Goal: Task Accomplishment & Management: Manage account settings

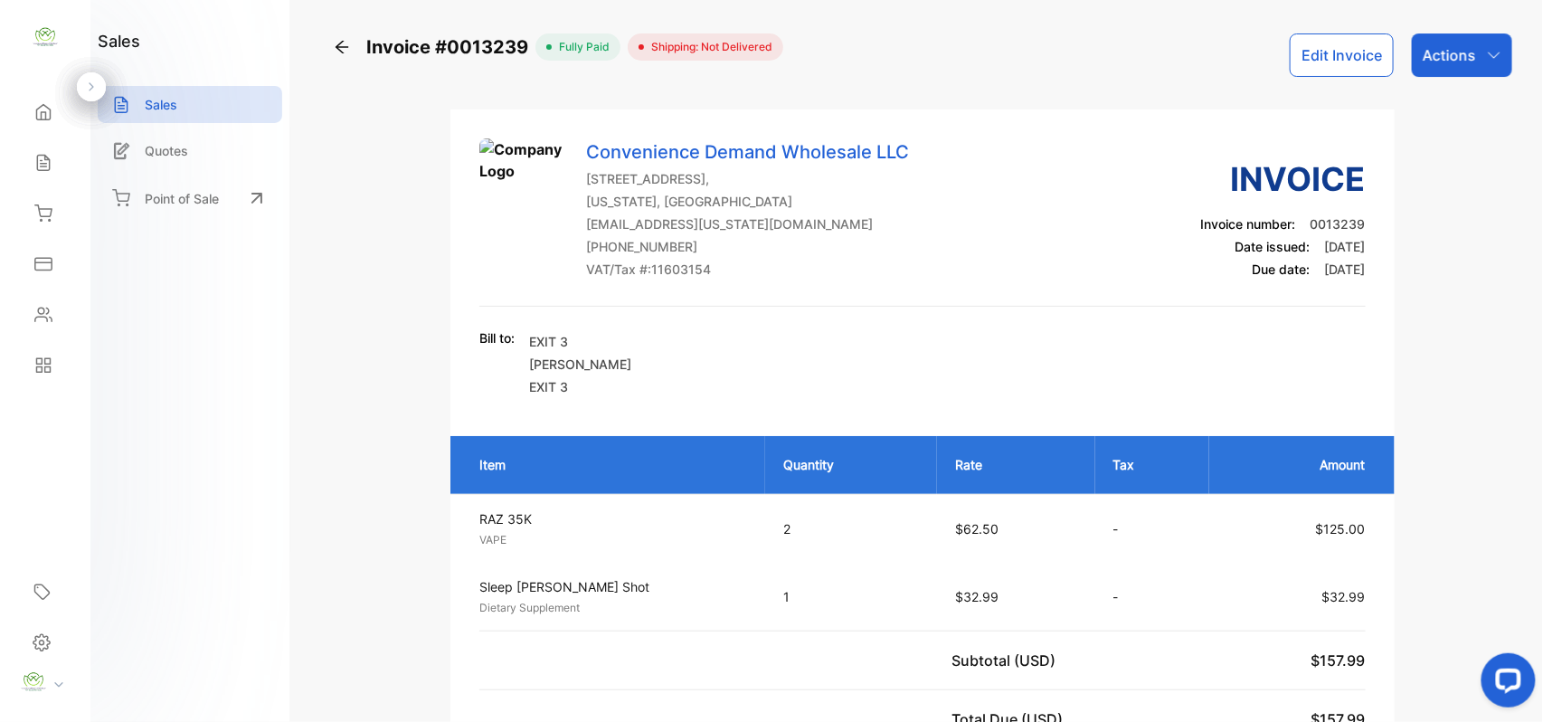
click at [345, 40] on icon at bounding box center [342, 47] width 18 height 18
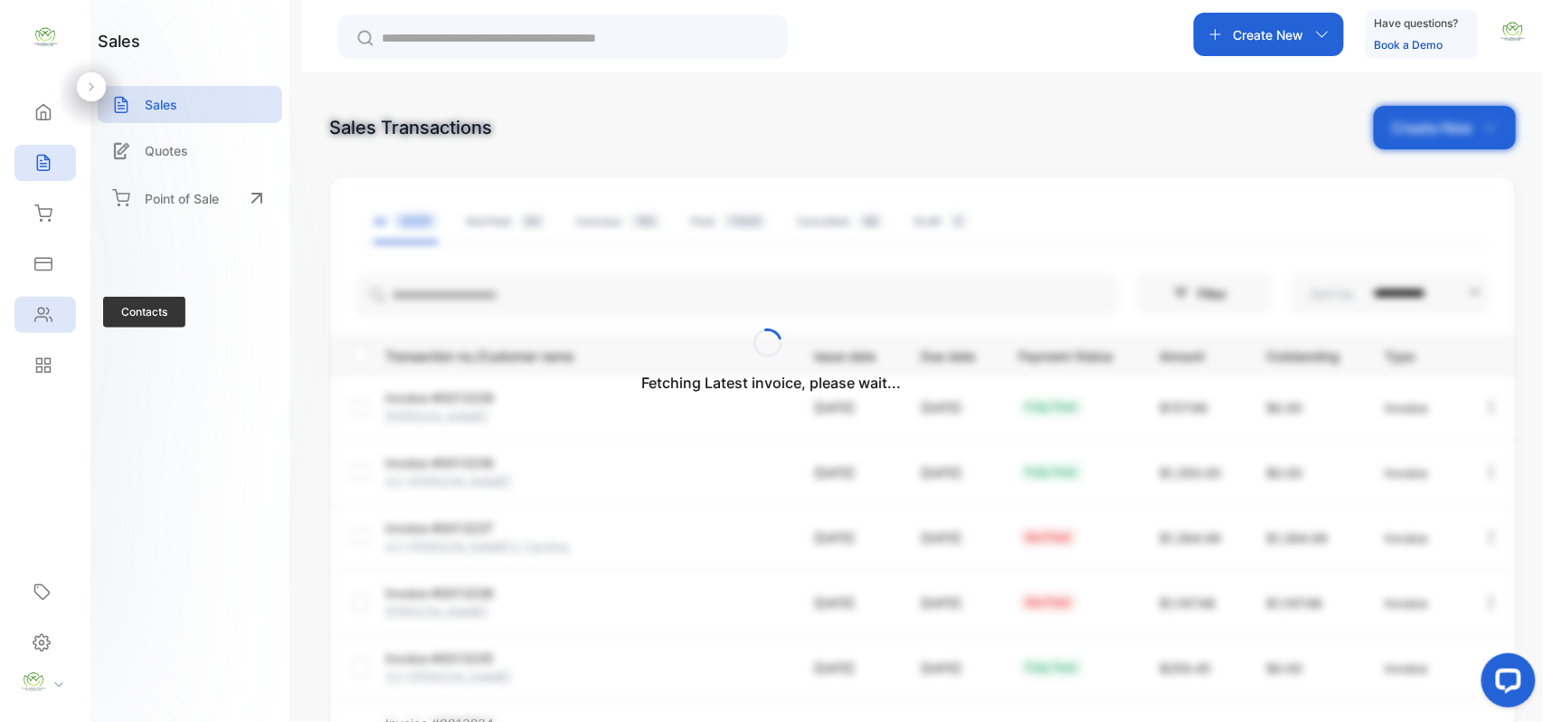
click at [60, 329] on div "Contacts" at bounding box center [45, 315] width 62 height 36
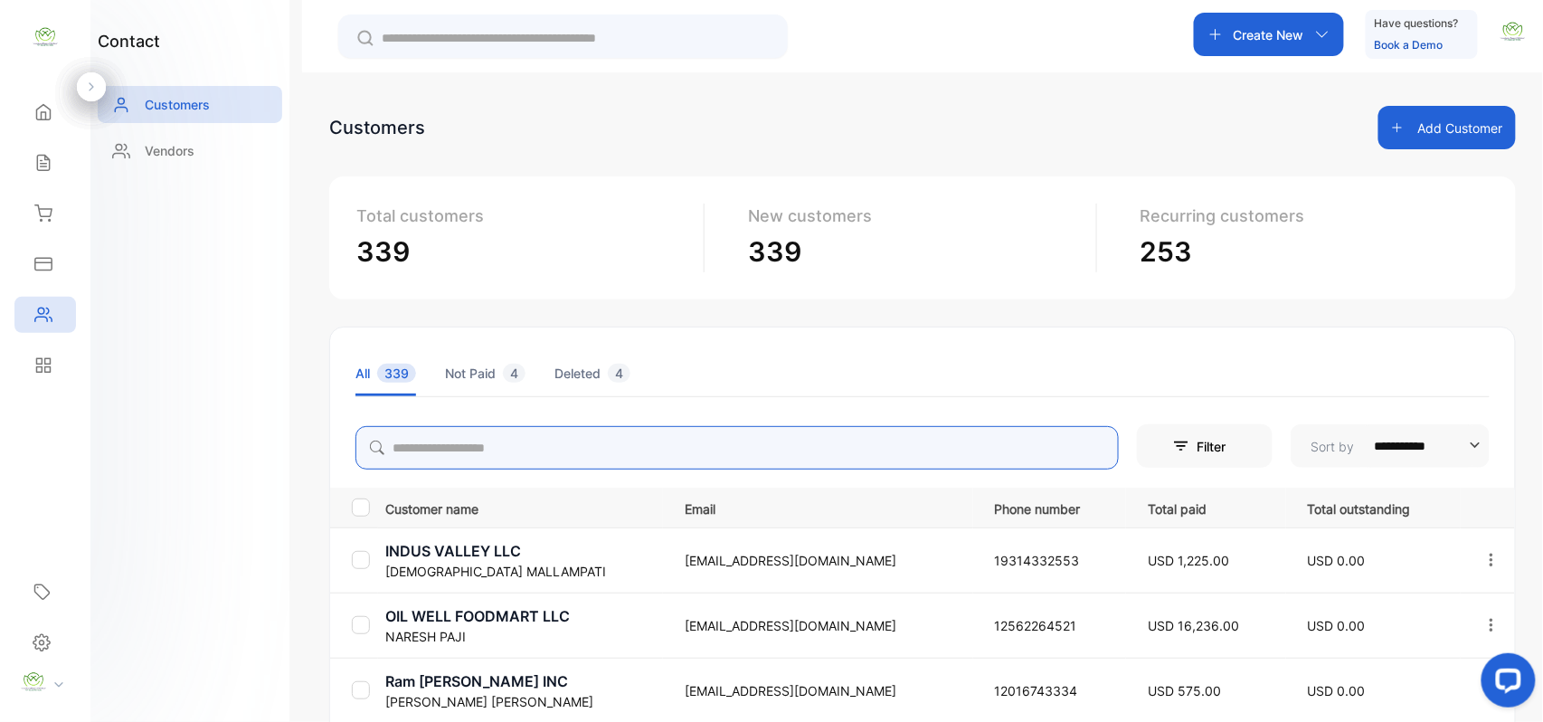
click at [505, 456] on input "search" at bounding box center [736, 447] width 763 height 43
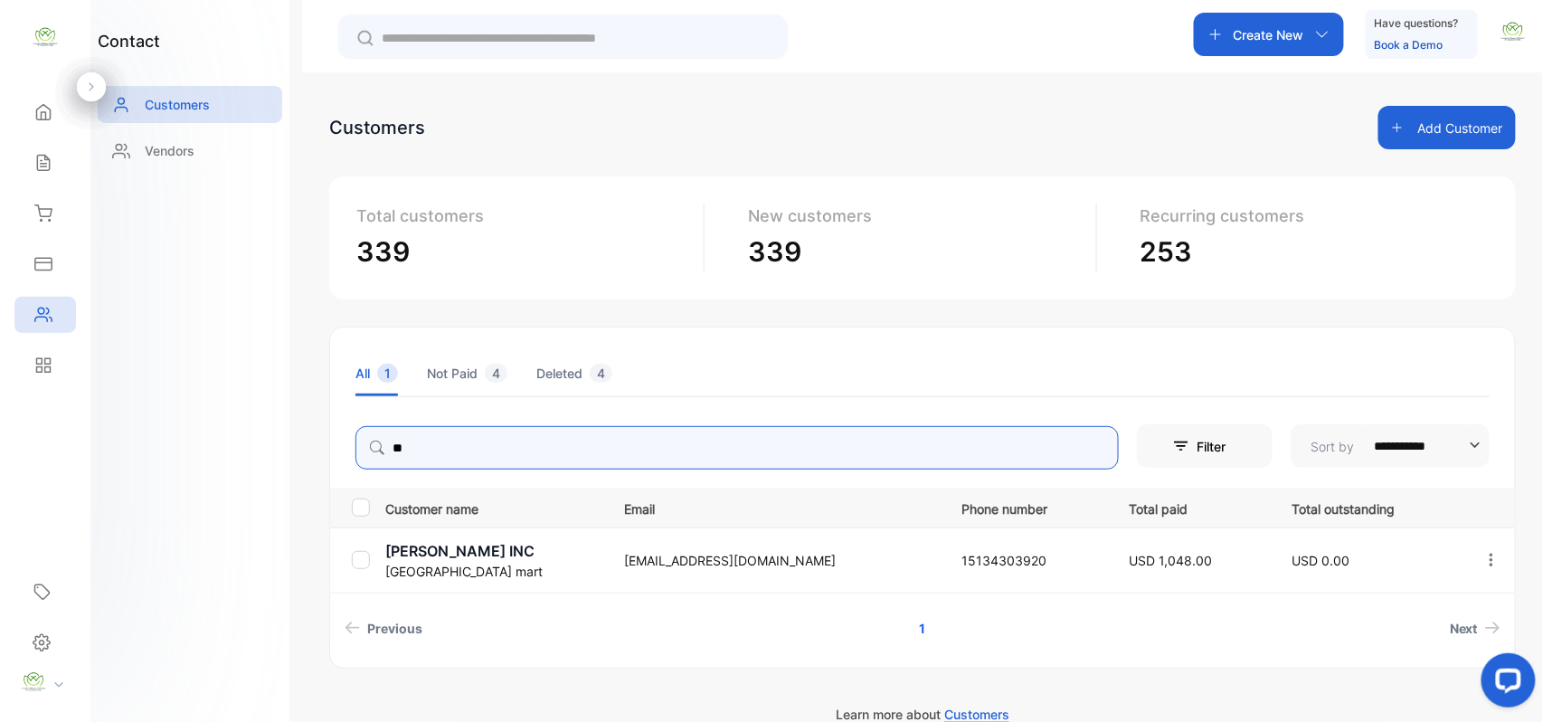
type input "*"
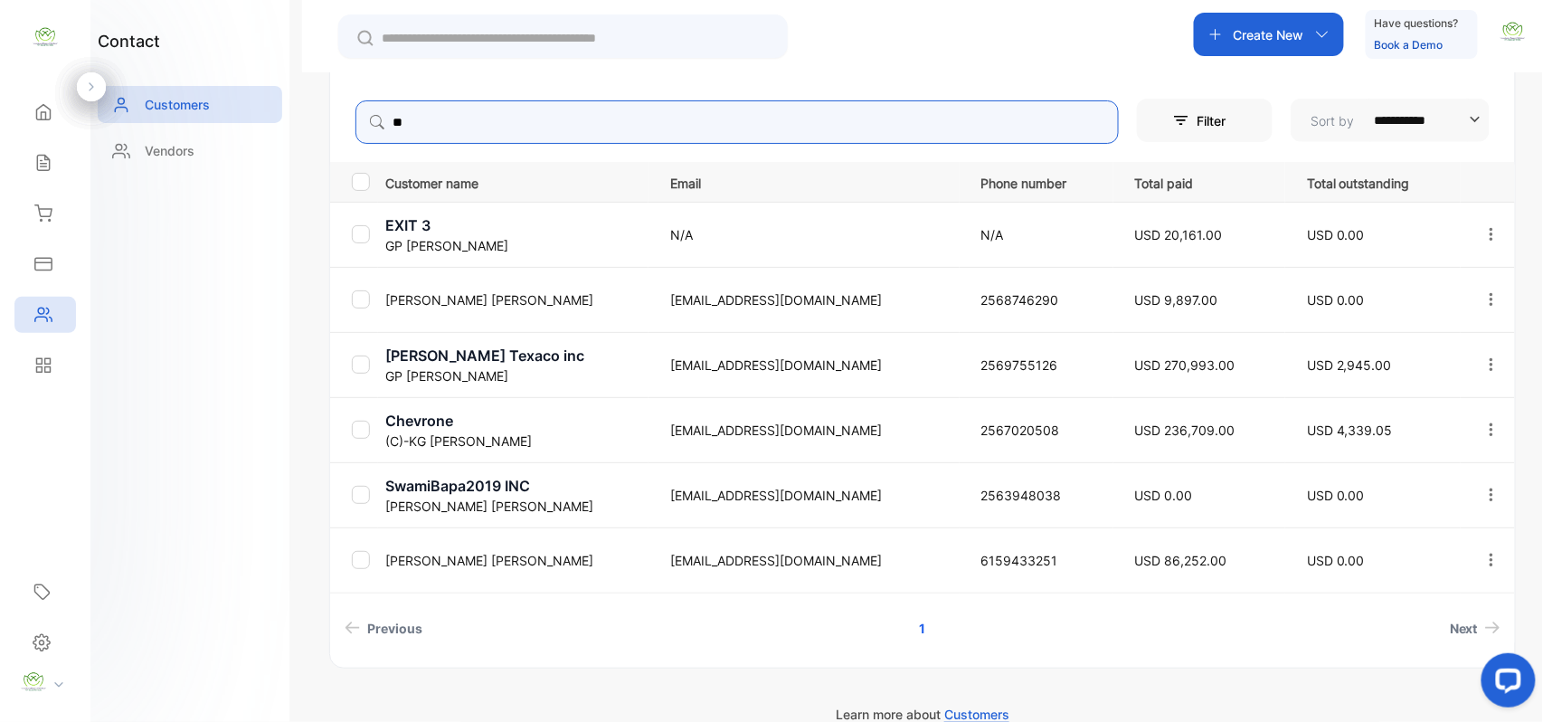
scroll to position [76, 0]
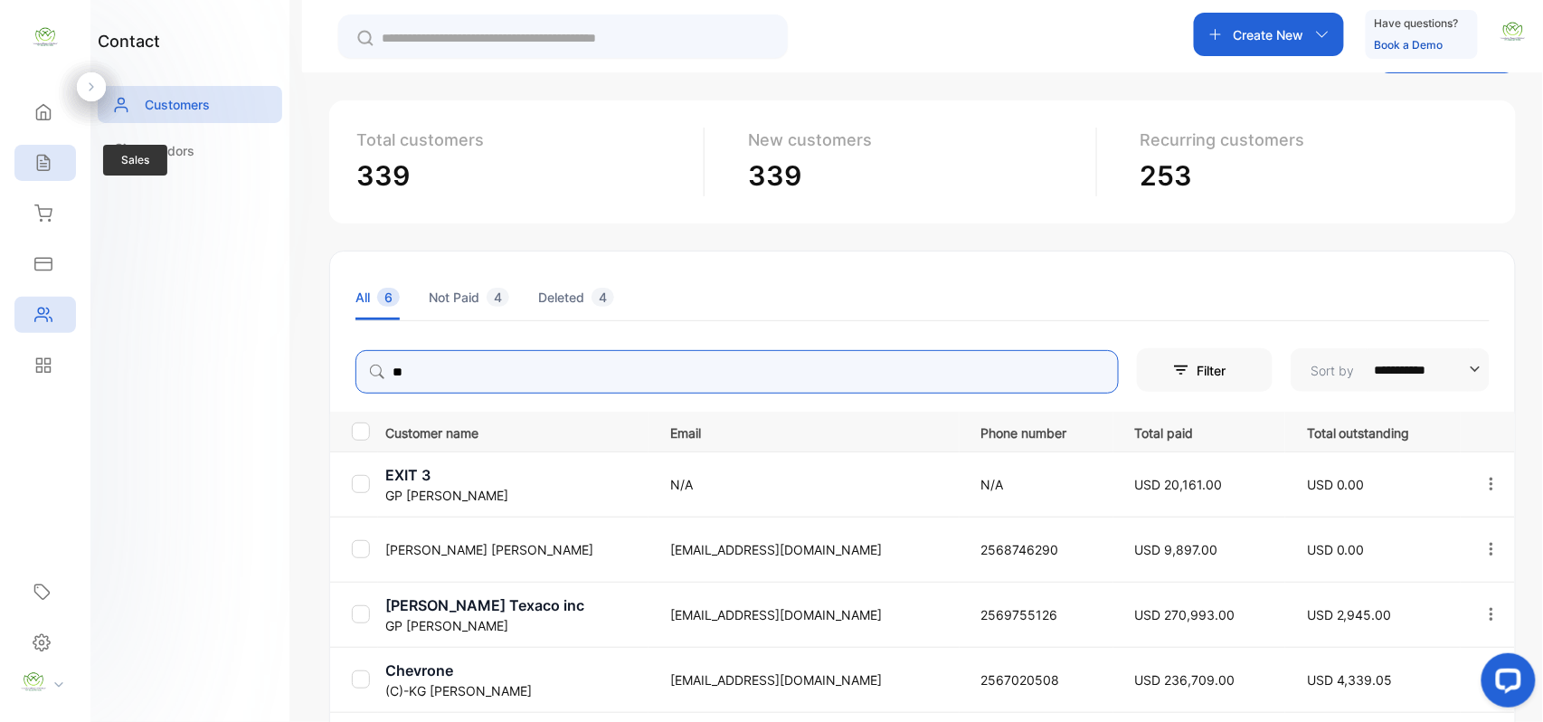
type input "**"
click at [73, 160] on div "Sales" at bounding box center [45, 163] width 62 height 36
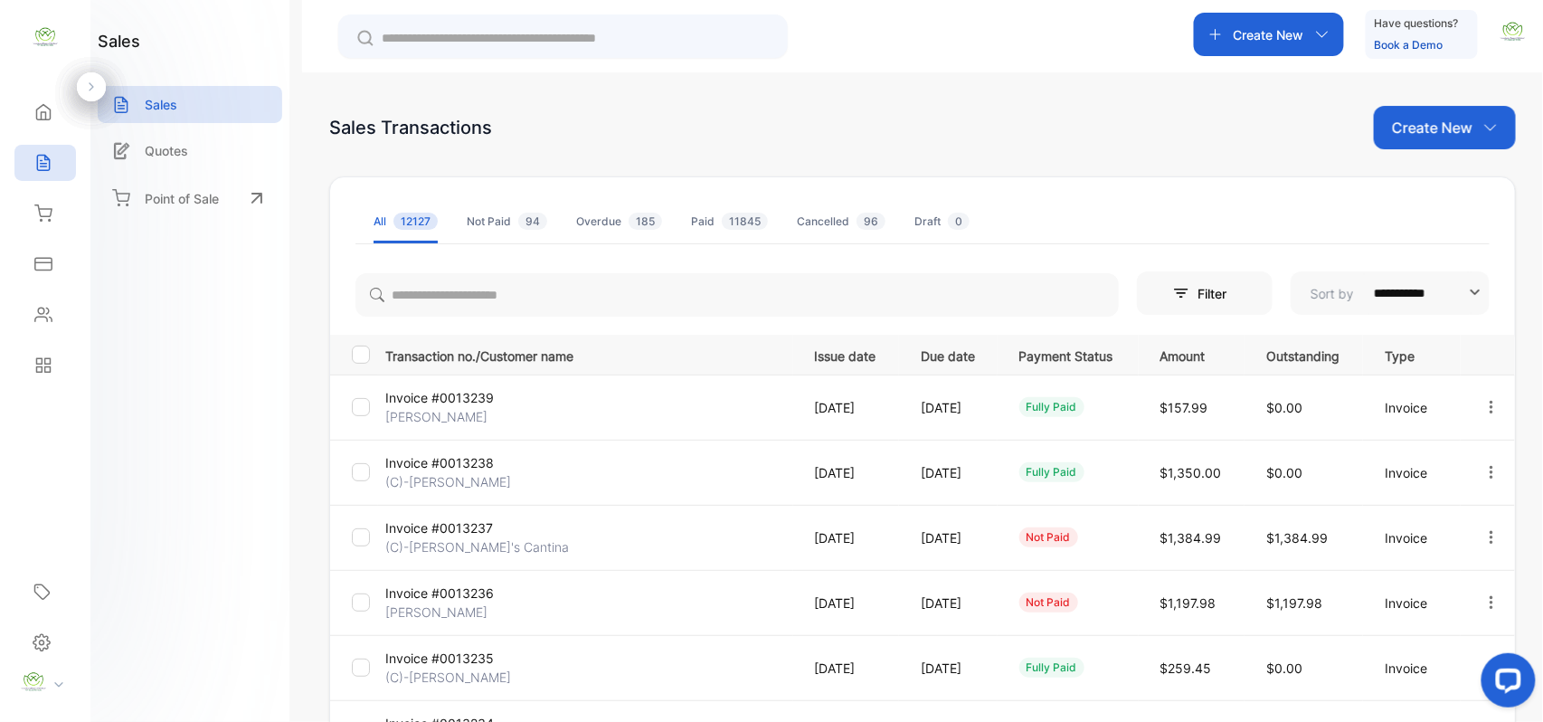
click at [1408, 119] on p "Create New" at bounding box center [1432, 128] width 80 height 22
click at [1433, 175] on div "Invoice" at bounding box center [1451, 187] width 127 height 36
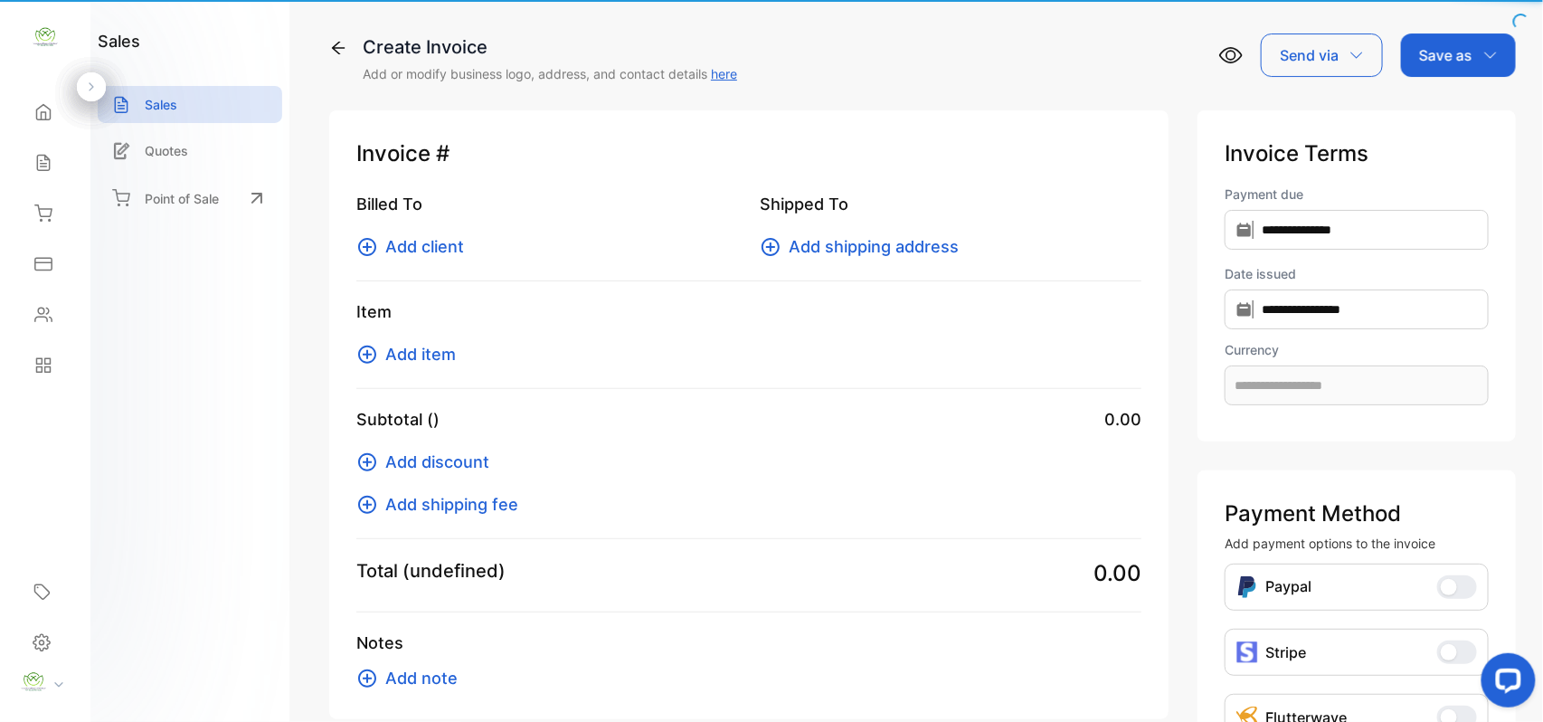
type input "**********"
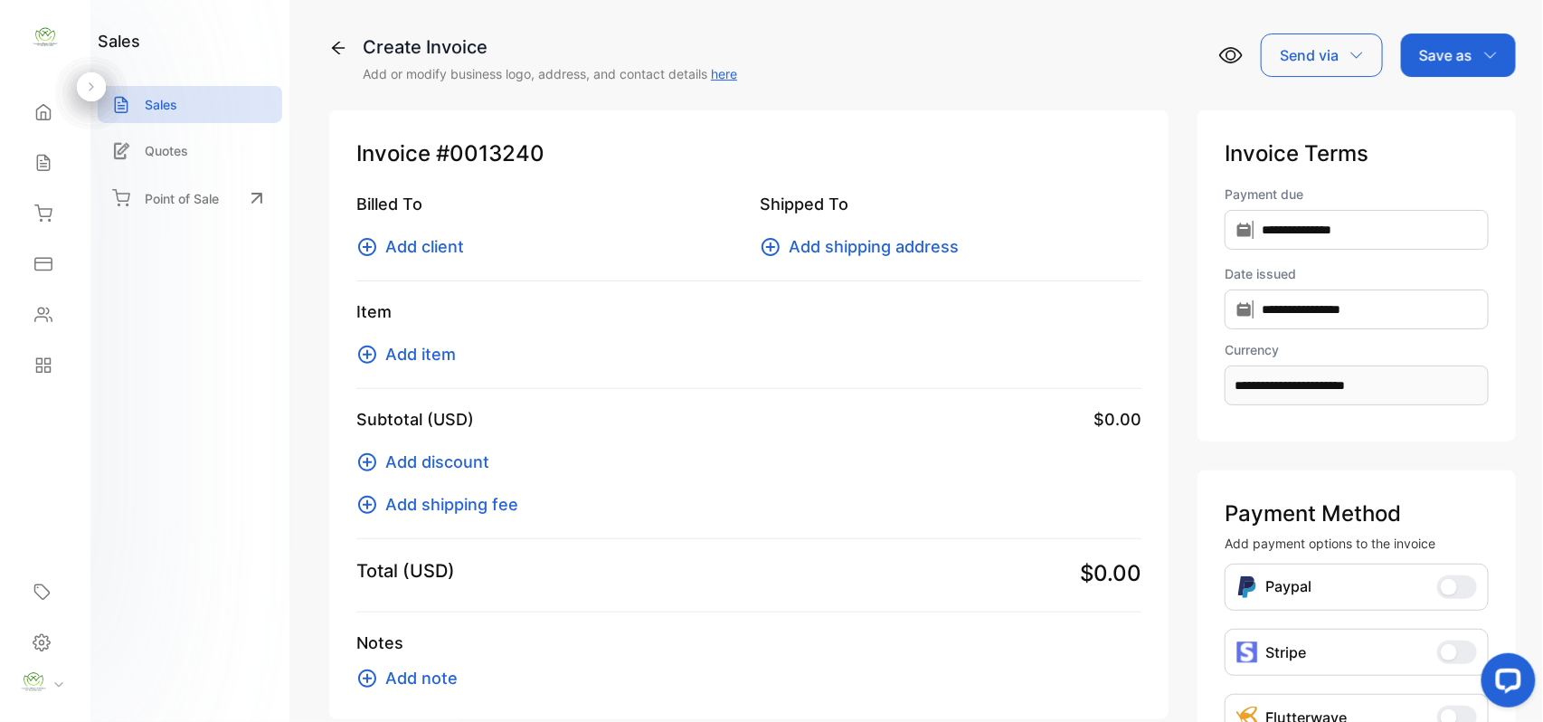
click at [413, 243] on span "Add client" at bounding box center [424, 246] width 79 height 24
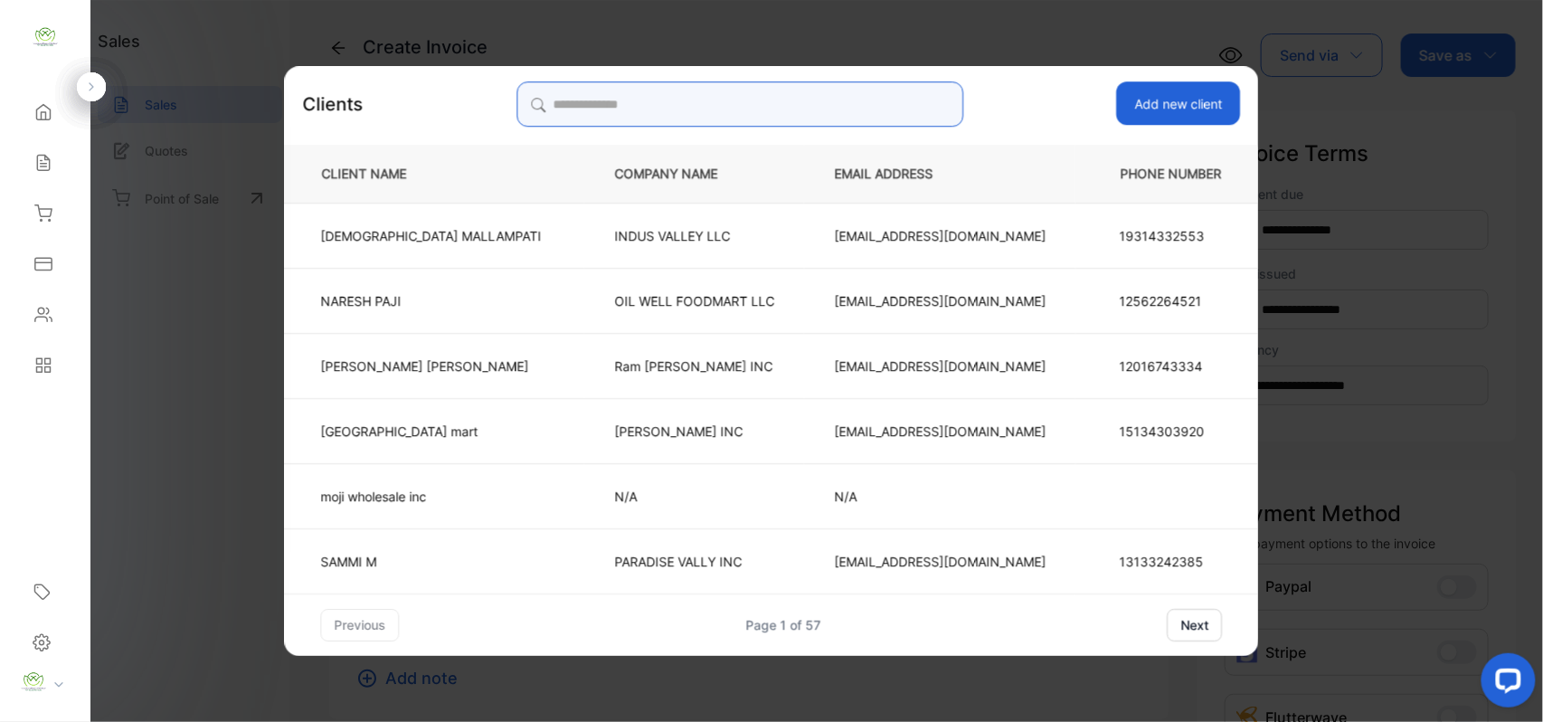
click at [838, 103] on input "search" at bounding box center [739, 103] width 447 height 45
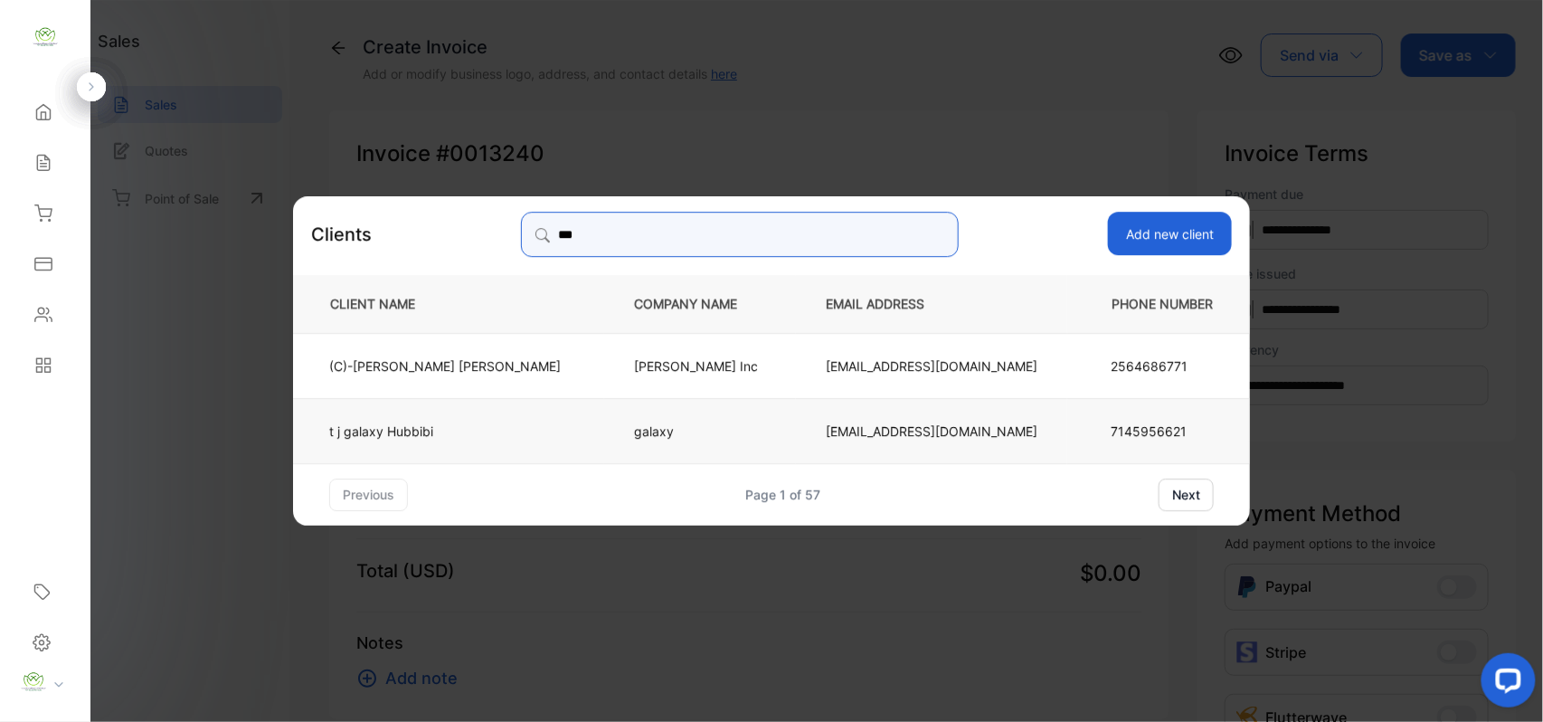
type input "***"
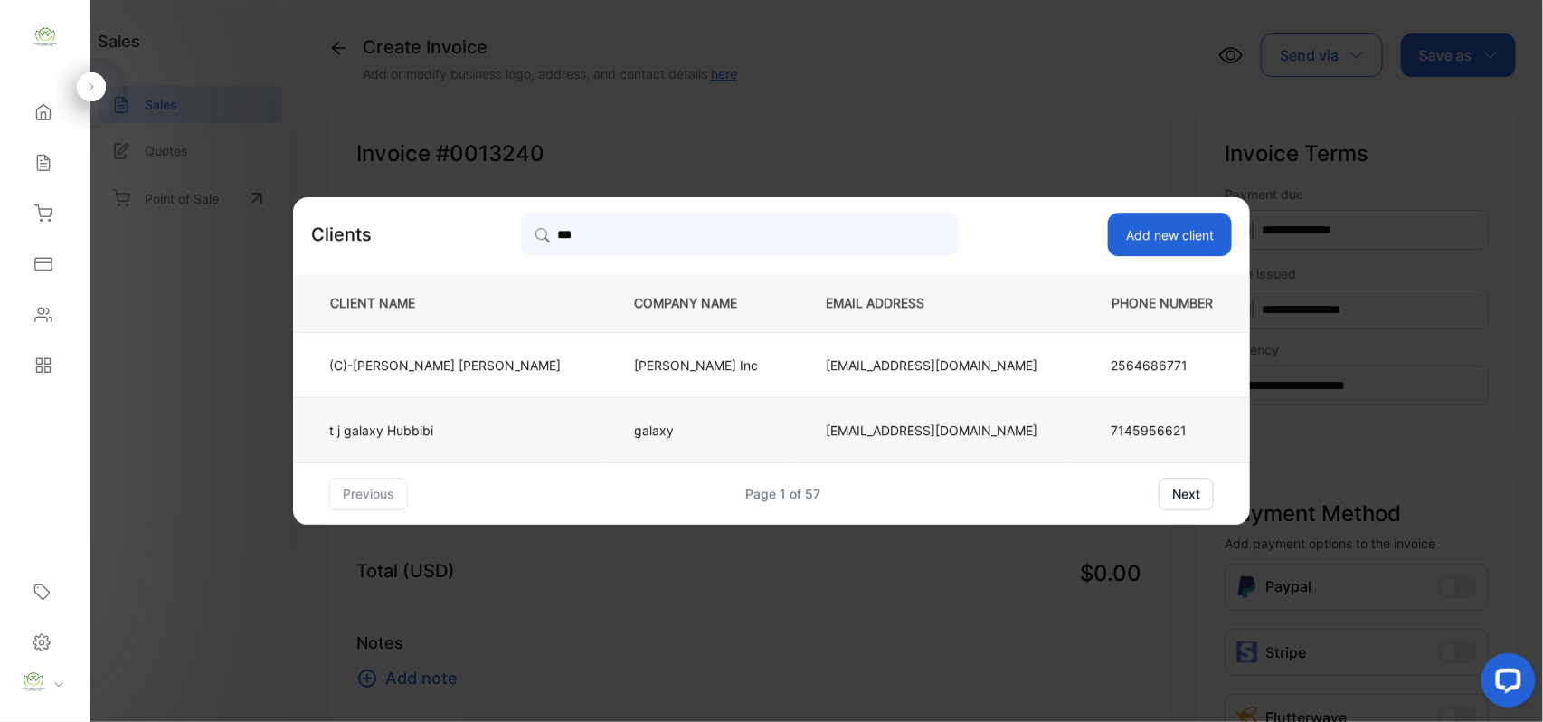
click at [431, 416] on td "t j galaxy Hubbibi" at bounding box center [448, 429] width 311 height 65
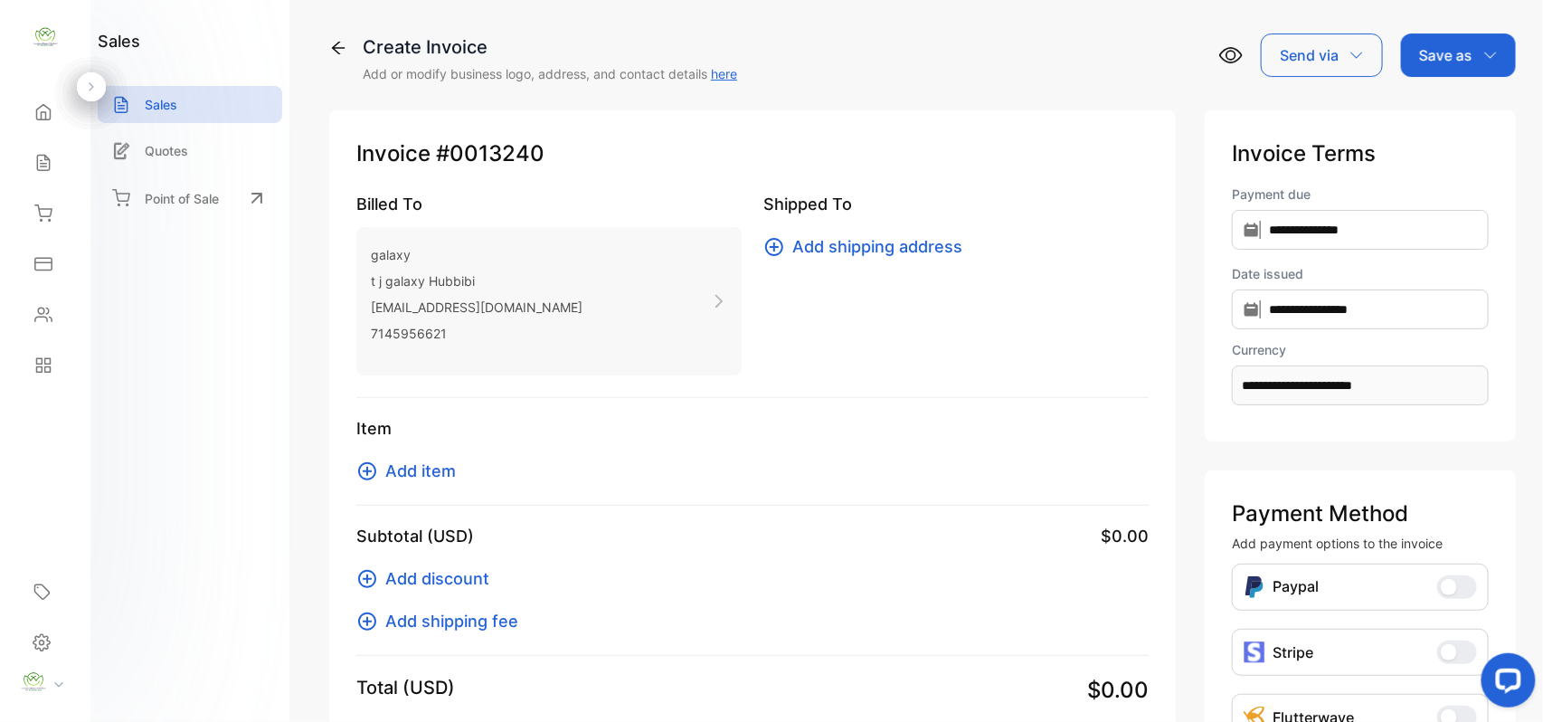
click at [431, 464] on span "Add item" at bounding box center [420, 471] width 71 height 24
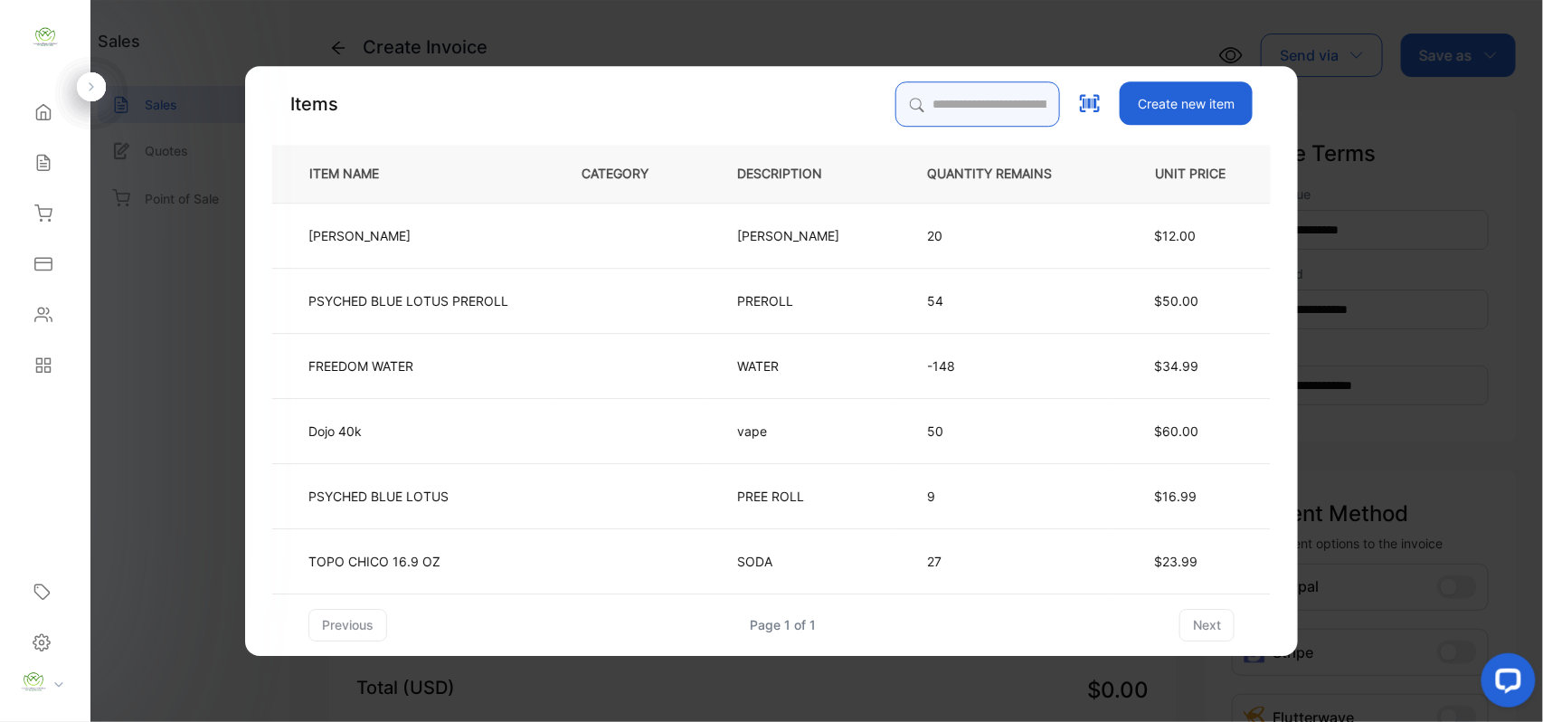
click at [919, 94] on input "search" at bounding box center [977, 103] width 165 height 45
drag, startPoint x: 923, startPoint y: 85, endPoint x: 938, endPoint y: 88, distance: 14.7
click at [928, 89] on input "search" at bounding box center [977, 103] width 165 height 45
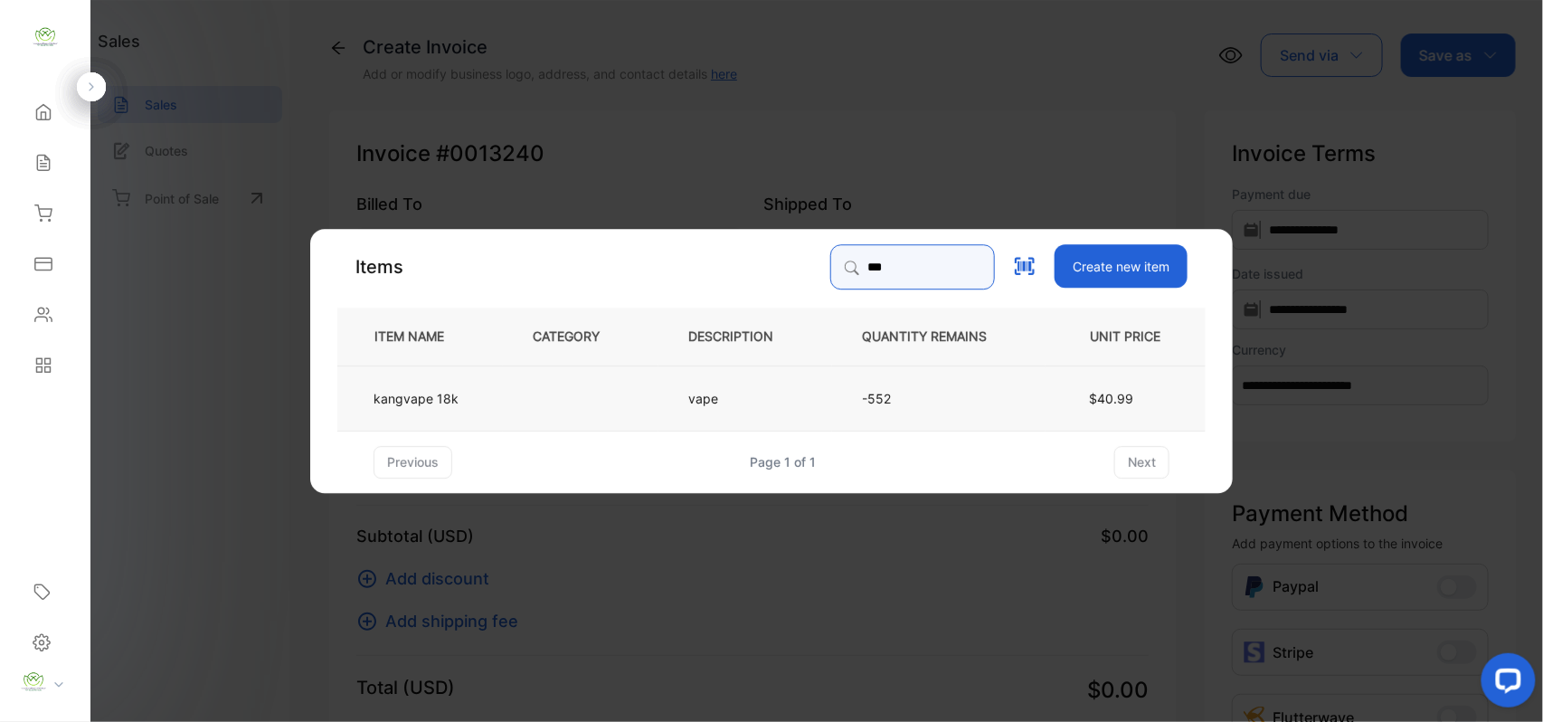
type input "***"
click at [686, 398] on td "vape" at bounding box center [745, 396] width 174 height 65
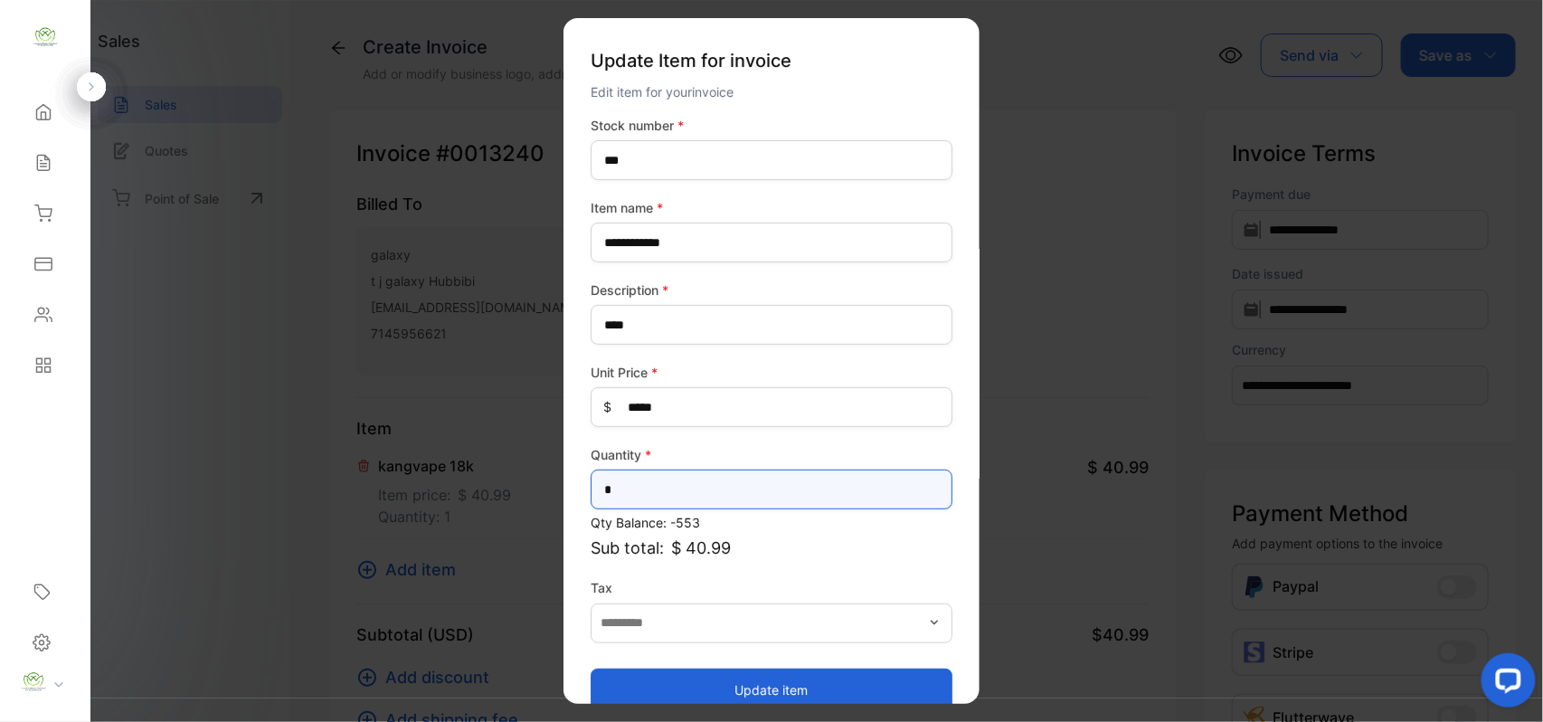
click at [671, 487] on input "*" at bounding box center [772, 489] width 362 height 40
type input "**"
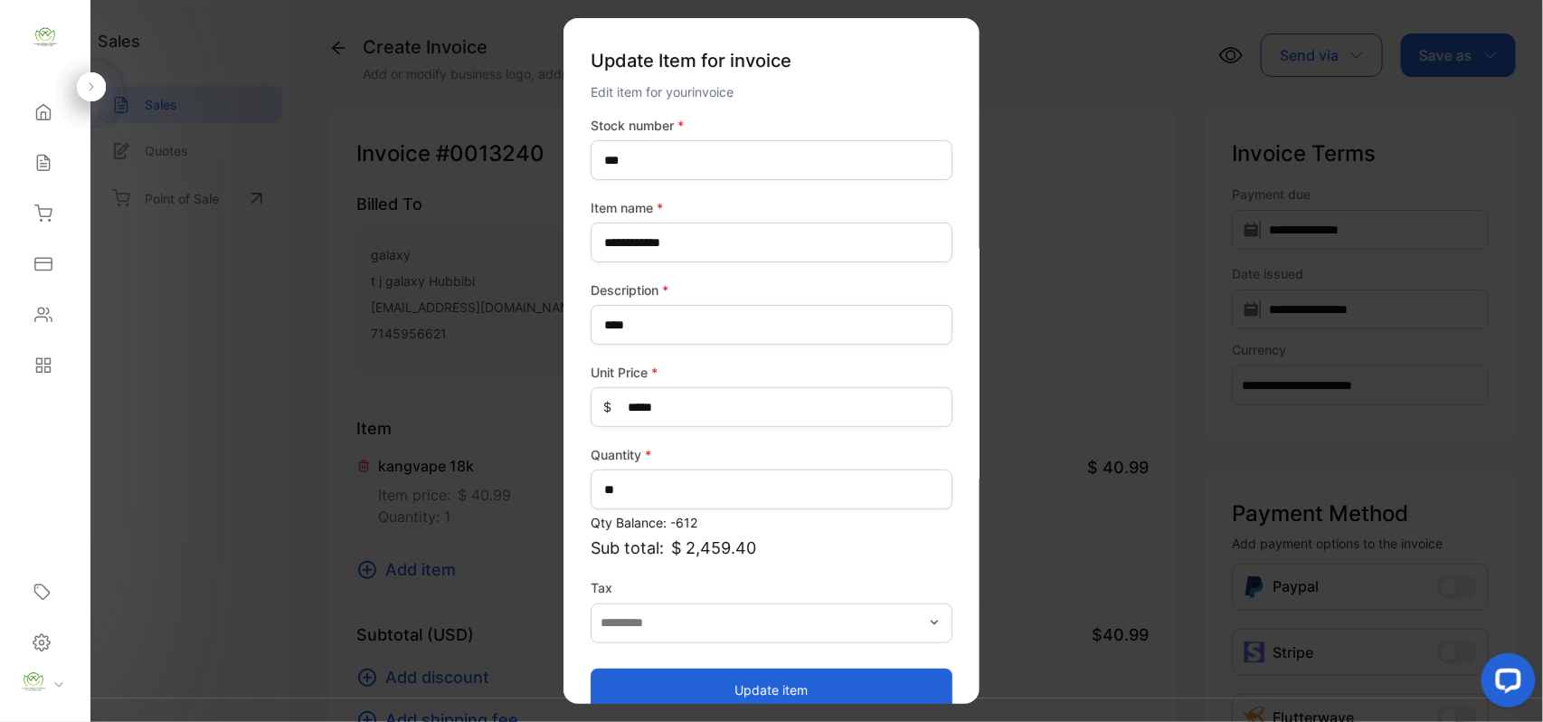
drag, startPoint x: 619, startPoint y: 686, endPoint x: 476, endPoint y: 588, distance: 173.1
click at [619, 686] on button "Update item" at bounding box center [772, 688] width 362 height 43
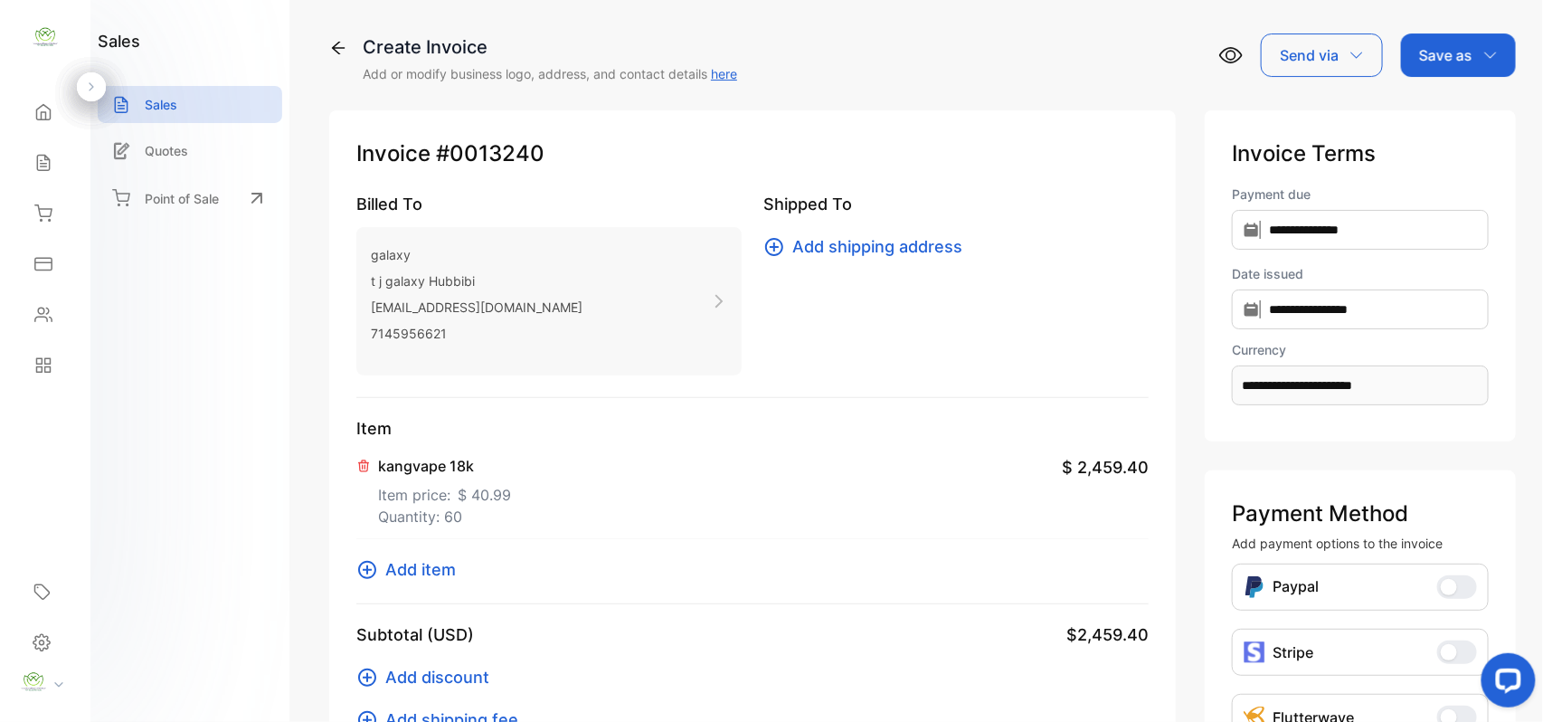
click at [431, 572] on span "Add item" at bounding box center [420, 569] width 71 height 24
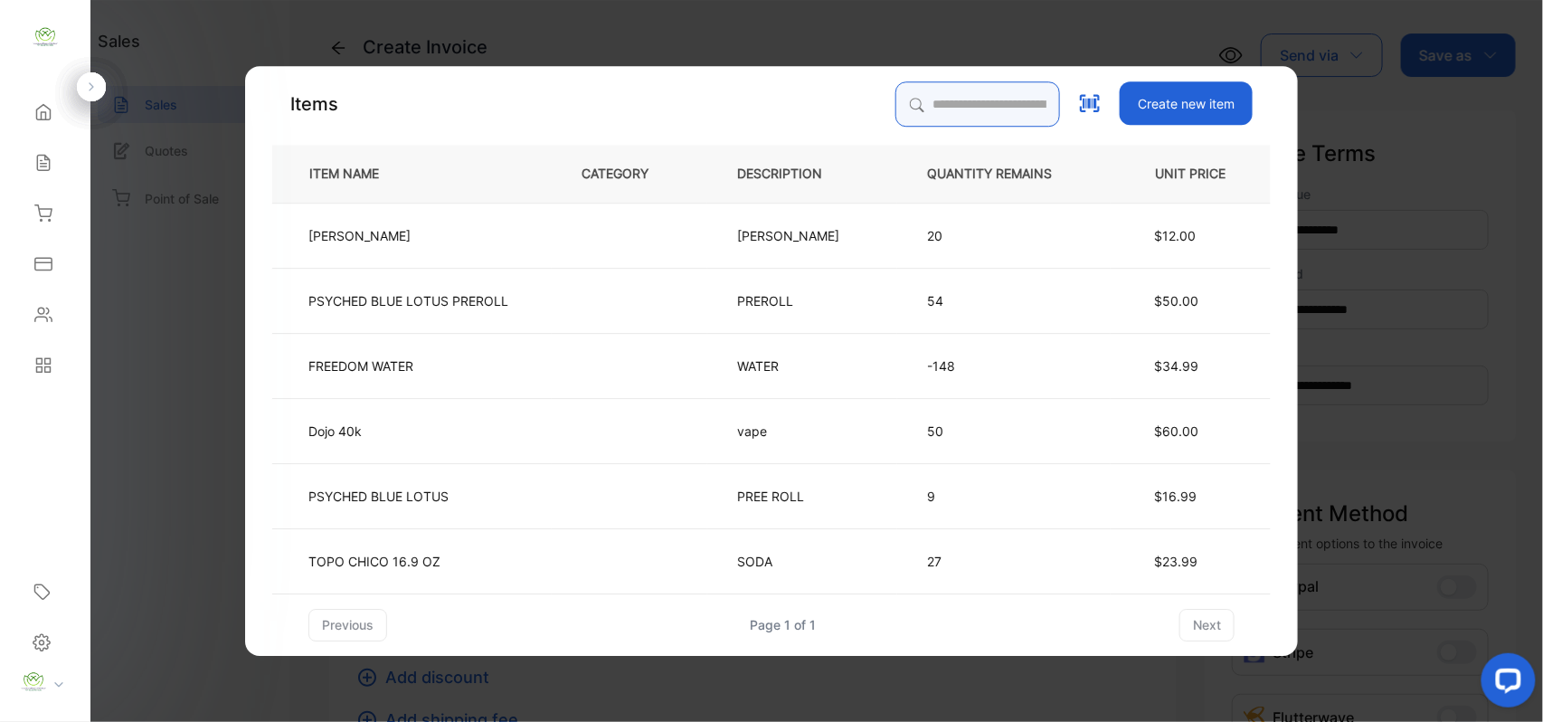
click at [966, 99] on input "search" at bounding box center [977, 103] width 165 height 45
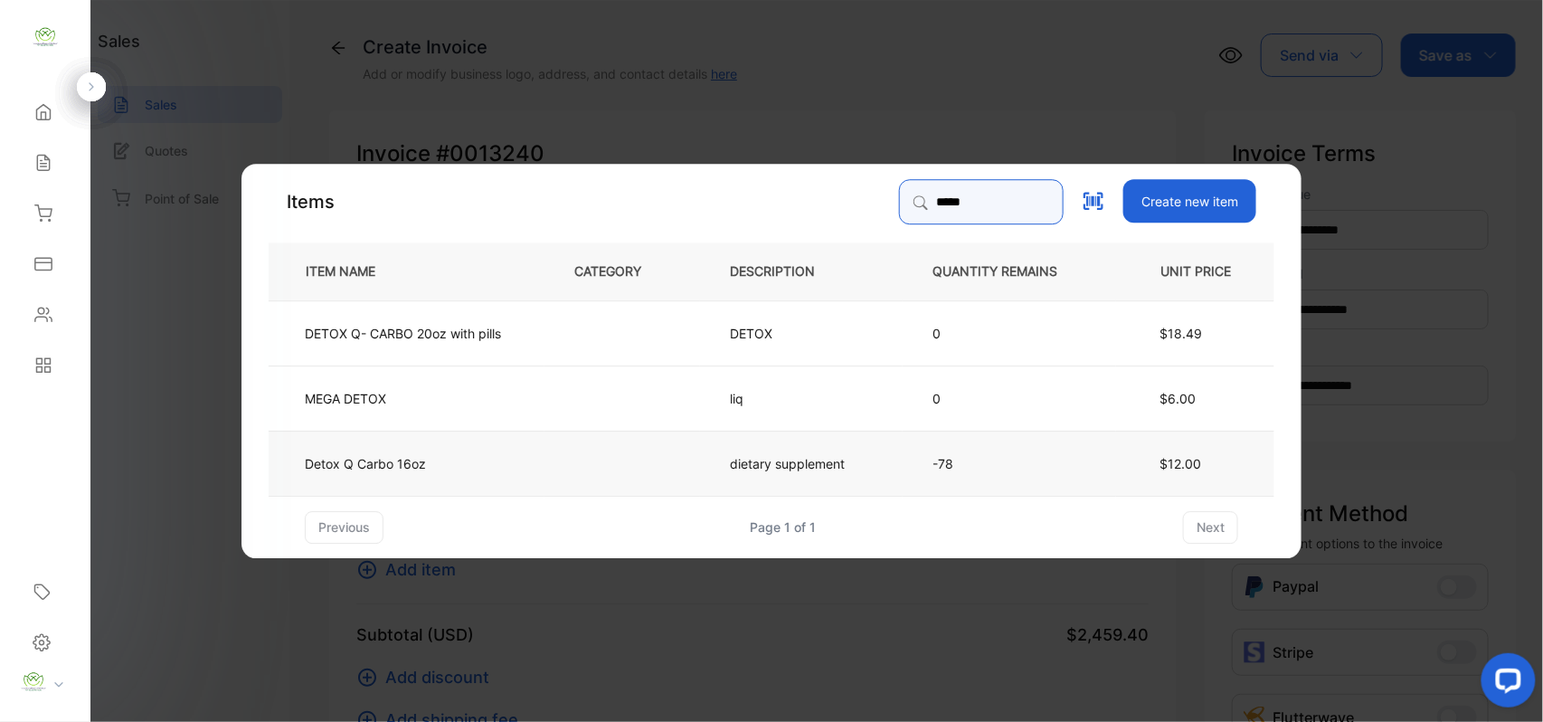
type input "*****"
click at [528, 446] on td "Detox Q Carbo 16oz" at bounding box center [407, 462] width 276 height 65
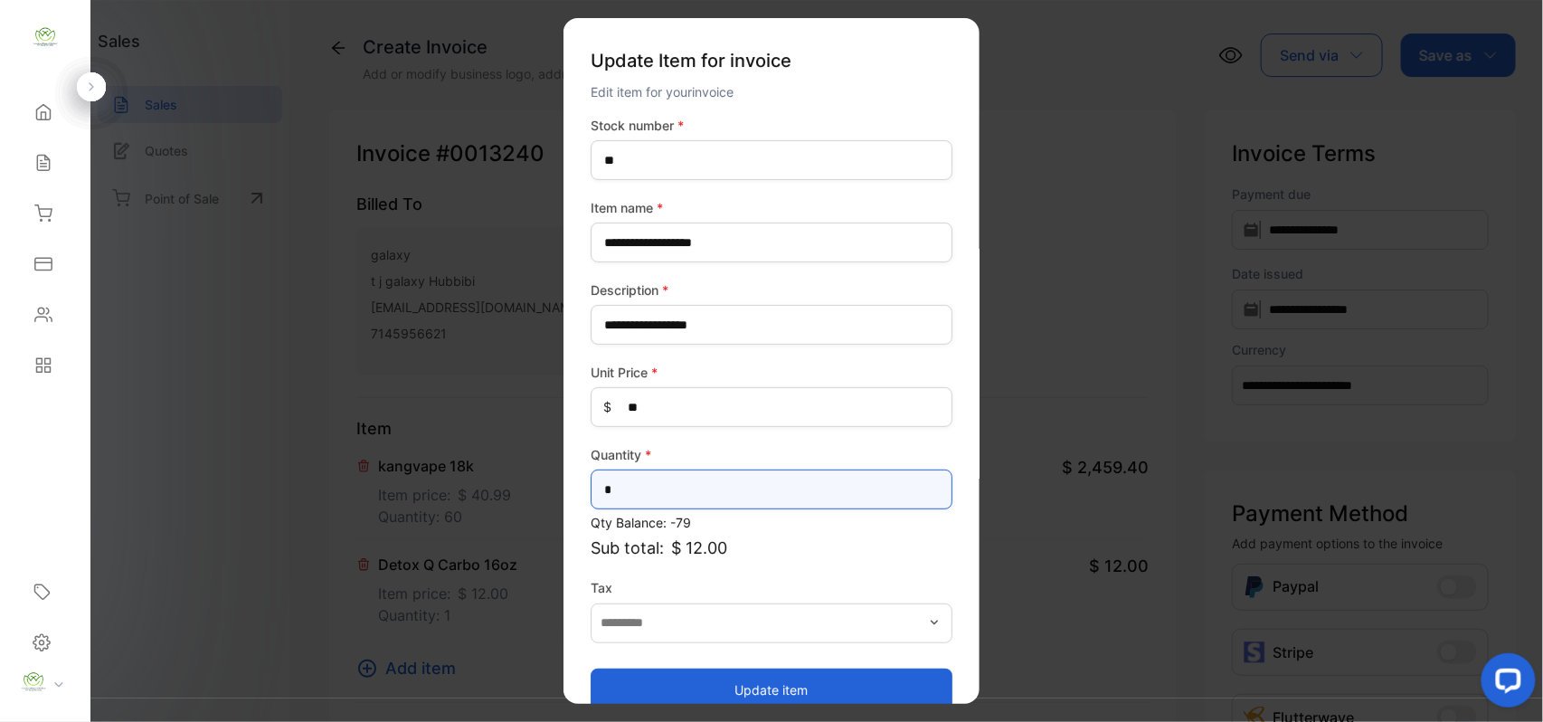
click at [776, 483] on input "*" at bounding box center [772, 489] width 362 height 40
type input "**"
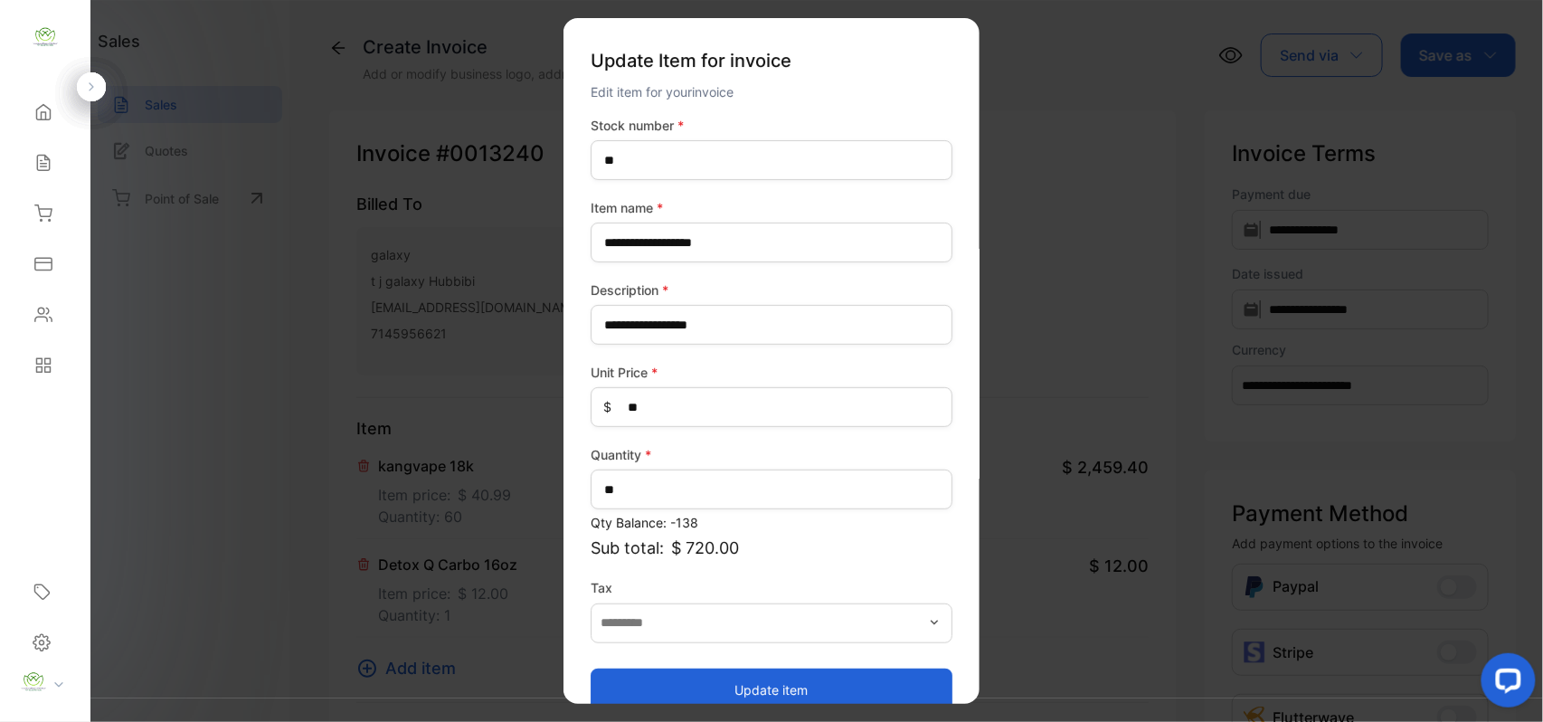
click at [633, 675] on button "Update item" at bounding box center [772, 688] width 362 height 43
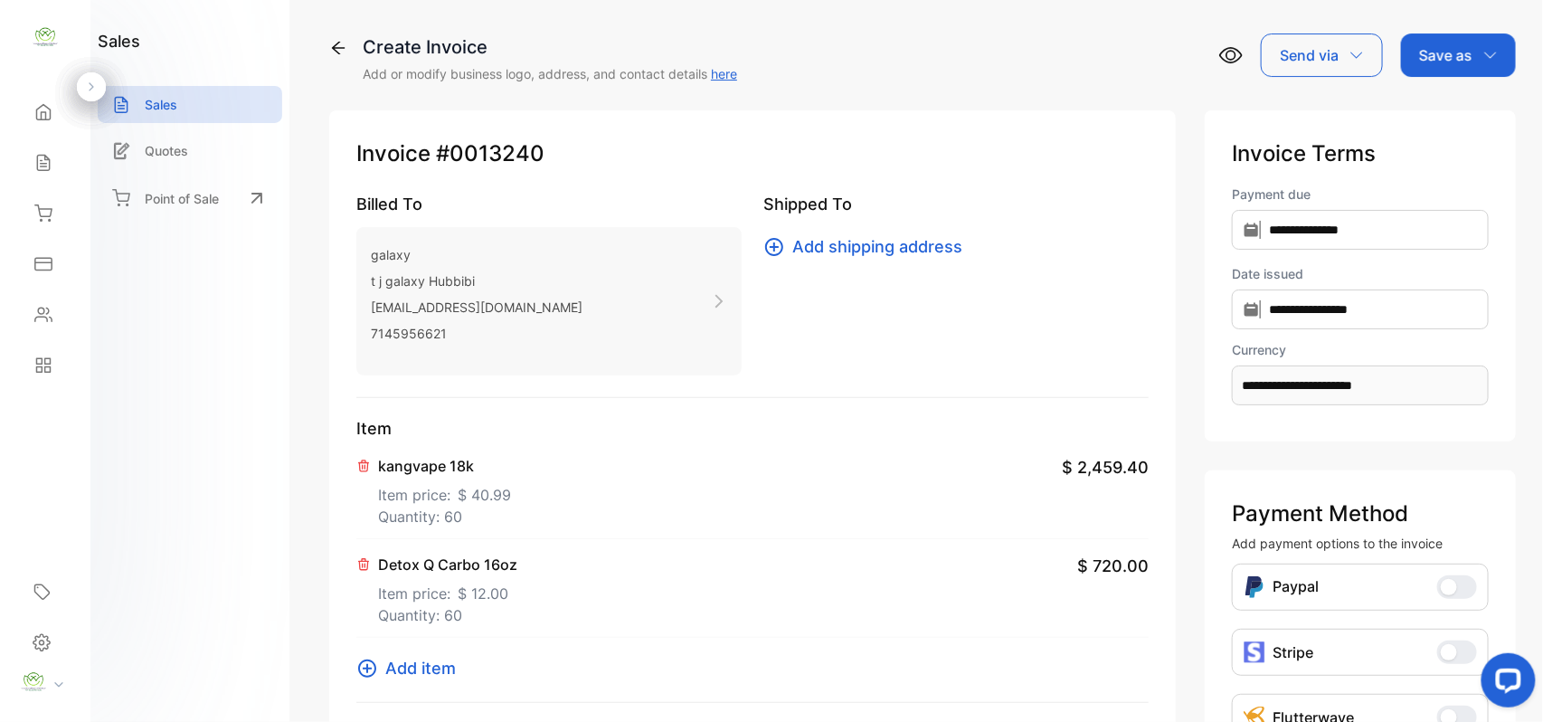
click at [418, 673] on span "Add item" at bounding box center [420, 668] width 71 height 24
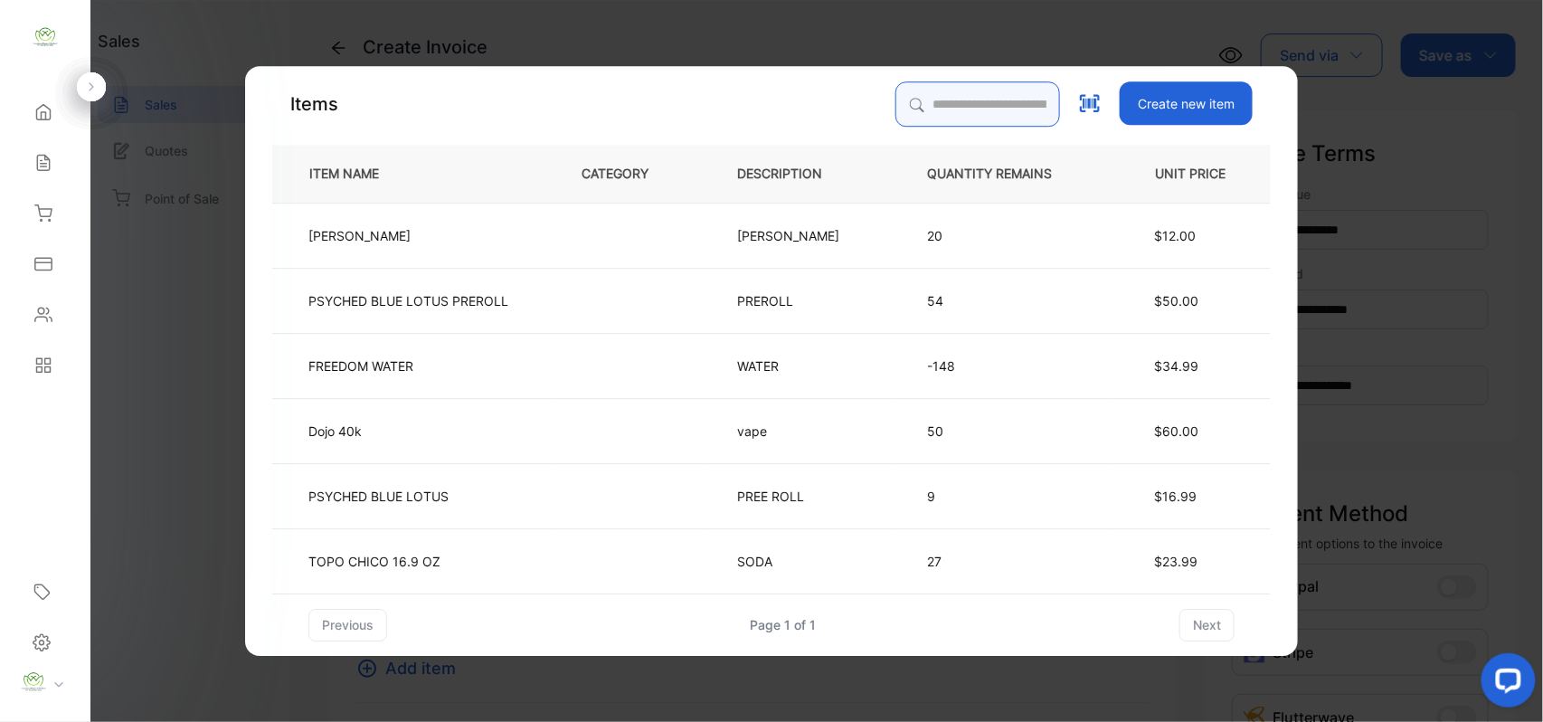
click at [961, 102] on input "search" at bounding box center [977, 103] width 165 height 45
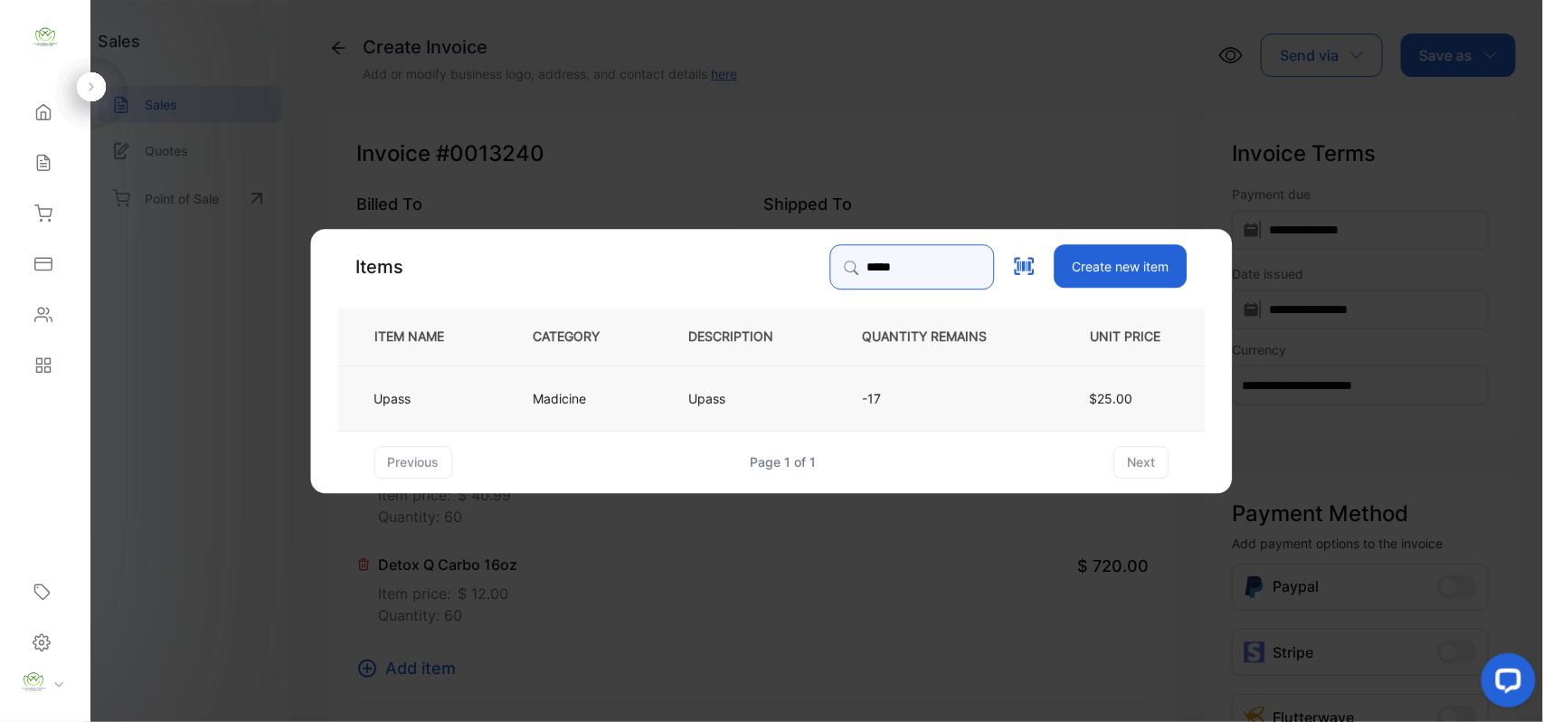
type input "*****"
click at [664, 389] on td "Upass" at bounding box center [746, 396] width 174 height 65
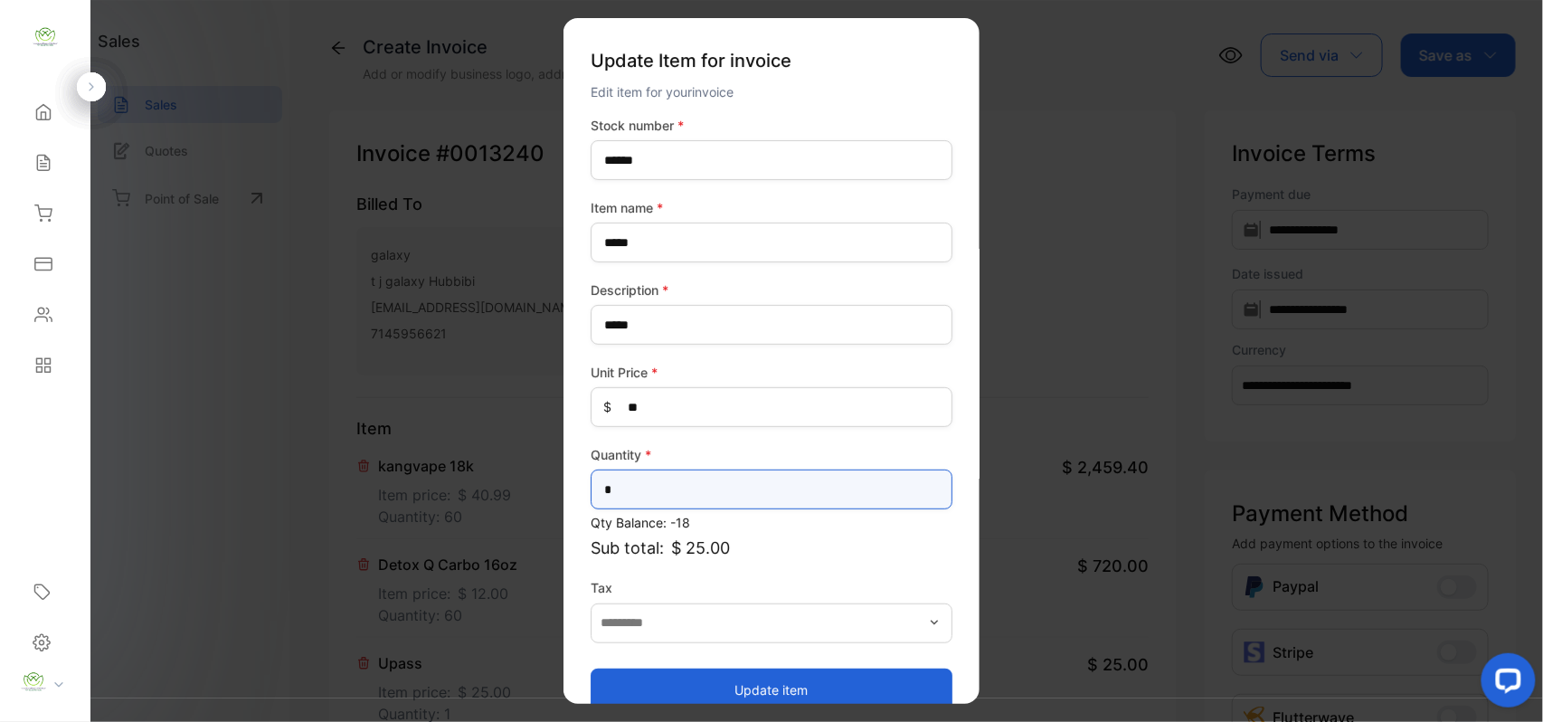
click at [731, 487] on input "*" at bounding box center [772, 489] width 362 height 40
type input "**"
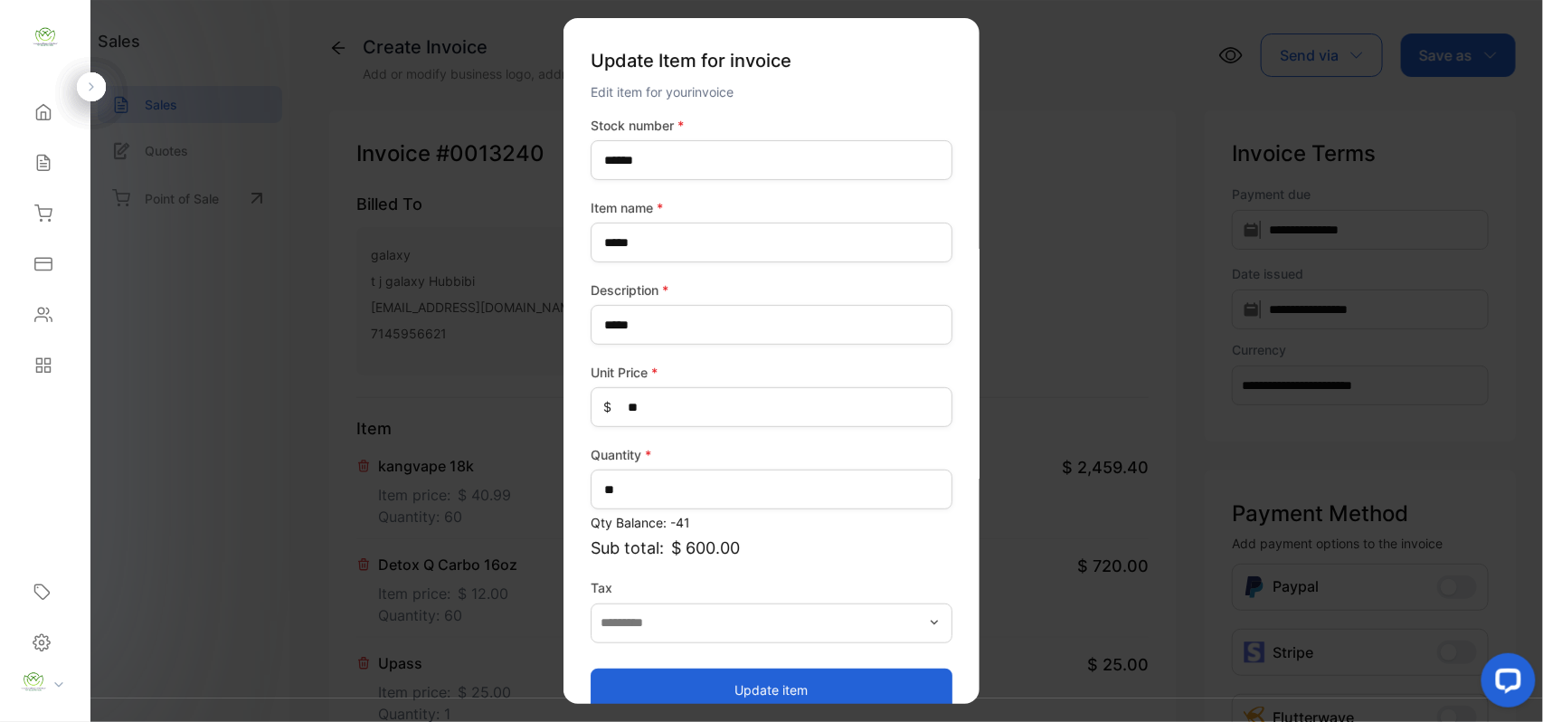
drag, startPoint x: 713, startPoint y: 681, endPoint x: 702, endPoint y: 675, distance: 12.6
click at [713, 677] on button "Update item" at bounding box center [772, 688] width 362 height 43
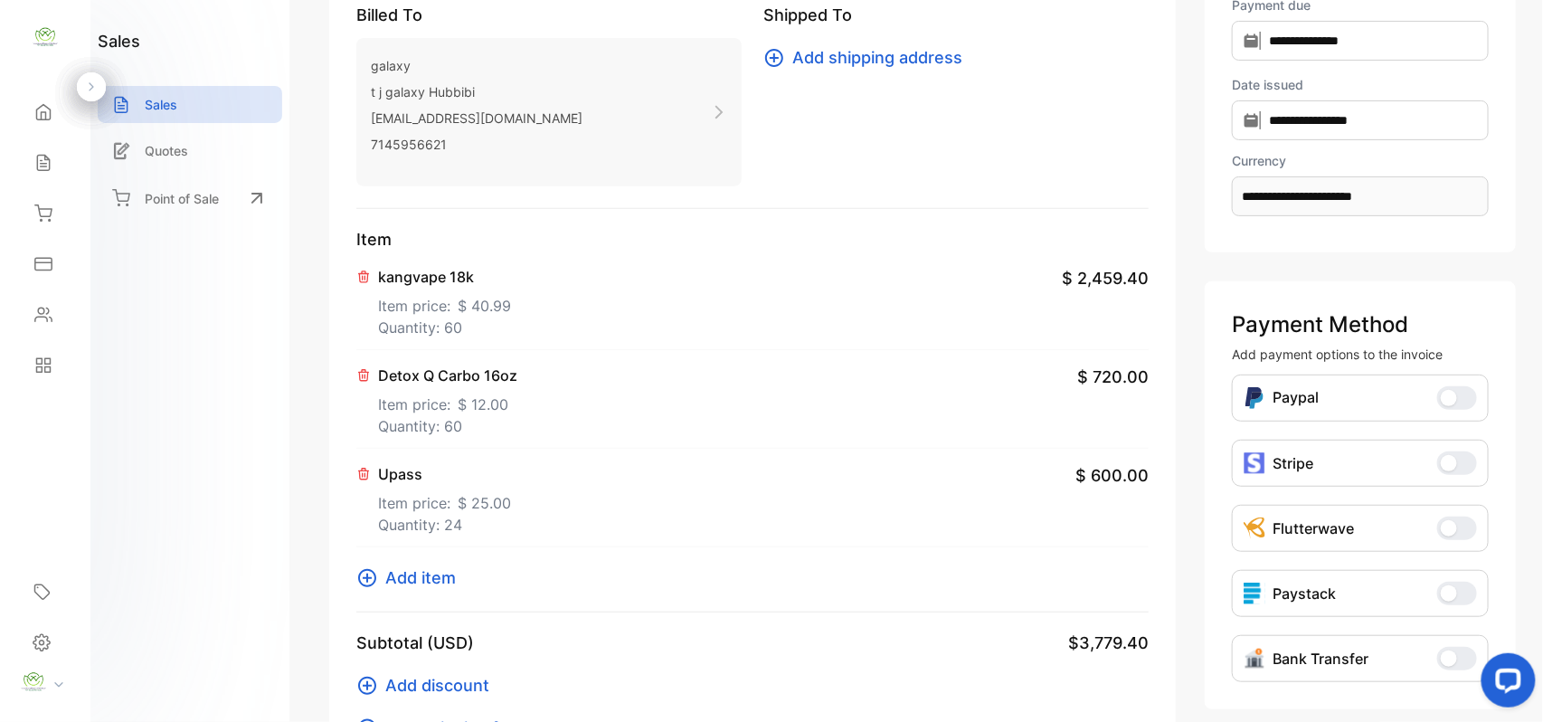
scroll to position [280, 0]
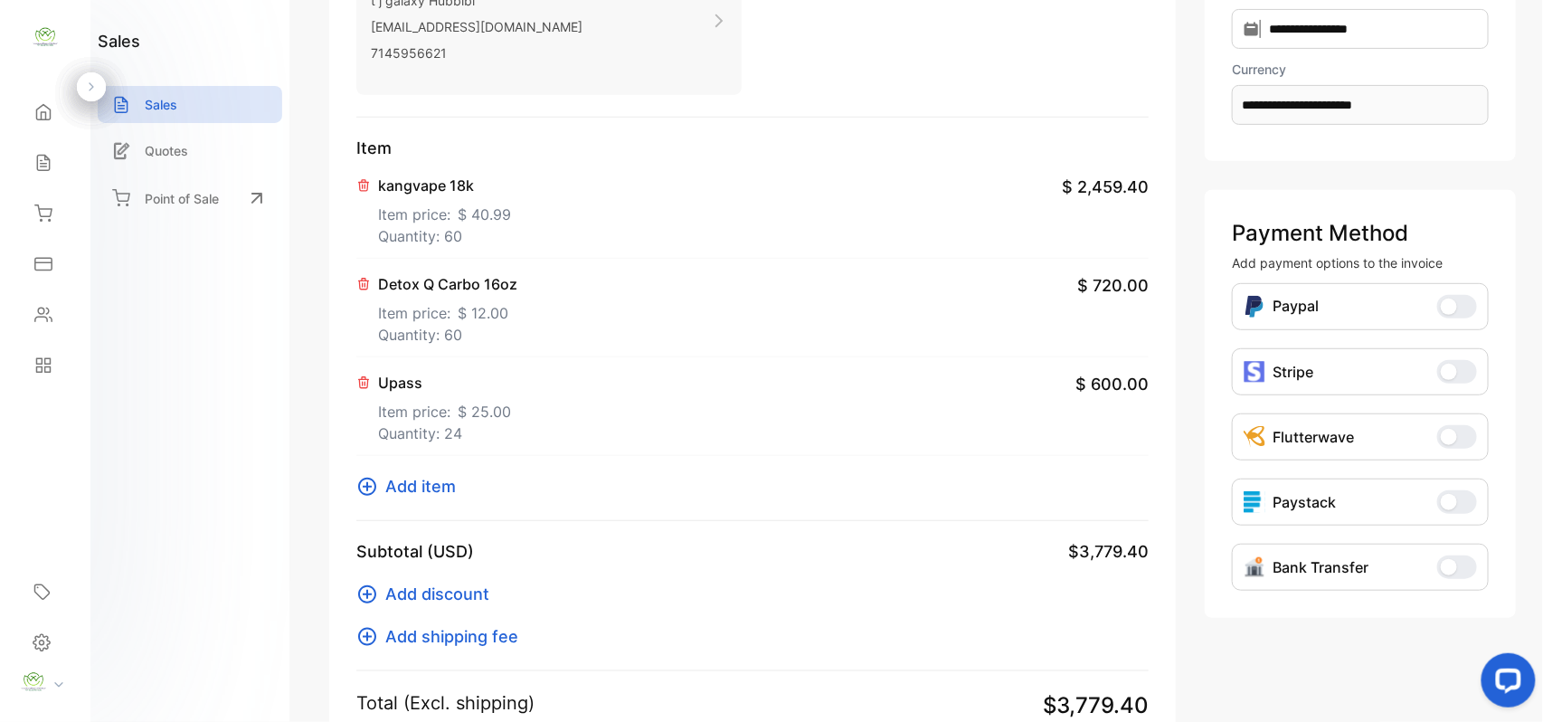
click at [441, 486] on span "Add item" at bounding box center [420, 486] width 71 height 24
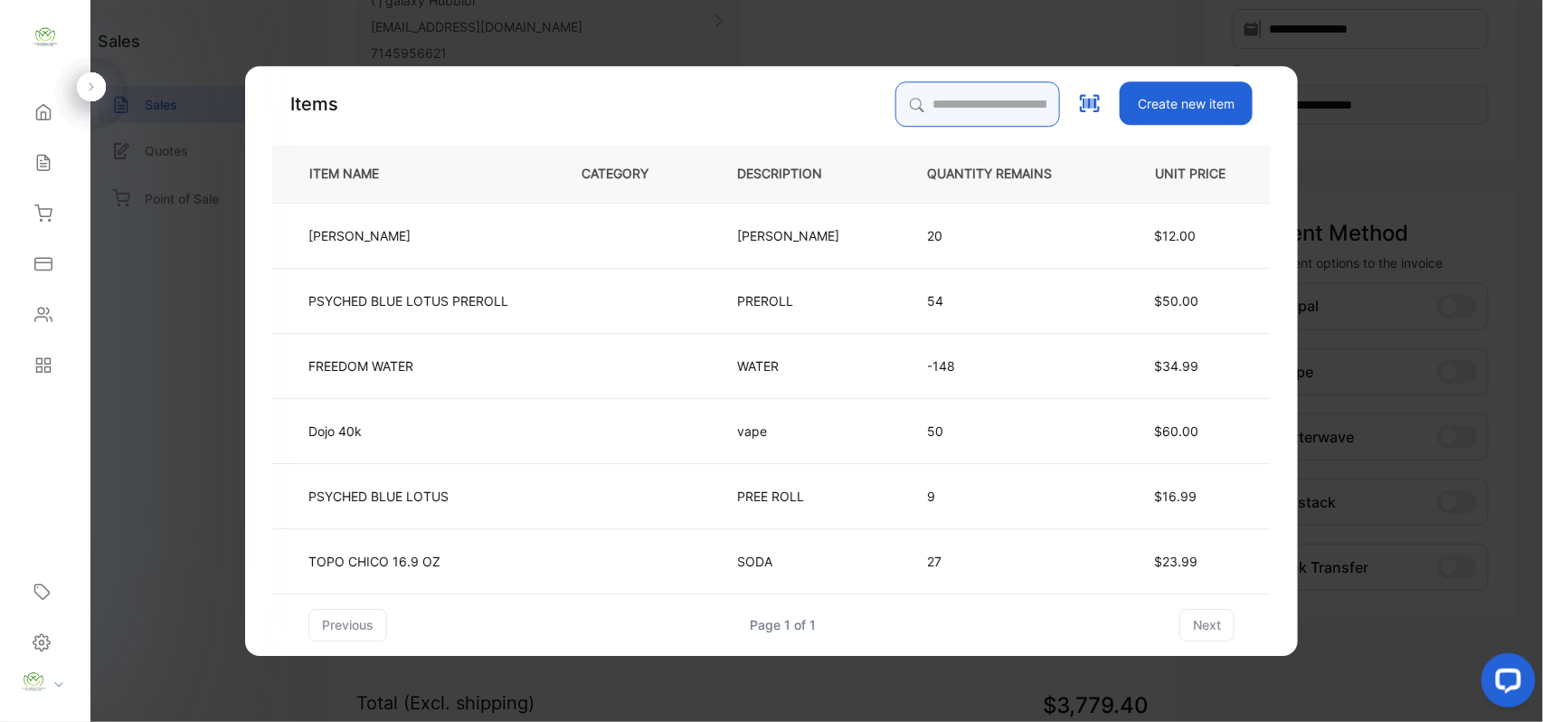
click at [978, 95] on input "search" at bounding box center [977, 103] width 165 height 45
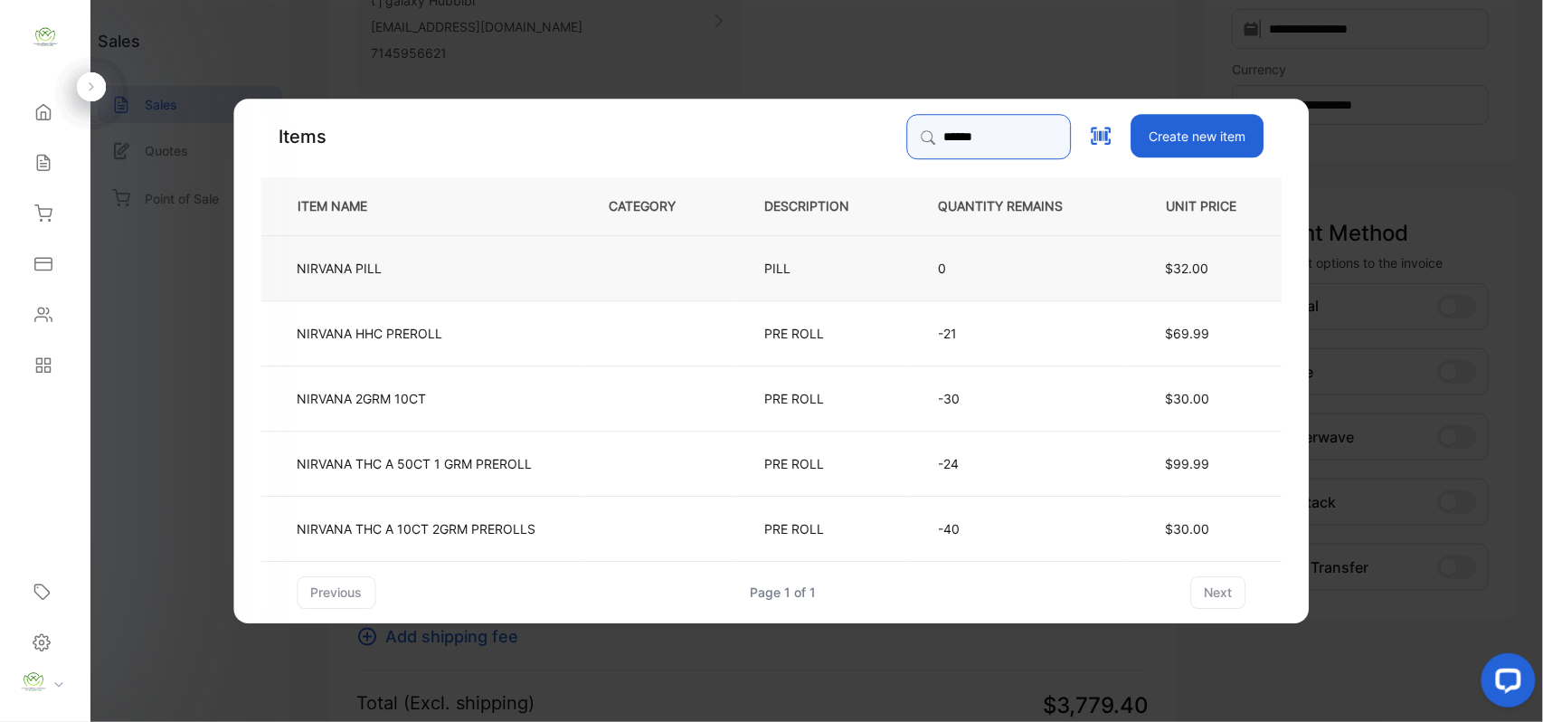
type input "******"
click at [866, 257] on td "PILL" at bounding box center [822, 266] width 174 height 65
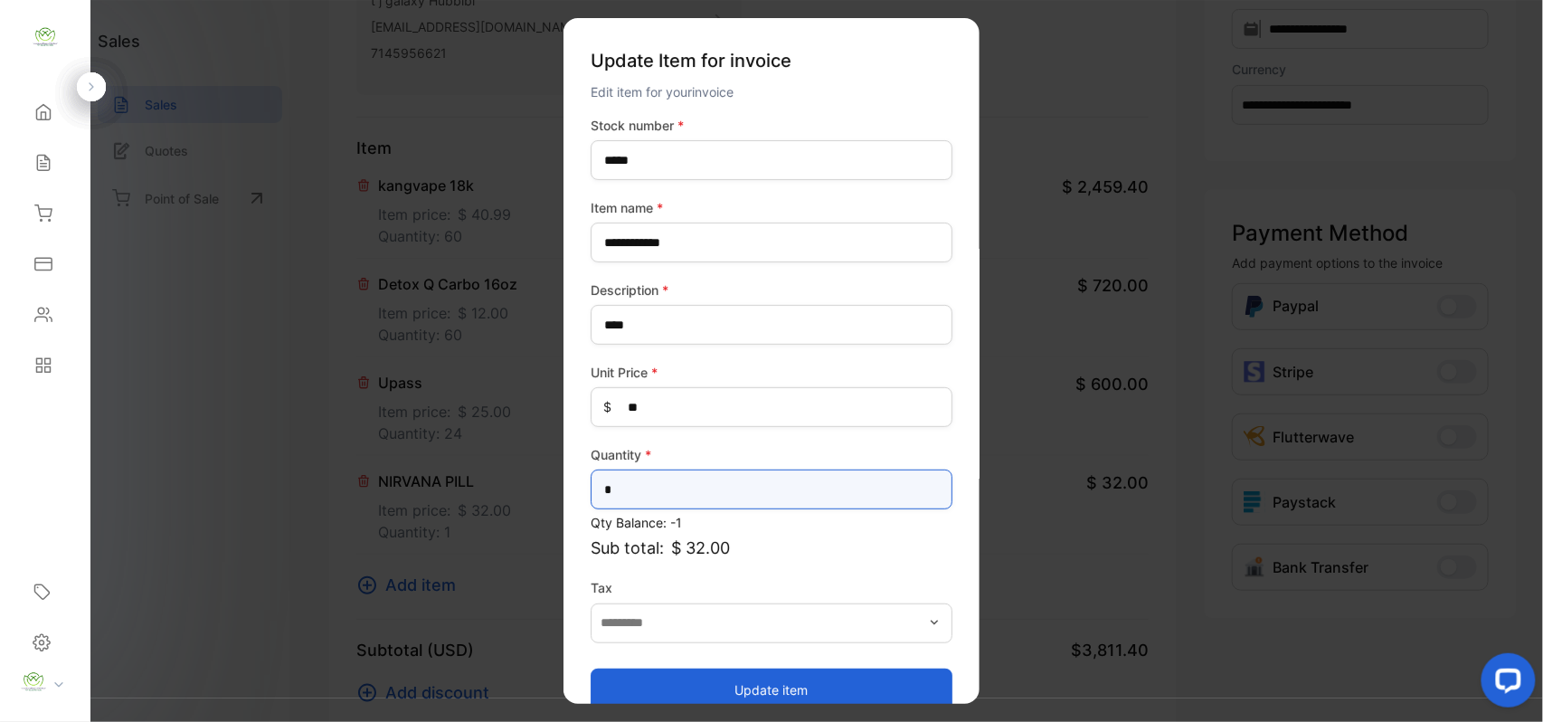
click at [862, 489] on input "*" at bounding box center [772, 489] width 362 height 40
type input "**"
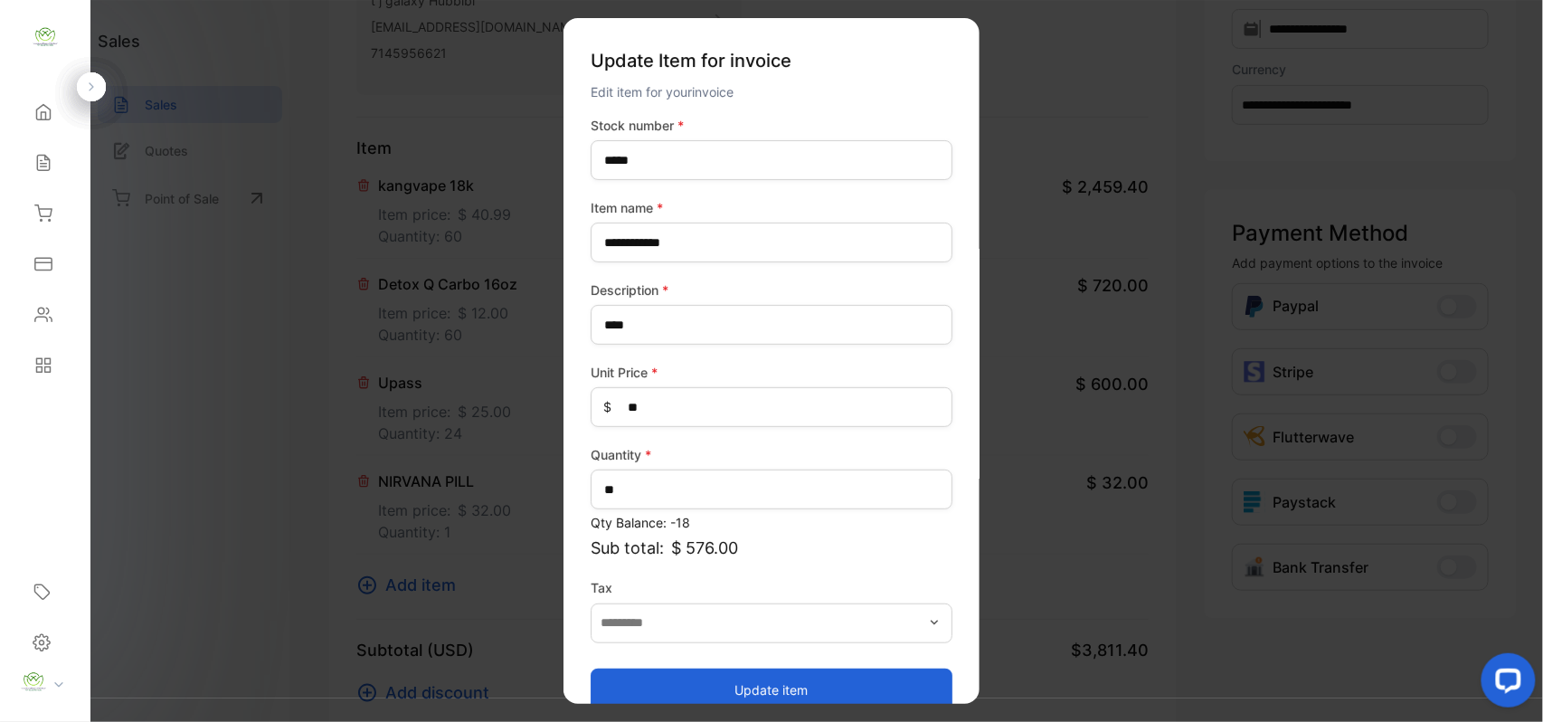
click at [659, 682] on button "Update item" at bounding box center [772, 688] width 362 height 43
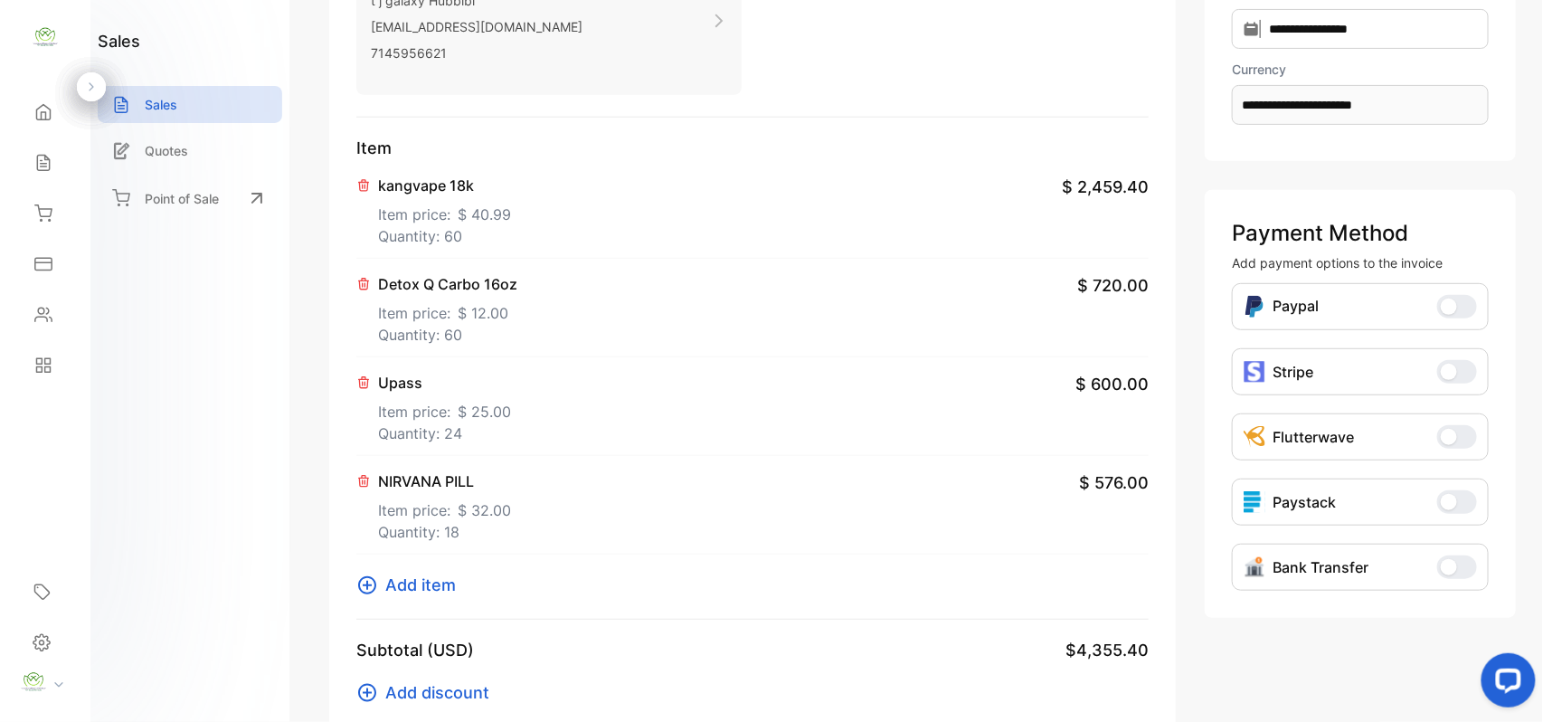
click at [427, 584] on span "Add item" at bounding box center [420, 585] width 71 height 24
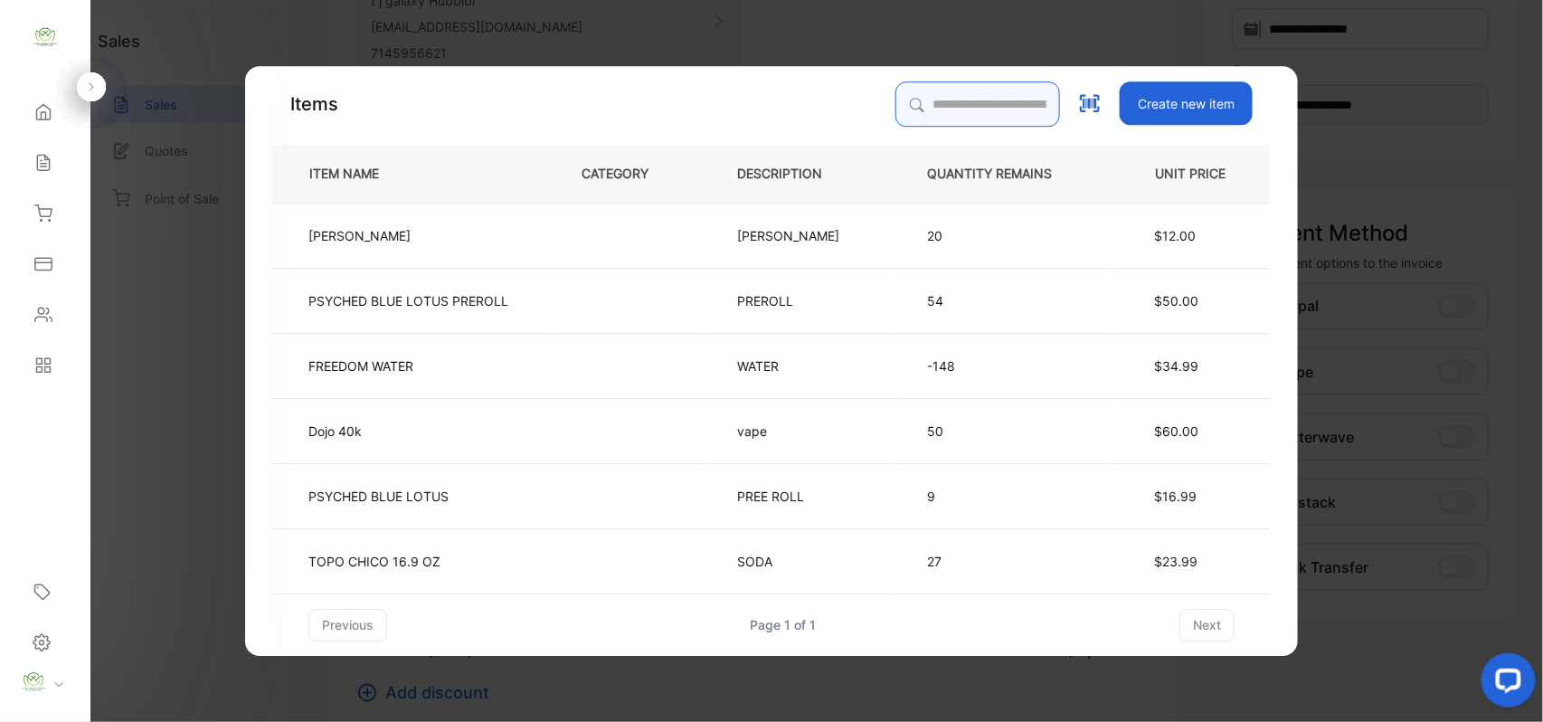
click at [966, 107] on input "search" at bounding box center [977, 103] width 165 height 45
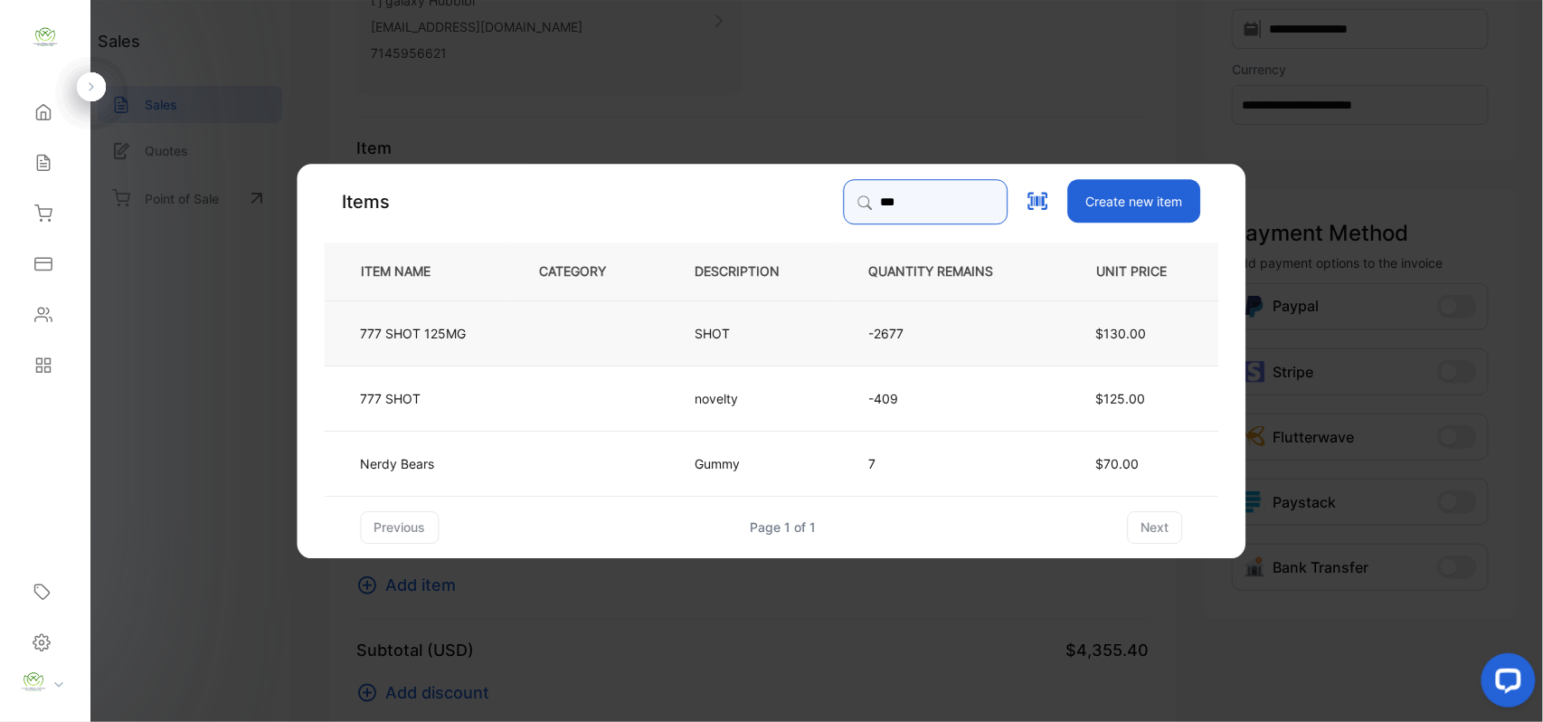
type input "***"
click at [584, 330] on td at bounding box center [588, 331] width 156 height 65
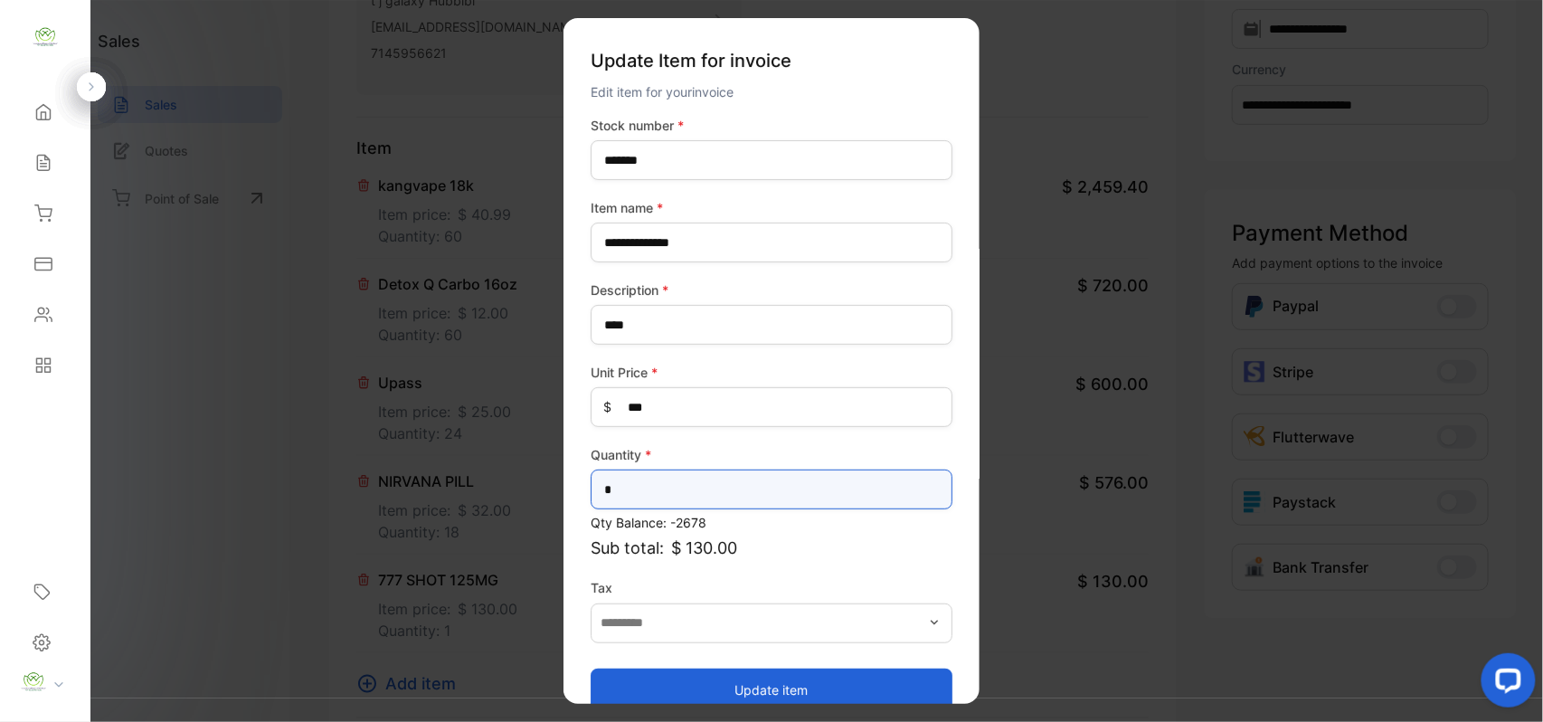
click at [638, 481] on input "*" at bounding box center [772, 489] width 362 height 40
type input "**"
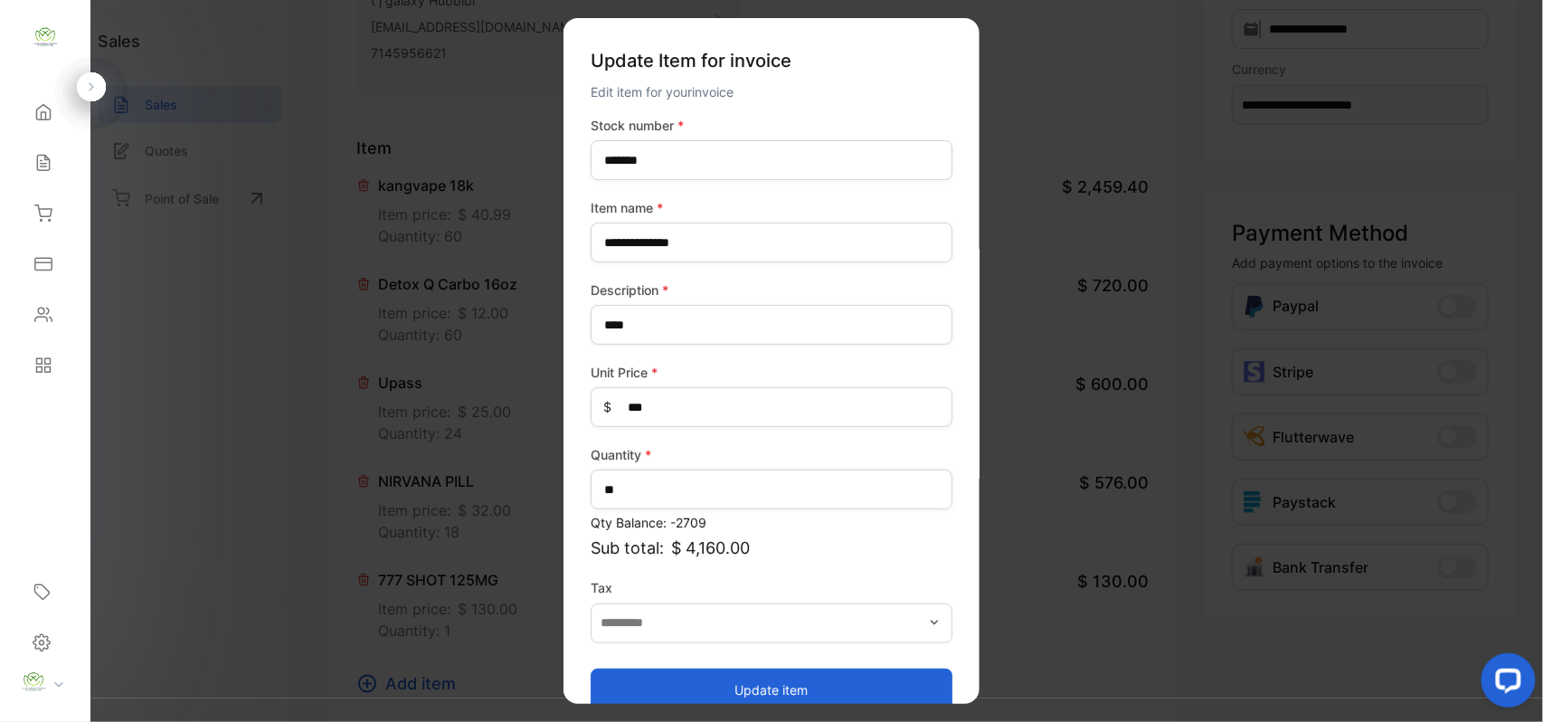
click at [649, 680] on button "Update item" at bounding box center [772, 688] width 362 height 43
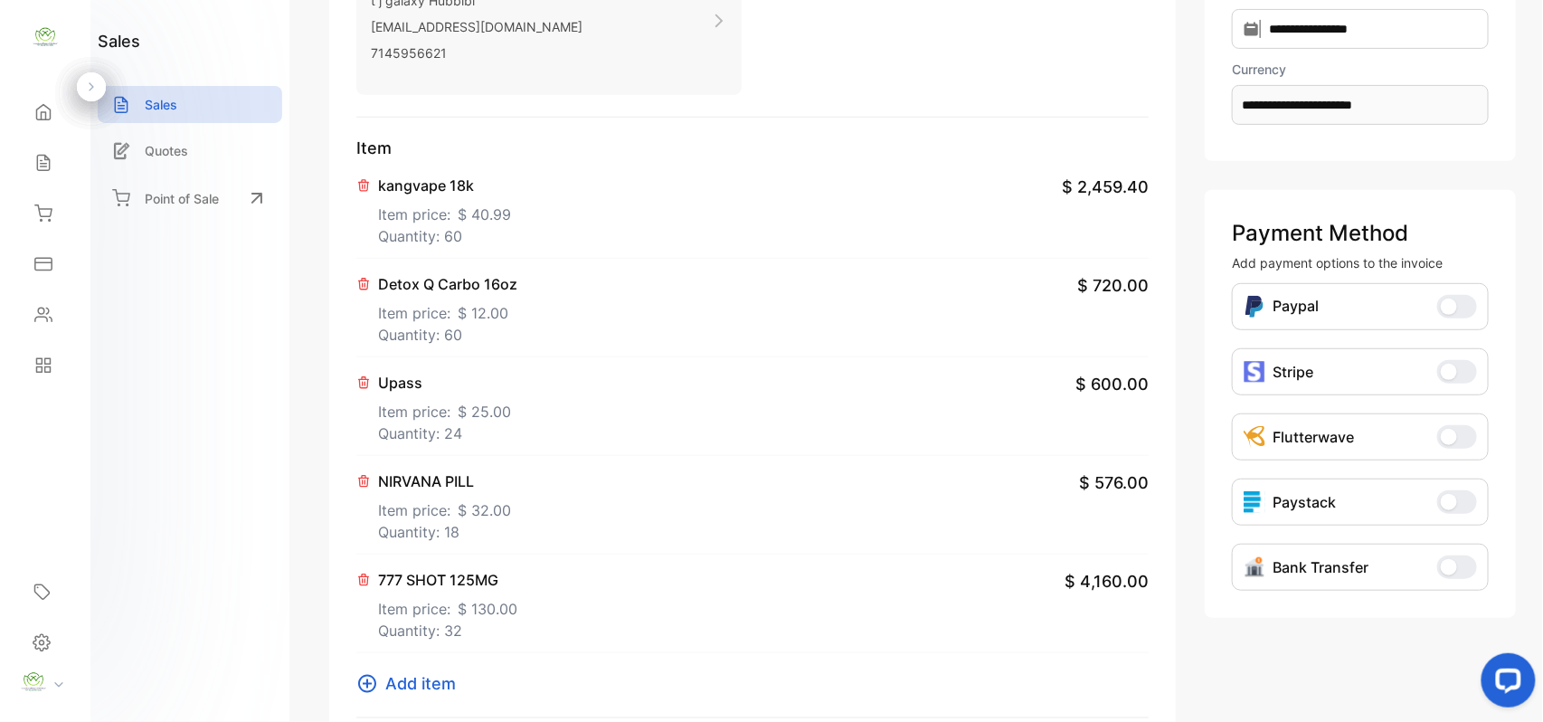
click at [421, 686] on span "Add item" at bounding box center [420, 683] width 71 height 24
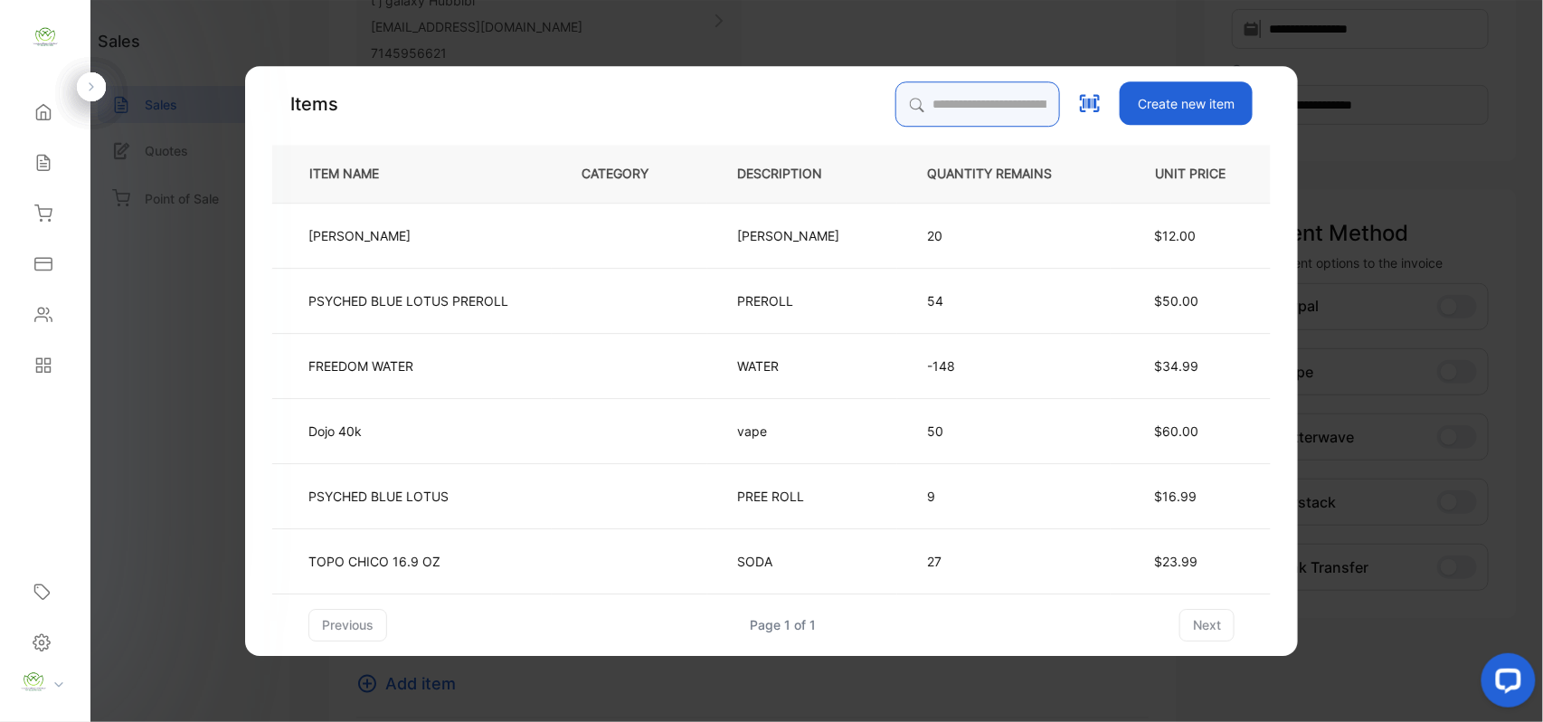
click at [905, 105] on input "search" at bounding box center [977, 103] width 165 height 45
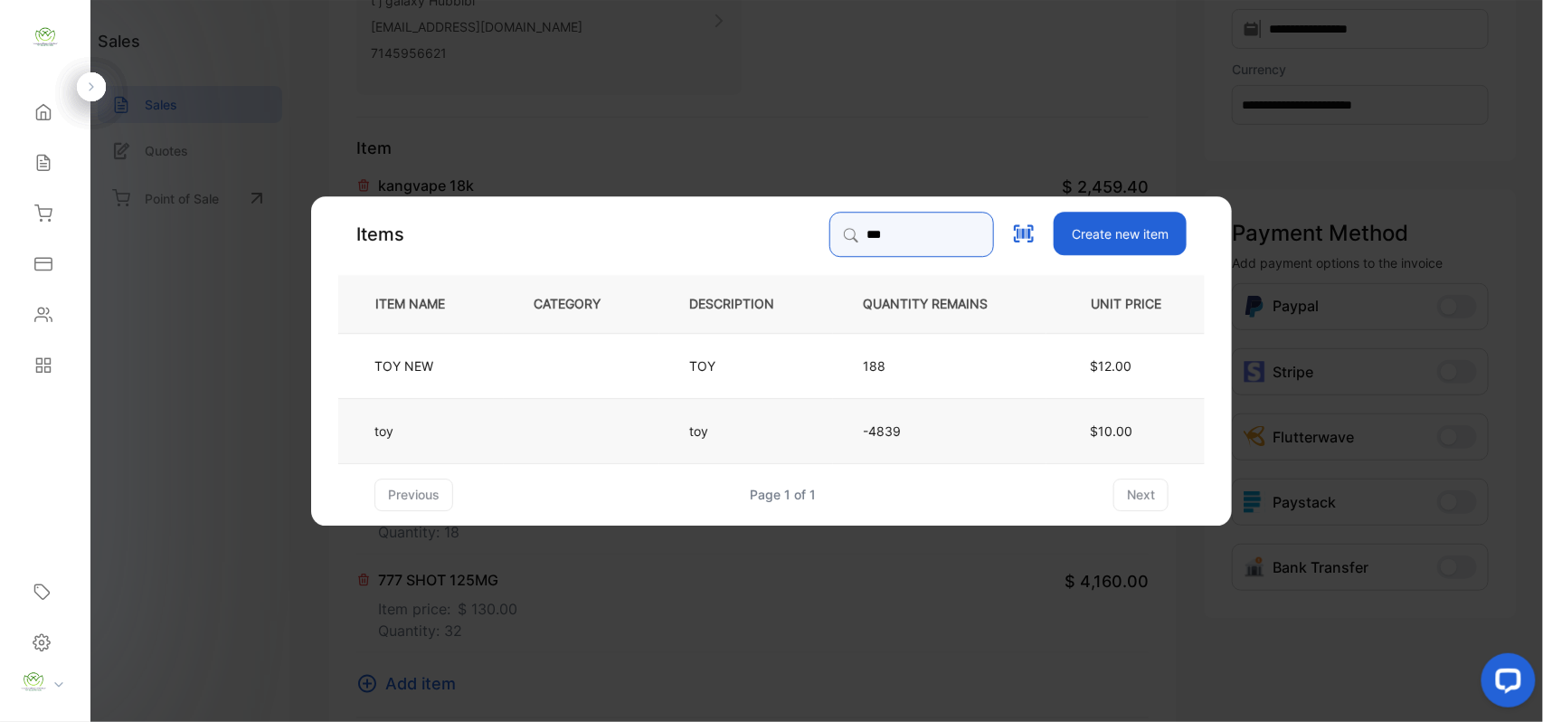
type input "***"
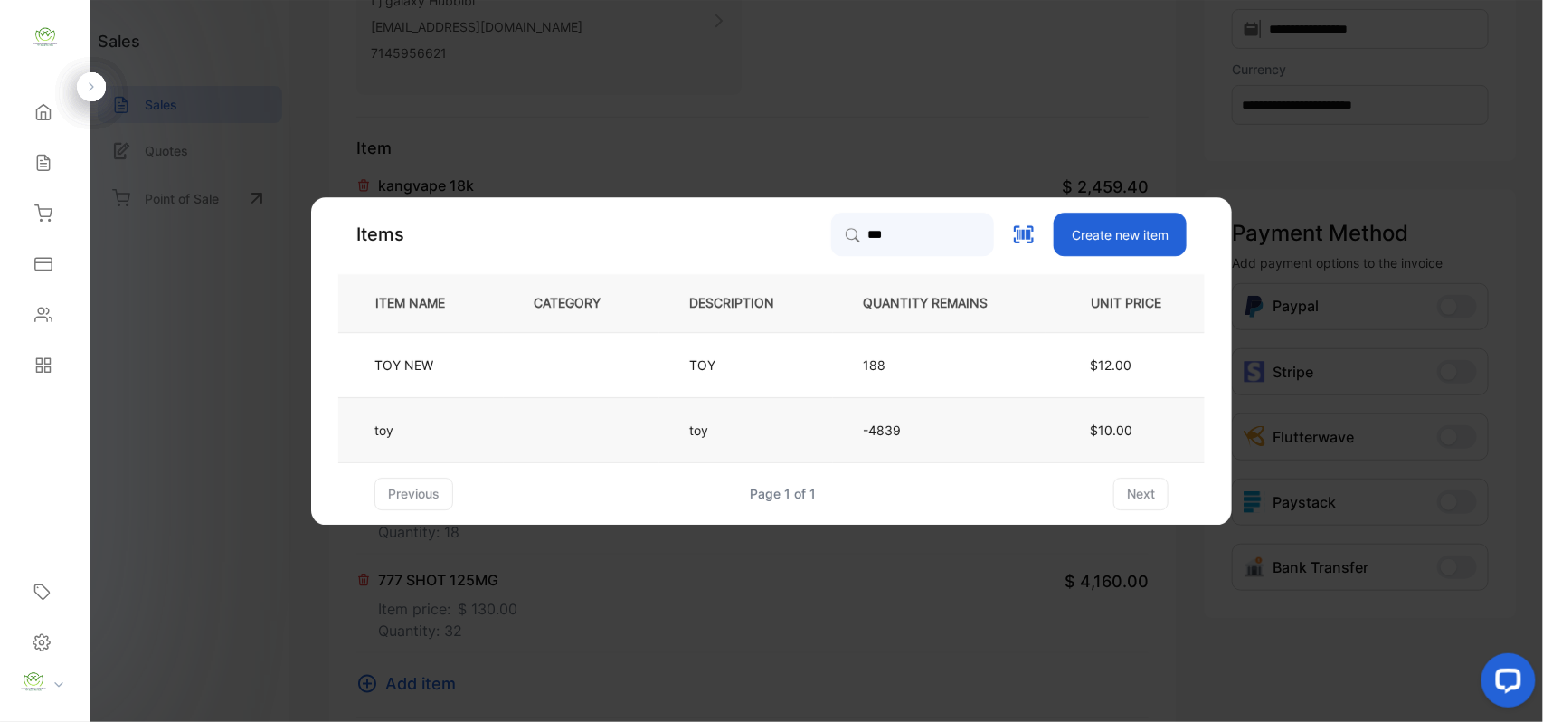
click at [519, 421] on td at bounding box center [582, 429] width 156 height 65
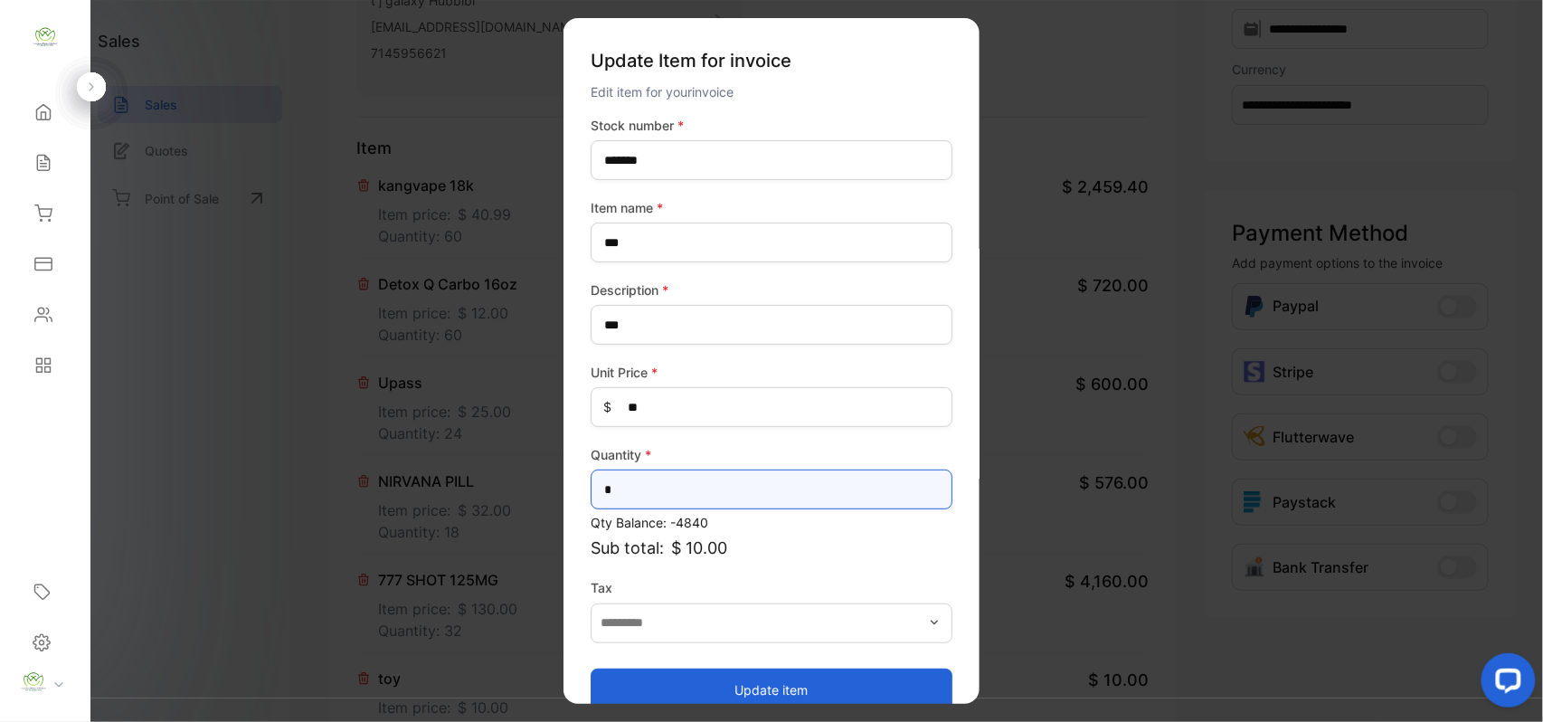
drag, startPoint x: 677, startPoint y: 478, endPoint x: 715, endPoint y: 468, distance: 38.4
click at [693, 474] on input "*" at bounding box center [772, 489] width 362 height 40
type input "**"
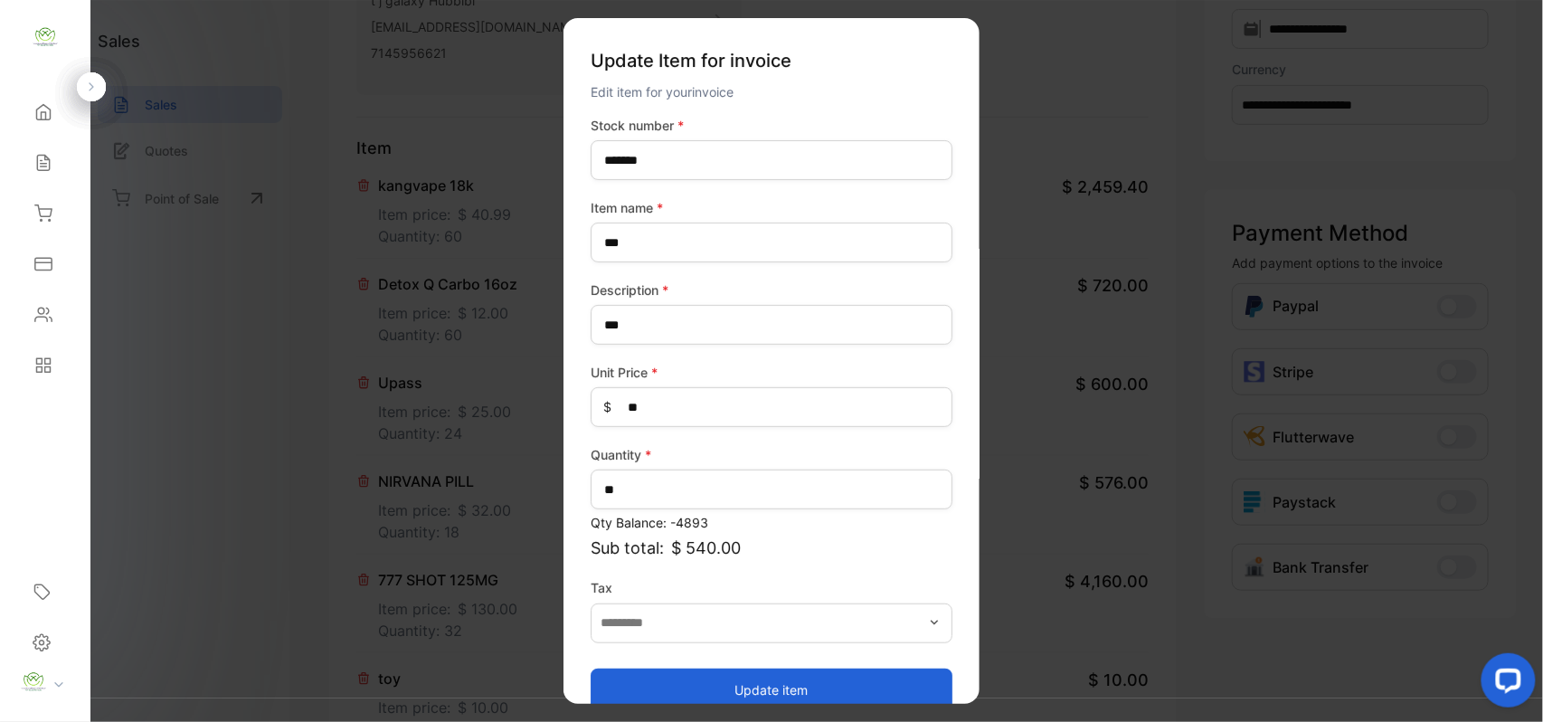
click at [652, 682] on button "Update item" at bounding box center [772, 688] width 362 height 43
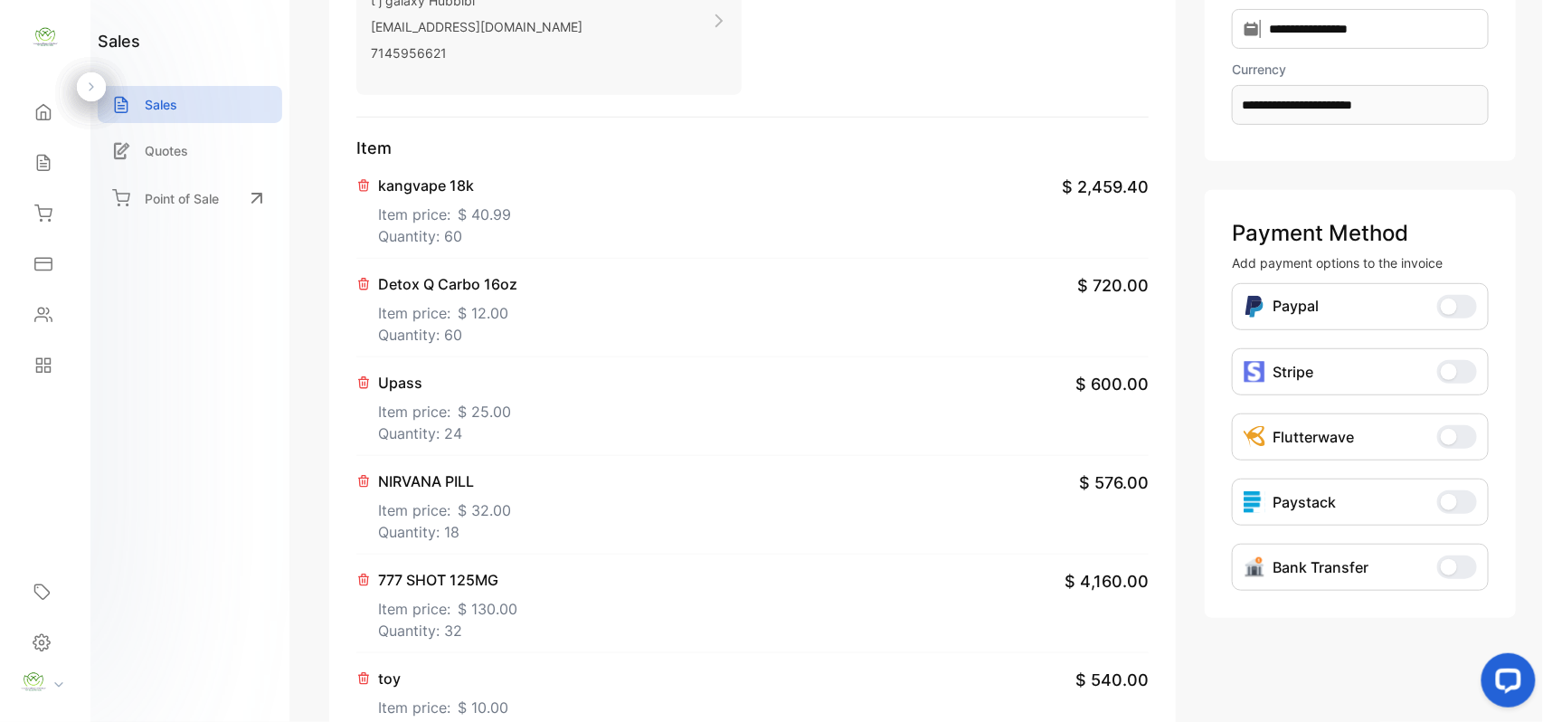
click at [443, 221] on p "Item price: $ 40.99" at bounding box center [444, 210] width 133 height 29
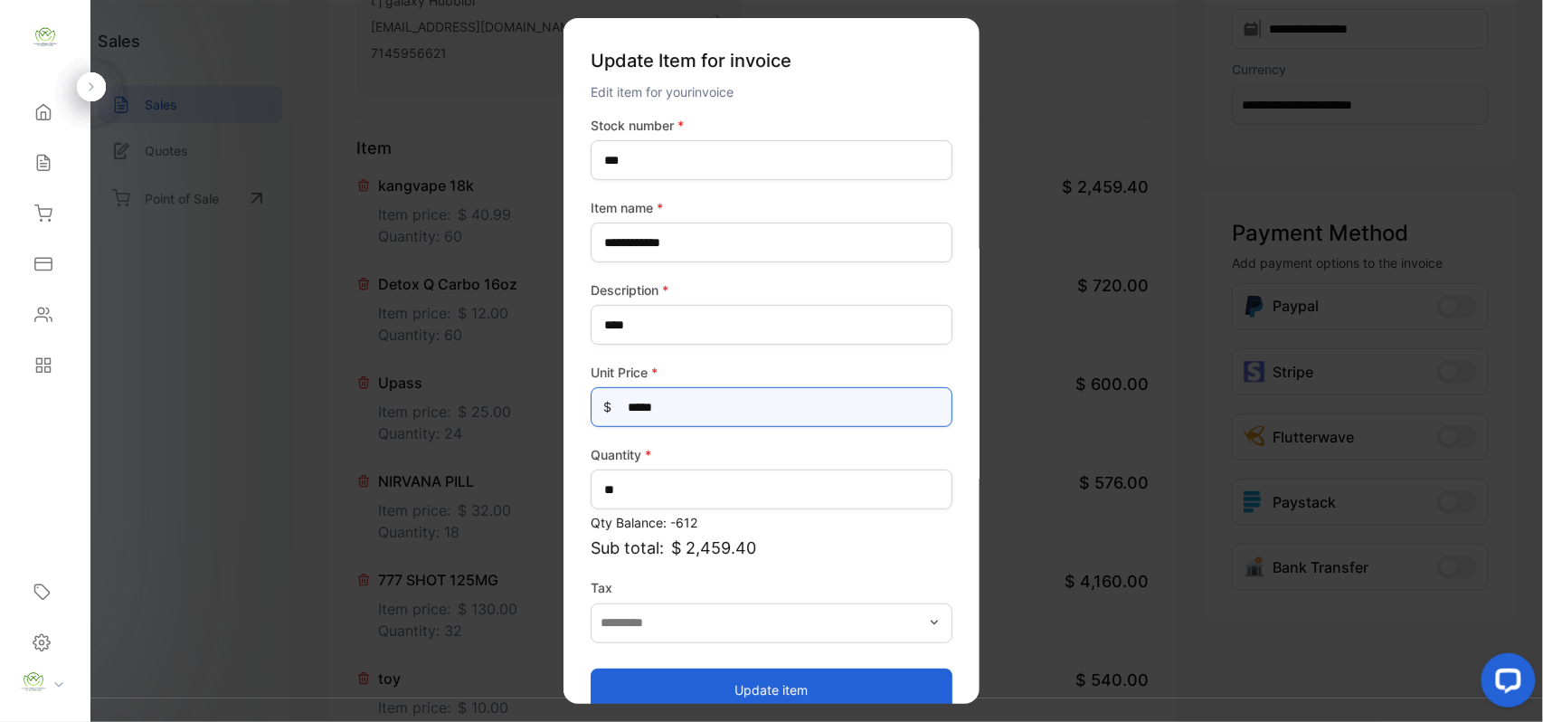
click at [714, 403] on Price-inputprice "*****" at bounding box center [772, 407] width 362 height 40
type Price-inputprice "*"
type Price-inputprice "**"
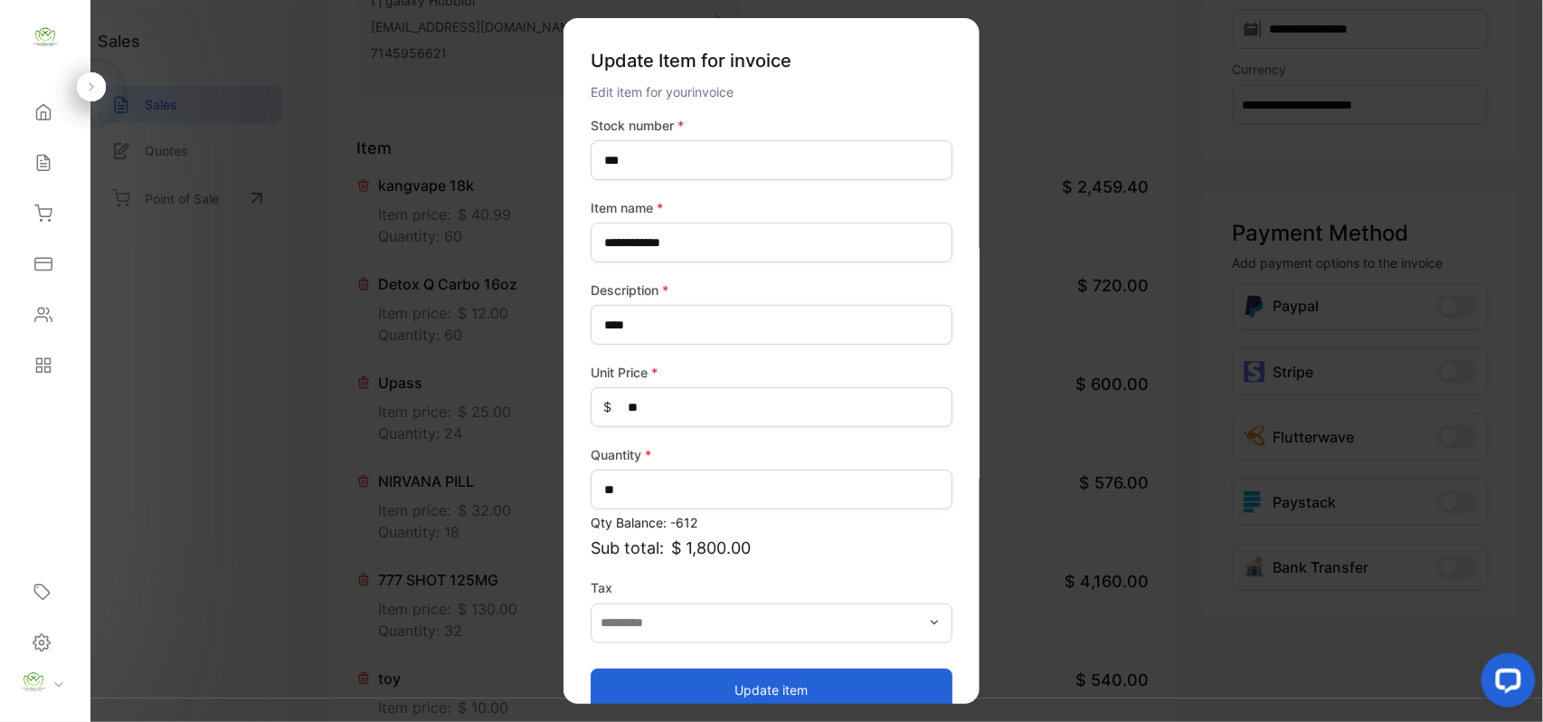
click at [754, 684] on button "Update item" at bounding box center [772, 688] width 362 height 43
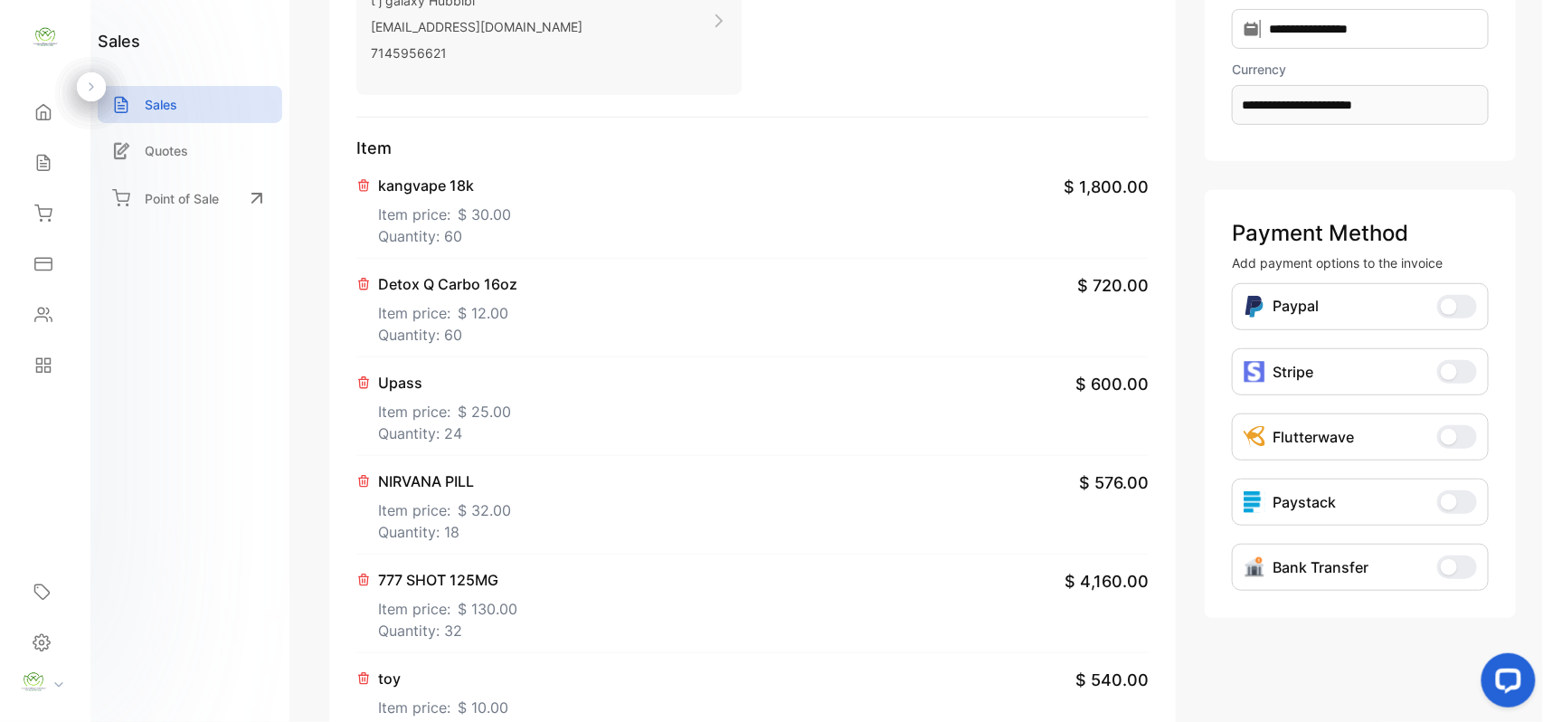
click at [510, 322] on p "Item price: $ 12.00" at bounding box center [447, 309] width 139 height 29
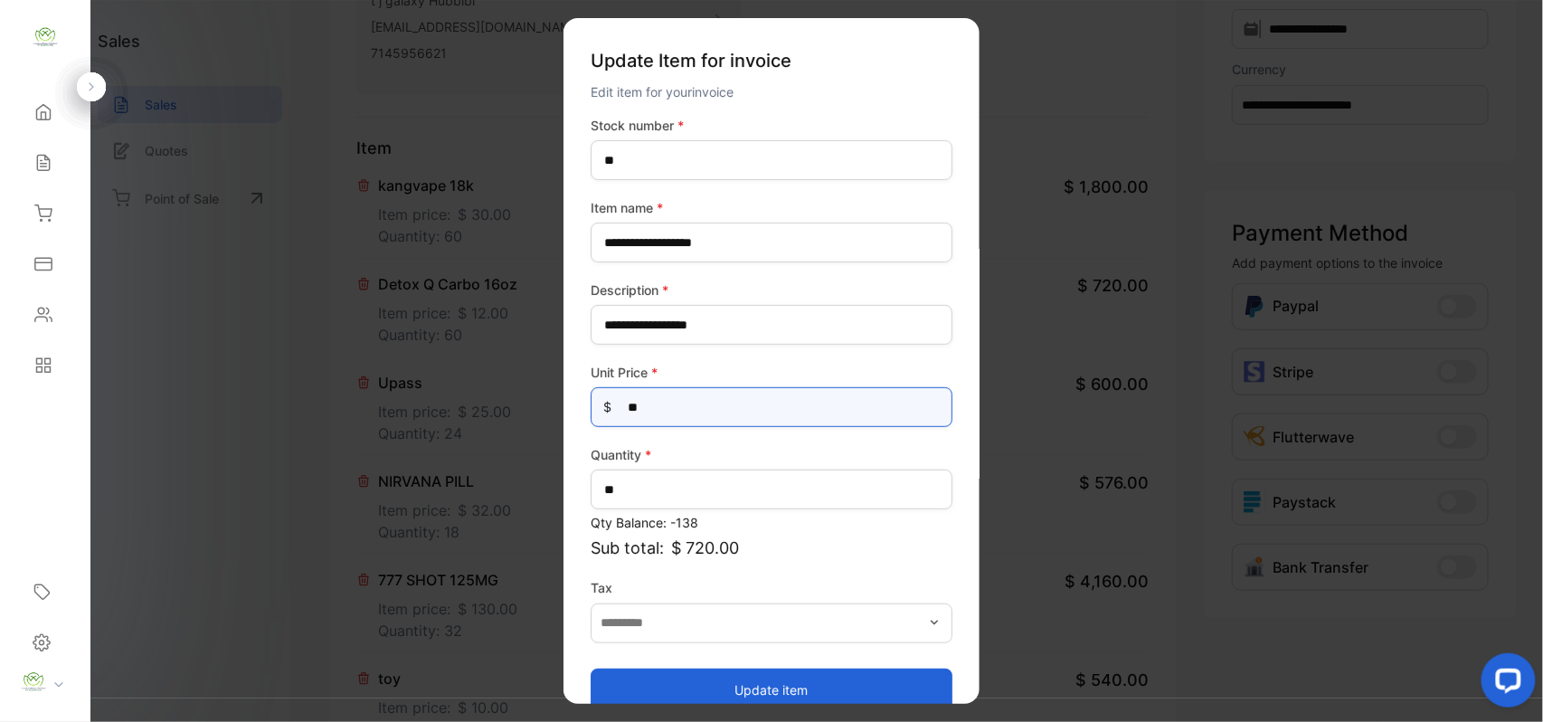
click at [687, 402] on Price-inputprice "**" at bounding box center [772, 407] width 362 height 40
type Price-inputprice "**"
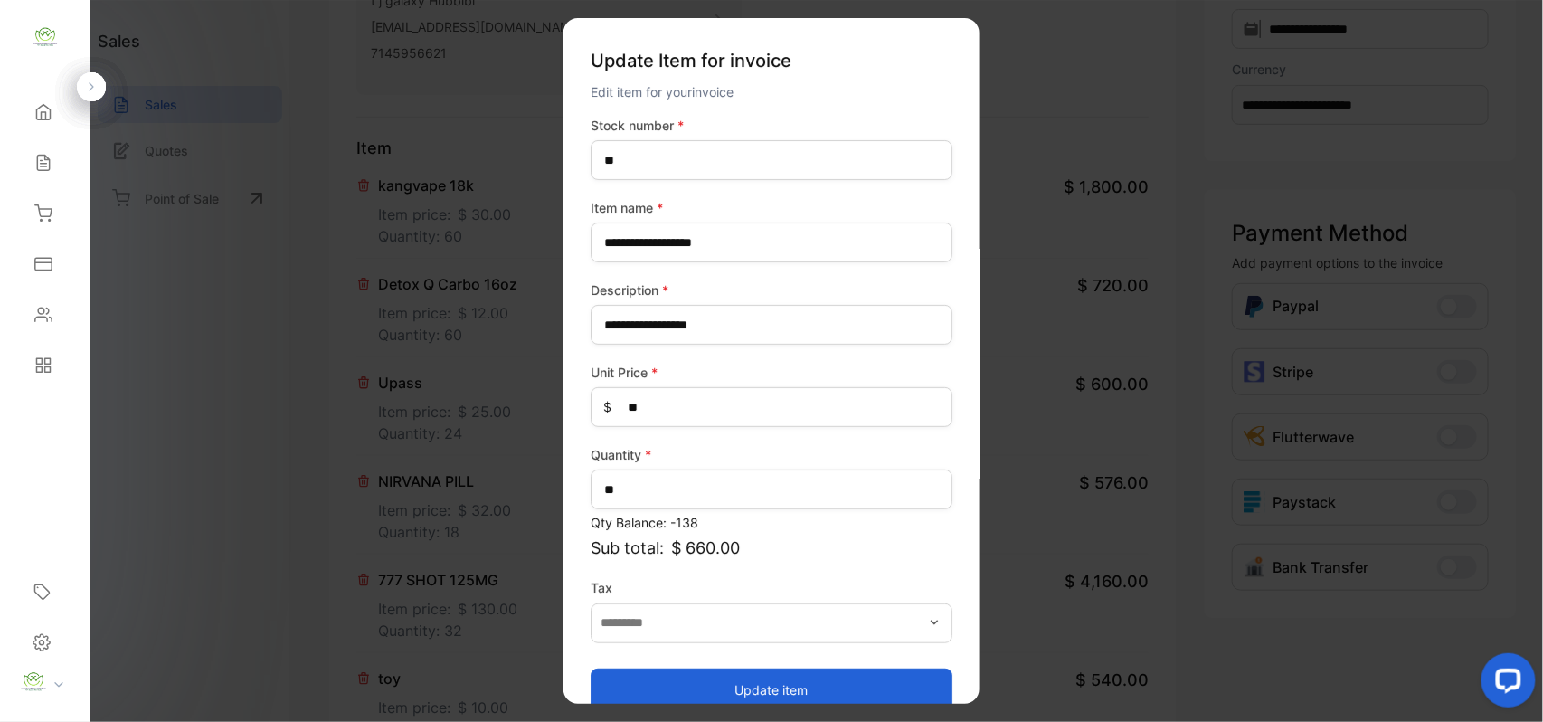
click at [638, 677] on button "Update item" at bounding box center [772, 688] width 362 height 43
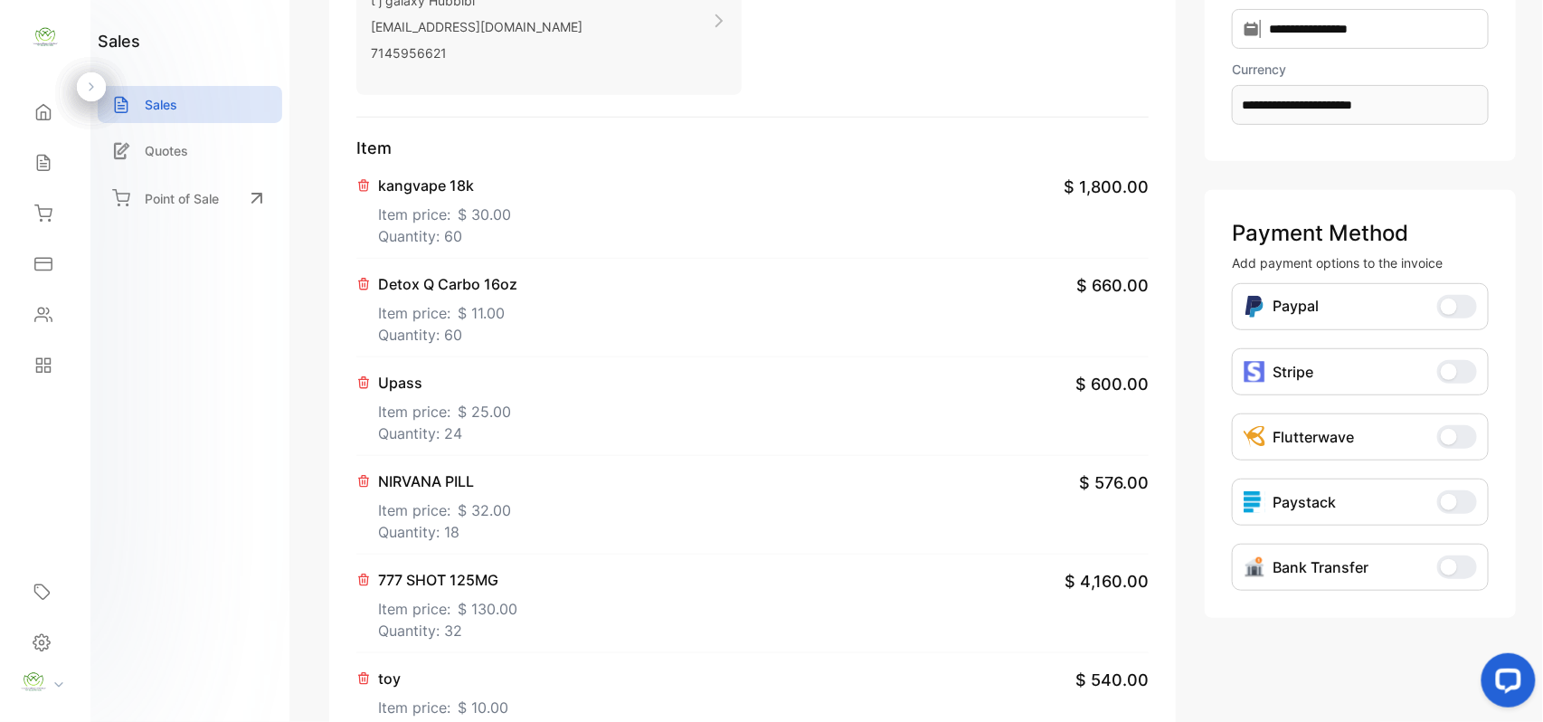
click at [485, 413] on span "$ 25.00" at bounding box center [484, 412] width 53 height 22
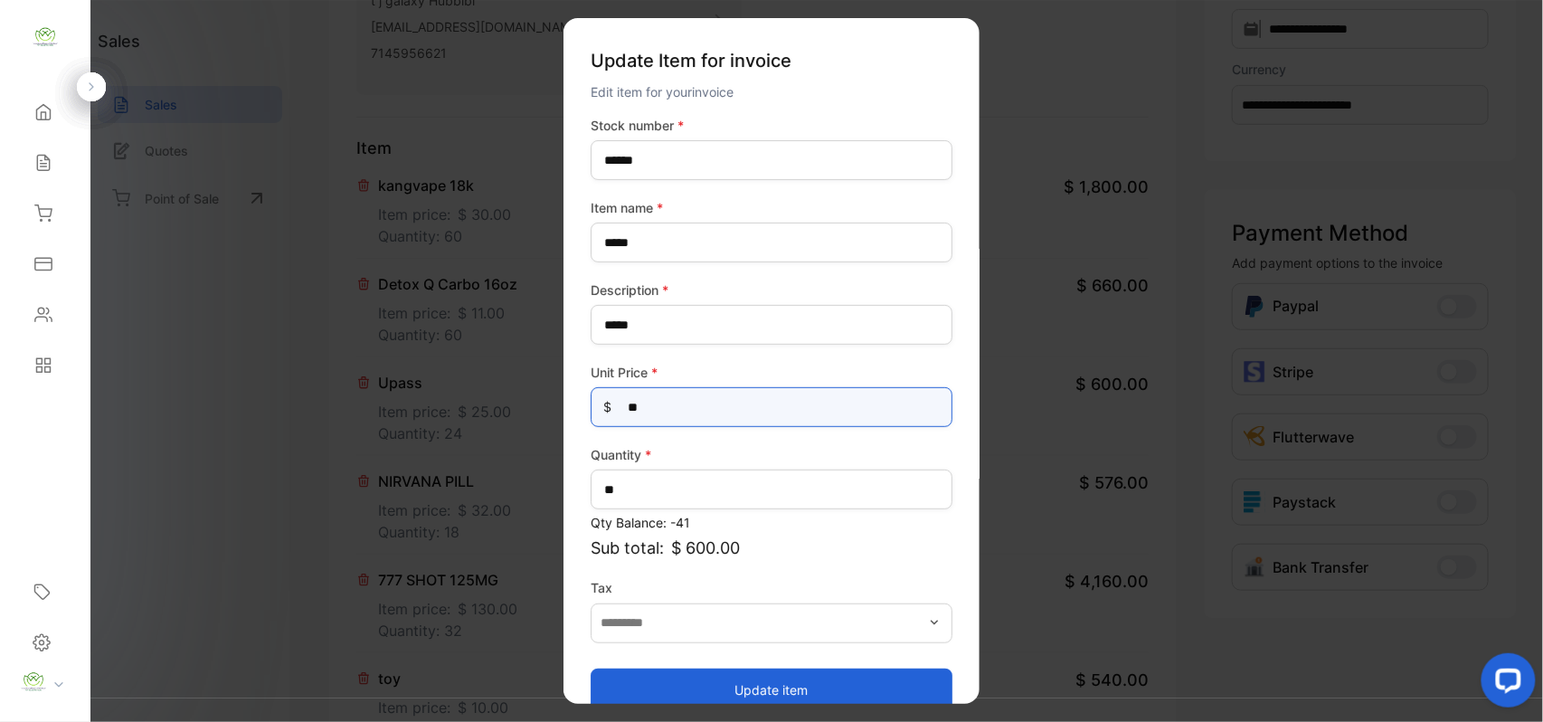
click at [674, 409] on Price-inputprice "**" at bounding box center [772, 407] width 362 height 40
type Price-inputprice "**"
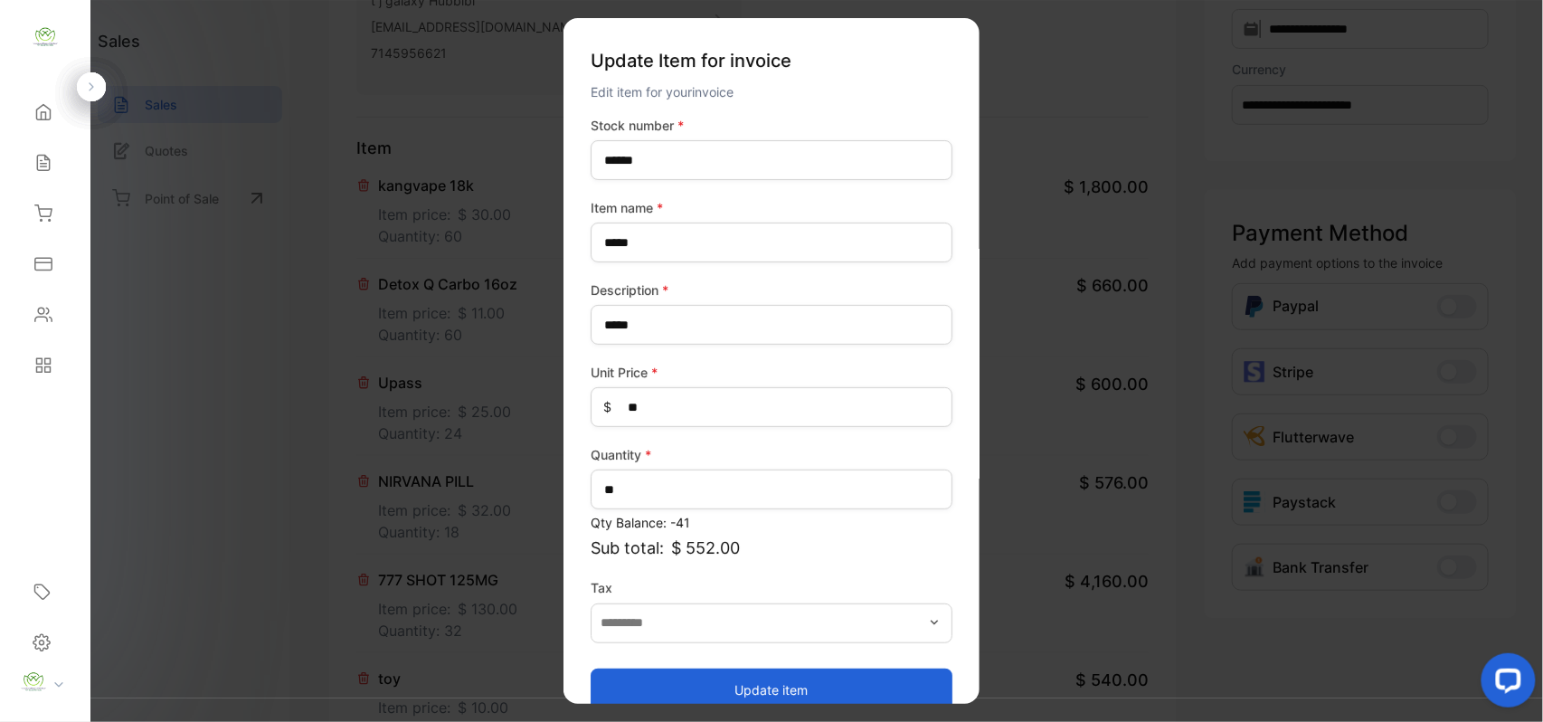
drag, startPoint x: 626, startPoint y: 682, endPoint x: 616, endPoint y: 671, distance: 14.7
click at [626, 681] on button "Update item" at bounding box center [772, 688] width 362 height 43
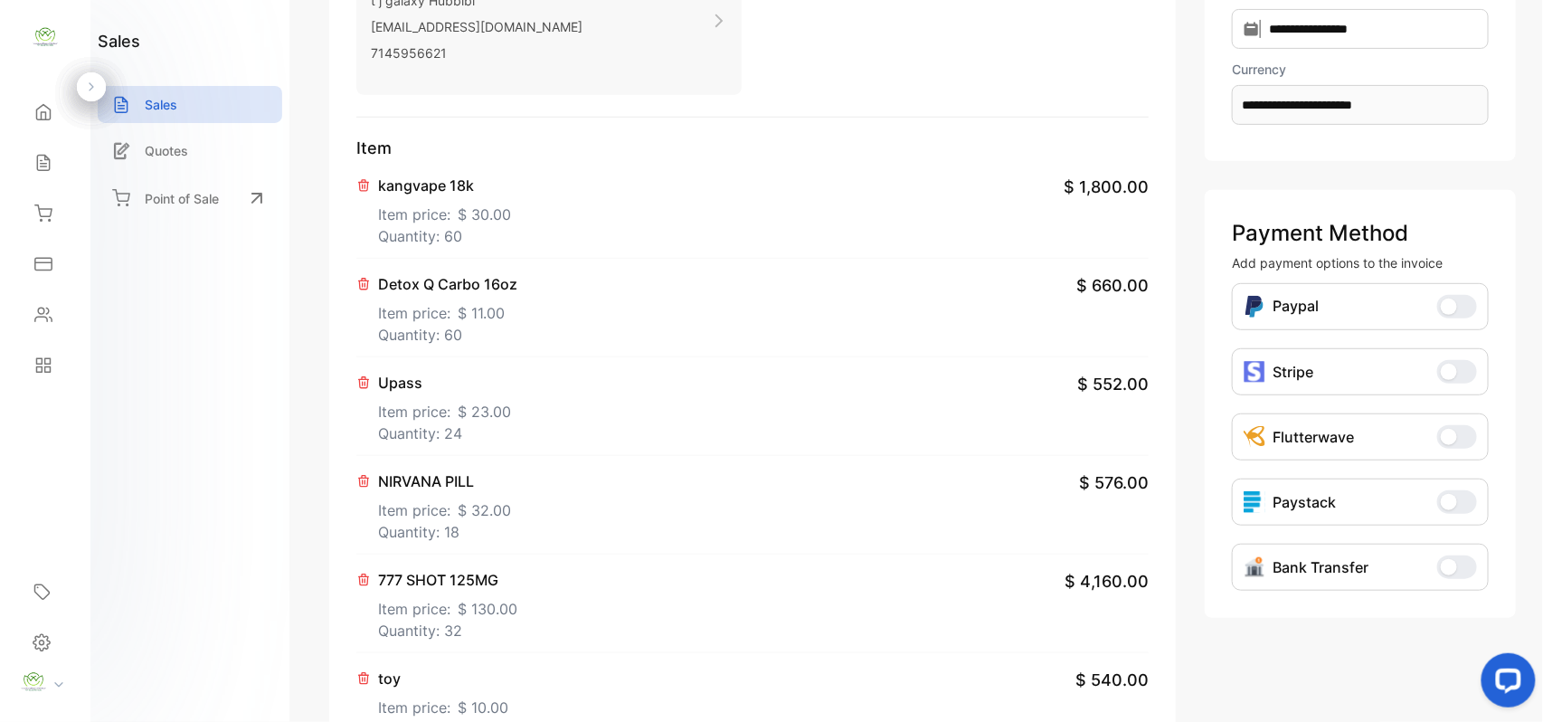
click at [476, 517] on span "$ 32.00" at bounding box center [484, 510] width 53 height 22
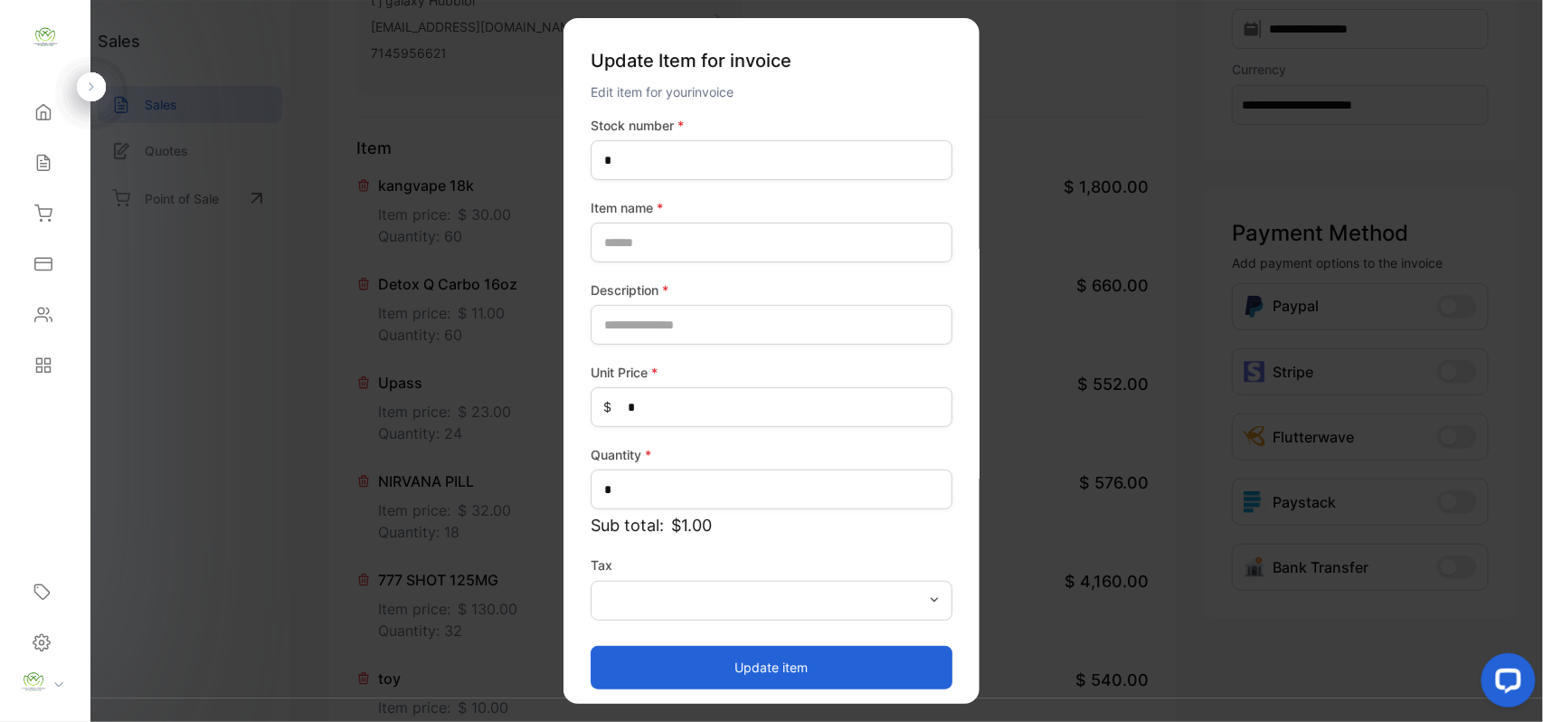
type number-inputstocknumber "*****"
type name-inputItem_Name "**********"
type input "****"
type Price-inputprice "**"
type input "**"
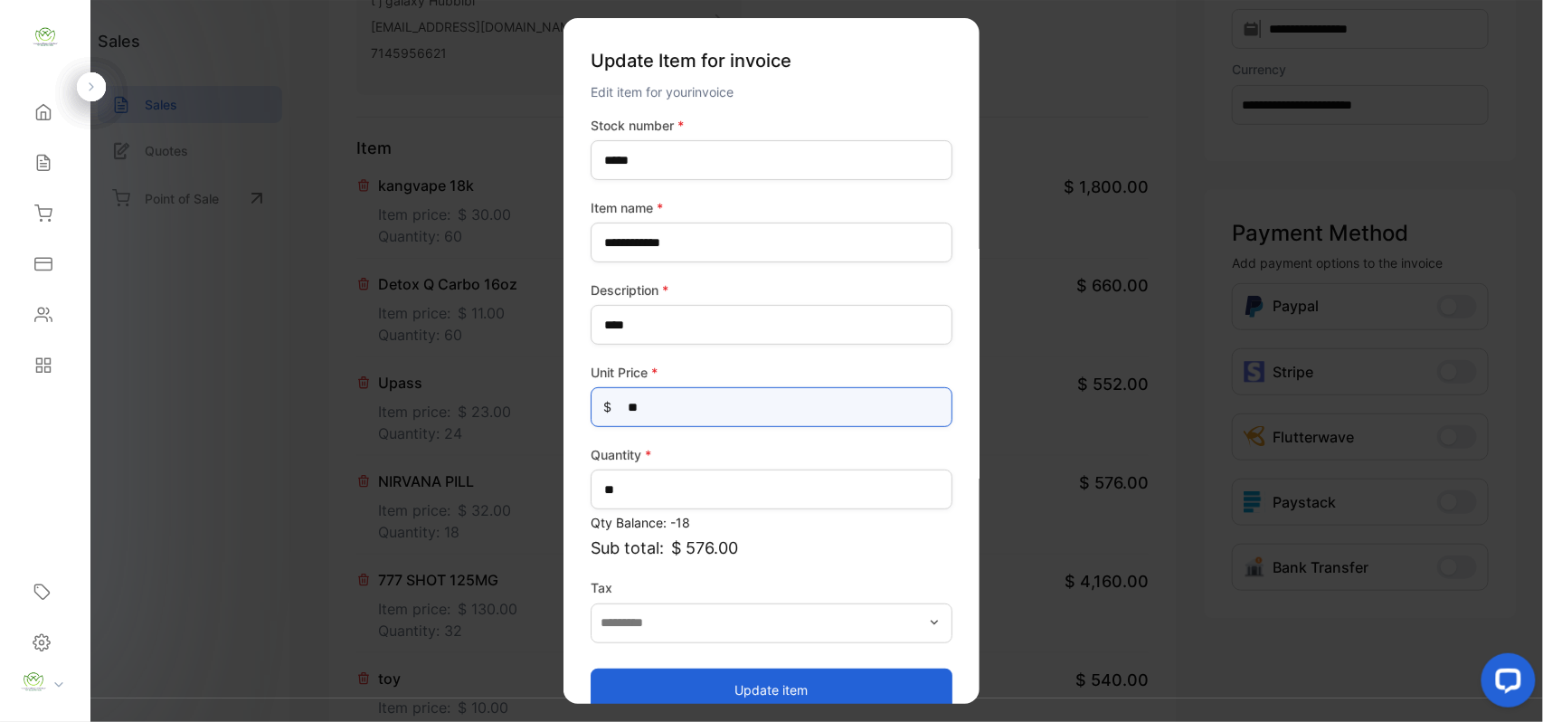
click at [674, 403] on Price-inputprice "**" at bounding box center [772, 407] width 362 height 40
type Price-inputprice "*"
type Price-inputprice "**"
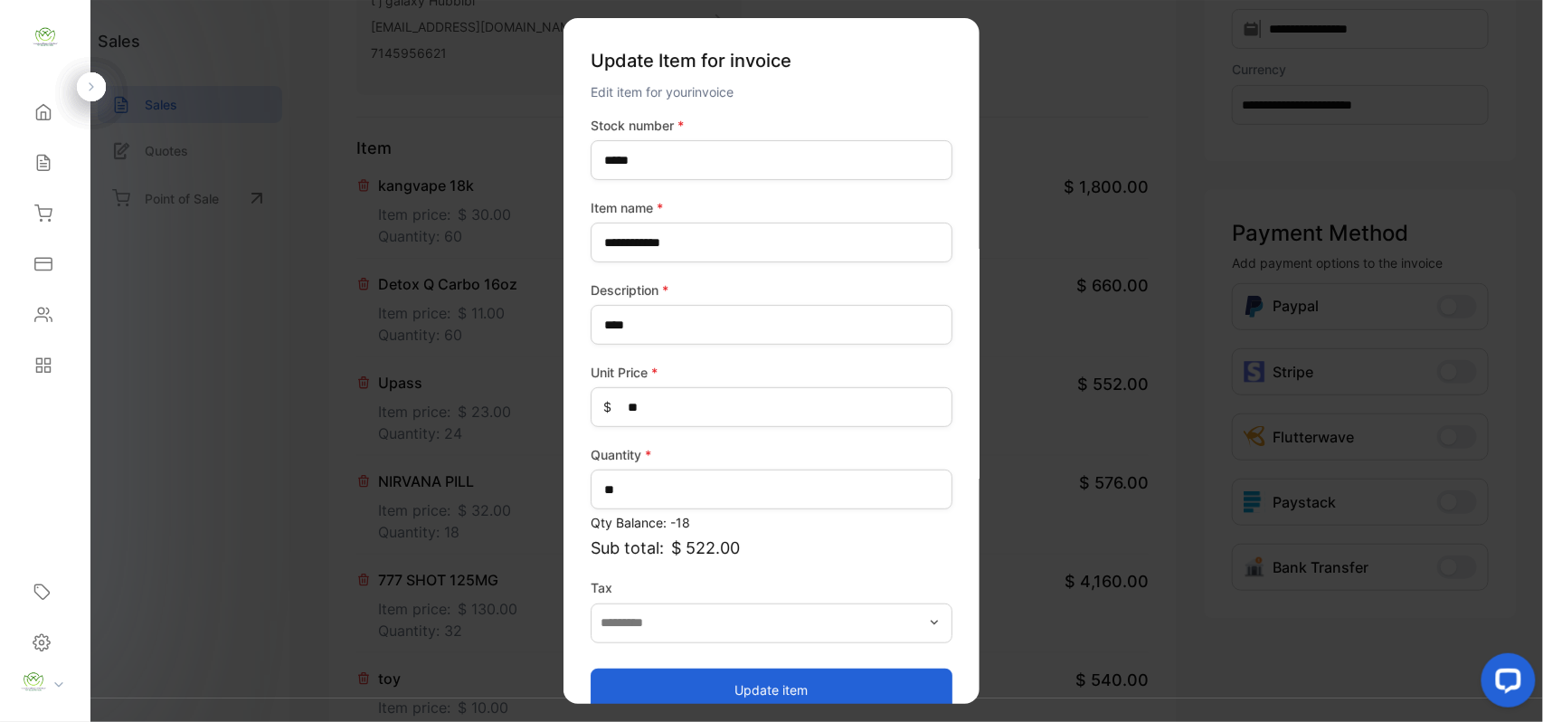
drag, startPoint x: 645, startPoint y: 680, endPoint x: 606, endPoint y: 622, distance: 69.7
click at [640, 677] on button "Update item" at bounding box center [772, 688] width 362 height 43
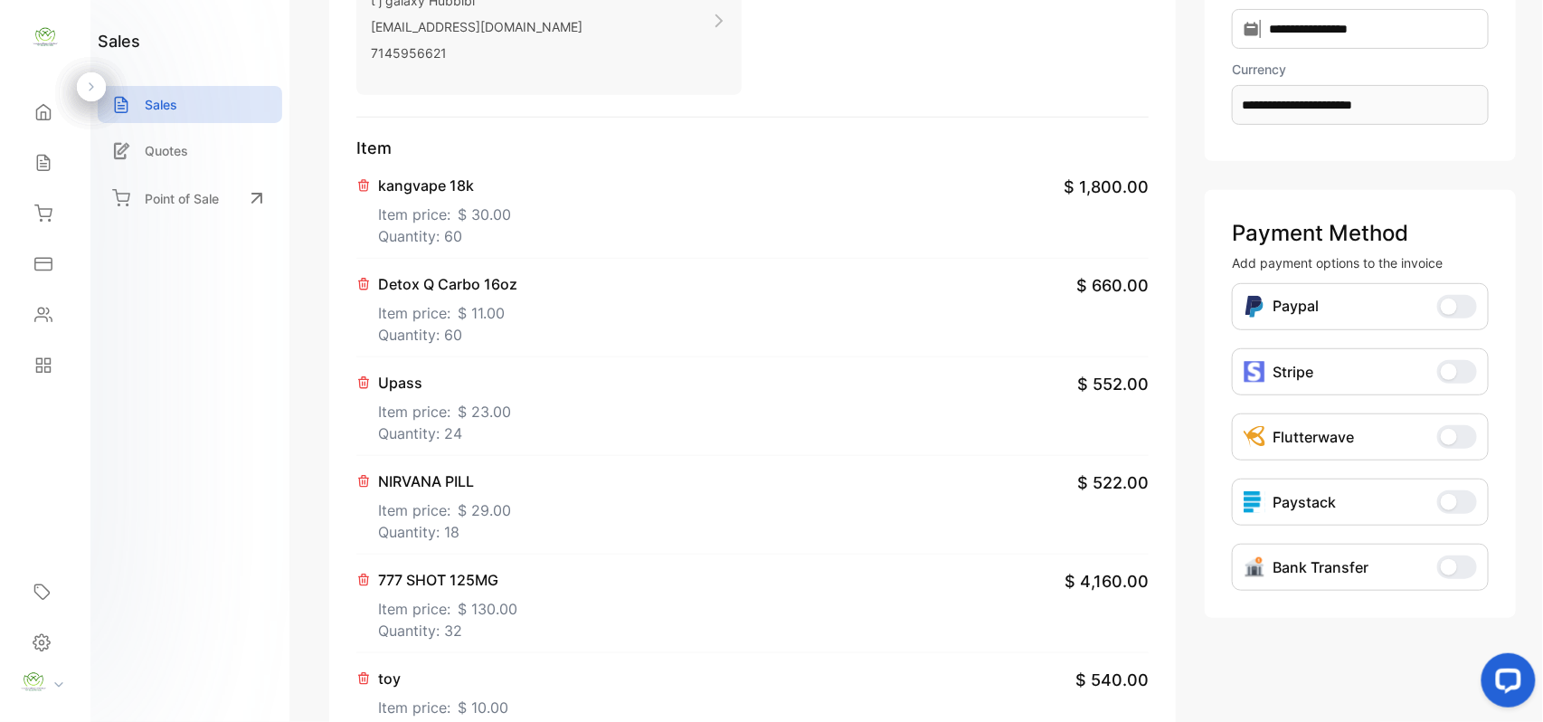
click at [447, 622] on p "Quantity: 32" at bounding box center [447, 631] width 139 height 22
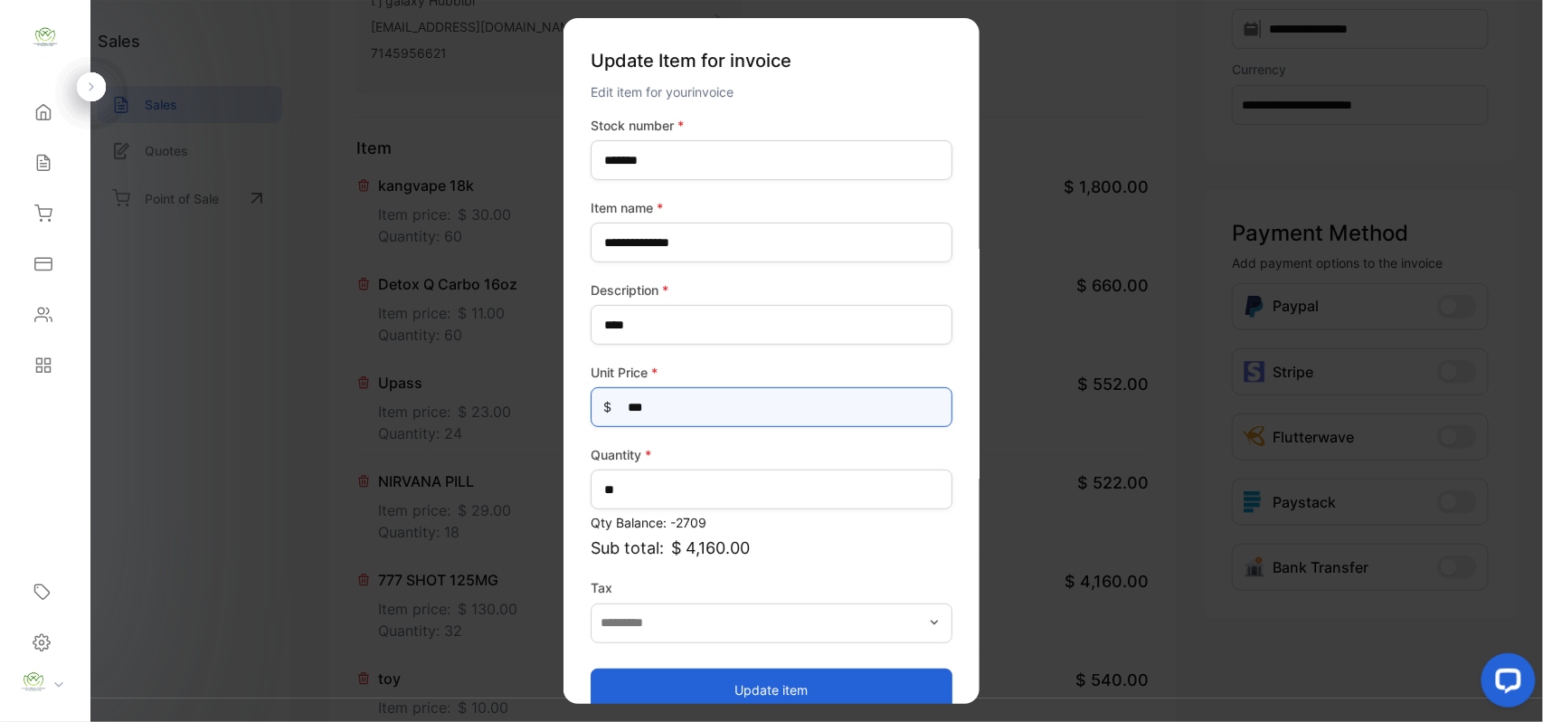
click at [738, 402] on Price-inputprice "***" at bounding box center [772, 407] width 362 height 40
type Price-inputprice "***"
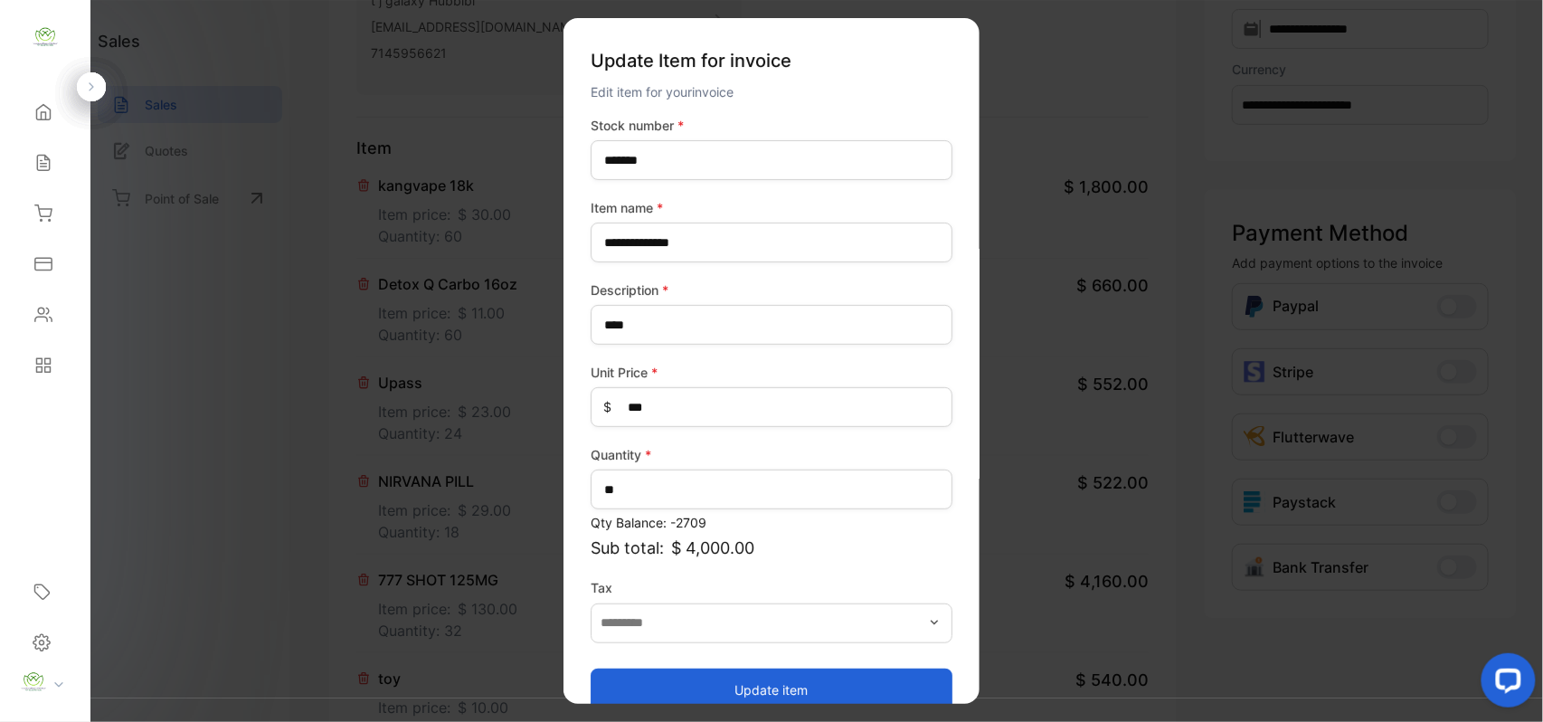
click at [745, 681] on button "Update item" at bounding box center [772, 688] width 362 height 43
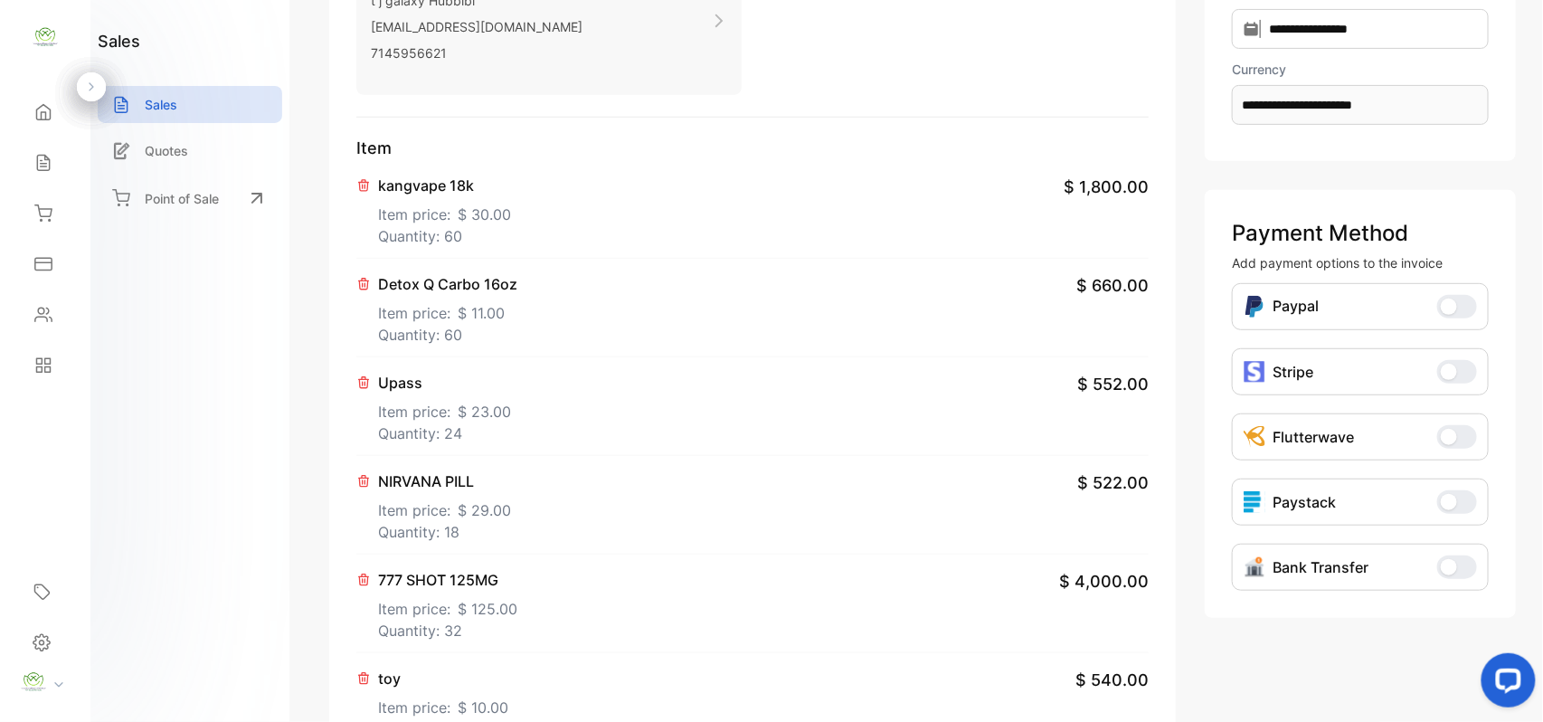
click at [479, 615] on span "$ 125.00" at bounding box center [488, 609] width 60 height 22
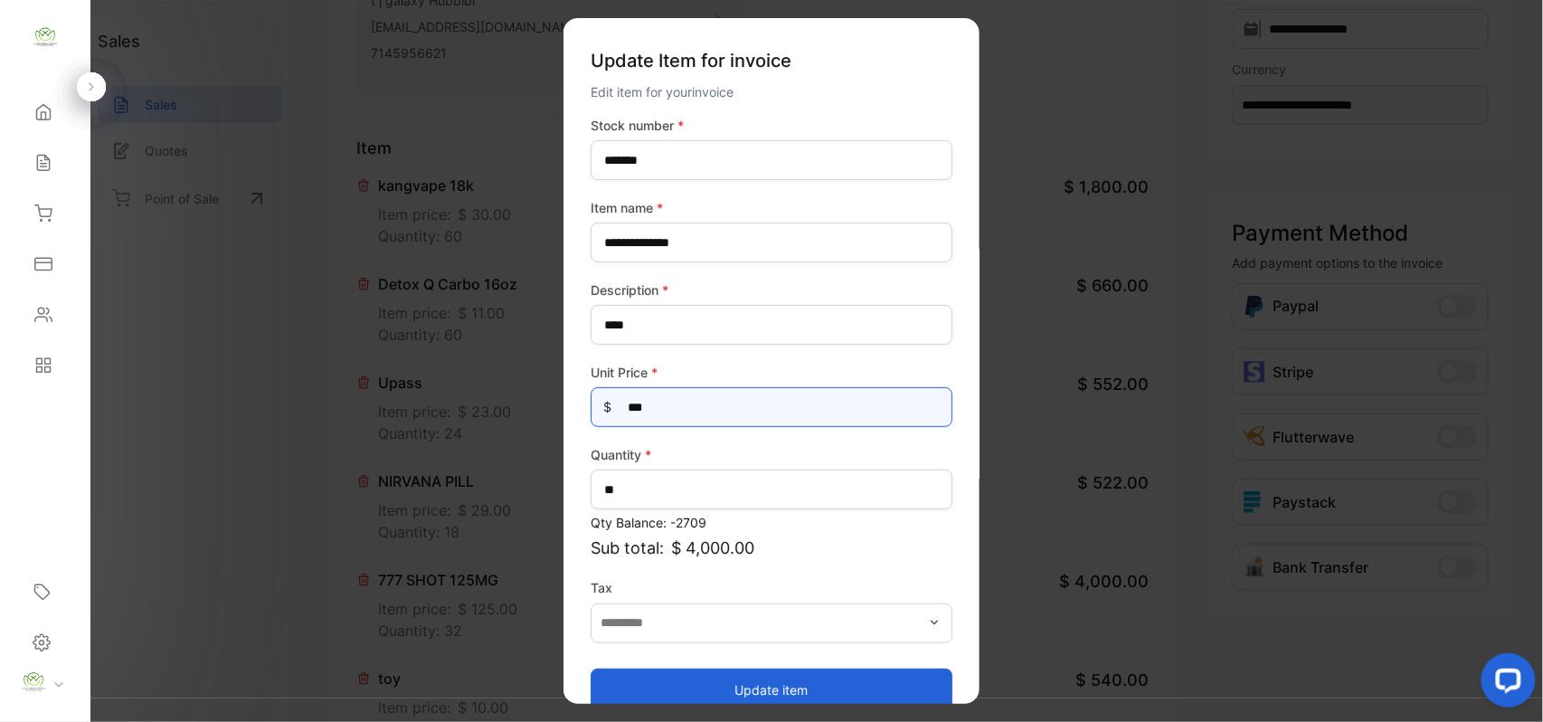
click at [736, 400] on Price-inputprice "***" at bounding box center [772, 407] width 362 height 40
type Price-inputprice "***"
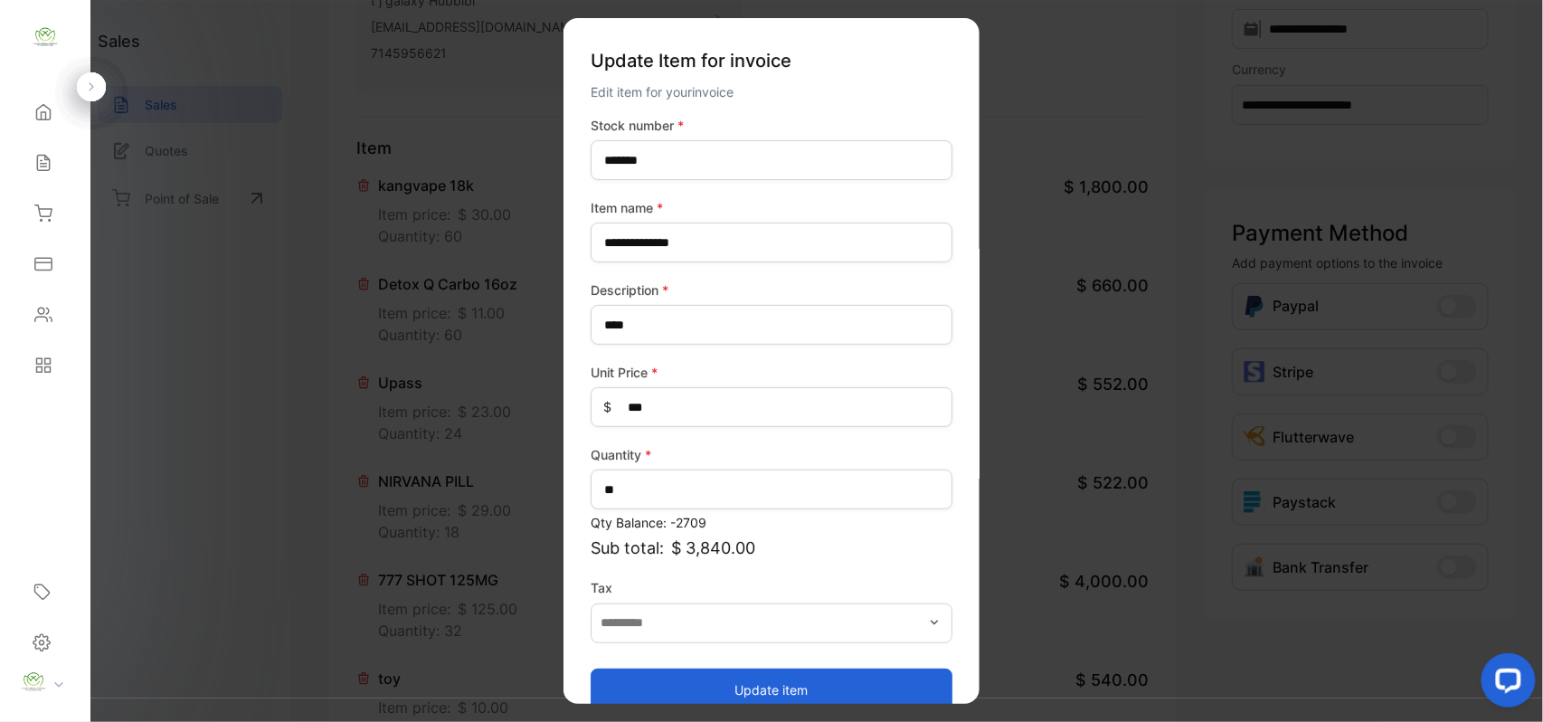
drag, startPoint x: 669, startPoint y: 667, endPoint x: 670, endPoint y: 677, distance: 10.0
click at [670, 677] on button "Update item" at bounding box center [772, 688] width 362 height 43
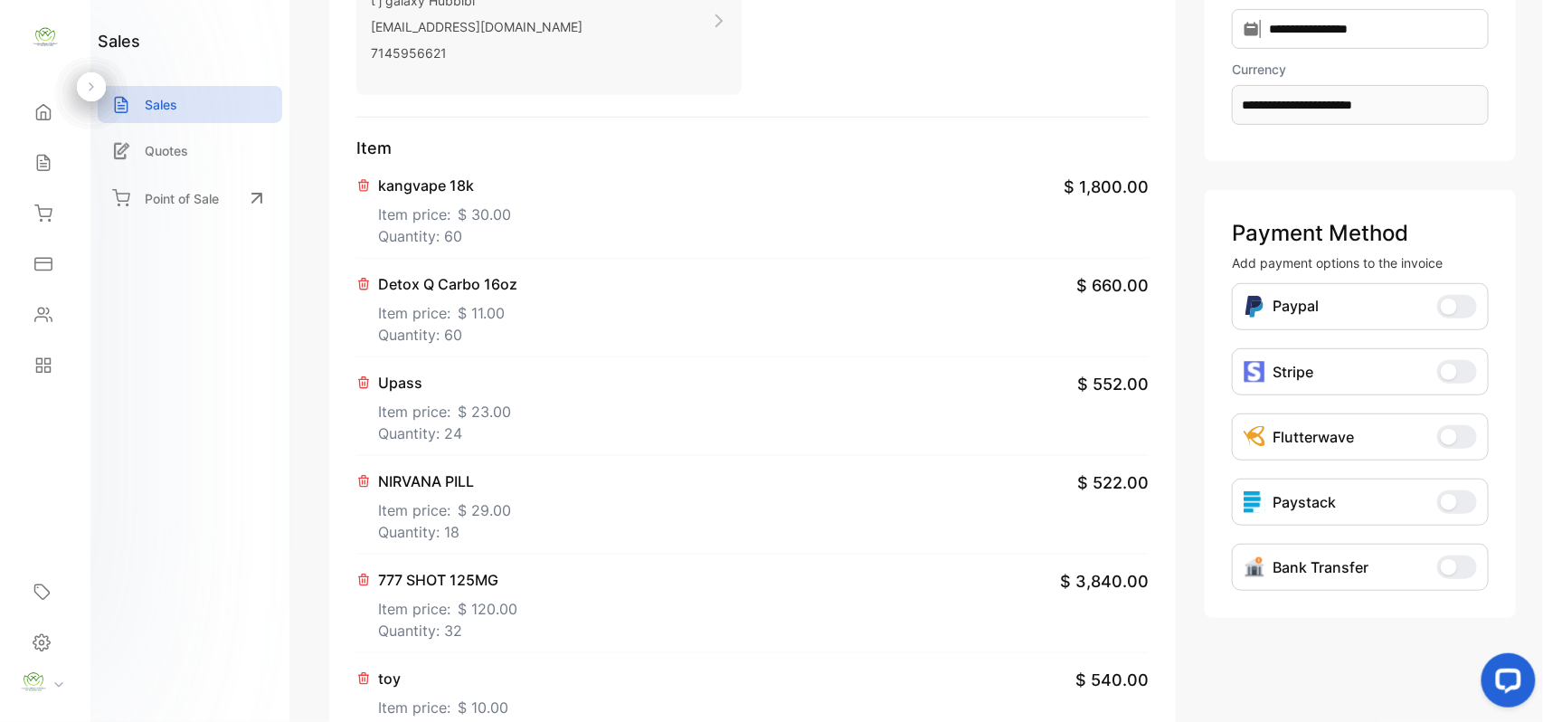
scroll to position [563, 0]
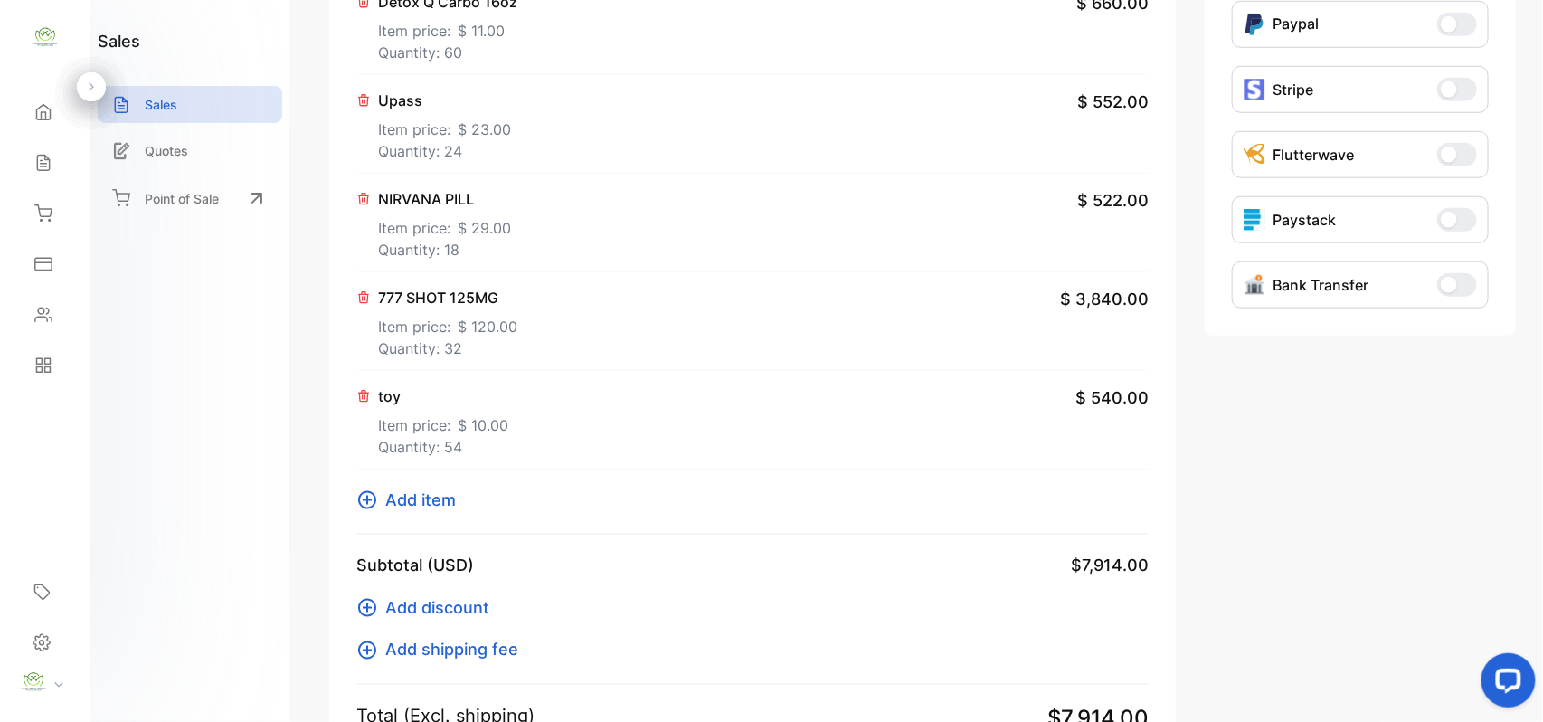
click at [452, 443] on p "Quantity: 54" at bounding box center [443, 447] width 130 height 22
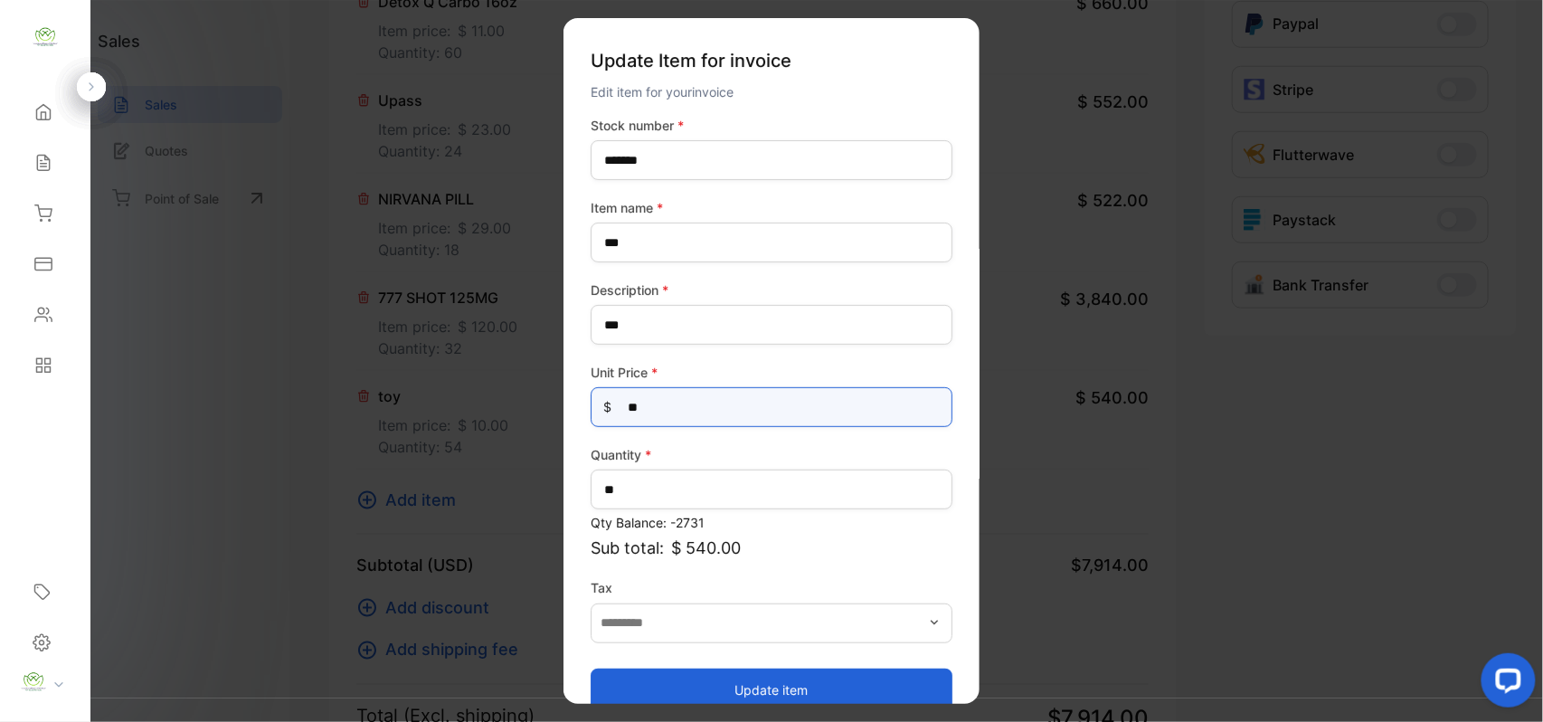
click at [720, 399] on Price-inputprice "**" at bounding box center [772, 407] width 362 height 40
type Price-inputprice "*"
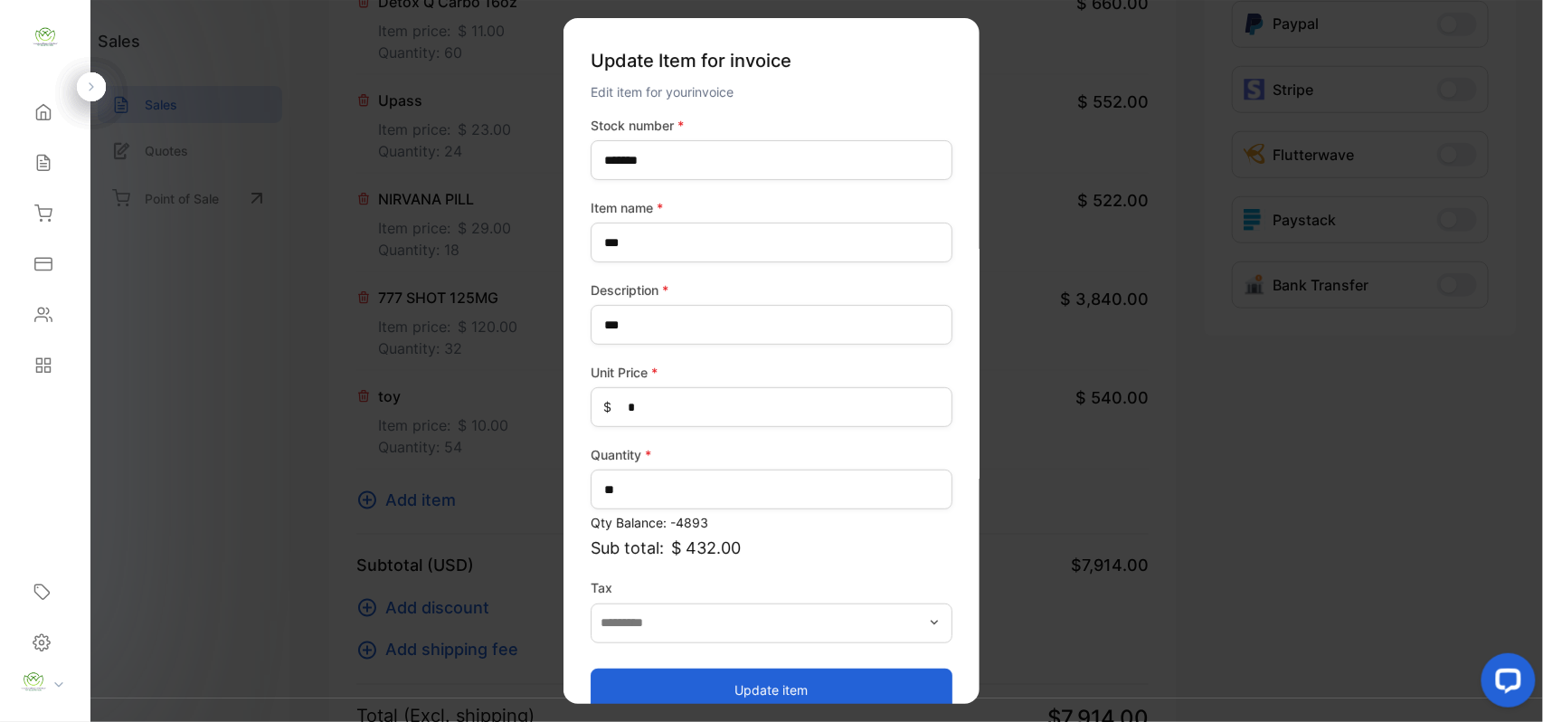
click at [685, 674] on button "Update item" at bounding box center [772, 688] width 362 height 43
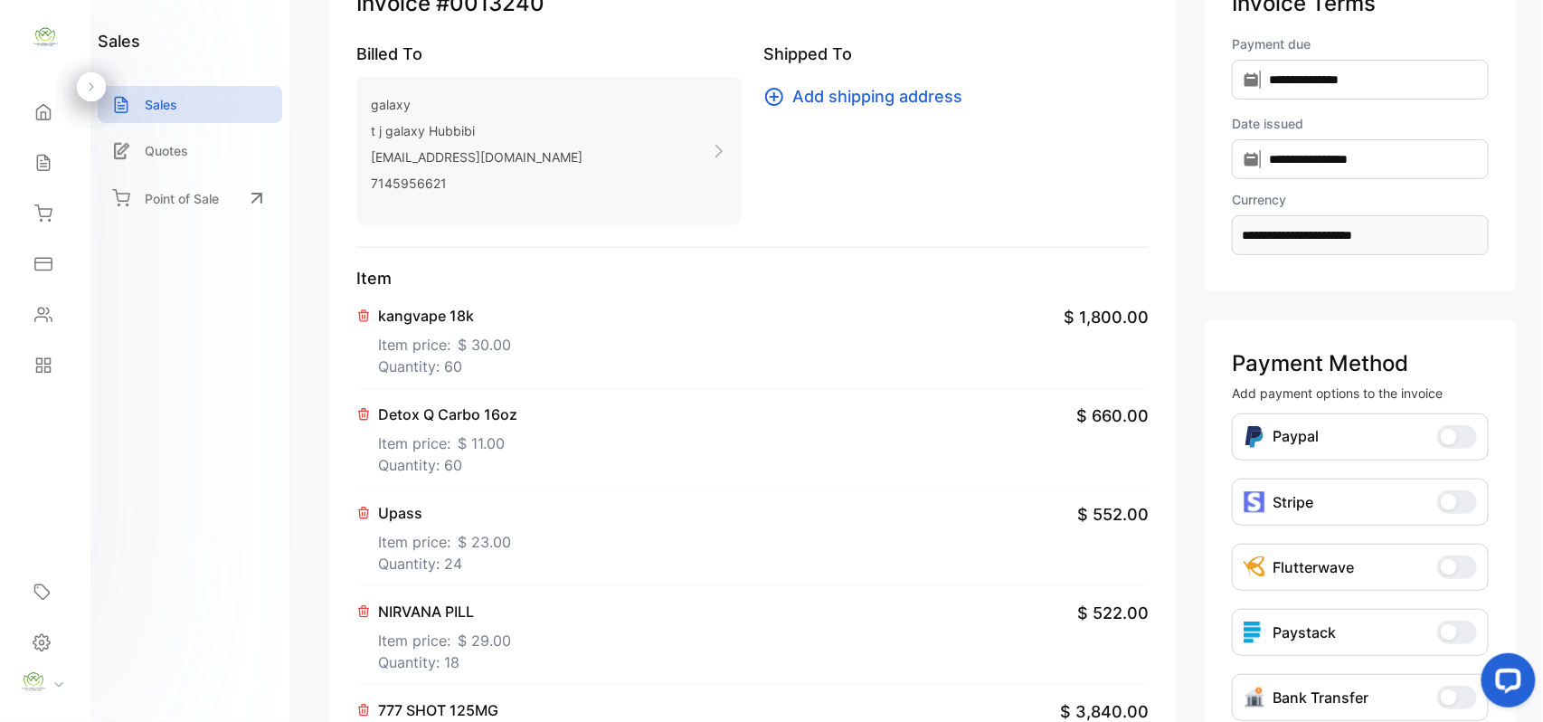
scroll to position [0, 0]
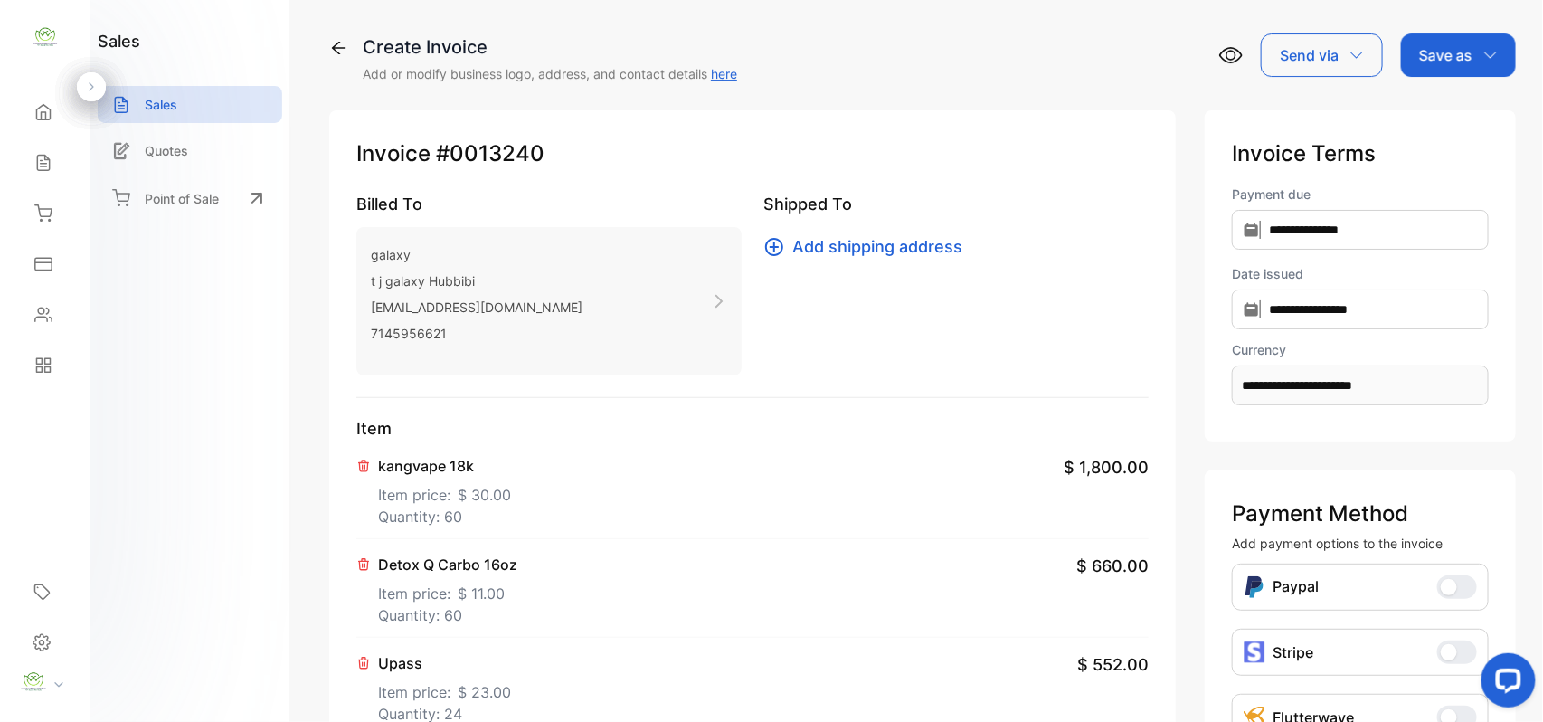
click at [1440, 58] on p "Save as" at bounding box center [1445, 55] width 53 height 22
click at [1449, 116] on div "Invoice" at bounding box center [1454, 115] width 104 height 36
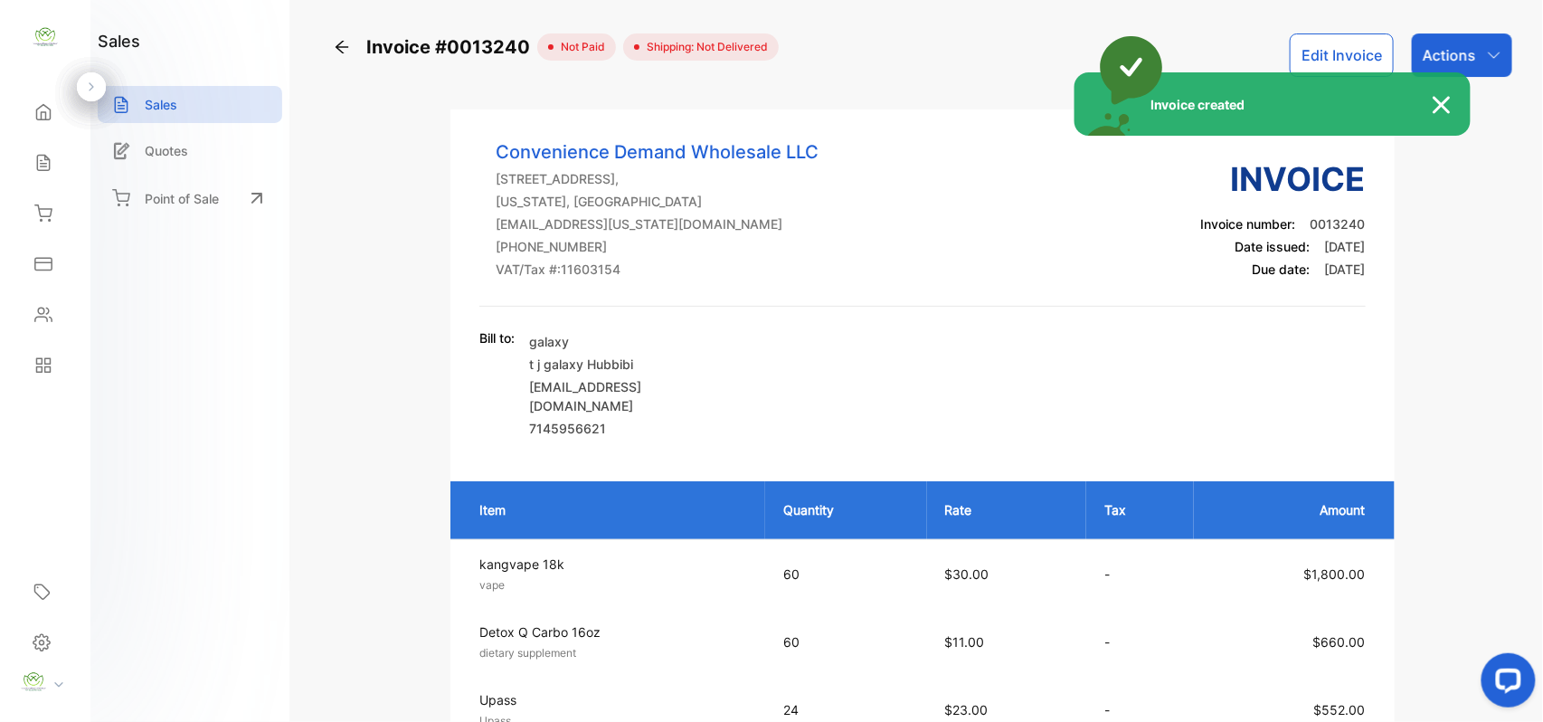
click at [1467, 43] on div "Invoice created" at bounding box center [771, 361] width 1543 height 722
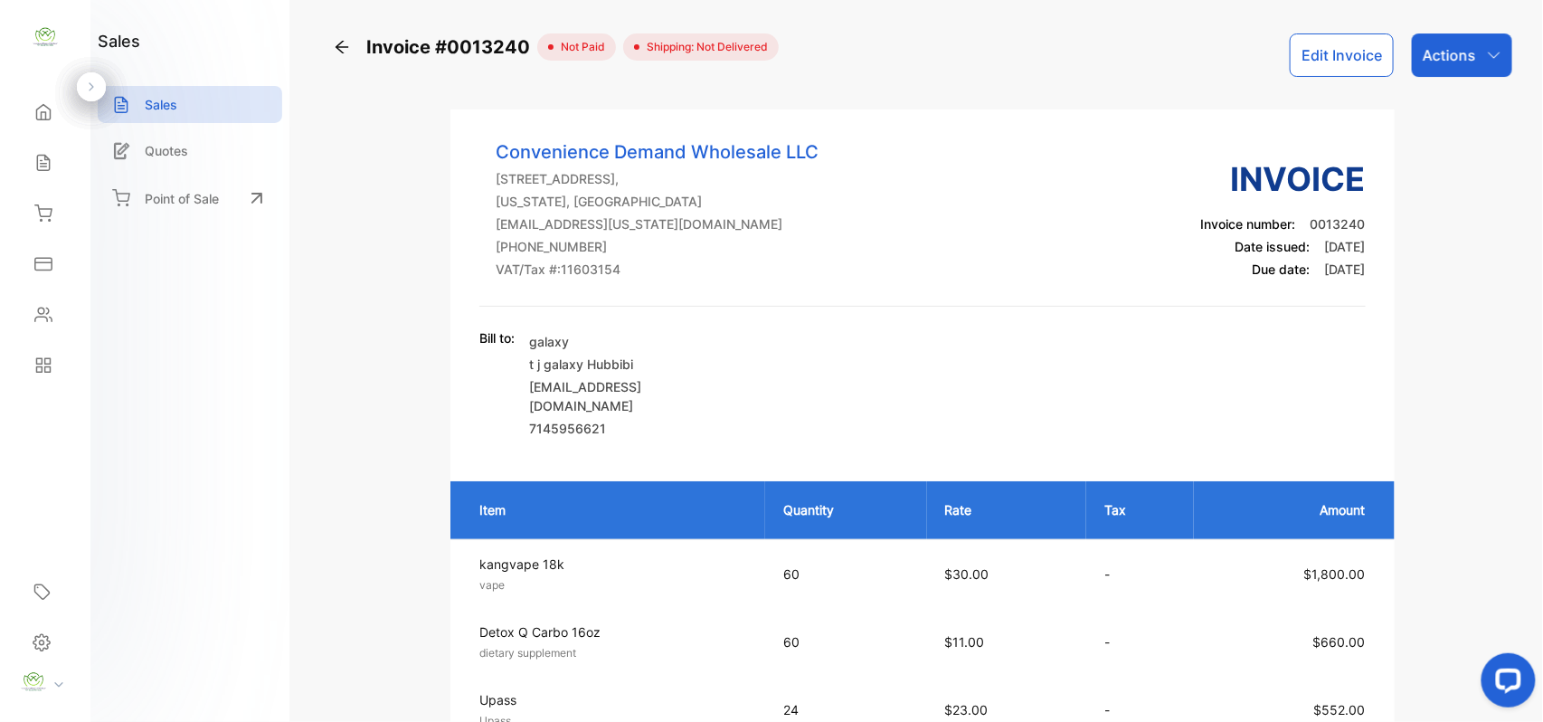
click at [1467, 44] on p "Actions" at bounding box center [1449, 55] width 53 height 22
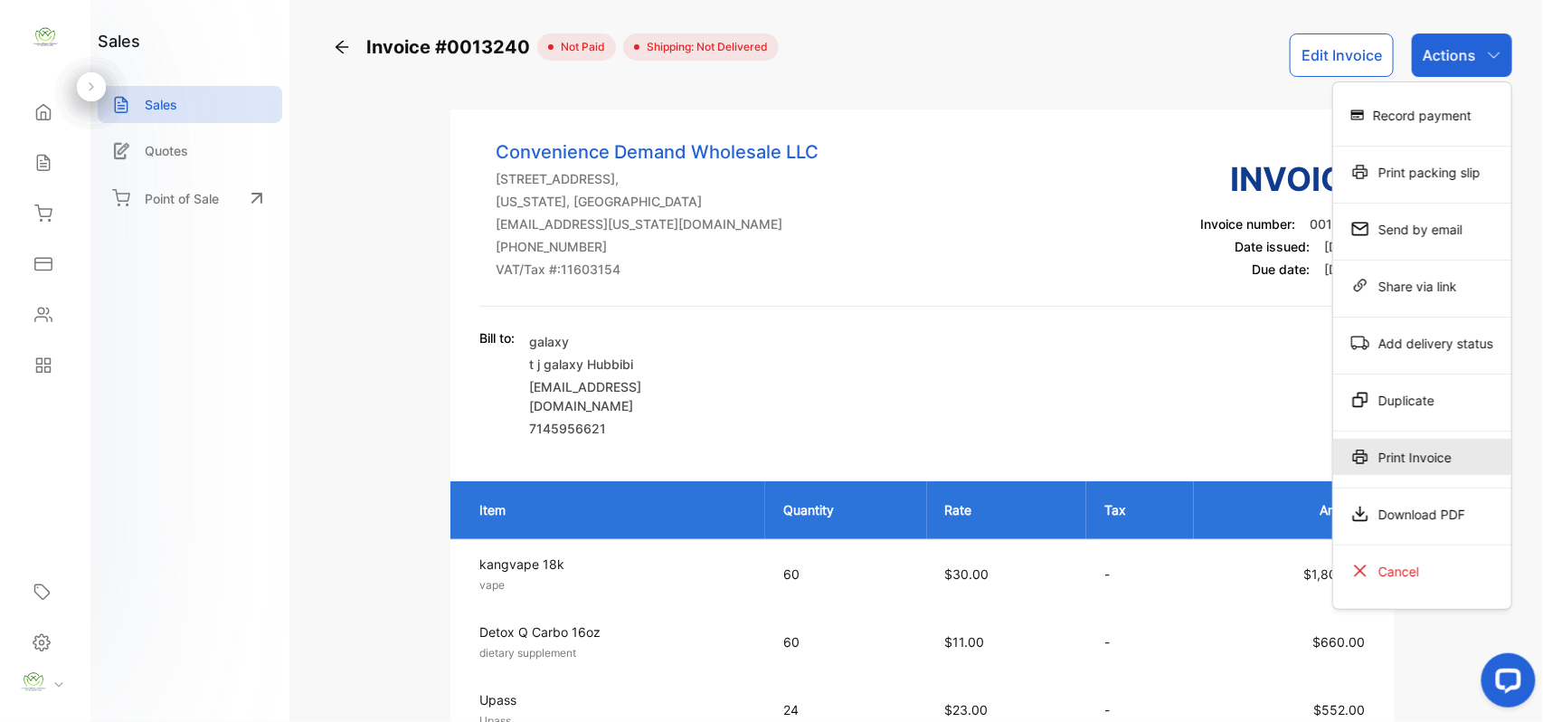
click at [1476, 457] on div "Print Invoice" at bounding box center [1422, 457] width 178 height 36
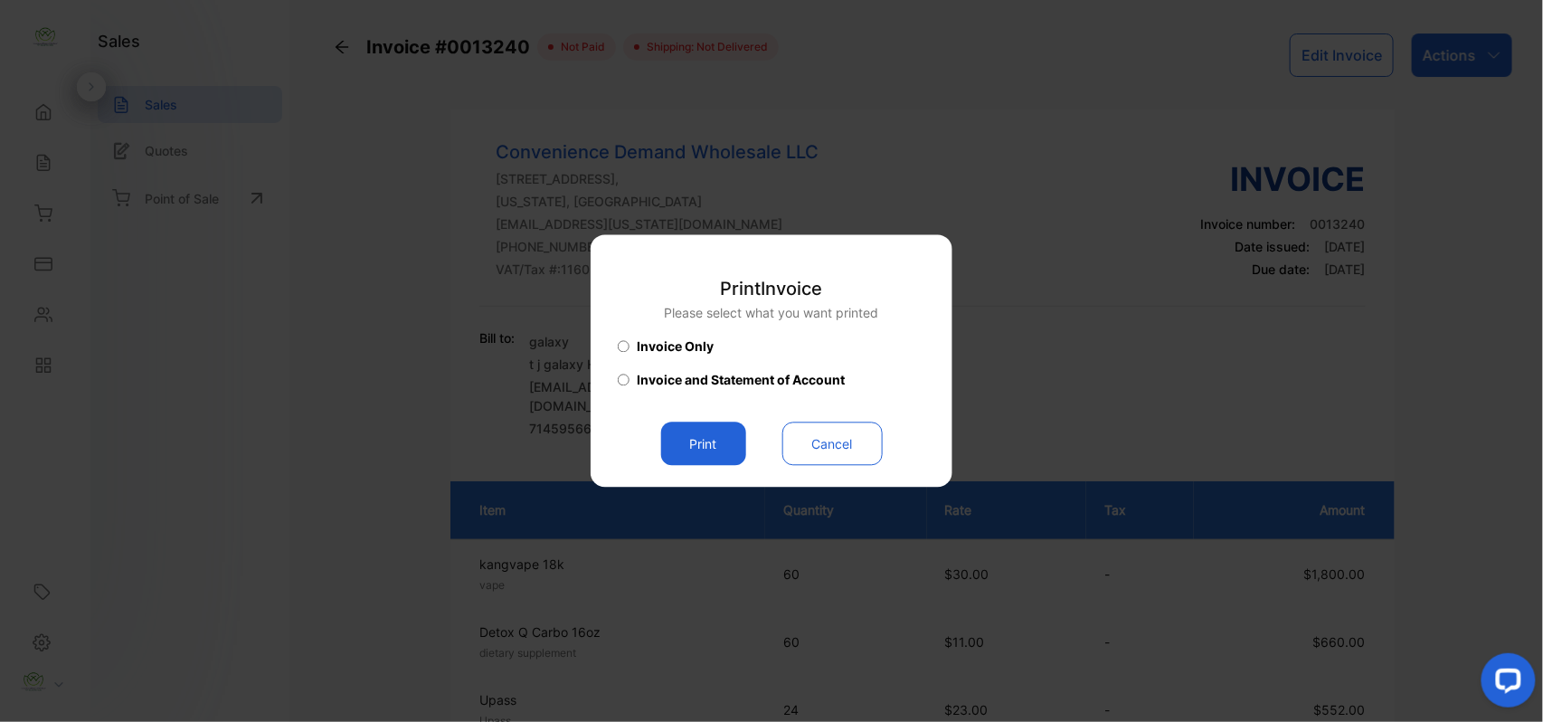
click at [721, 442] on button "Print" at bounding box center [703, 443] width 85 height 43
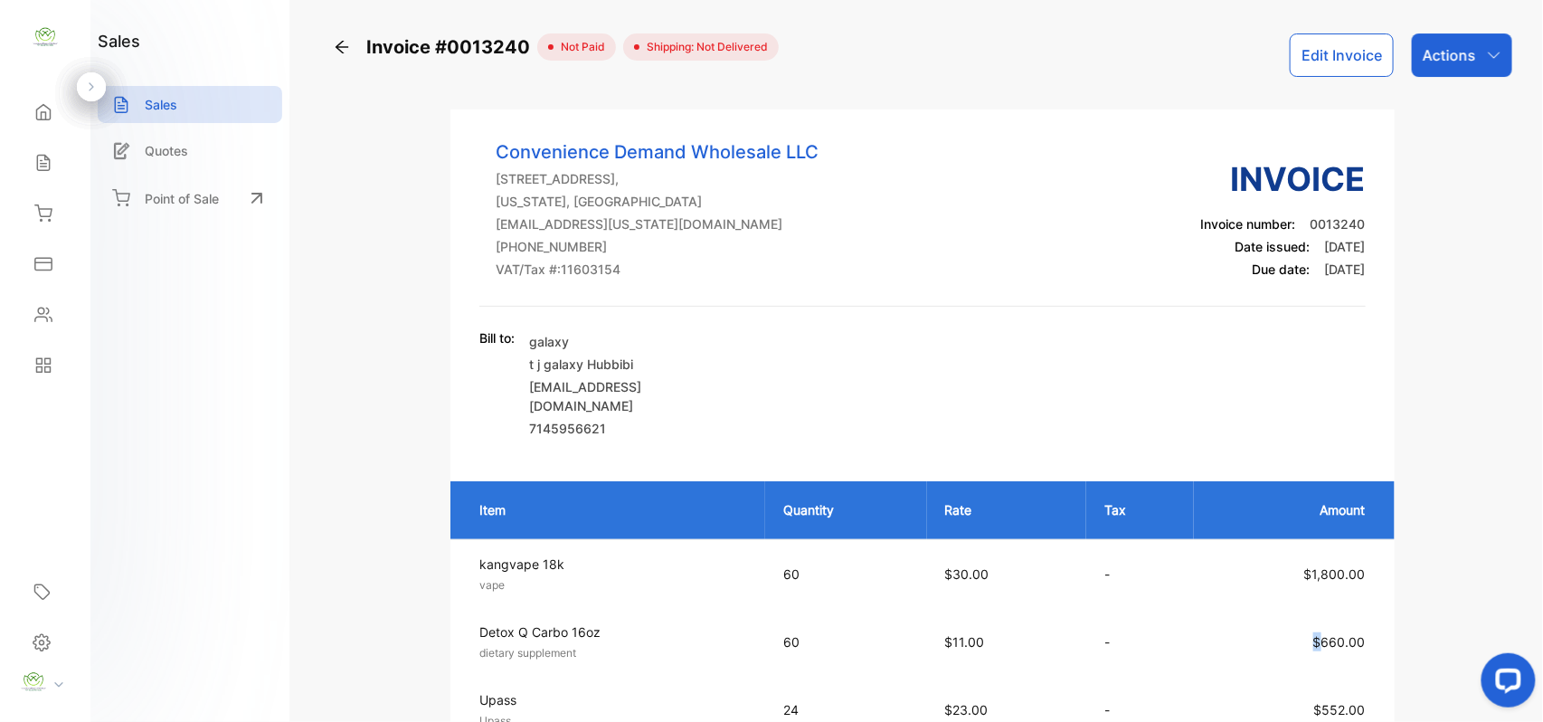
click at [1198, 635] on td "$660.00" at bounding box center [1294, 642] width 200 height 68
click at [1336, 43] on button "Edit Invoice" at bounding box center [1342, 54] width 104 height 43
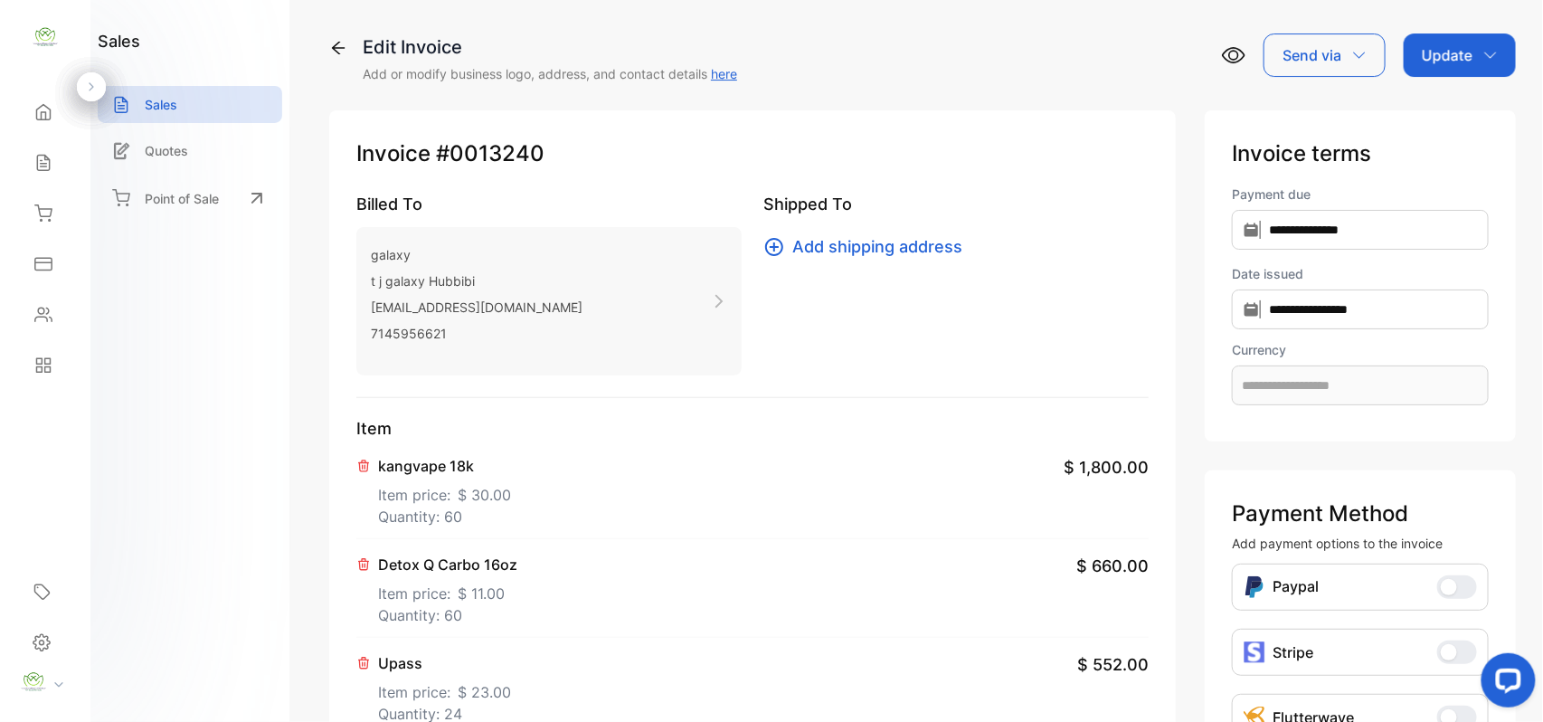
type input "**********"
click at [469, 591] on span "$ 11.00" at bounding box center [481, 593] width 47 height 22
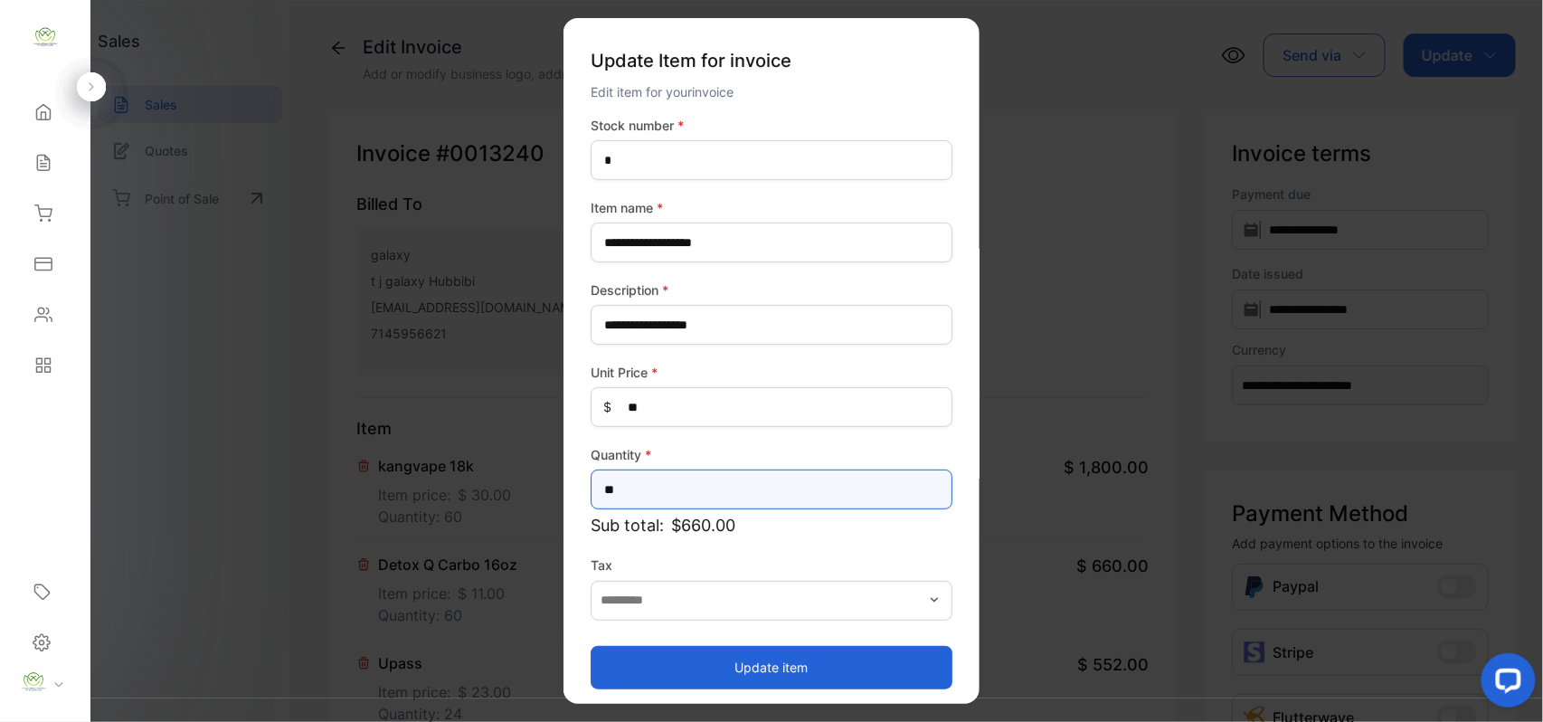
click at [678, 481] on input "**" at bounding box center [772, 489] width 362 height 40
type input "*"
type input "**"
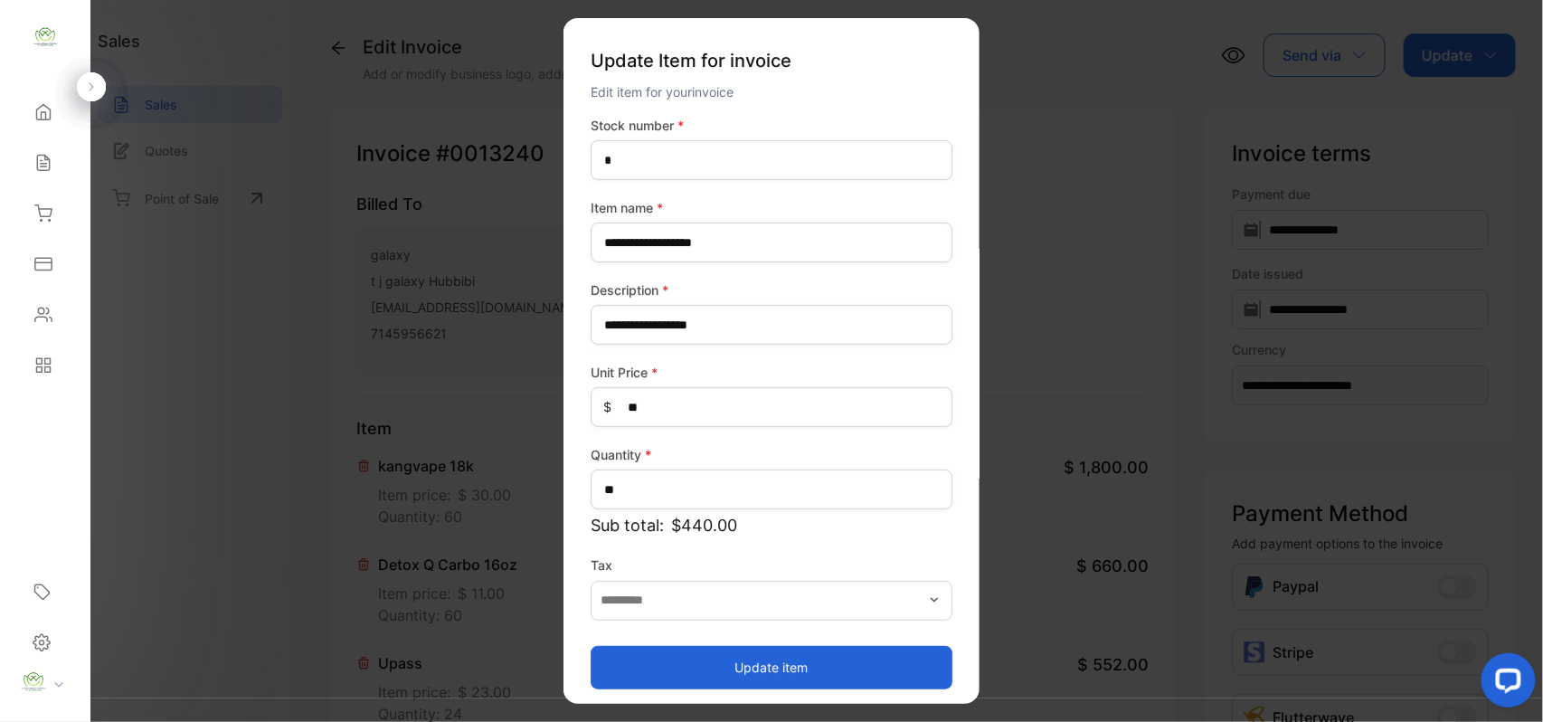
click at [604, 680] on button "Update item" at bounding box center [772, 666] width 362 height 43
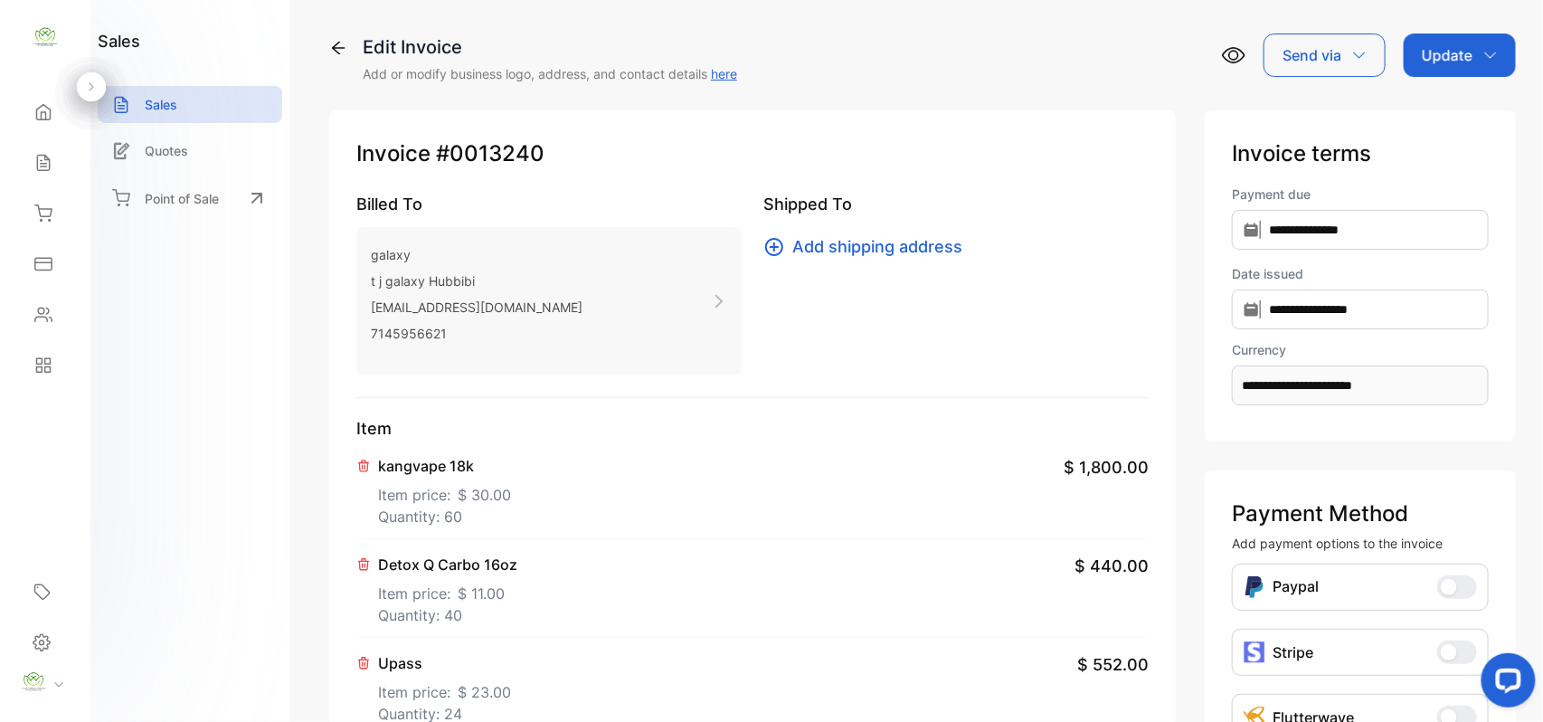
click at [1422, 49] on p "Update" at bounding box center [1447, 55] width 51 height 22
click at [1425, 117] on div "Invoice" at bounding box center [1463, 115] width 104 height 36
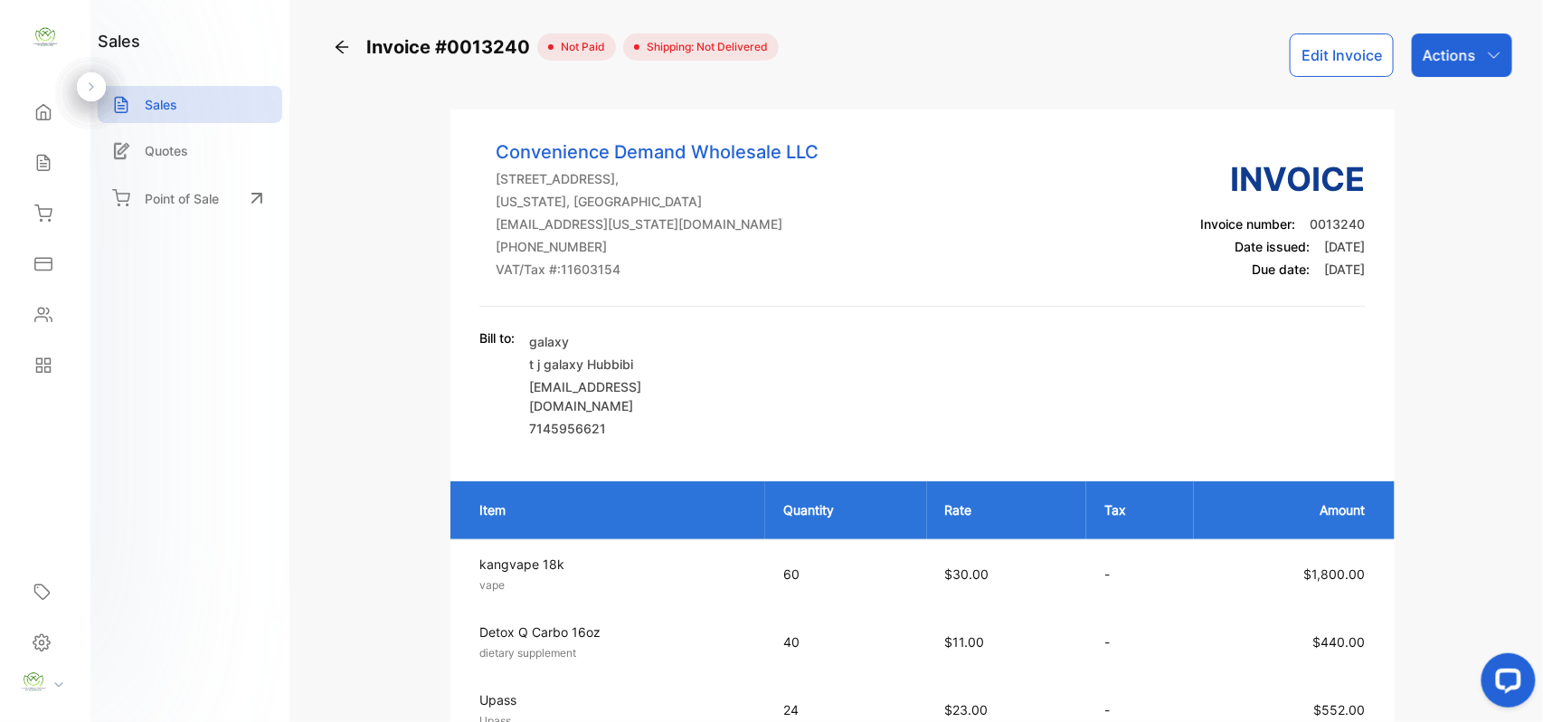
click at [1455, 60] on p "Actions" at bounding box center [1449, 55] width 53 height 22
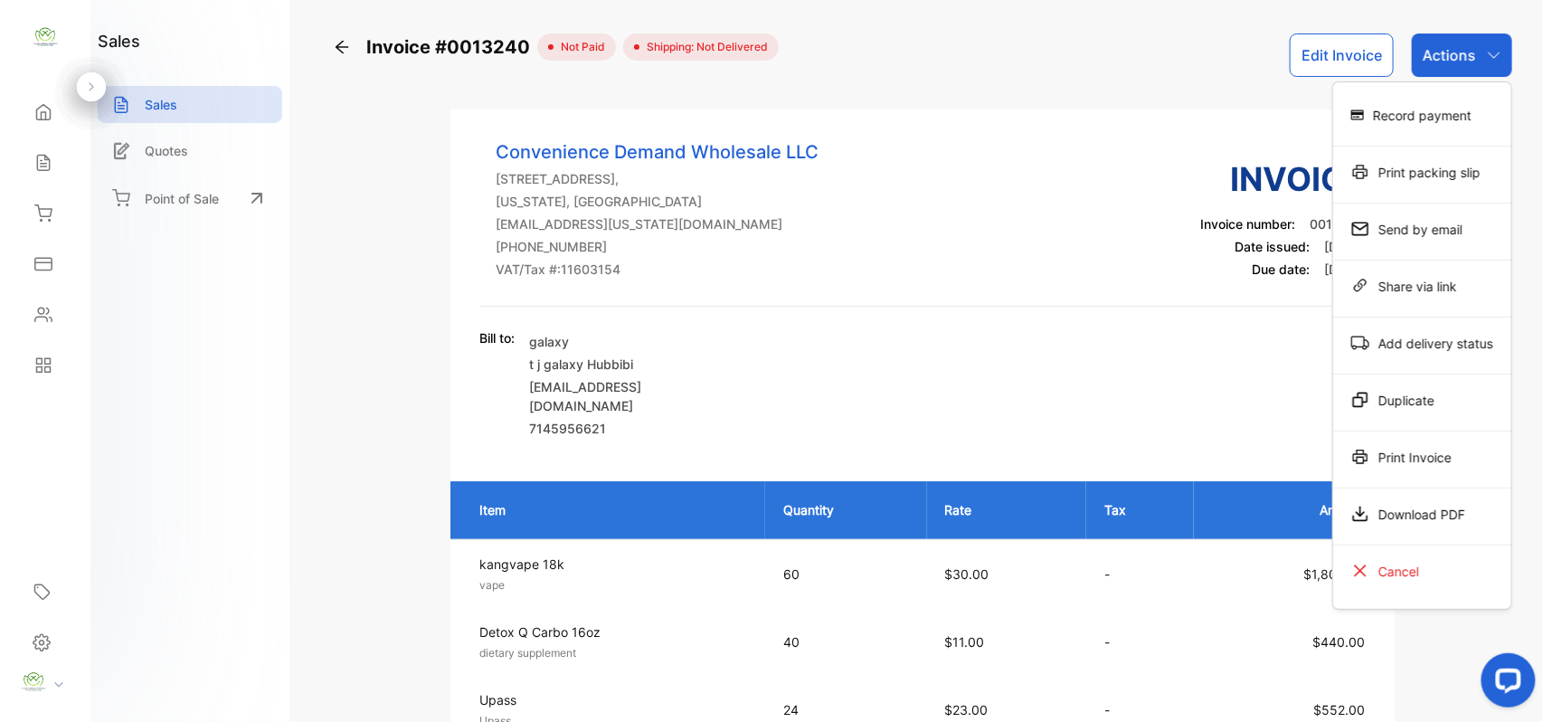
click at [1409, 450] on div "Print Invoice" at bounding box center [1422, 457] width 178 height 36
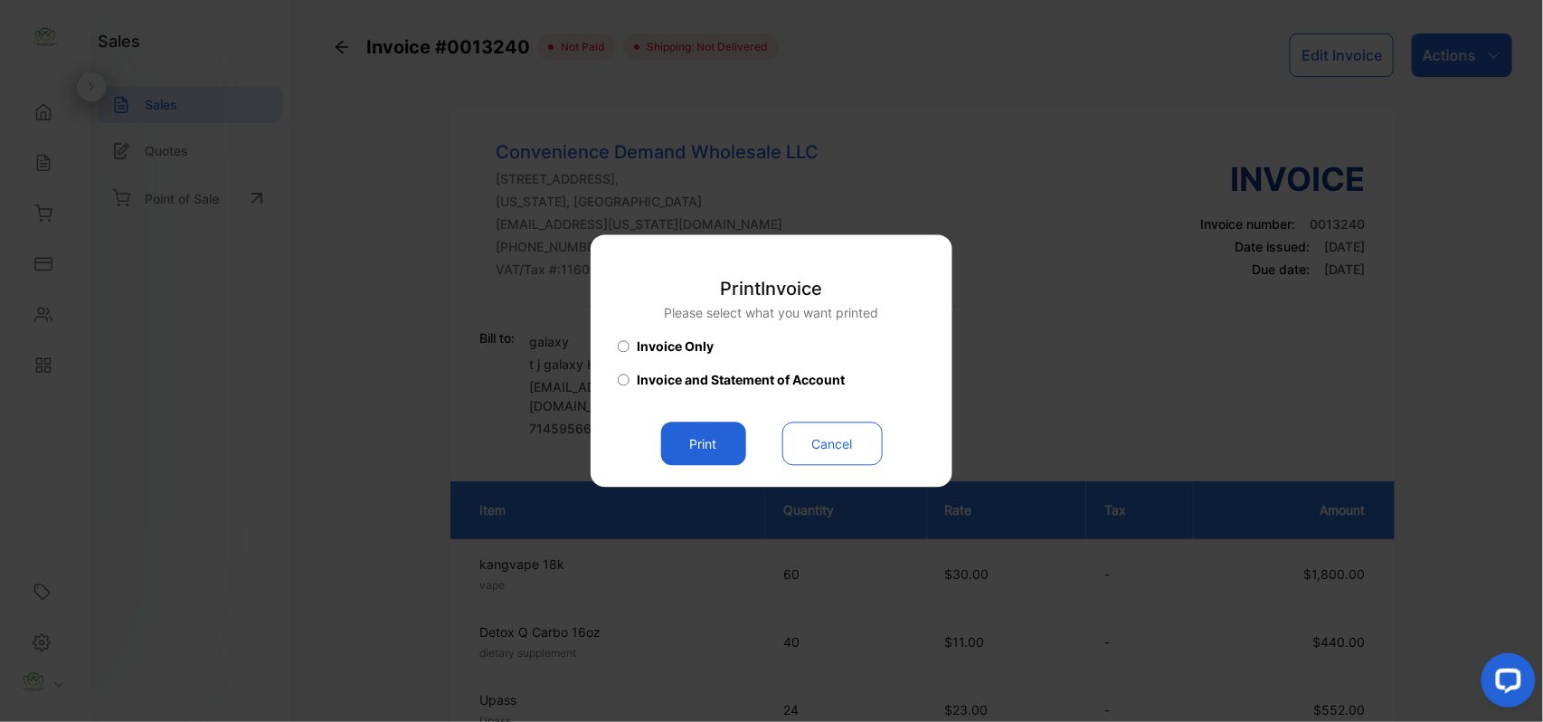
click at [713, 446] on button "Print" at bounding box center [703, 443] width 85 height 43
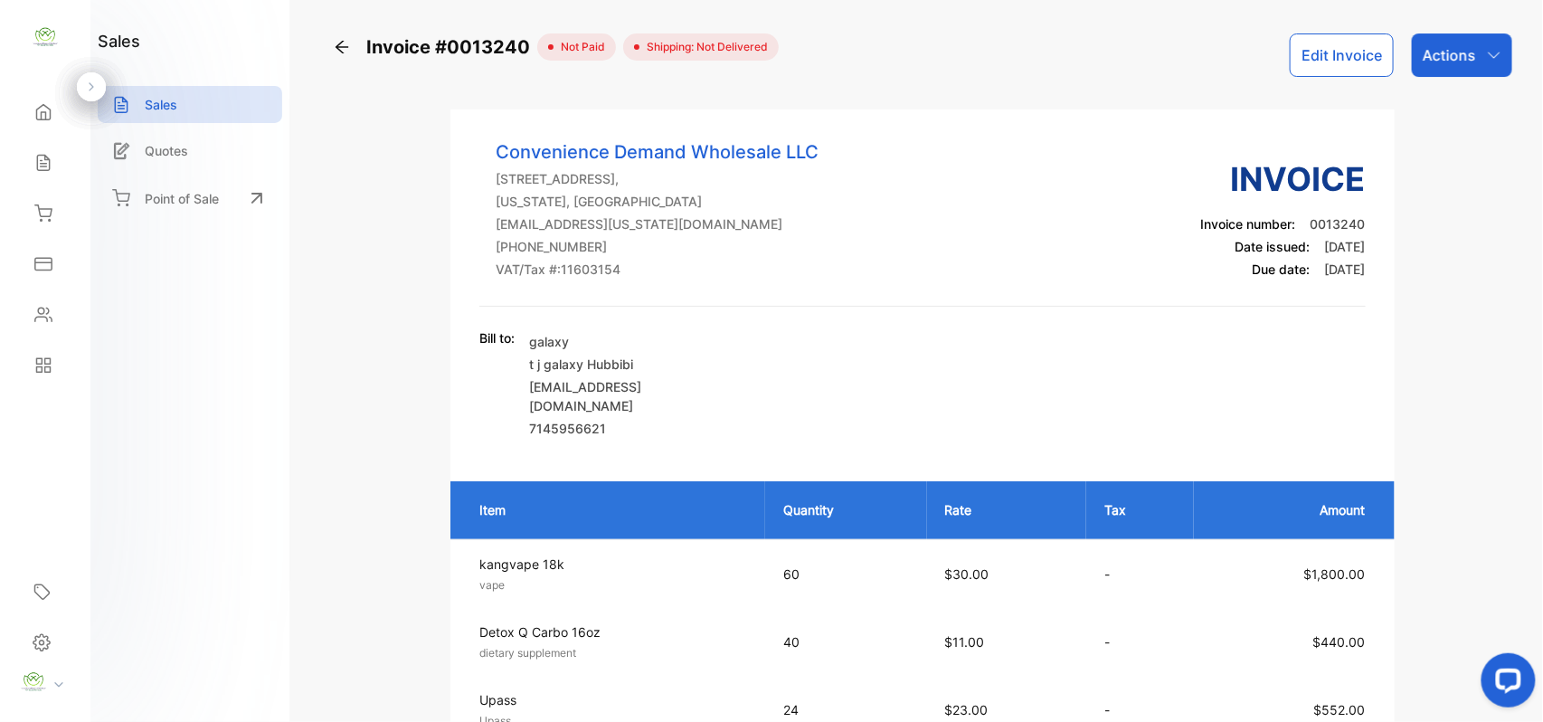
click at [62, 168] on div "Sales" at bounding box center [45, 163] width 62 height 36
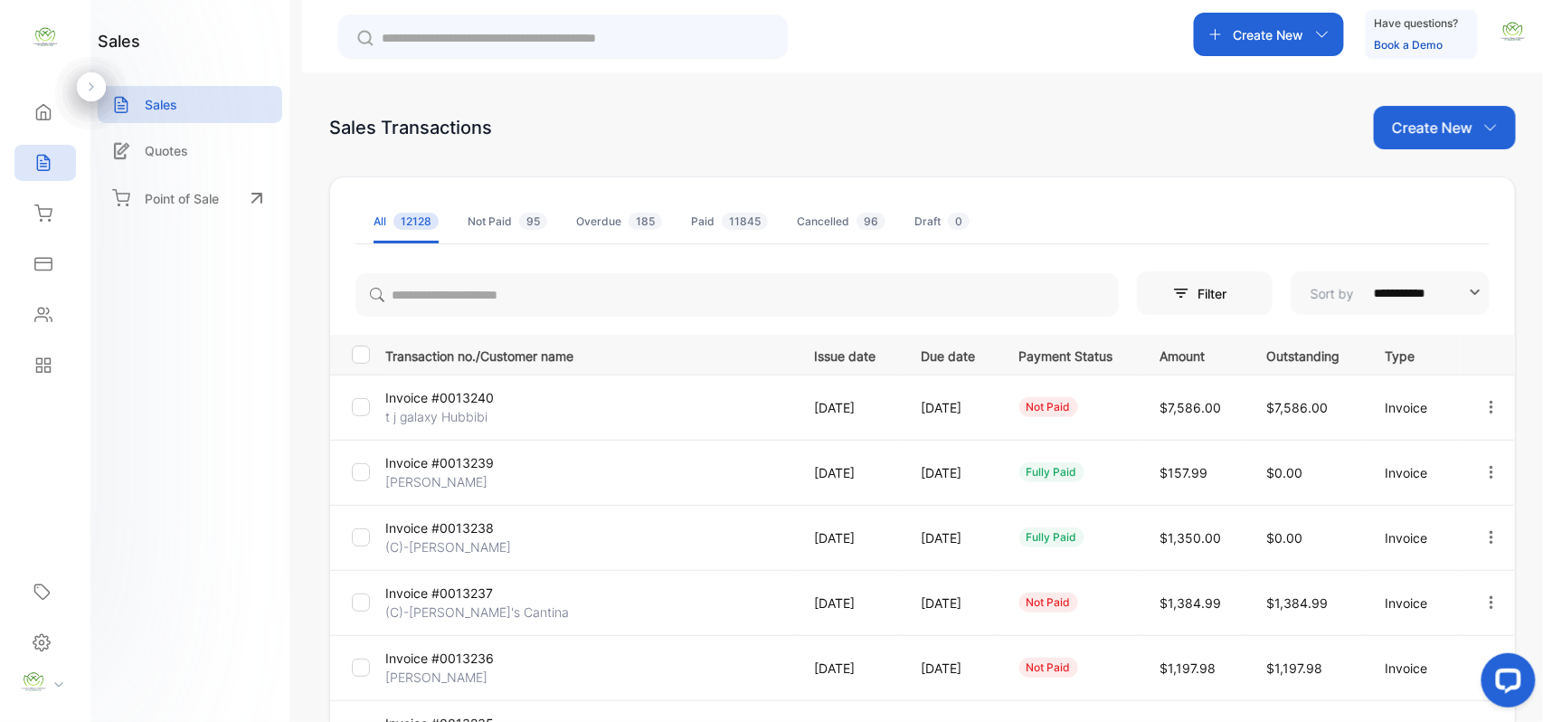
click at [449, 402] on p "Invoice #0013240" at bounding box center [453, 397] width 136 height 19
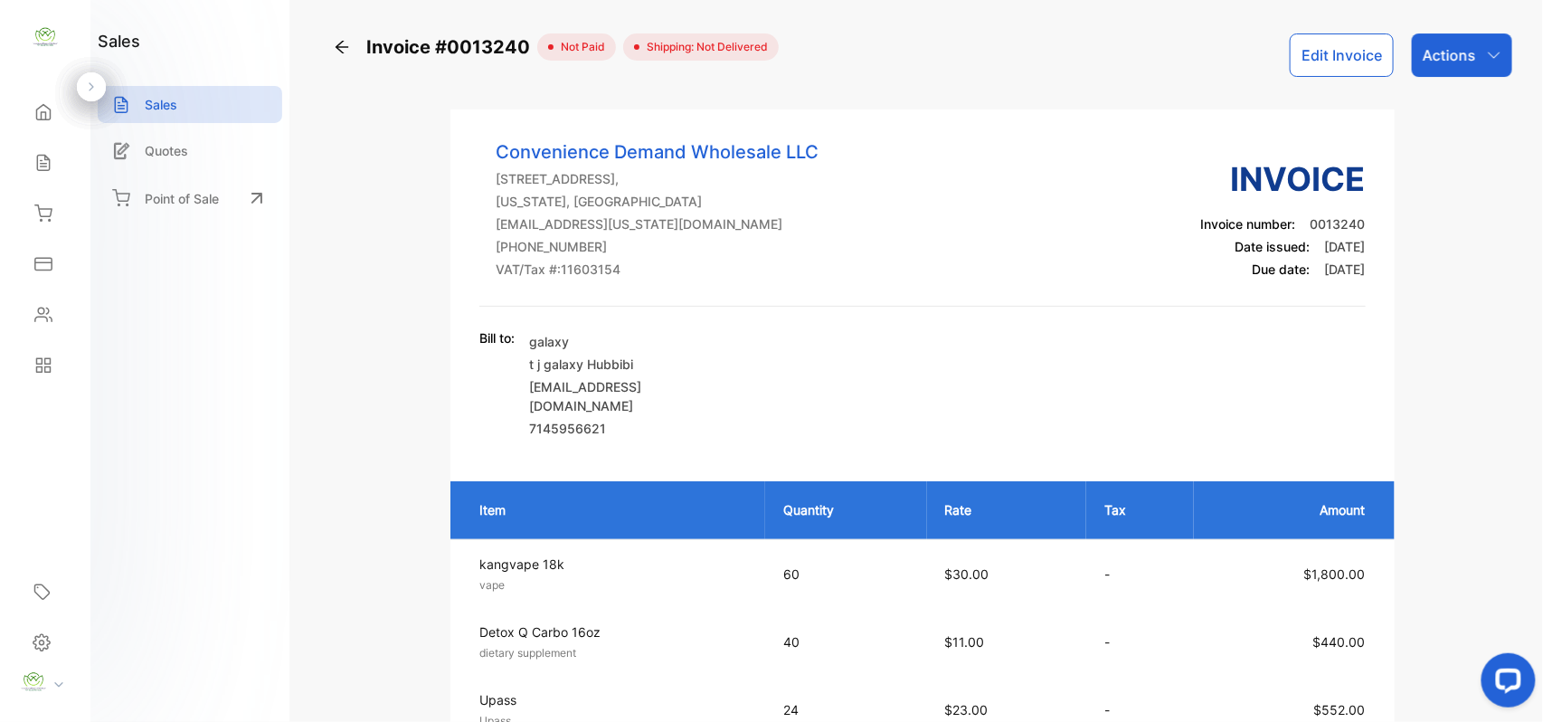
click at [1412, 54] on div "Actions" at bounding box center [1462, 54] width 100 height 43
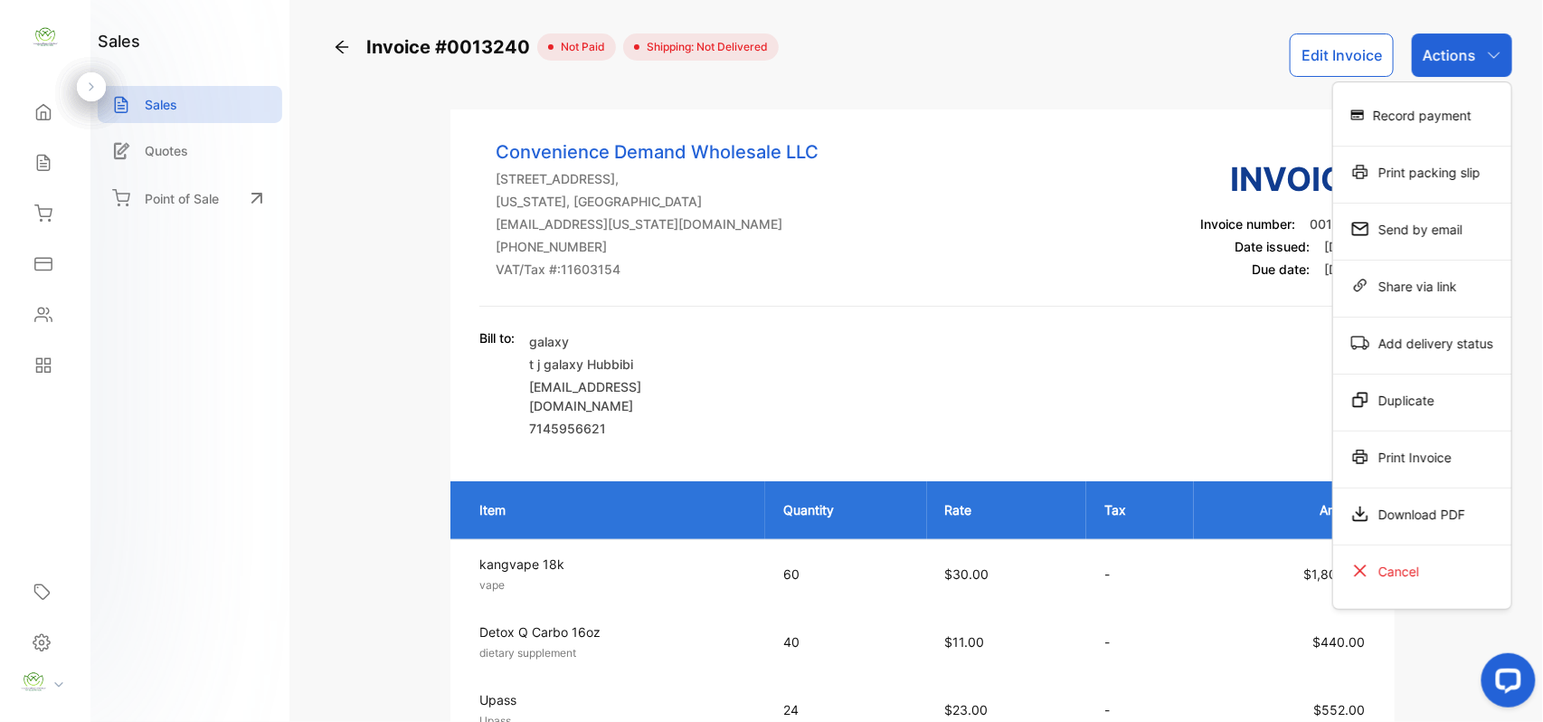
click at [1398, 450] on div "Print Invoice" at bounding box center [1422, 457] width 178 height 36
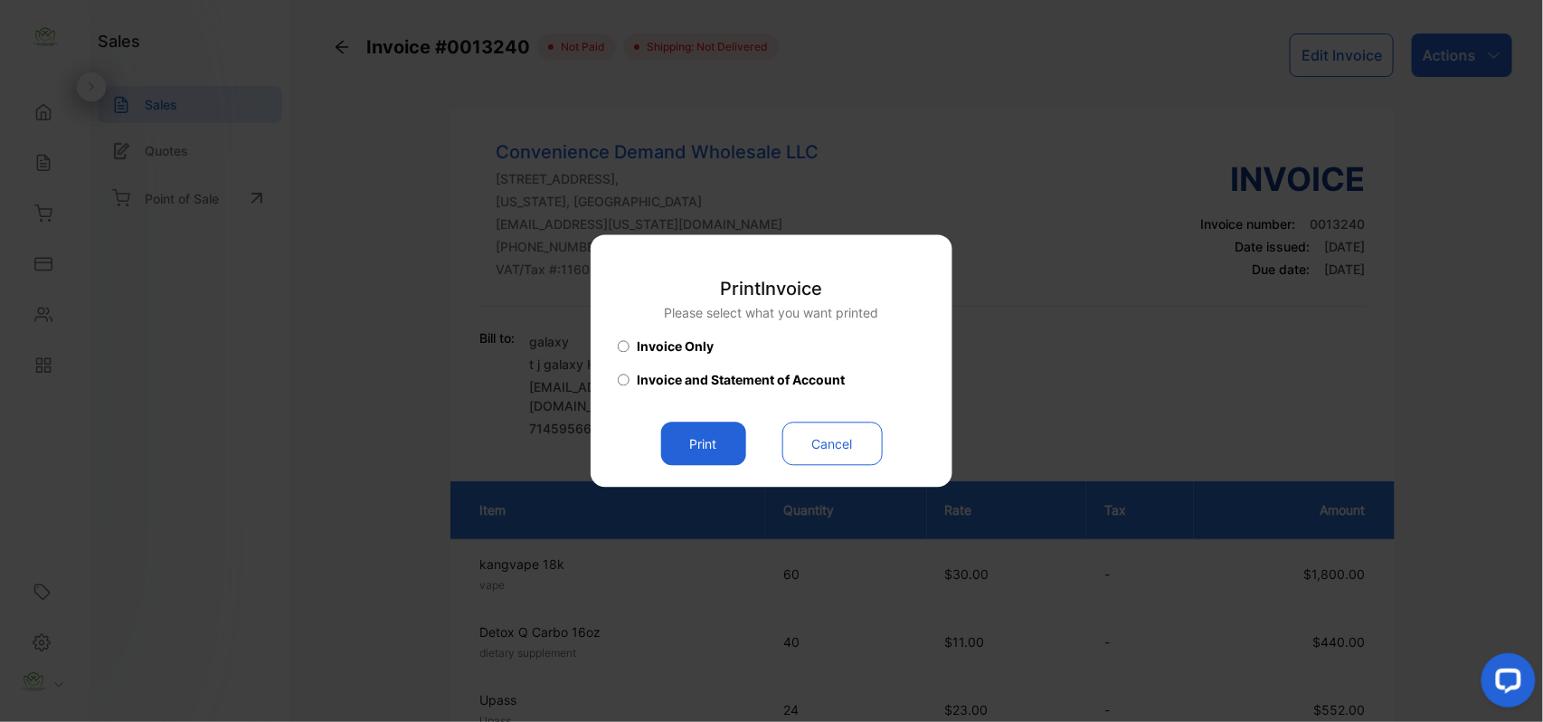
drag, startPoint x: 714, startPoint y: 436, endPoint x: 725, endPoint y: 440, distance: 12.3
click at [724, 440] on button "Print" at bounding box center [703, 443] width 85 height 43
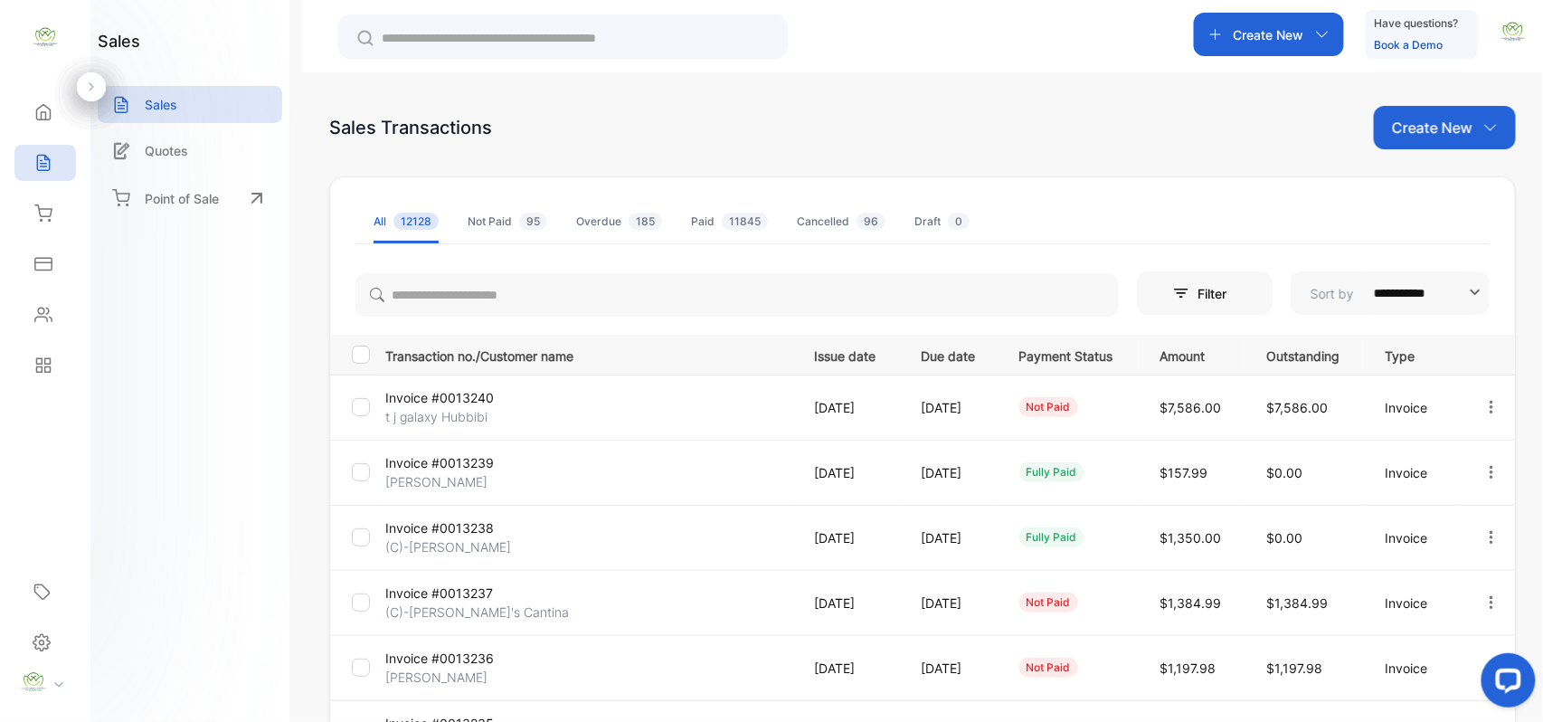
click at [432, 474] on p "[PERSON_NAME]" at bounding box center [453, 481] width 136 height 19
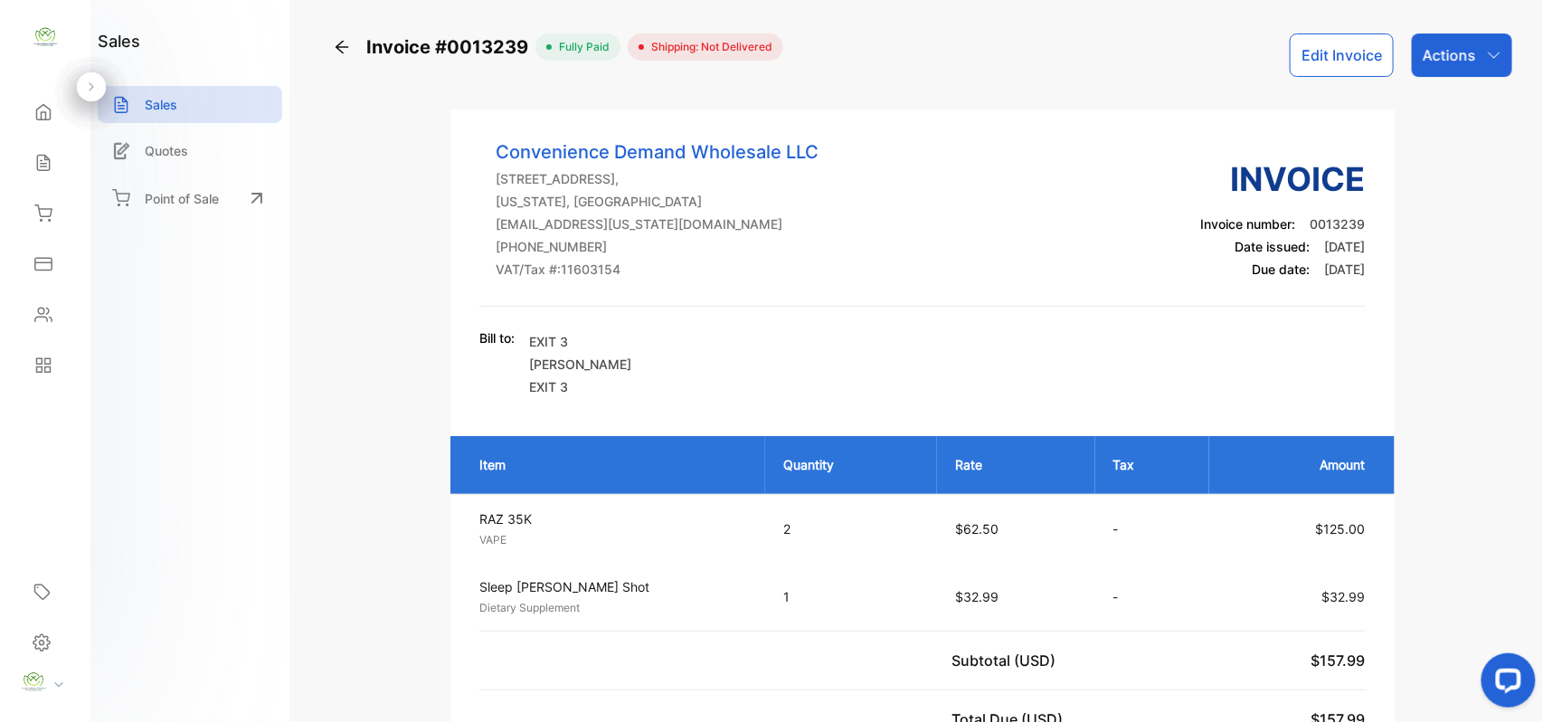
click at [1434, 55] on p "Actions" at bounding box center [1449, 55] width 53 height 22
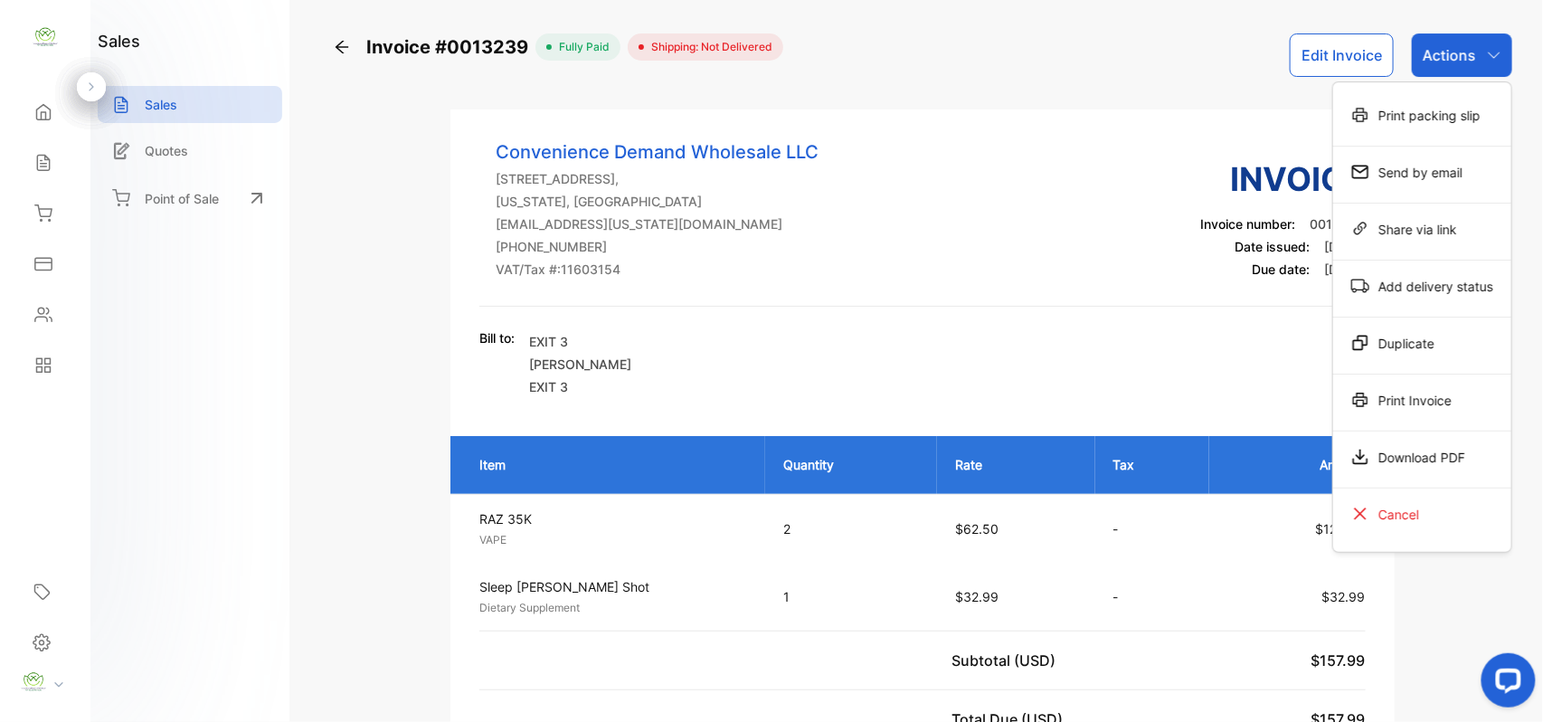
click at [1424, 410] on div "Print Invoice" at bounding box center [1422, 400] width 178 height 36
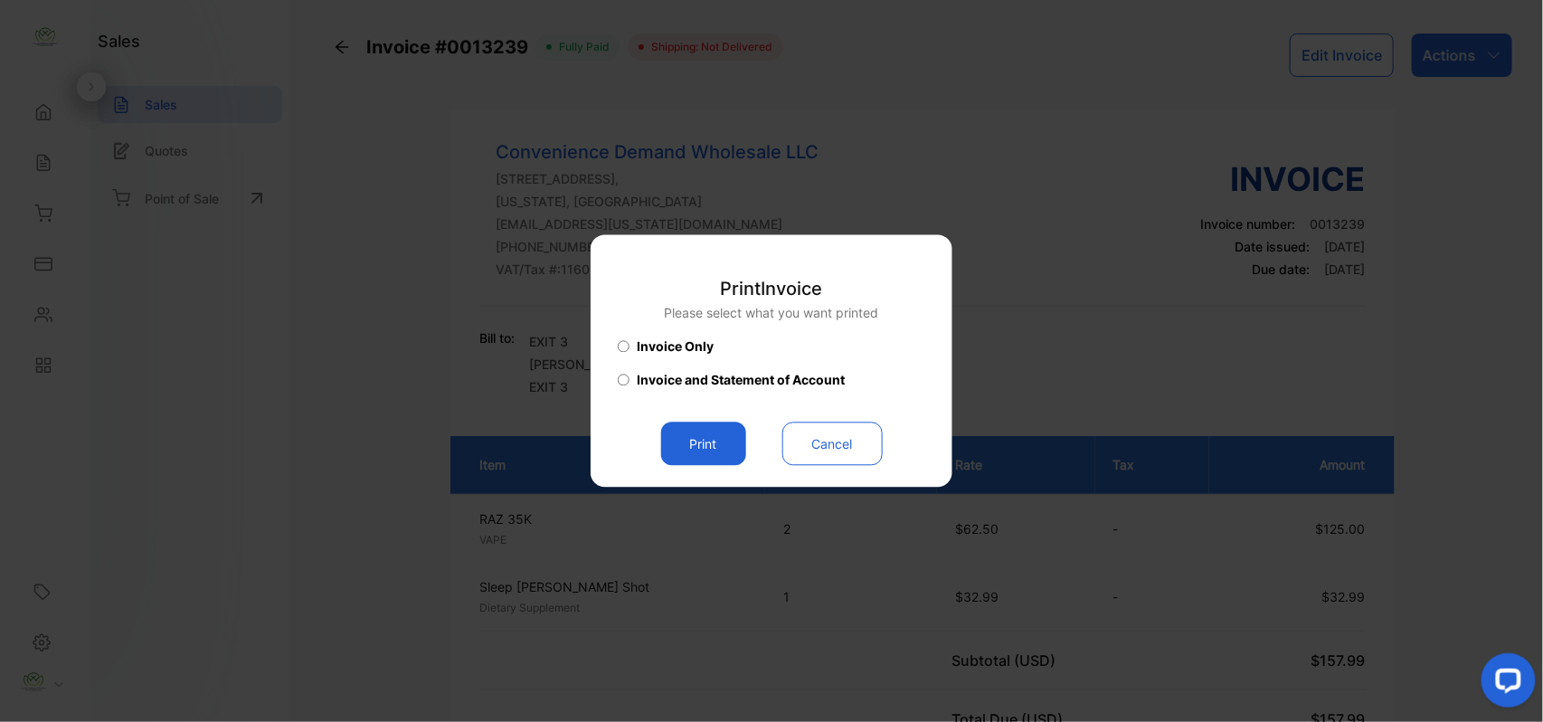
drag, startPoint x: 692, startPoint y: 432, endPoint x: 714, endPoint y: 438, distance: 22.4
click at [704, 438] on button "Print" at bounding box center [703, 443] width 85 height 43
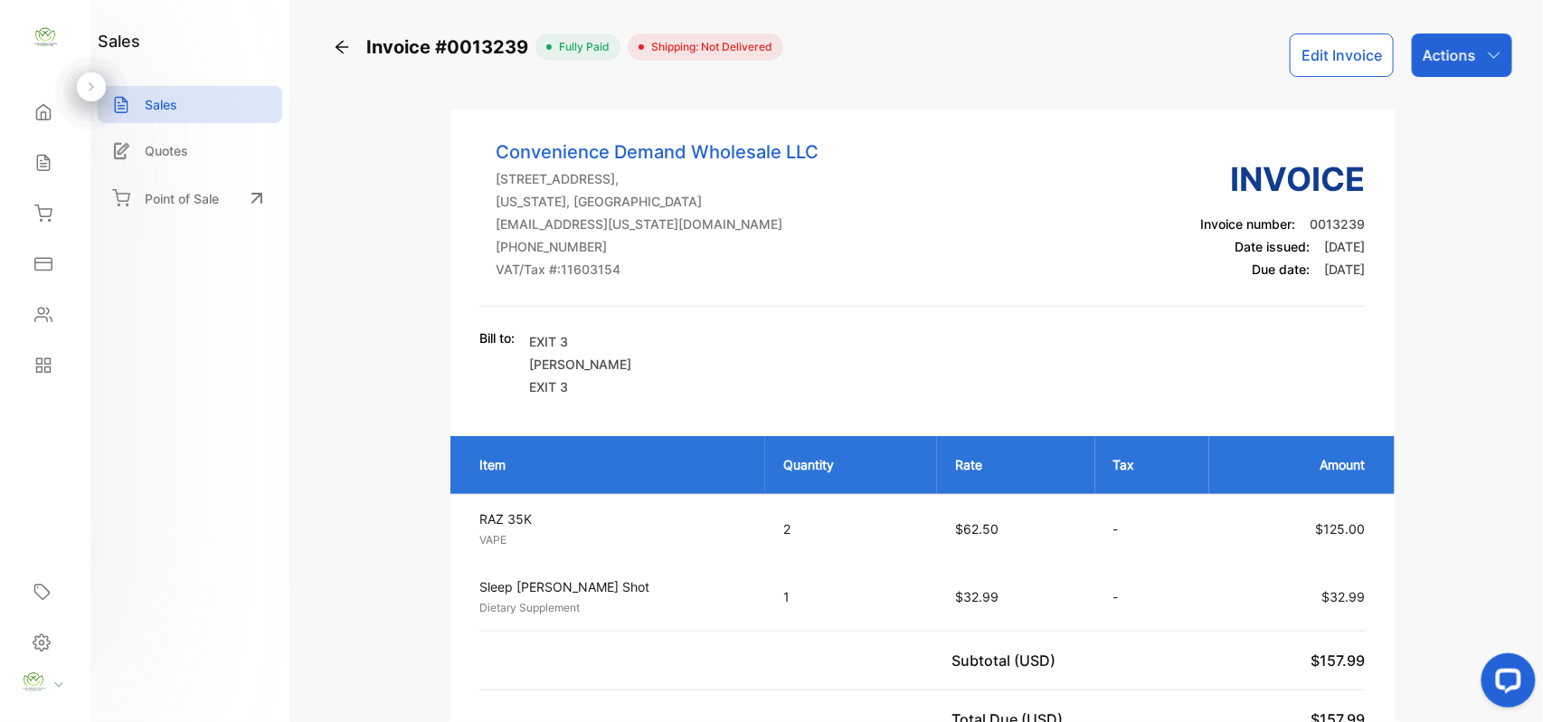
click at [56, 168] on div "Sales" at bounding box center [45, 163] width 62 height 36
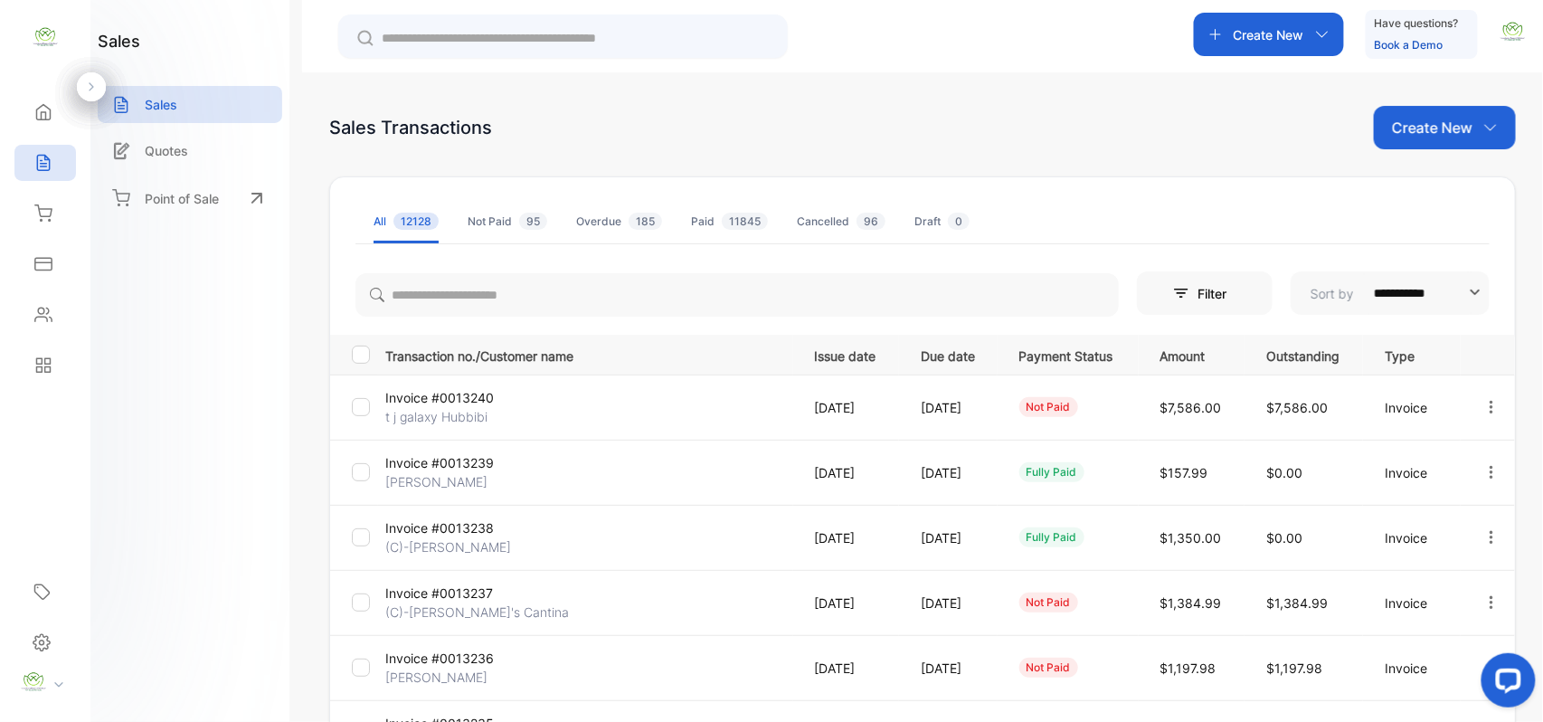
click at [1444, 123] on p "Create New" at bounding box center [1432, 128] width 80 height 22
click at [1427, 179] on span "Invoice" at bounding box center [1447, 187] width 43 height 19
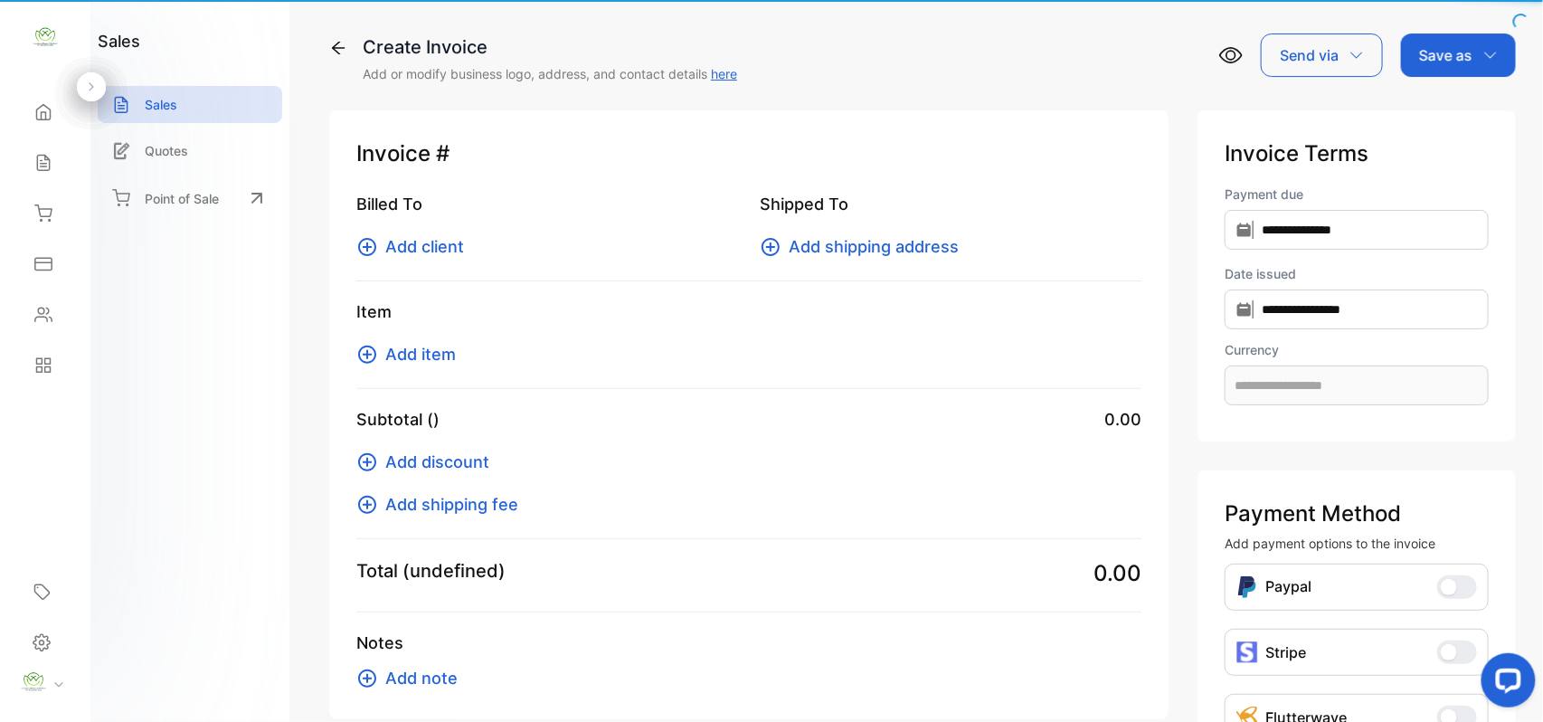
type input "**********"
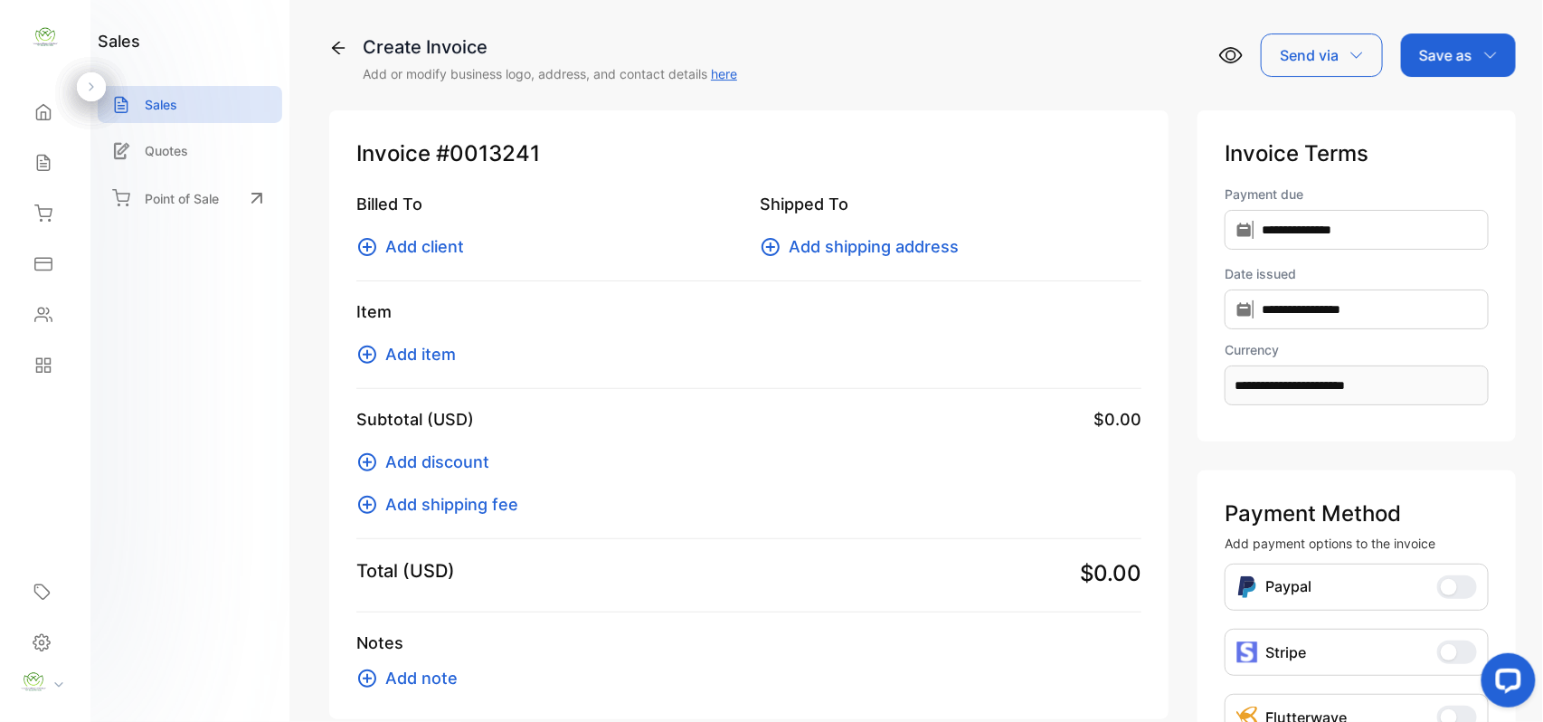
click at [421, 241] on span "Add client" at bounding box center [424, 246] width 79 height 24
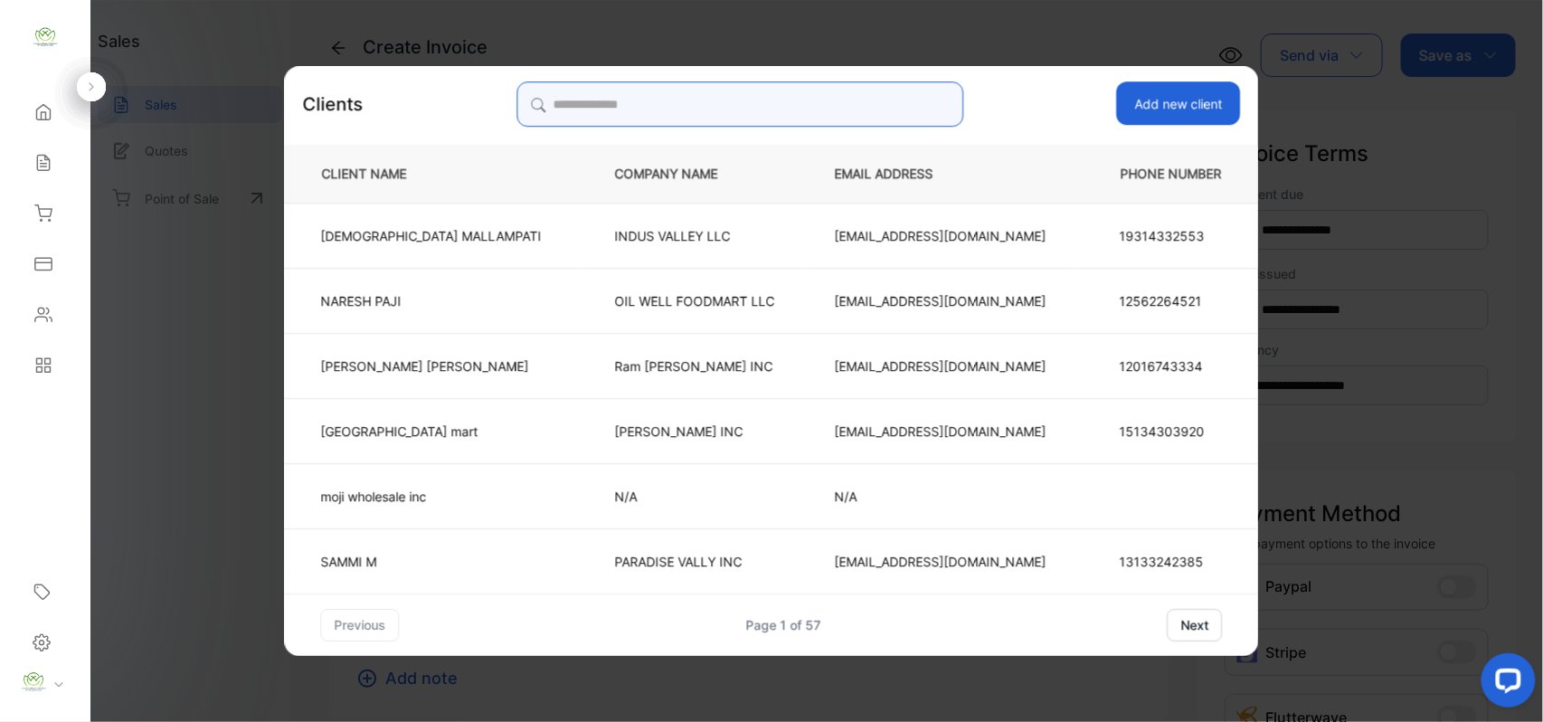
click at [764, 103] on input "search" at bounding box center [739, 103] width 447 height 45
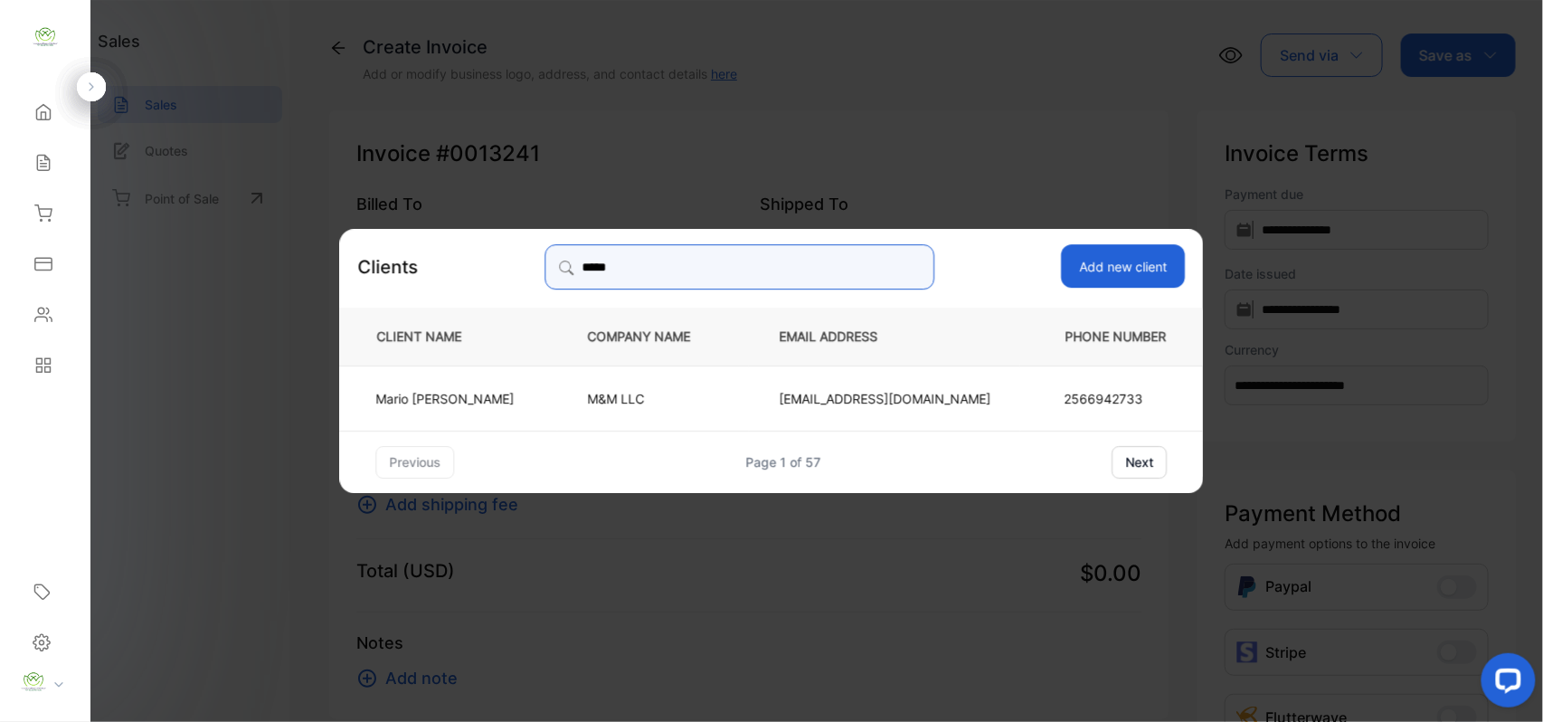
type input "*****"
click at [493, 393] on p "Mario Nasseri" at bounding box center [445, 397] width 138 height 19
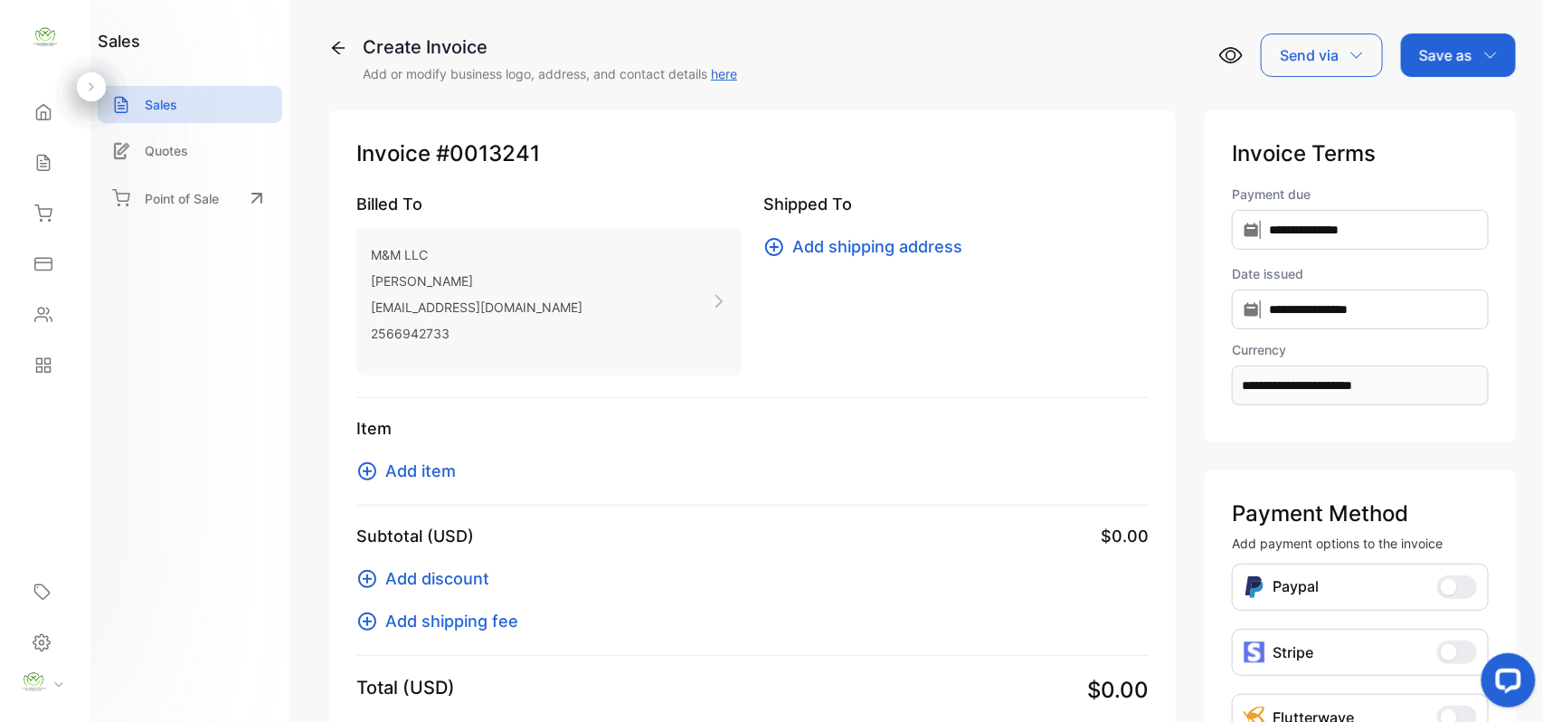
click at [420, 464] on span "Add item" at bounding box center [420, 471] width 71 height 24
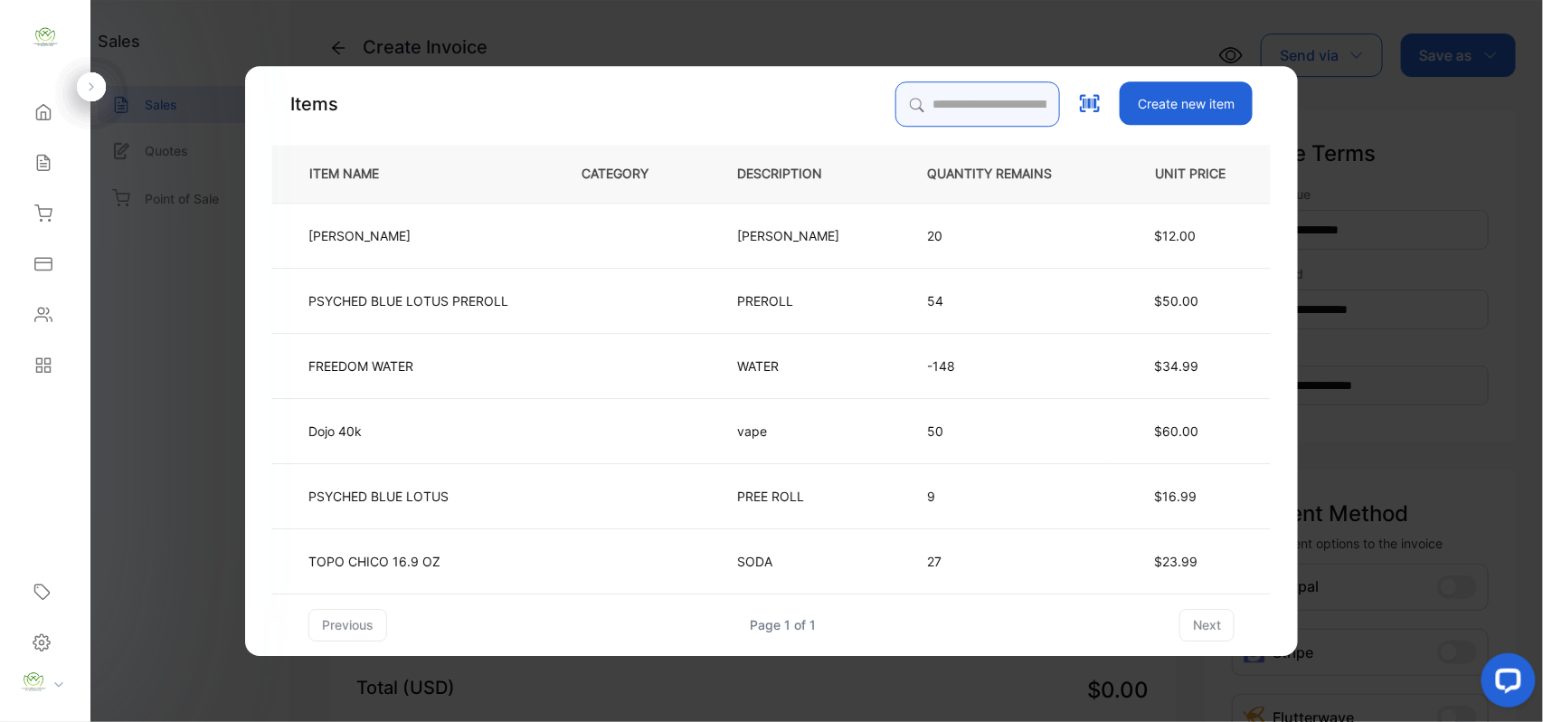
click at [959, 88] on input "search" at bounding box center [977, 103] width 165 height 45
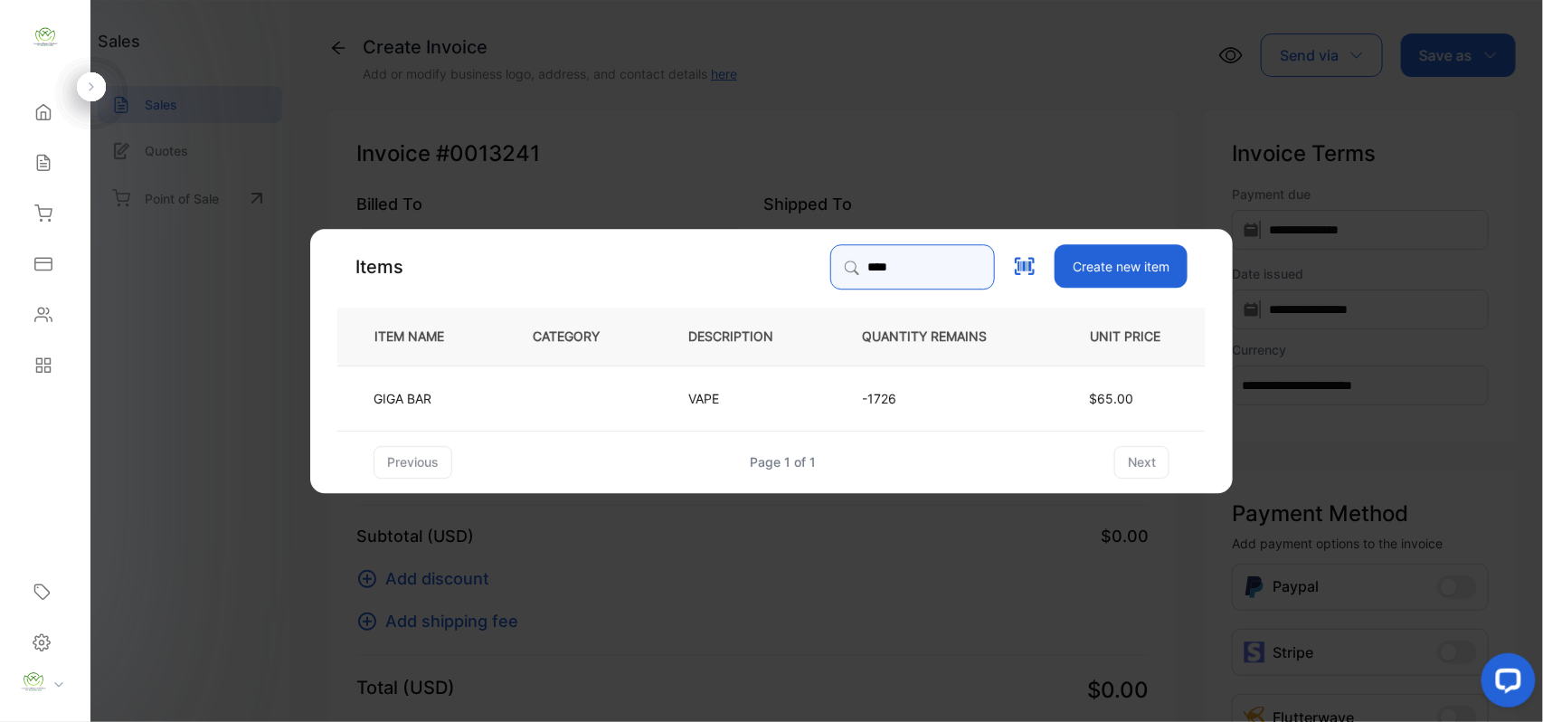
type input "****"
click at [506, 410] on td at bounding box center [581, 396] width 156 height 65
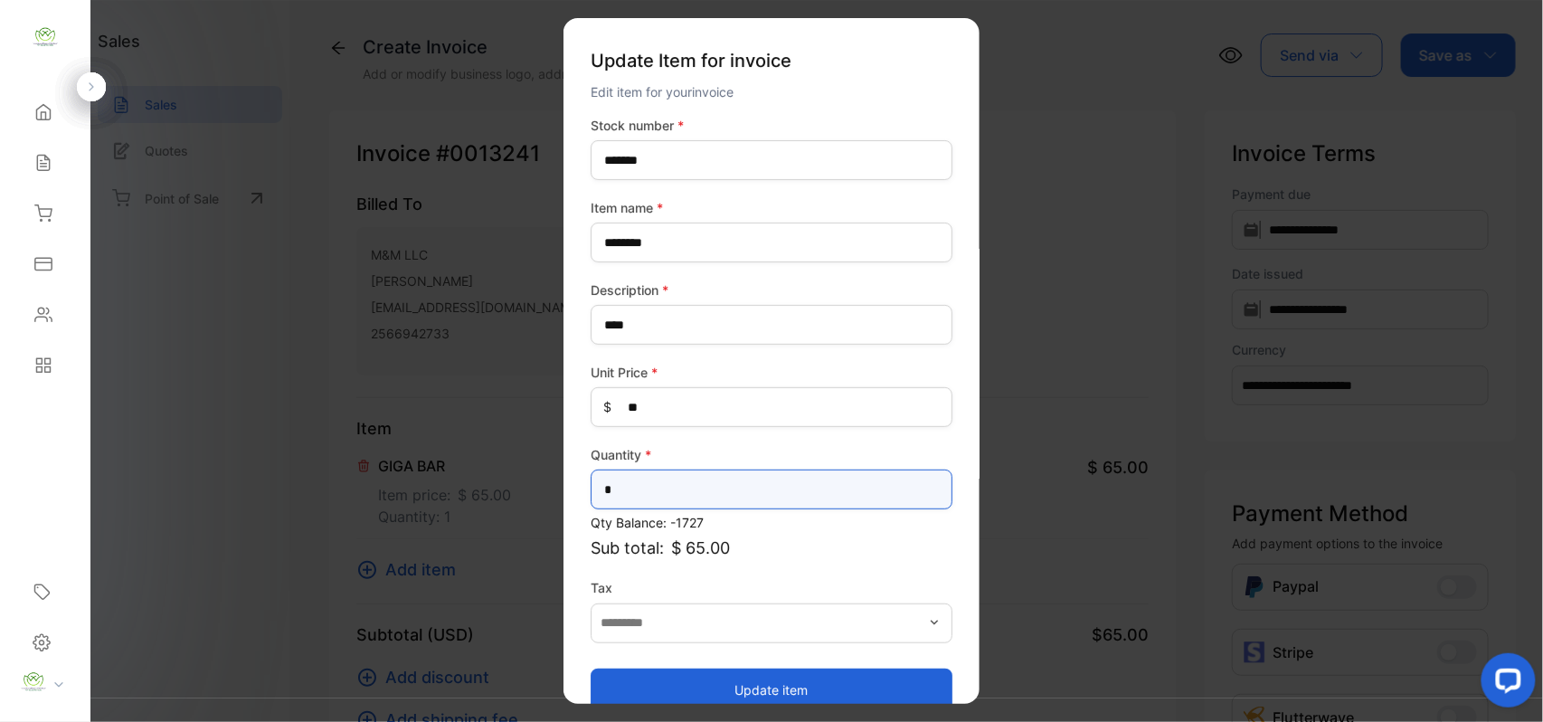
click at [671, 497] on input "*" at bounding box center [772, 489] width 362 height 40
type input "*"
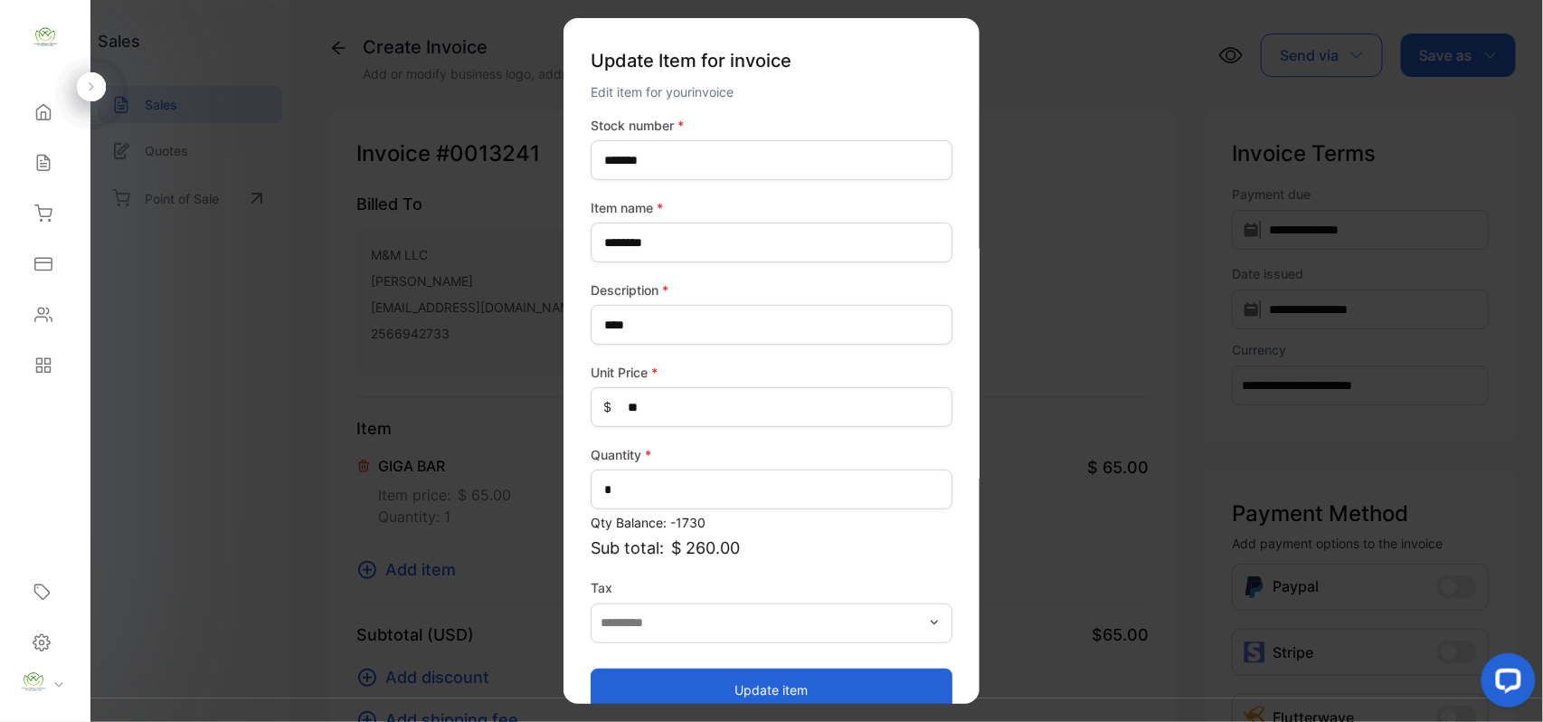
click at [698, 675] on button "Update item" at bounding box center [772, 688] width 362 height 43
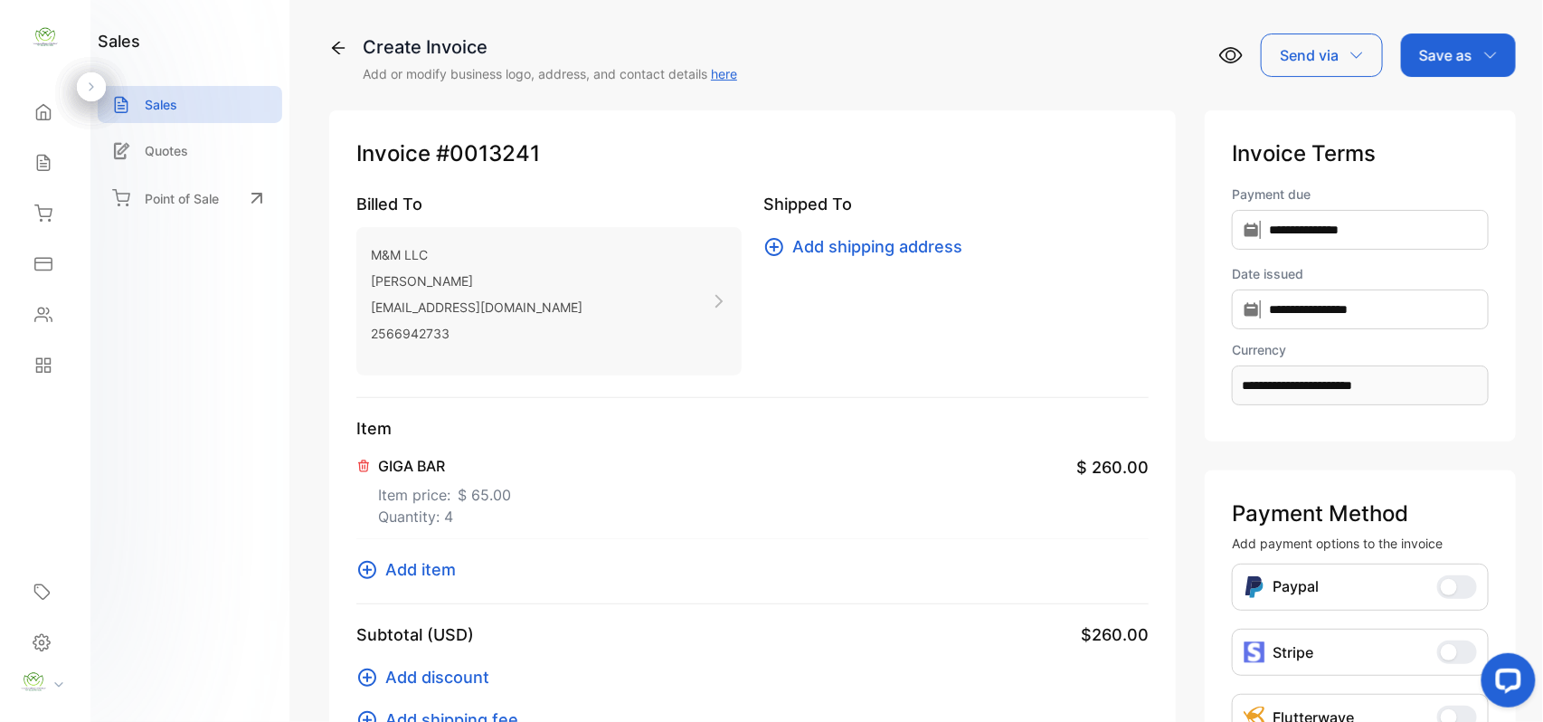
click at [447, 568] on span "Add item" at bounding box center [420, 569] width 71 height 24
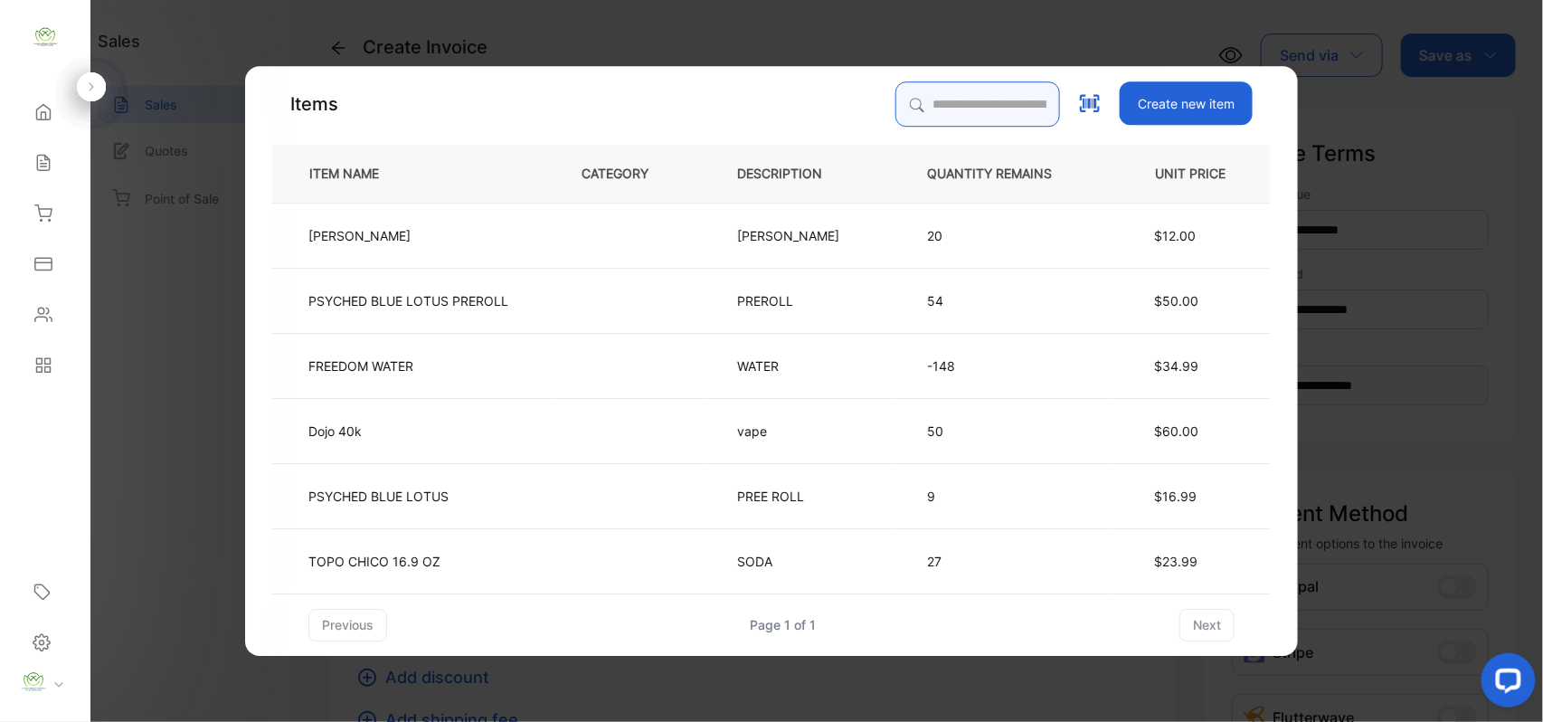
drag, startPoint x: 961, startPoint y: 102, endPoint x: 960, endPoint y: 84, distance: 18.1
click at [961, 101] on input "search" at bounding box center [977, 103] width 165 height 45
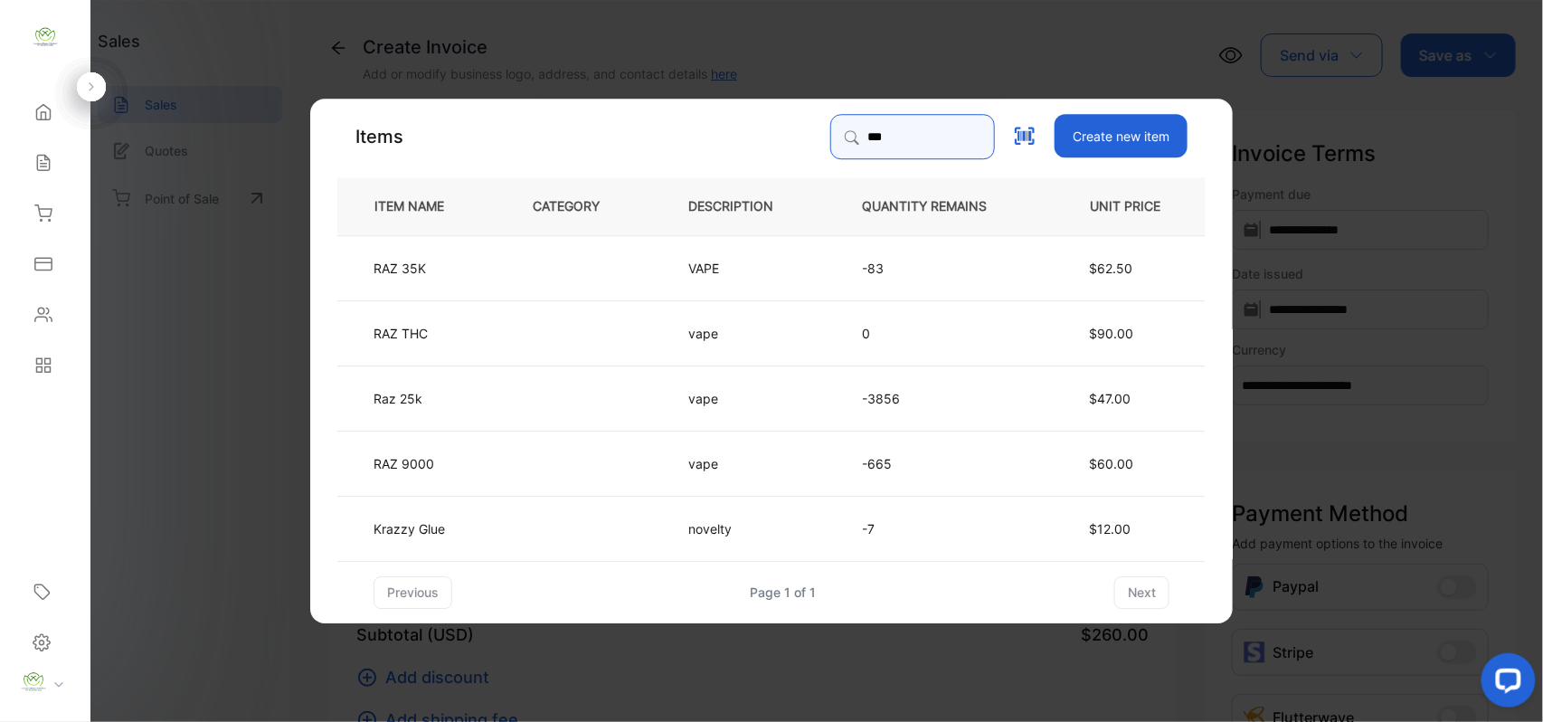
type input "***"
drag, startPoint x: 617, startPoint y: 251, endPoint x: 626, endPoint y: 253, distance: 9.4
click at [626, 253] on td at bounding box center [581, 266] width 156 height 65
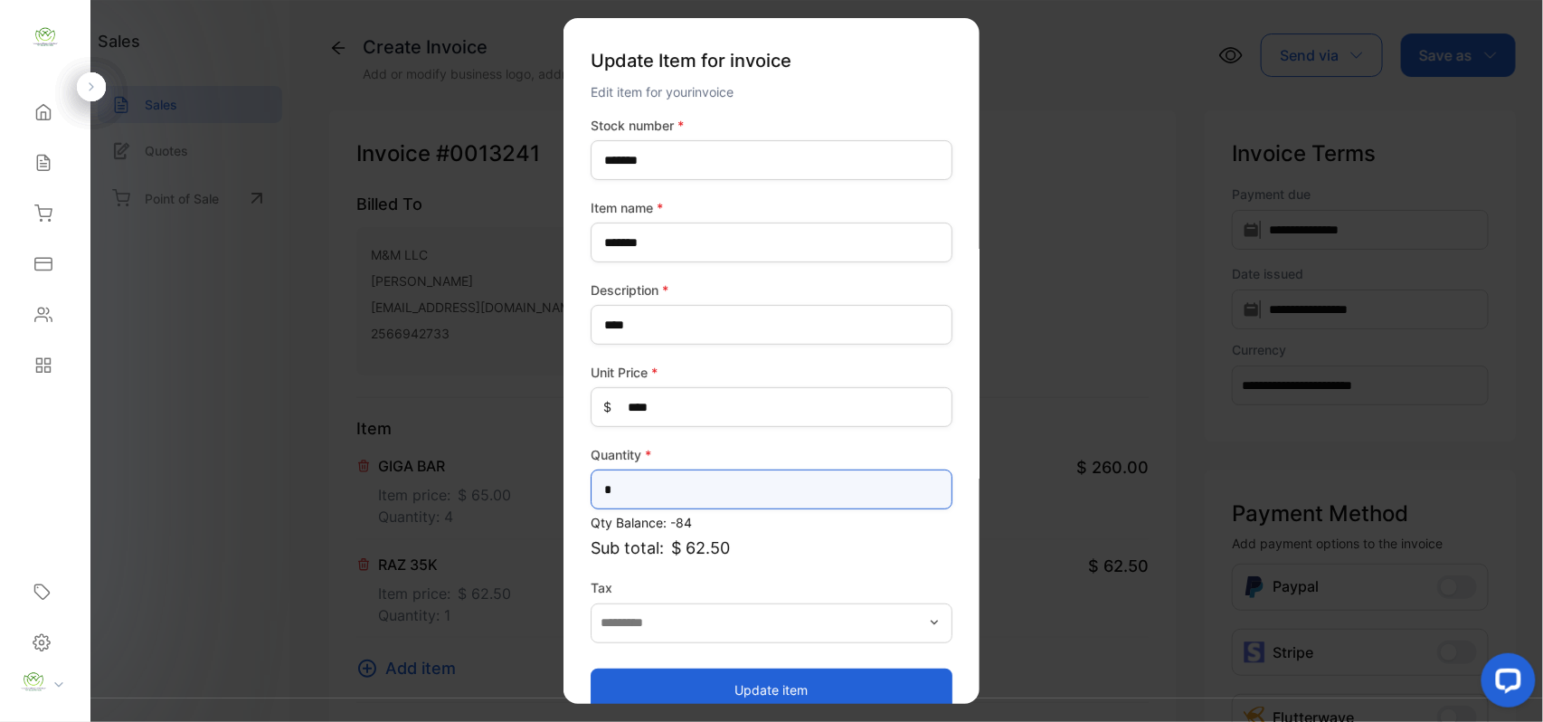
click at [637, 483] on input "*" at bounding box center [772, 489] width 362 height 40
type input "*"
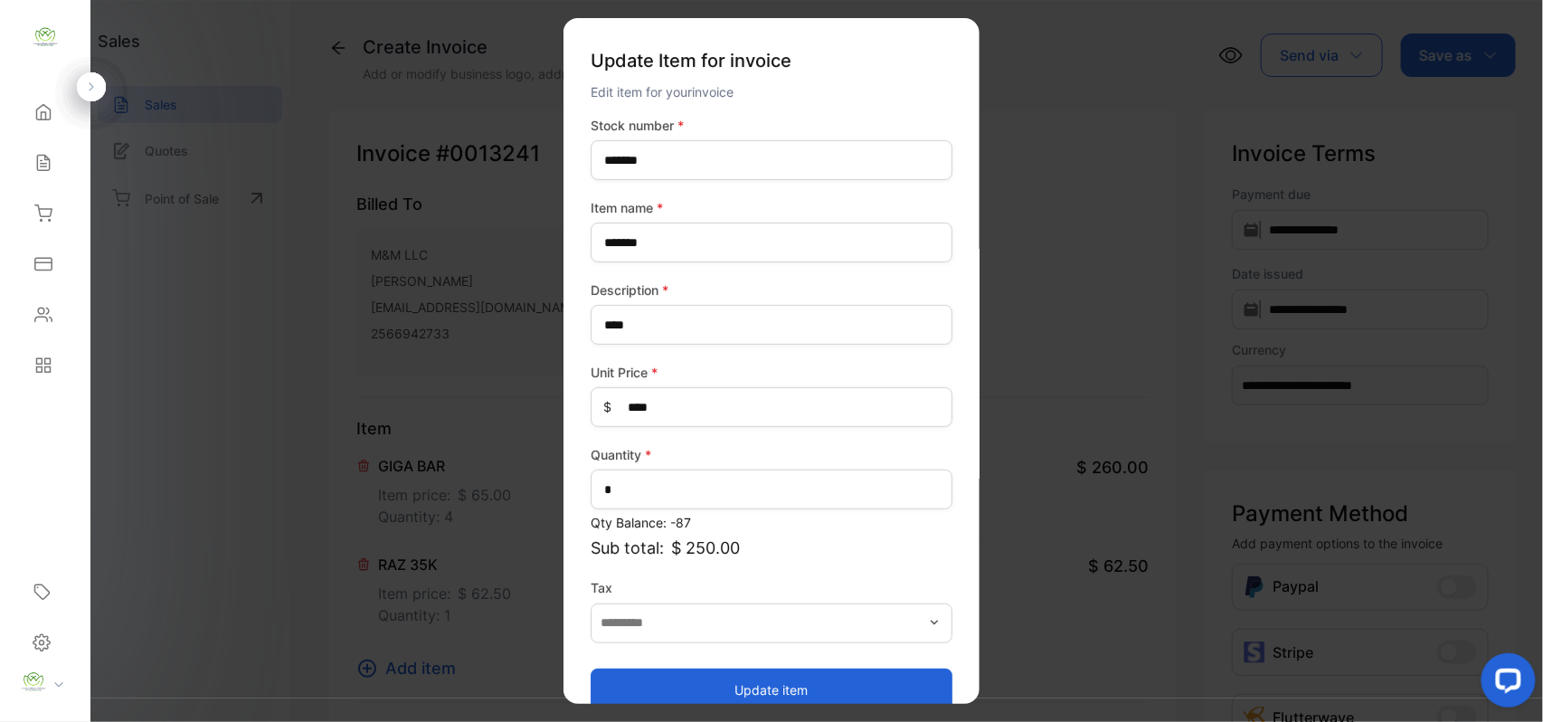
click at [658, 681] on button "Update item" at bounding box center [772, 688] width 362 height 43
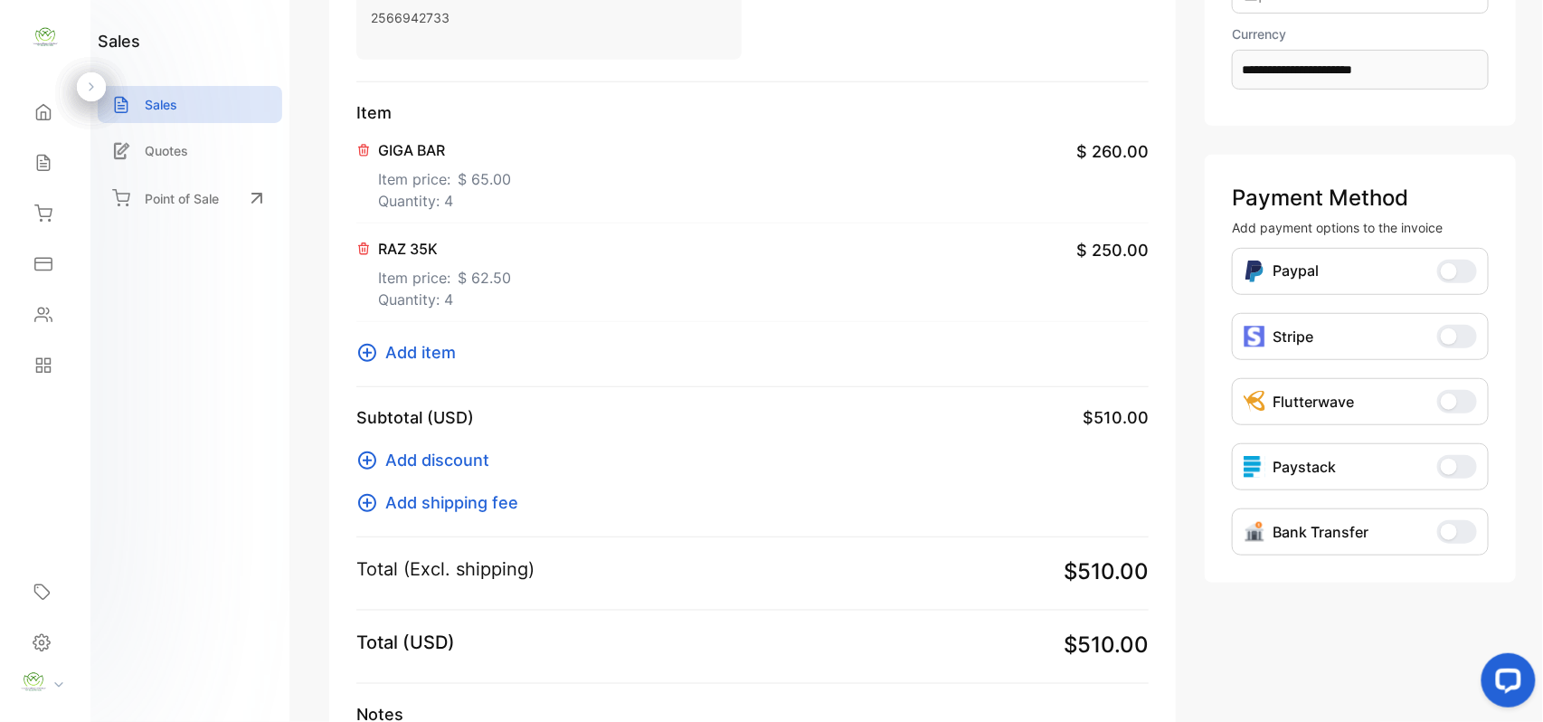
scroll to position [487, 0]
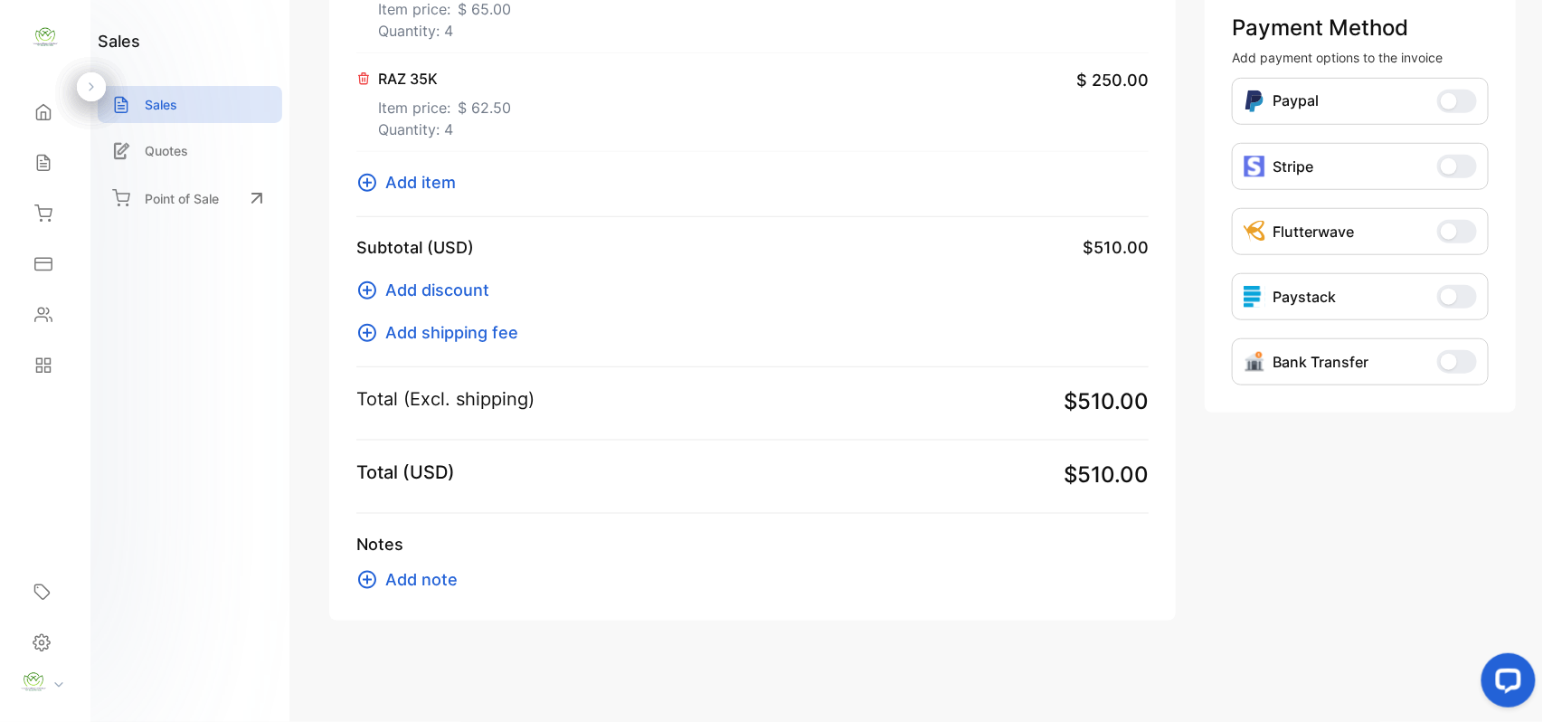
click at [427, 188] on span "Add item" at bounding box center [420, 182] width 71 height 24
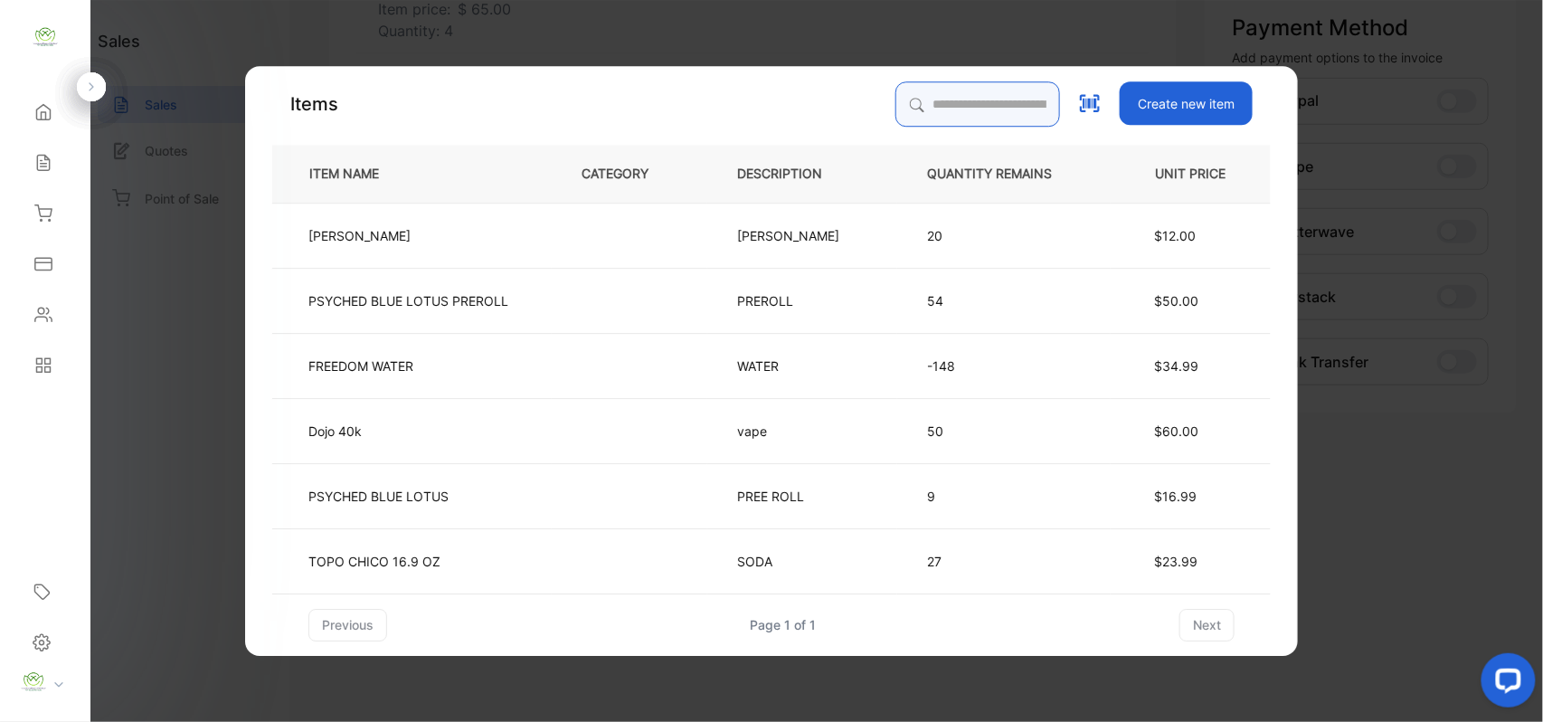
click at [957, 101] on input "search" at bounding box center [977, 103] width 165 height 45
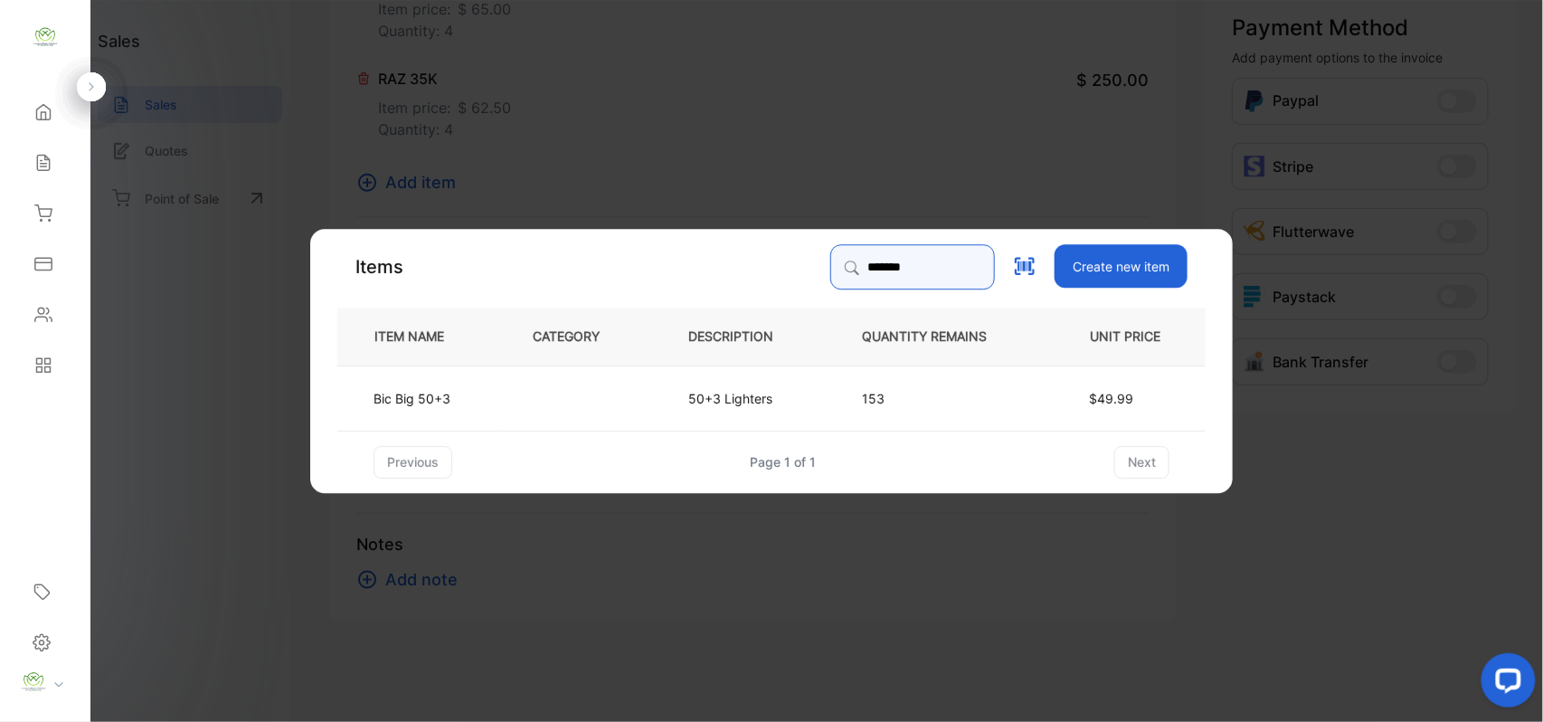
type input "*******"
click at [592, 406] on td at bounding box center [581, 396] width 156 height 65
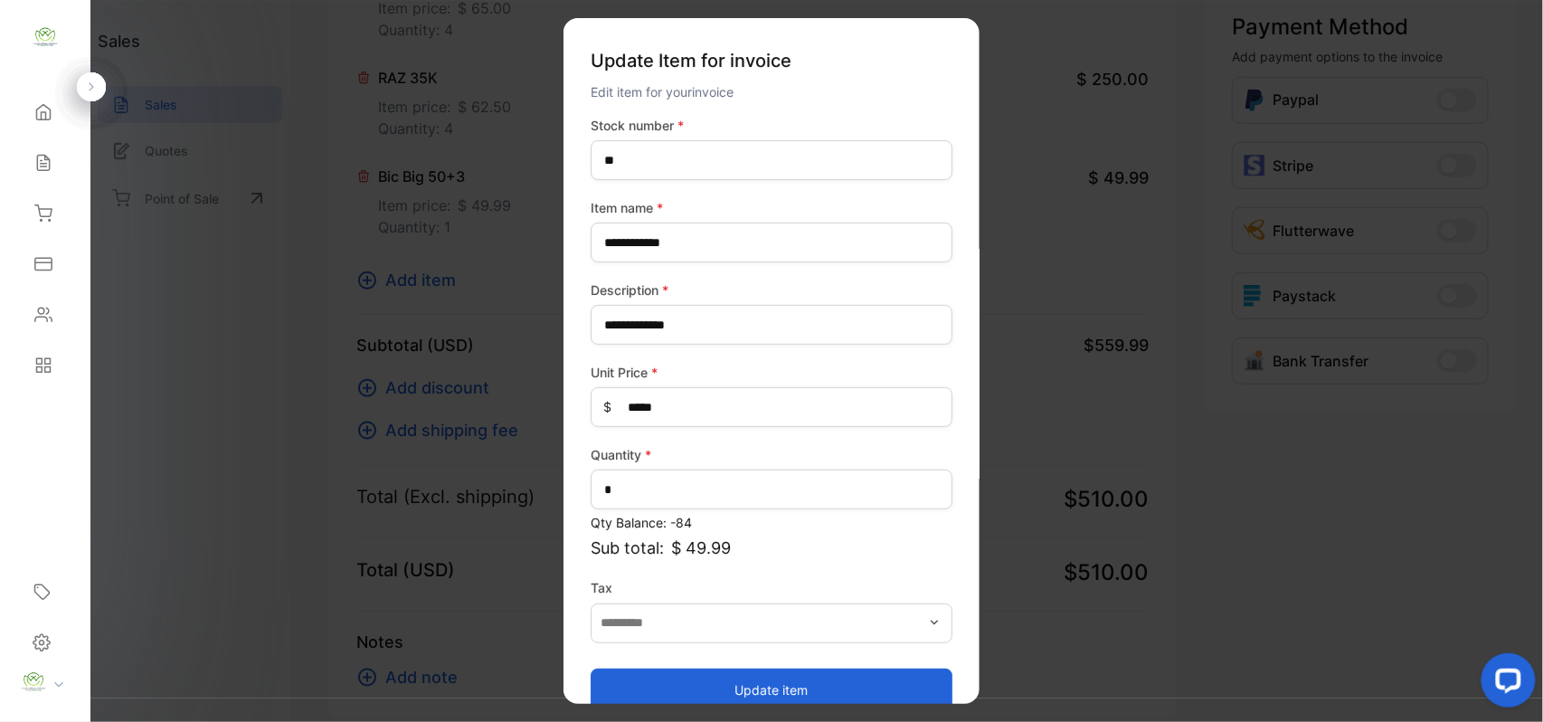
click at [713, 680] on button "Update item" at bounding box center [772, 688] width 362 height 43
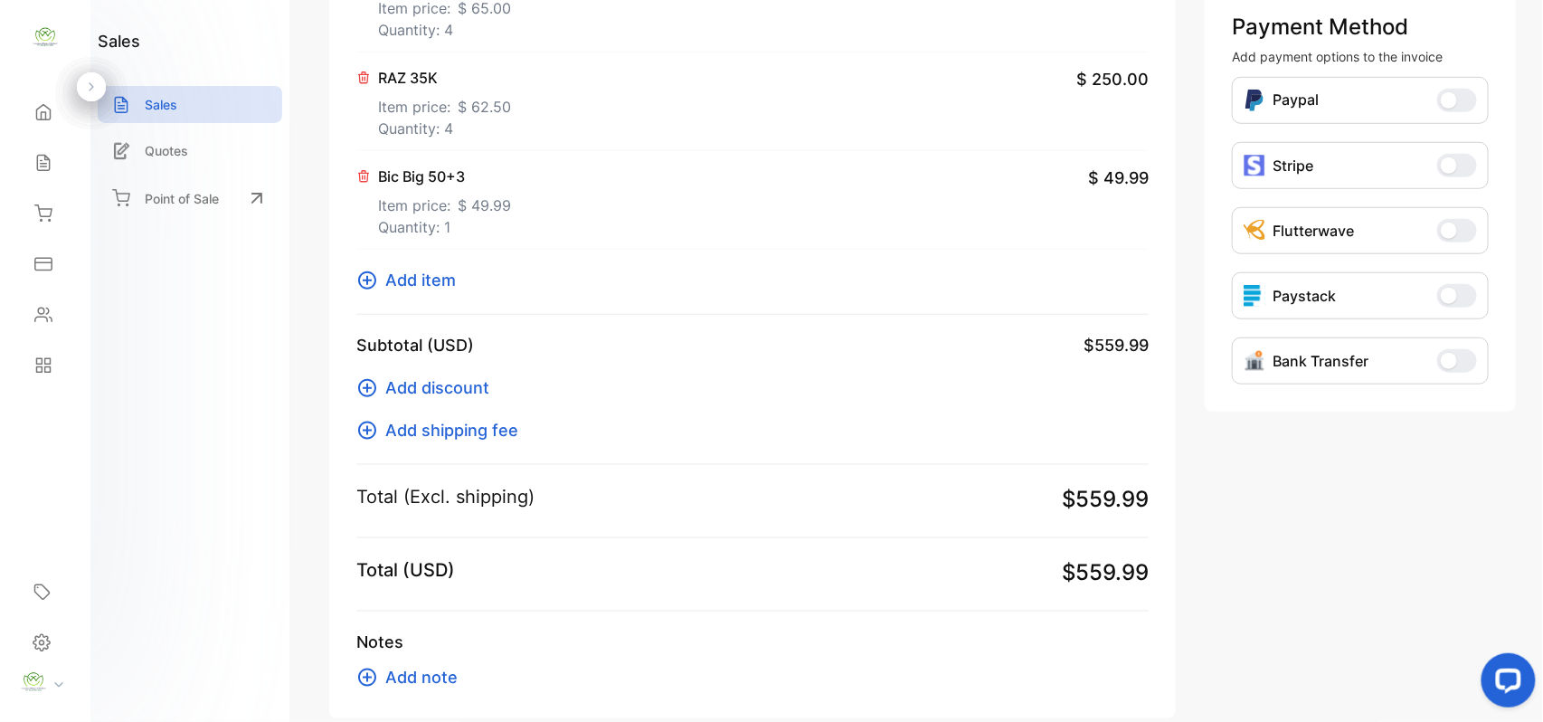
click at [421, 275] on span "Add item" at bounding box center [420, 280] width 71 height 24
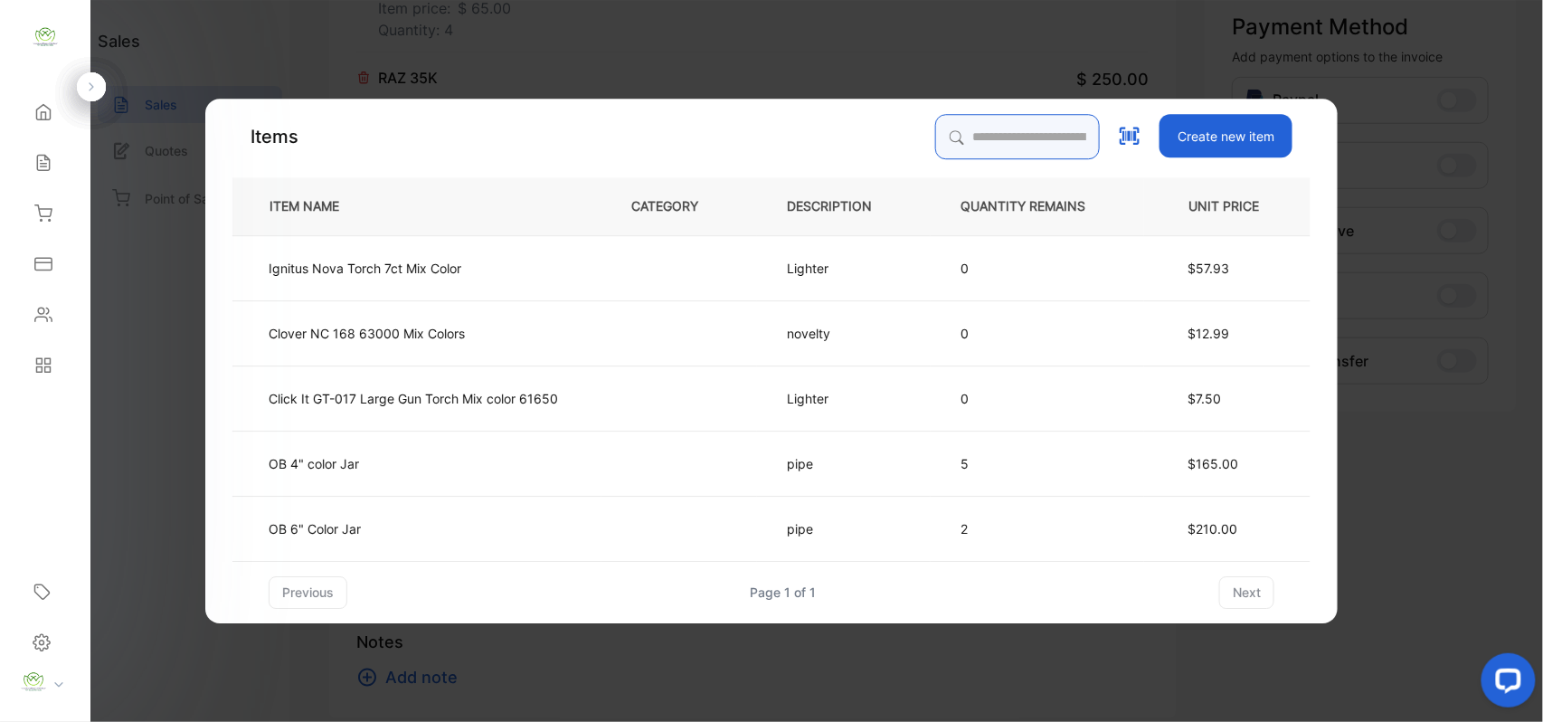
click at [944, 127] on input "search" at bounding box center [1017, 136] width 165 height 45
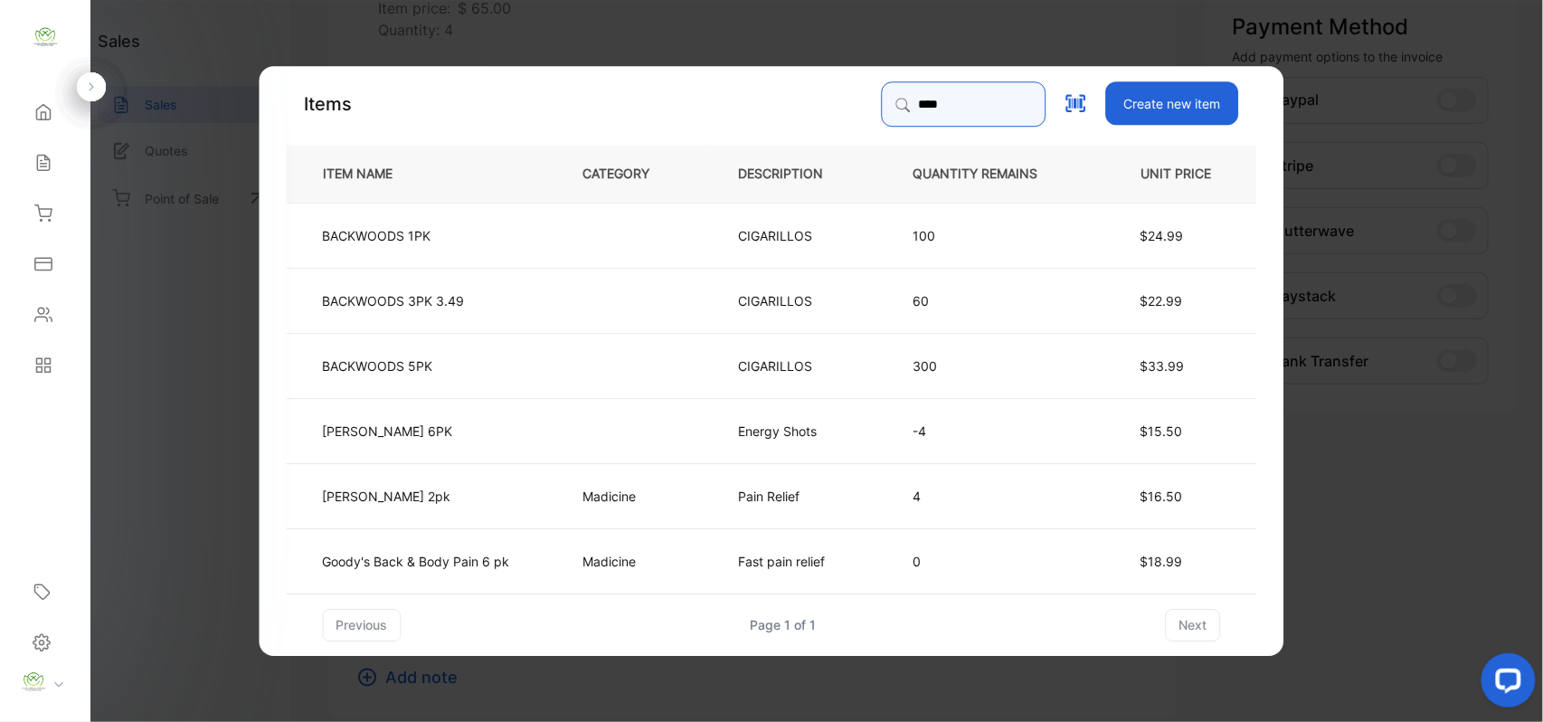
type input "****"
click at [489, 566] on p "Goody's Back & Body Pain 6 pk" at bounding box center [416, 560] width 187 height 19
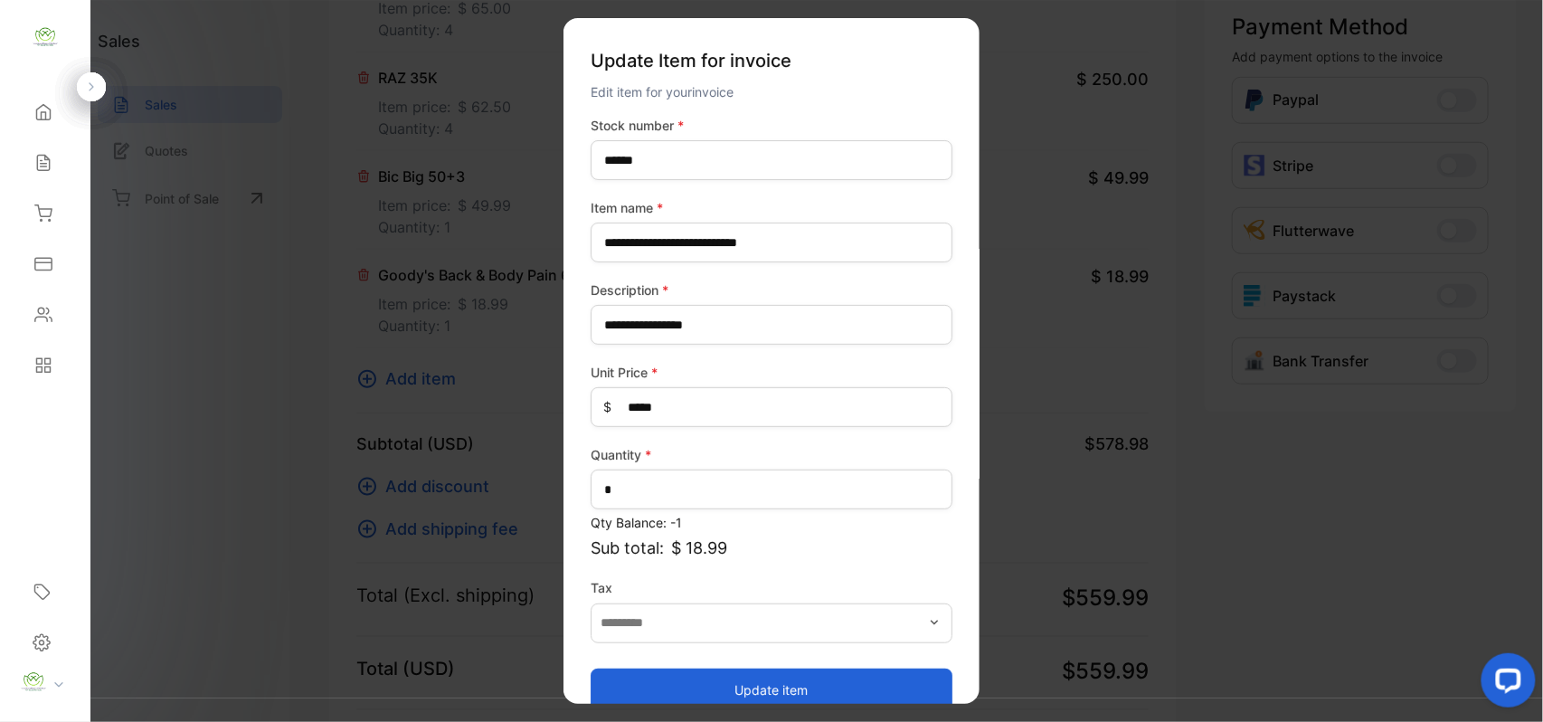
click at [803, 678] on button "Update item" at bounding box center [772, 688] width 362 height 43
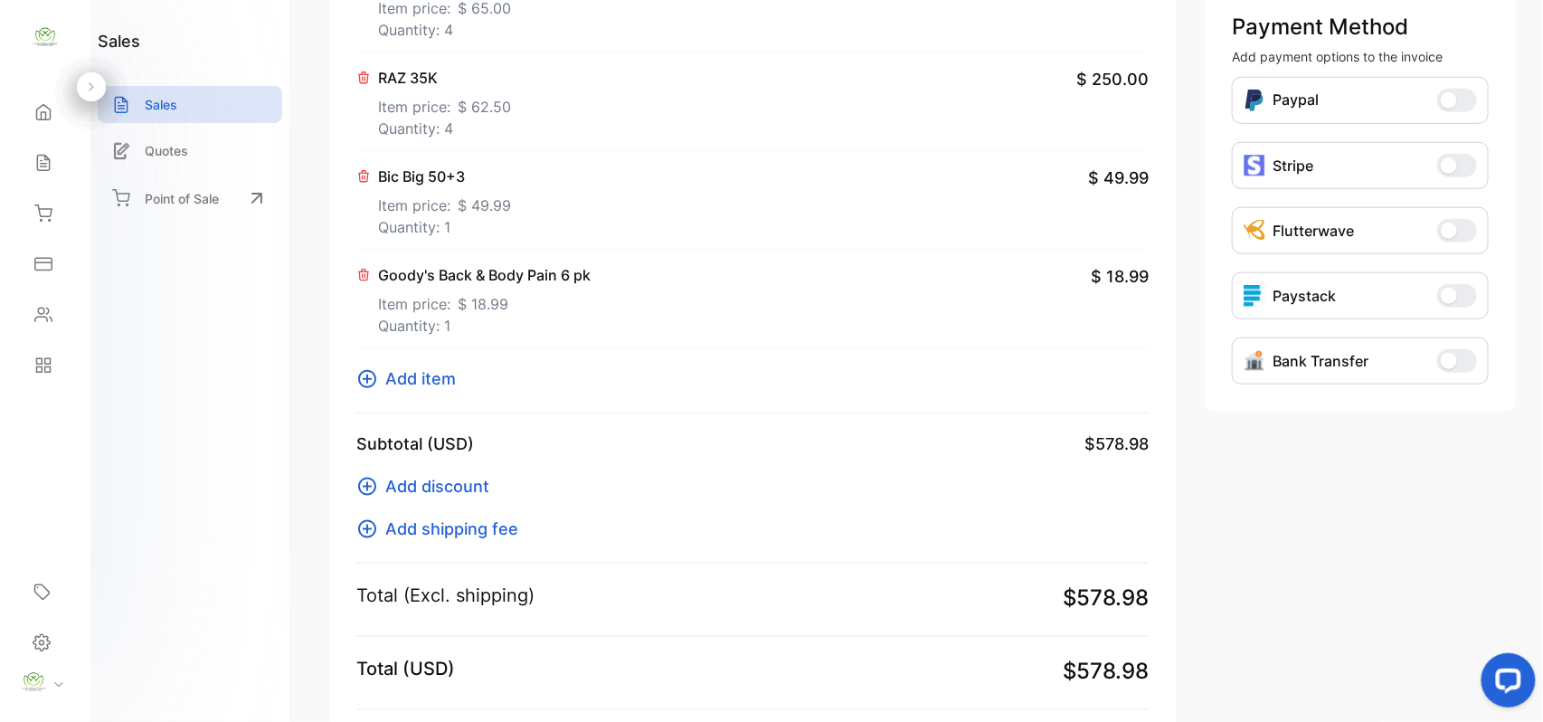
click at [431, 376] on span "Add item" at bounding box center [420, 378] width 71 height 24
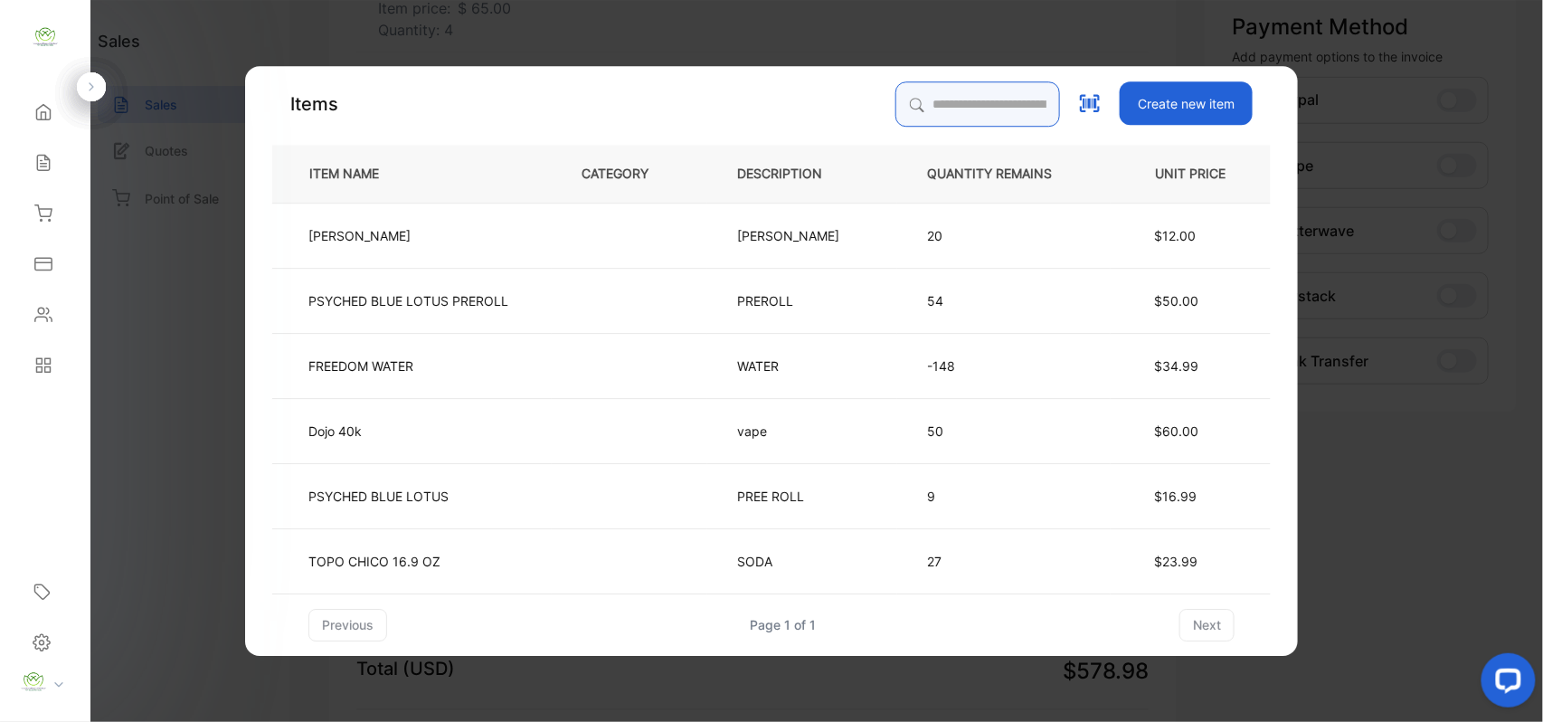
click at [979, 103] on input "search" at bounding box center [977, 103] width 165 height 45
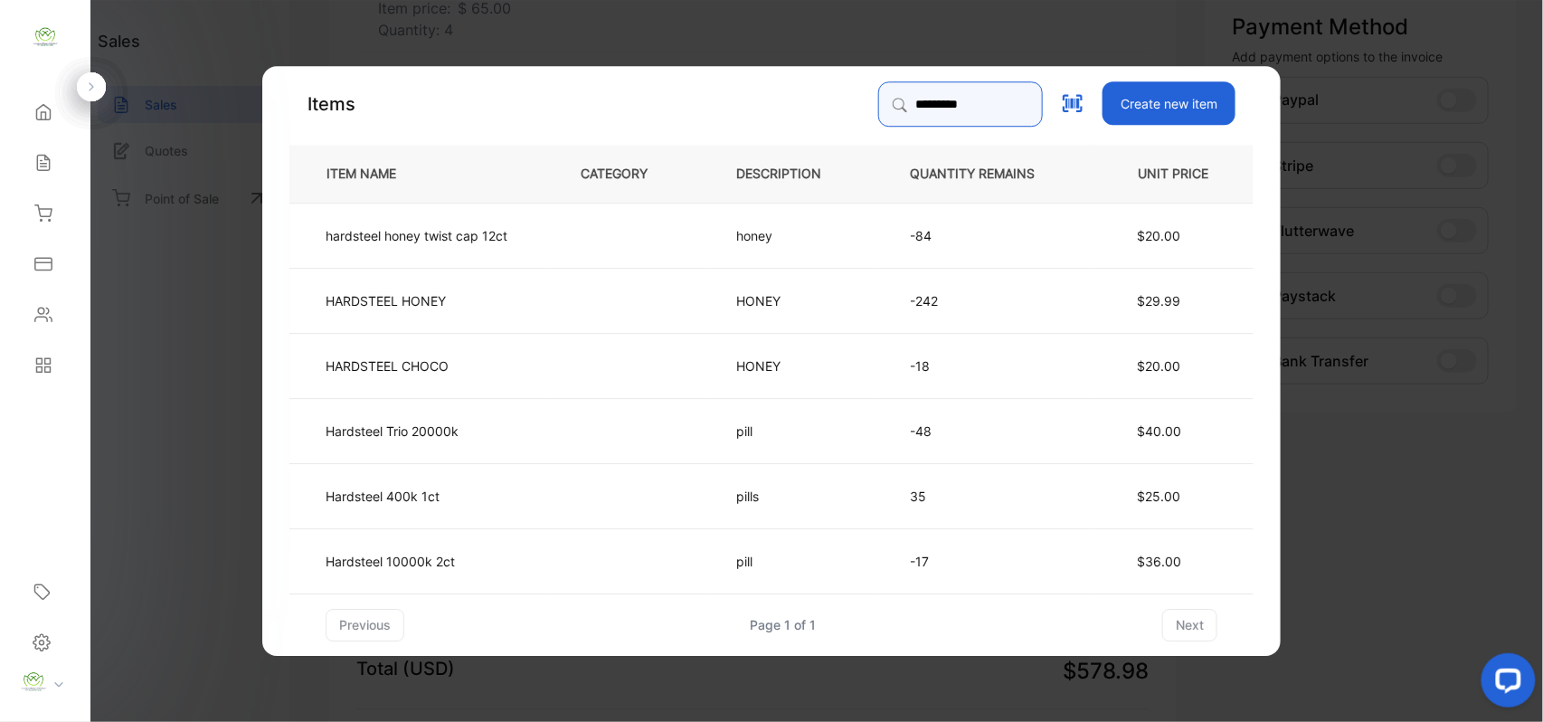
type input "*********"
click at [539, 236] on td "hardsteel honey twist cap 12ct" at bounding box center [419, 234] width 261 height 65
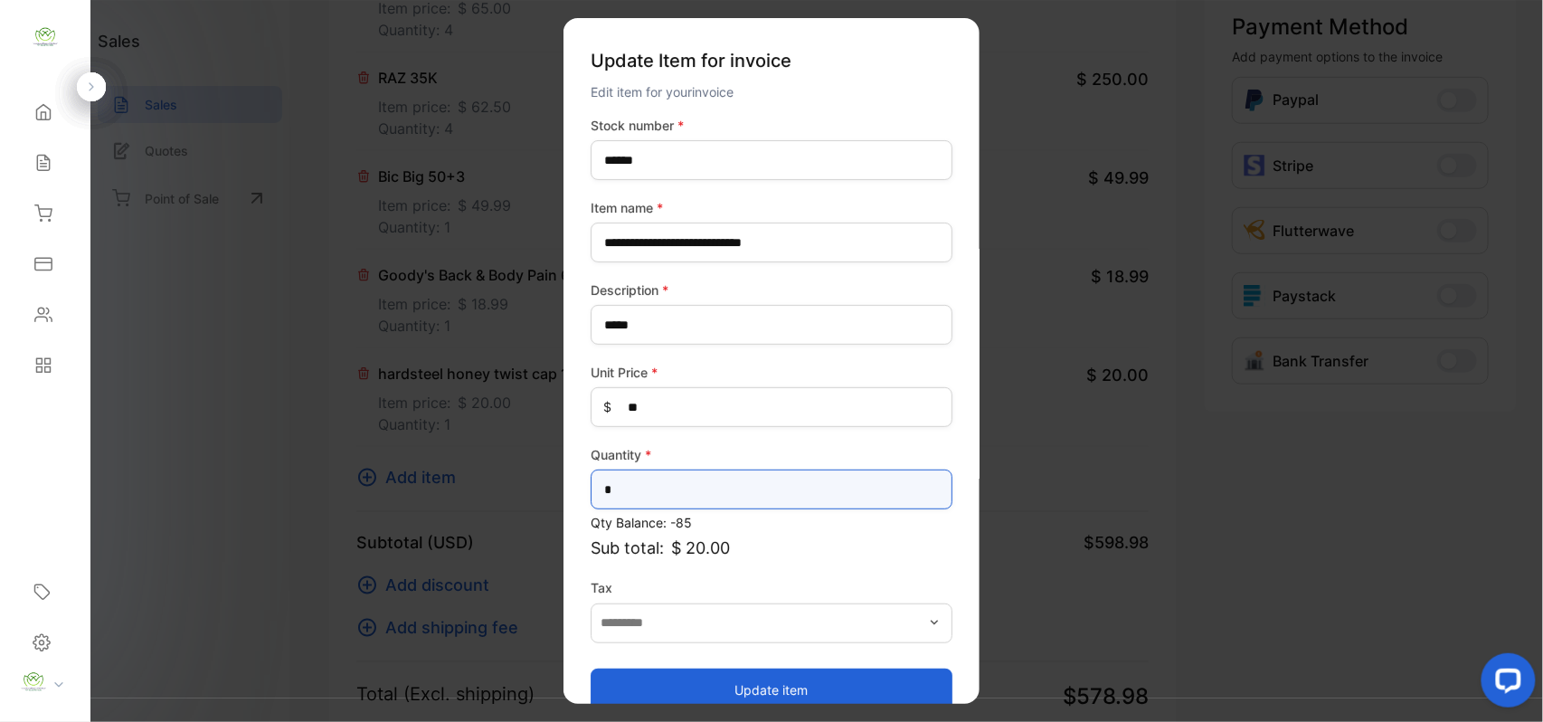
click at [746, 475] on input "*" at bounding box center [772, 489] width 362 height 40
type input "*"
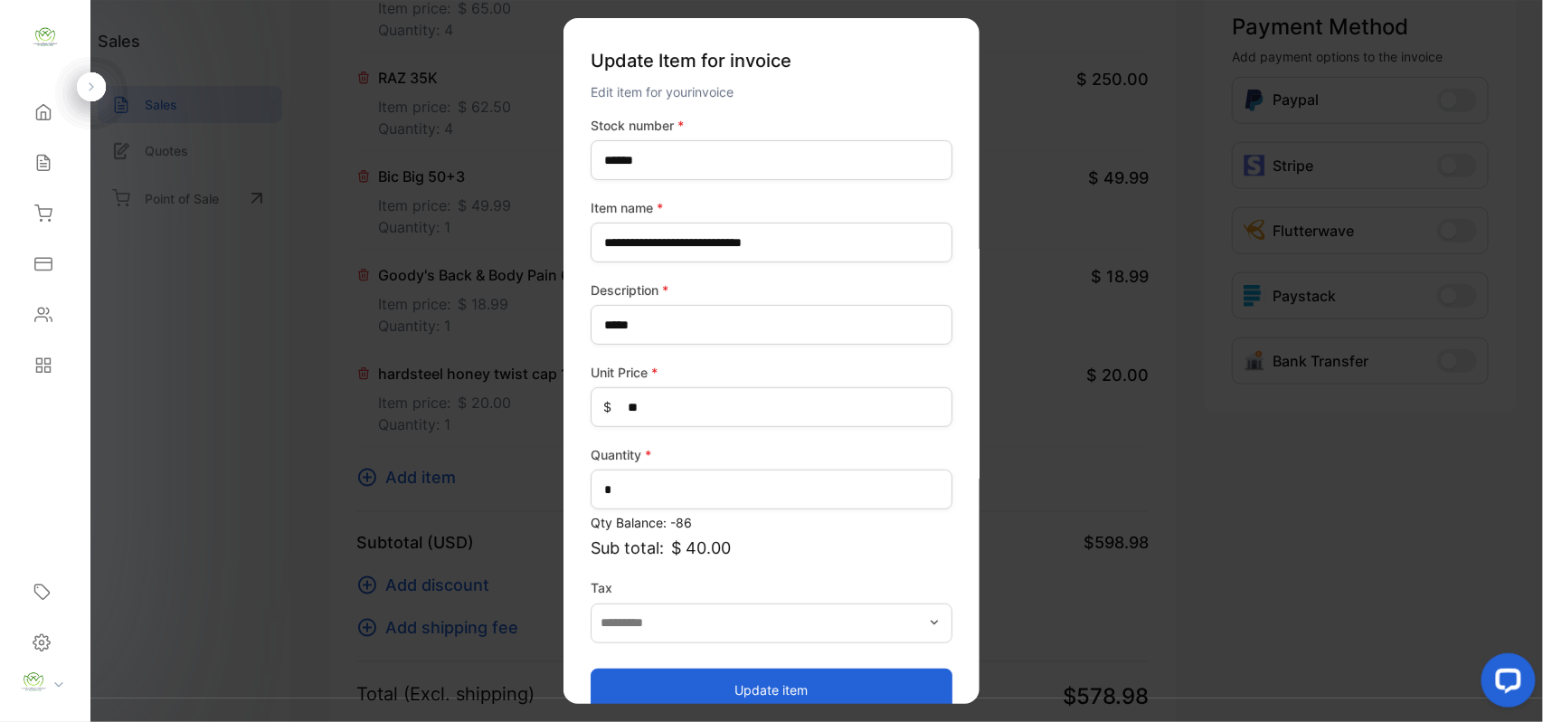
click at [779, 671] on button "Update item" at bounding box center [772, 688] width 362 height 43
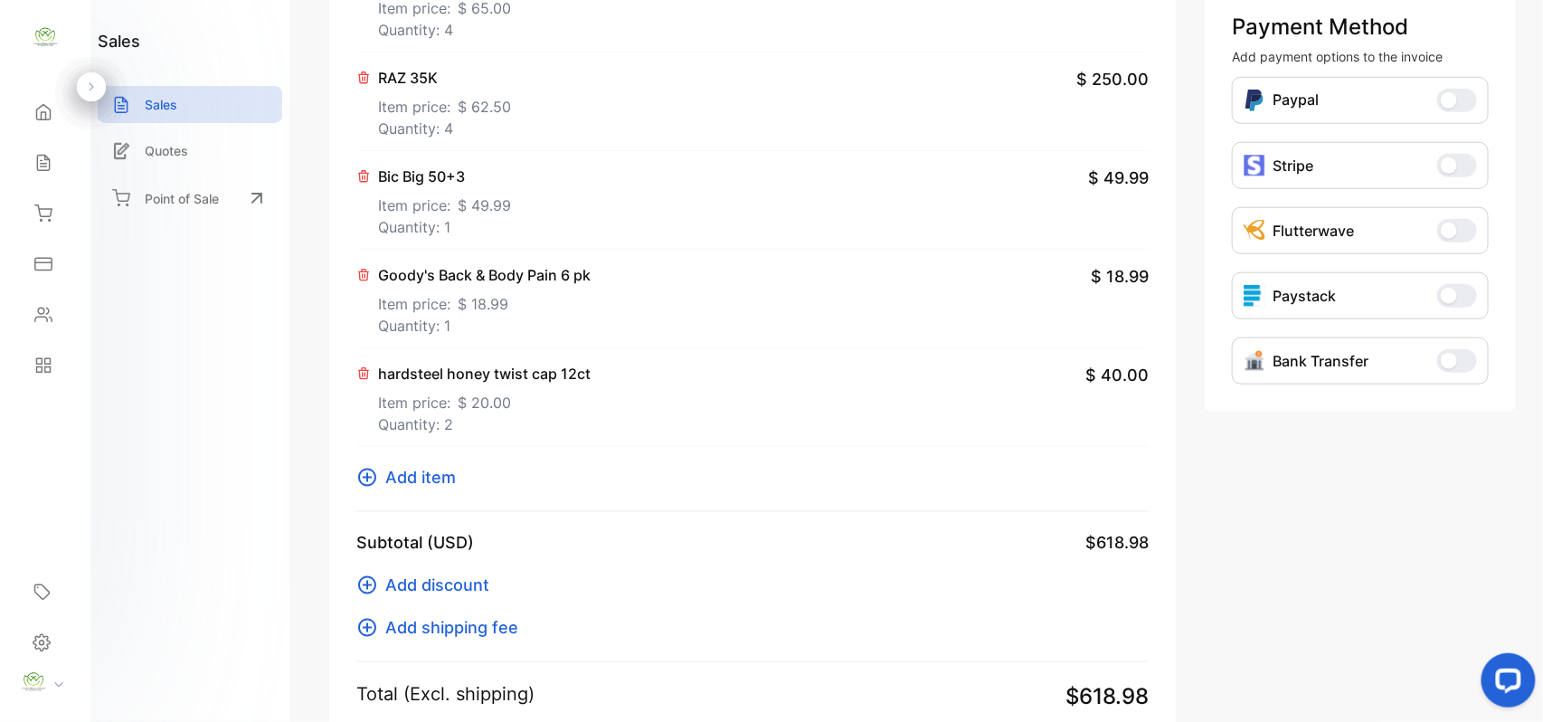
click at [414, 471] on span "Add item" at bounding box center [420, 477] width 71 height 24
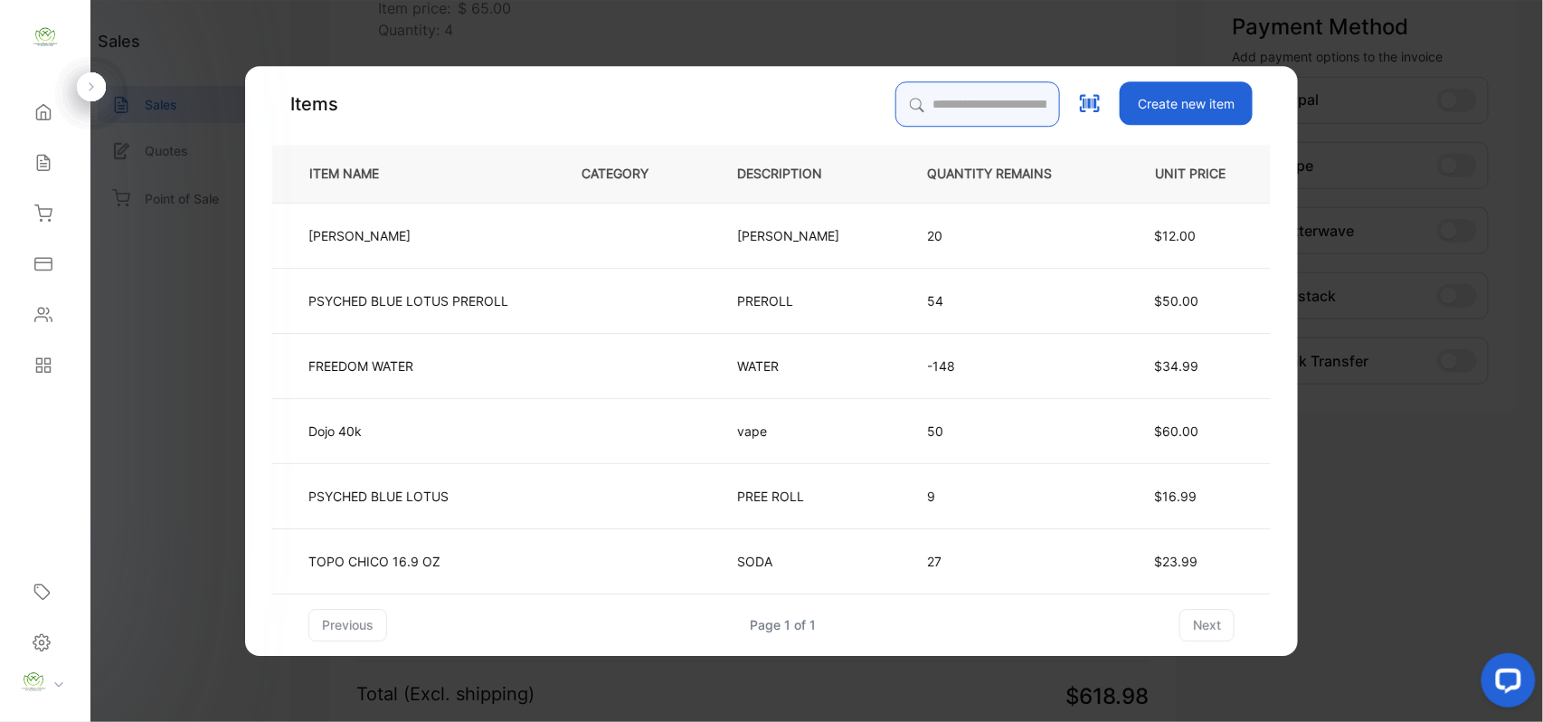
drag, startPoint x: 973, startPoint y: 96, endPoint x: 966, endPoint y: 109, distance: 15.4
click at [966, 109] on input "search" at bounding box center [977, 103] width 165 height 45
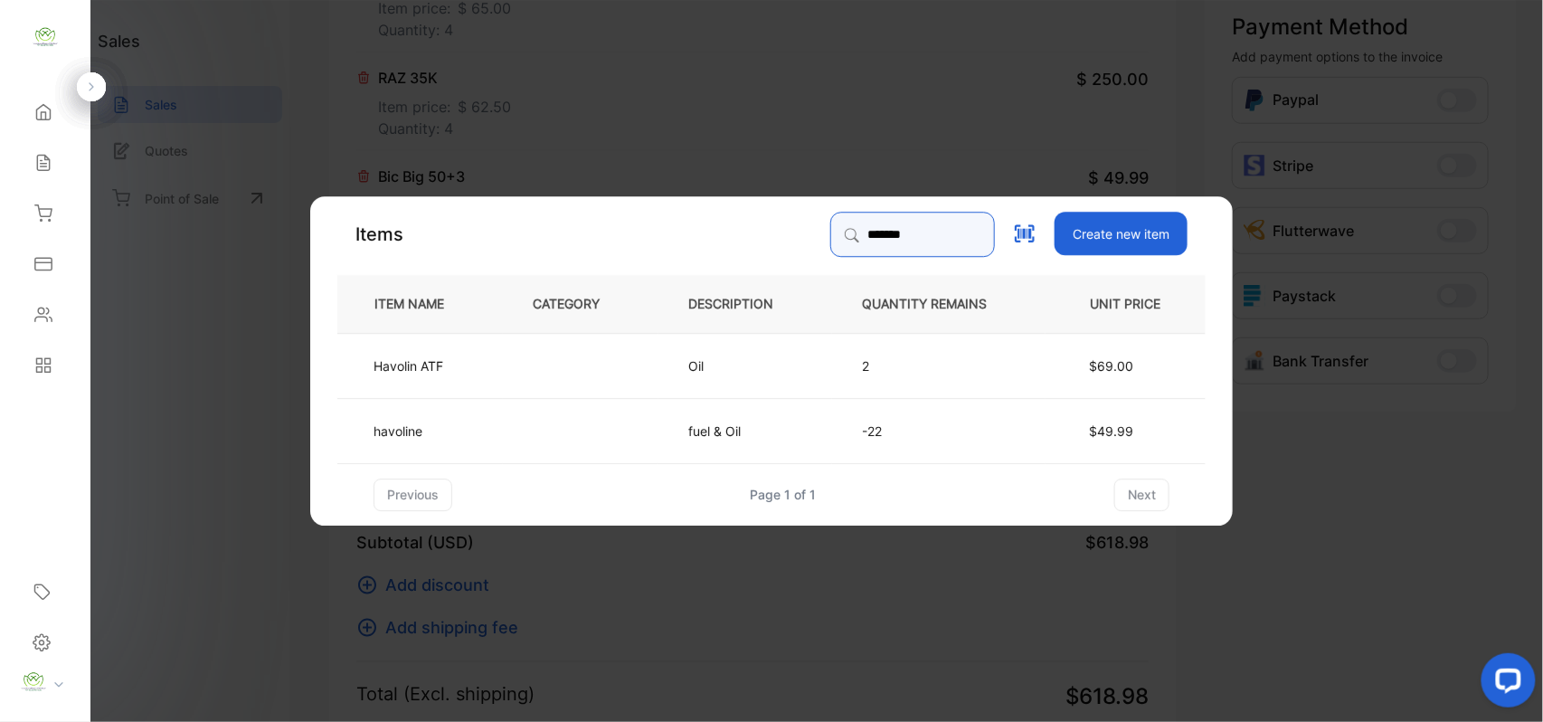
type input "*******"
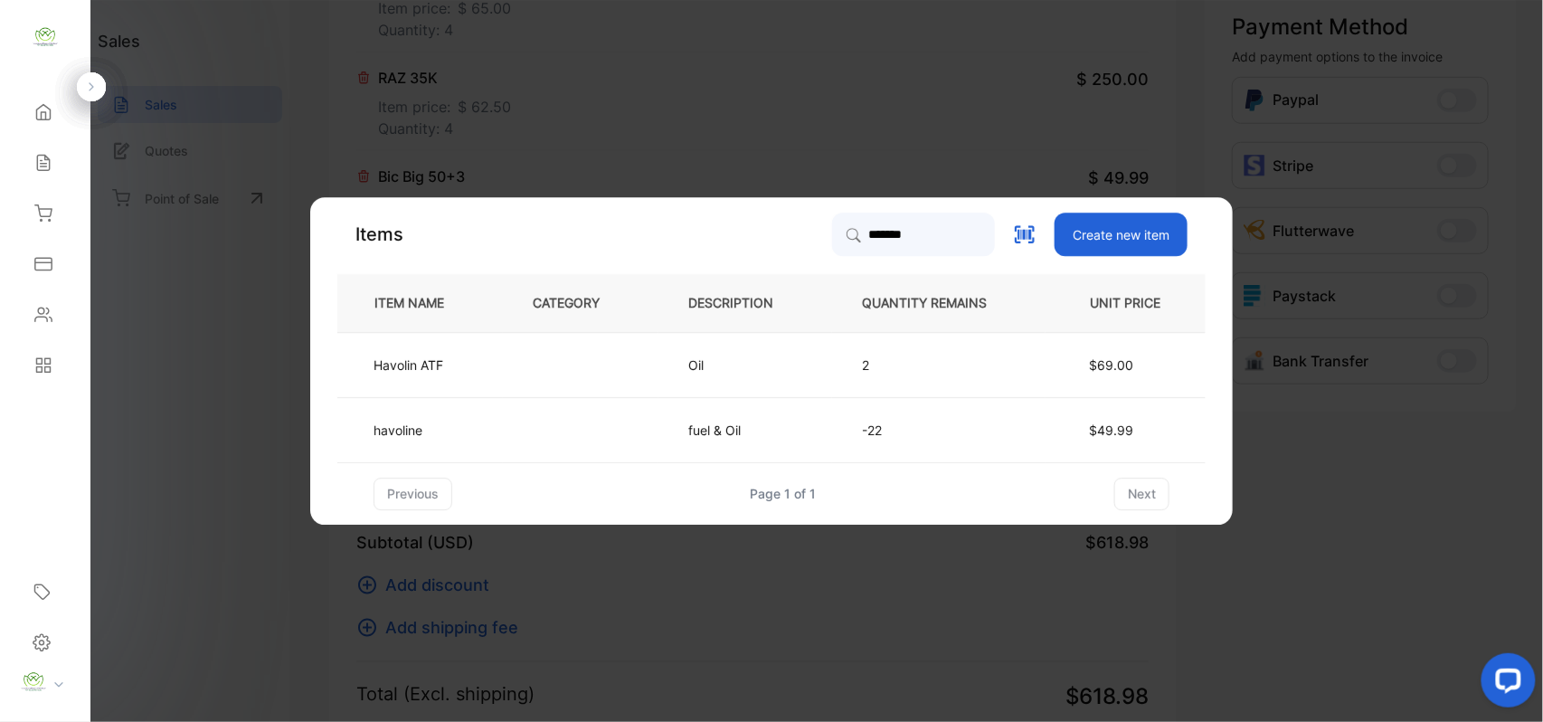
click at [597, 429] on td at bounding box center [581, 429] width 156 height 65
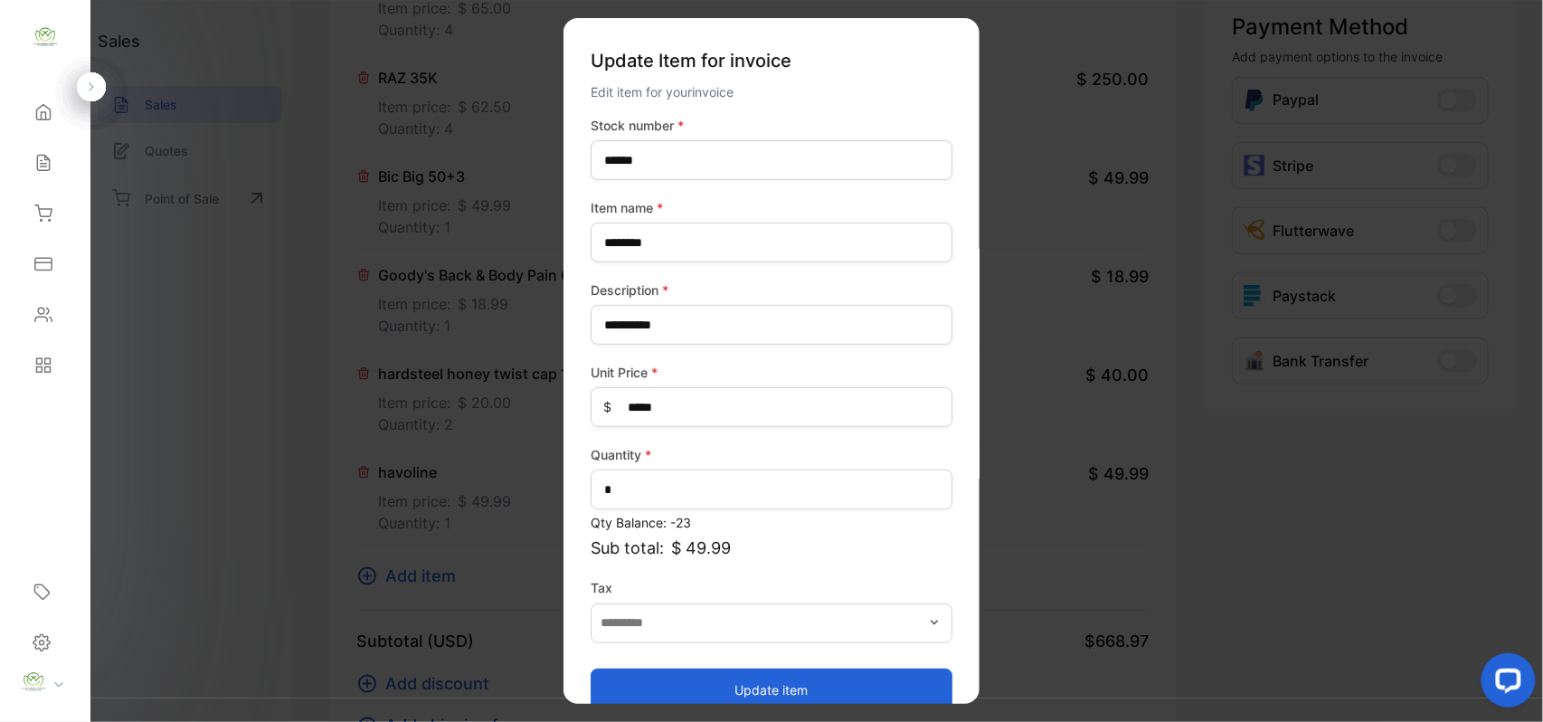
click at [739, 688] on button "Update item" at bounding box center [772, 688] width 362 height 43
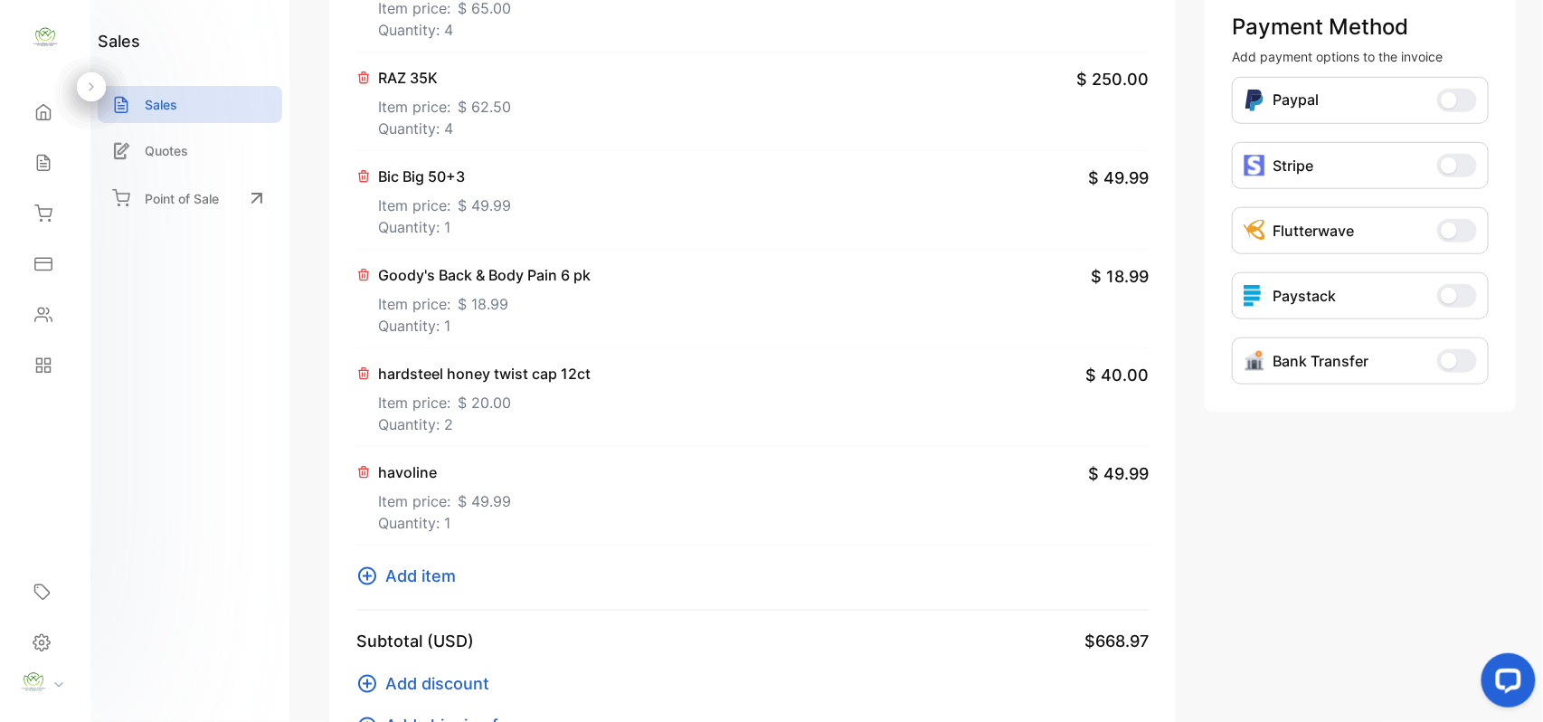
click at [418, 579] on span "Add item" at bounding box center [420, 575] width 71 height 24
click at [416, 581] on span "Add item" at bounding box center [420, 575] width 71 height 24
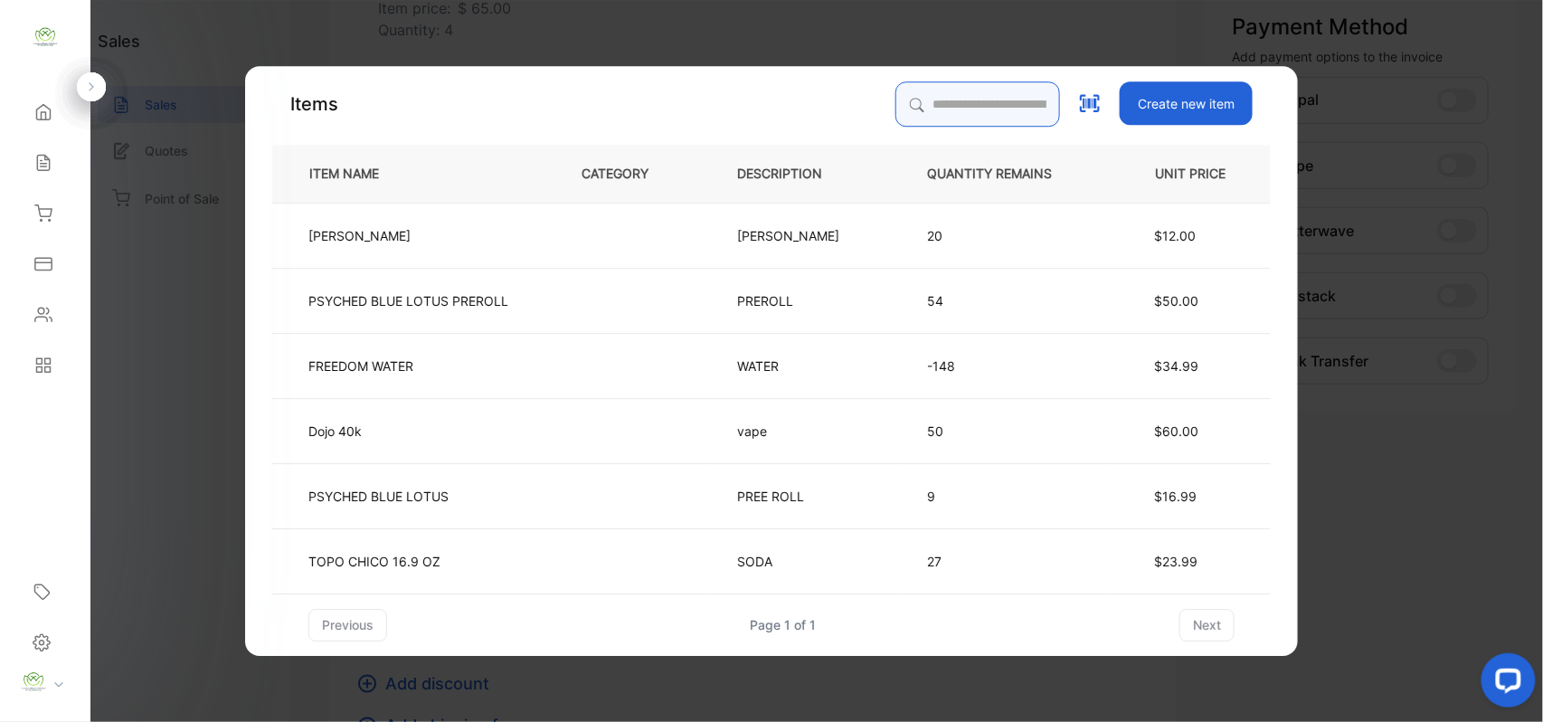
drag, startPoint x: 963, startPoint y: 101, endPoint x: 961, endPoint y: 110, distance: 9.4
click at [960, 110] on input "search" at bounding box center [977, 103] width 165 height 45
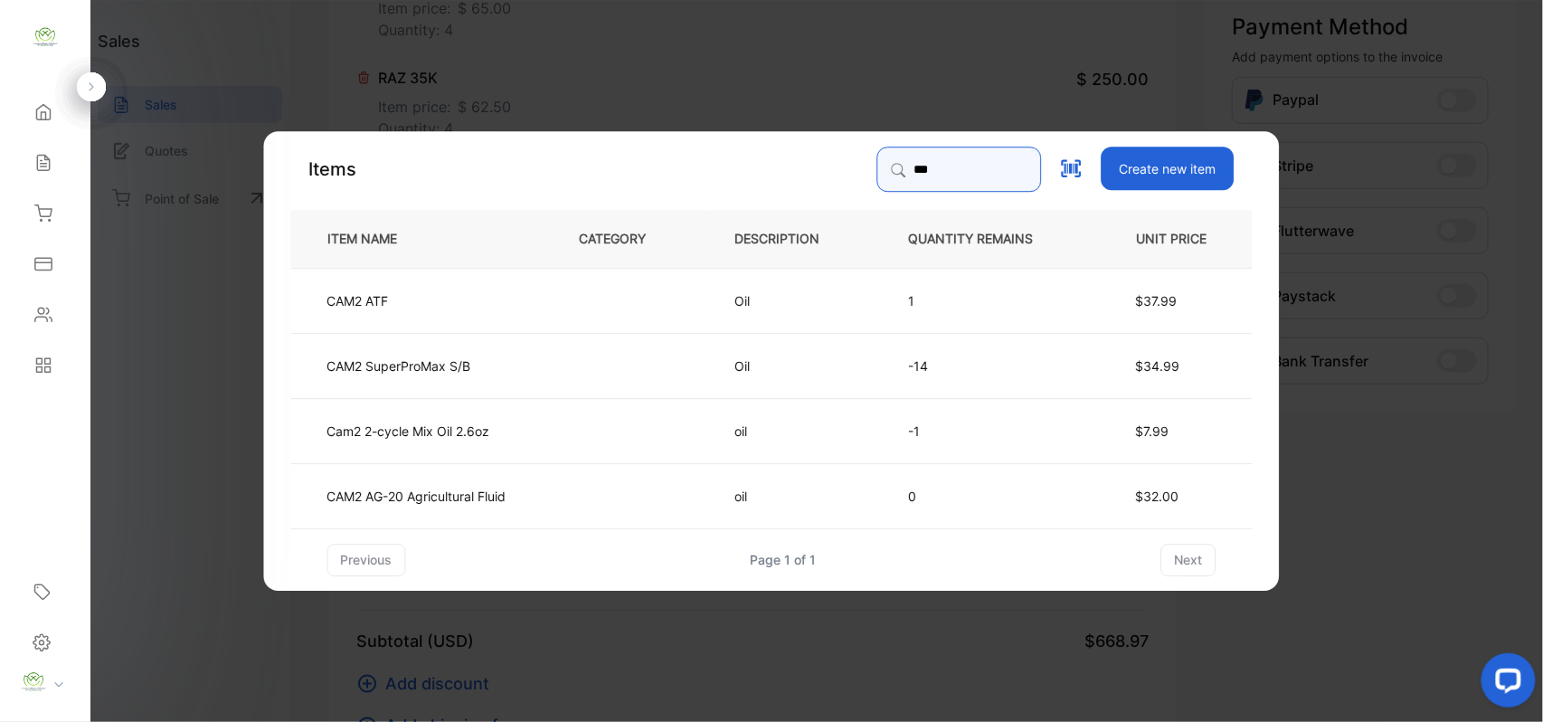
type input "***"
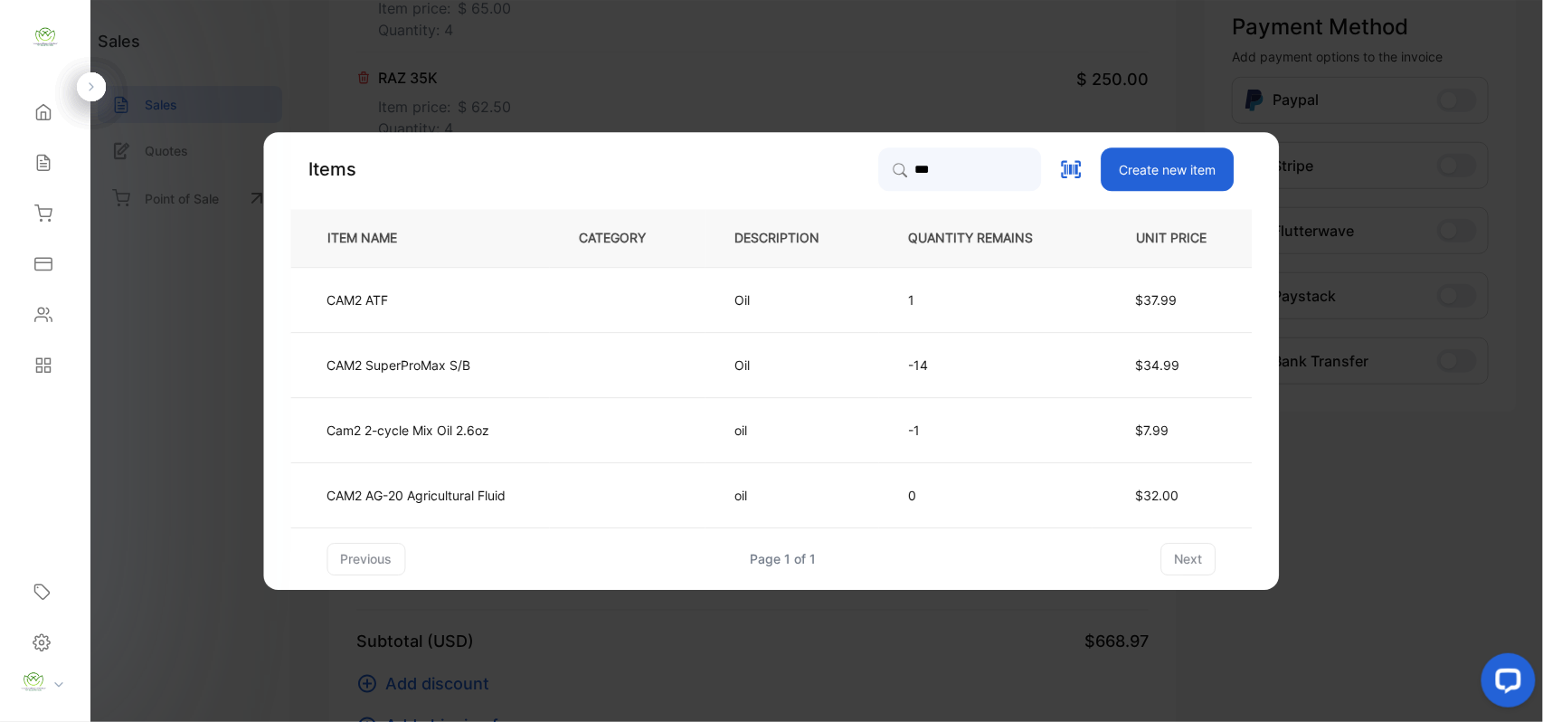
click at [496, 364] on td "CAM2 SuperProMax S/B" at bounding box center [420, 364] width 259 height 65
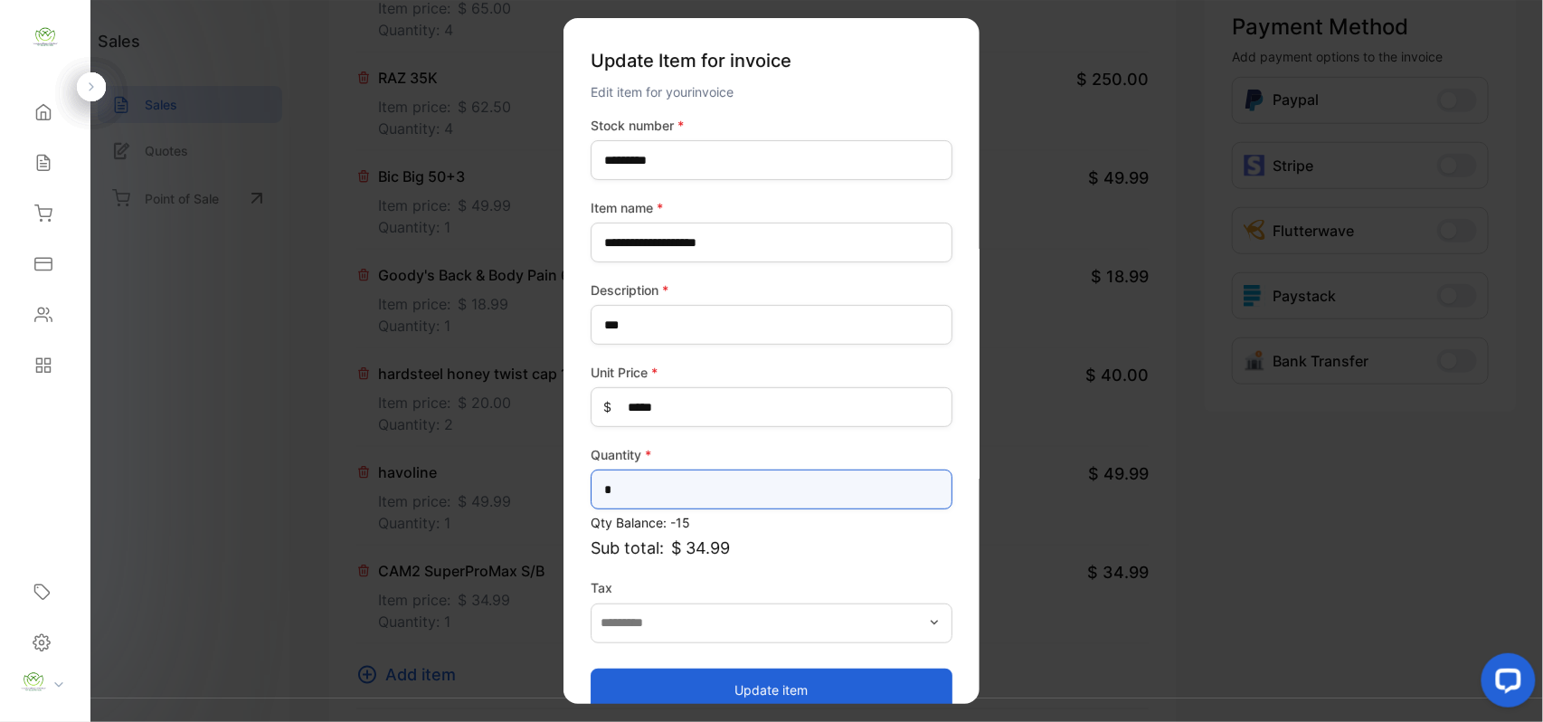
click at [646, 488] on input "*" at bounding box center [772, 489] width 362 height 40
type input "*"
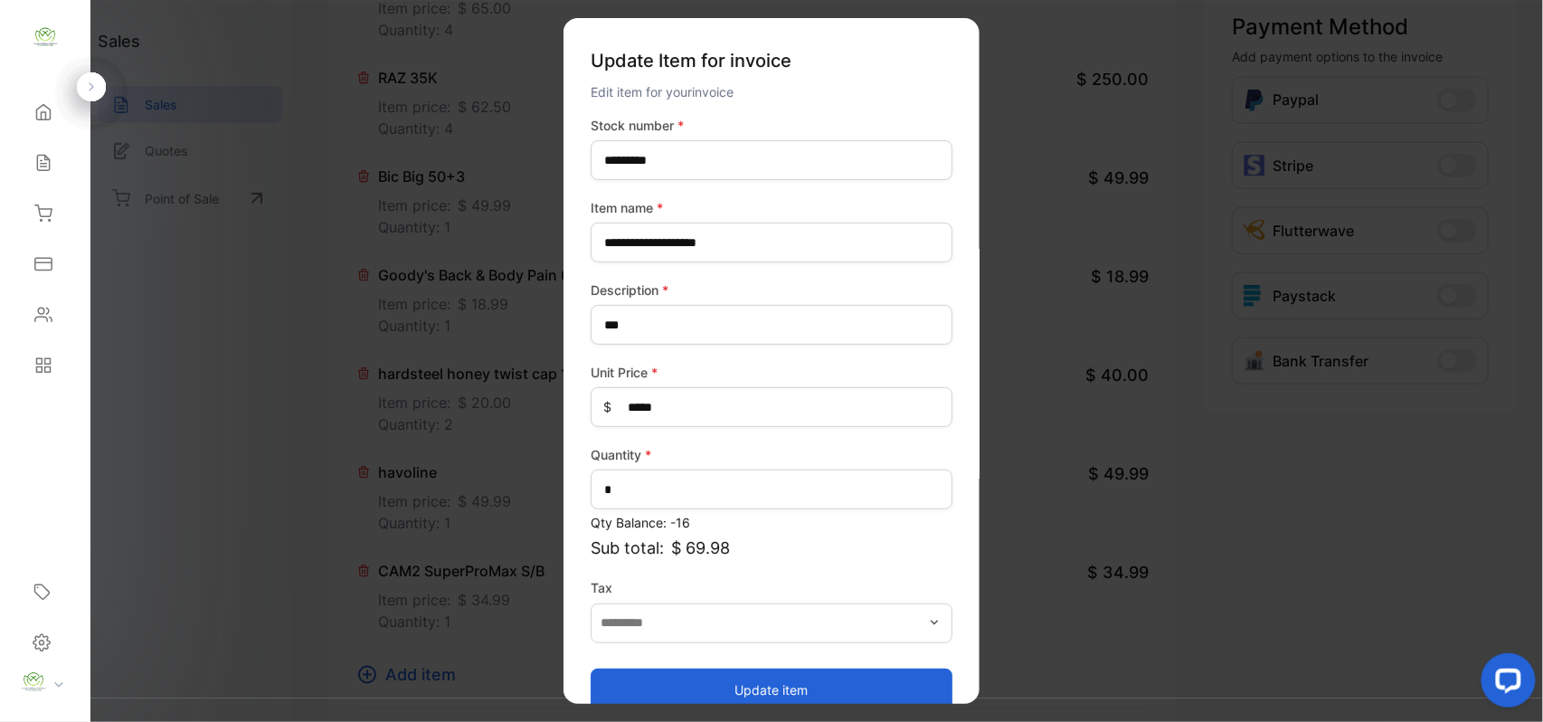
drag, startPoint x: 680, startPoint y: 685, endPoint x: 663, endPoint y: 678, distance: 18.3
click at [680, 685] on button "Update item" at bounding box center [772, 688] width 362 height 43
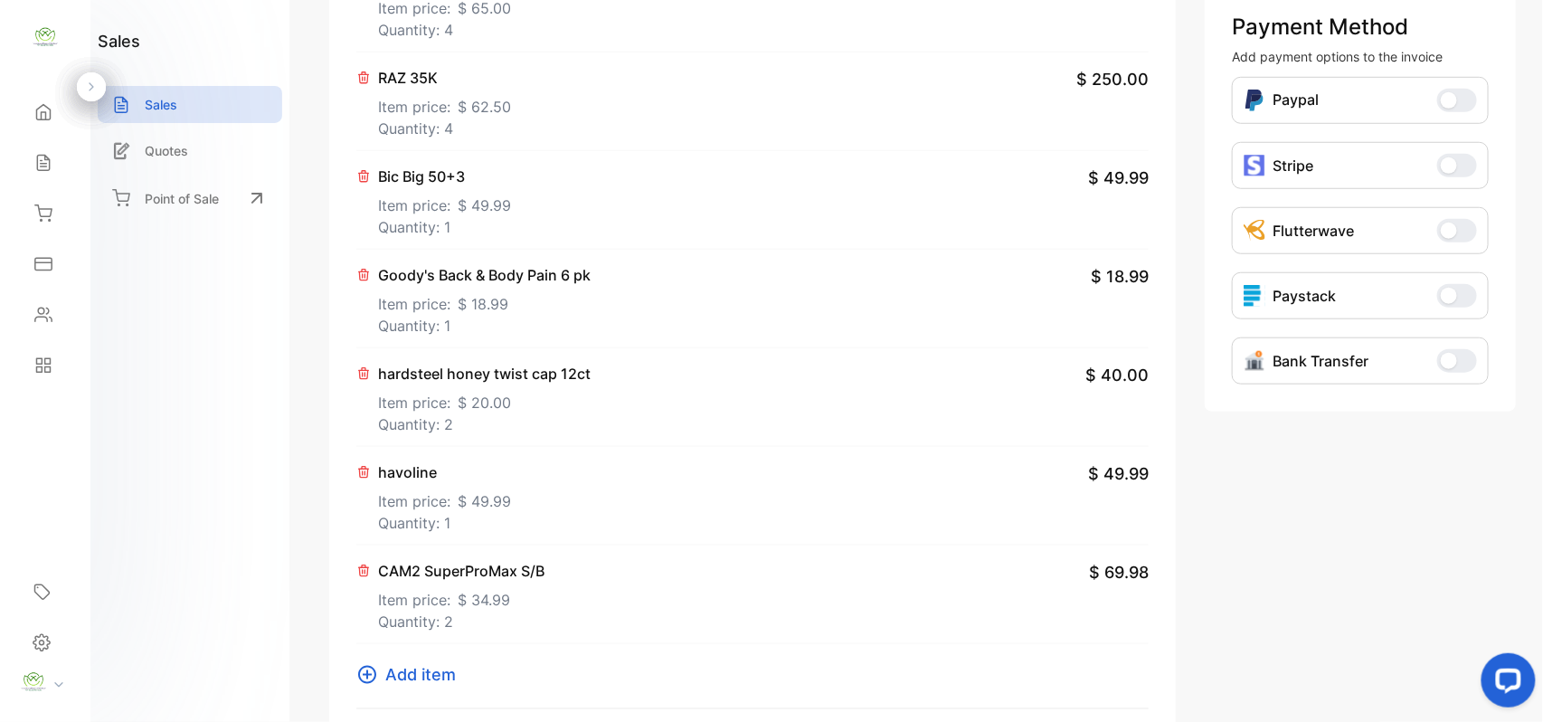
click at [414, 666] on span "Add item" at bounding box center [420, 674] width 71 height 24
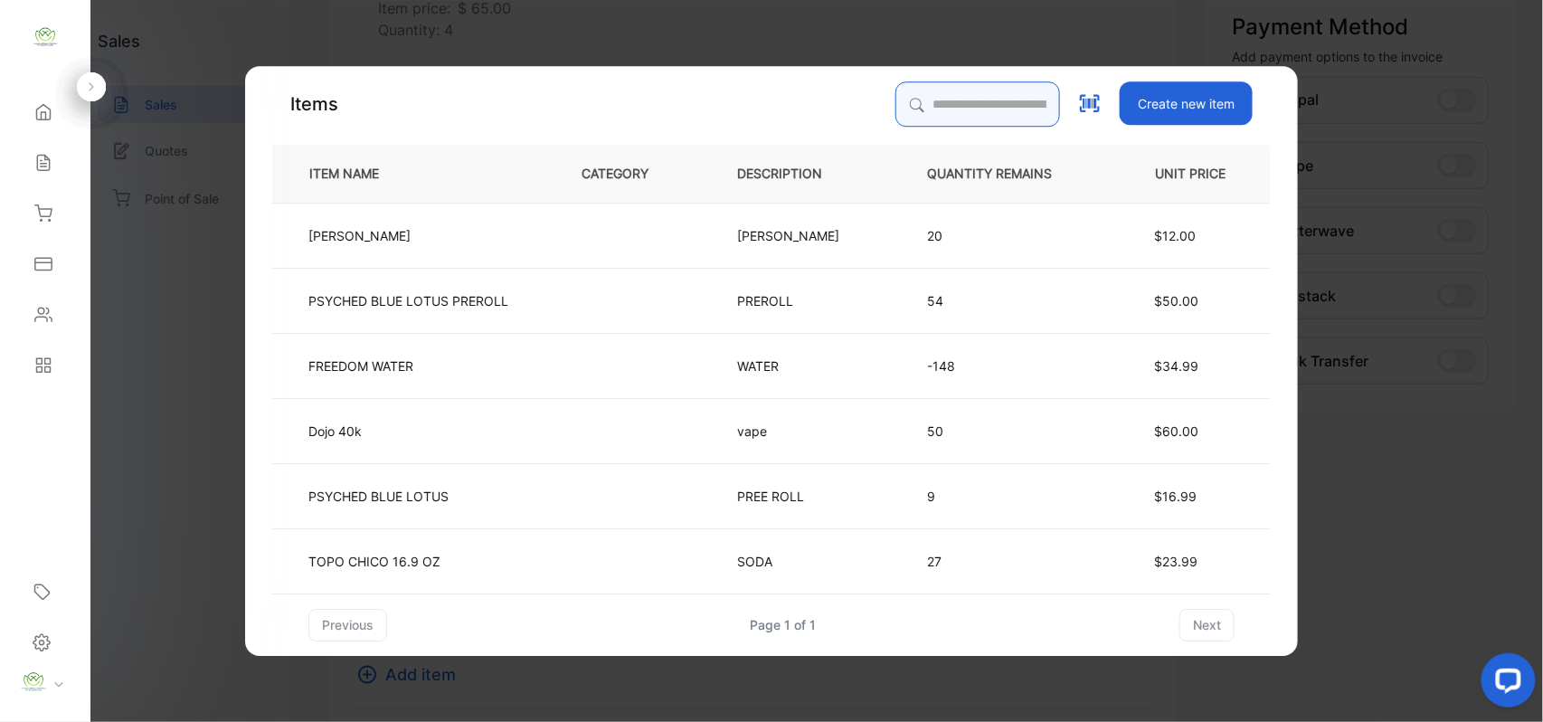
click at [923, 103] on input "search" at bounding box center [977, 103] width 165 height 45
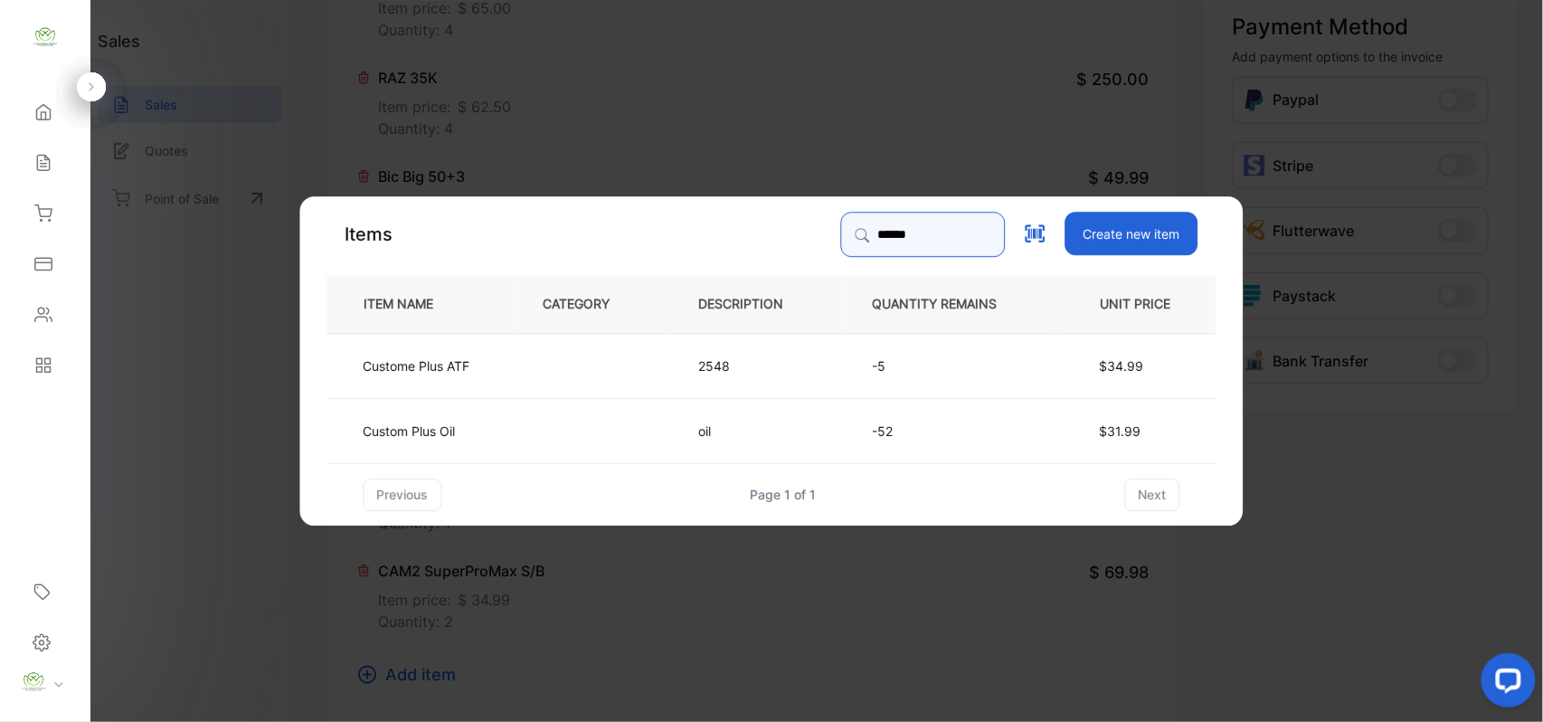
type input "******"
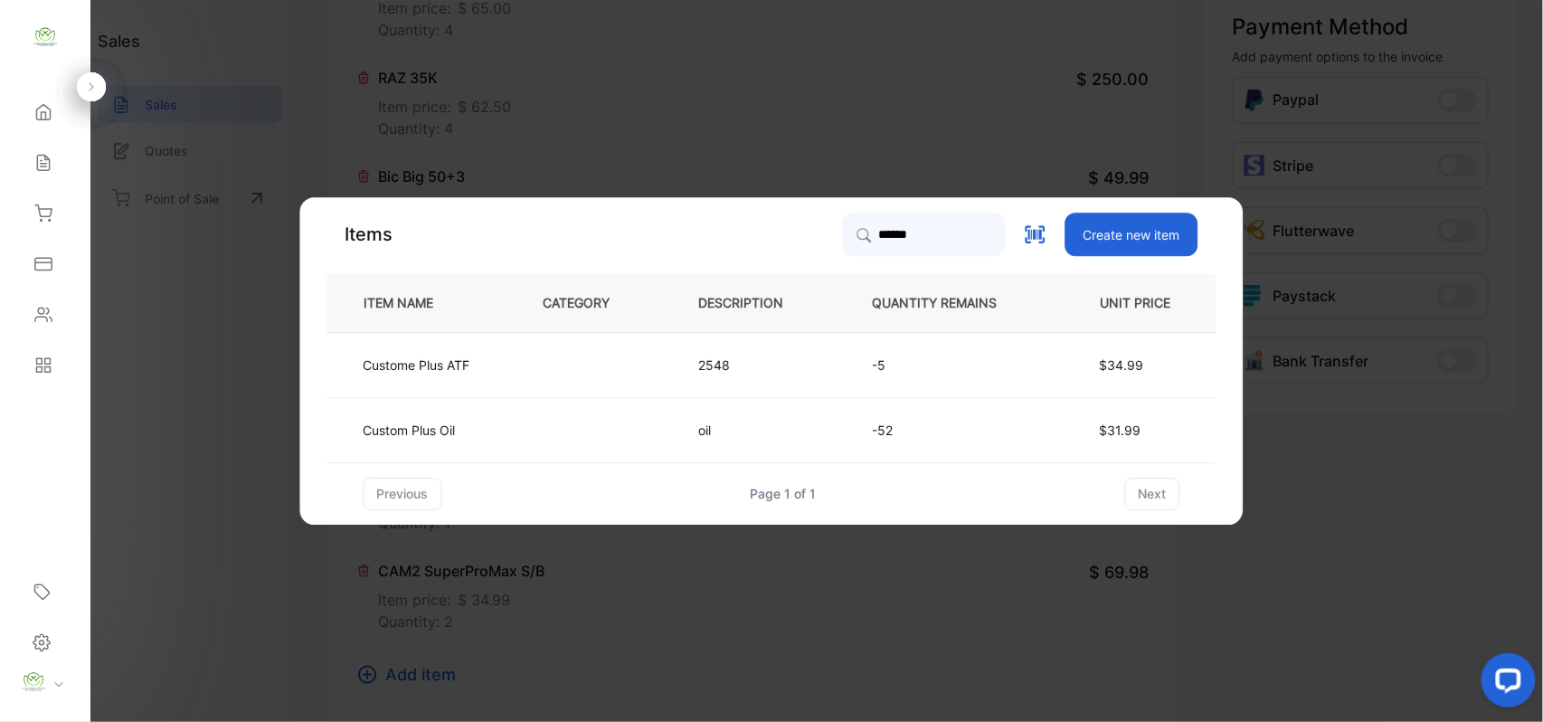
click at [517, 364] on td at bounding box center [592, 364] width 156 height 65
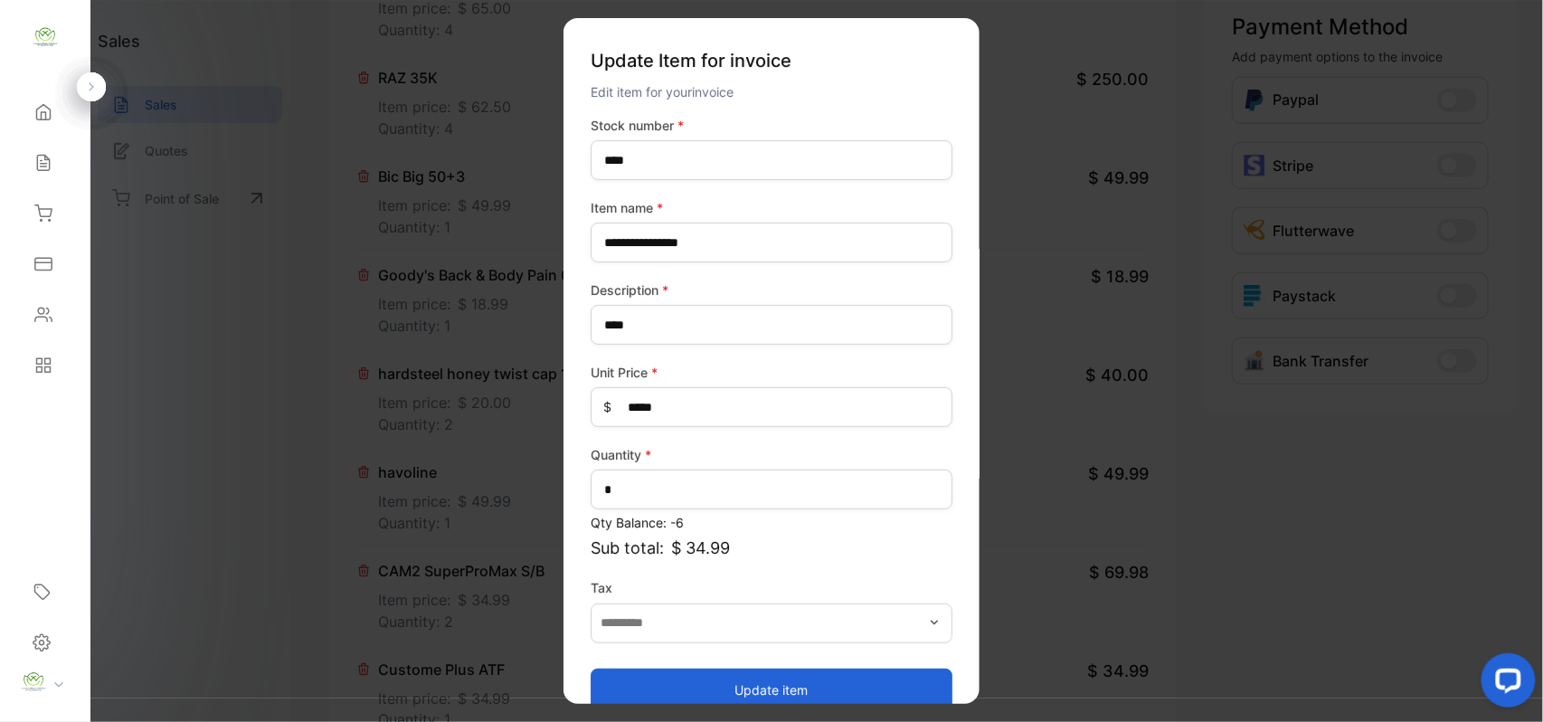
drag, startPoint x: 733, startPoint y: 696, endPoint x: 743, endPoint y: 664, distance: 33.2
click at [736, 696] on button "Update item" at bounding box center [772, 688] width 362 height 43
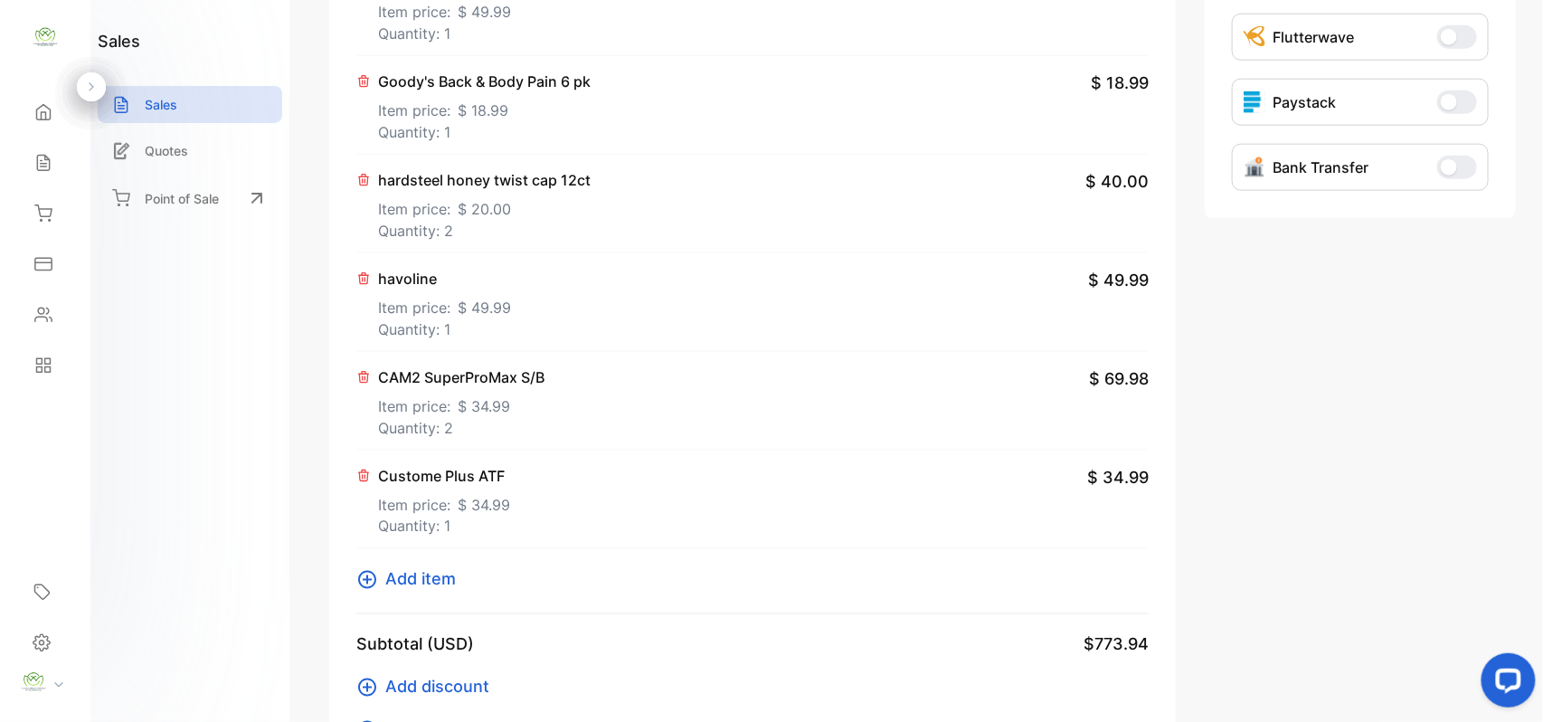
scroll to position [768, 0]
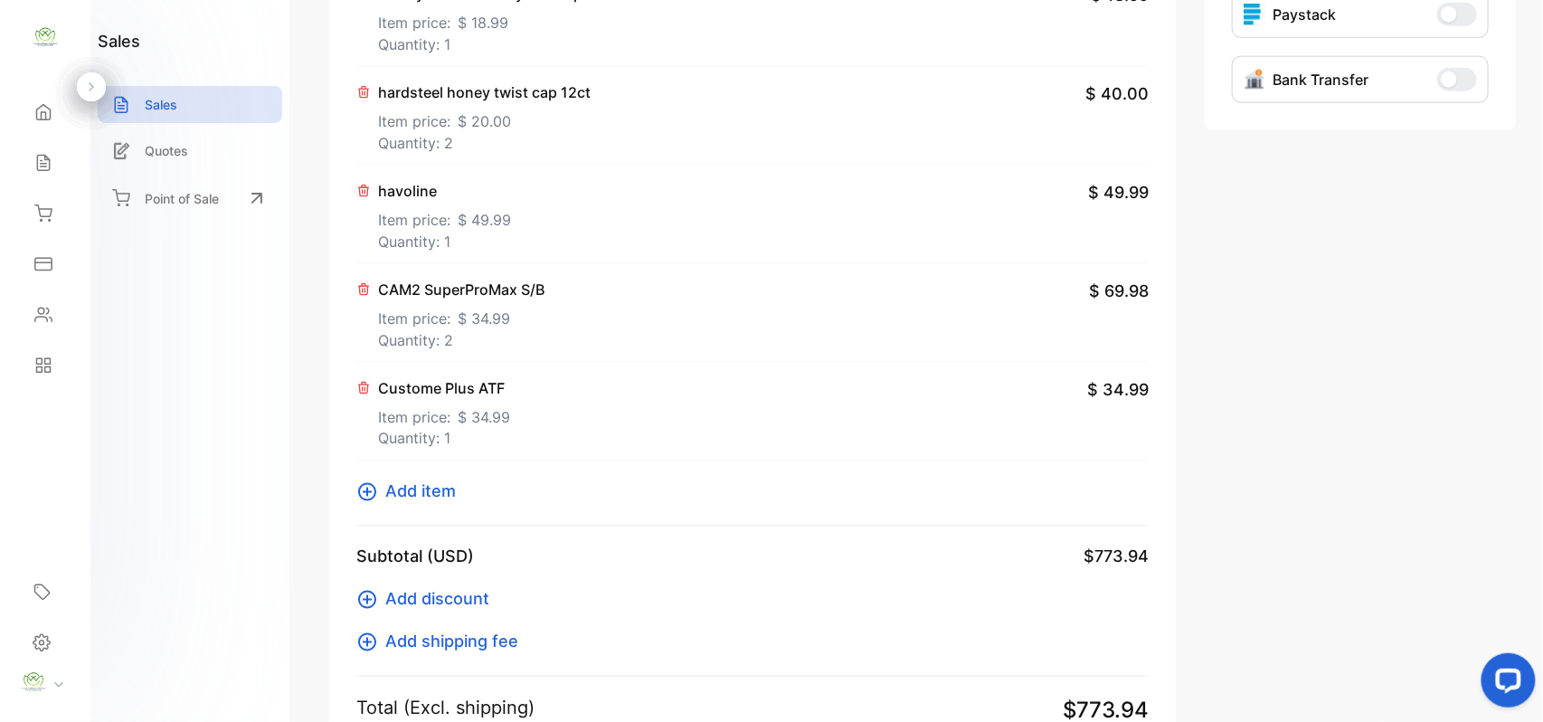
click at [411, 489] on span "Add item" at bounding box center [420, 491] width 71 height 24
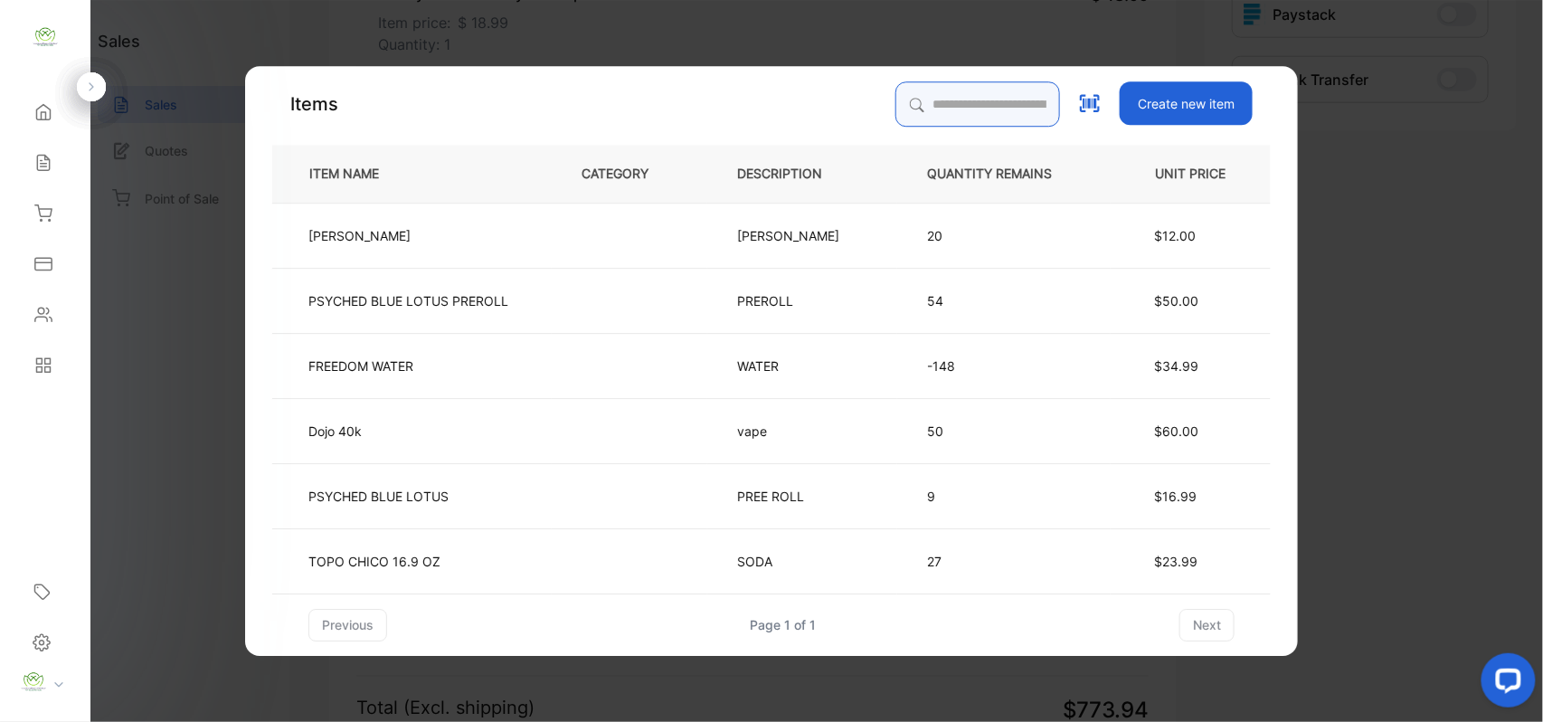
click at [957, 112] on input "search" at bounding box center [977, 103] width 165 height 45
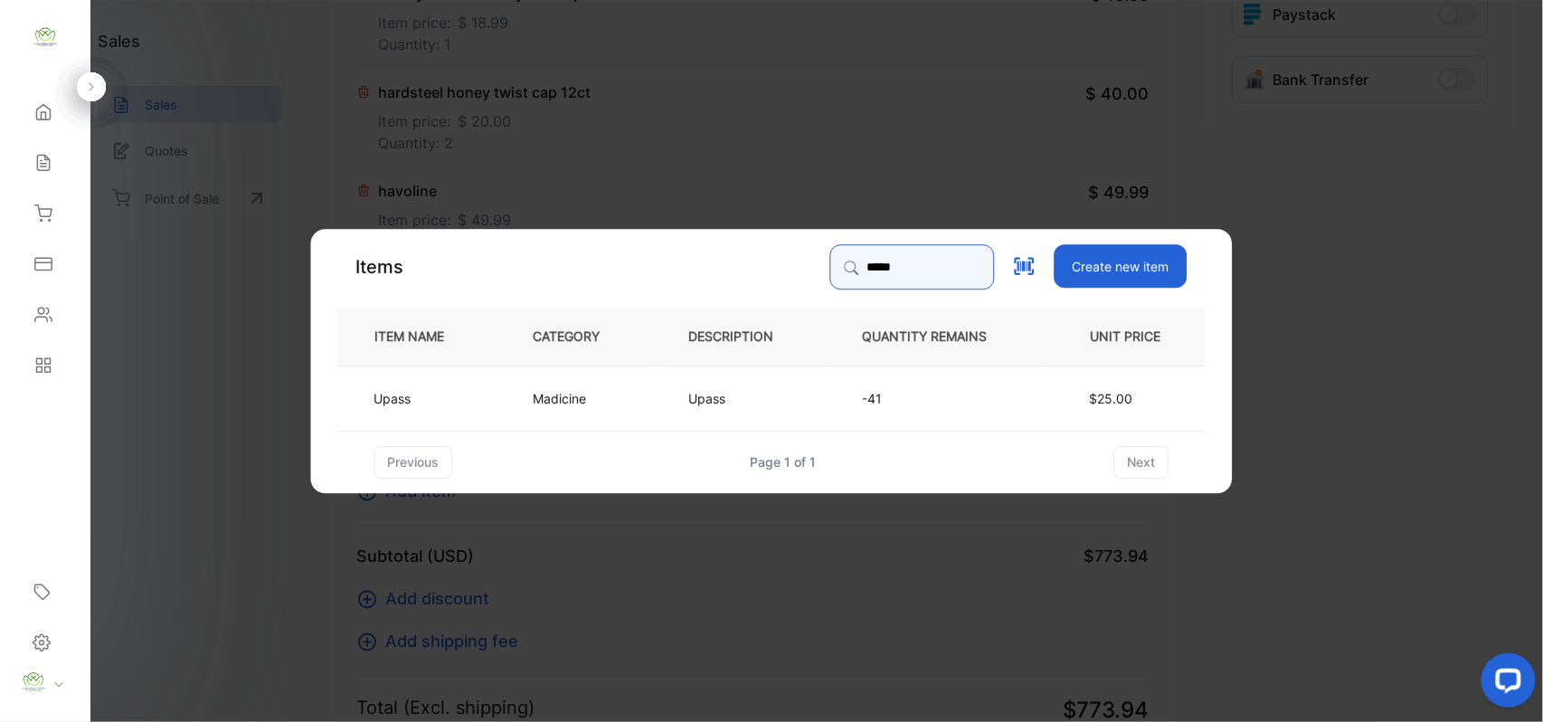
type input "*****"
click at [651, 382] on td "Madicine" at bounding box center [582, 396] width 156 height 65
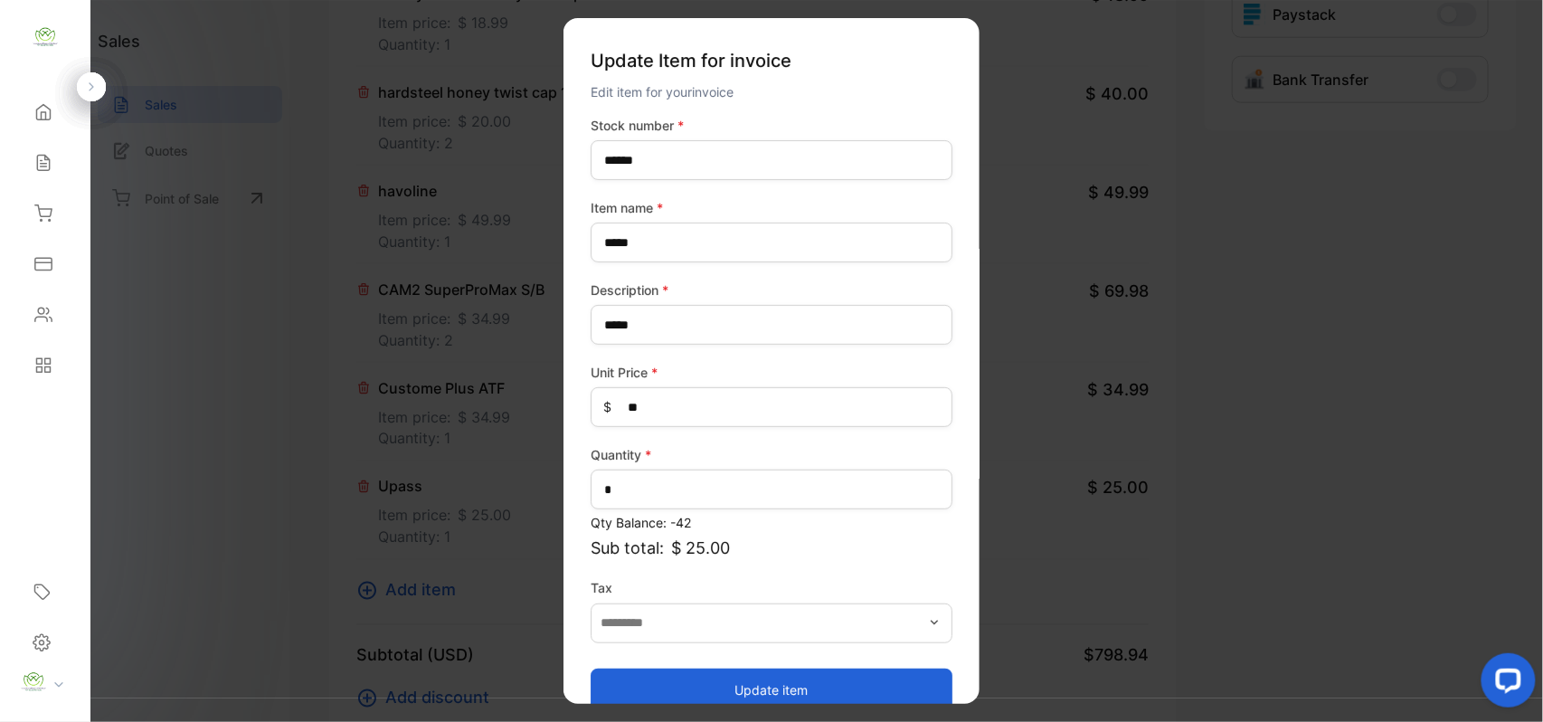
click at [879, 682] on button "Update item" at bounding box center [772, 688] width 362 height 43
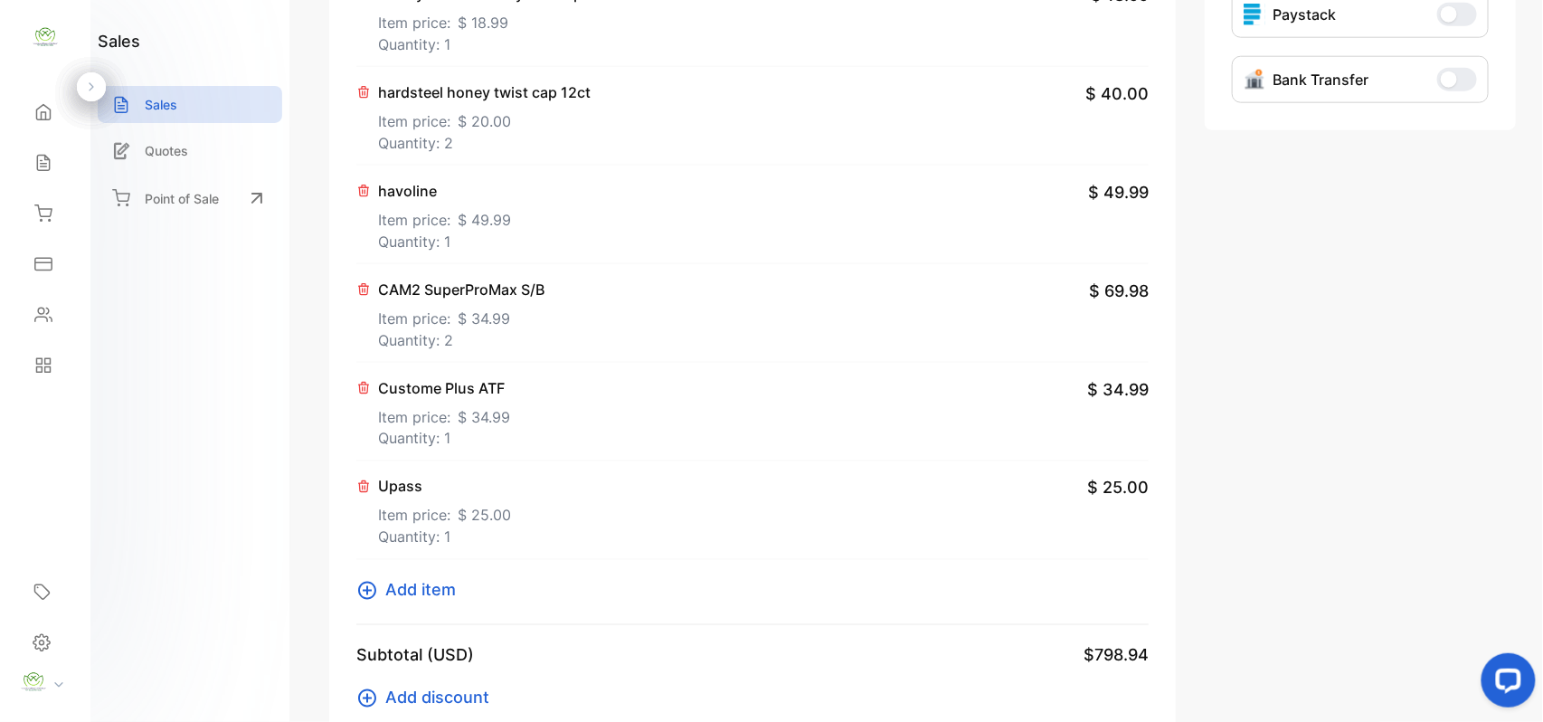
click at [423, 599] on span "Add item" at bounding box center [420, 590] width 71 height 24
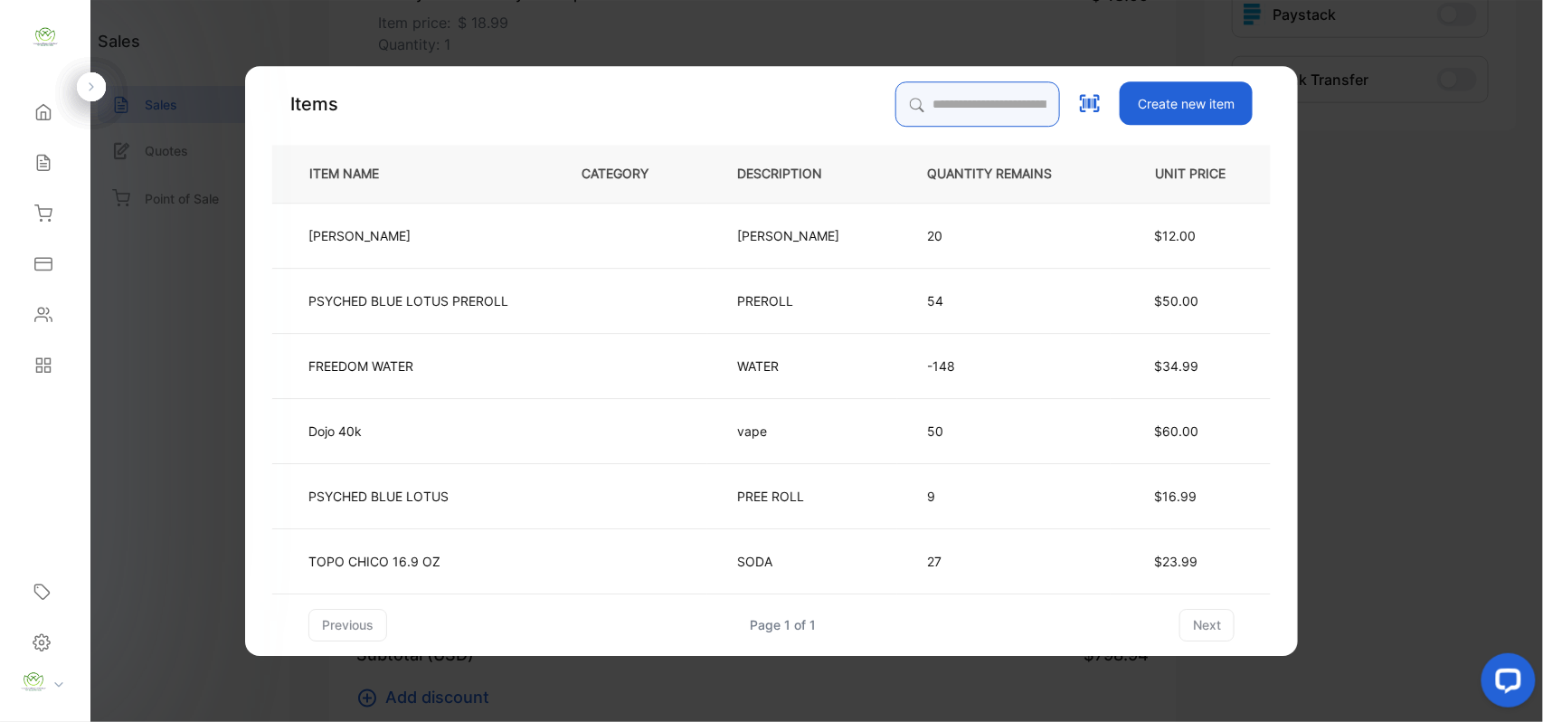
click at [946, 106] on input "search" at bounding box center [977, 103] width 165 height 45
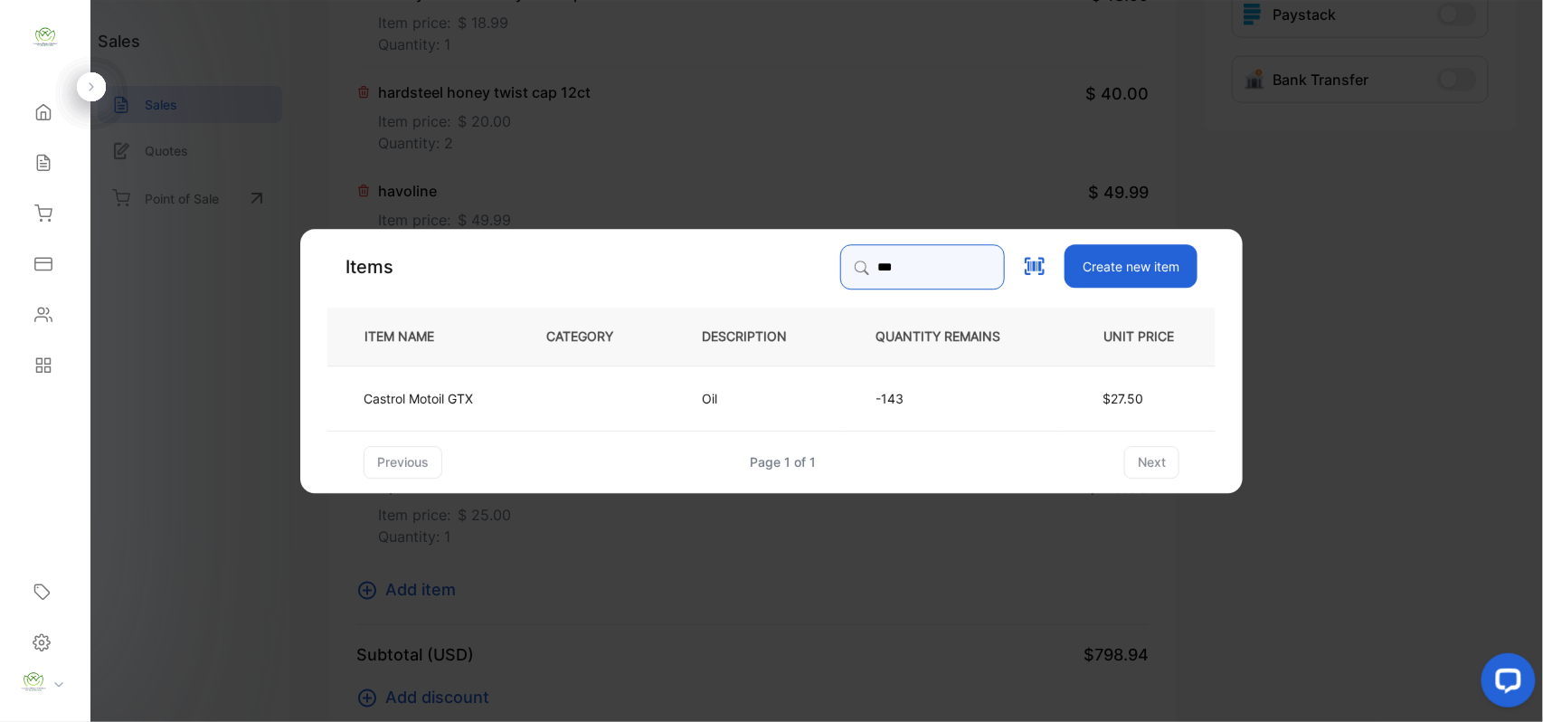
type input "***"
click at [689, 393] on td "Oil" at bounding box center [759, 396] width 174 height 65
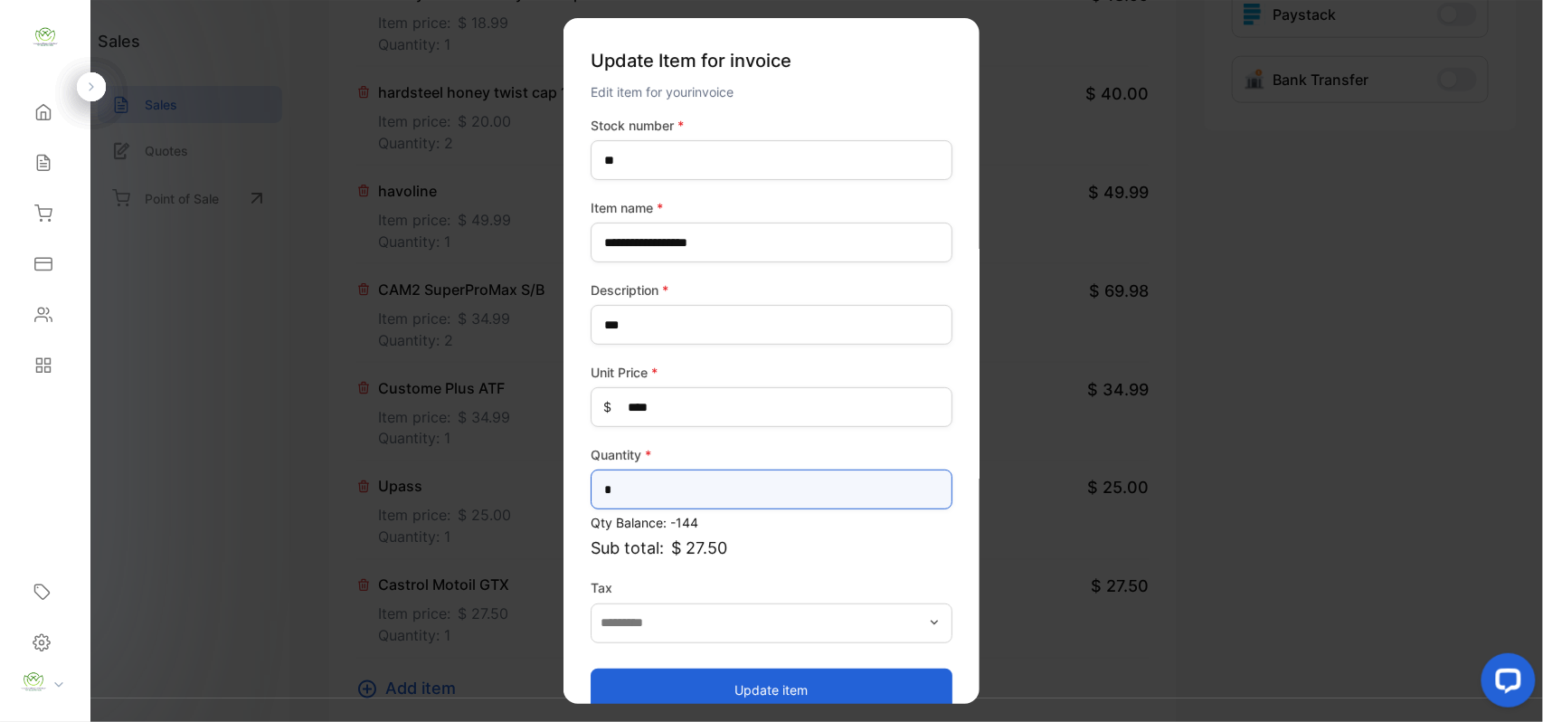
click at [698, 485] on input "*" at bounding box center [772, 489] width 362 height 40
type input "*"
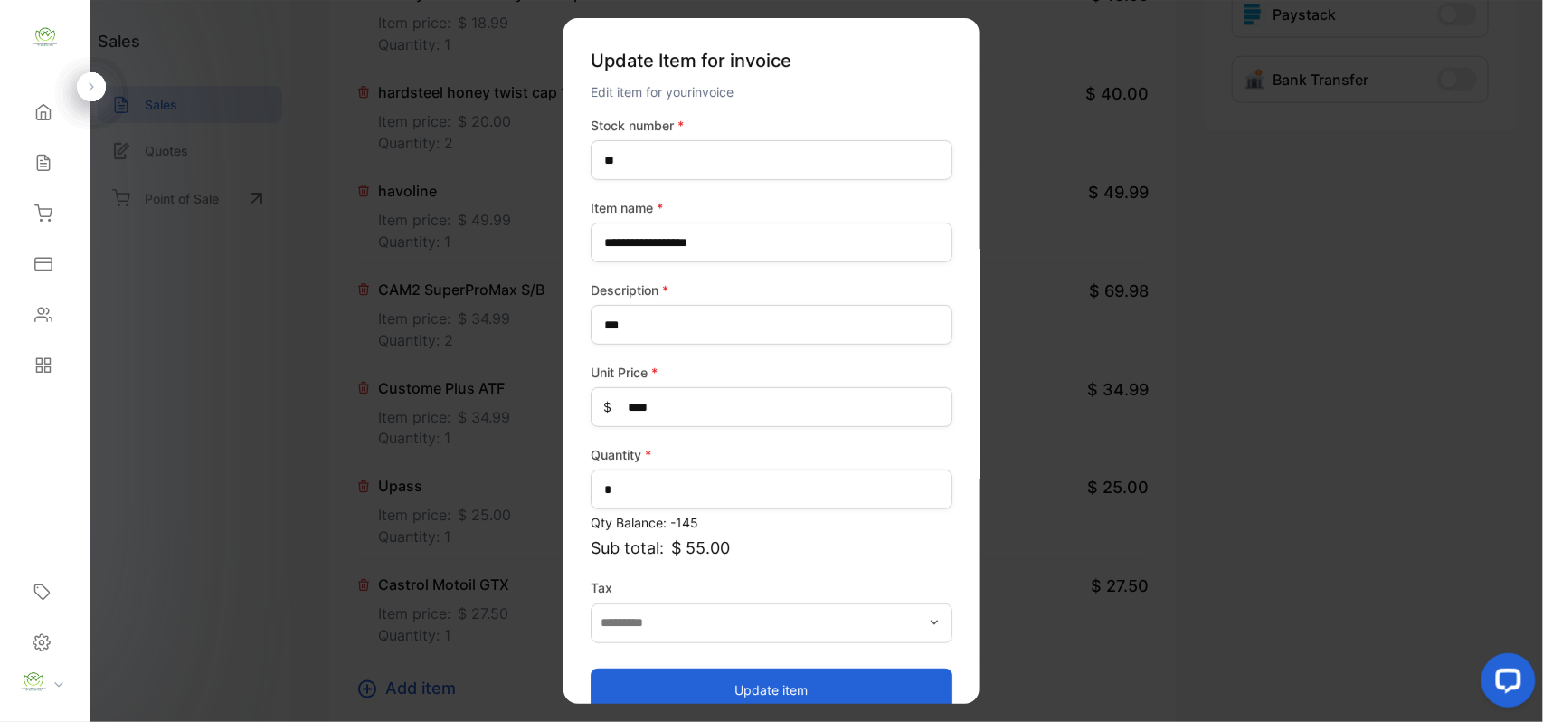
click at [801, 677] on button "Update item" at bounding box center [772, 688] width 362 height 43
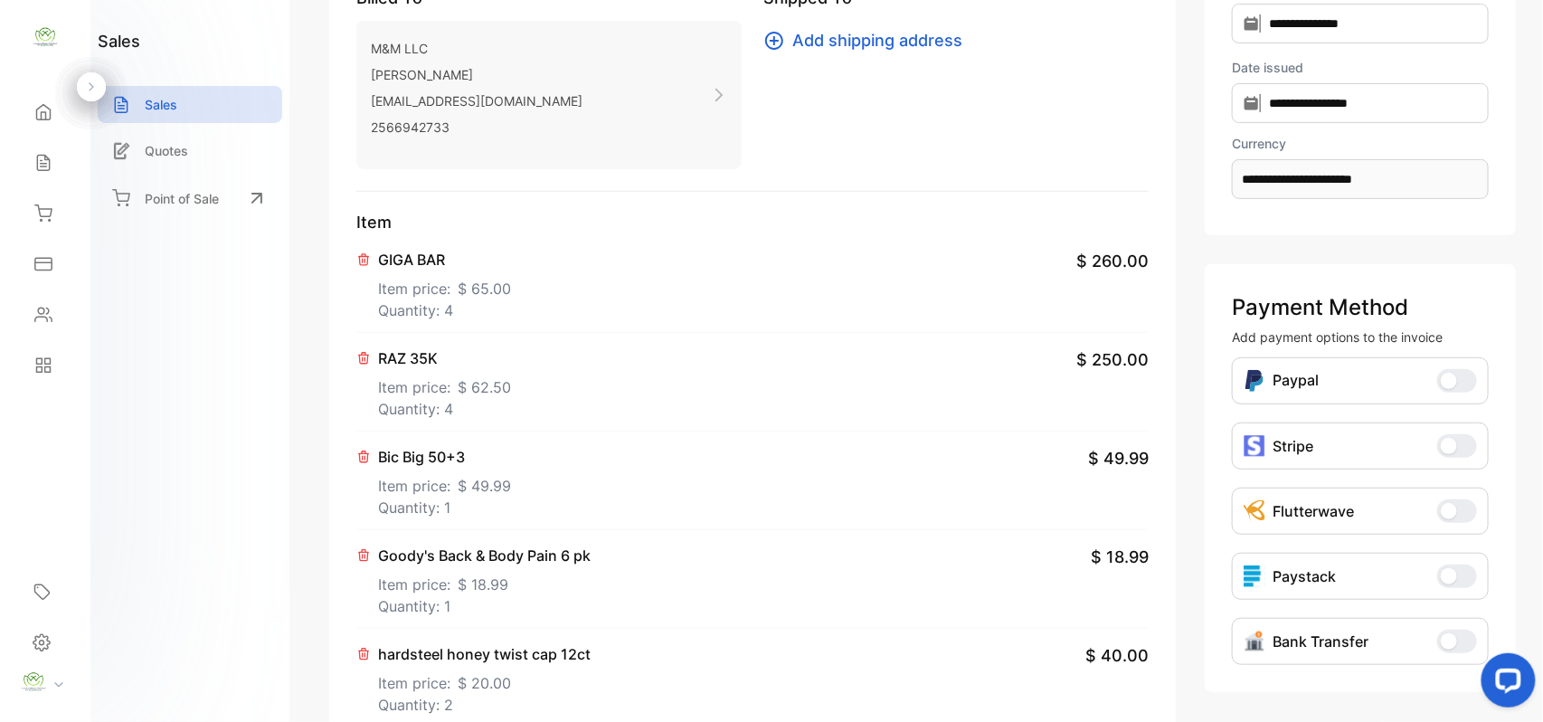
scroll to position [0, 0]
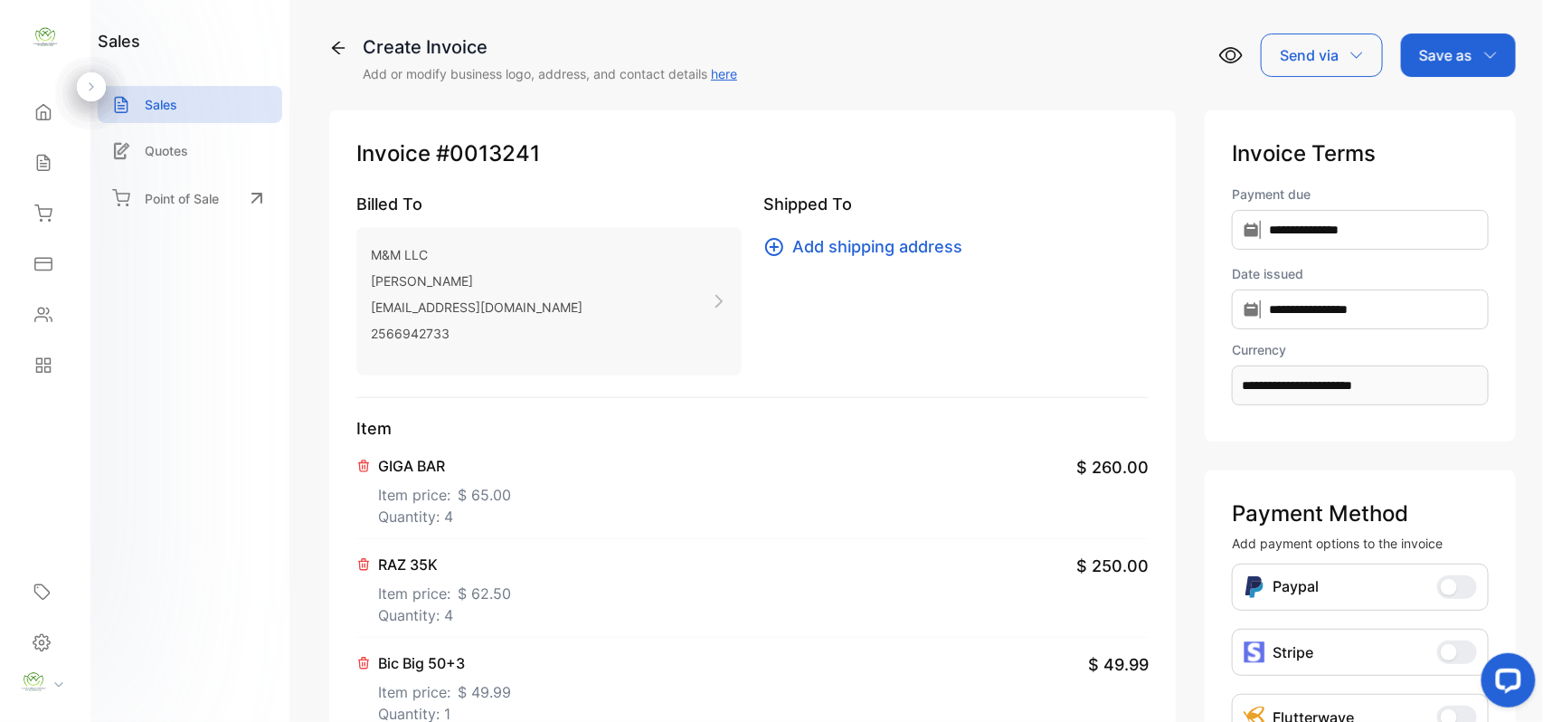
click at [1476, 42] on div "Save as" at bounding box center [1458, 54] width 115 height 43
click at [1462, 118] on div "Invoice" at bounding box center [1454, 115] width 104 height 36
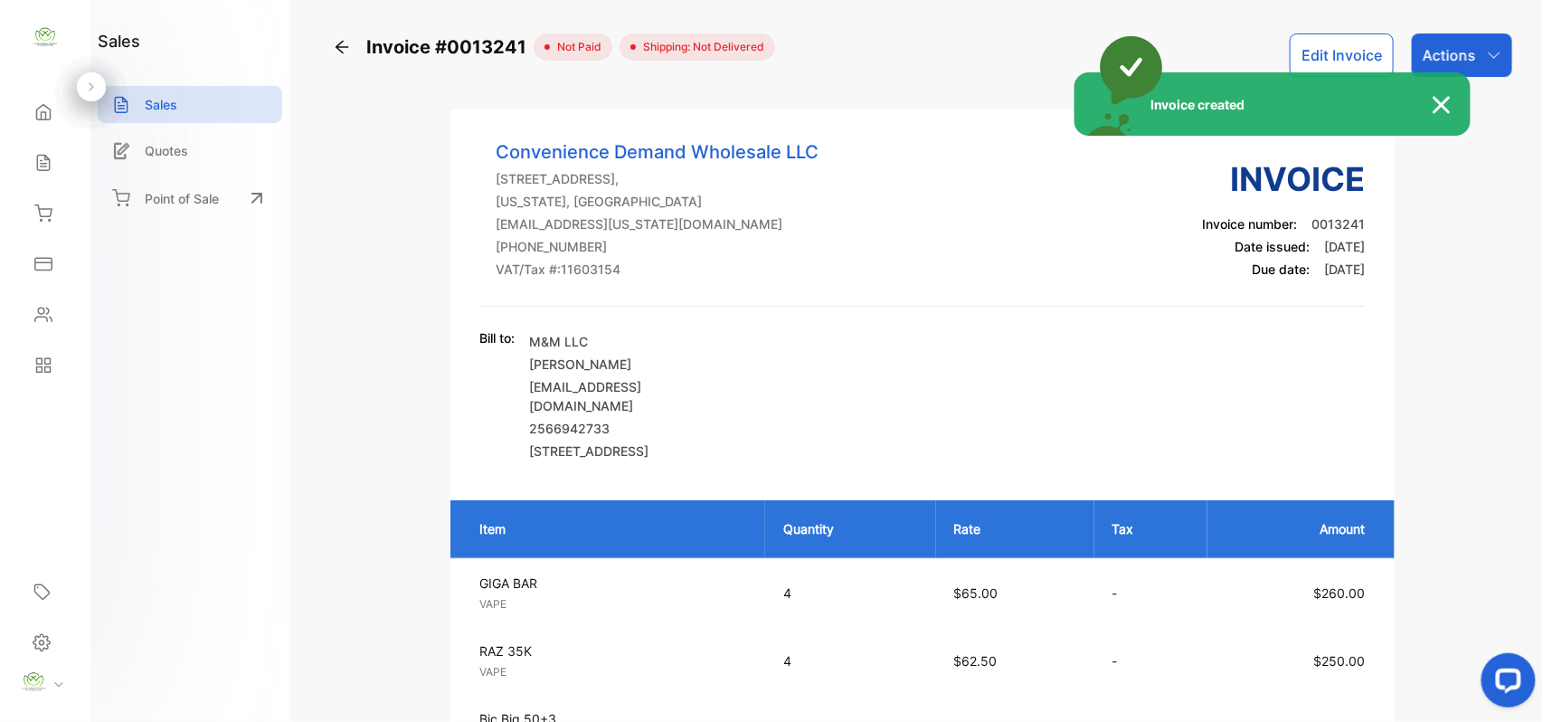
drag, startPoint x: 1480, startPoint y: 38, endPoint x: 1471, endPoint y: 47, distance: 12.8
click at [1471, 47] on div "Invoice created" at bounding box center [771, 361] width 1543 height 722
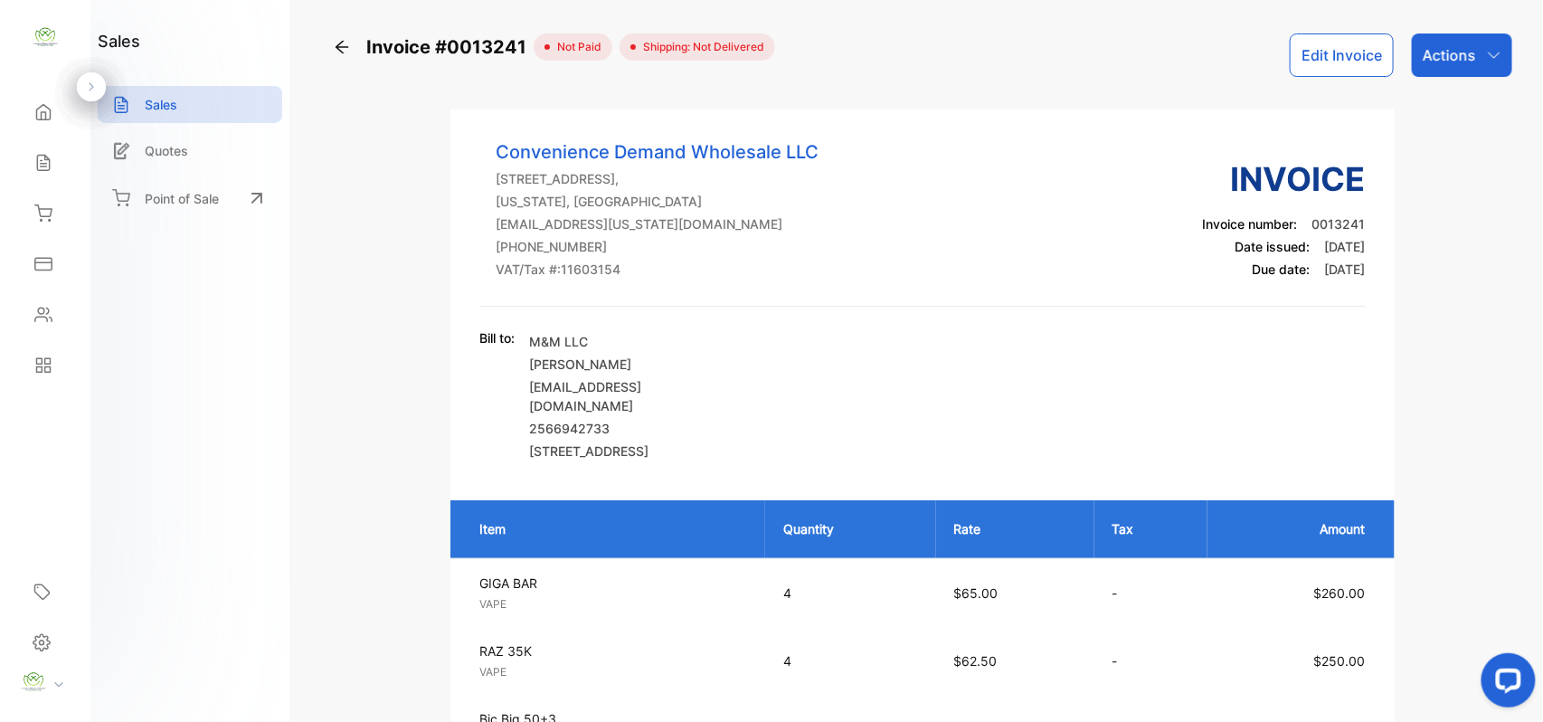
click at [1472, 47] on div "Actions" at bounding box center [1462, 54] width 100 height 43
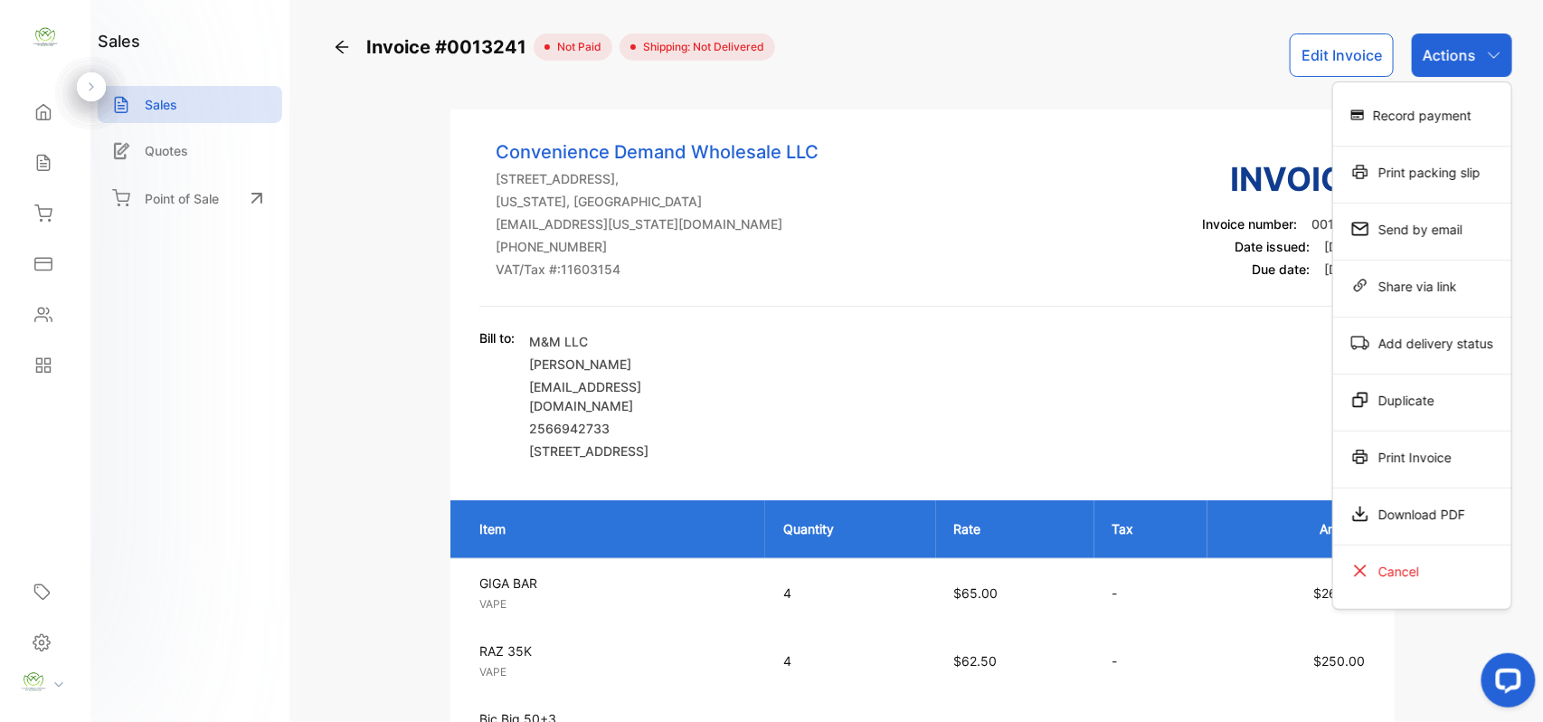
click at [1433, 450] on div "Print Invoice" at bounding box center [1422, 457] width 178 height 36
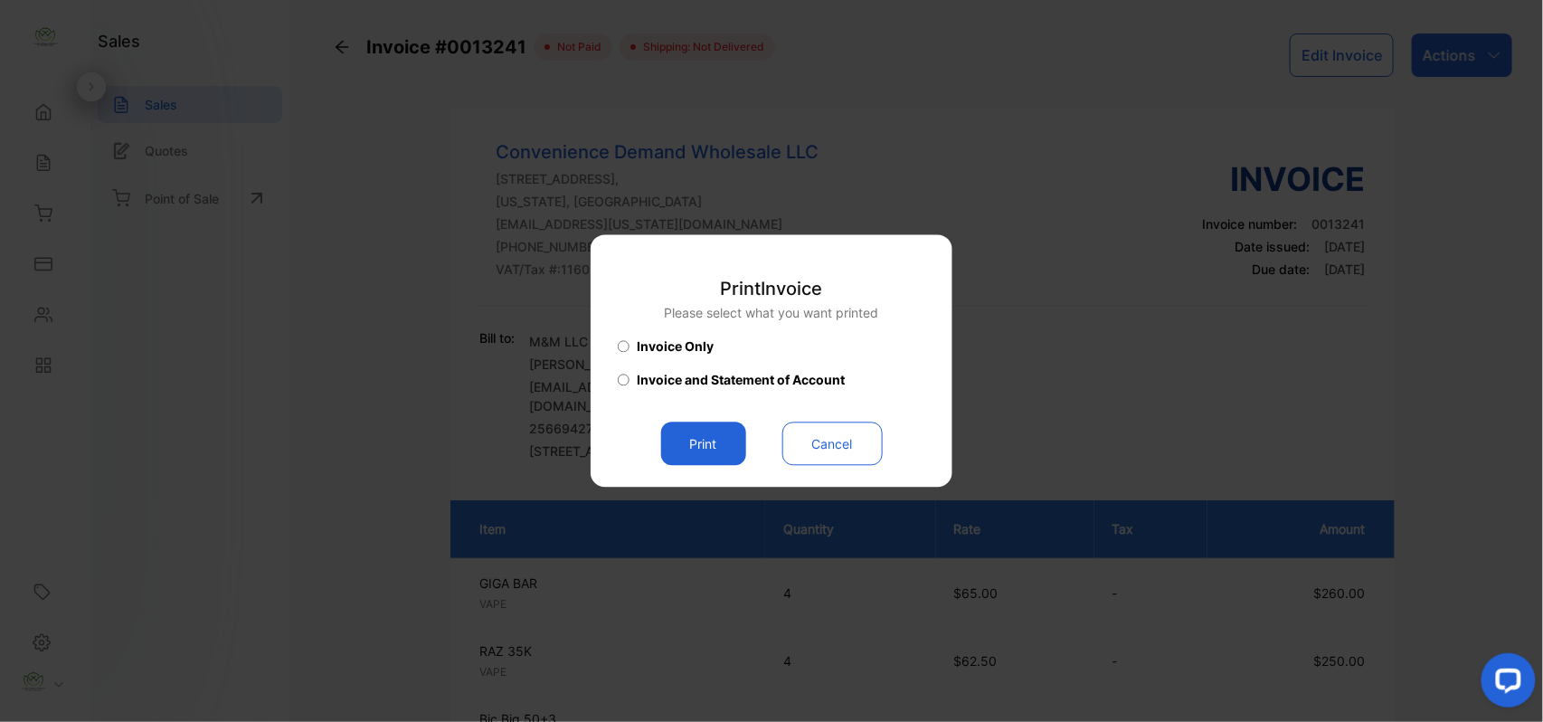
drag, startPoint x: 685, startPoint y: 443, endPoint x: 698, endPoint y: 449, distance: 14.6
click at [693, 449] on button "Print" at bounding box center [703, 443] width 85 height 43
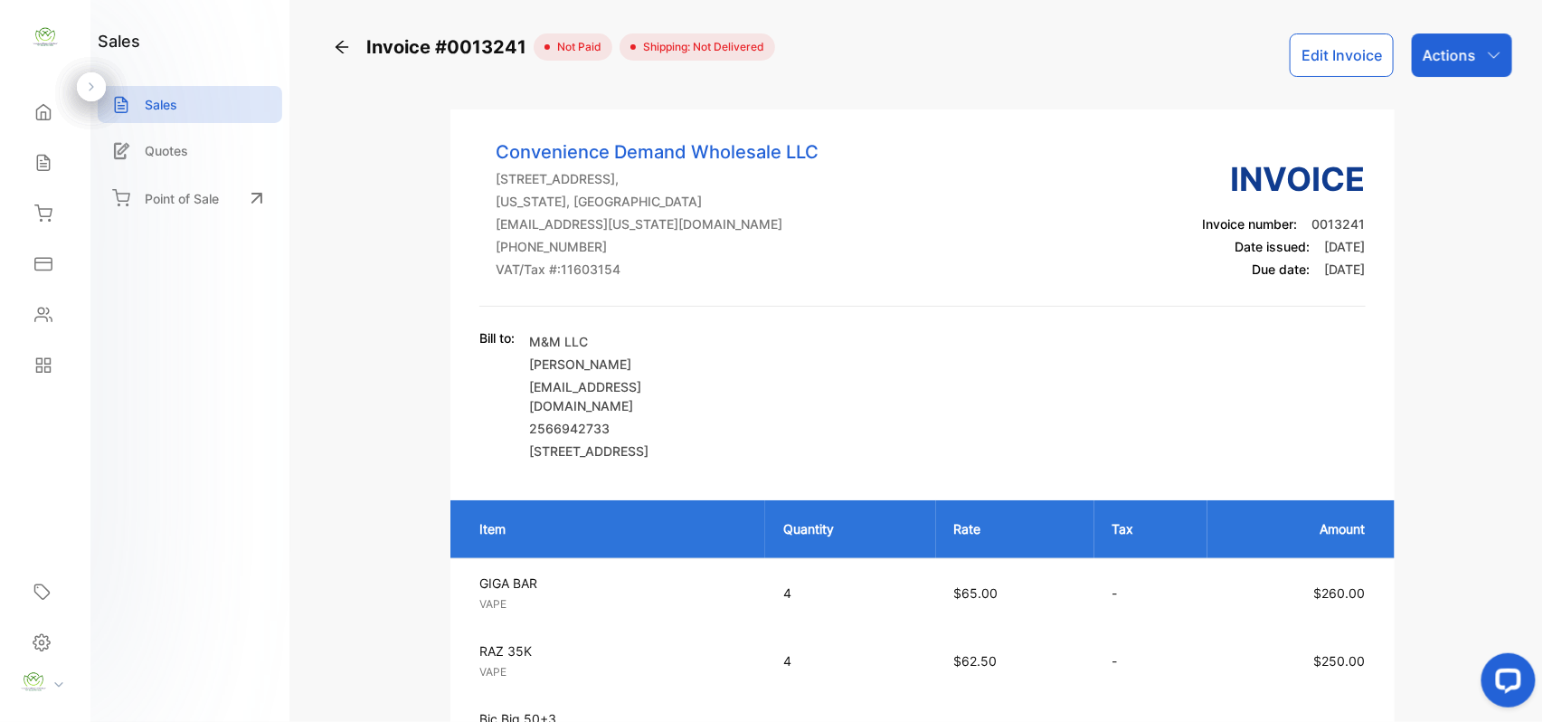
click at [48, 175] on div "Sales" at bounding box center [45, 163] width 62 height 36
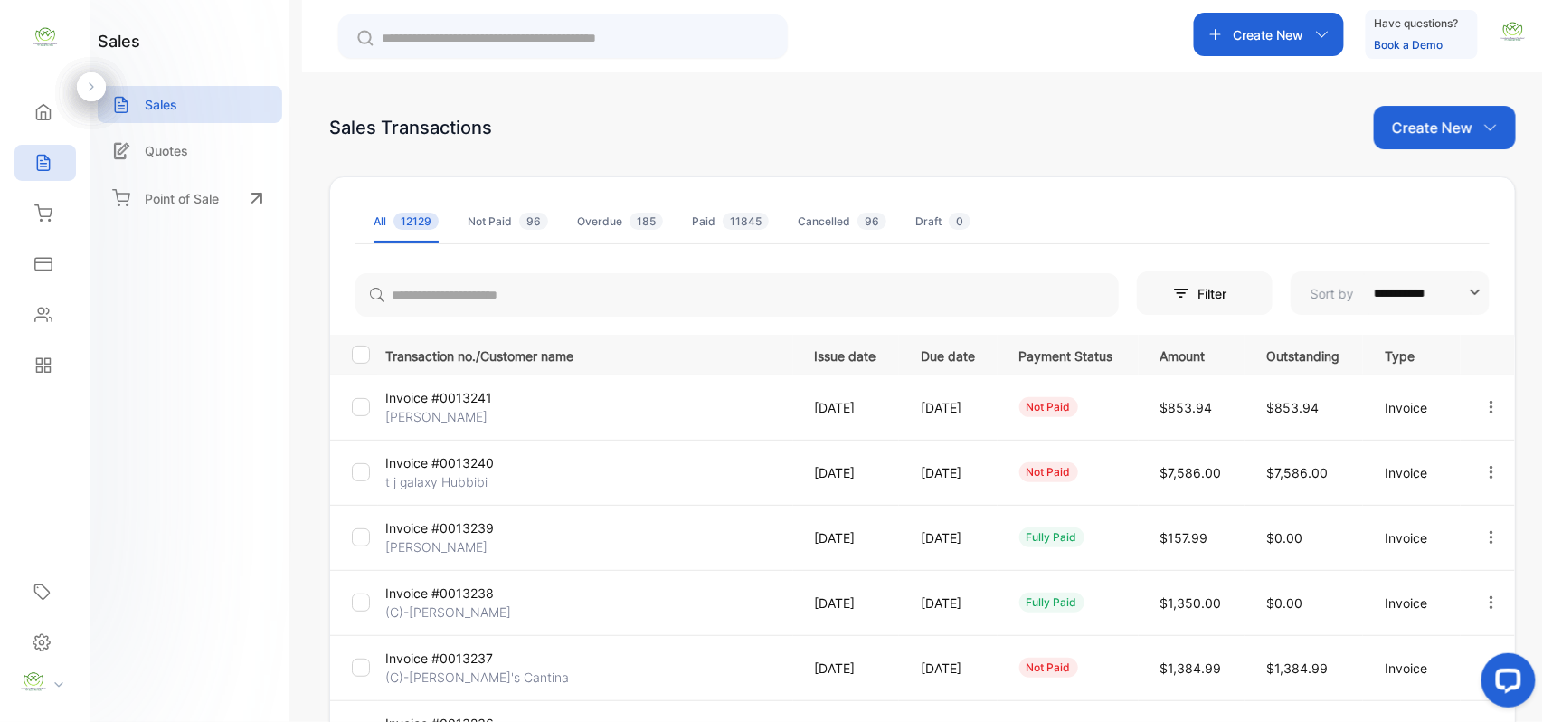
click at [457, 409] on p "[PERSON_NAME]" at bounding box center [453, 416] width 136 height 19
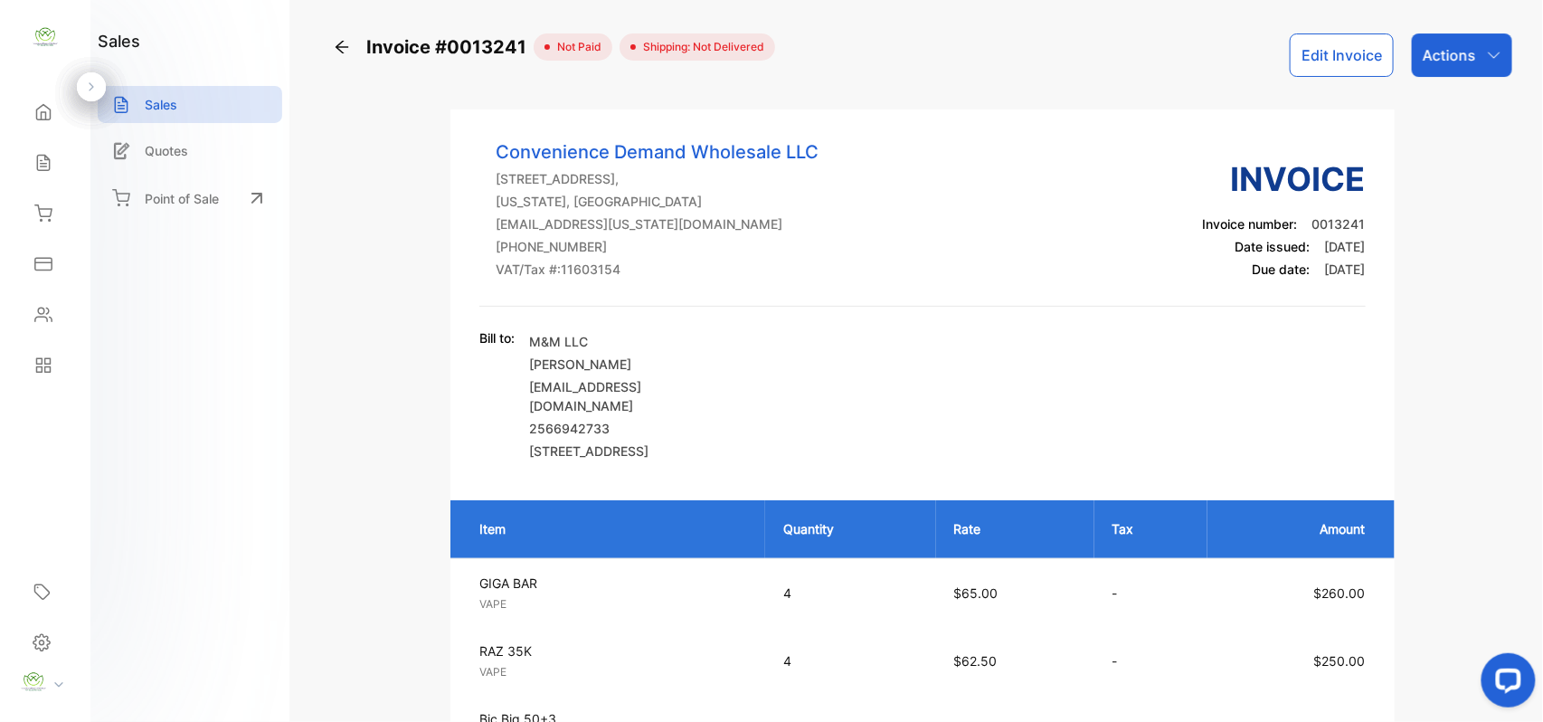
click at [1324, 62] on button "Edit Invoice" at bounding box center [1342, 54] width 104 height 43
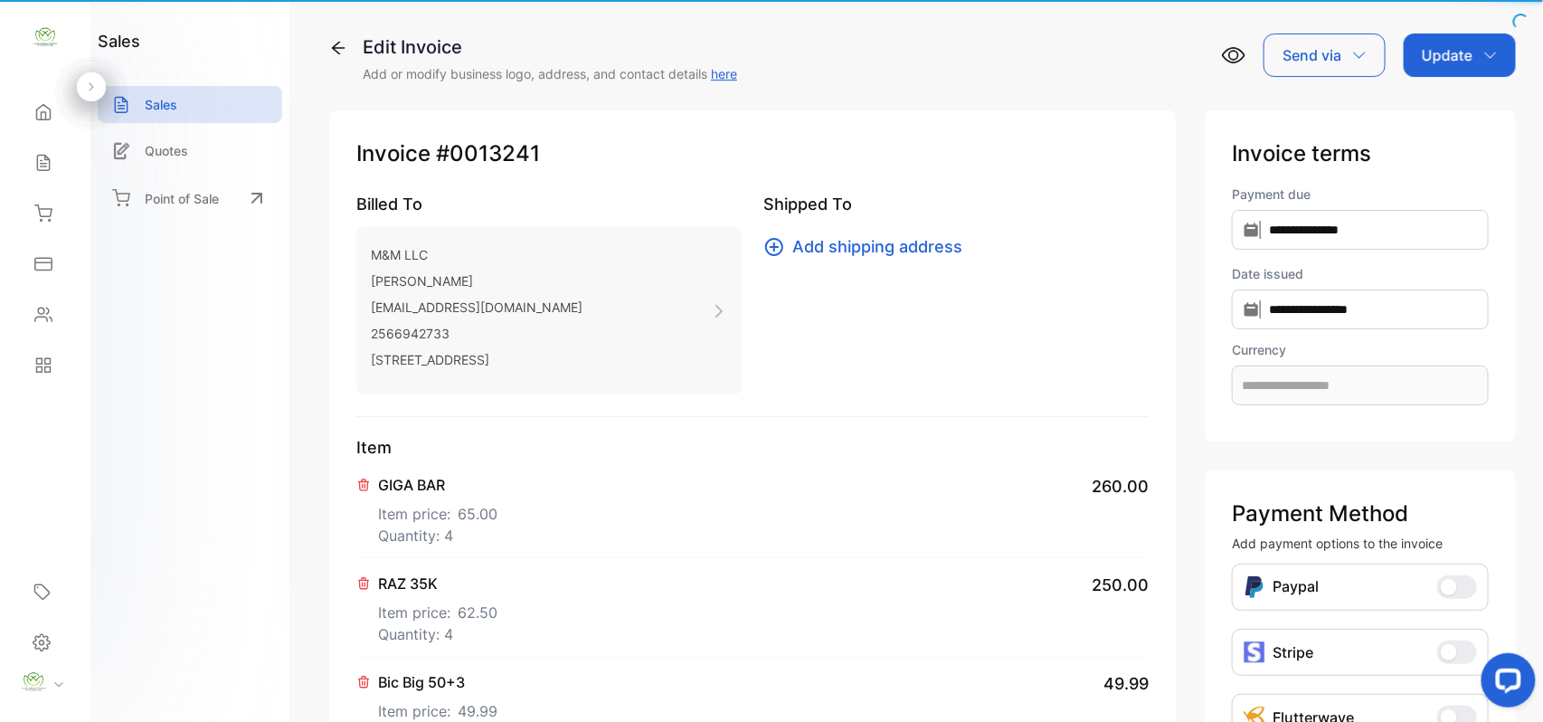
type input "**********"
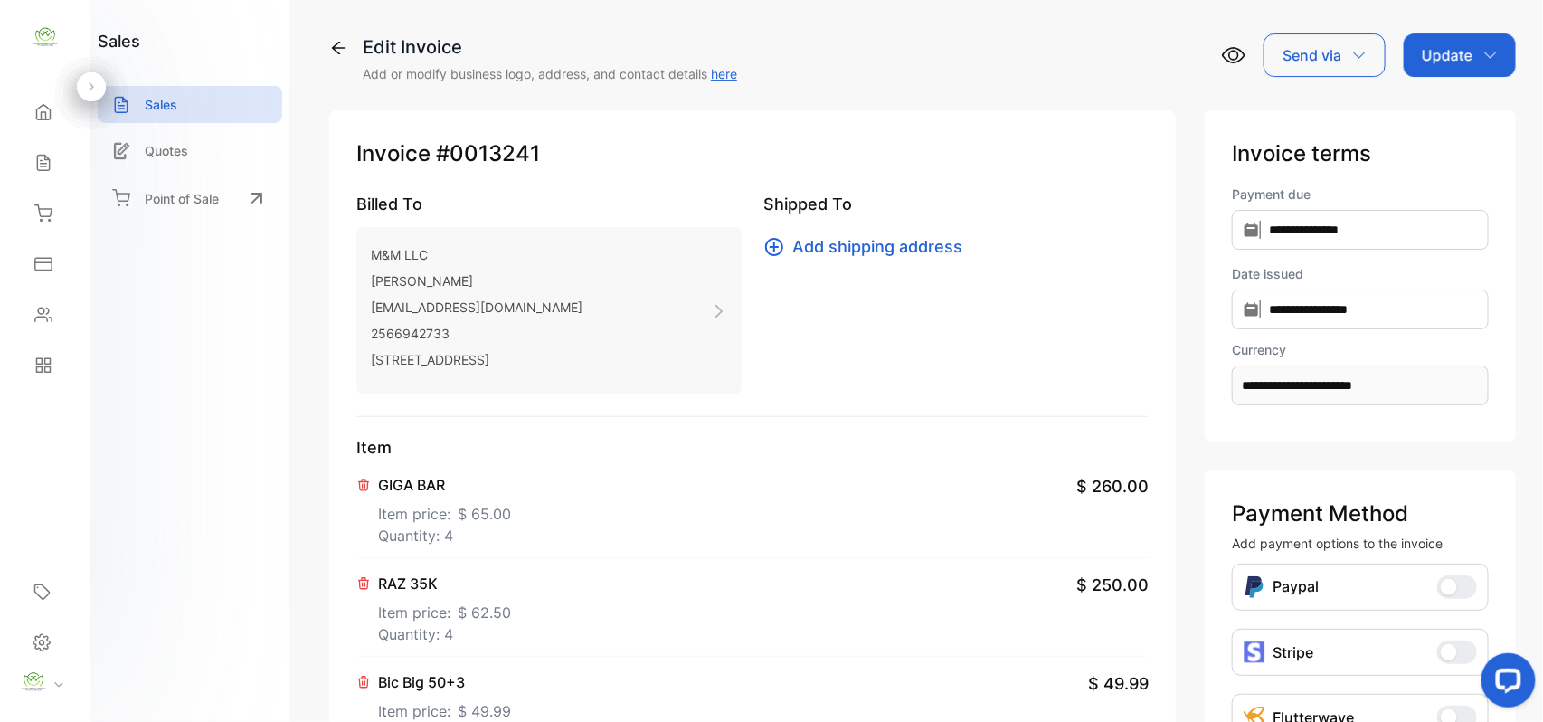
click at [468, 518] on span "$ 65.00" at bounding box center [484, 514] width 53 height 22
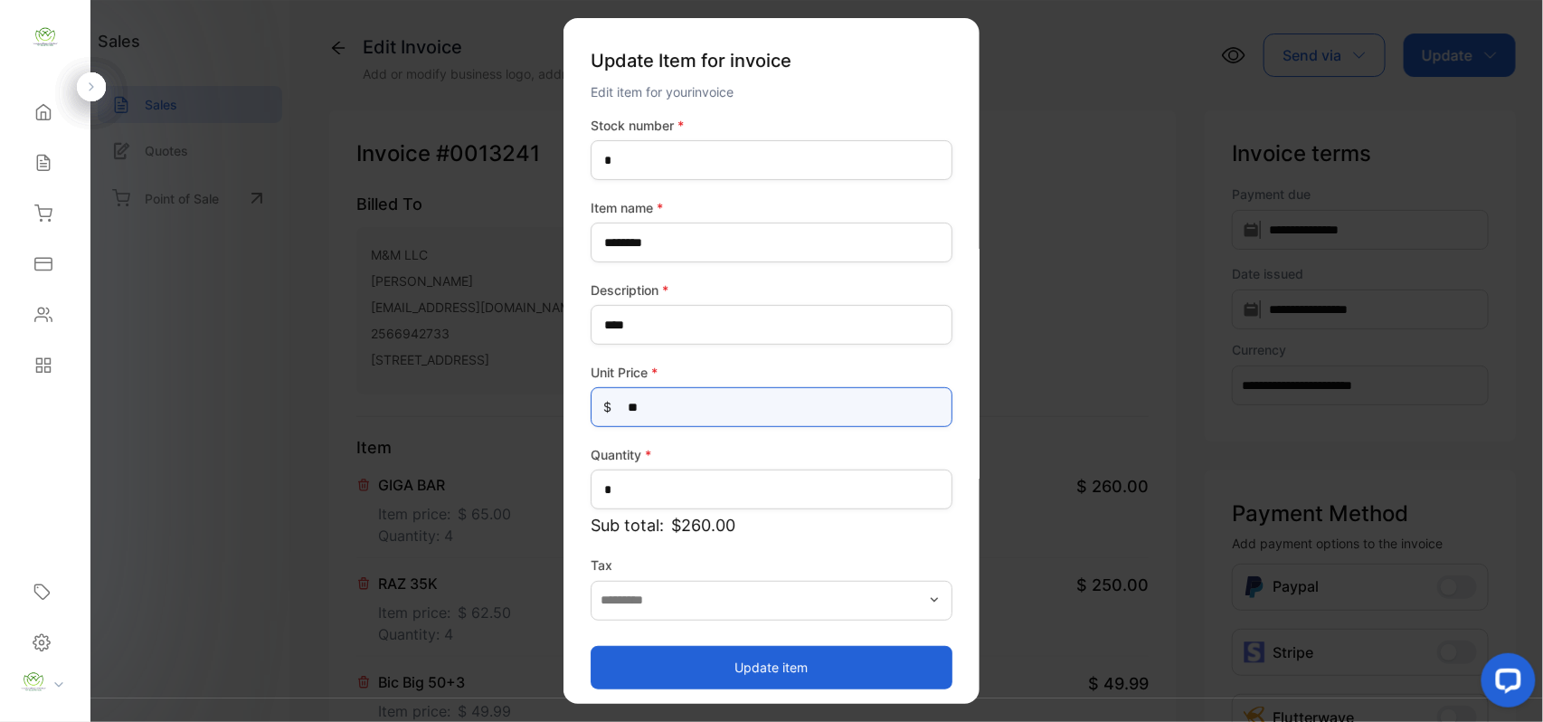
click at [760, 421] on Price-inputprice "**" at bounding box center [772, 407] width 362 height 40
type Price-inputprice "**"
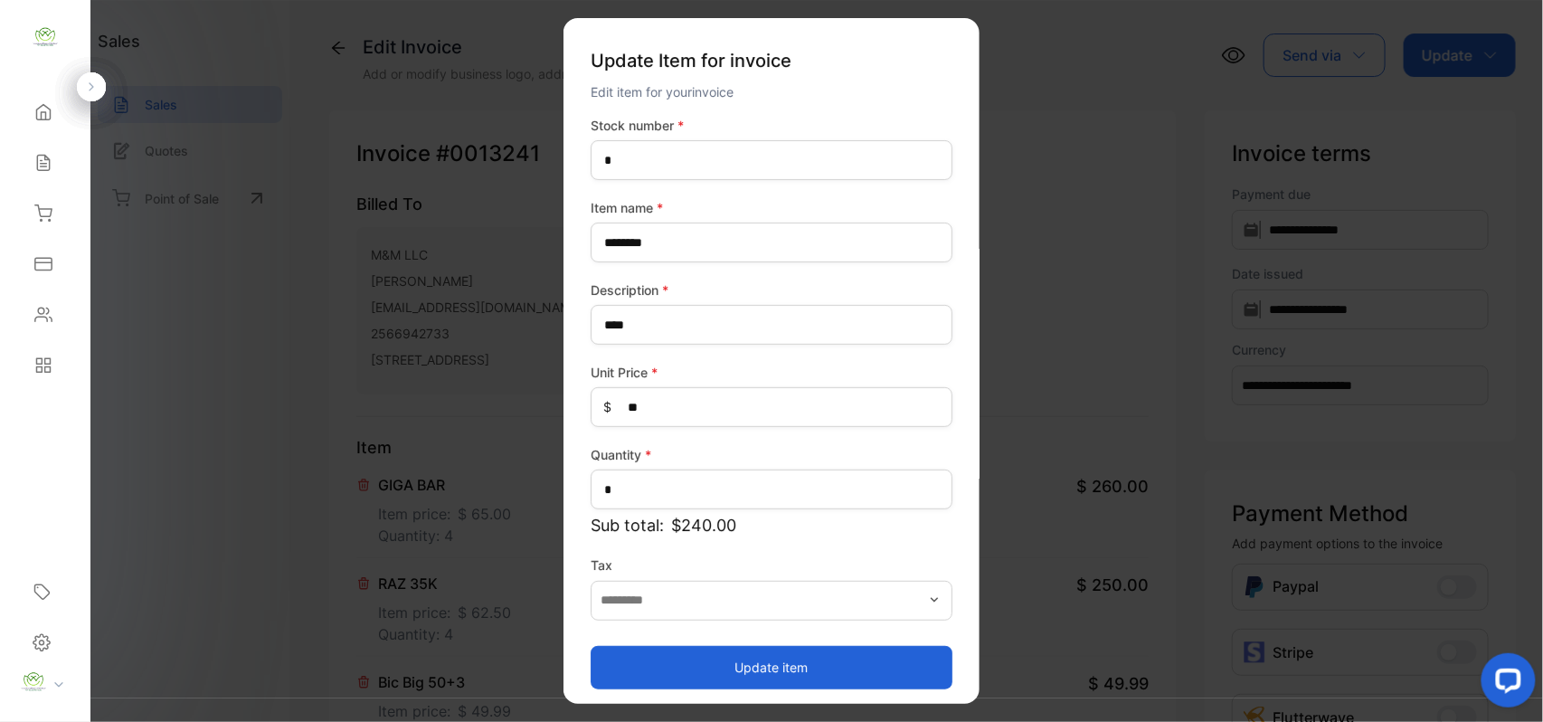
click at [713, 656] on button "Update item" at bounding box center [772, 666] width 362 height 43
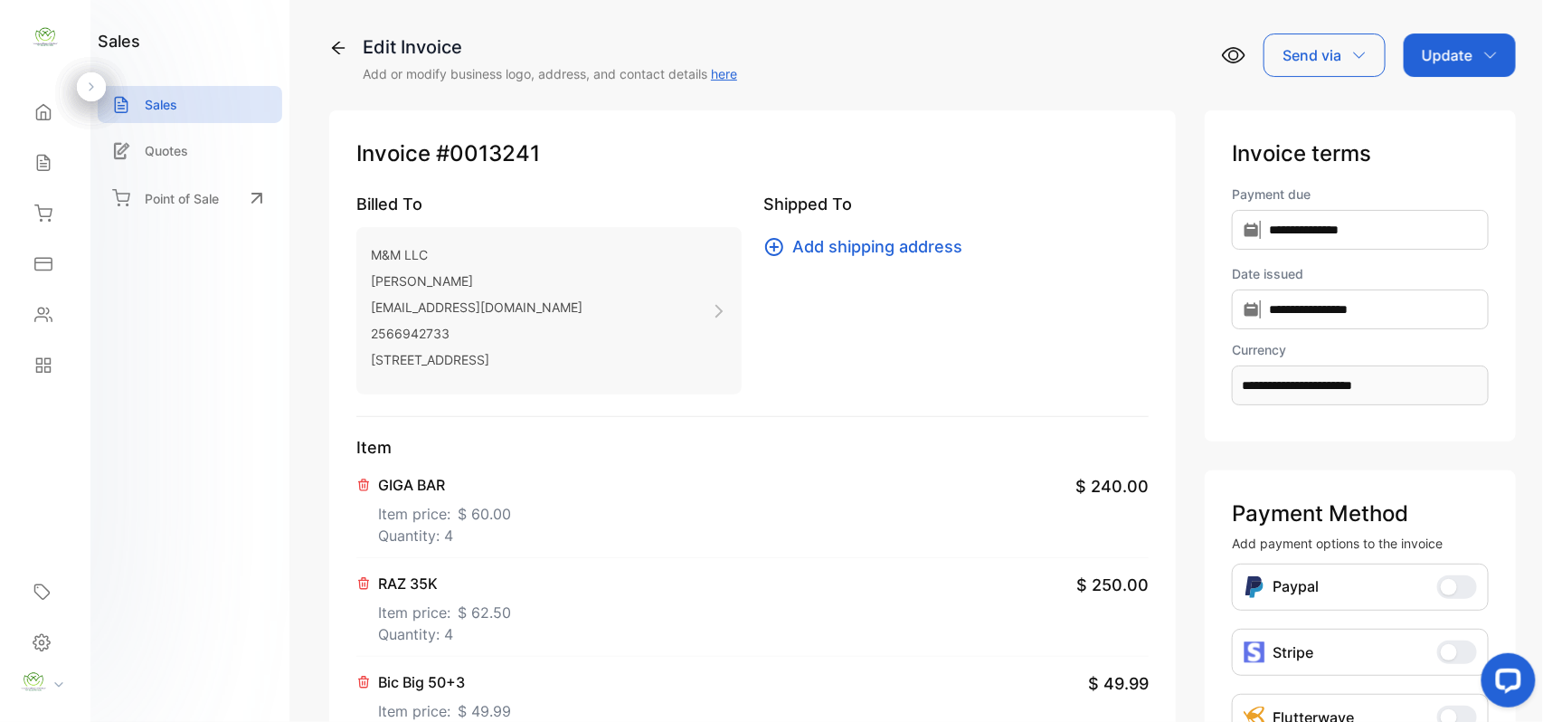
click at [1462, 49] on p "Update" at bounding box center [1447, 55] width 51 height 22
click at [1454, 117] on div "Invoice" at bounding box center [1463, 115] width 104 height 36
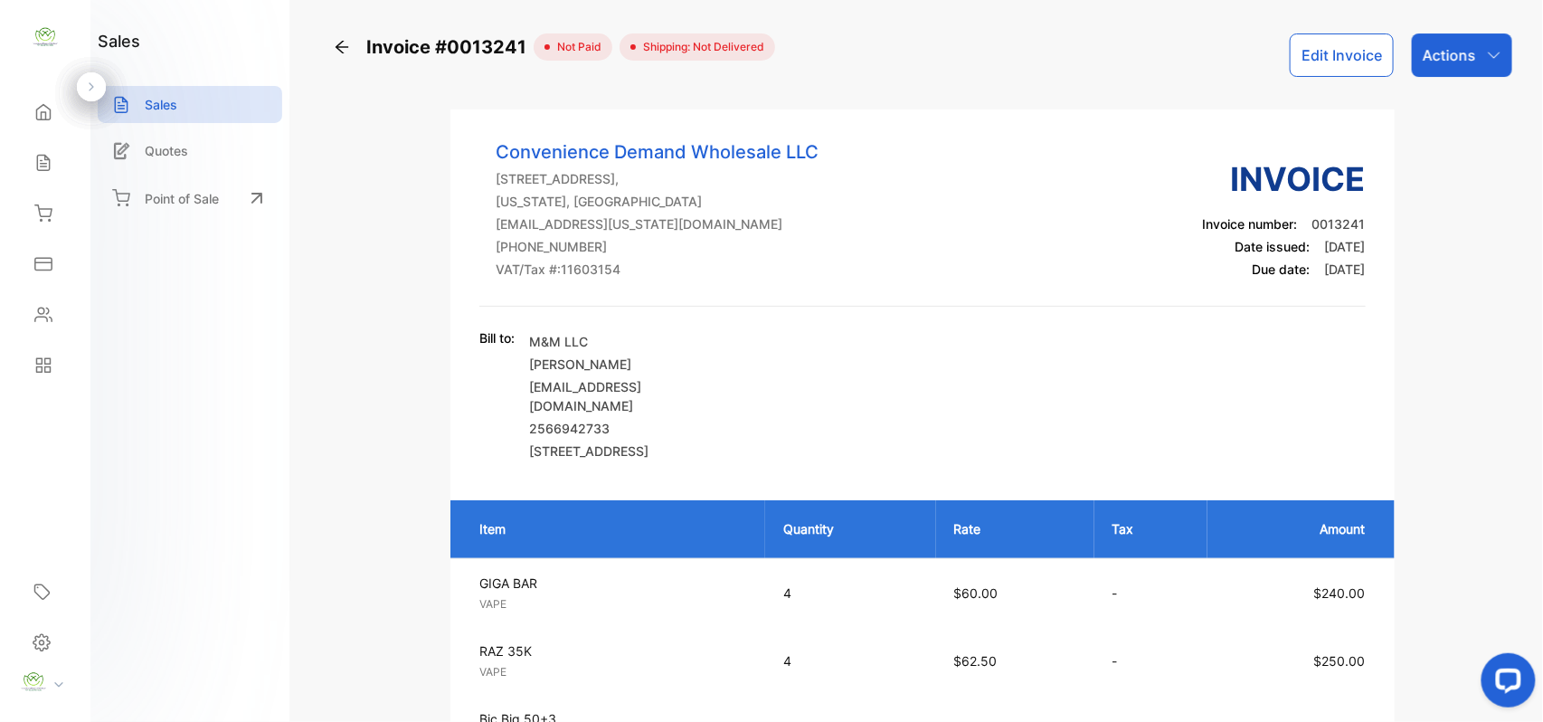
drag, startPoint x: 1430, startPoint y: 55, endPoint x: 1427, endPoint y: 74, distance: 19.2
click at [1430, 56] on p "Actions" at bounding box center [1449, 55] width 53 height 22
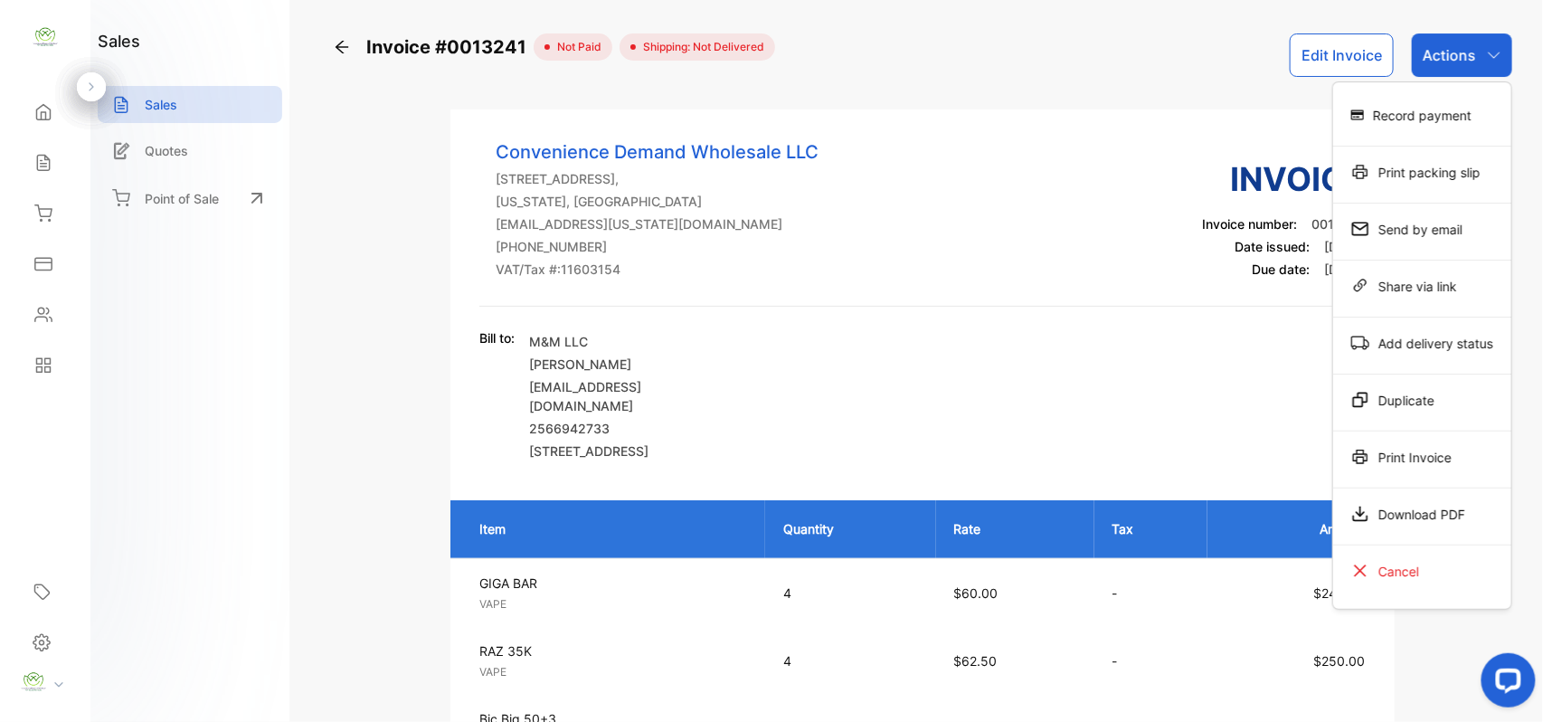
click at [1375, 454] on div "Print Invoice" at bounding box center [1422, 457] width 178 height 36
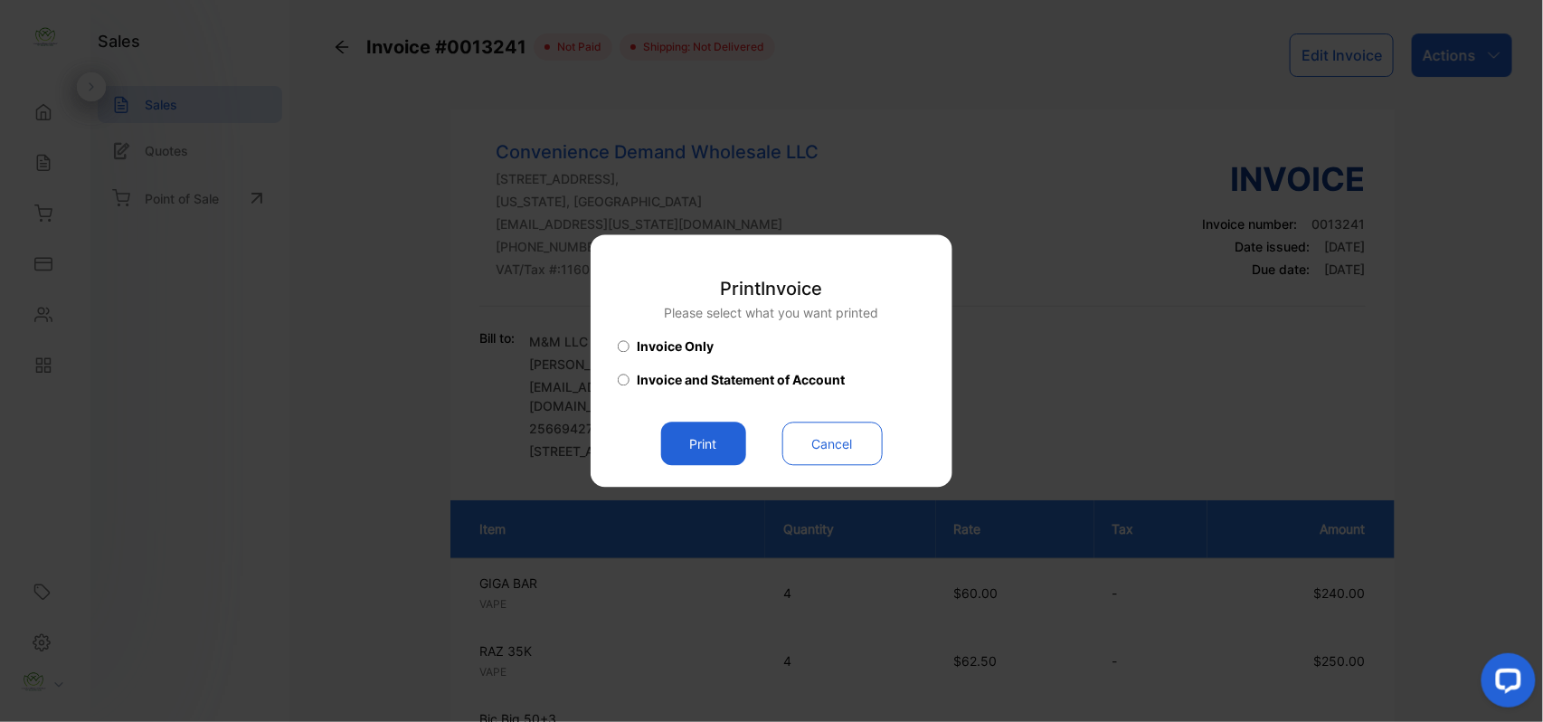
click at [696, 442] on button "Print" at bounding box center [703, 443] width 85 height 43
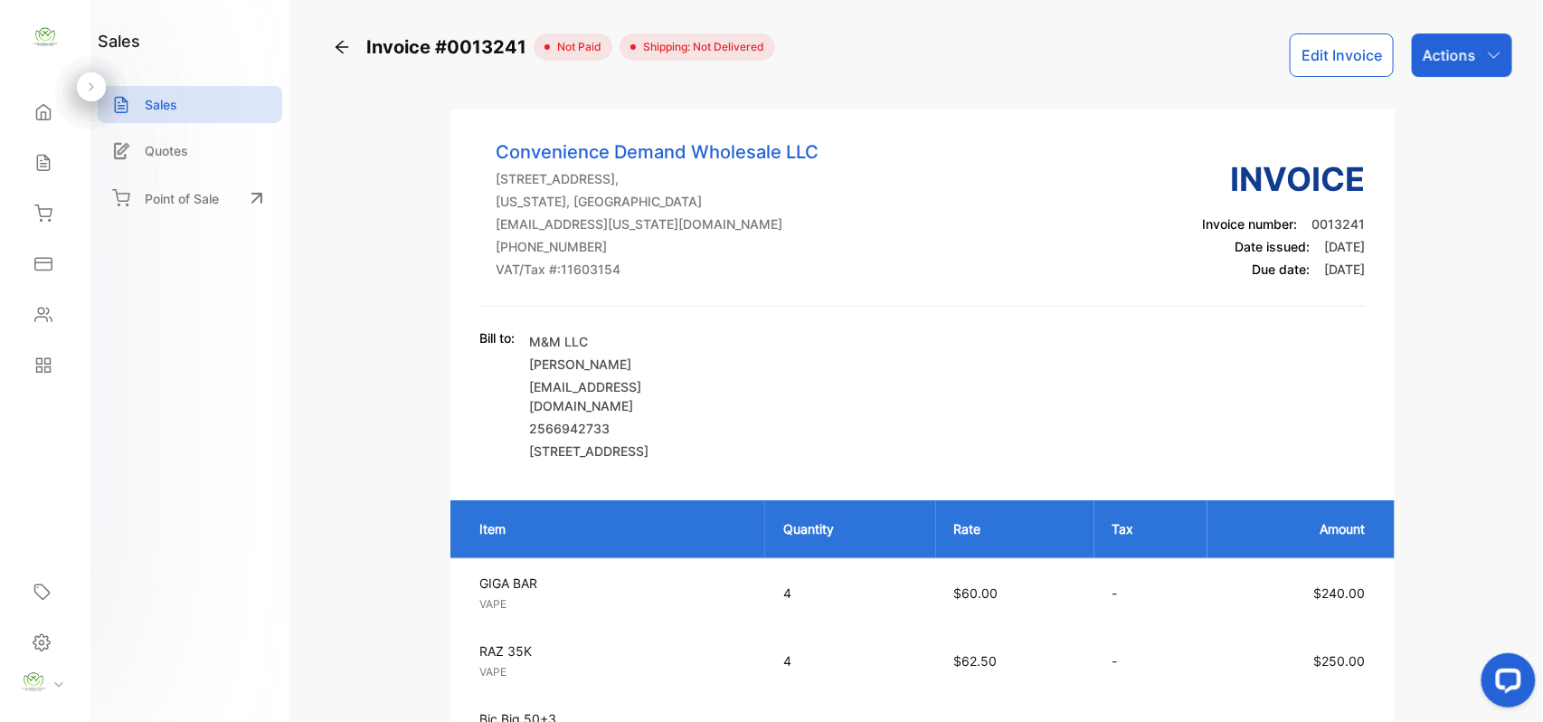
drag, startPoint x: 1463, startPoint y: 37, endPoint x: 1458, endPoint y: 80, distance: 42.7
click at [1463, 40] on div "Actions" at bounding box center [1462, 54] width 100 height 43
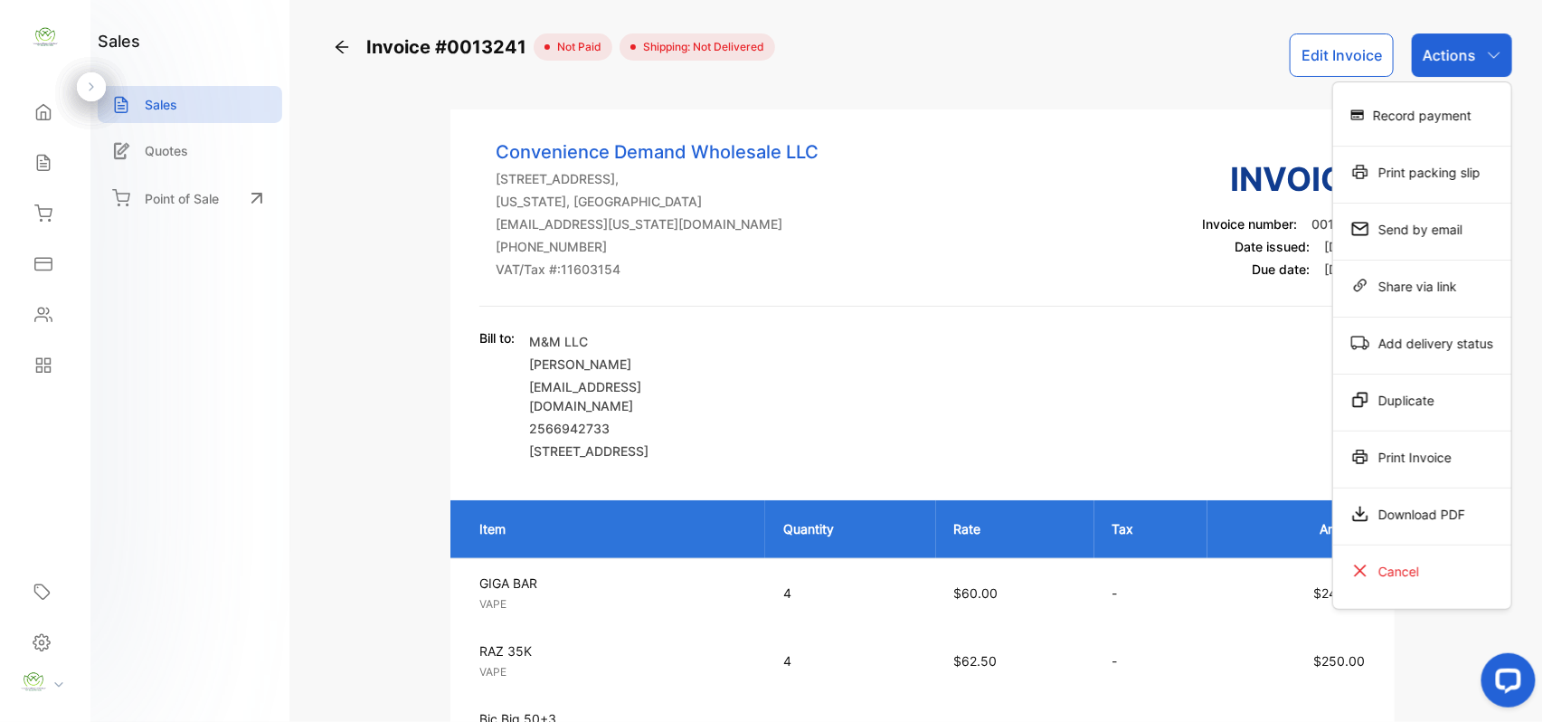
click at [1433, 125] on div "Record payment" at bounding box center [1422, 115] width 178 height 36
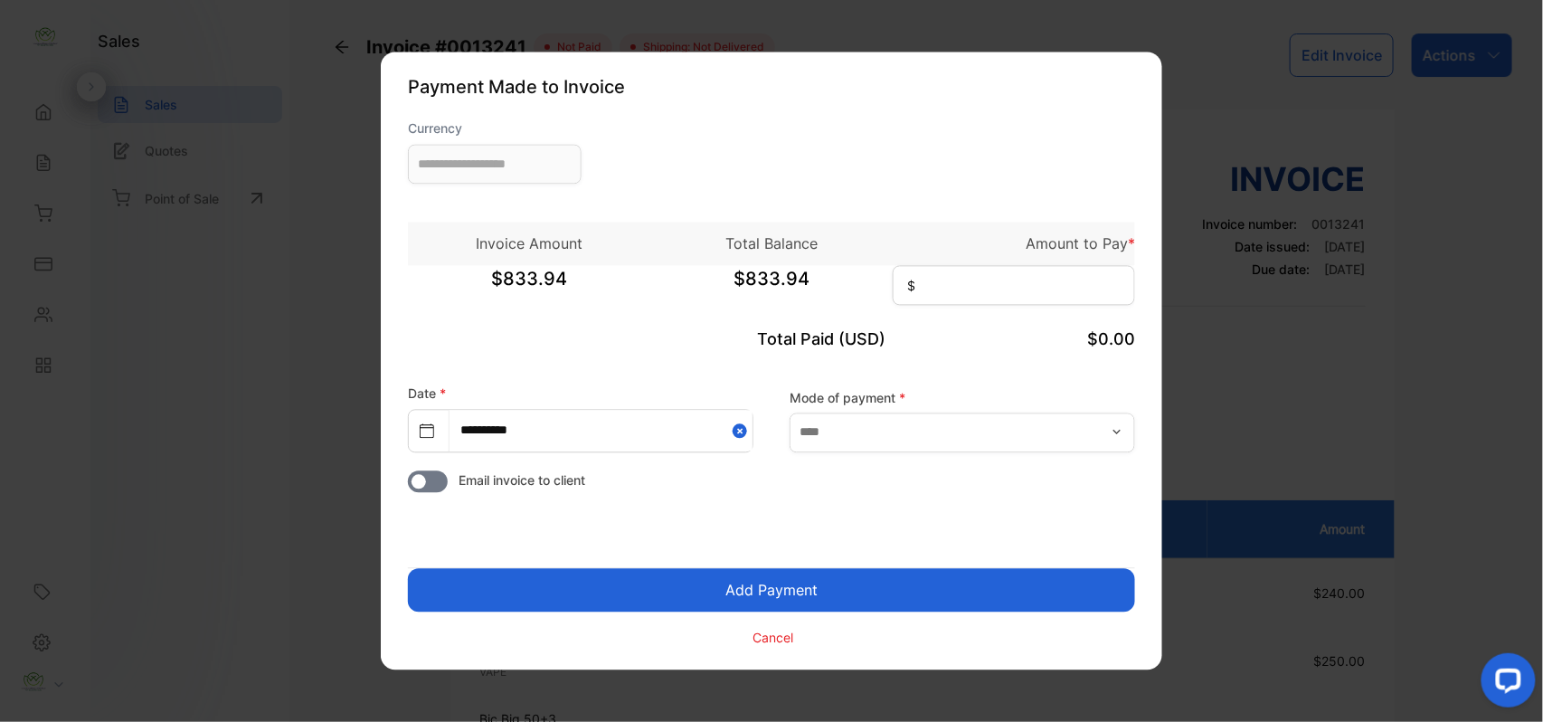
type input "**********"
click at [970, 279] on input at bounding box center [1014, 286] width 242 height 40
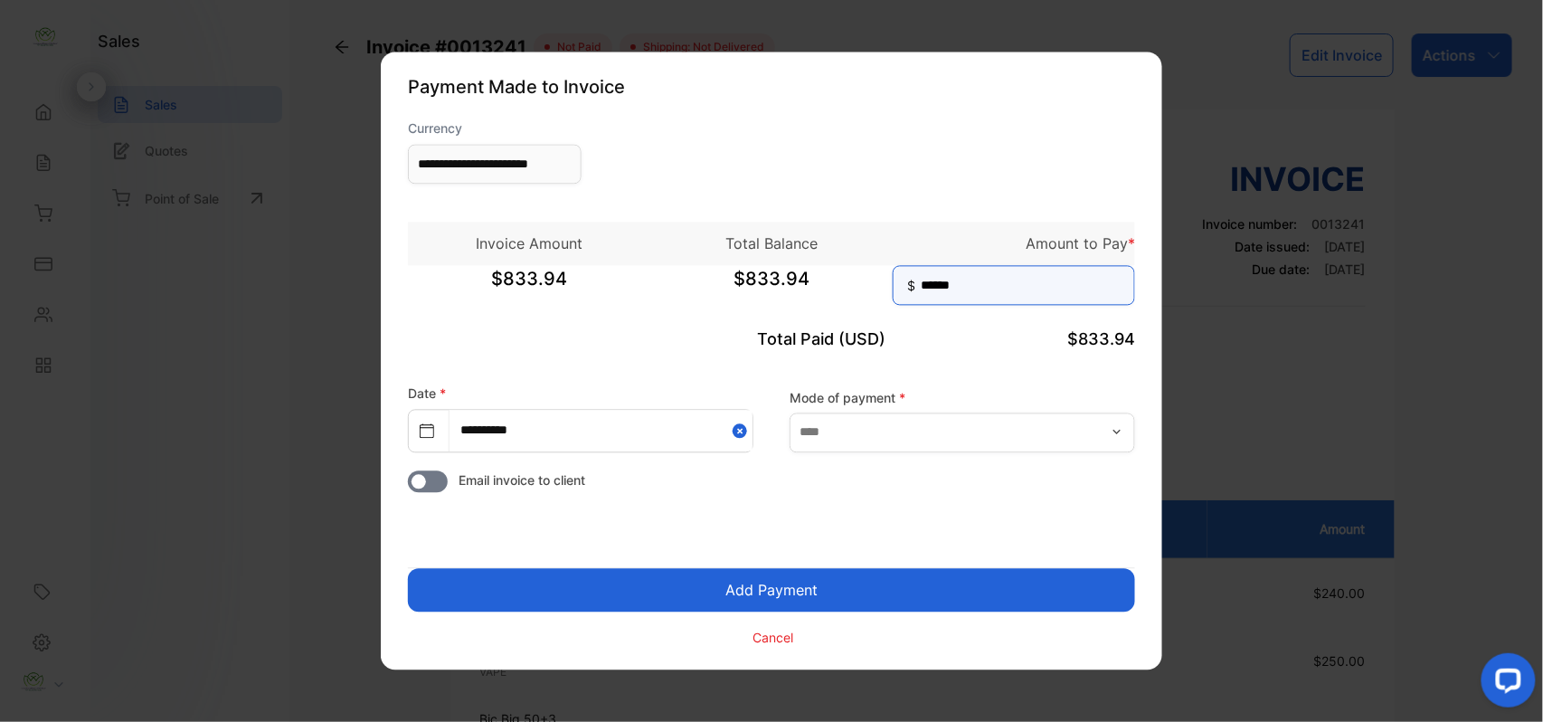
type input "******"
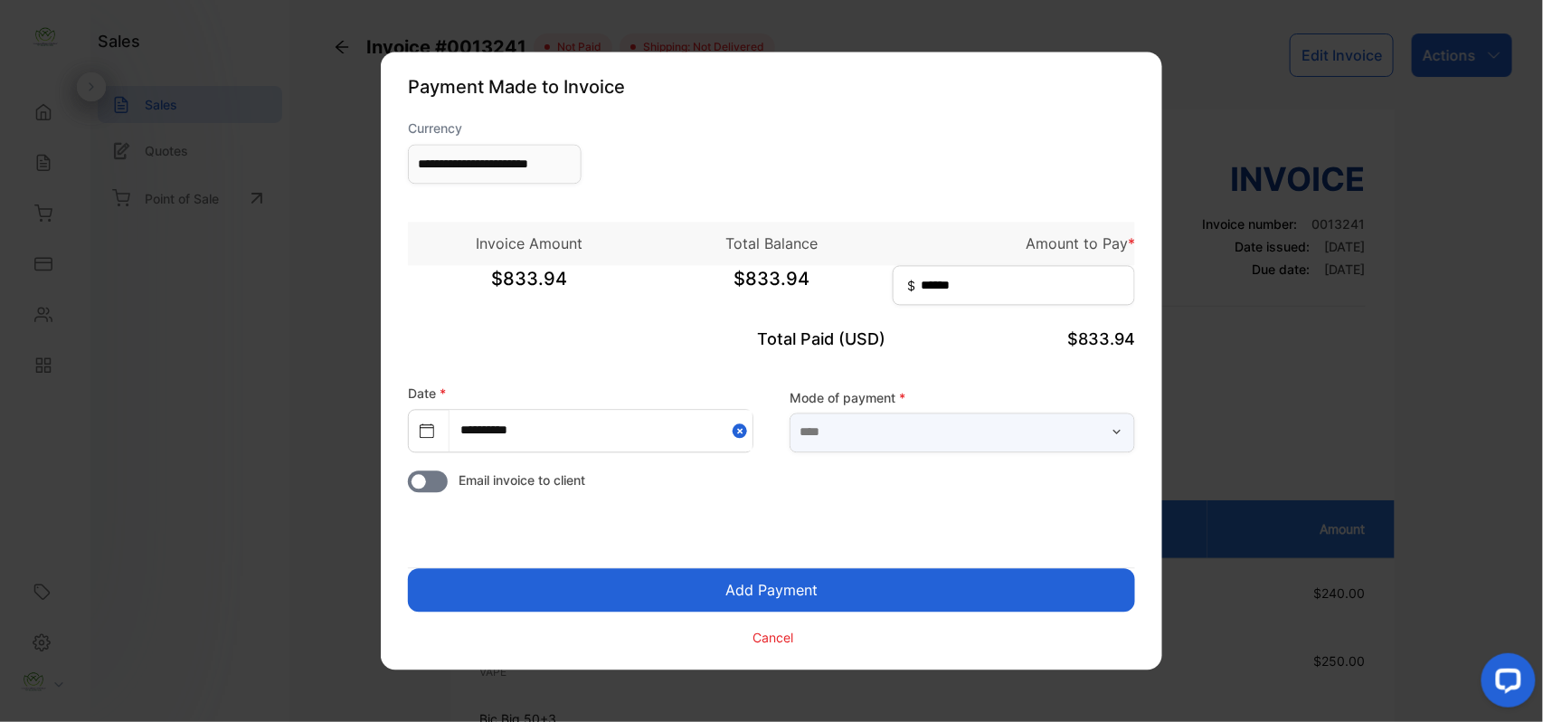
drag, startPoint x: 1022, startPoint y: 438, endPoint x: 1014, endPoint y: 450, distance: 15.1
click at [1022, 441] on input "text" at bounding box center [963, 432] width 346 height 40
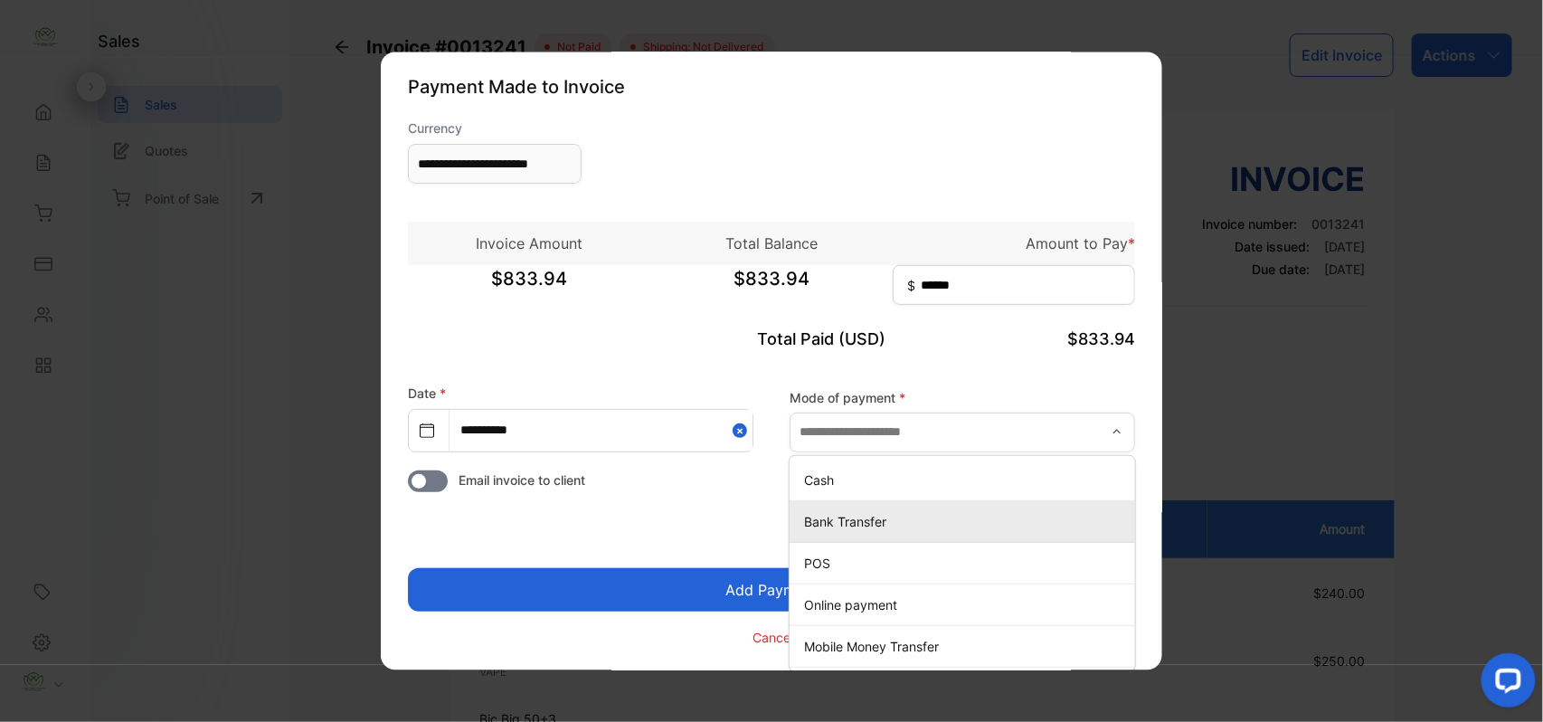
click at [873, 508] on div "Bank Transfer" at bounding box center [963, 521] width 346 height 26
type input "**********"
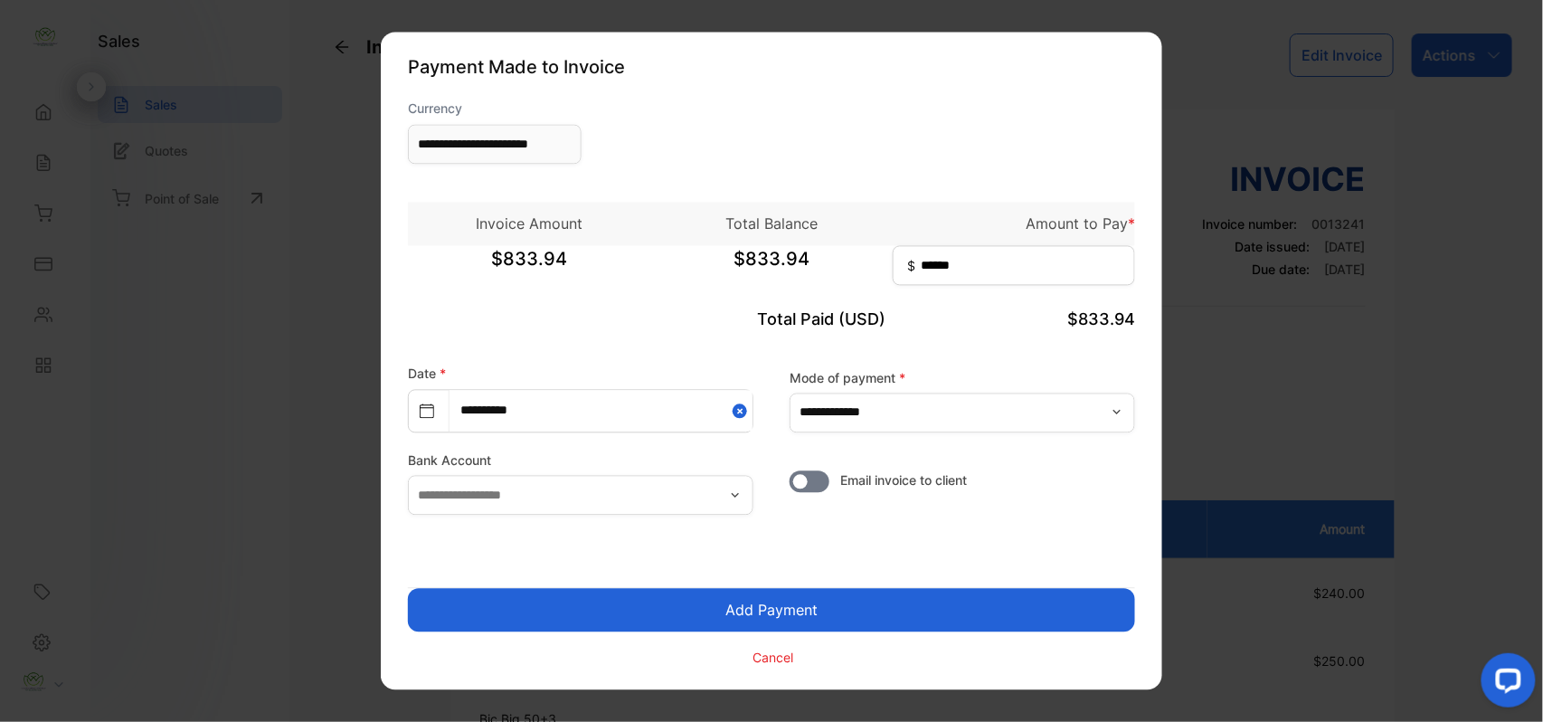
click at [762, 604] on button "Add Payment" at bounding box center [771, 610] width 727 height 43
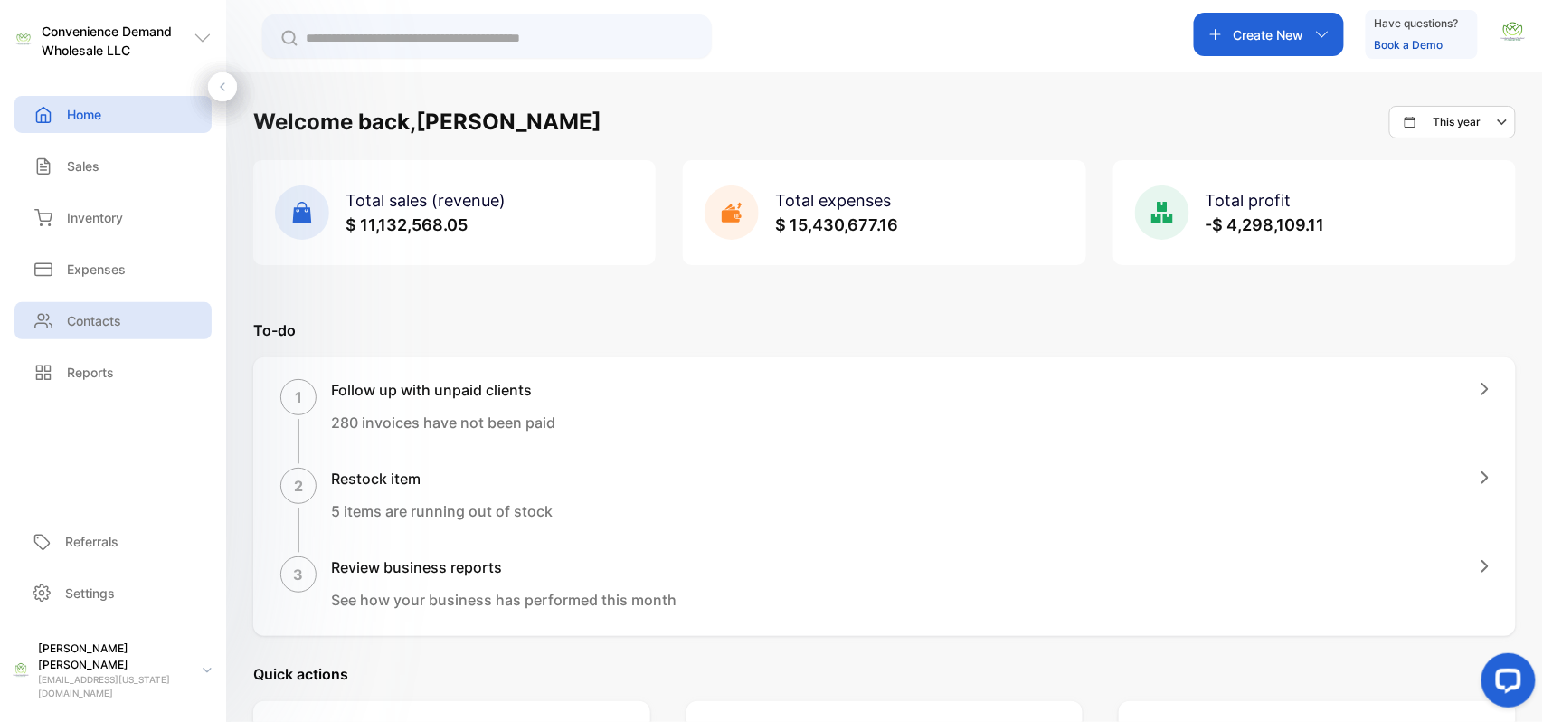
click at [98, 312] on p "Contacts" at bounding box center [94, 320] width 54 height 19
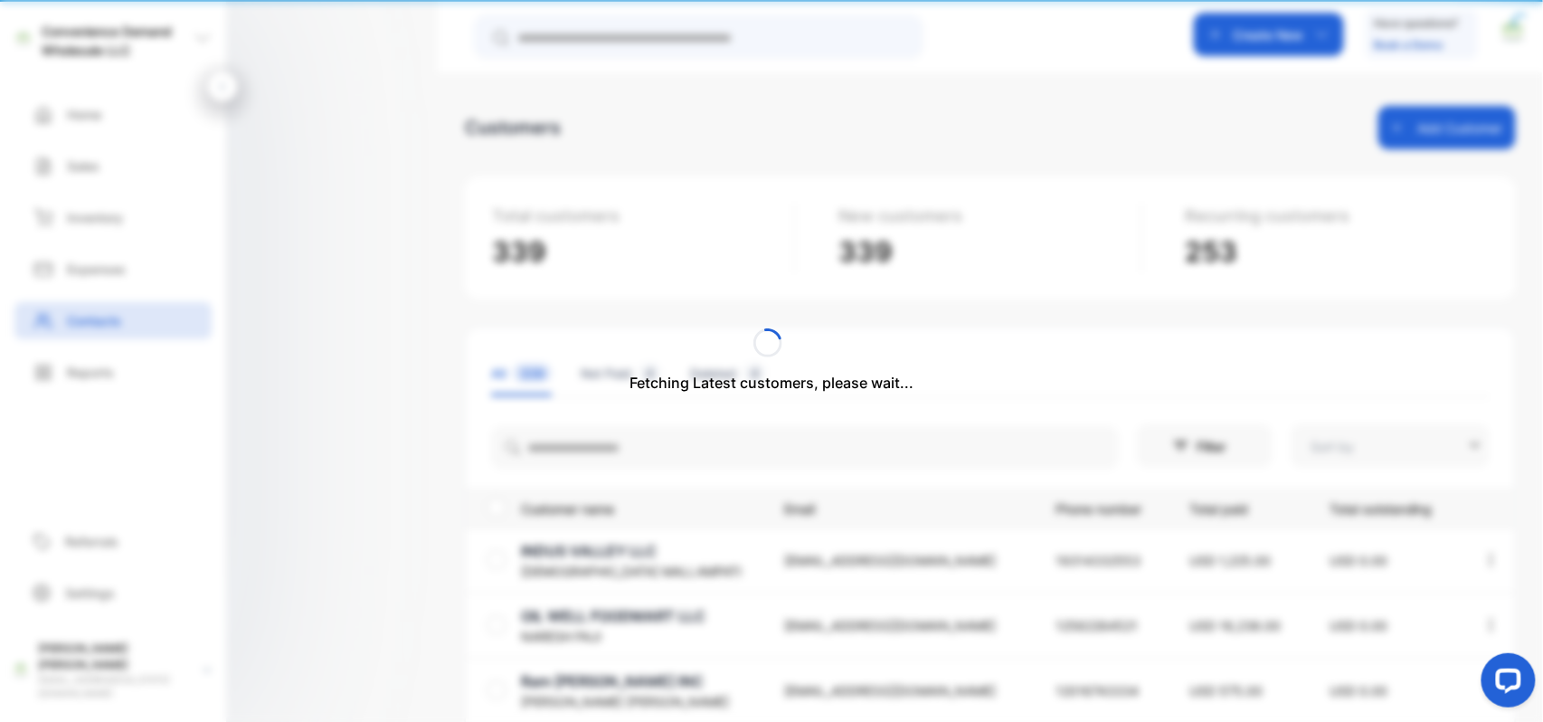
type input "**********"
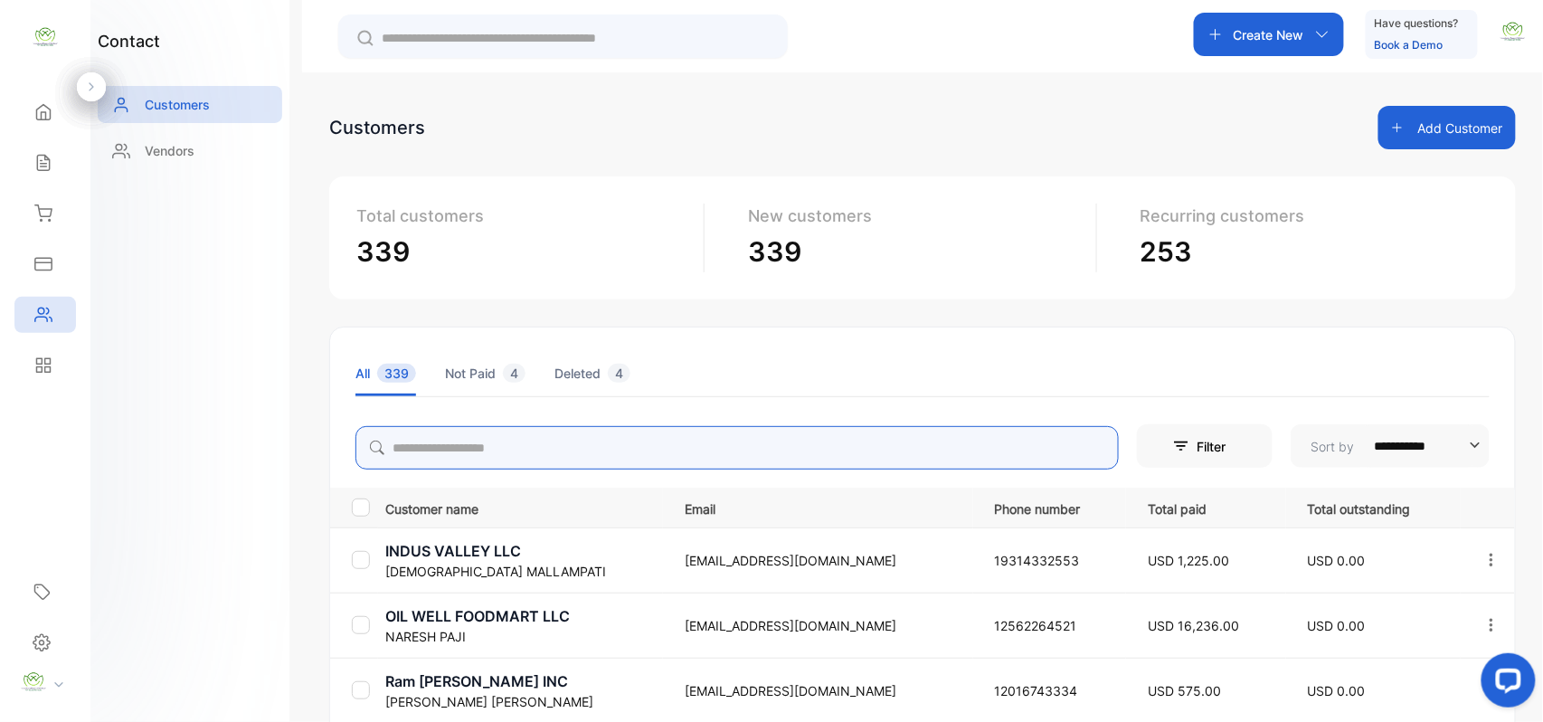
click at [533, 443] on input "search" at bounding box center [736, 447] width 763 height 43
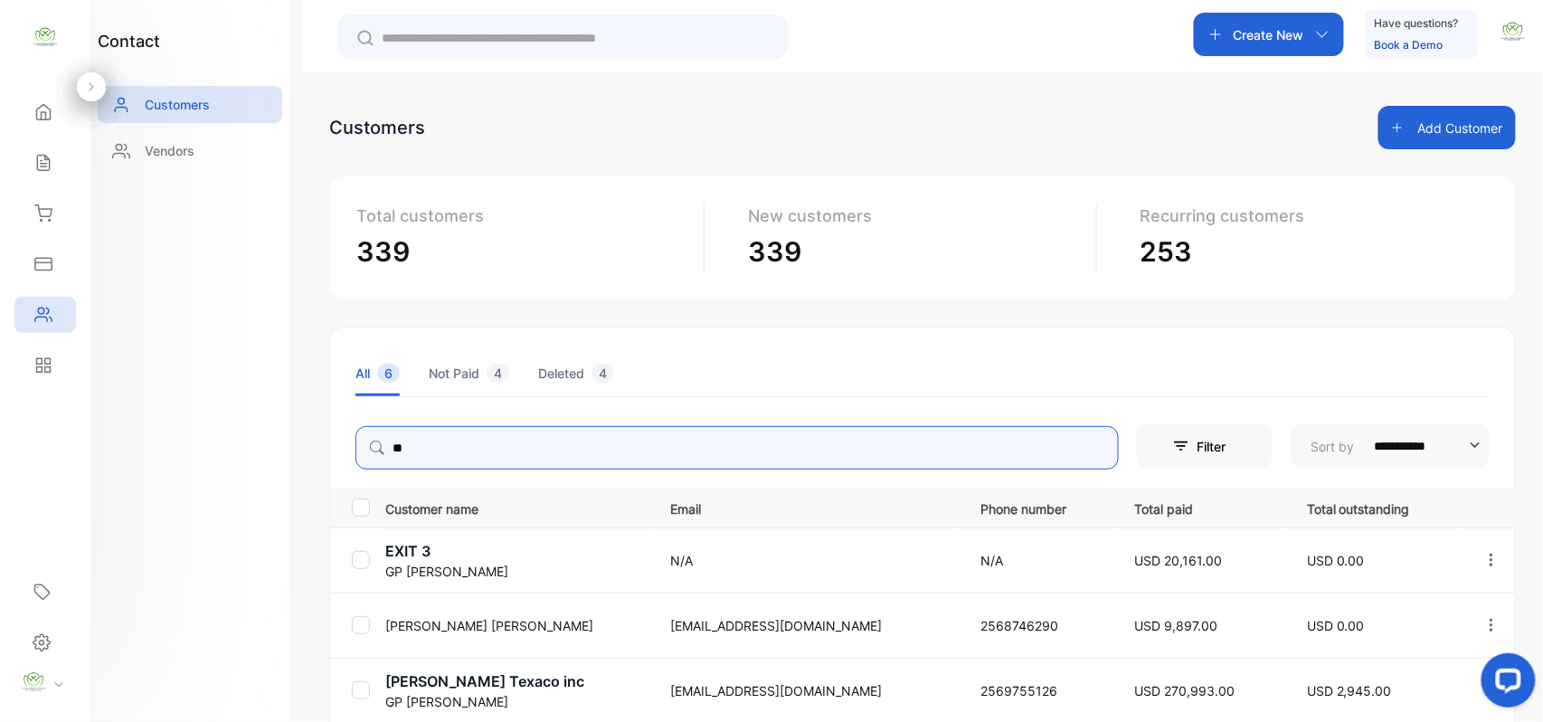
type input "**"
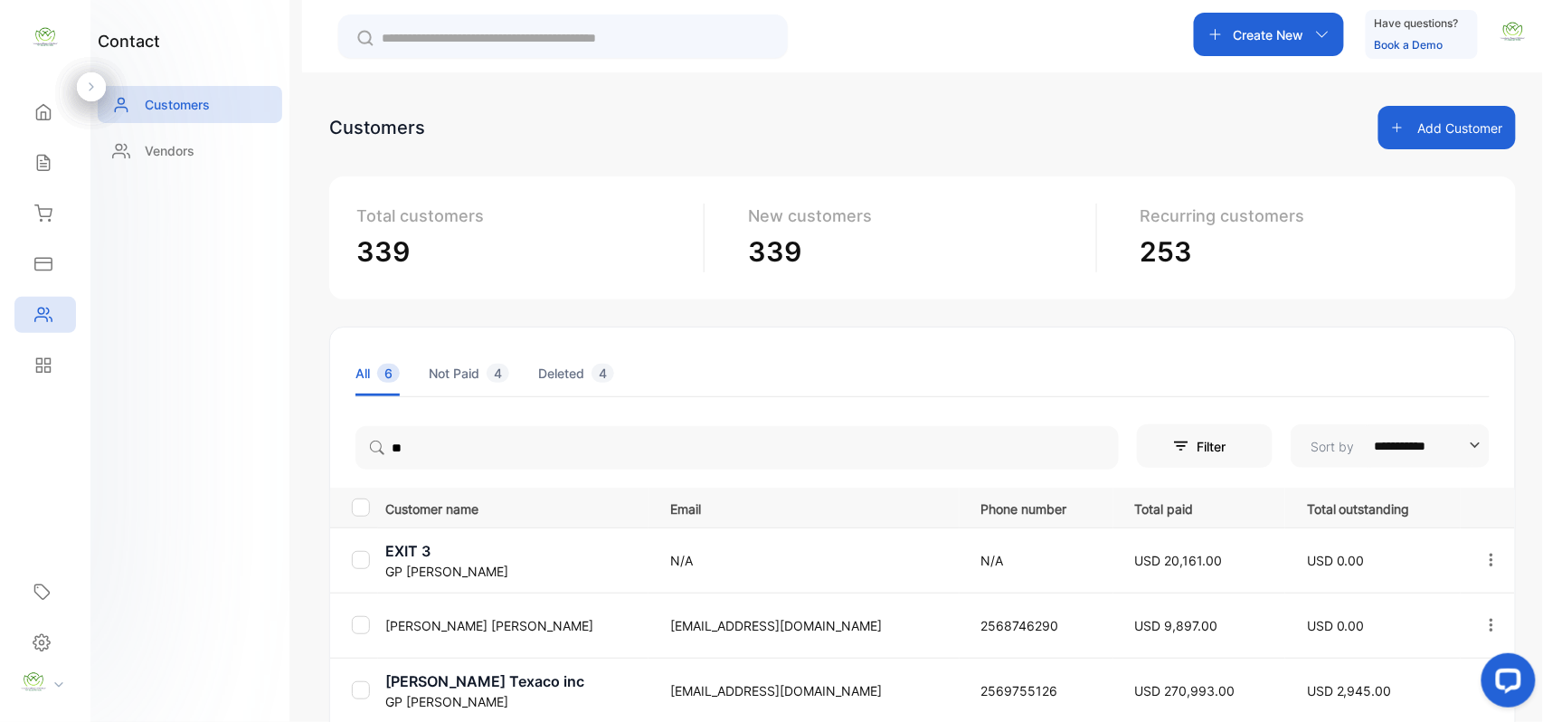
click at [222, 521] on div "contact Customers Vendors" at bounding box center [189, 361] width 199 height 722
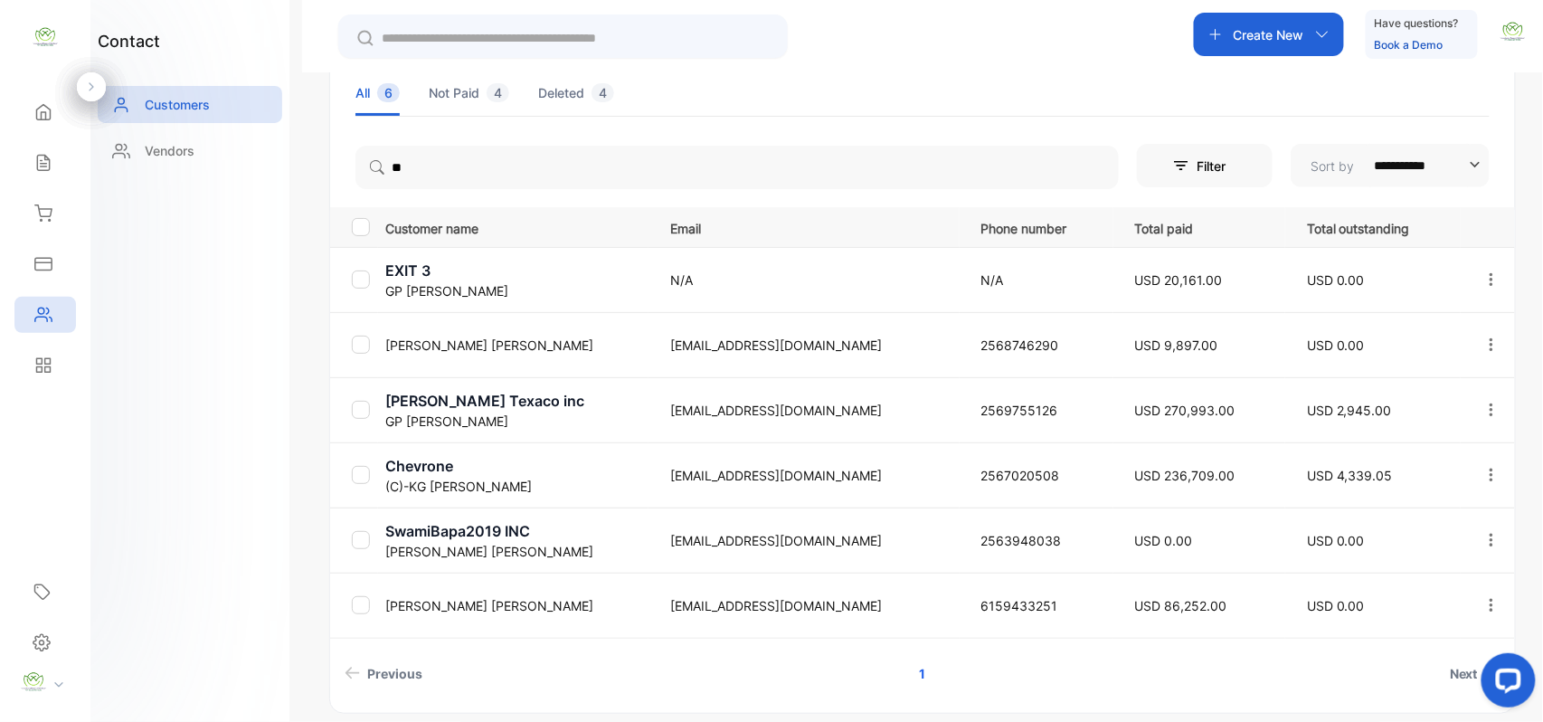
click at [431, 412] on p "GP Patel" at bounding box center [516, 421] width 262 height 19
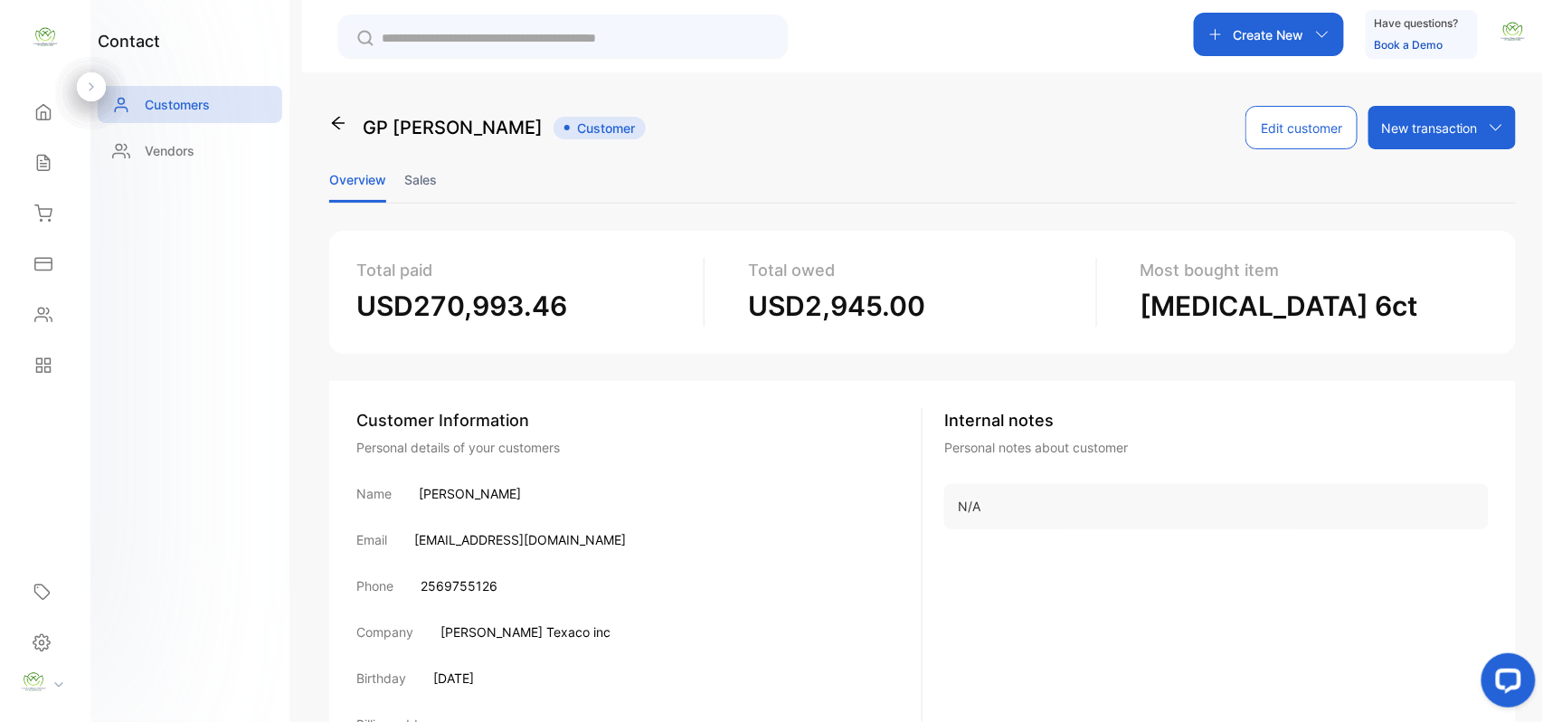
click at [424, 170] on li "Sales" at bounding box center [420, 179] width 33 height 46
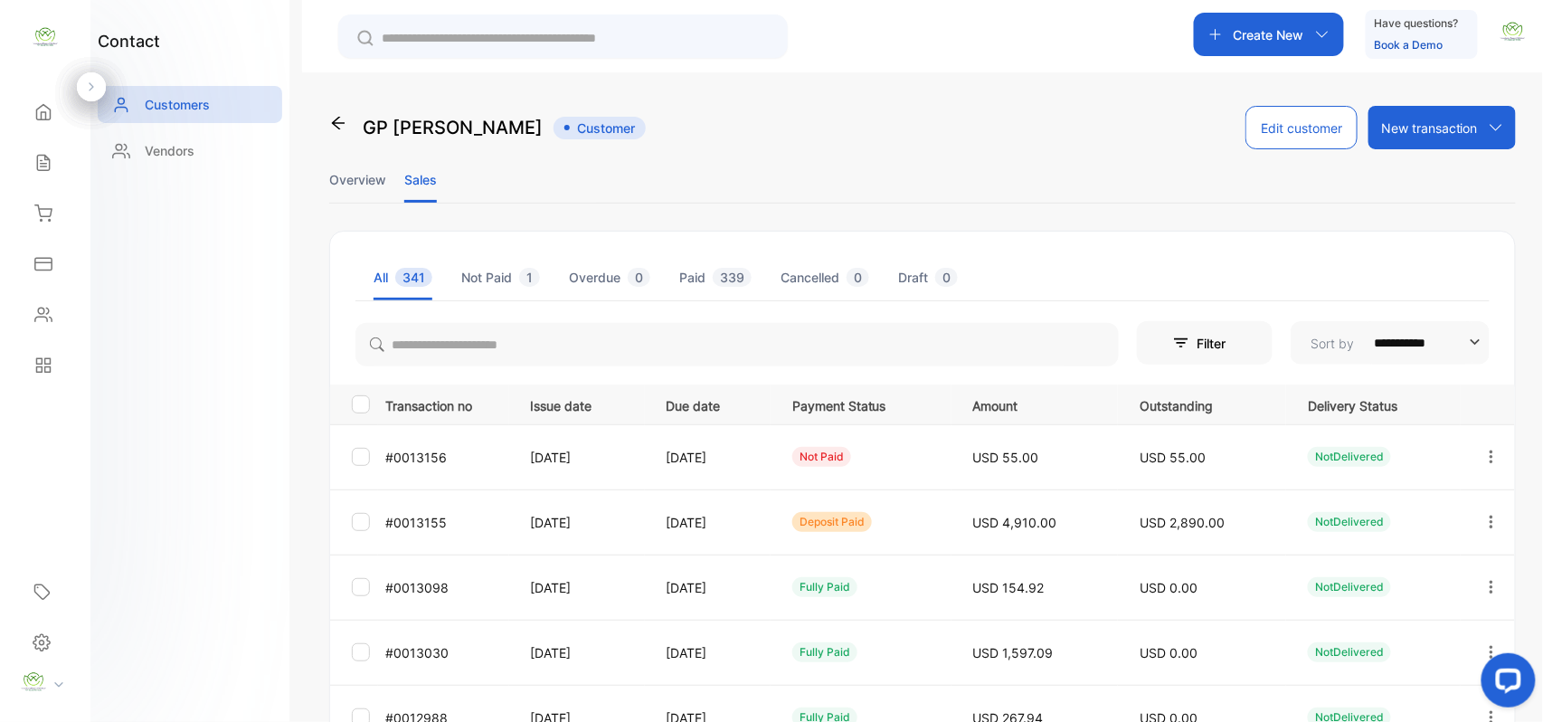
click at [1483, 518] on icon "button" at bounding box center [1491, 522] width 16 height 16
click at [1358, 573] on div "View" at bounding box center [1410, 577] width 204 height 36
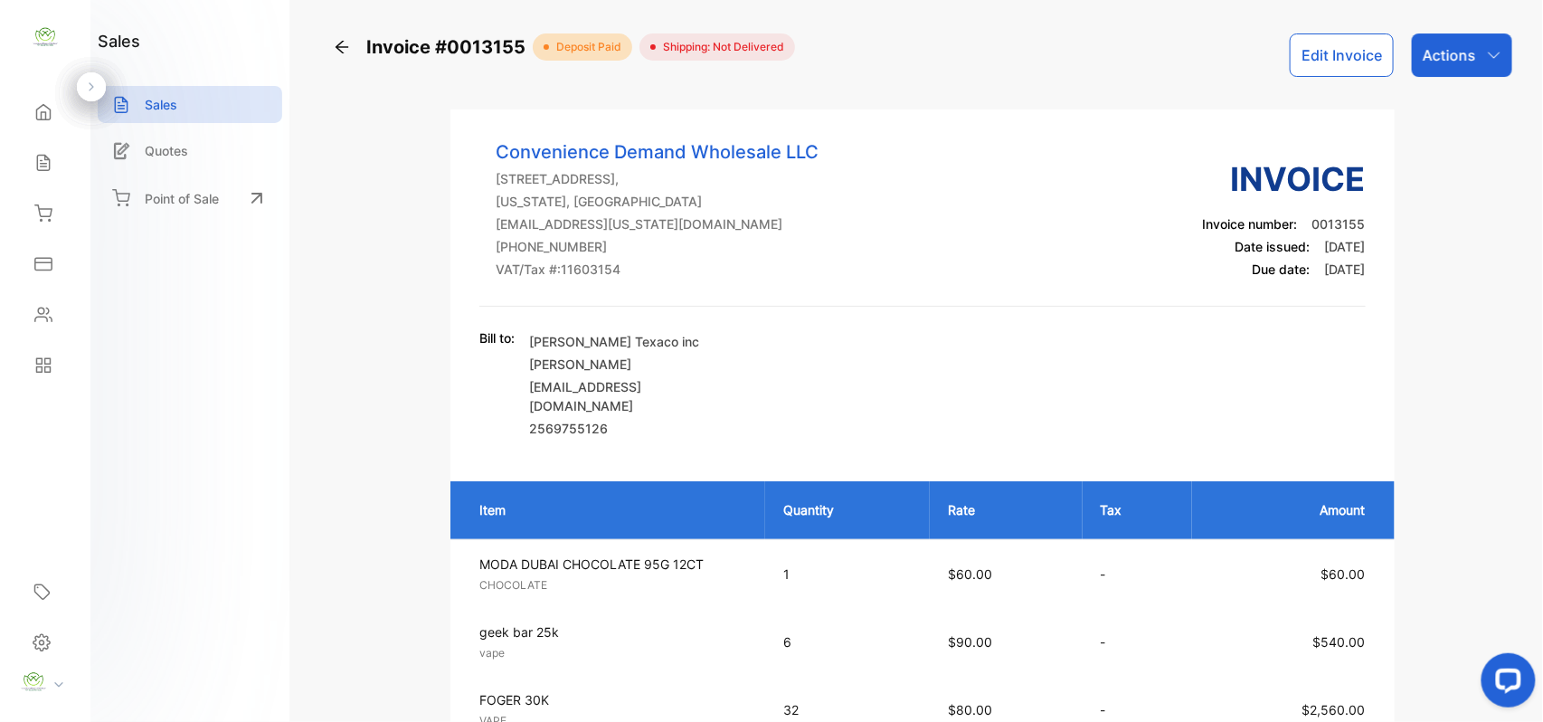
drag, startPoint x: 1429, startPoint y: 71, endPoint x: 1430, endPoint y: 80, distance: 9.1
click at [1429, 73] on div "Actions" at bounding box center [1462, 54] width 100 height 43
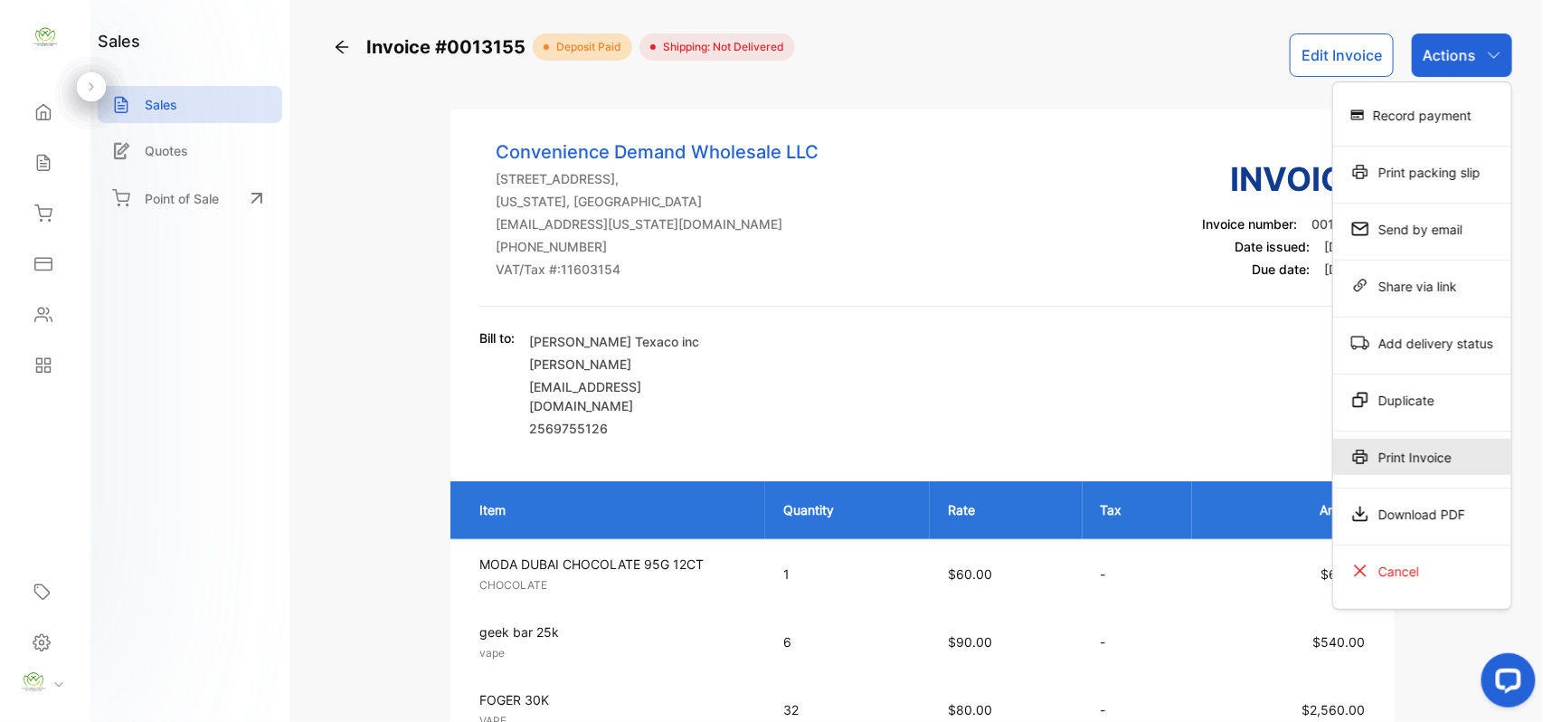
click at [1424, 463] on div "Print Invoice" at bounding box center [1422, 457] width 178 height 36
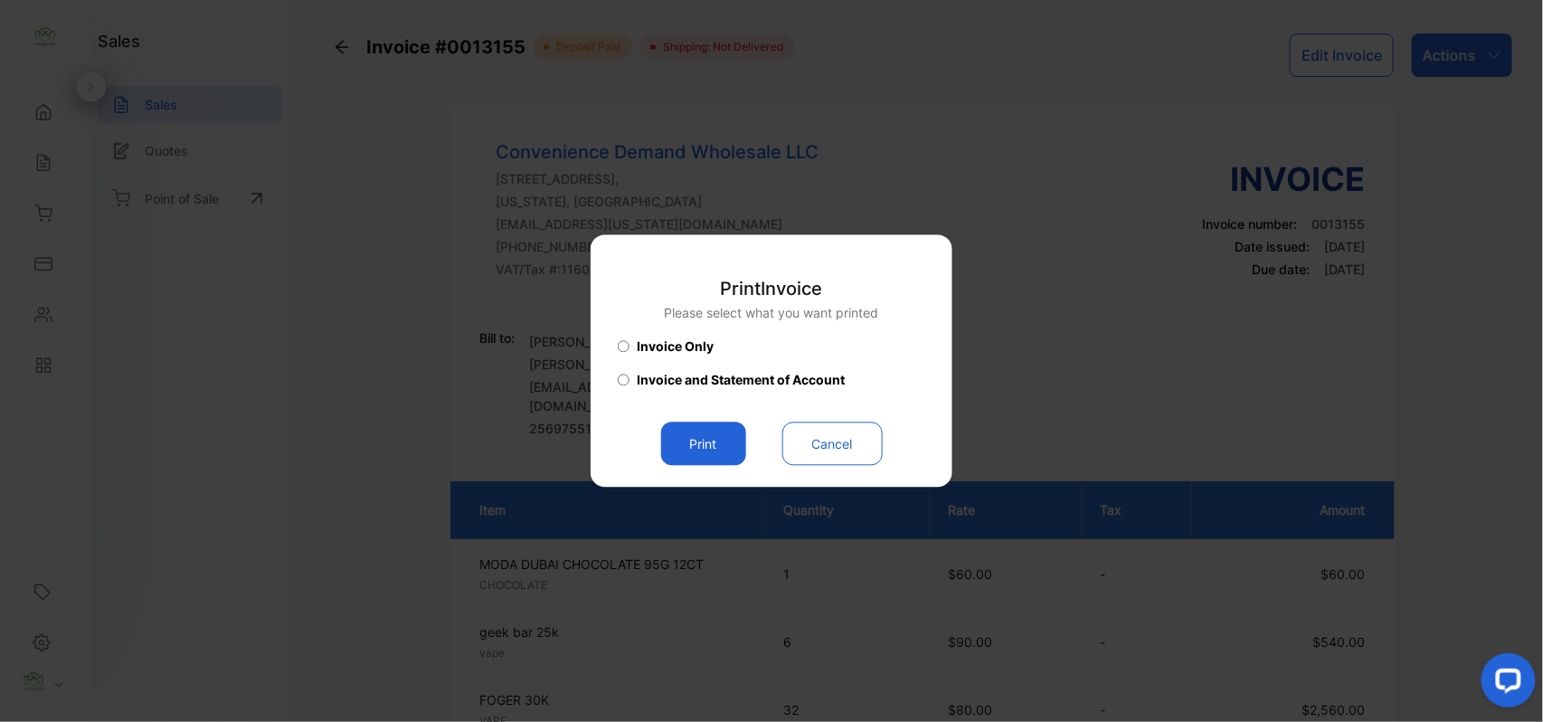
drag, startPoint x: 711, startPoint y: 441, endPoint x: 721, endPoint y: 441, distance: 9.9
click at [715, 441] on button "Print" at bounding box center [703, 443] width 85 height 43
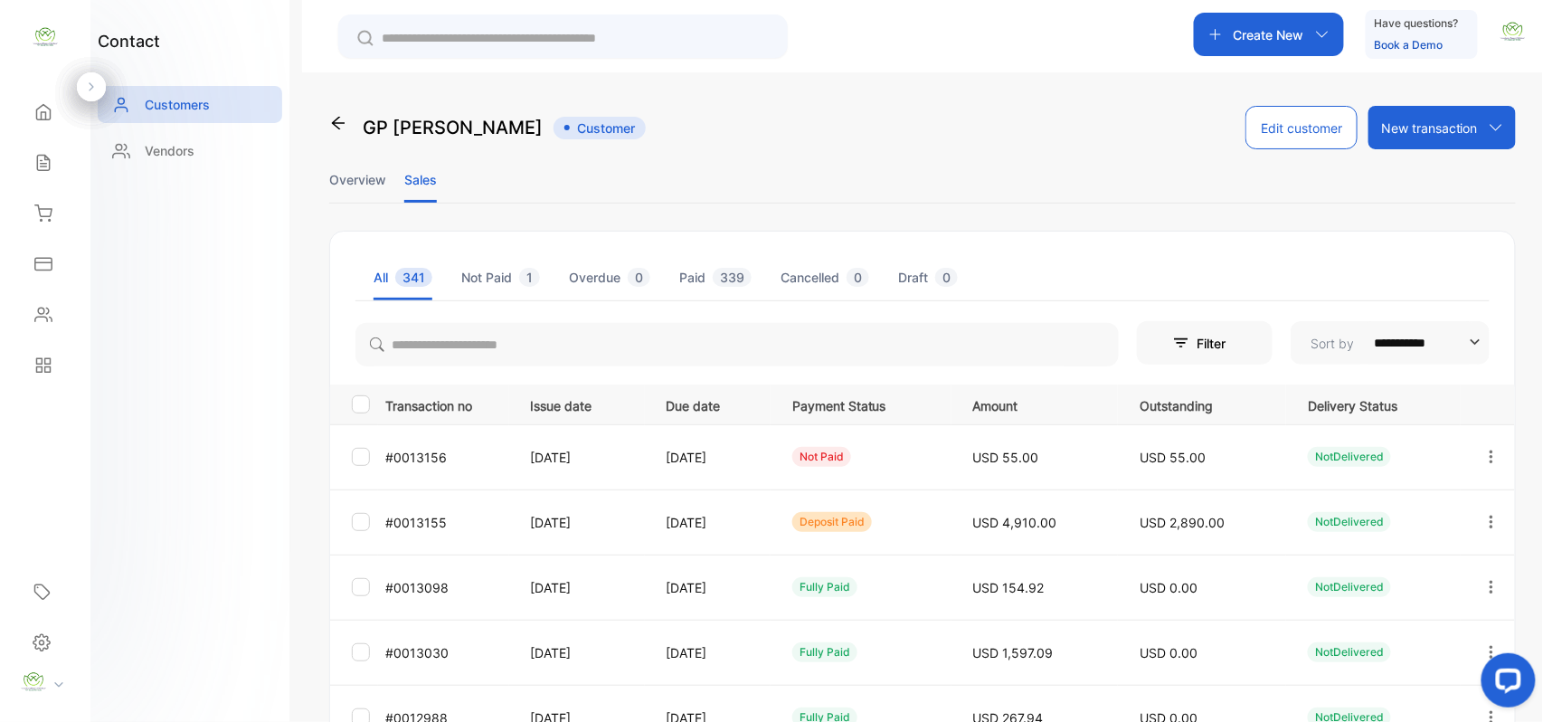
click at [1485, 450] on icon "button" at bounding box center [1491, 457] width 16 height 16
click at [1389, 507] on div "View" at bounding box center [1410, 512] width 204 height 36
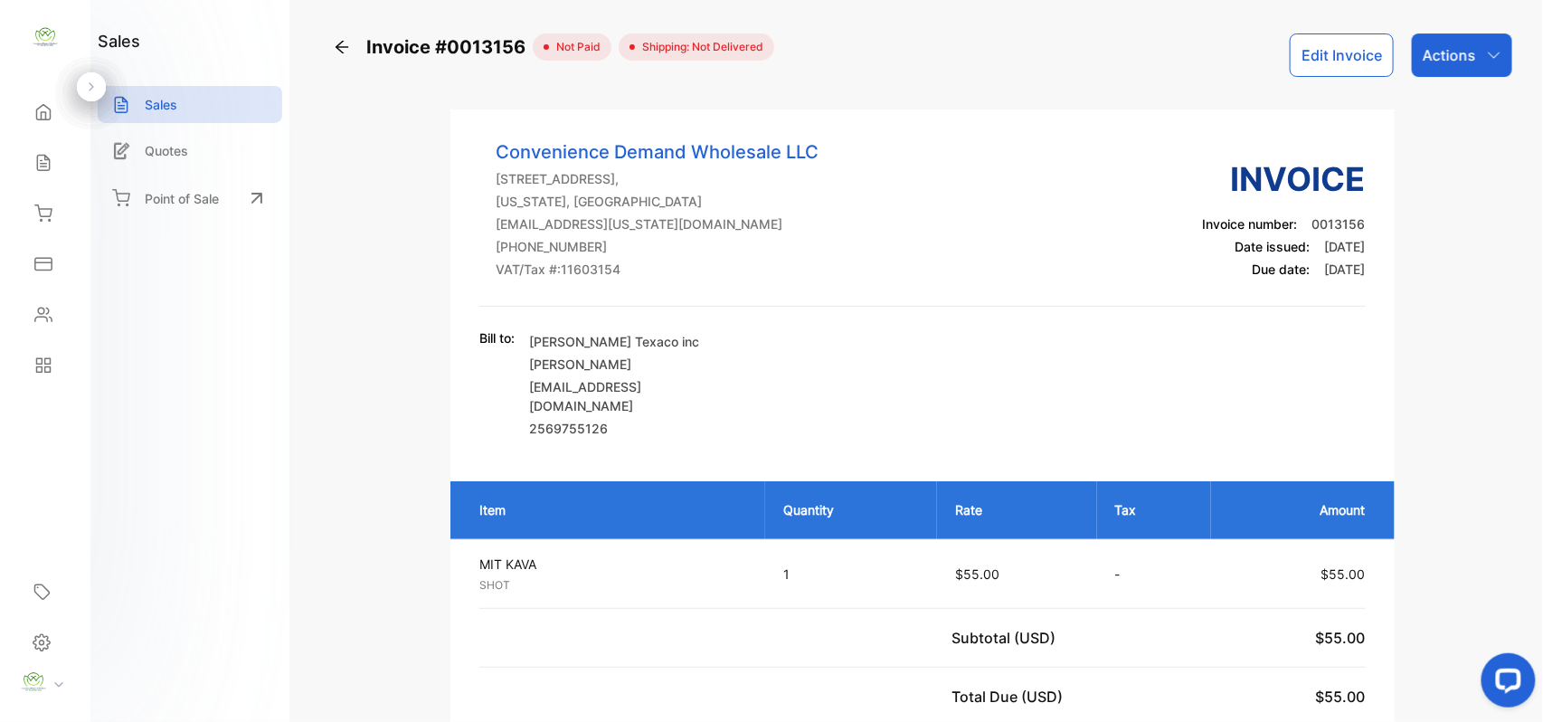
drag, startPoint x: 1444, startPoint y: 72, endPoint x: 1445, endPoint y: 121, distance: 48.8
click at [1442, 70] on div "Actions" at bounding box center [1462, 54] width 100 height 43
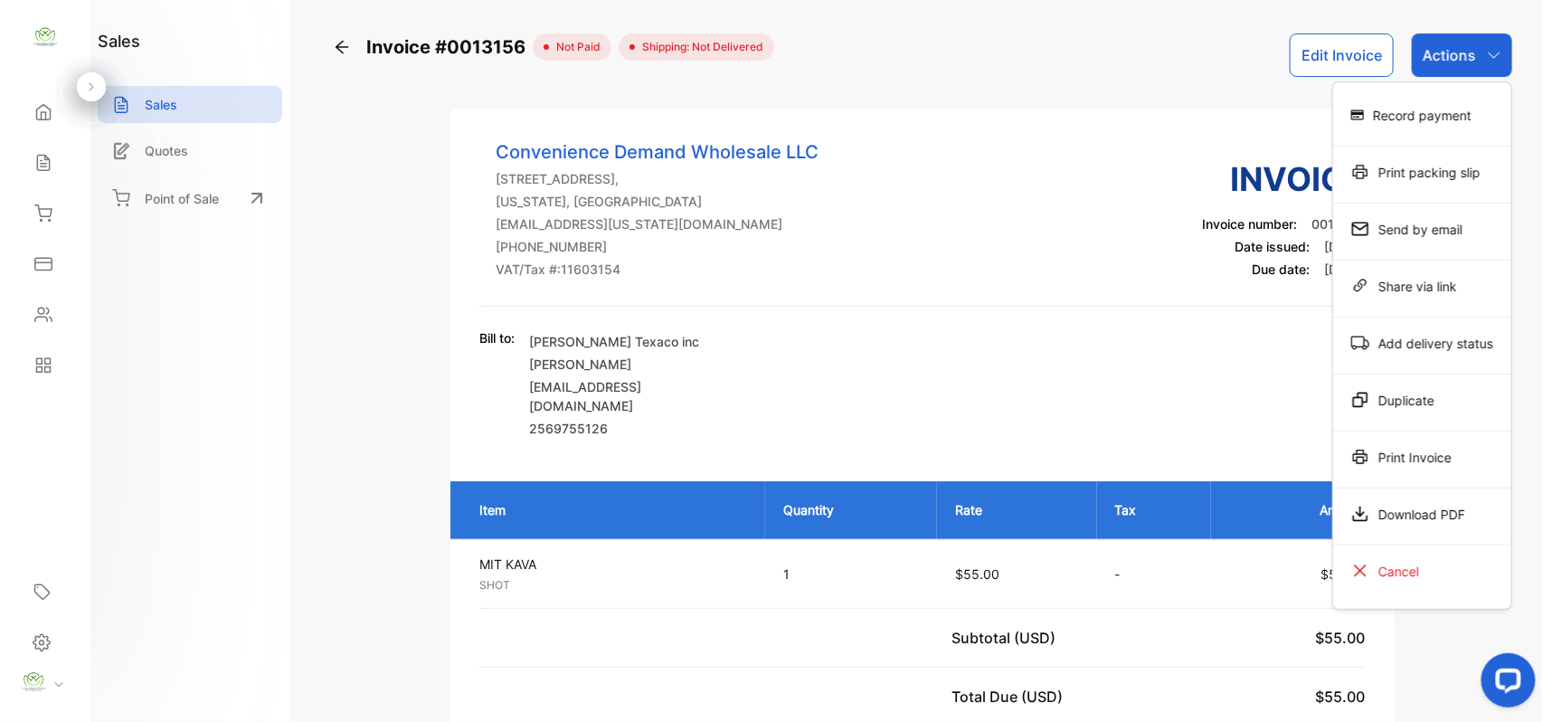
drag, startPoint x: 1436, startPoint y: 450, endPoint x: 1423, endPoint y: 440, distance: 17.4
click at [1423, 440] on div "Print Invoice" at bounding box center [1422, 457] width 178 height 36
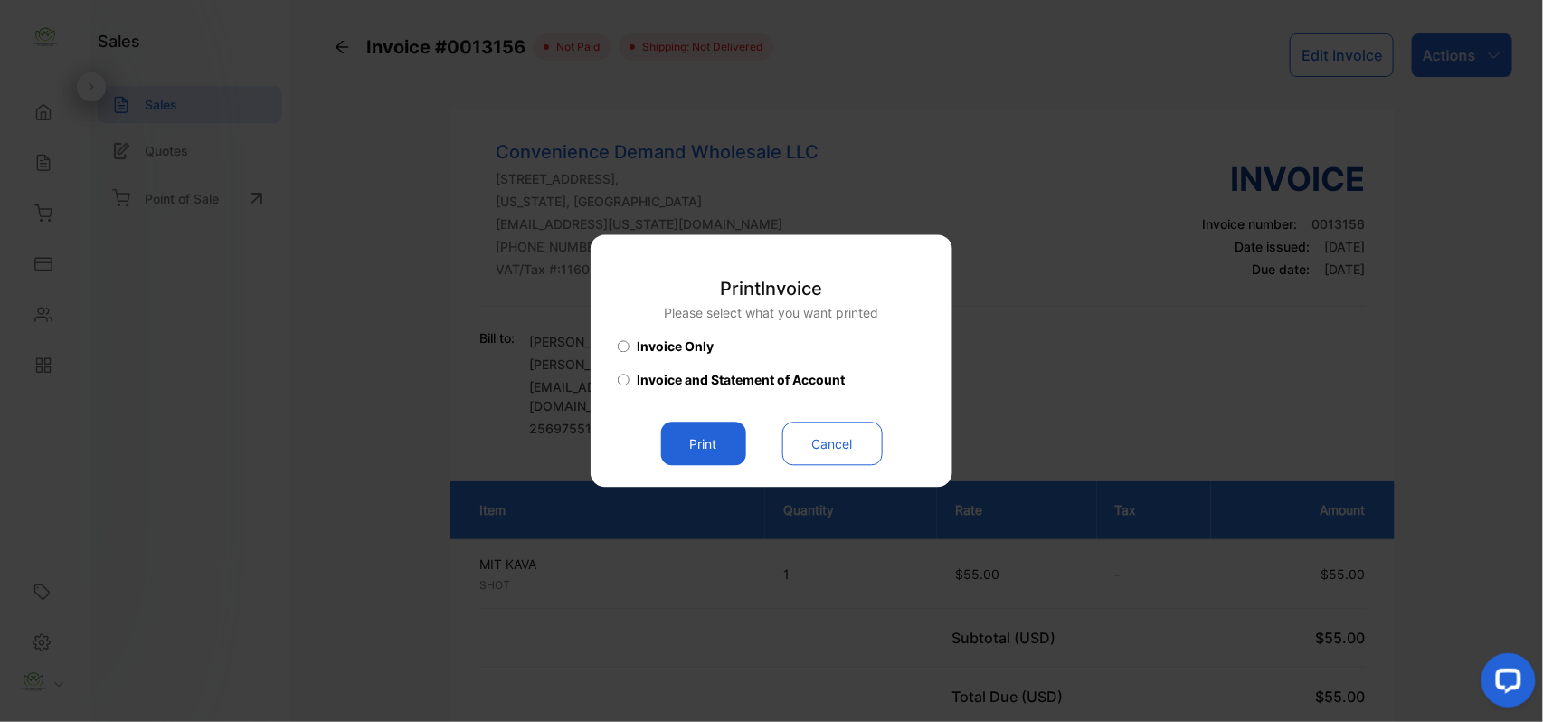
drag, startPoint x: 698, startPoint y: 421, endPoint x: 728, endPoint y: 418, distance: 30.0
click at [704, 421] on div "Print Invoice Please select what you want printed Invoice Only Invoice and Stat…" at bounding box center [772, 362] width 308 height 208
drag, startPoint x: 721, startPoint y: 439, endPoint x: 747, endPoint y: 434, distance: 26.6
click at [734, 435] on button "Print" at bounding box center [703, 443] width 85 height 43
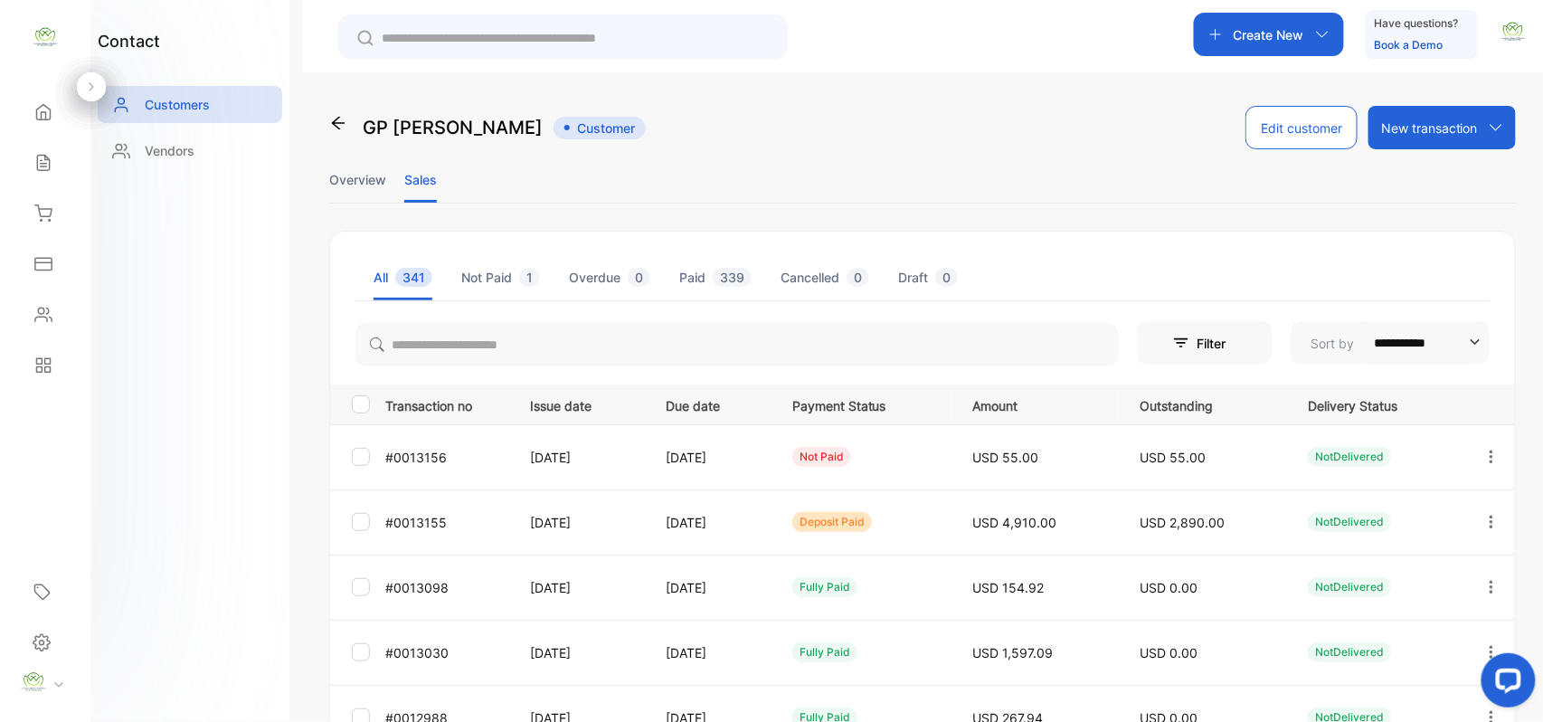
click at [1485, 515] on icon "button" at bounding box center [1491, 522] width 16 height 16
click at [1386, 634] on span "Add payment" at bounding box center [1368, 629] width 92 height 22
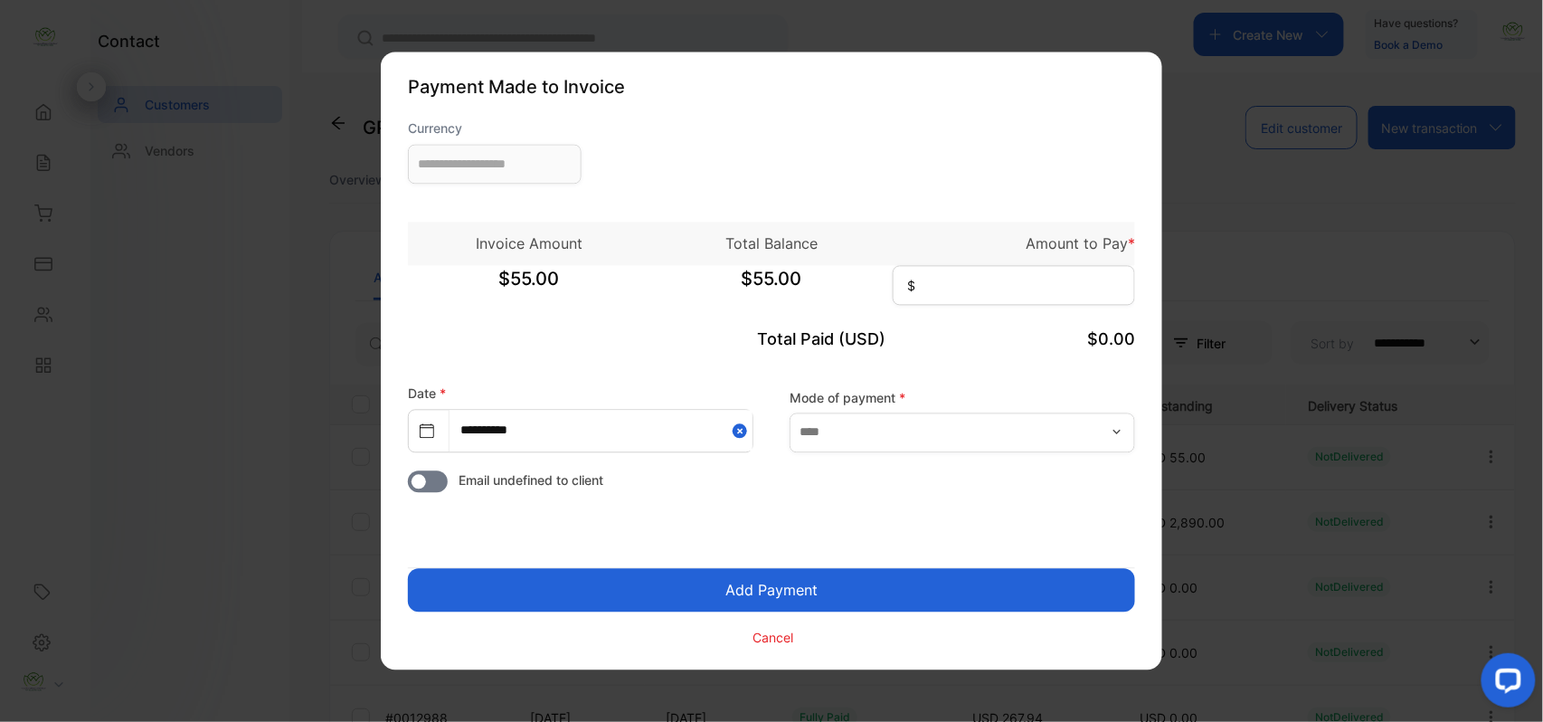
type input "**********"
click at [1083, 286] on input at bounding box center [1014, 286] width 242 height 40
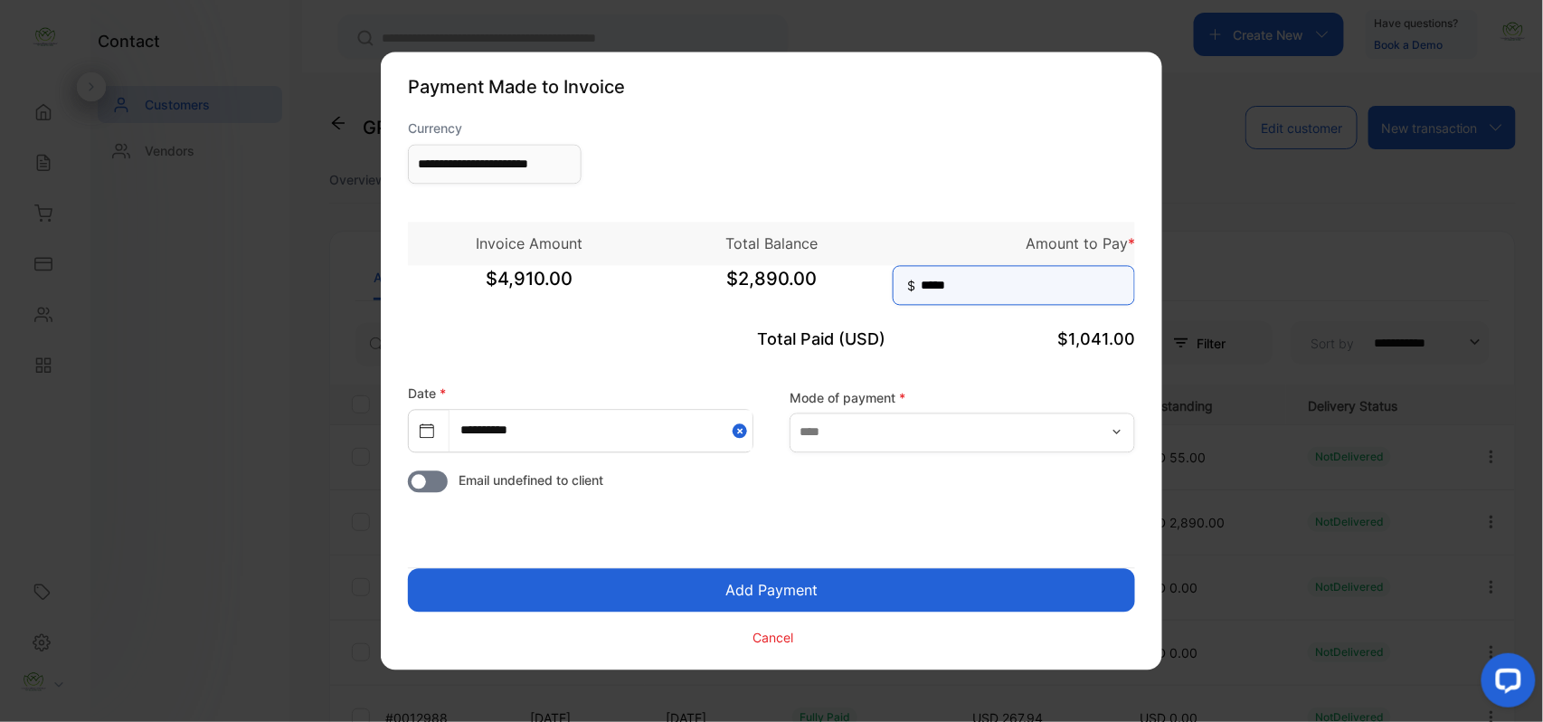
type input "*****"
click at [408, 569] on button "Add Payment" at bounding box center [771, 590] width 727 height 43
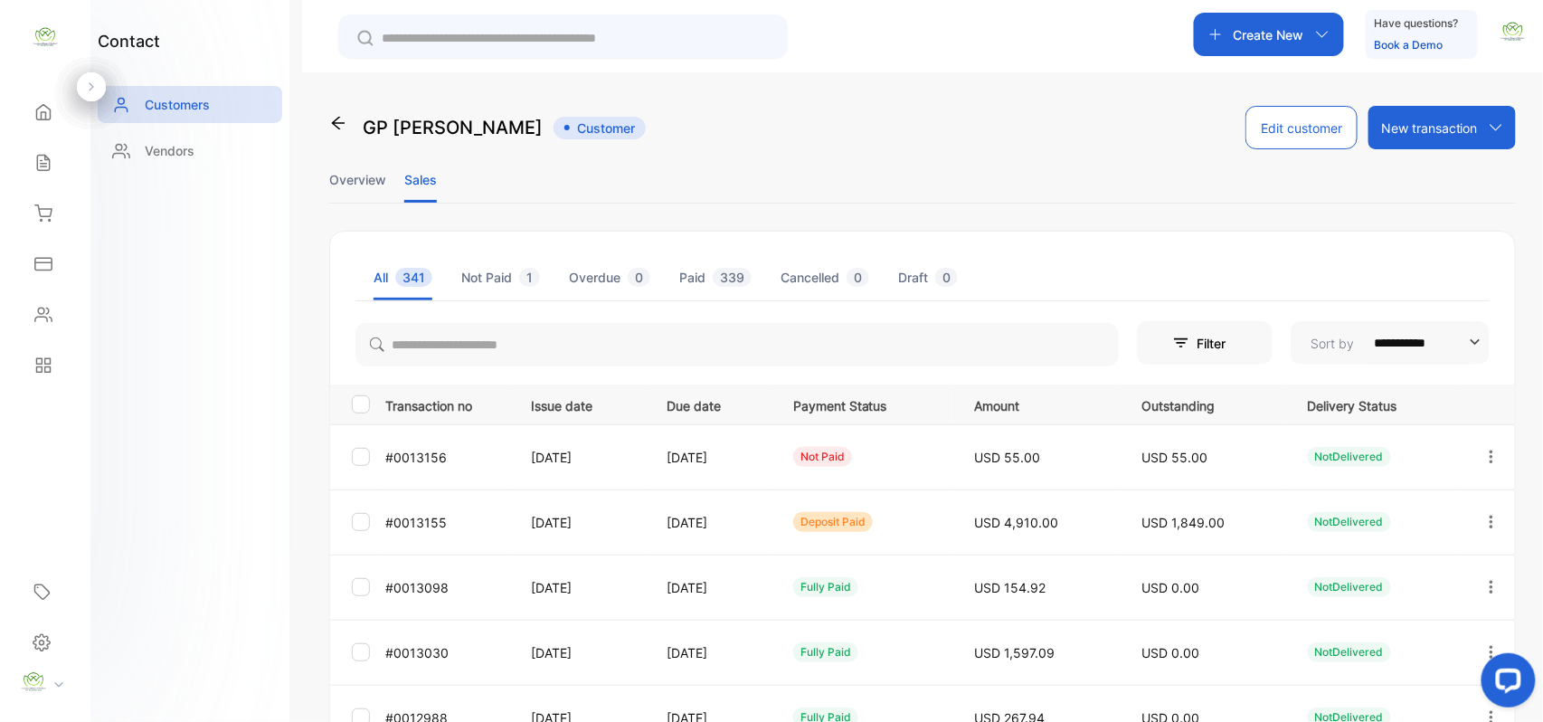
drag, startPoint x: 1484, startPoint y: 517, endPoint x: 1483, endPoint y: 533, distance: 15.4
click at [1487, 526] on icon "button" at bounding box center [1491, 522] width 16 height 16
click at [1431, 576] on div "View" at bounding box center [1410, 577] width 204 height 36
click at [1483, 516] on icon "button" at bounding box center [1491, 522] width 16 height 16
click at [1444, 562] on div "View" at bounding box center [1410, 577] width 204 height 36
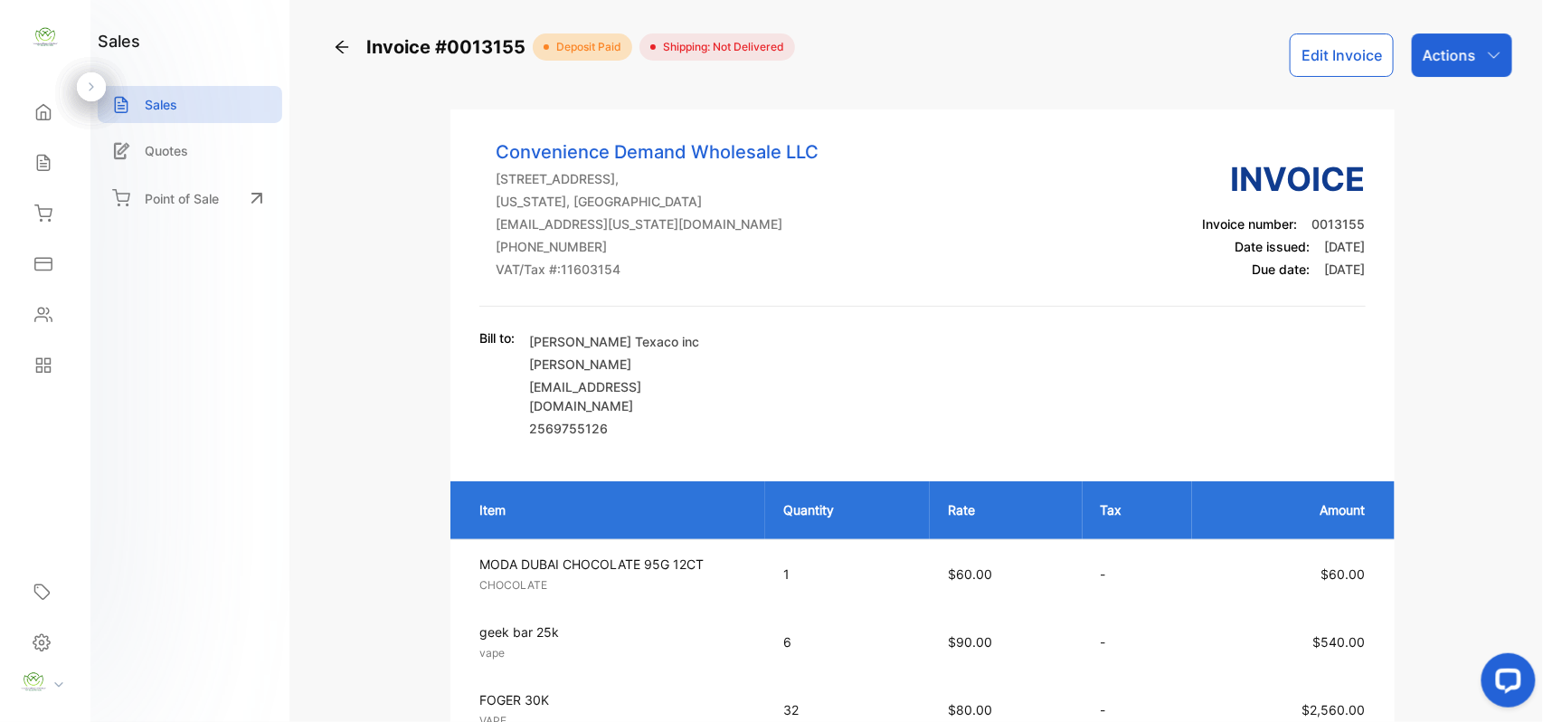
drag, startPoint x: 1440, startPoint y: 49, endPoint x: 1441, endPoint y: 62, distance: 13.6
click at [1440, 51] on p "Actions" at bounding box center [1449, 55] width 53 height 22
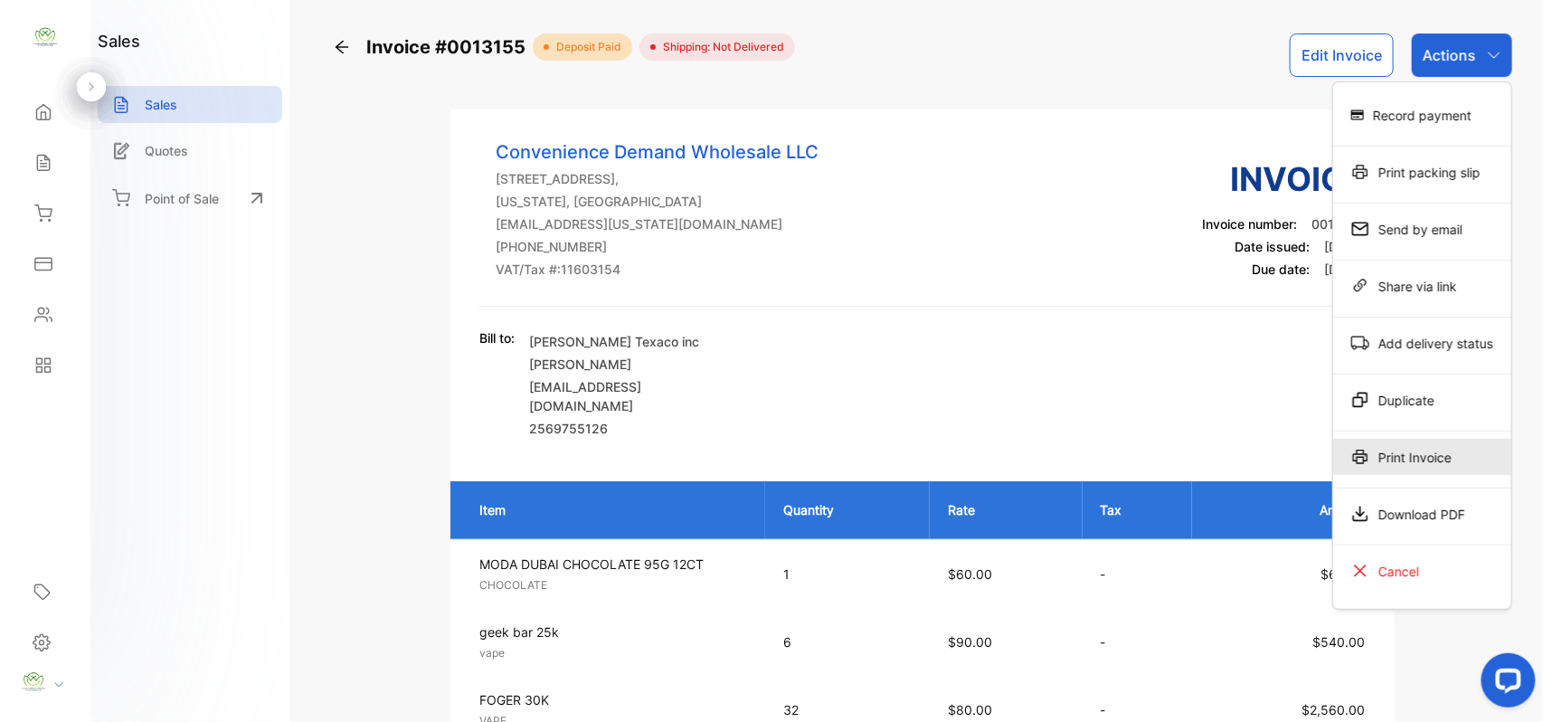
click at [1437, 461] on div "Print Invoice" at bounding box center [1422, 457] width 178 height 36
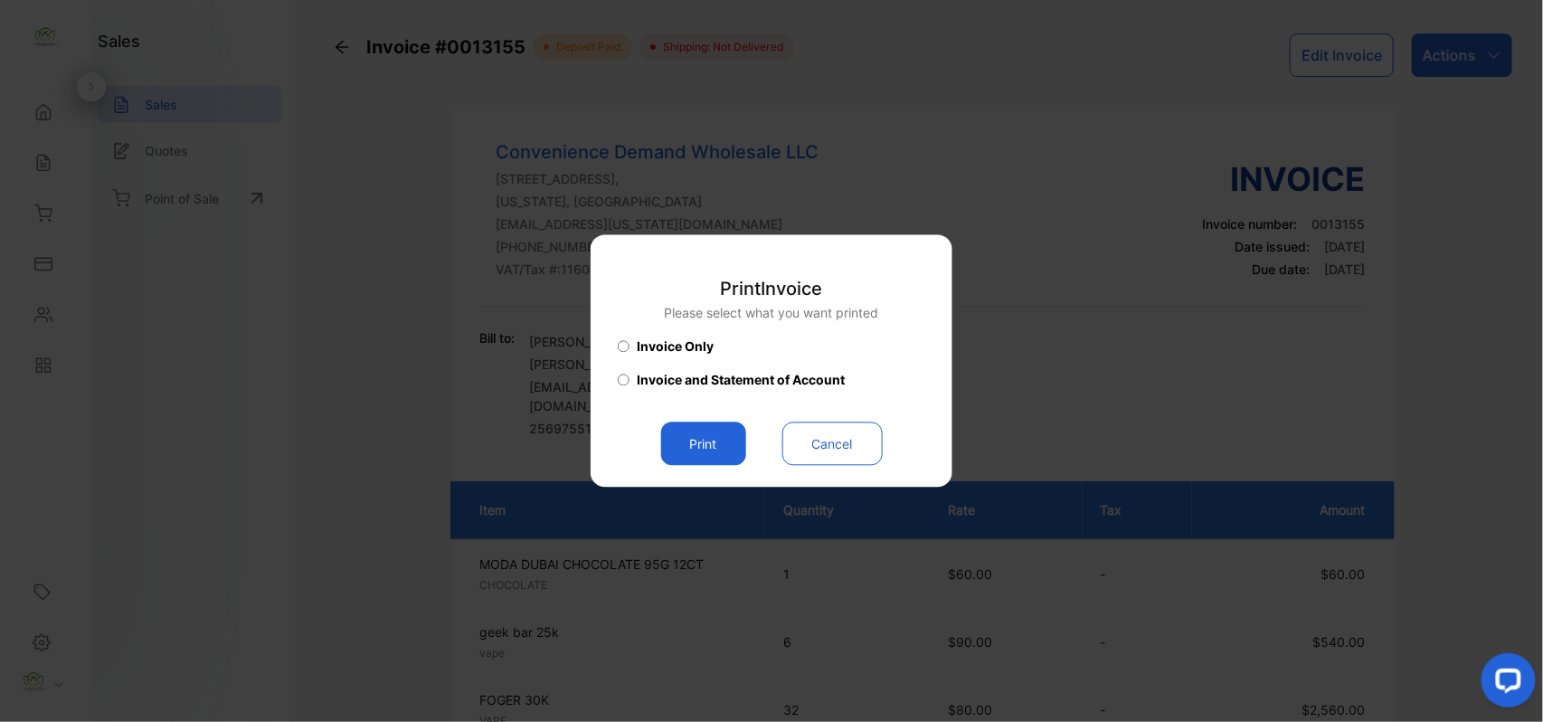
click at [698, 442] on button "Print" at bounding box center [703, 443] width 85 height 43
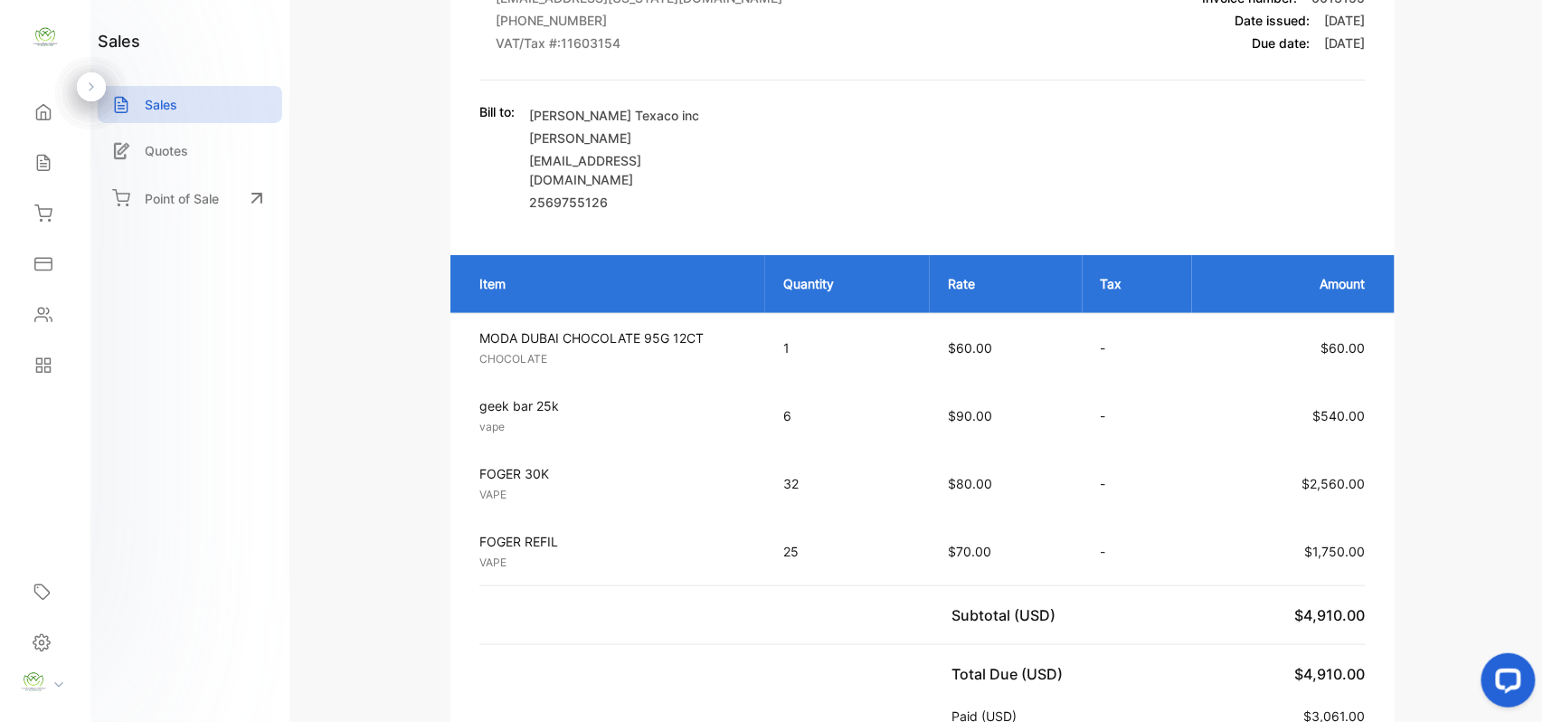
scroll to position [280, 0]
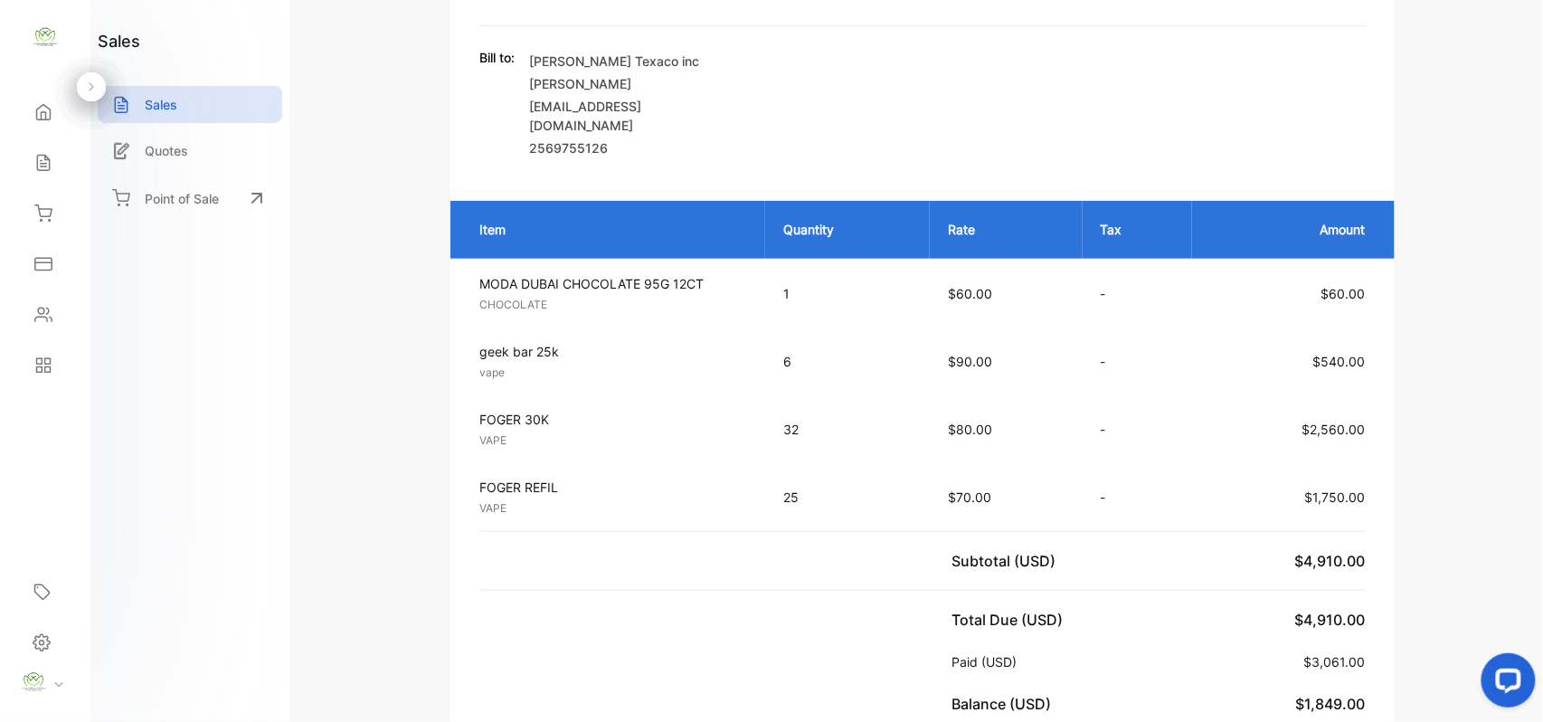
drag, startPoint x: 58, startPoint y: 317, endPoint x: 70, endPoint y: 317, distance: 11.8
click at [66, 317] on div "Contacts" at bounding box center [45, 315] width 62 height 36
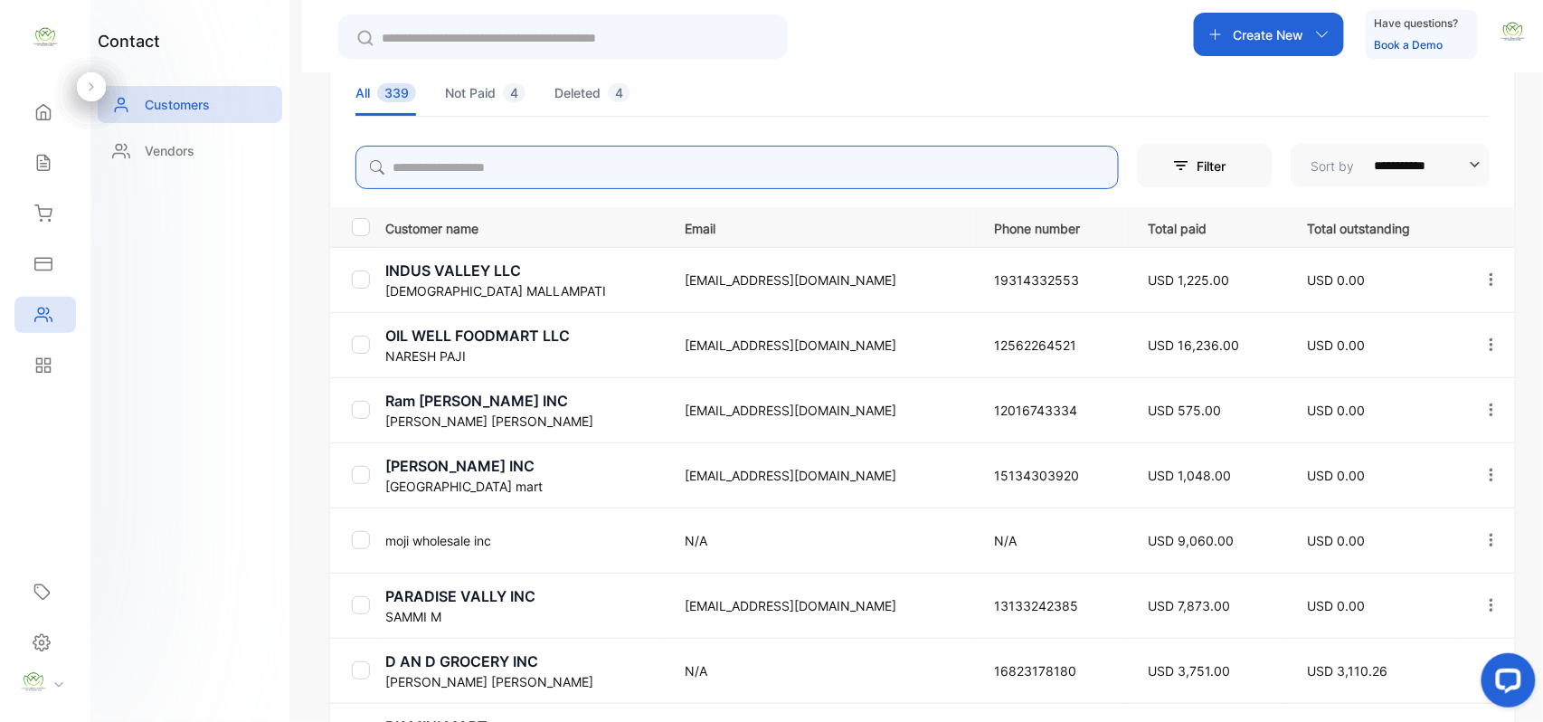
click at [739, 170] on input "search" at bounding box center [736, 167] width 763 height 43
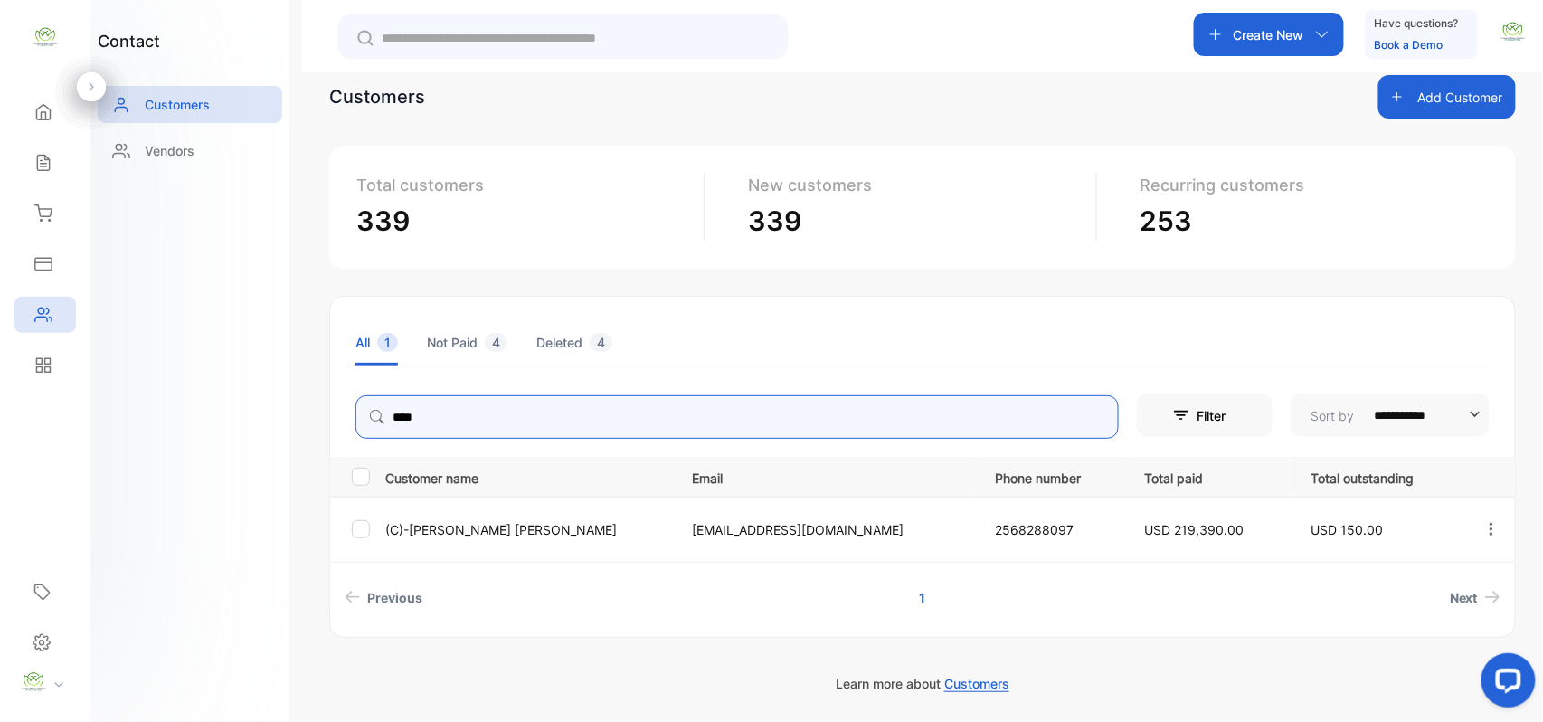
scroll to position [31, 0]
type input "****"
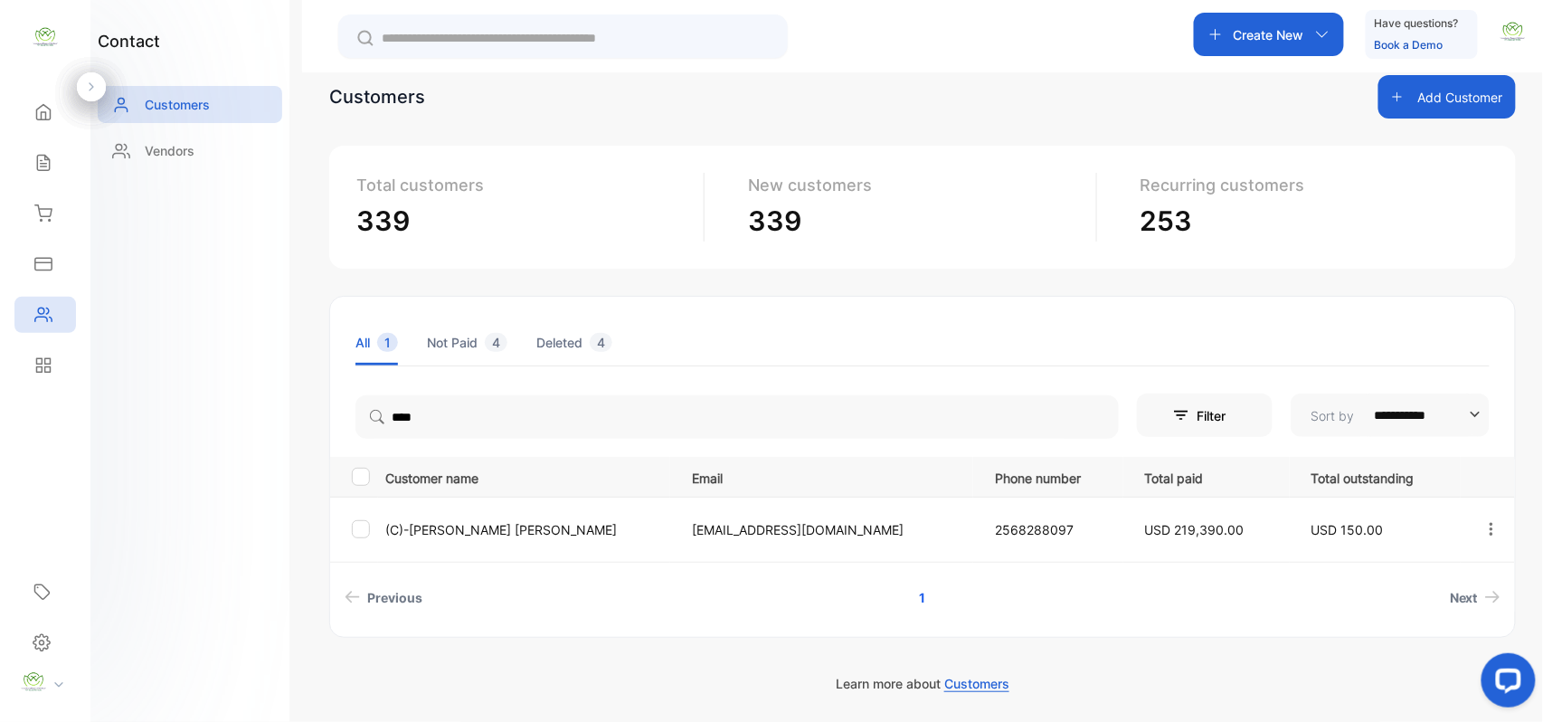
drag, startPoint x: 232, startPoint y: 450, endPoint x: 394, endPoint y: 497, distance: 169.7
click at [237, 450] on div "contact Customers Vendors" at bounding box center [189, 361] width 199 height 722
click at [460, 523] on p "(C)-Sameer Patel" at bounding box center [527, 529] width 284 height 19
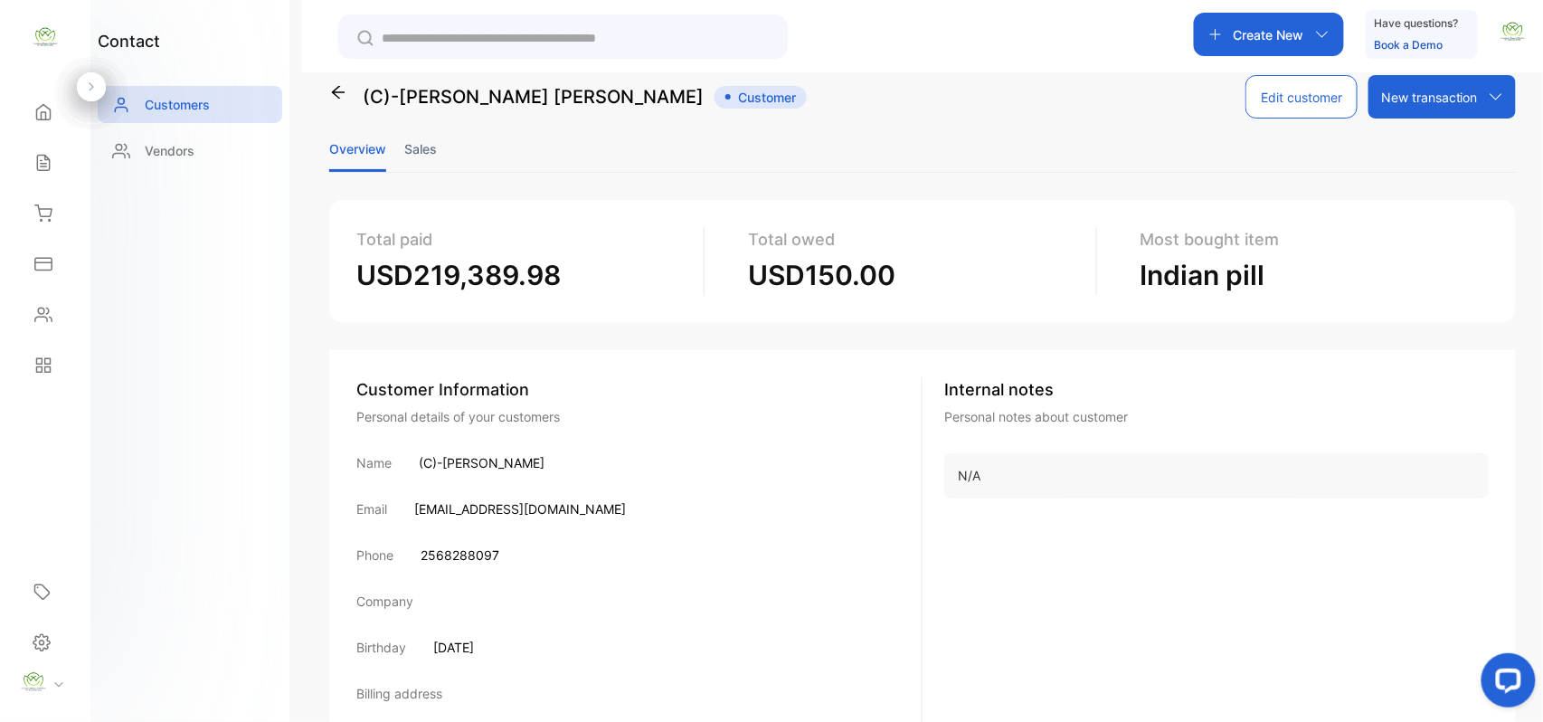
click at [418, 142] on li "Sales" at bounding box center [420, 149] width 33 height 46
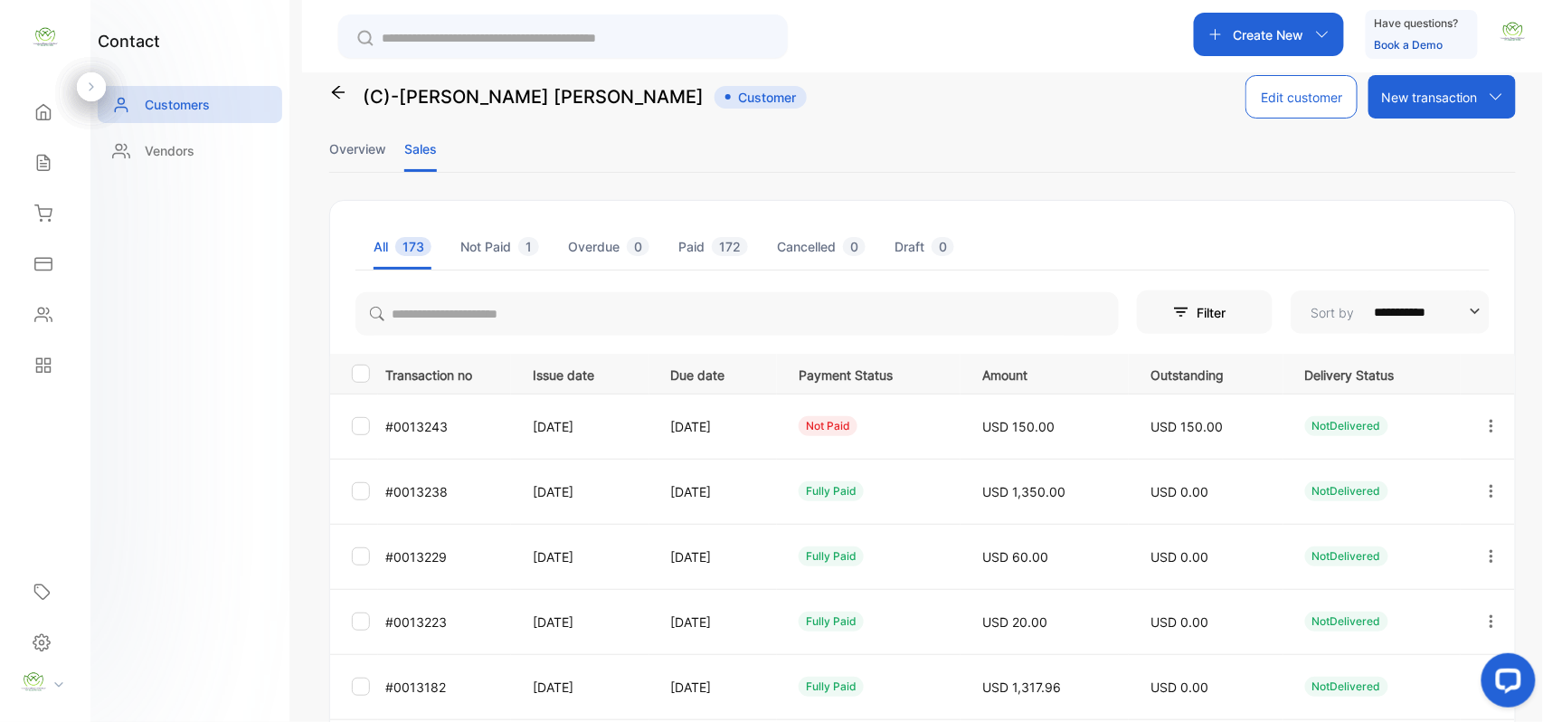
click at [1494, 417] on button "button" at bounding box center [1491, 425] width 16 height 43
click at [1459, 476] on div "View" at bounding box center [1410, 481] width 204 height 36
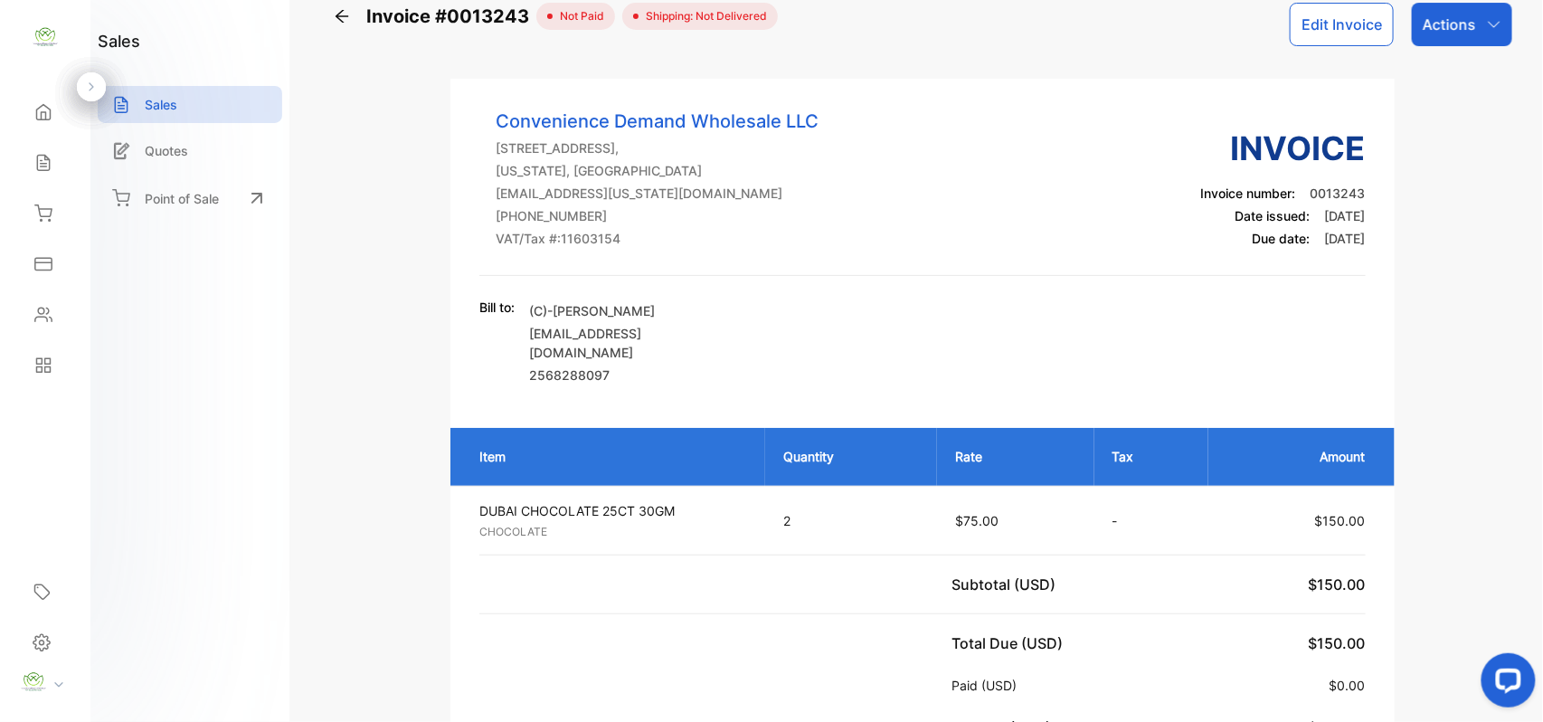
click at [1467, 31] on p "Actions" at bounding box center [1449, 25] width 53 height 22
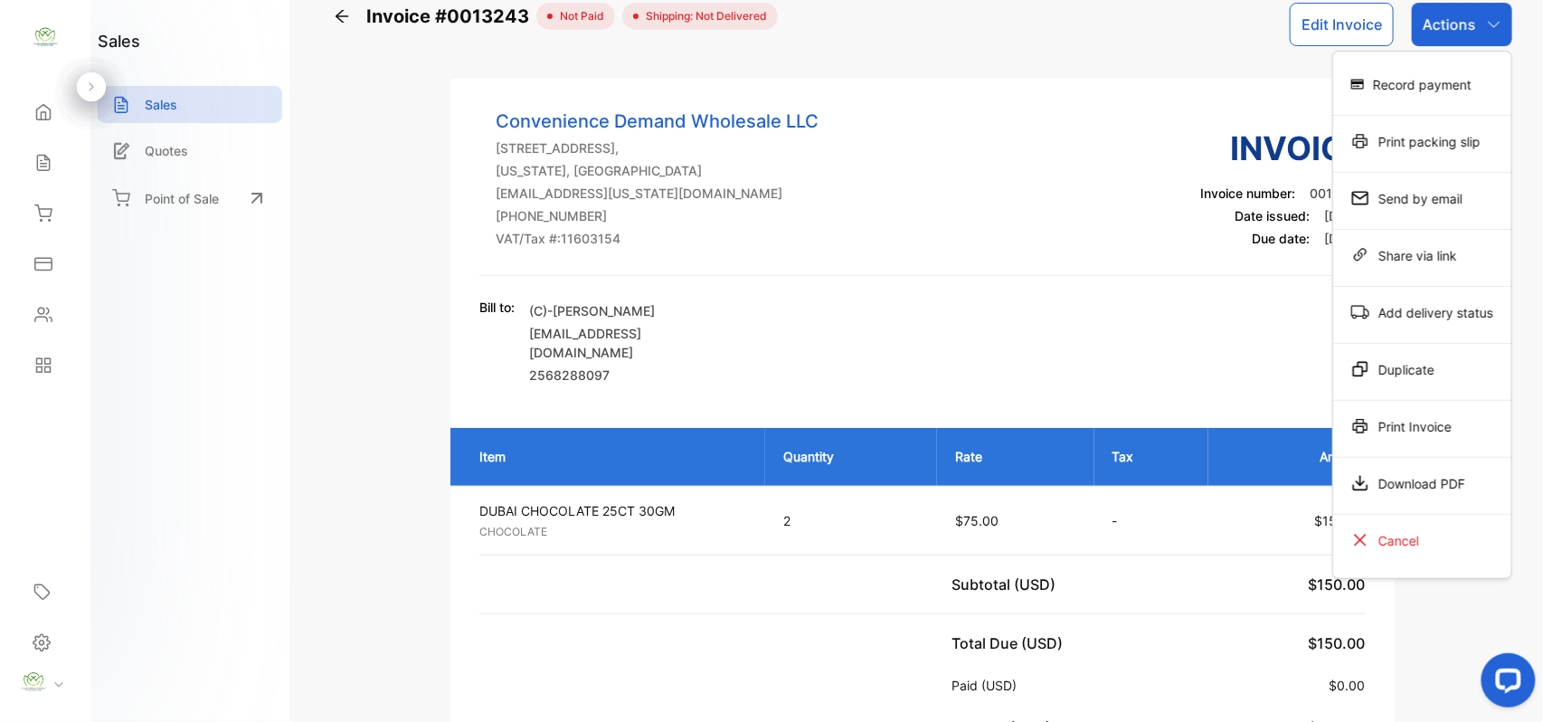
click at [1451, 81] on div "Record payment" at bounding box center [1422, 84] width 178 height 36
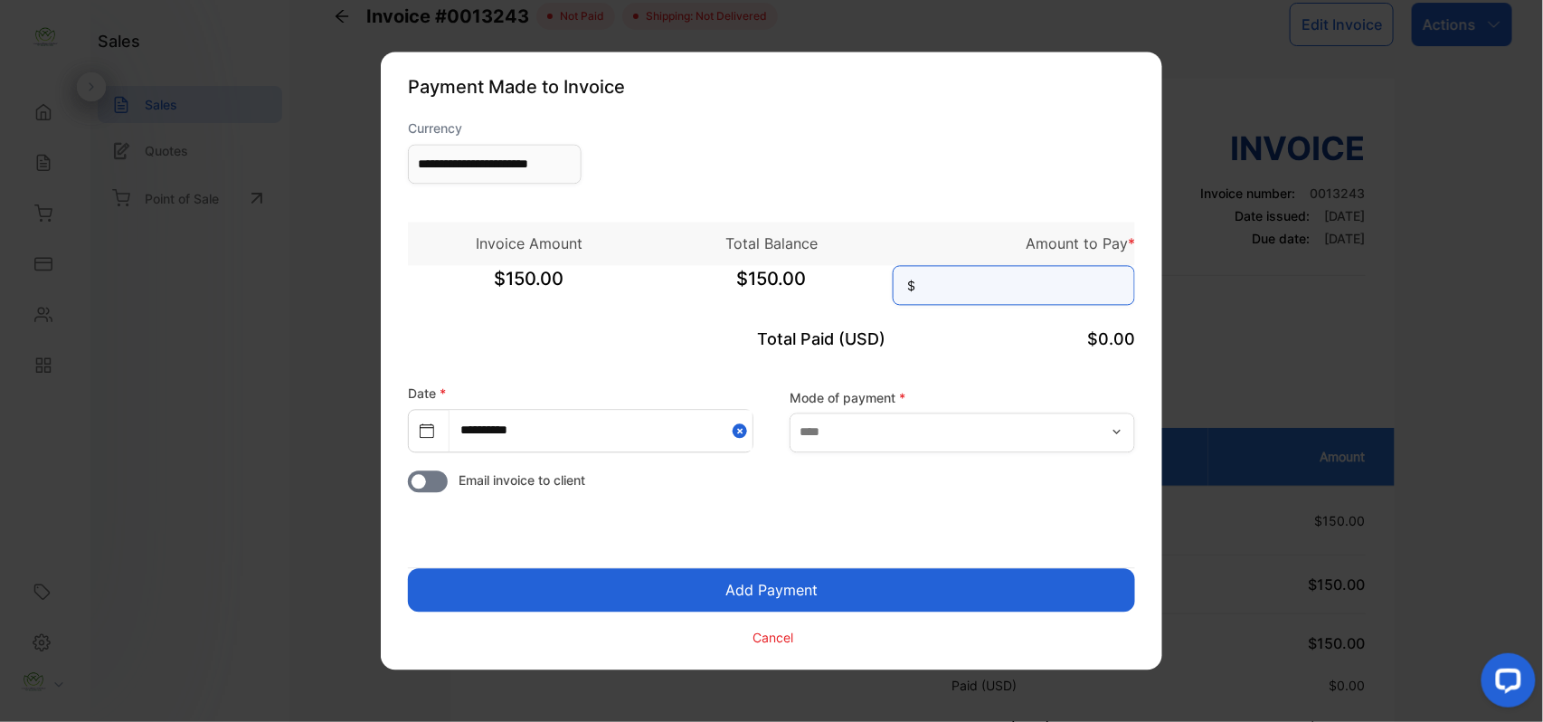
click at [1050, 275] on input at bounding box center [1014, 286] width 242 height 40
type input "***"
click at [869, 612] on div "Cancel" at bounding box center [771, 630] width 727 height 36
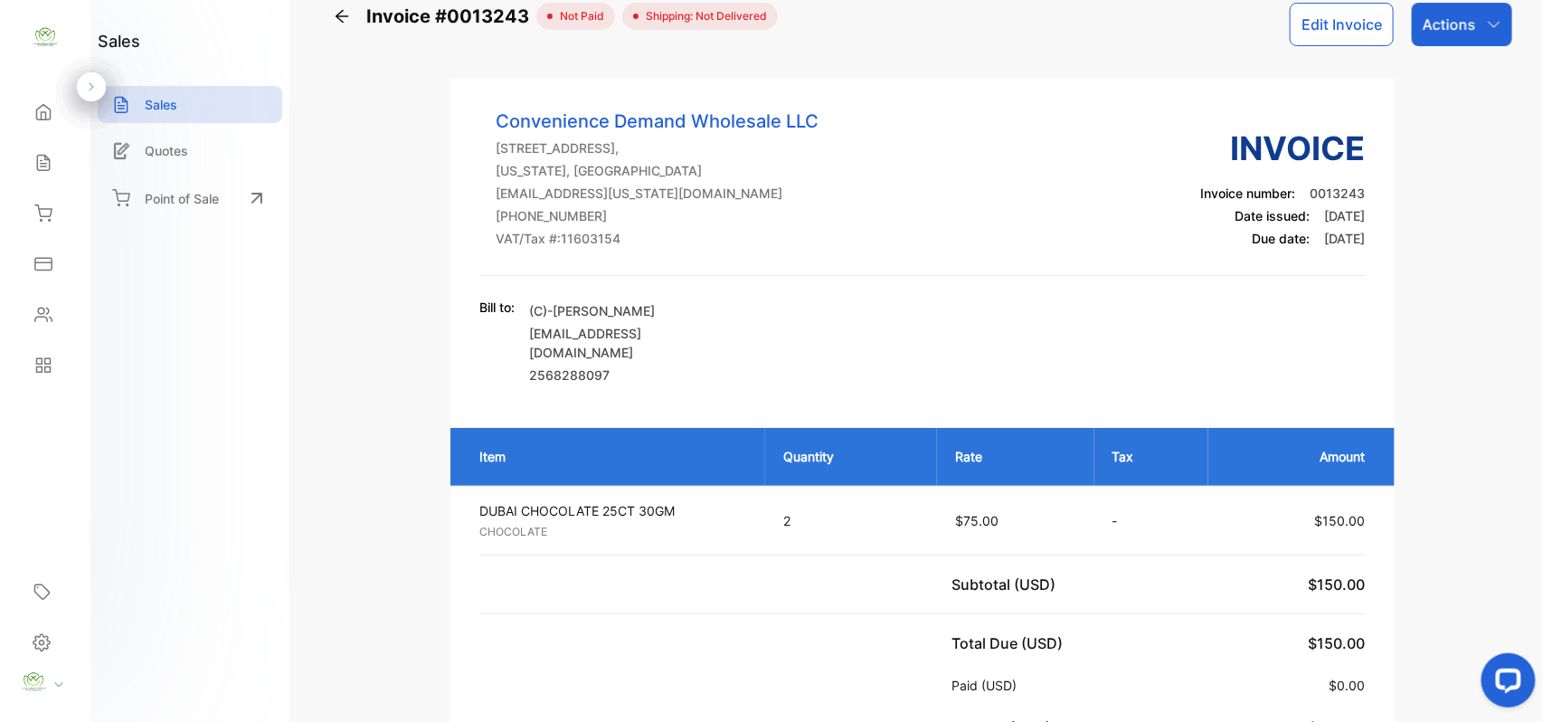
click at [1459, 34] on div "Actions" at bounding box center [1462, 24] width 100 height 43
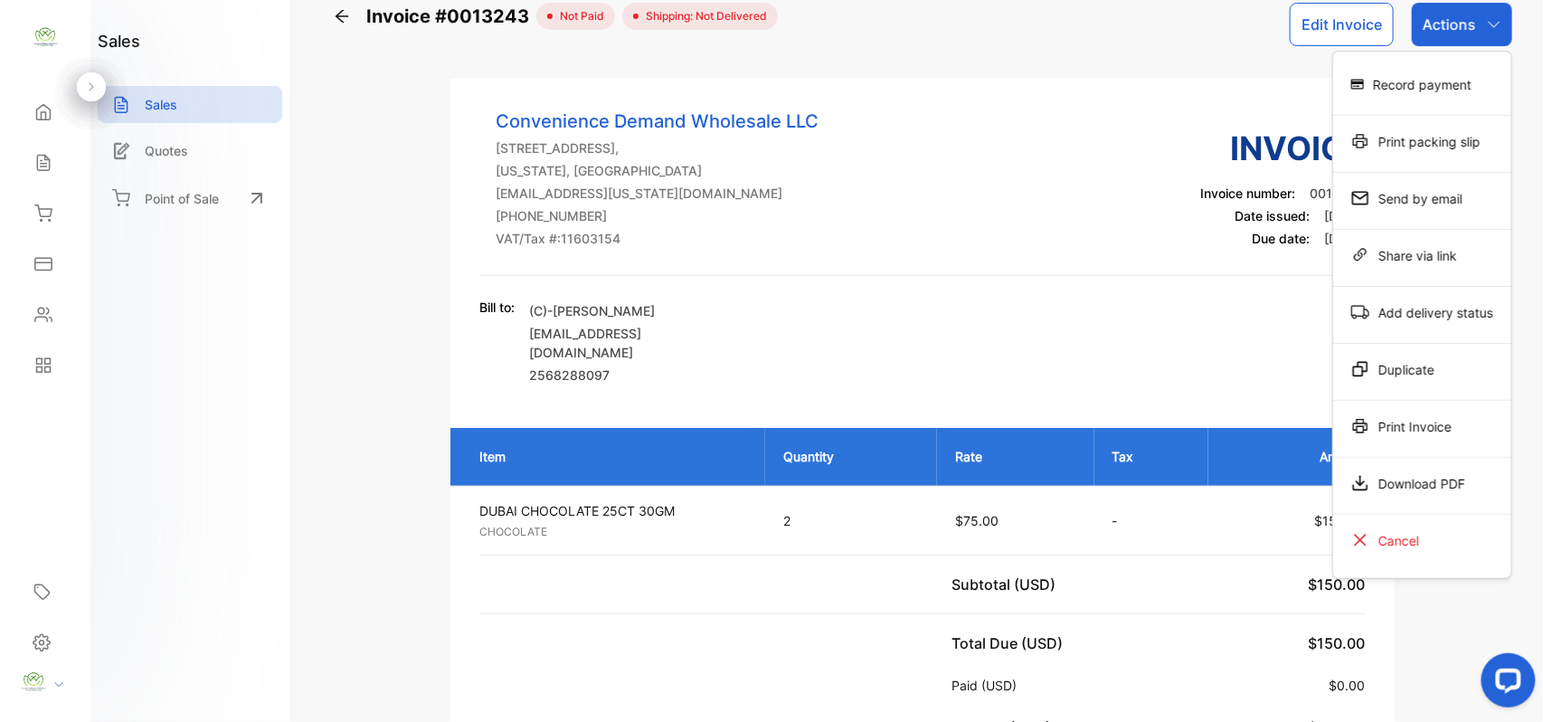
click at [1407, 423] on div "Print Invoice" at bounding box center [1422, 426] width 178 height 36
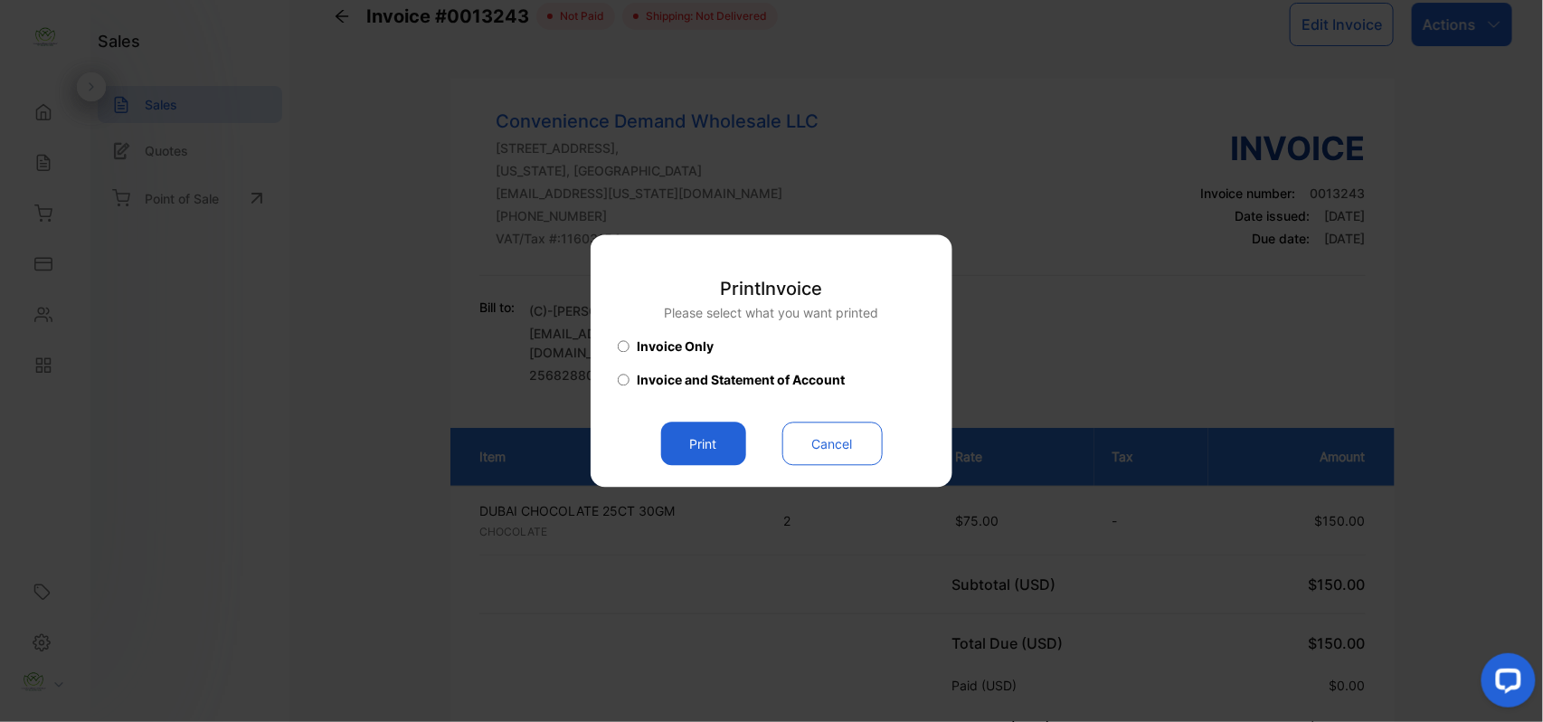
drag, startPoint x: 823, startPoint y: 447, endPoint x: 979, endPoint y: 362, distance: 177.3
click at [828, 447] on button "Cancel" at bounding box center [832, 443] width 100 height 43
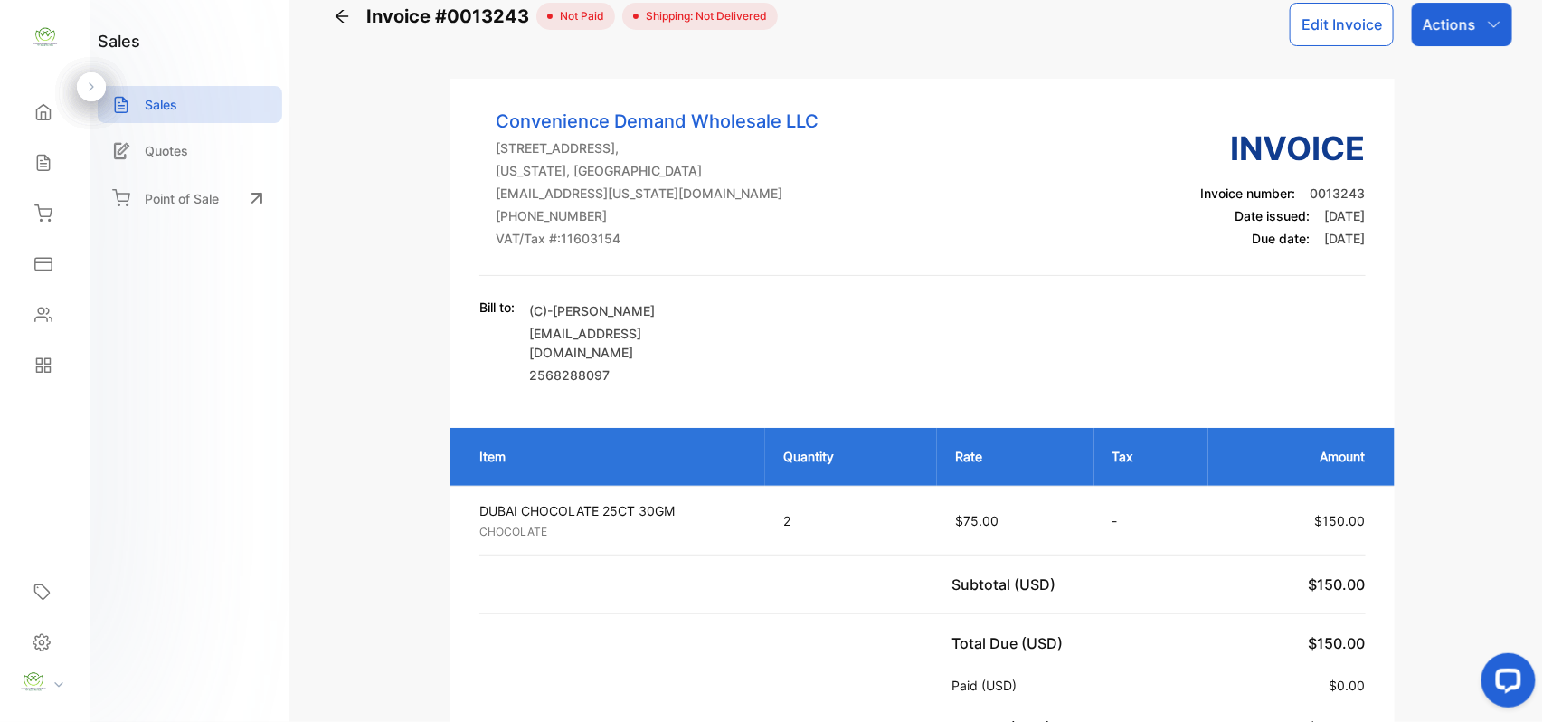
drag, startPoint x: 1448, startPoint y: 16, endPoint x: 1449, endPoint y: 33, distance: 16.3
click at [1451, 16] on p "Actions" at bounding box center [1449, 25] width 53 height 22
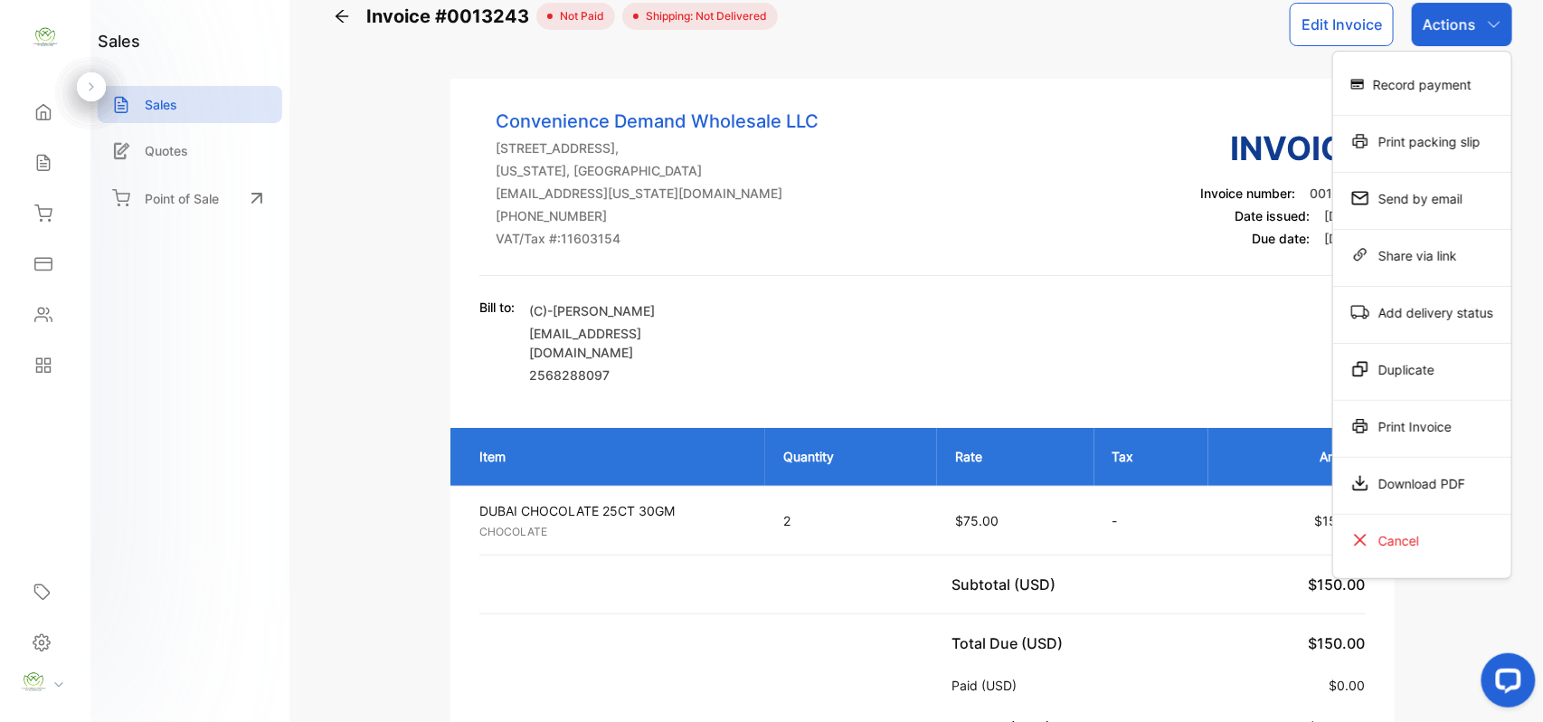
click at [1423, 88] on div "Record payment" at bounding box center [1422, 84] width 178 height 36
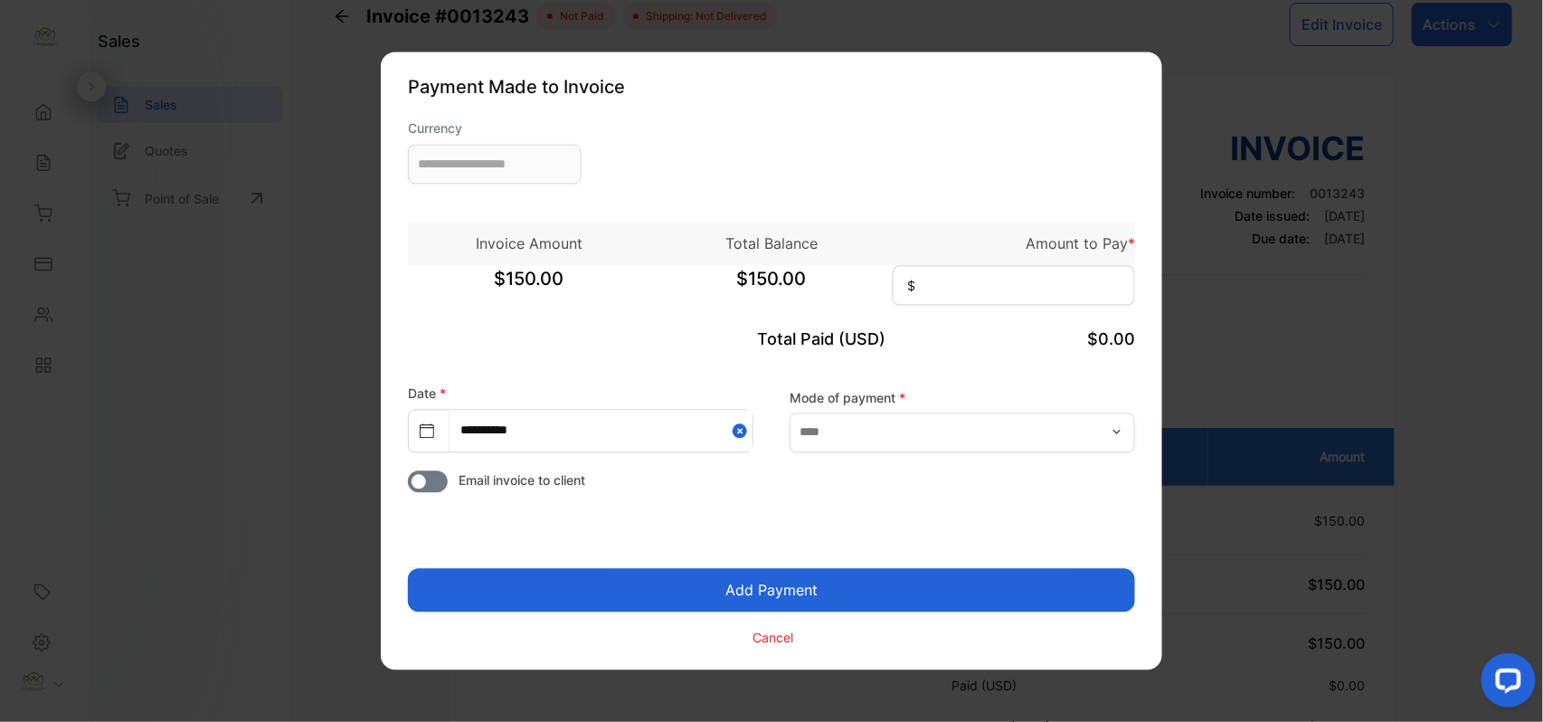
type input "**********"
click at [971, 297] on input at bounding box center [1014, 286] width 242 height 40
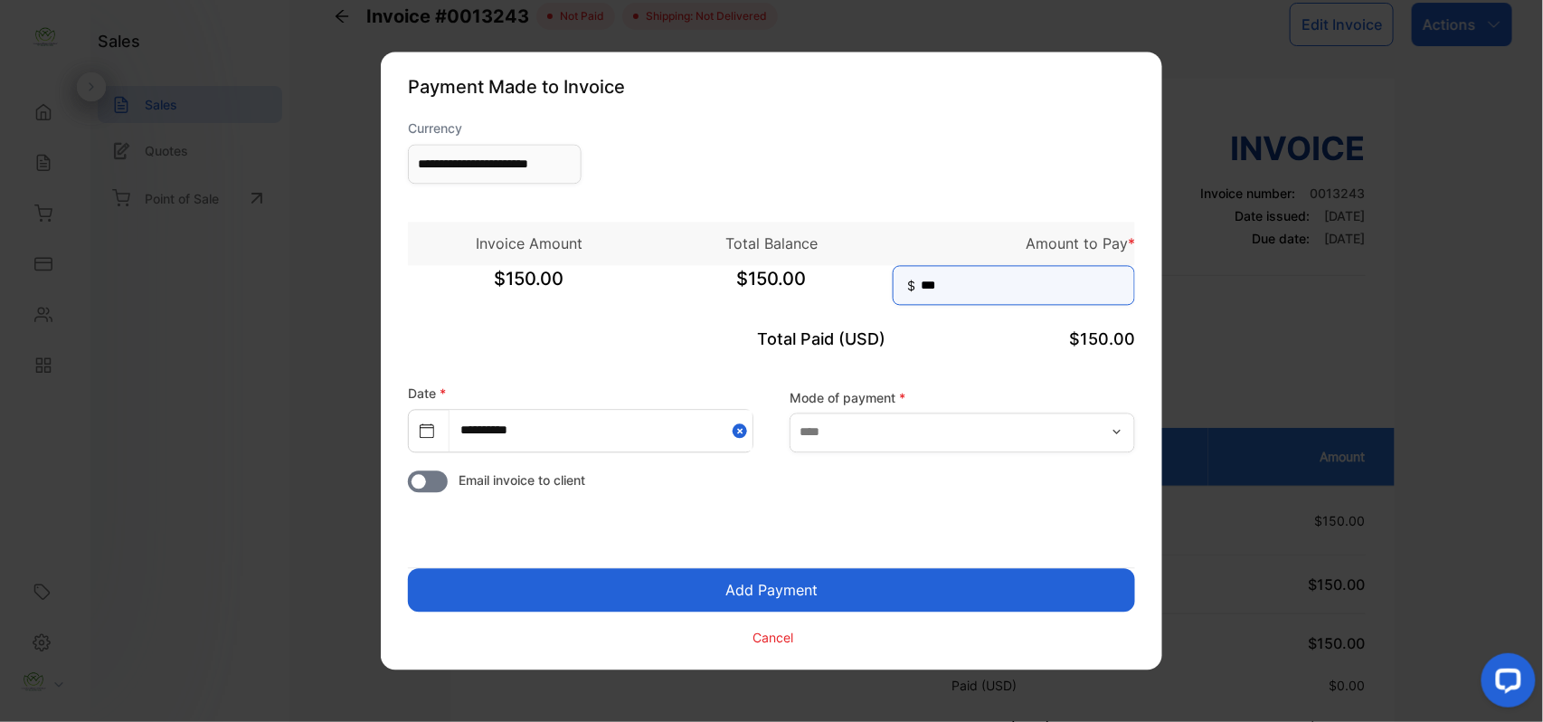
type input "***"
click at [855, 583] on button "Add Payment" at bounding box center [771, 590] width 727 height 43
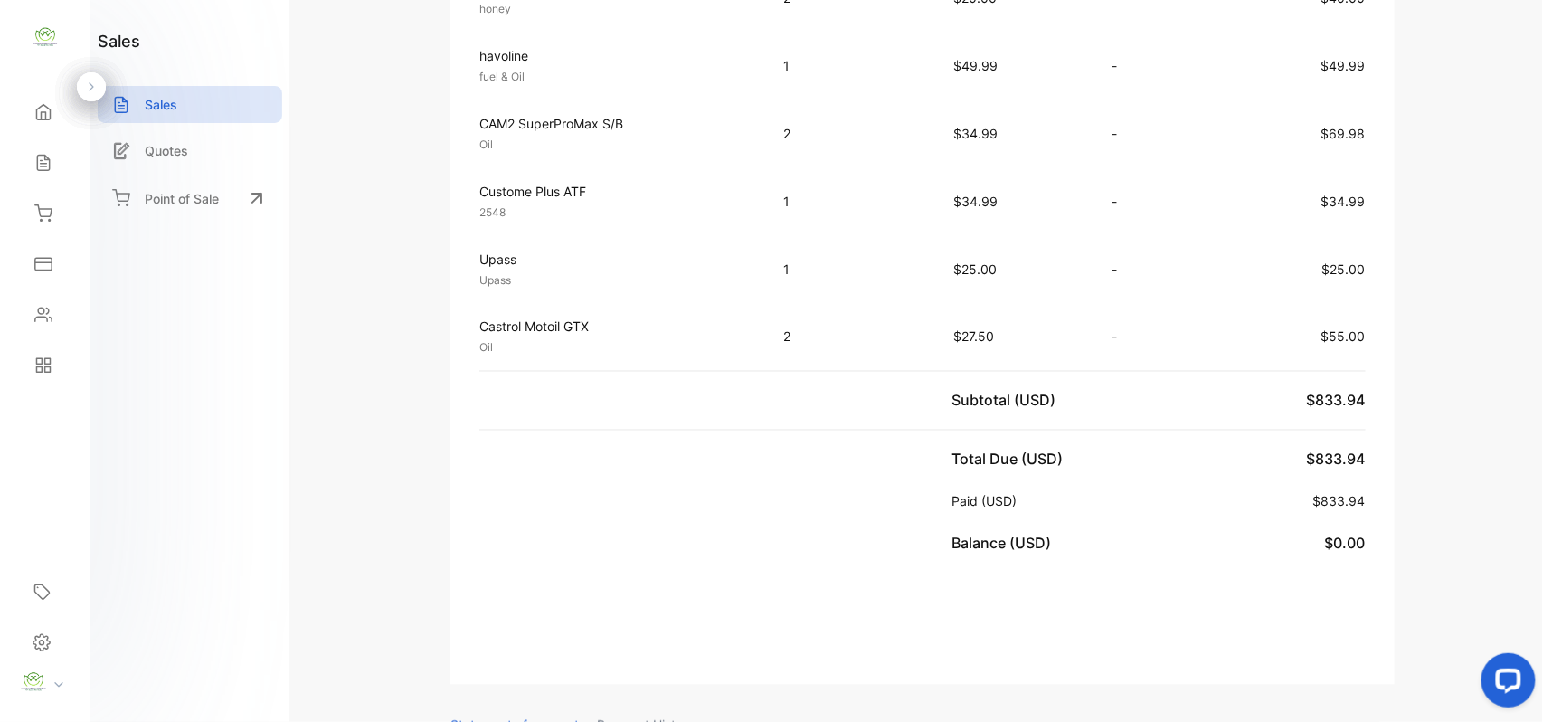
scroll to position [1125, 0]
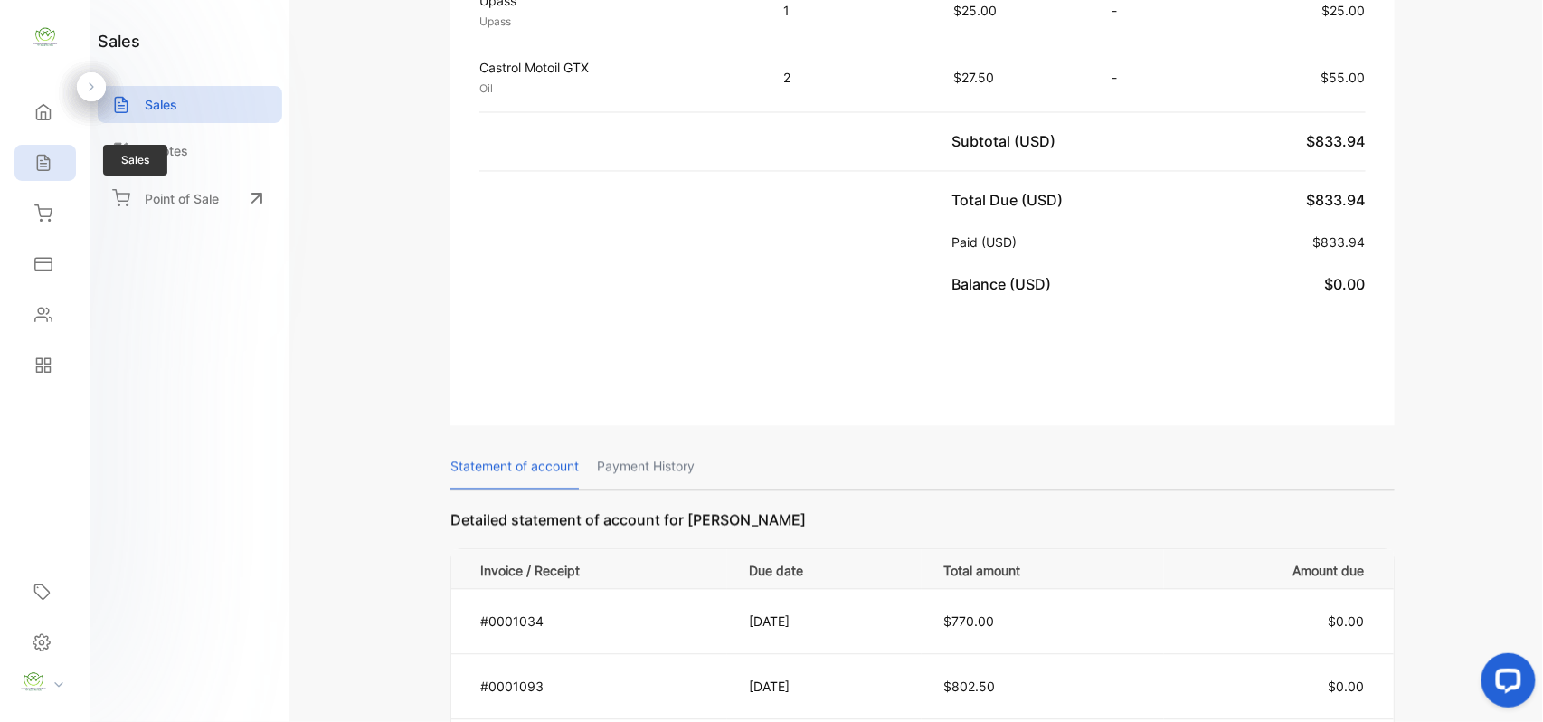
click at [43, 150] on div "Sales" at bounding box center [45, 163] width 62 height 36
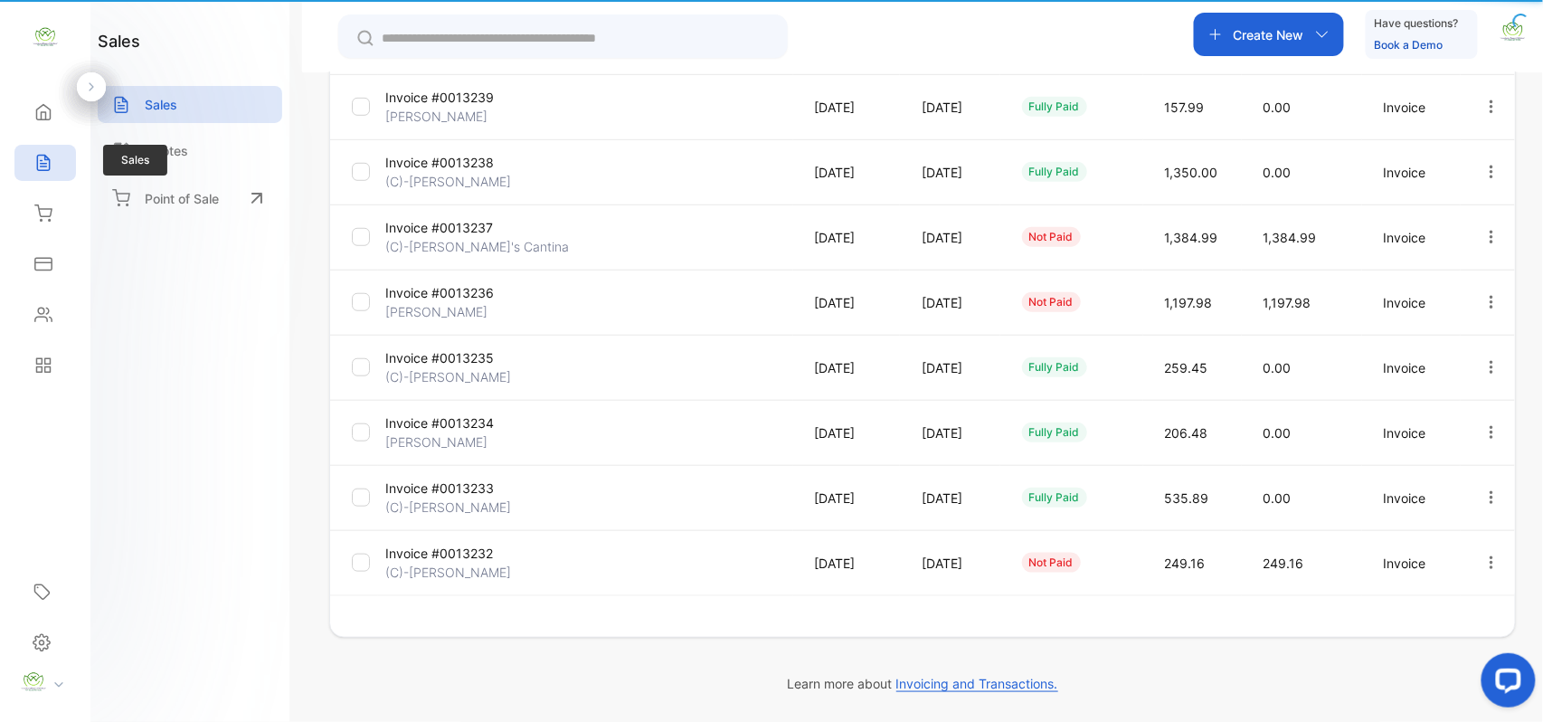
type input "**********"
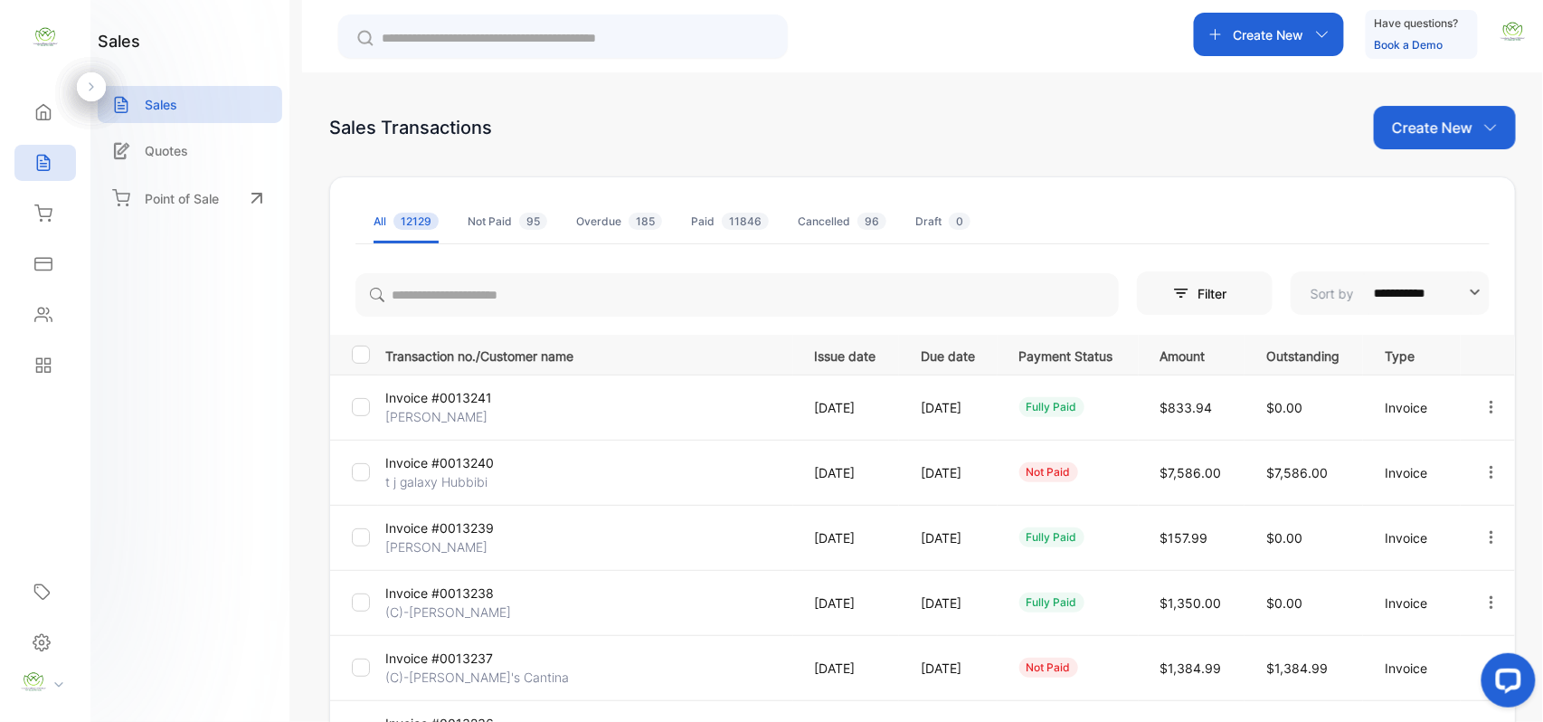
drag, startPoint x: 1431, startPoint y: 114, endPoint x: 1445, endPoint y: 120, distance: 15.8
click at [1440, 118] on div "Create New" at bounding box center [1445, 127] width 142 height 43
click at [1453, 188] on span "Invoice" at bounding box center [1447, 187] width 43 height 19
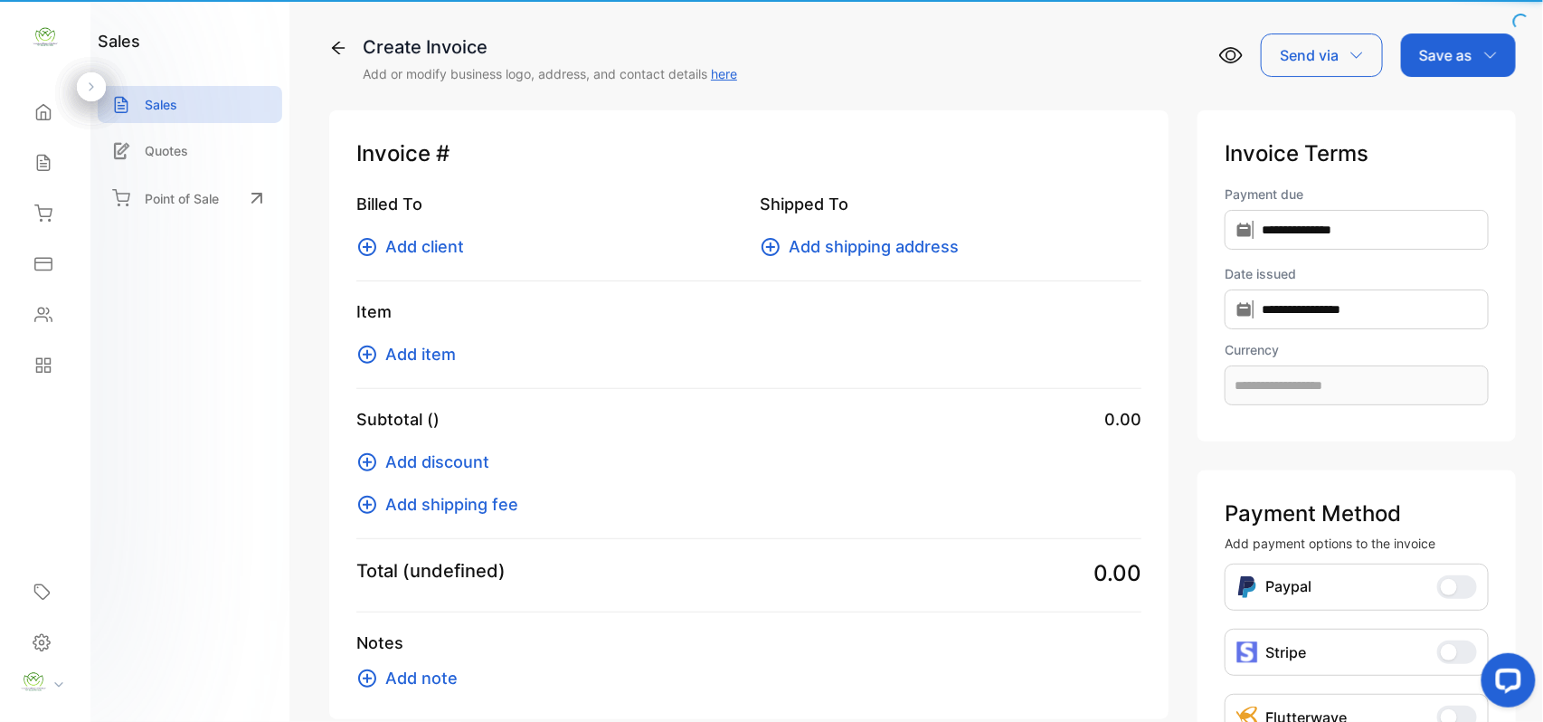
type input "**********"
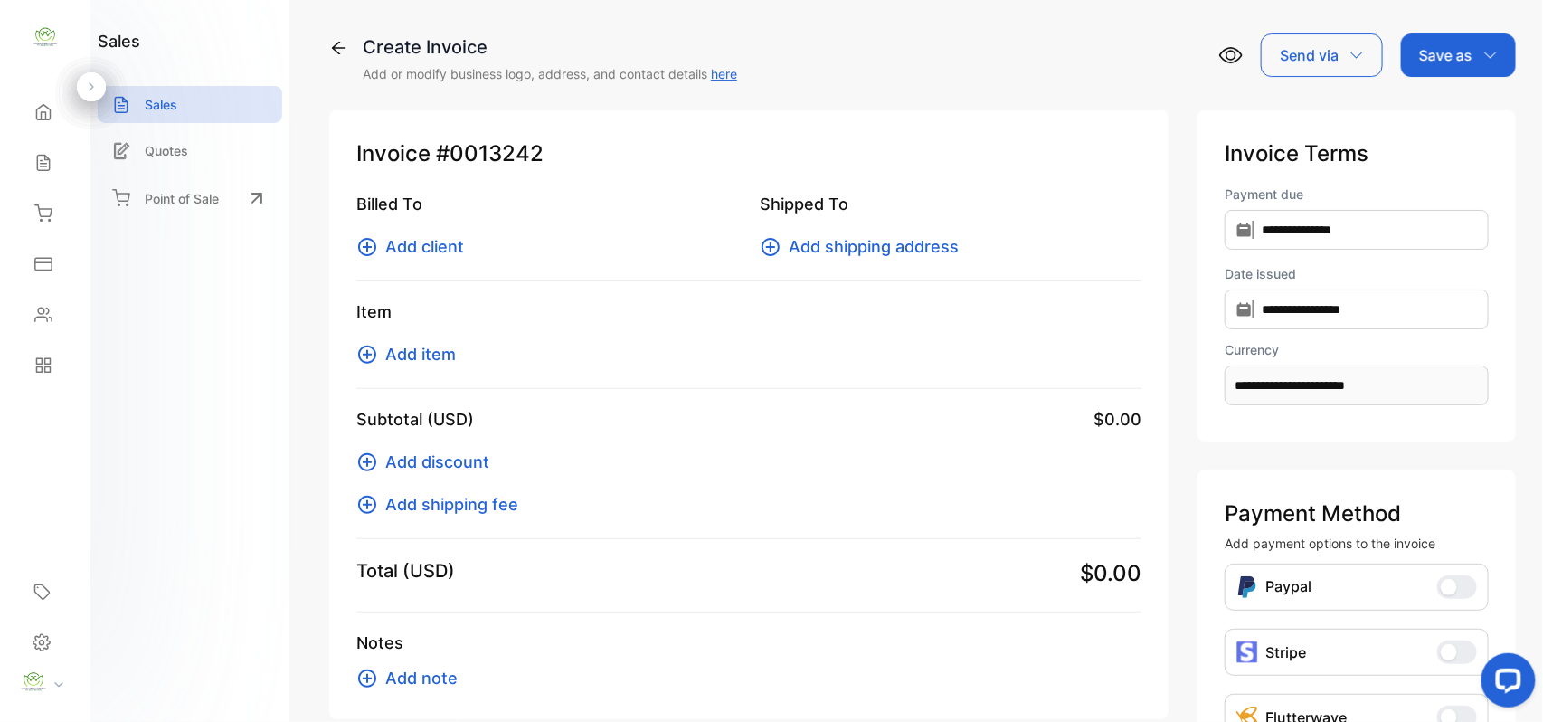
click at [418, 254] on span "Add client" at bounding box center [424, 246] width 79 height 24
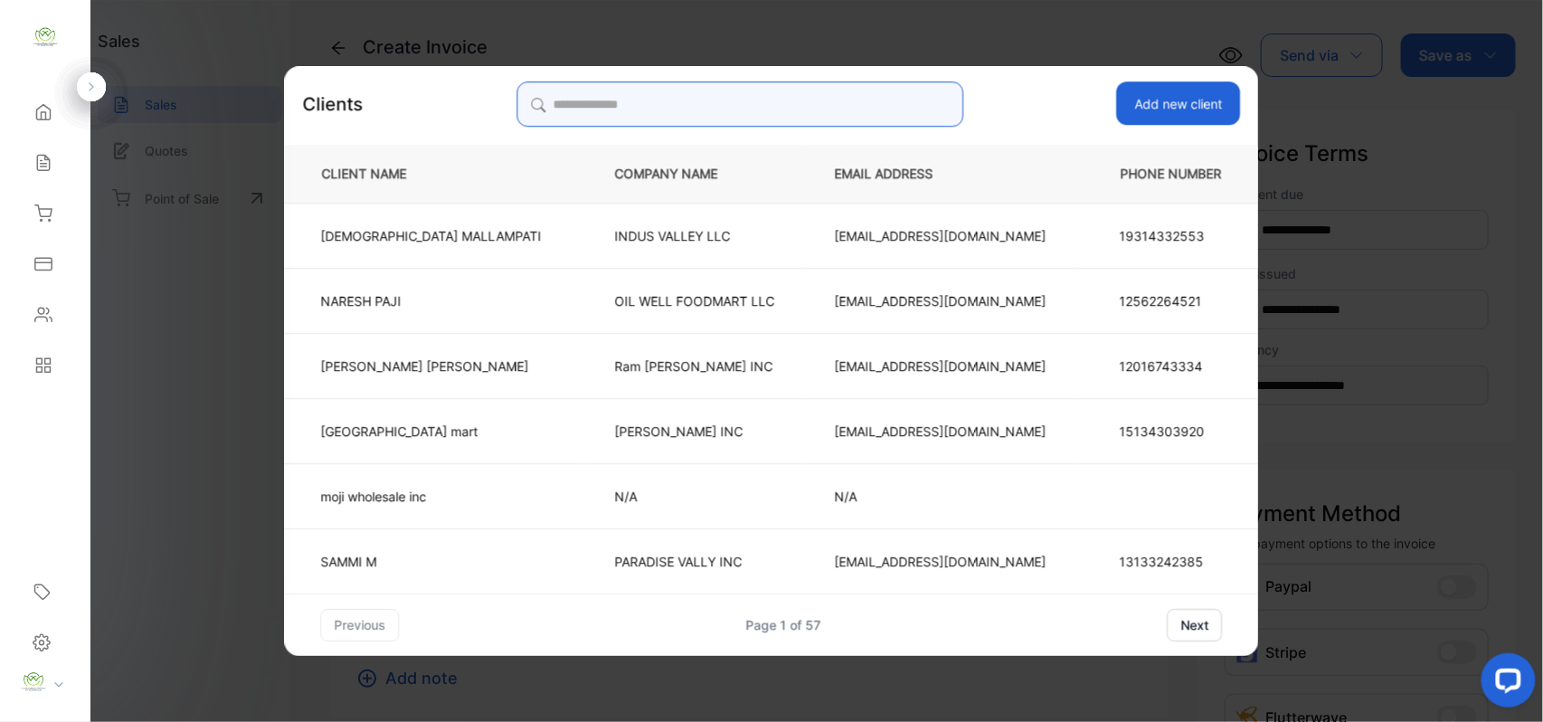
click at [821, 106] on input "search" at bounding box center [739, 103] width 447 height 45
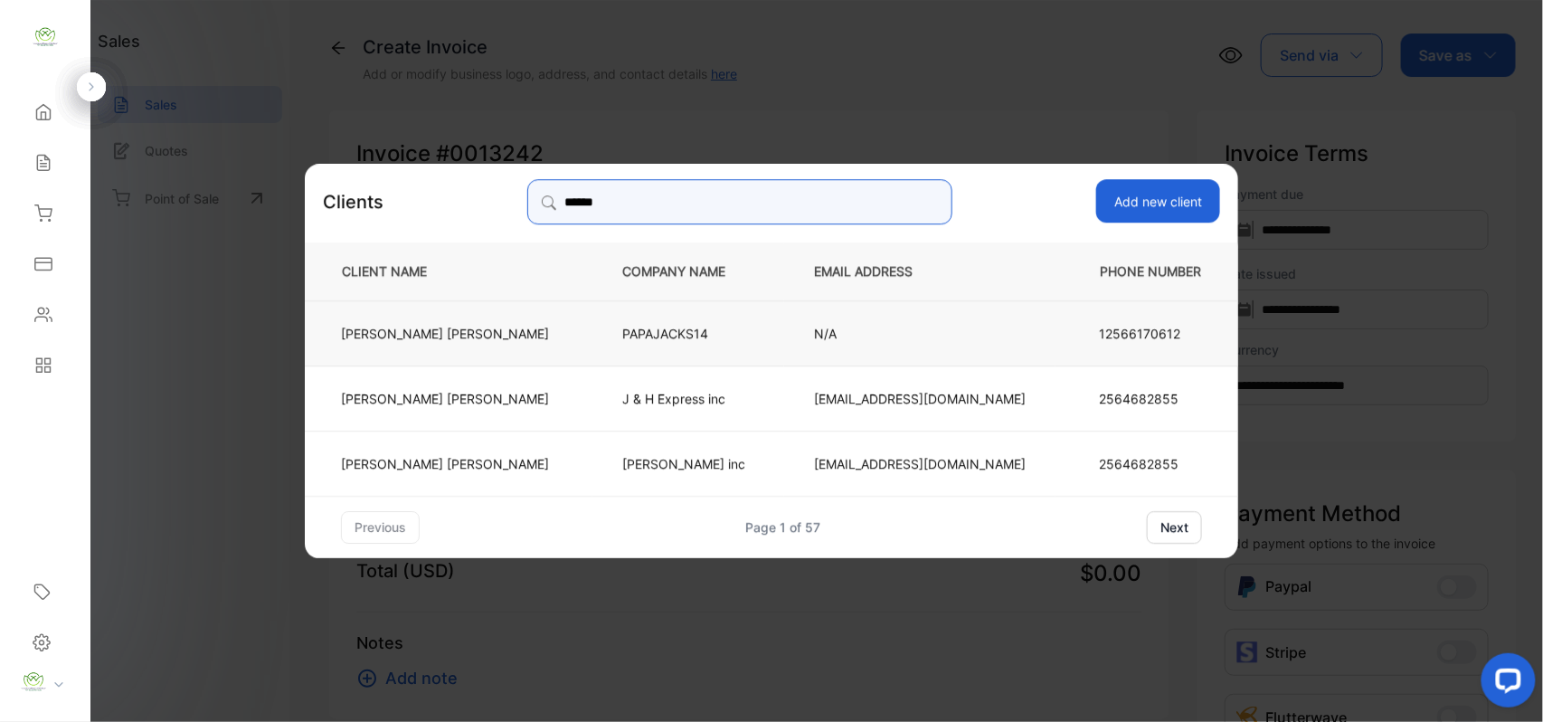
type input "******"
click at [492, 327] on p "HARDIK PATEL" at bounding box center [445, 332] width 208 height 19
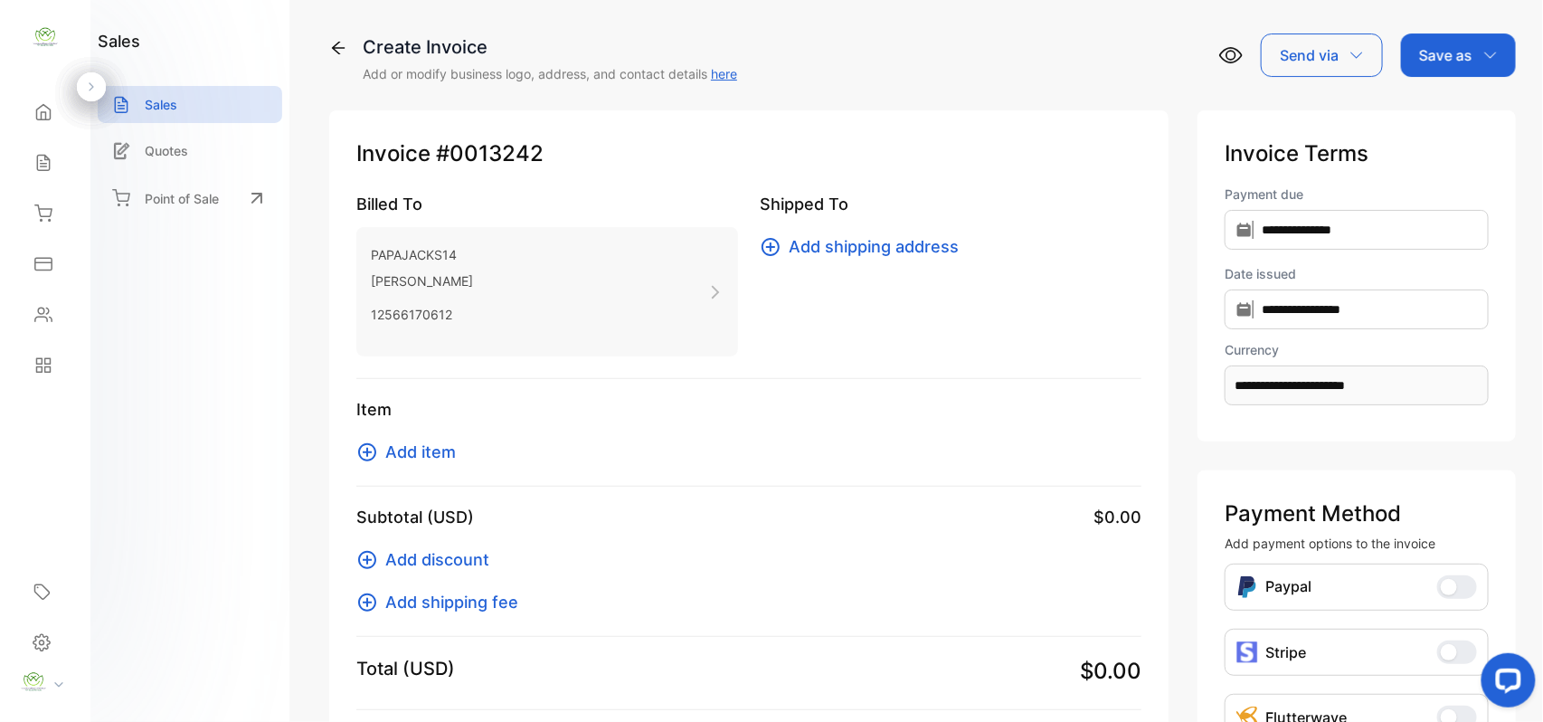
click at [450, 458] on span "Add item" at bounding box center [420, 452] width 71 height 24
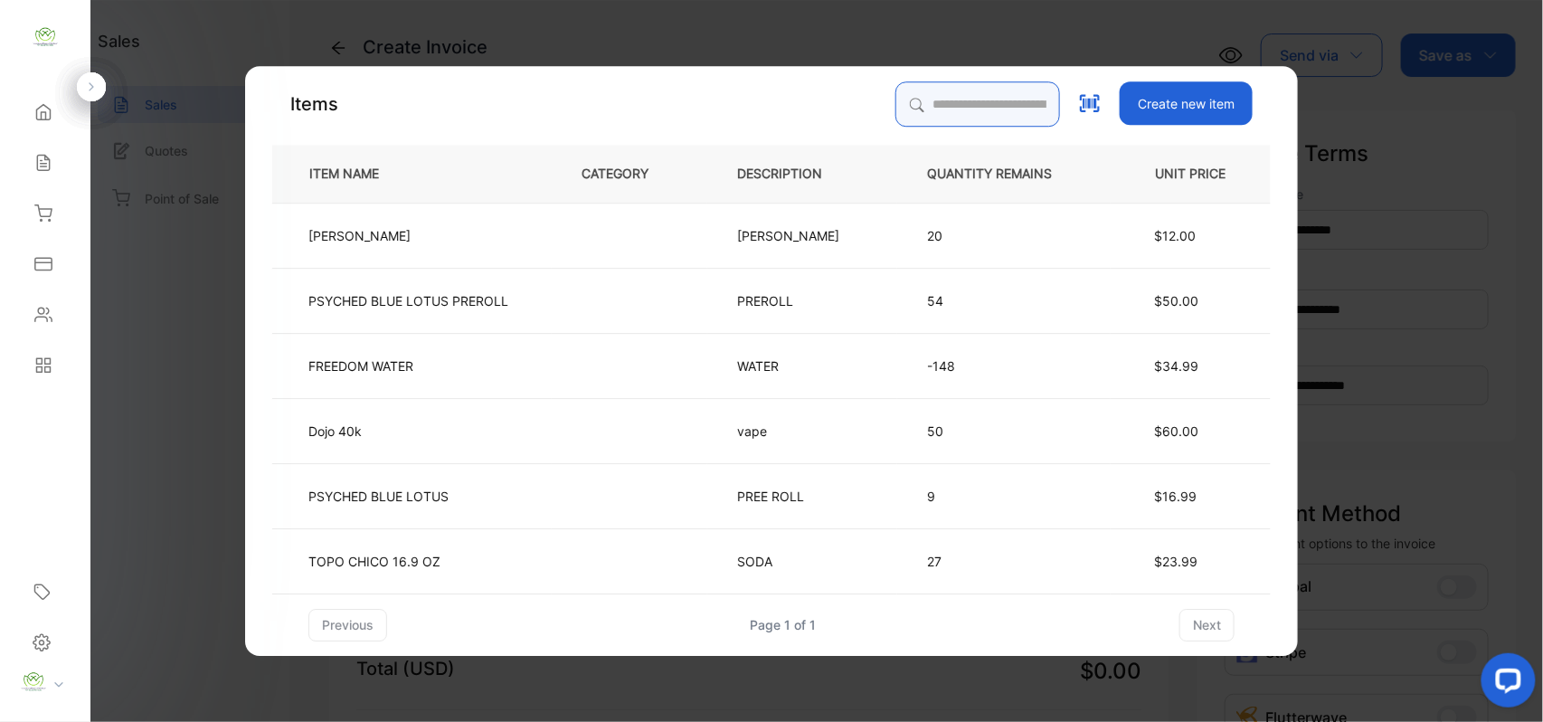
click at [975, 92] on input "search" at bounding box center [977, 103] width 165 height 45
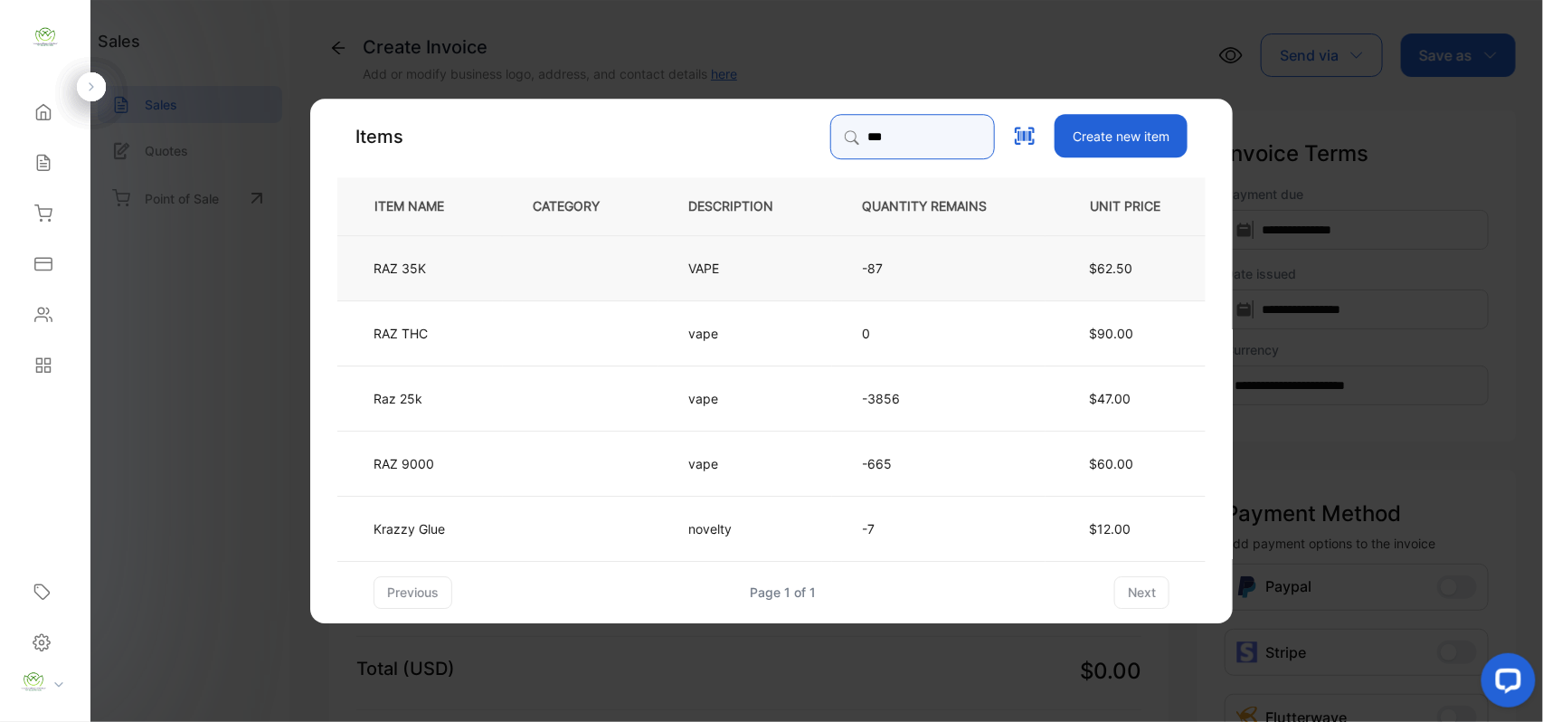
type input "***"
click at [566, 265] on td at bounding box center [581, 266] width 156 height 65
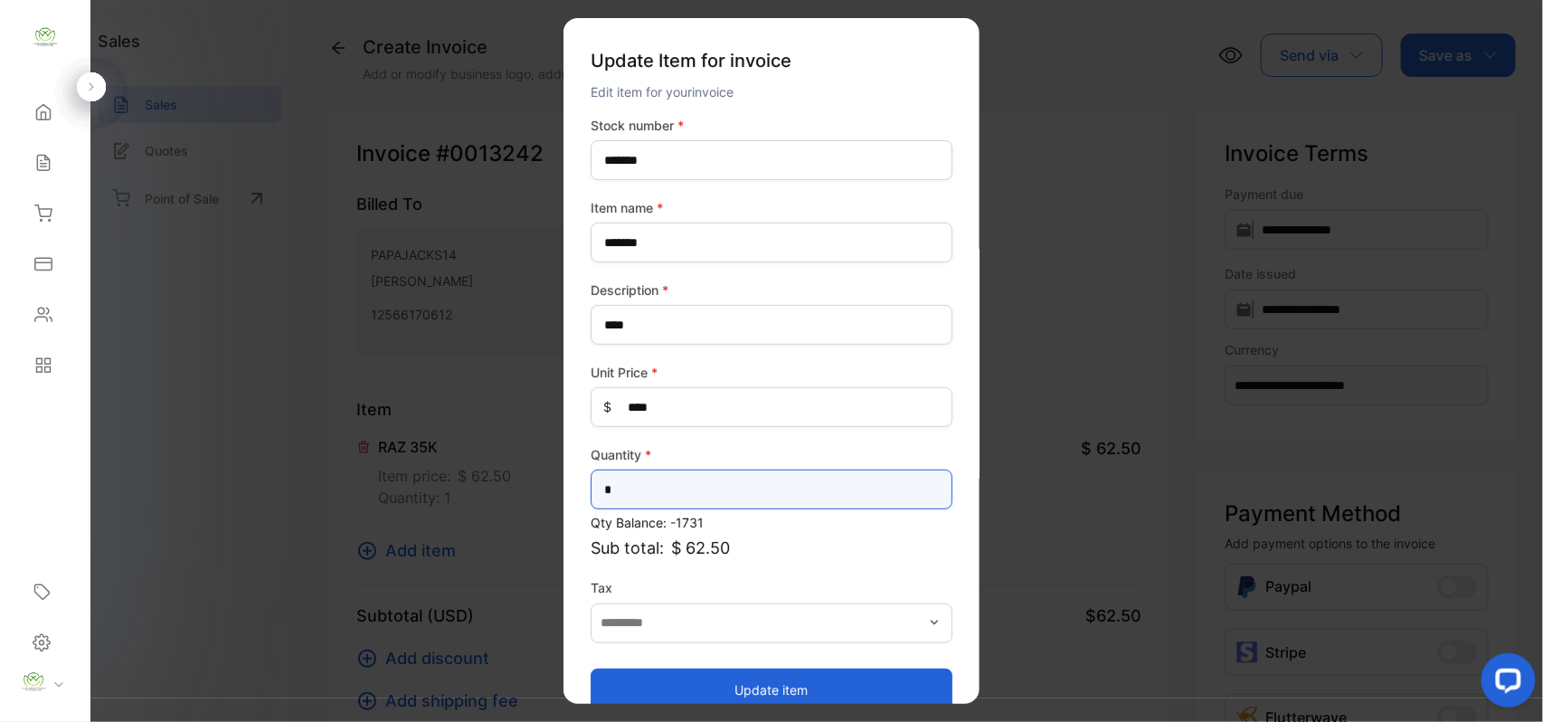
click at [666, 494] on input "*" at bounding box center [772, 489] width 362 height 40
type input "*"
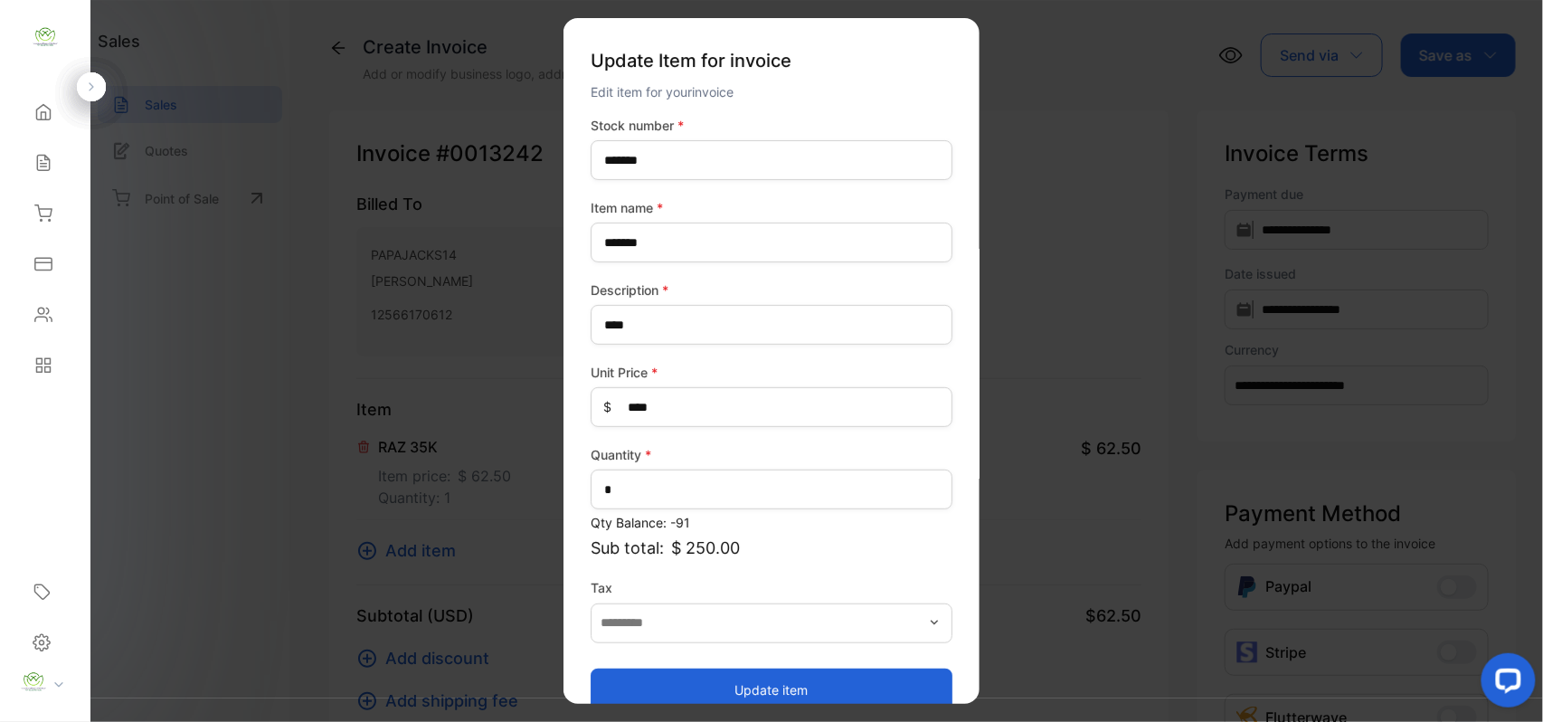
drag, startPoint x: 652, startPoint y: 689, endPoint x: 659, endPoint y: 674, distance: 17.0
click at [657, 677] on button "Update item" at bounding box center [772, 688] width 362 height 43
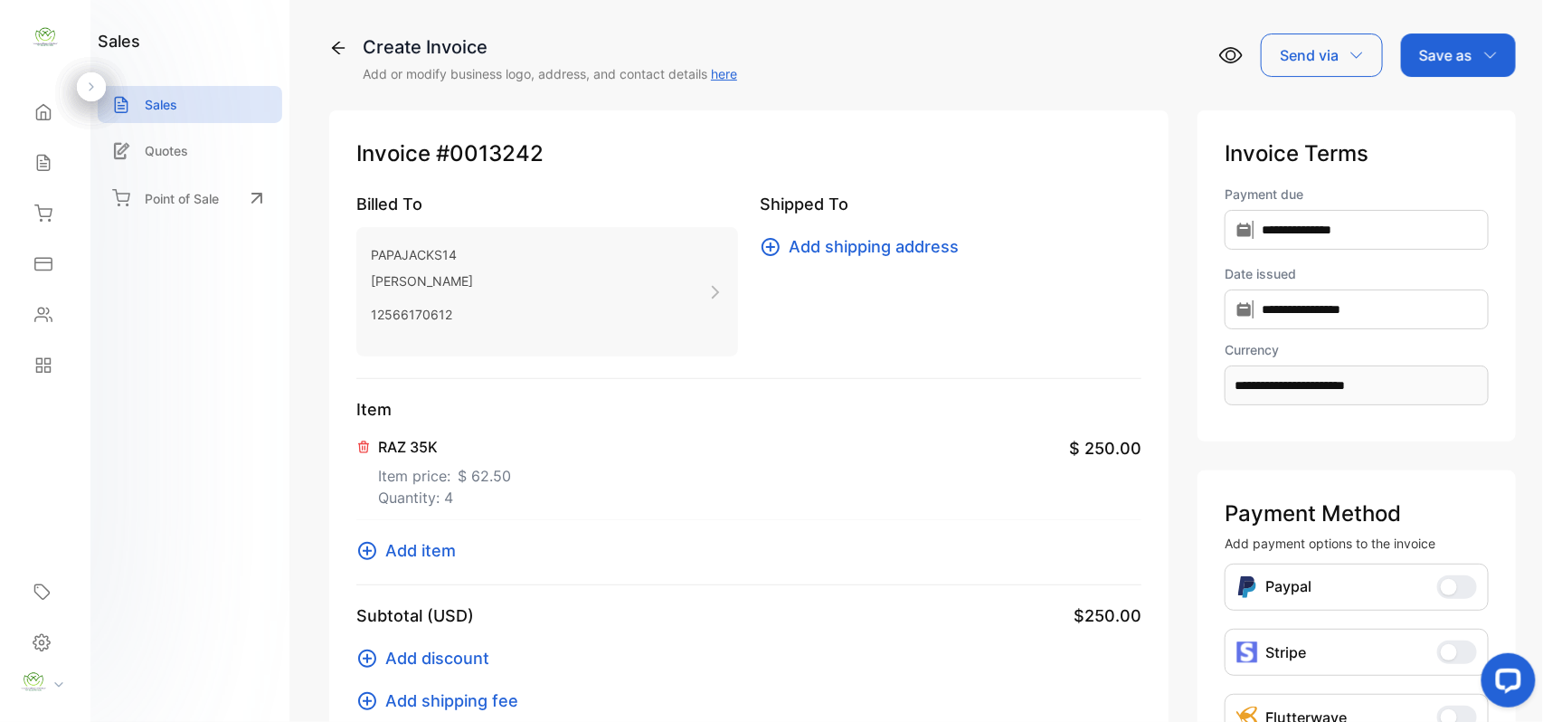
click at [402, 544] on span "Add item" at bounding box center [420, 550] width 71 height 24
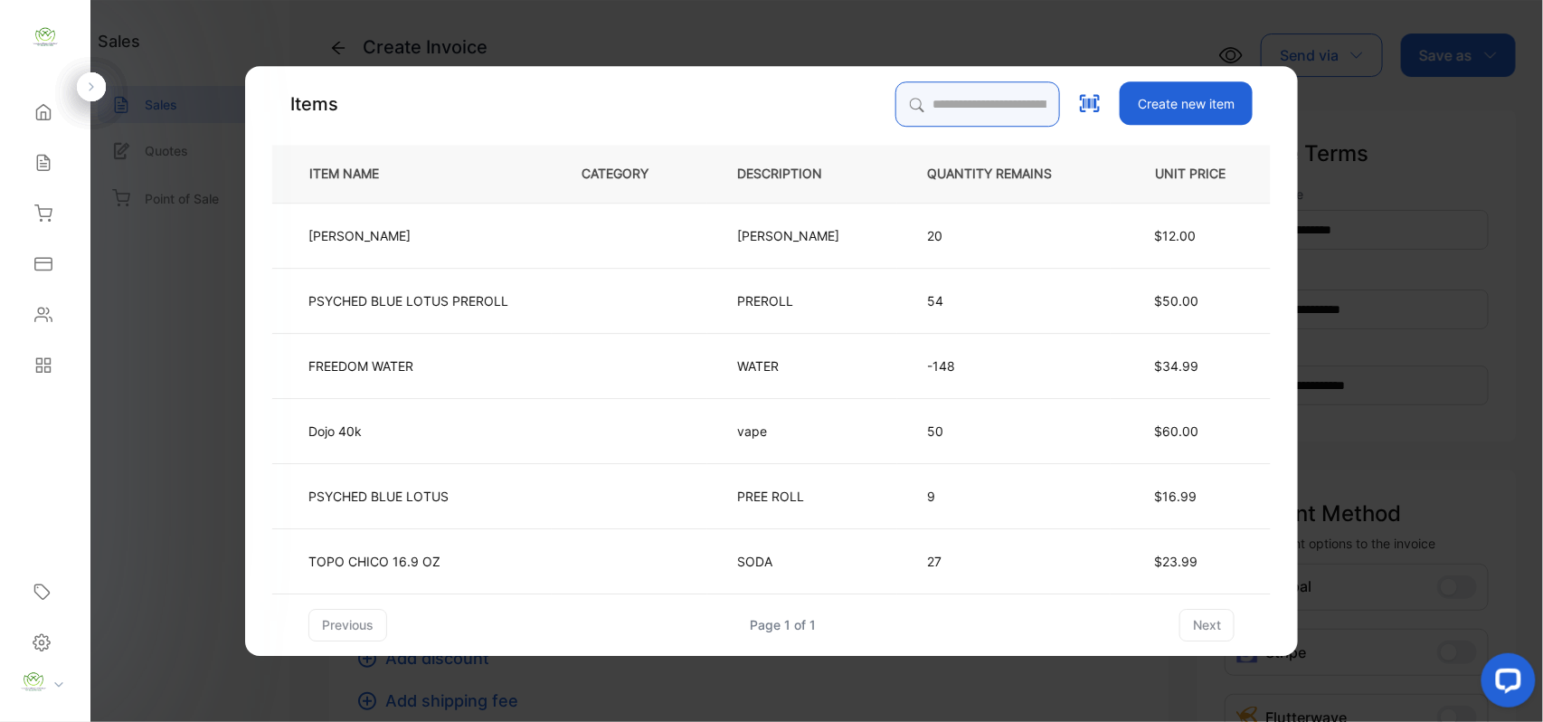
click at [985, 101] on input "search" at bounding box center [977, 103] width 165 height 45
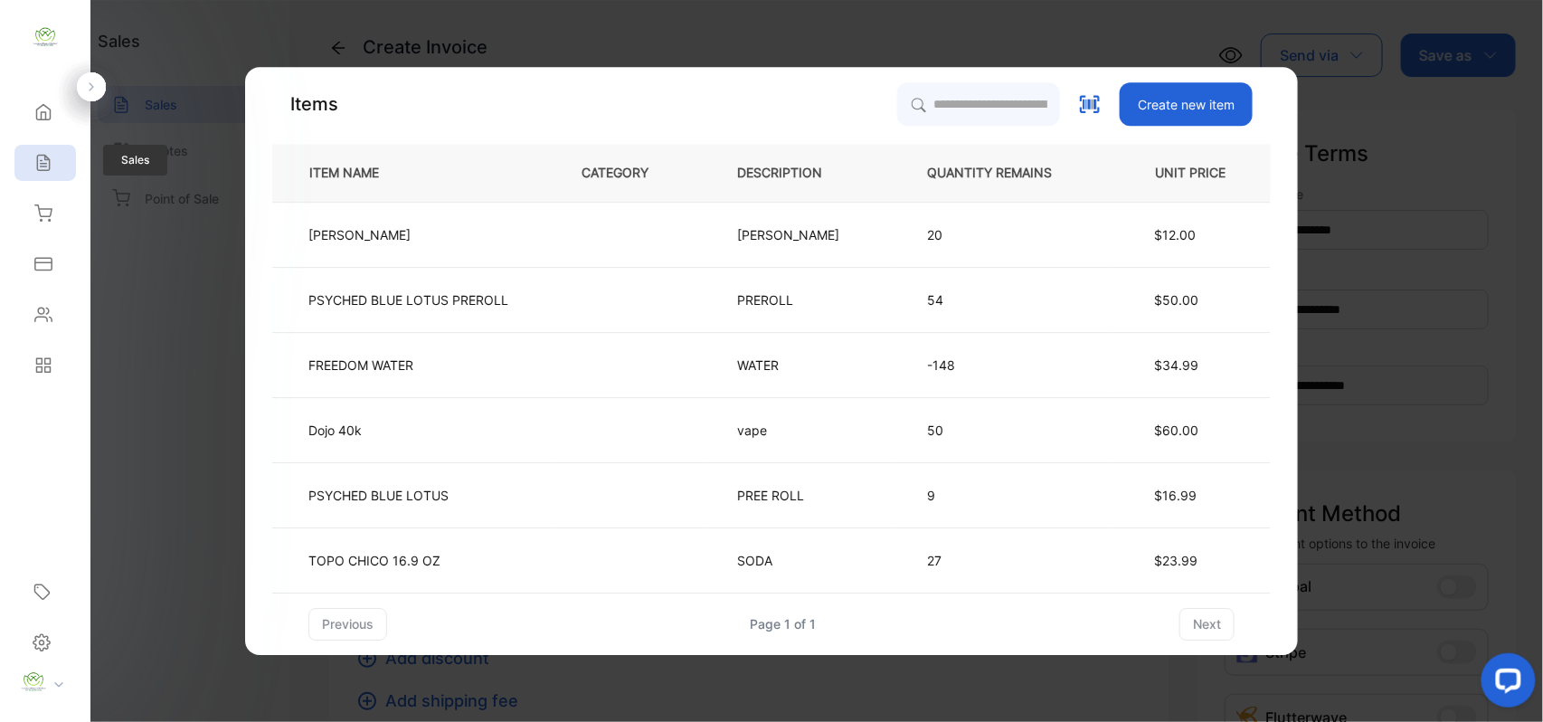
click at [42, 156] on icon at bounding box center [43, 163] width 18 height 18
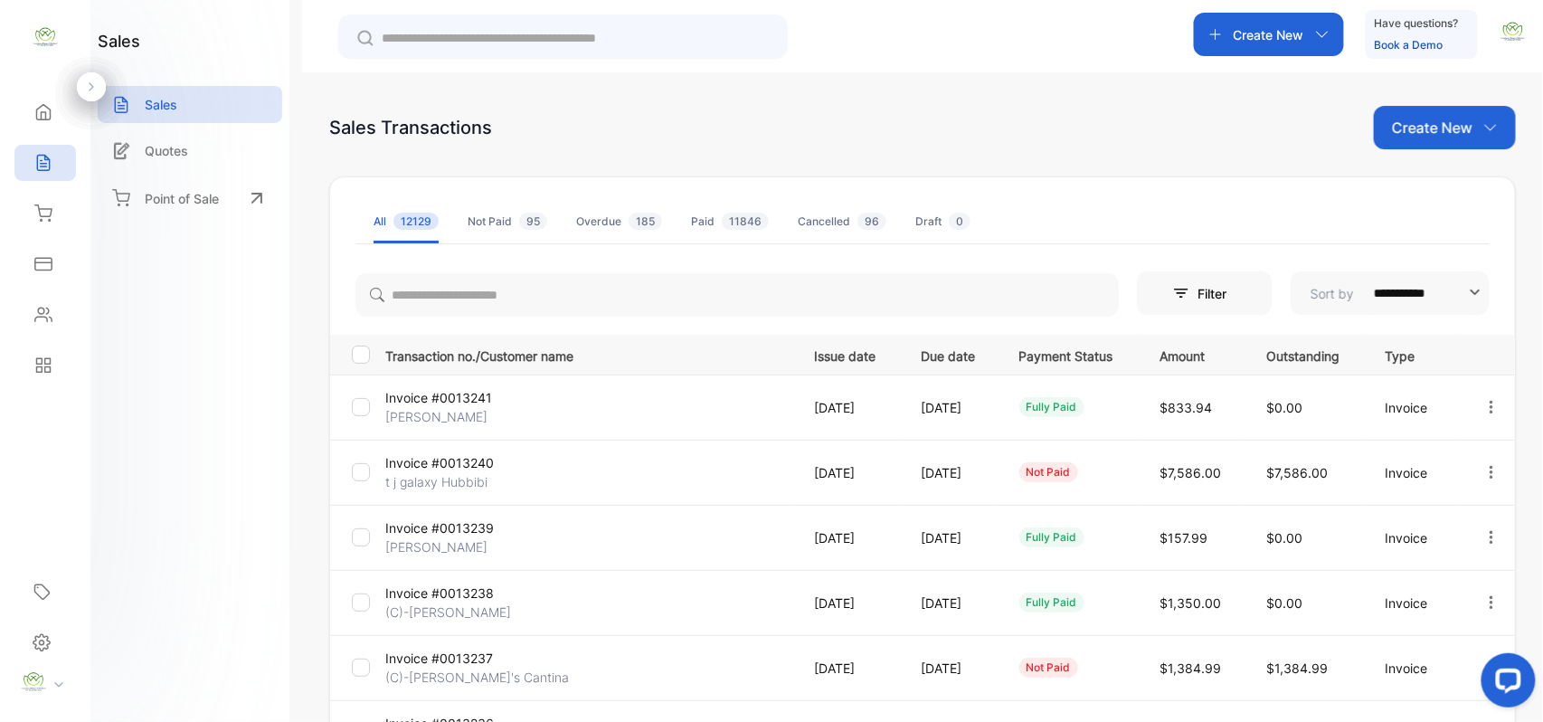
click at [1444, 120] on p "Create New" at bounding box center [1432, 128] width 80 height 22
click at [1422, 165] on div "Invoice" at bounding box center [1451, 190] width 127 height 57
click at [1426, 189] on span "Invoice" at bounding box center [1447, 187] width 43 height 19
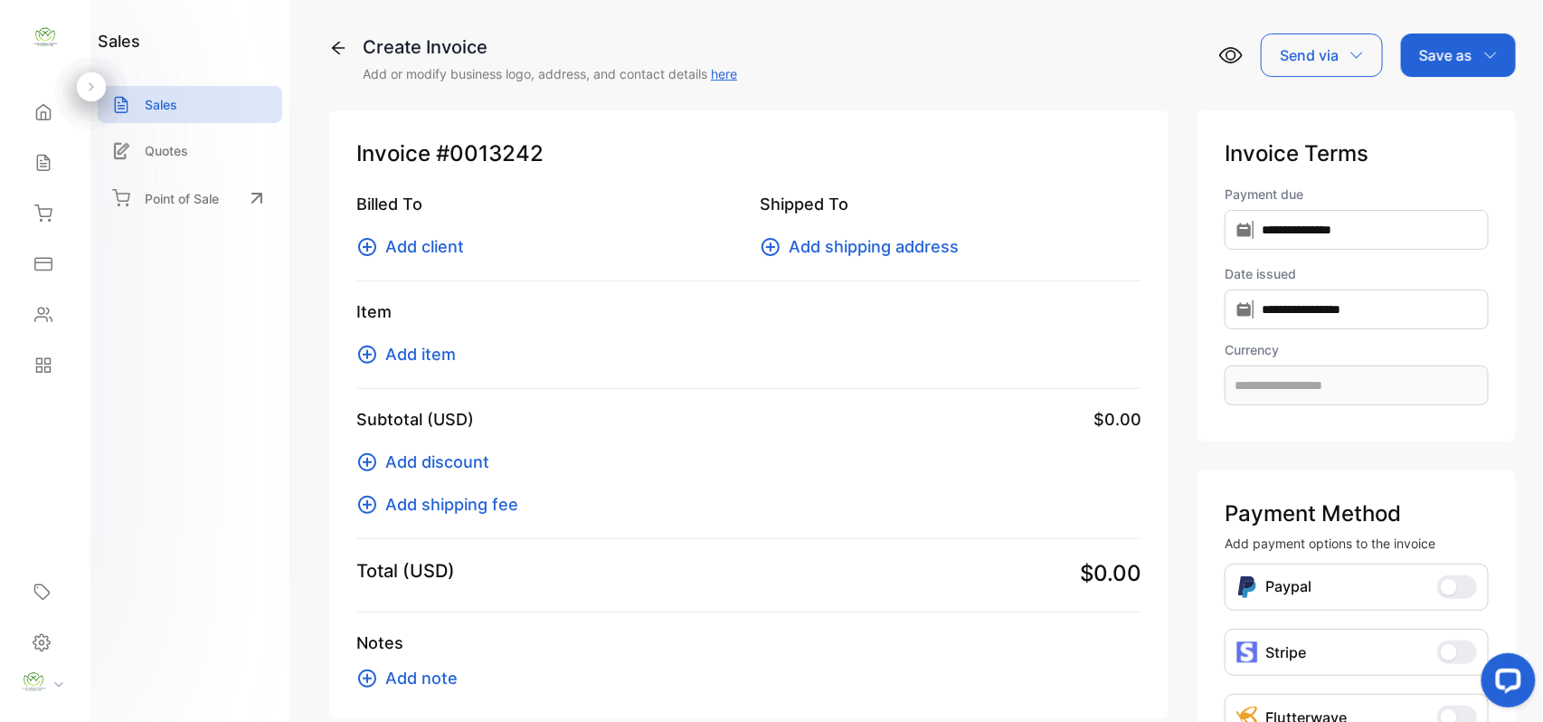
type input "**********"
click at [416, 236] on span "Add client" at bounding box center [424, 246] width 79 height 24
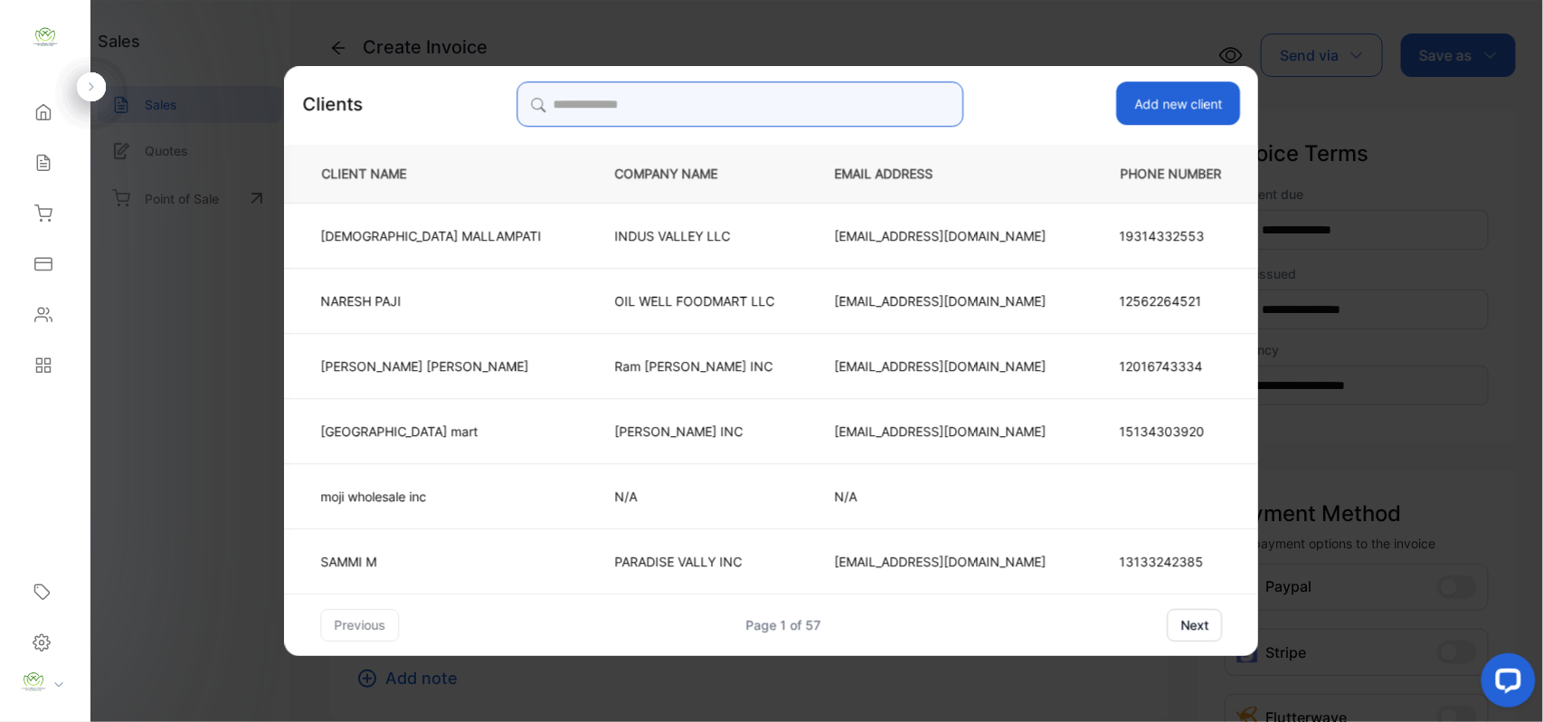
click at [721, 103] on input "search" at bounding box center [739, 103] width 447 height 45
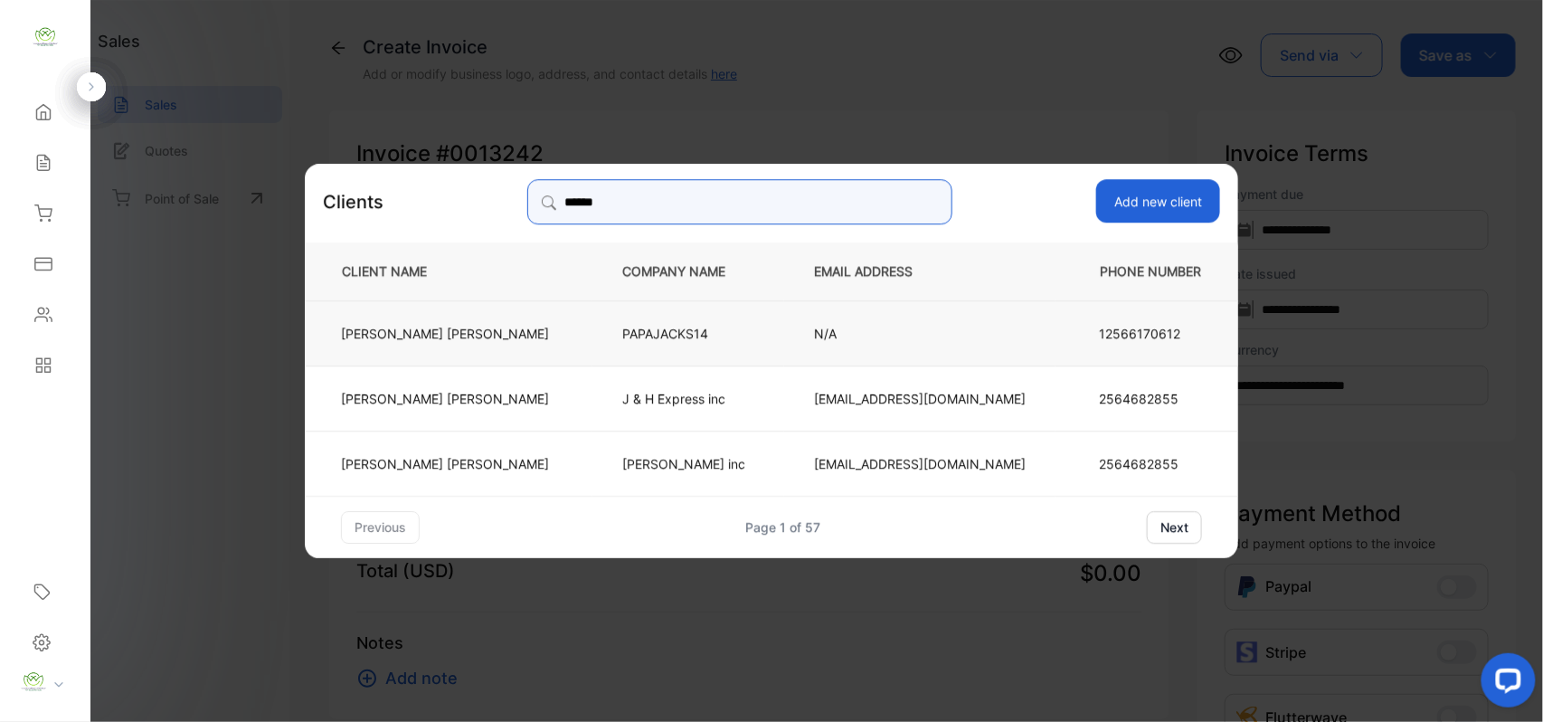
type input "******"
click at [515, 330] on td "HARDIK PATEL" at bounding box center [449, 331] width 288 height 65
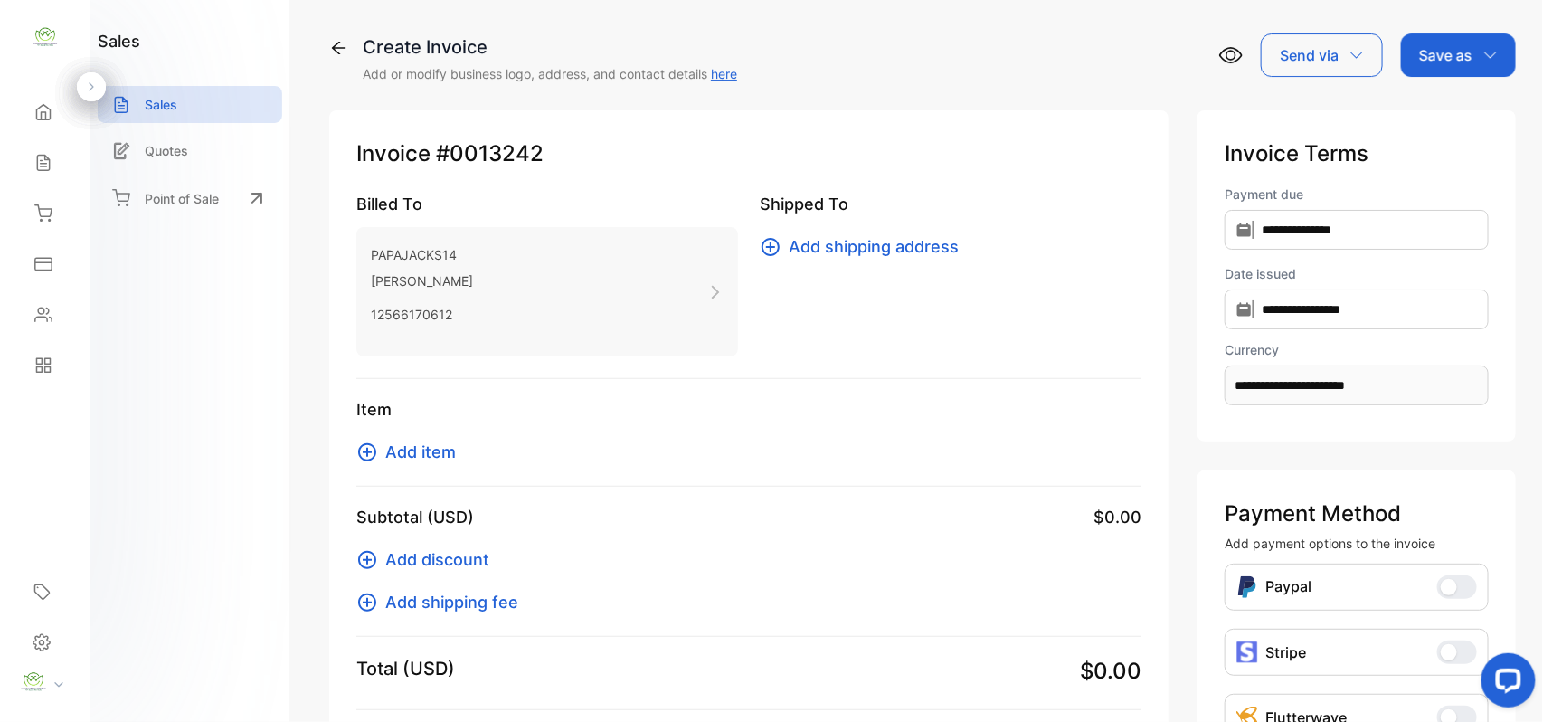
click at [440, 442] on span "Add item" at bounding box center [420, 452] width 71 height 24
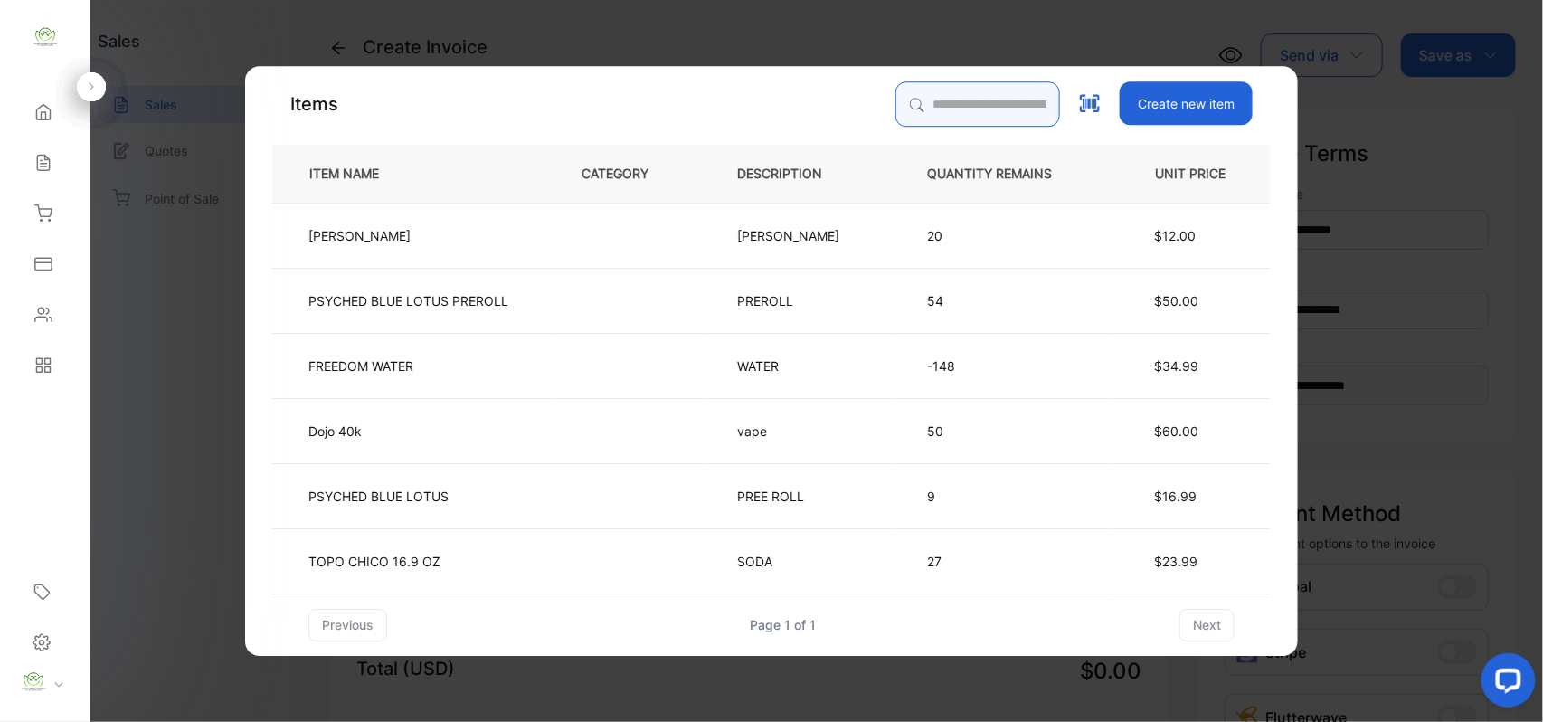
click at [979, 98] on input "search" at bounding box center [977, 103] width 165 height 45
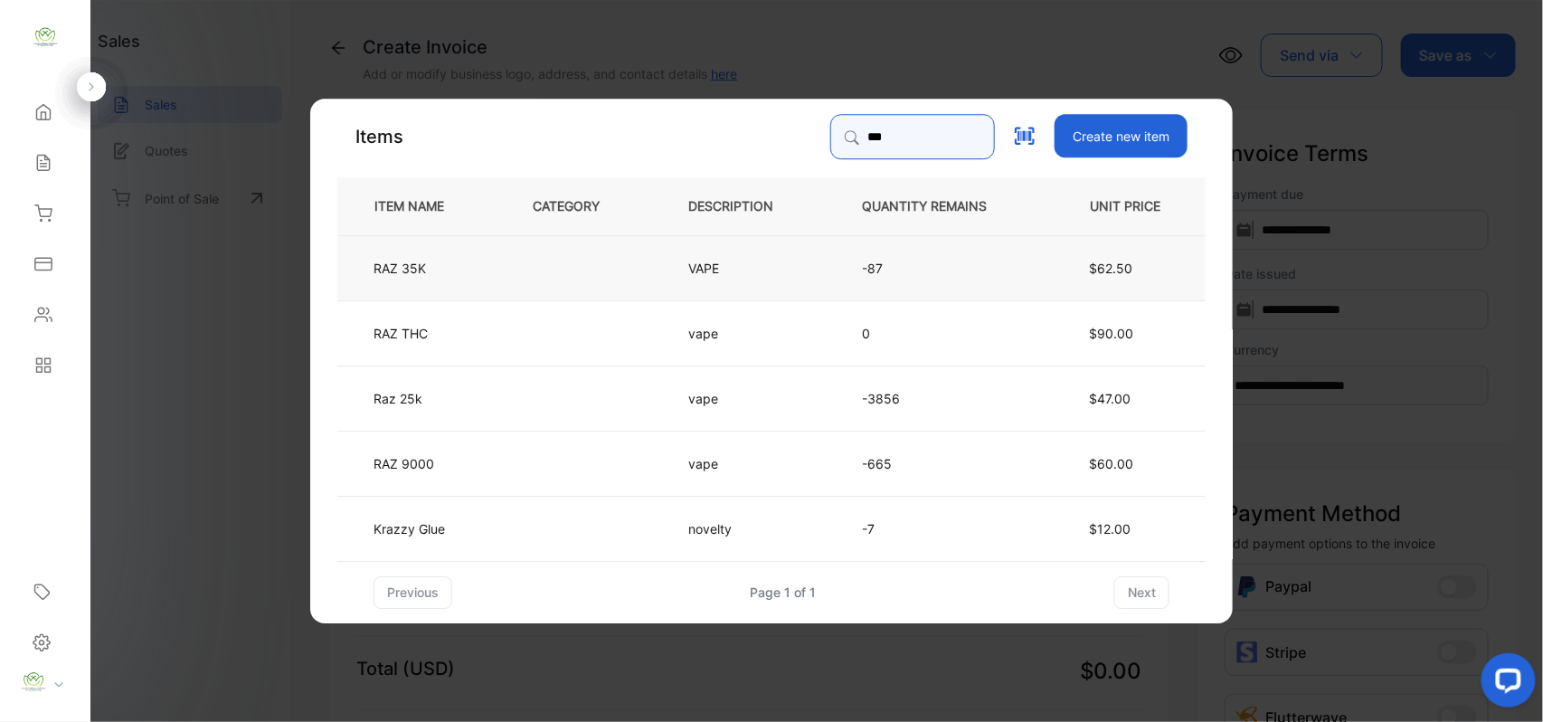
type input "***"
click at [458, 279] on td "RAZ 35K" at bounding box center [420, 266] width 166 height 65
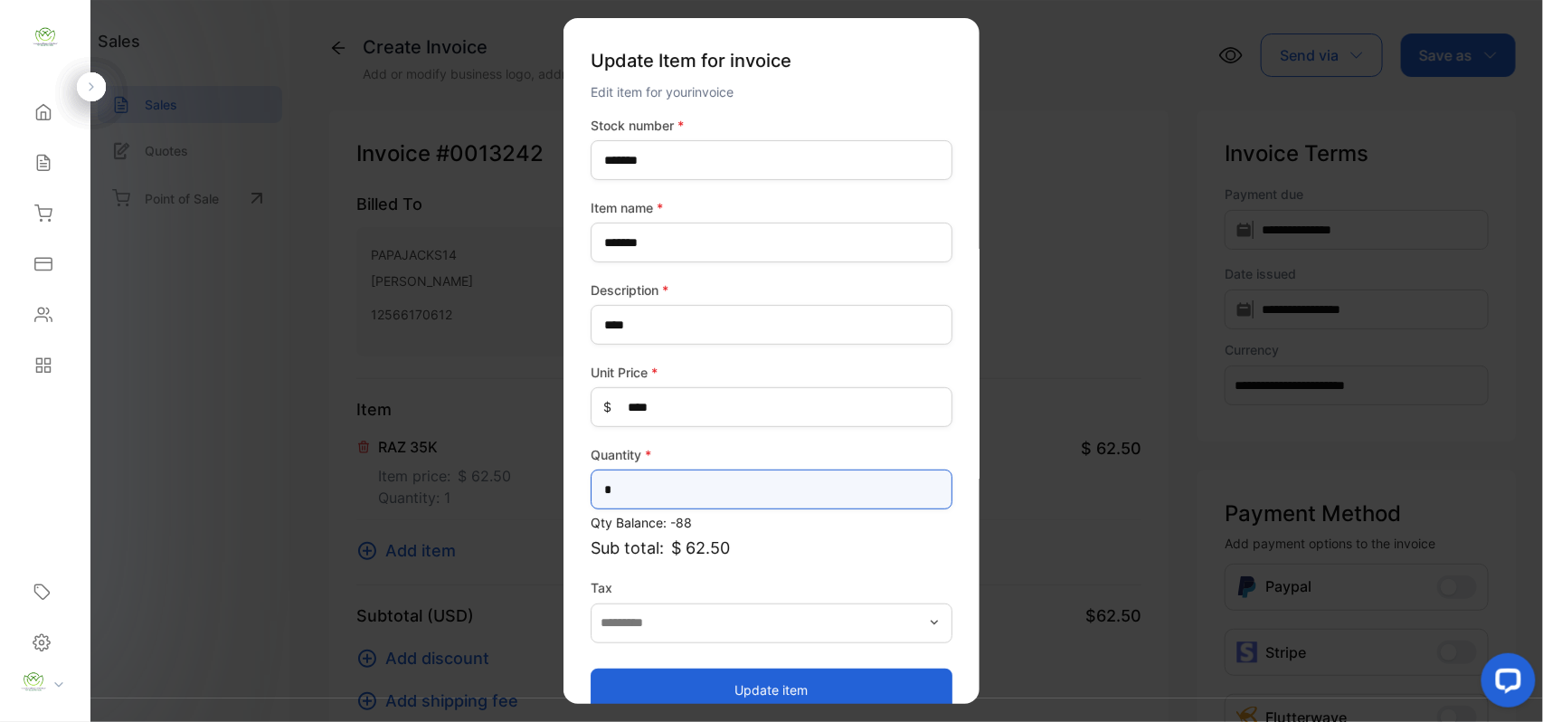
click at [644, 492] on input "*" at bounding box center [772, 489] width 362 height 40
type input "*"
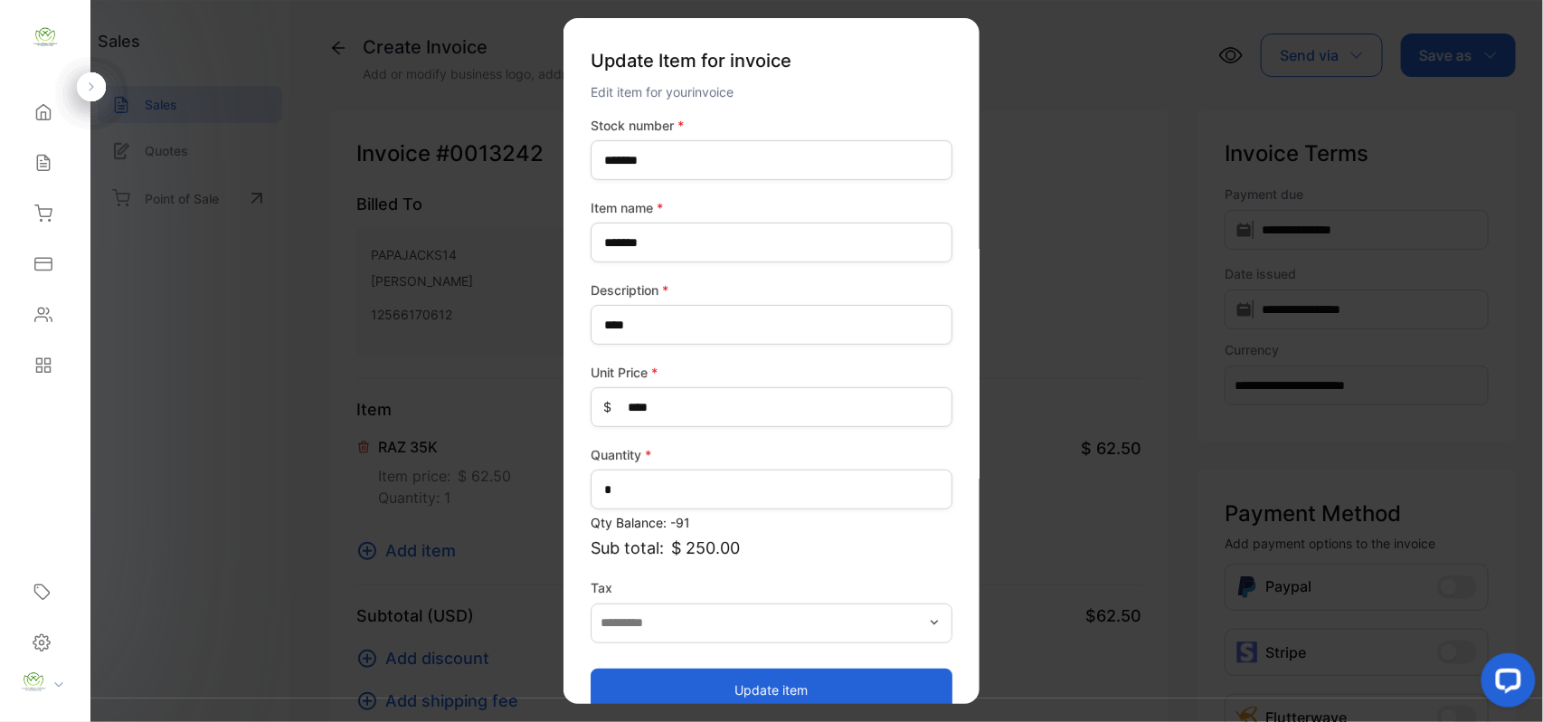
click at [669, 671] on button "Update item" at bounding box center [772, 688] width 362 height 43
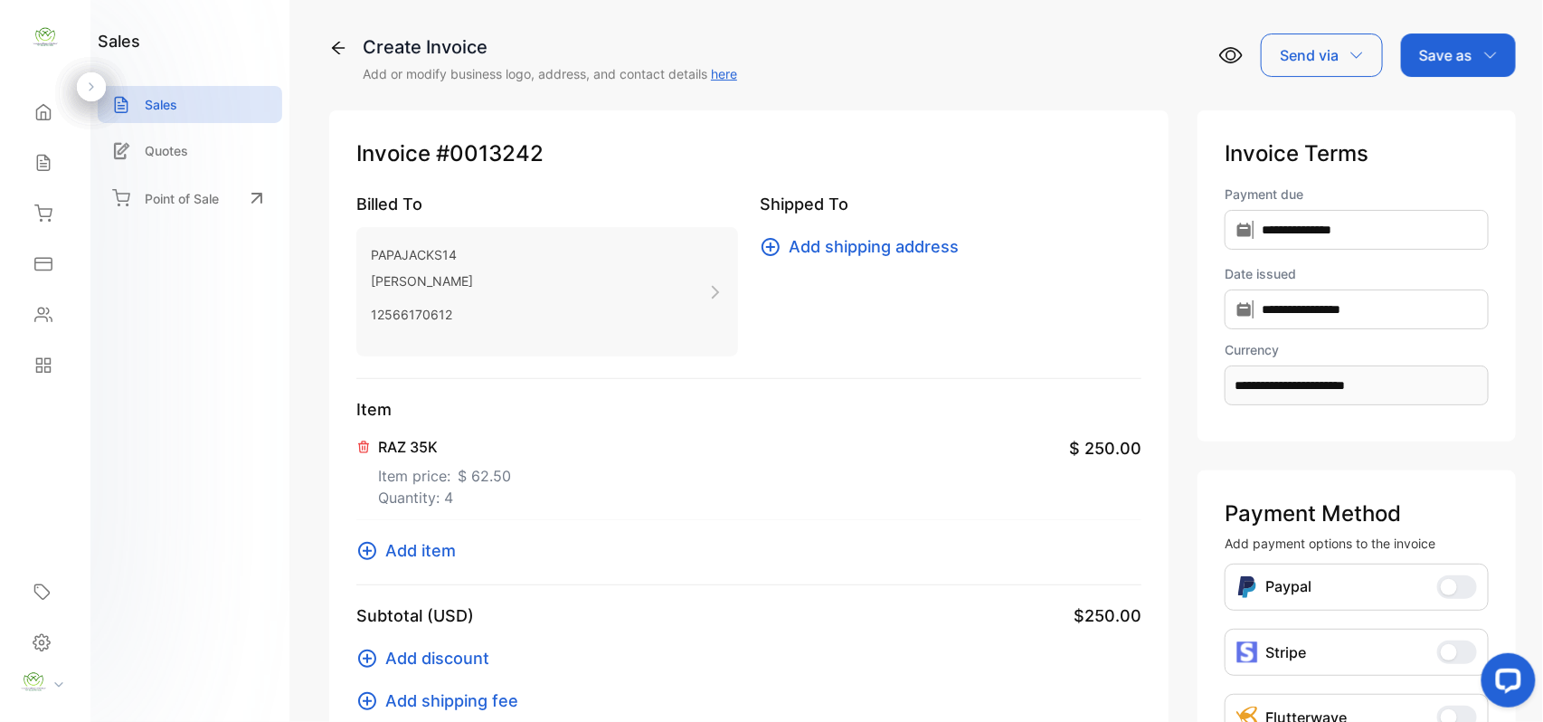
click at [424, 550] on span "Add item" at bounding box center [420, 550] width 71 height 24
click at [442, 554] on span "Add item" at bounding box center [420, 550] width 71 height 24
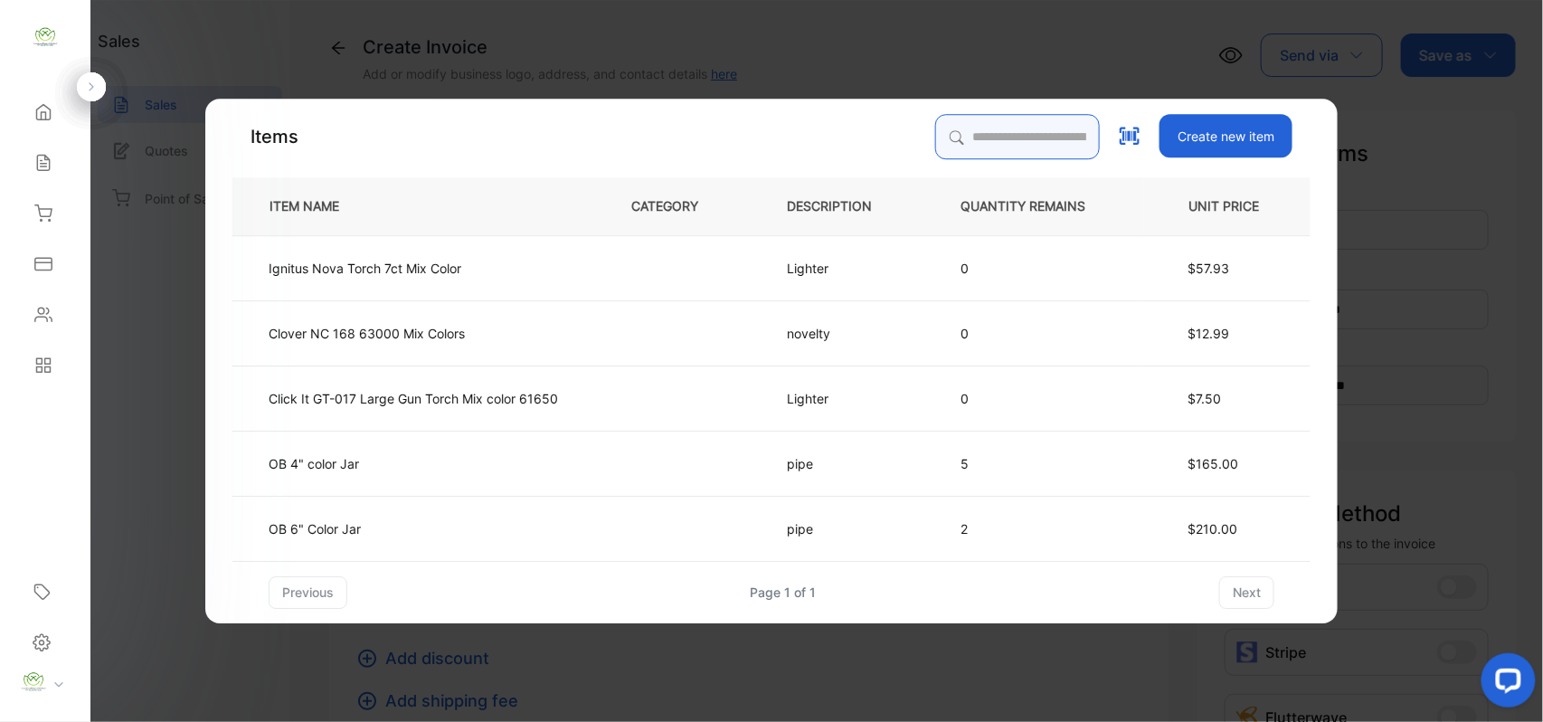
click at [935, 142] on input "search" at bounding box center [1017, 136] width 165 height 45
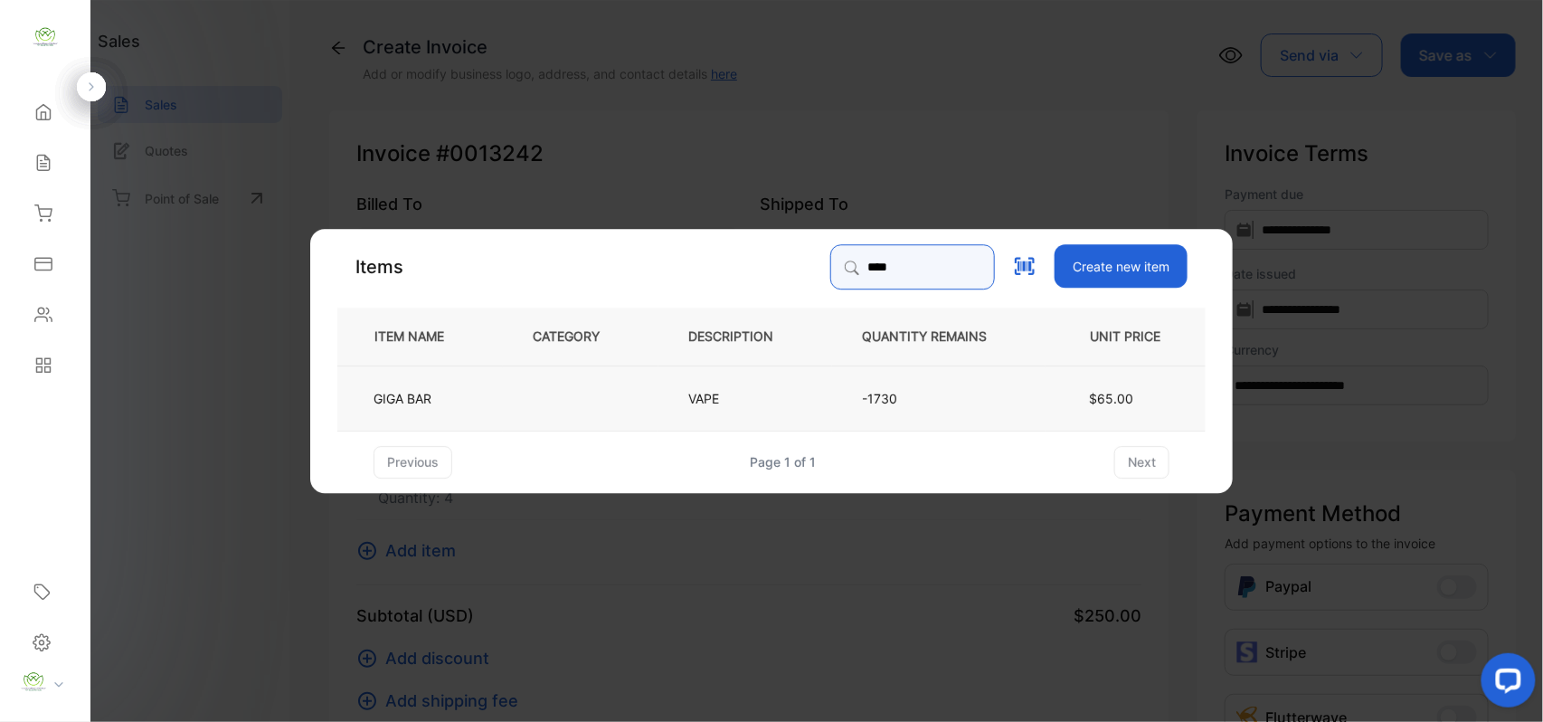
type input "****"
click at [514, 369] on td at bounding box center [581, 396] width 156 height 65
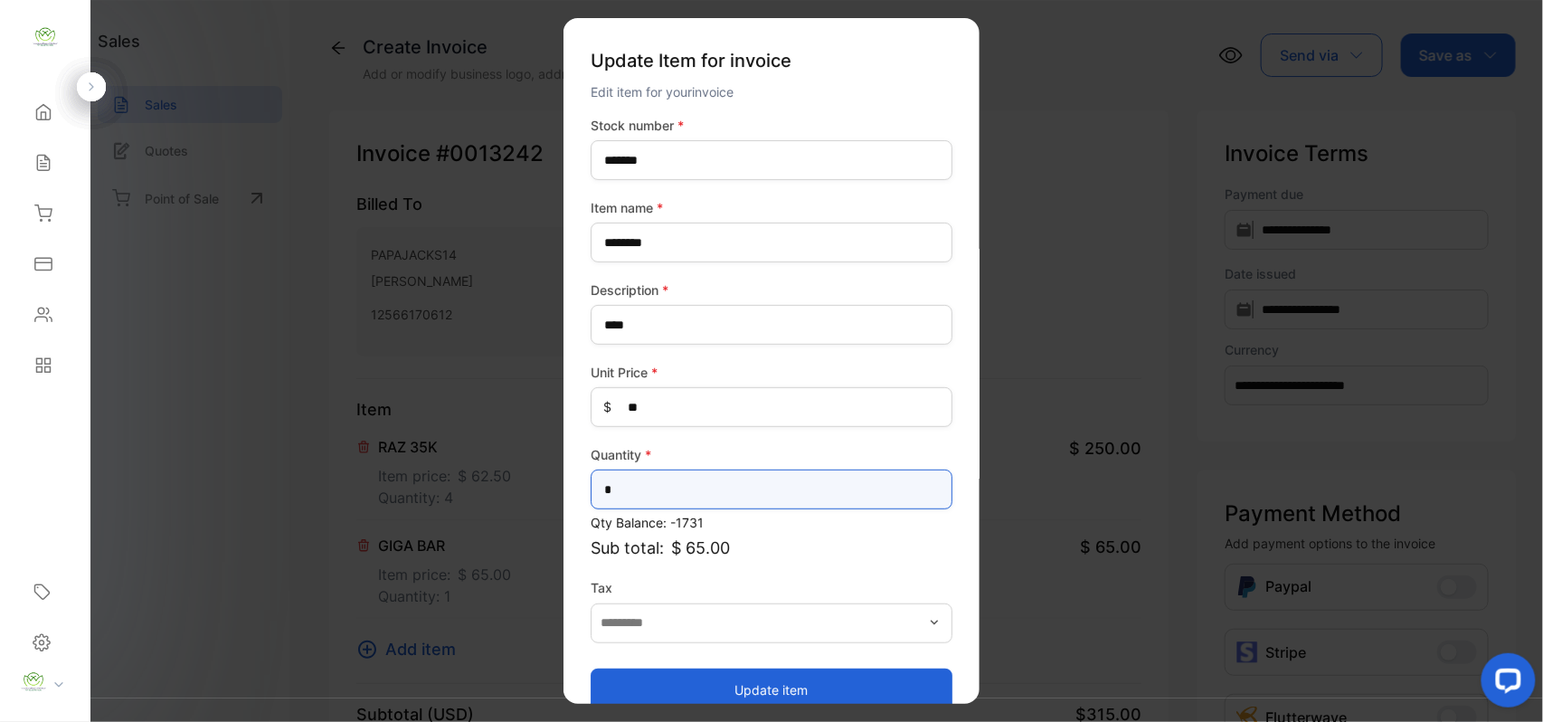
click at [695, 489] on input "*" at bounding box center [772, 489] width 362 height 40
type input "*"
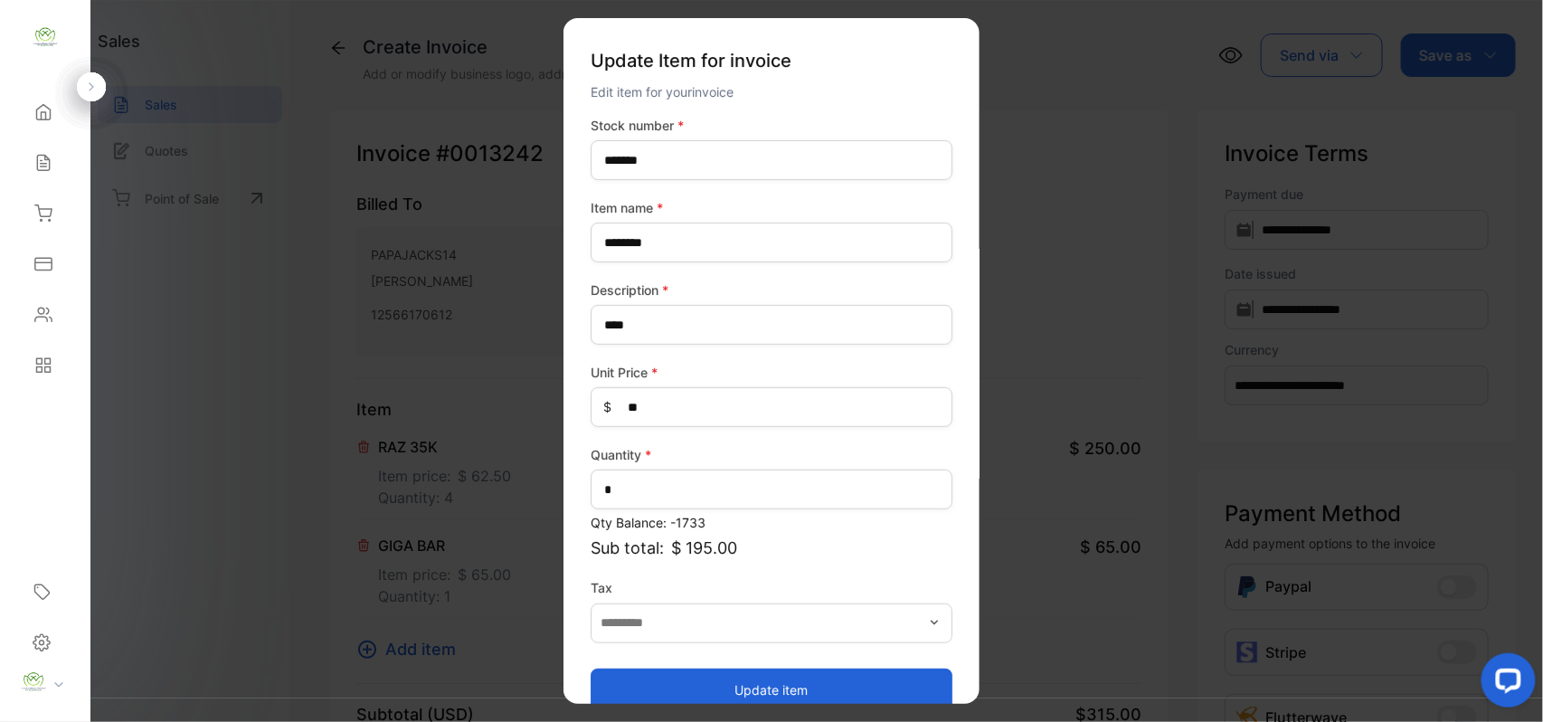
click at [662, 674] on button "Update item" at bounding box center [772, 688] width 362 height 43
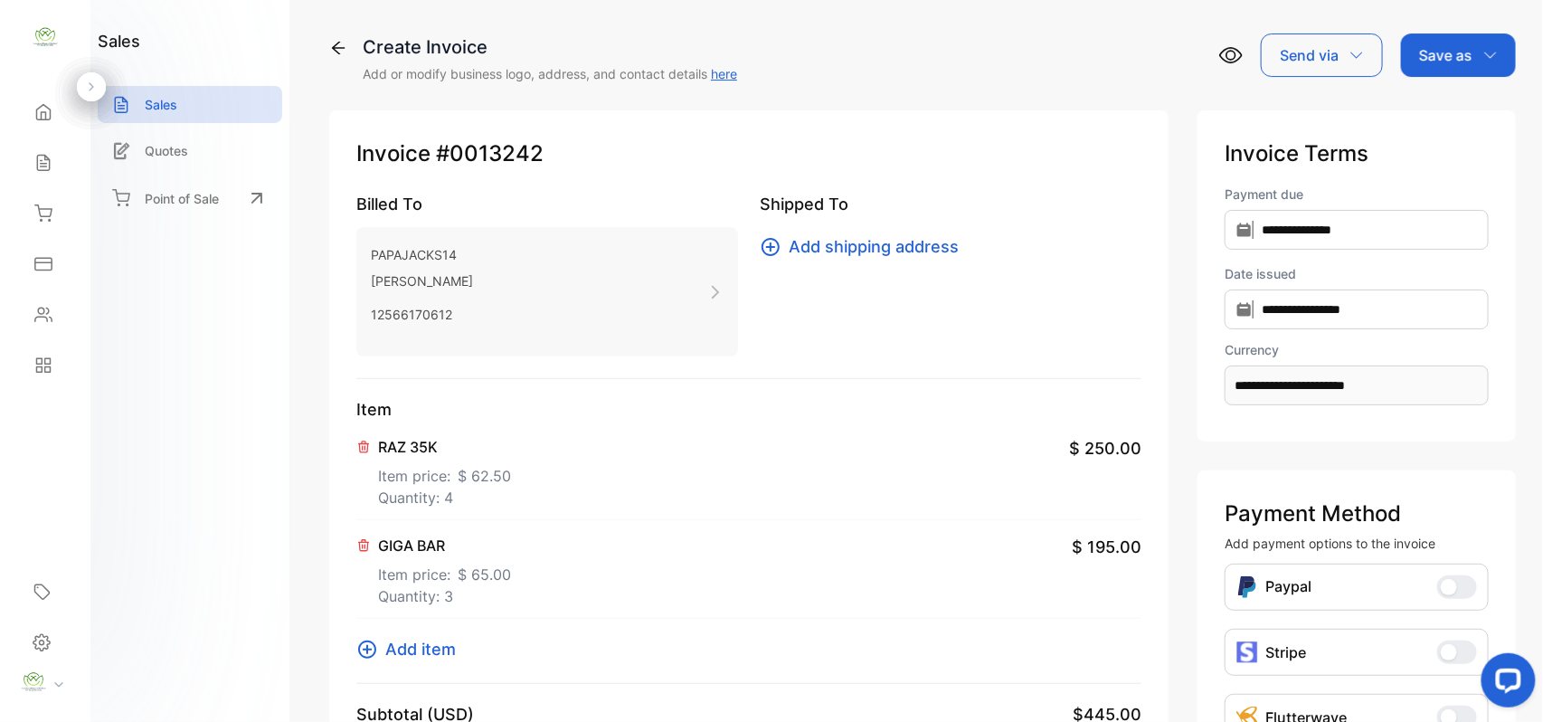
click at [417, 652] on span "Add item" at bounding box center [420, 649] width 71 height 24
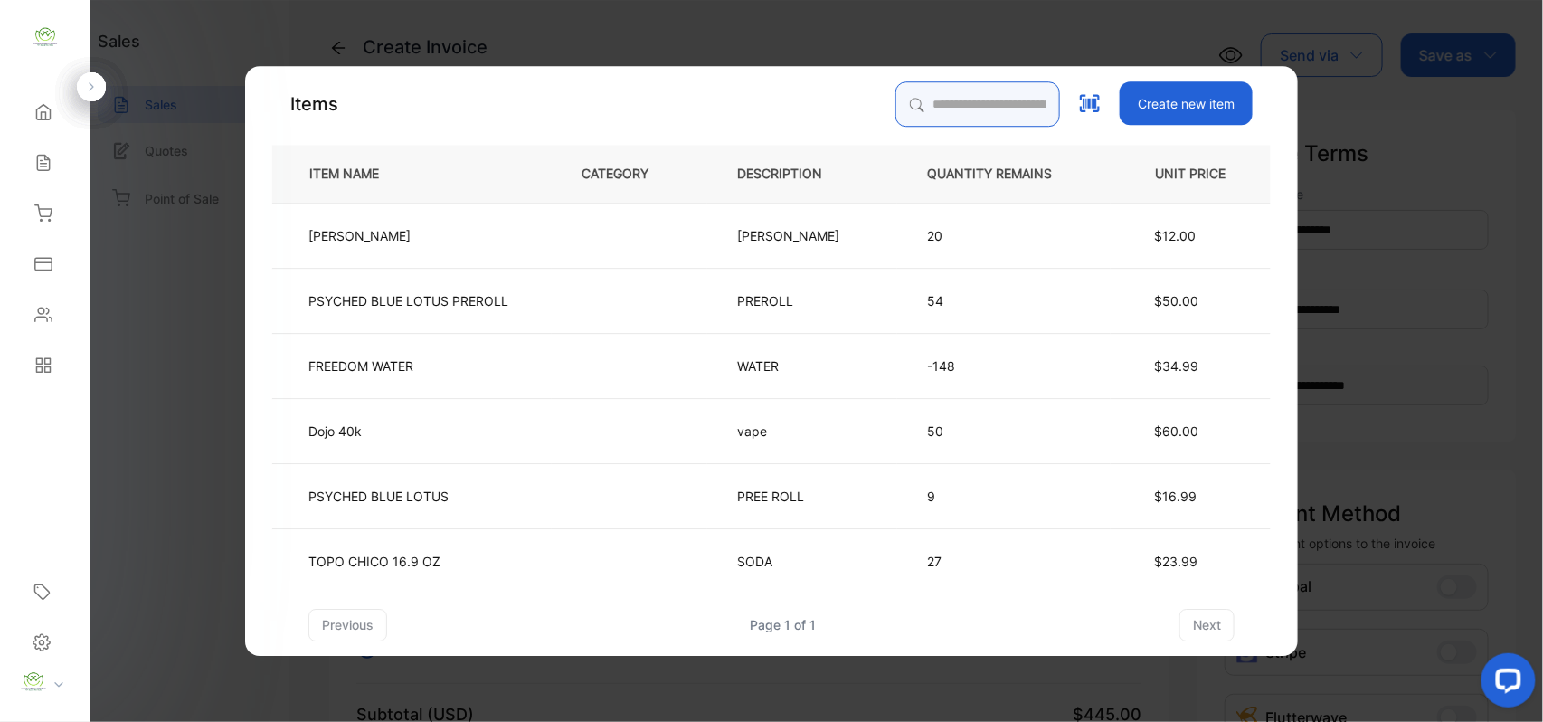
click at [971, 110] on input "search" at bounding box center [977, 103] width 165 height 45
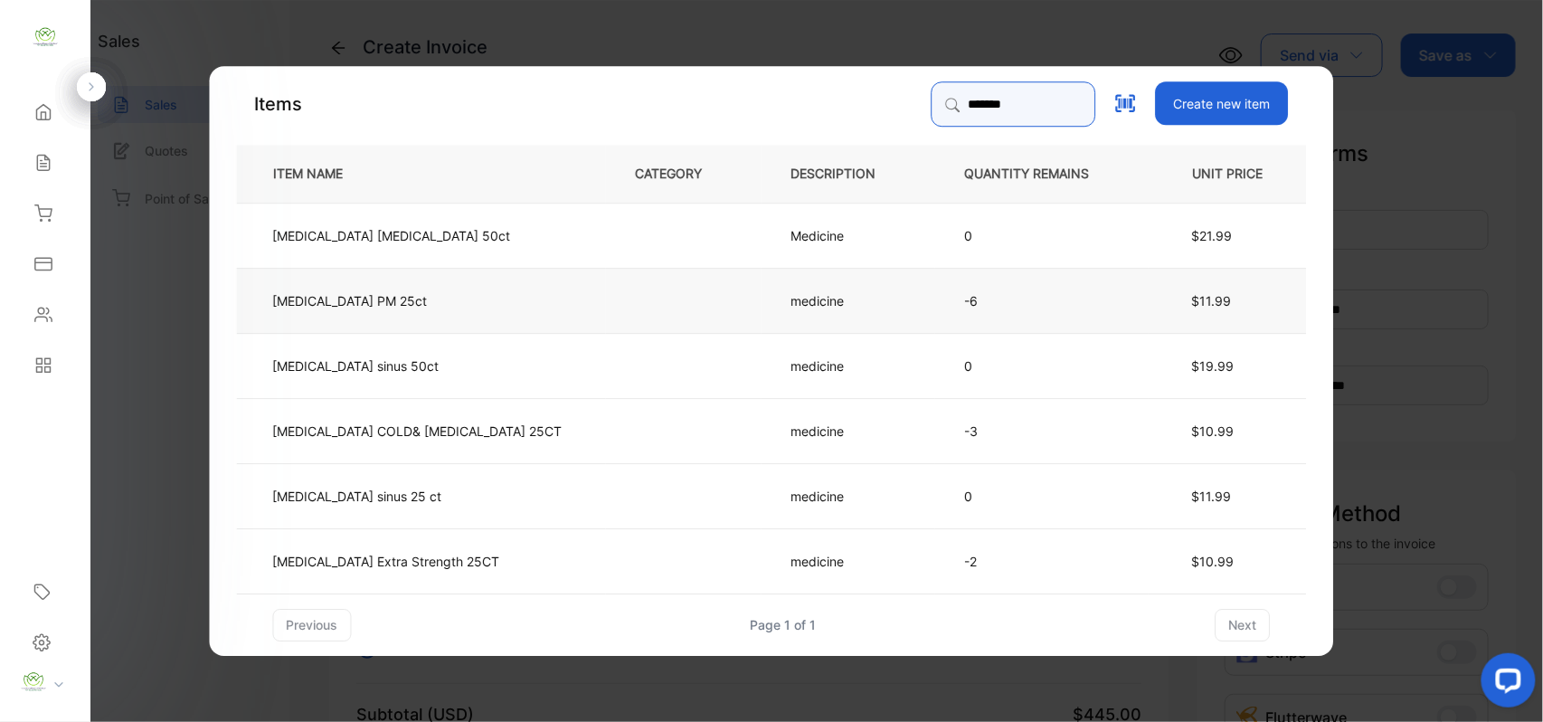
type input "*******"
click at [606, 289] on td at bounding box center [684, 299] width 156 height 65
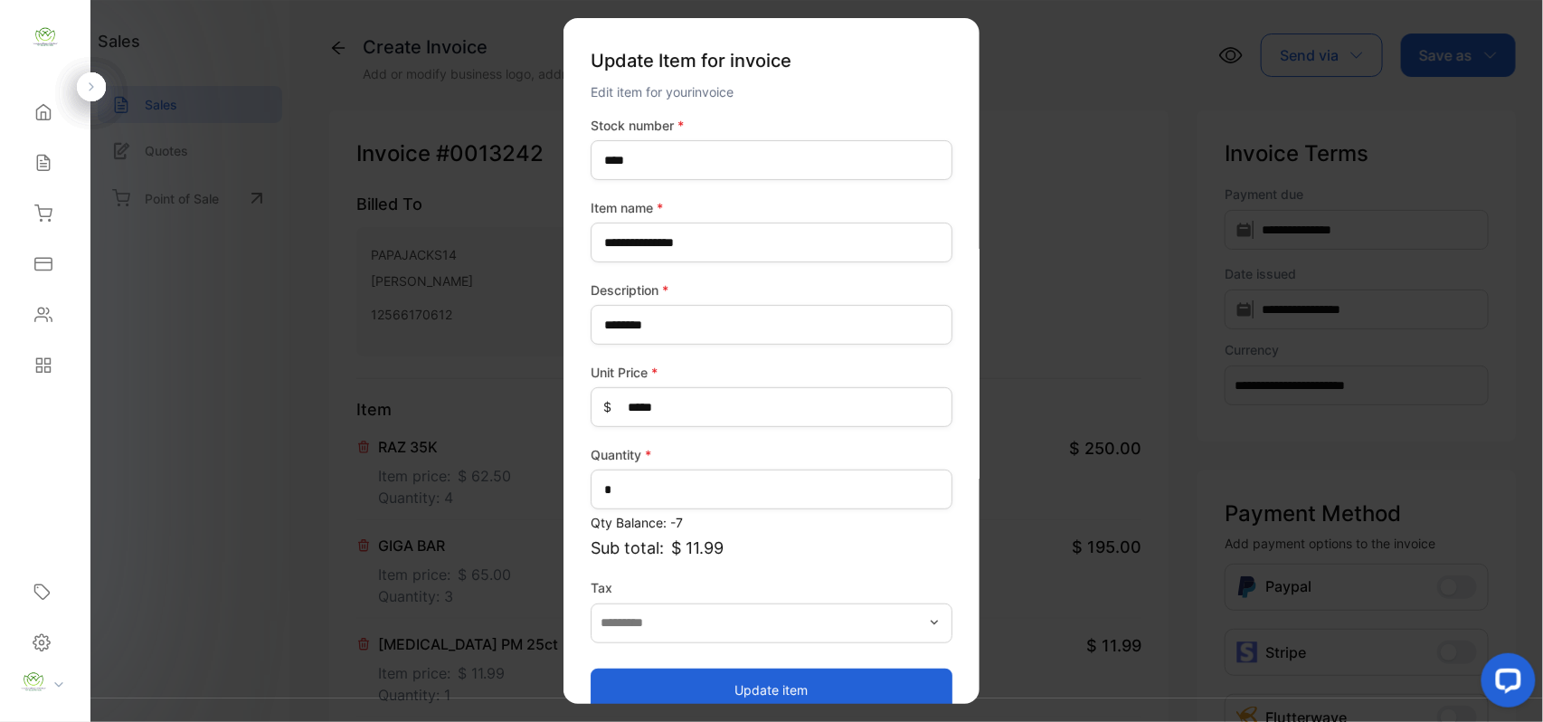
click at [808, 684] on button "Update item" at bounding box center [772, 688] width 362 height 43
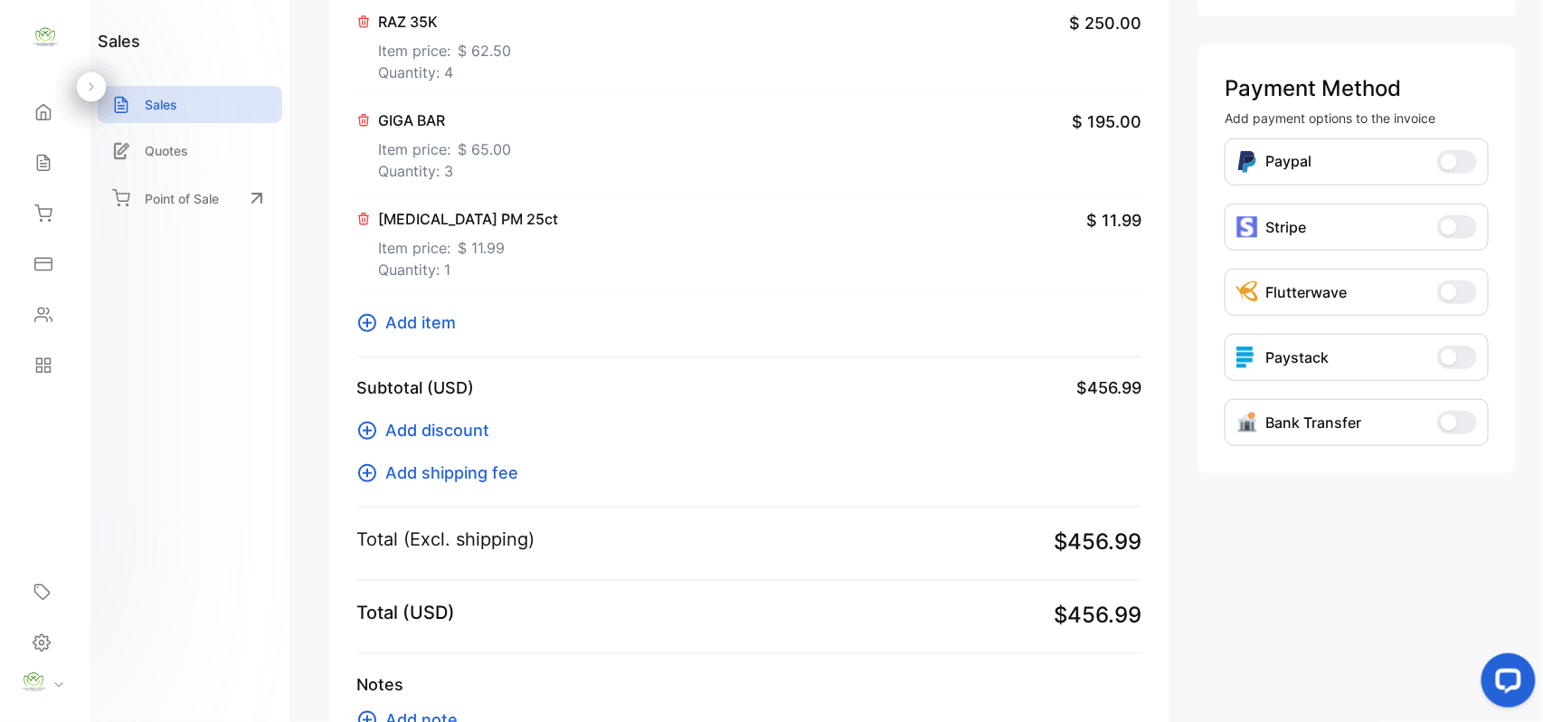
scroll to position [563, 0]
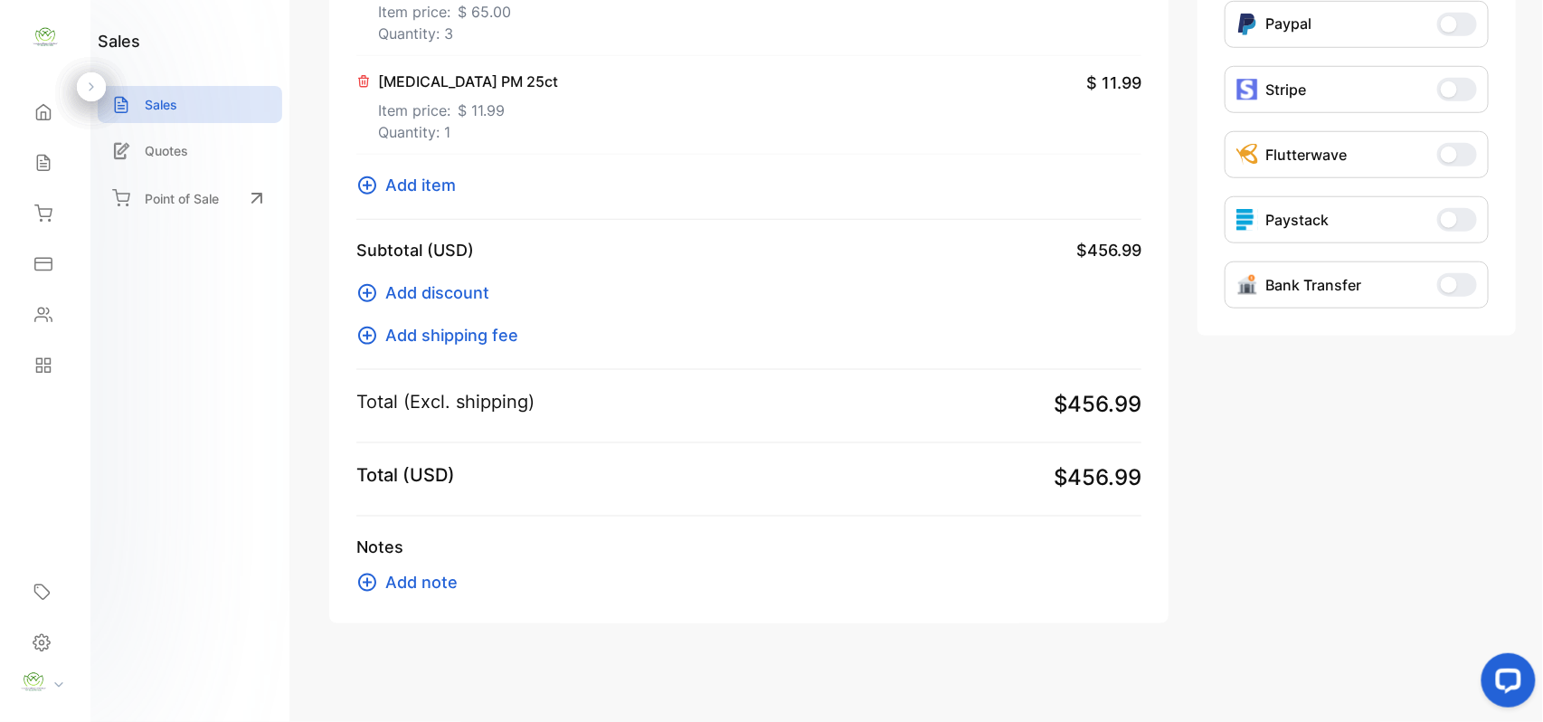
click at [411, 181] on span "Add item" at bounding box center [420, 185] width 71 height 24
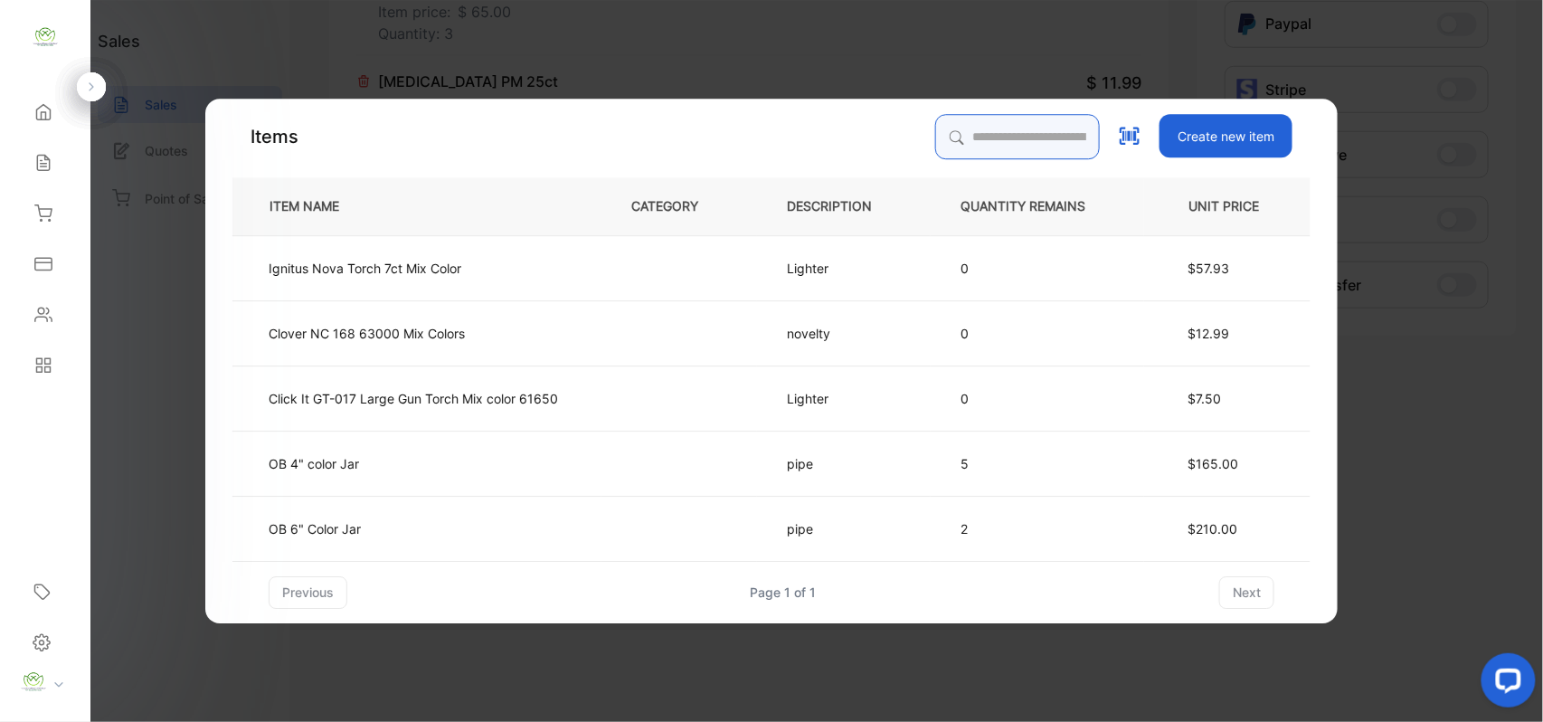
click at [946, 116] on input "search" at bounding box center [1017, 136] width 165 height 45
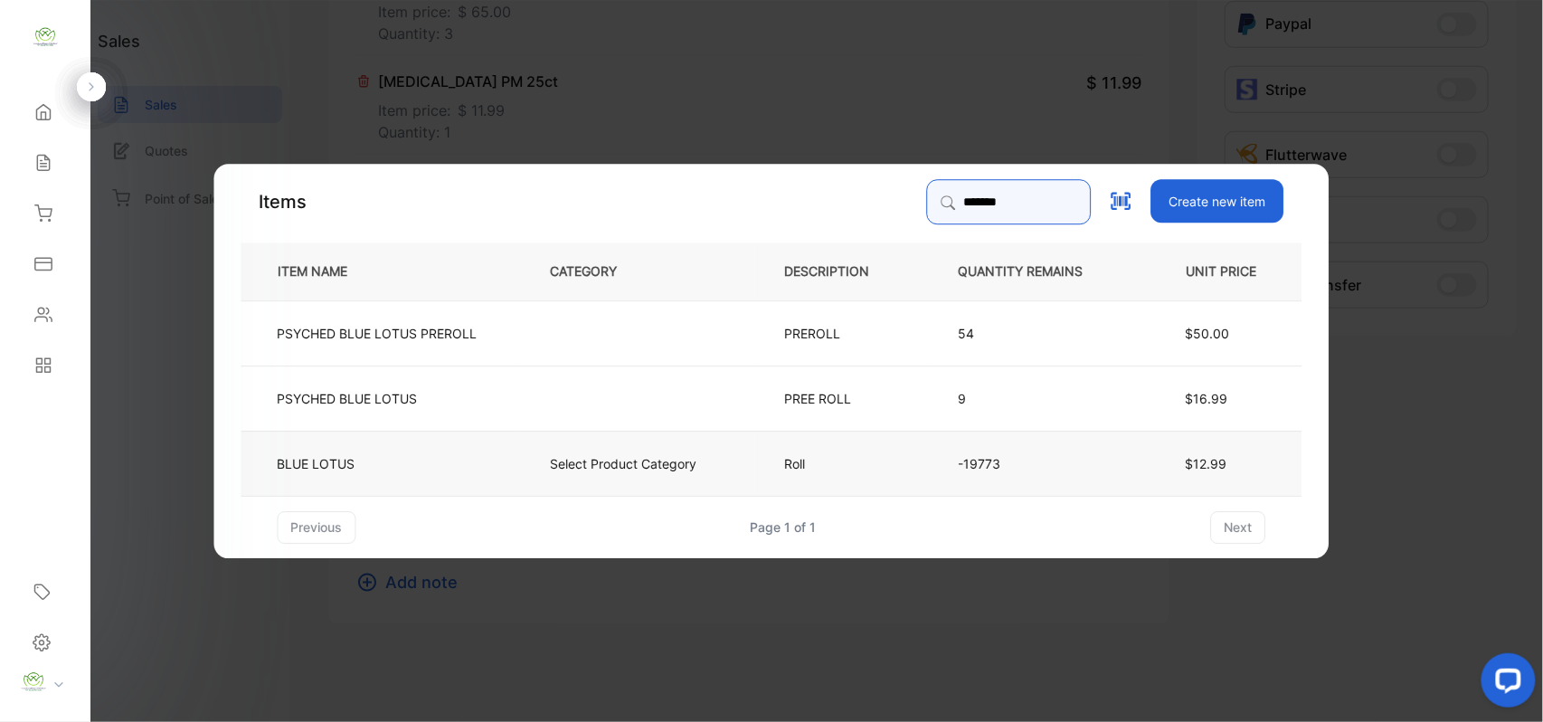
type input "*******"
click at [488, 460] on td "BLUE LOTUS" at bounding box center [380, 462] width 279 height 65
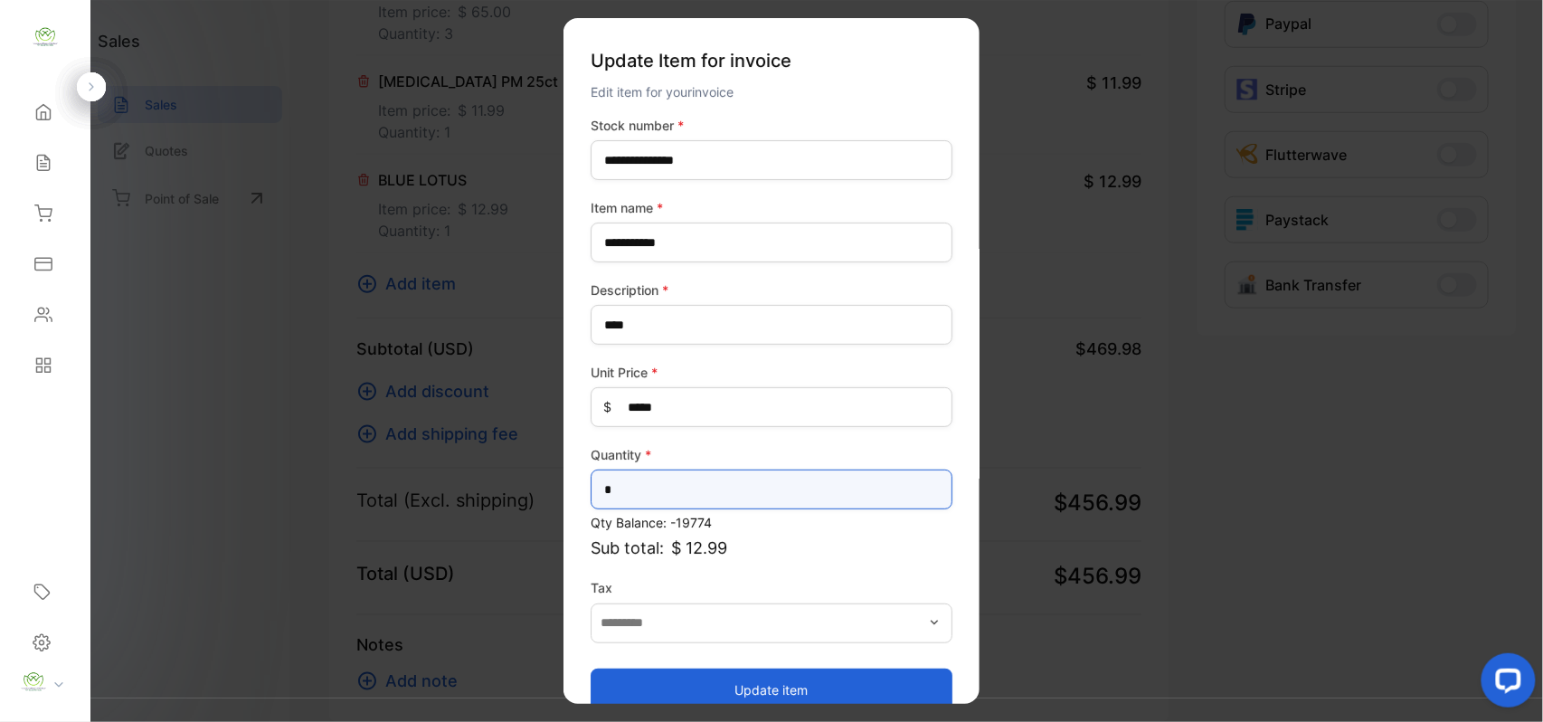
click at [670, 496] on input "*" at bounding box center [772, 489] width 362 height 40
type input "*"
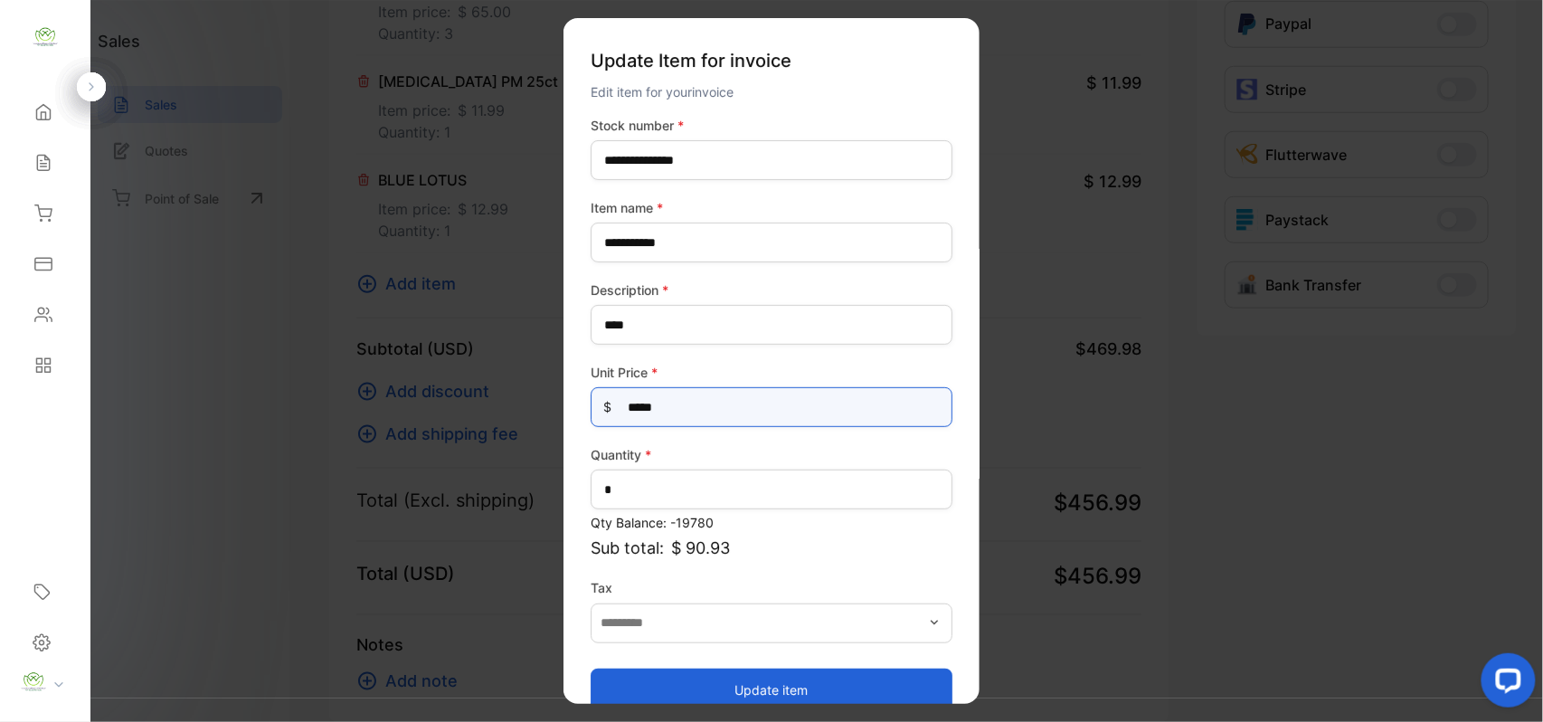
click at [673, 402] on Price-inputprice "*****" at bounding box center [772, 407] width 362 height 40
type Price-inputprice "*****"
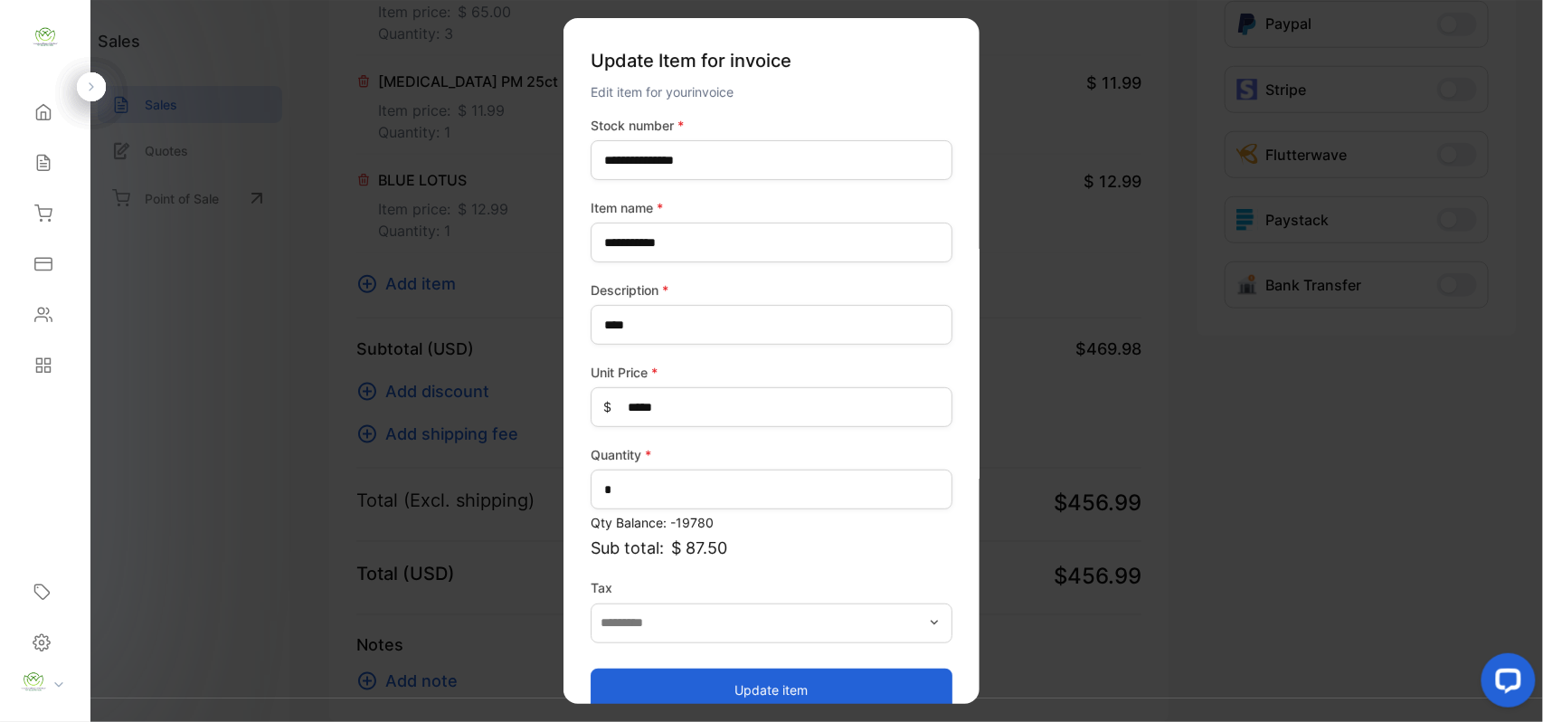
click at [693, 698] on button "Update item" at bounding box center [772, 688] width 362 height 43
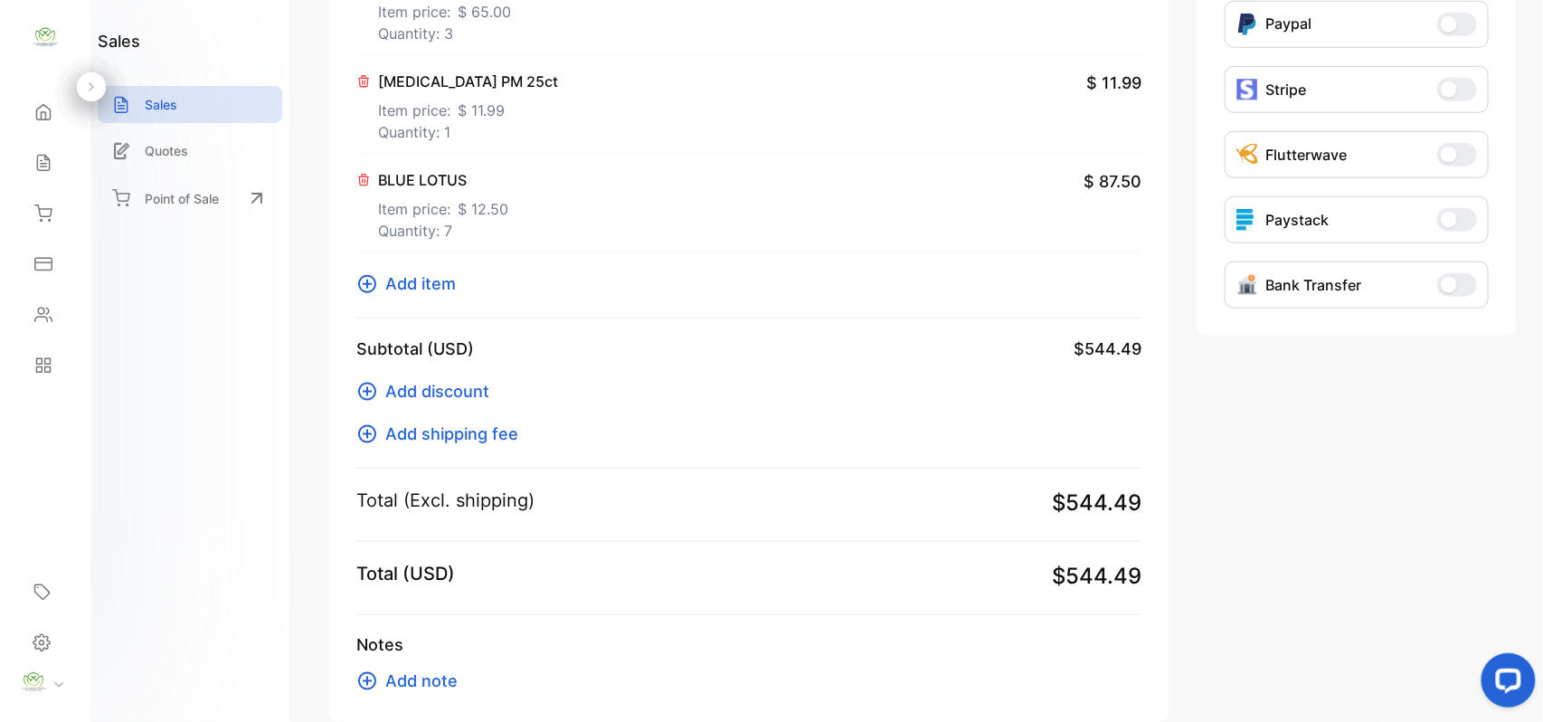
click at [434, 275] on span "Add item" at bounding box center [420, 283] width 71 height 24
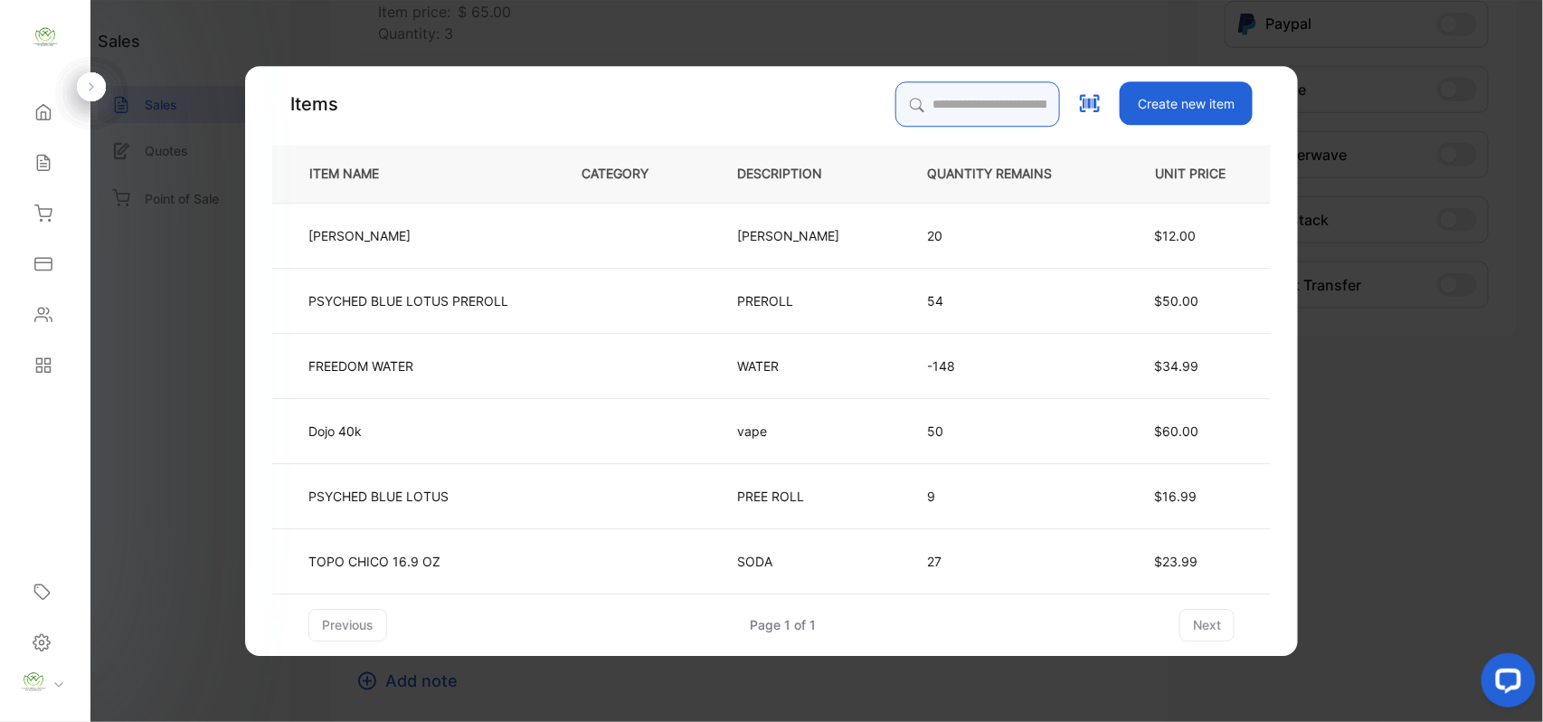
click at [970, 96] on input "search" at bounding box center [977, 103] width 165 height 45
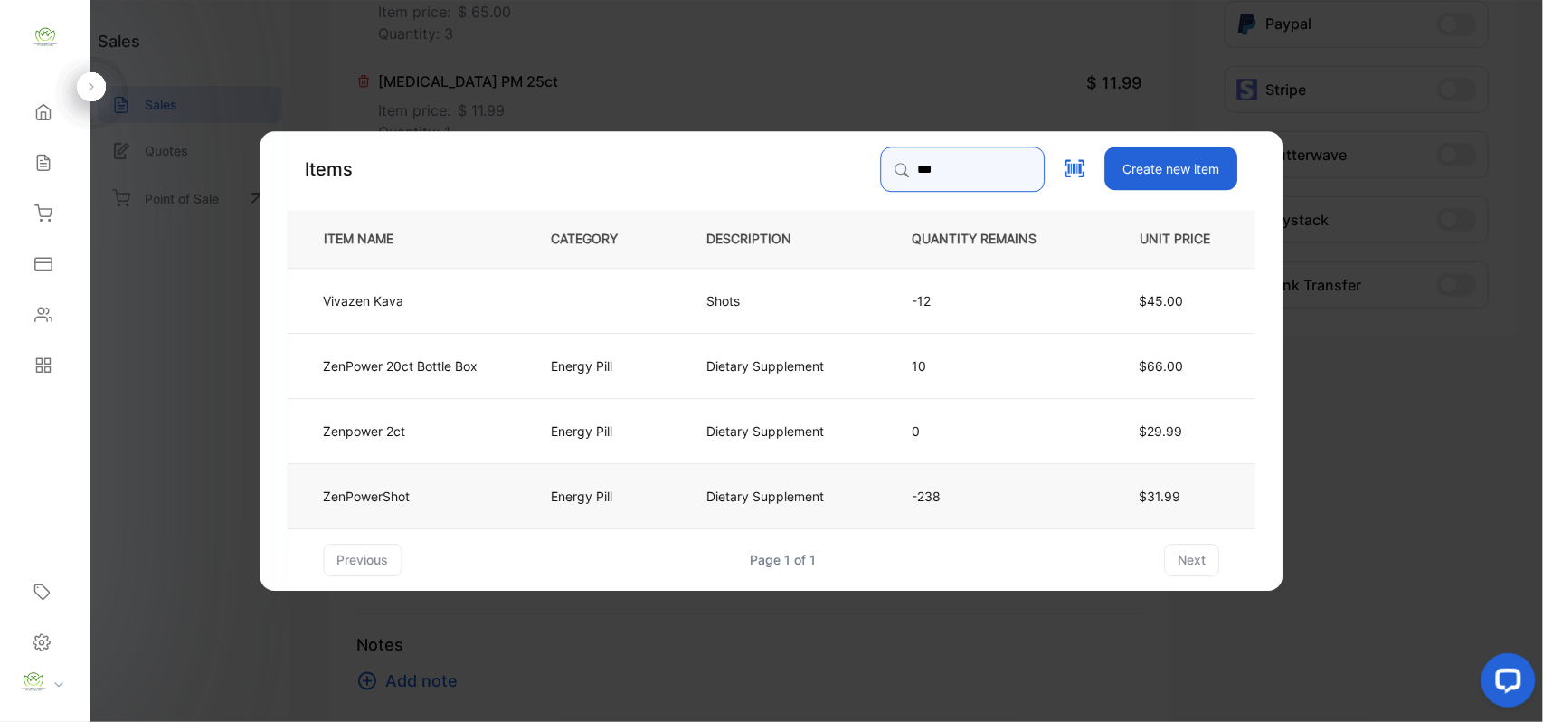
type input "***"
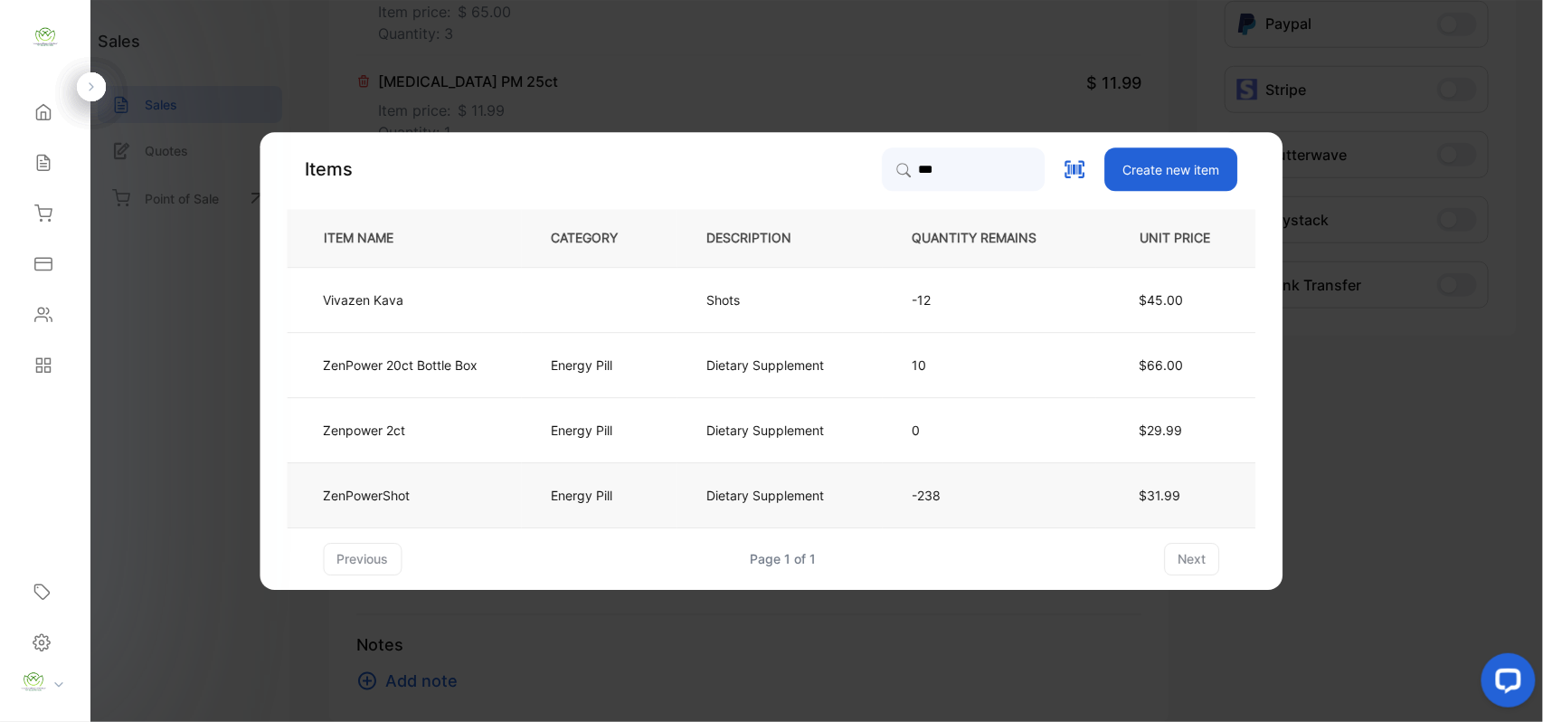
click at [460, 500] on td "ZenPowerShot" at bounding box center [405, 494] width 234 height 65
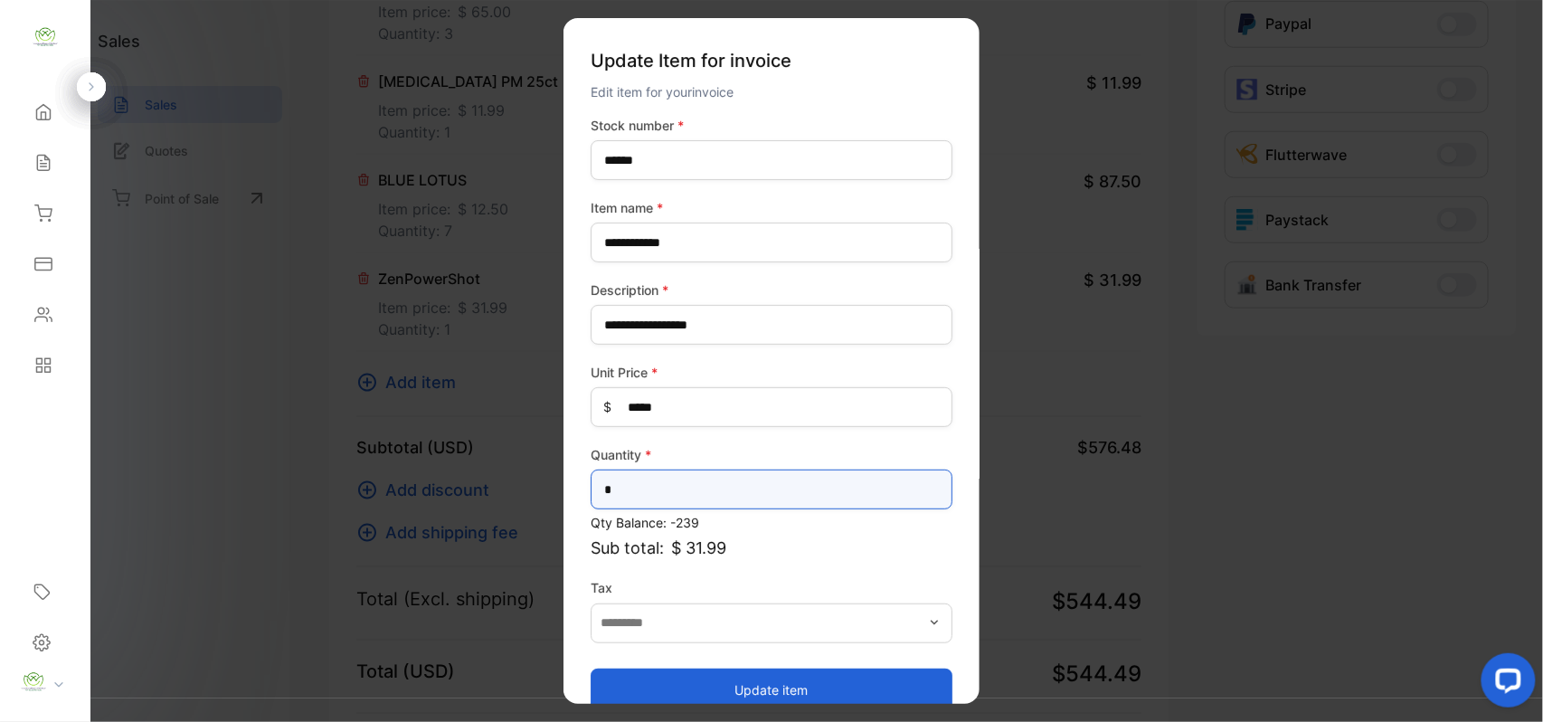
click at [733, 488] on input "*" at bounding box center [772, 489] width 362 height 40
type input "*"
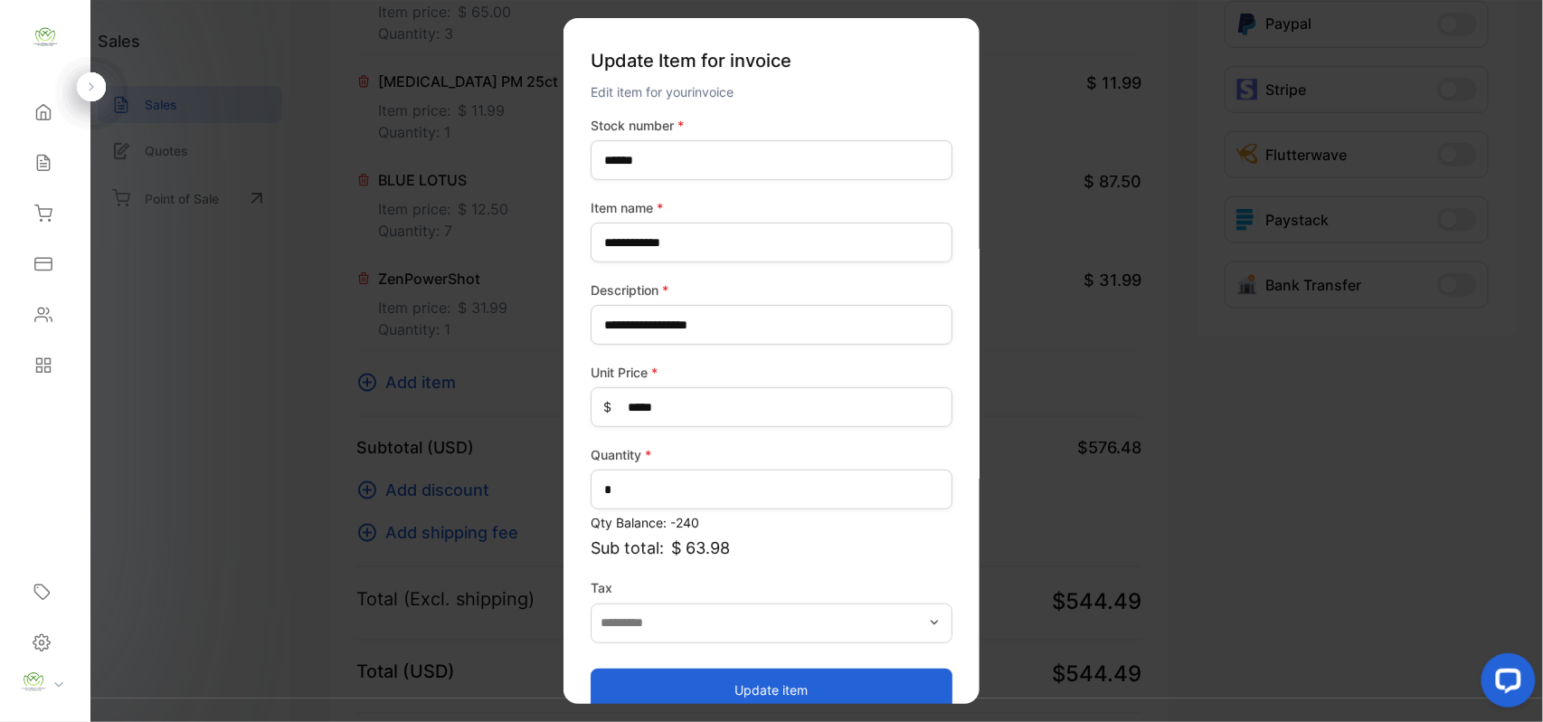
drag, startPoint x: 695, startPoint y: 687, endPoint x: 671, endPoint y: 677, distance: 25.5
click at [695, 687] on button "Update item" at bounding box center [772, 688] width 362 height 43
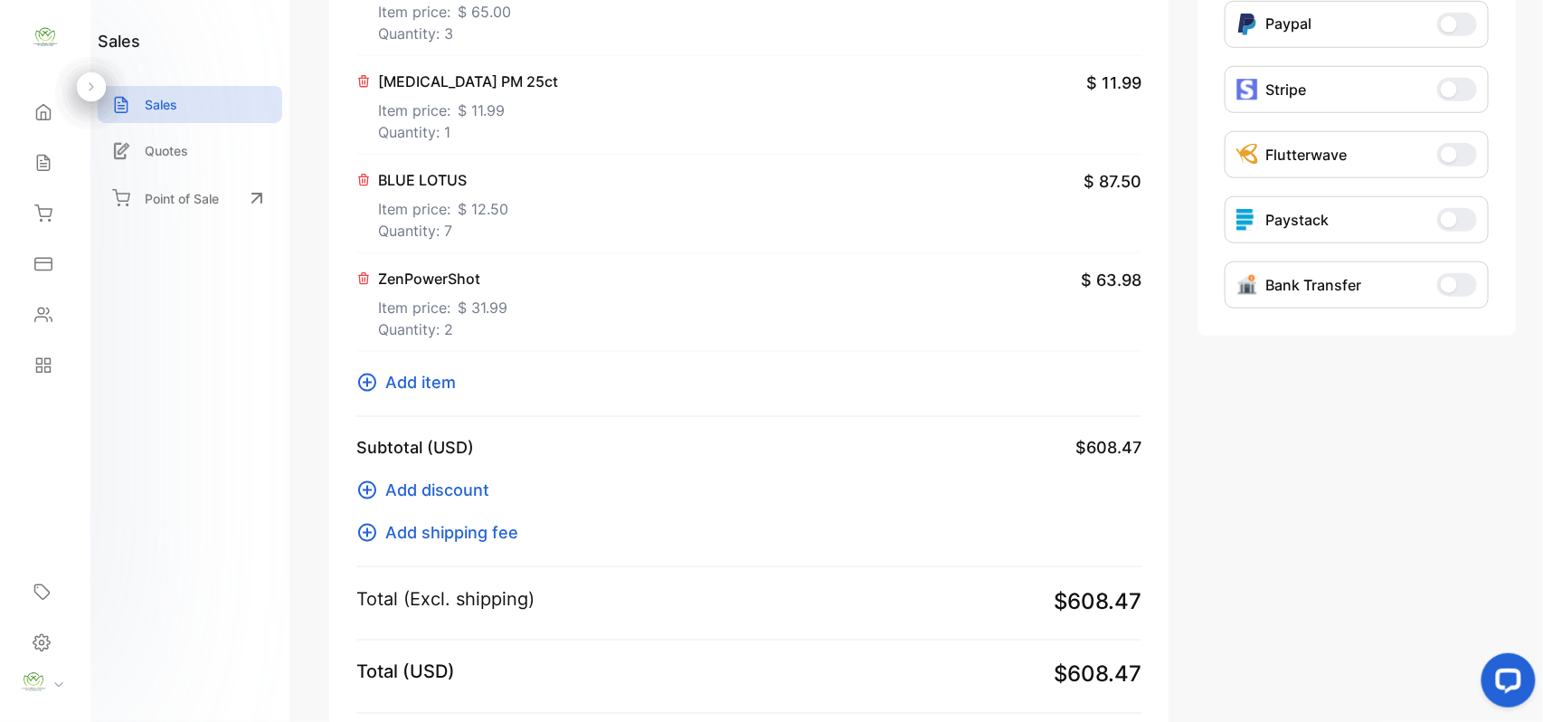
click at [431, 378] on span "Add item" at bounding box center [420, 382] width 71 height 24
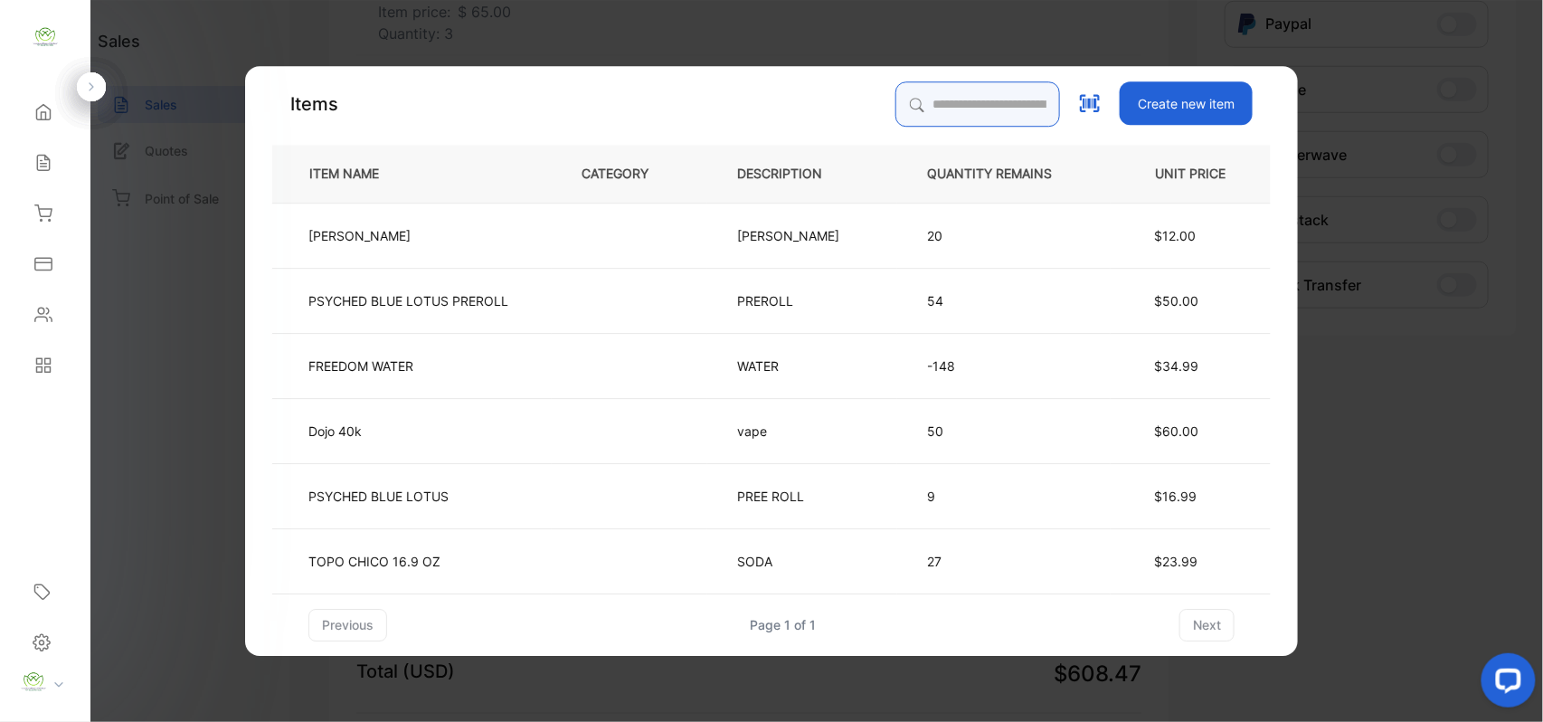
click at [948, 99] on input "search" at bounding box center [977, 103] width 165 height 45
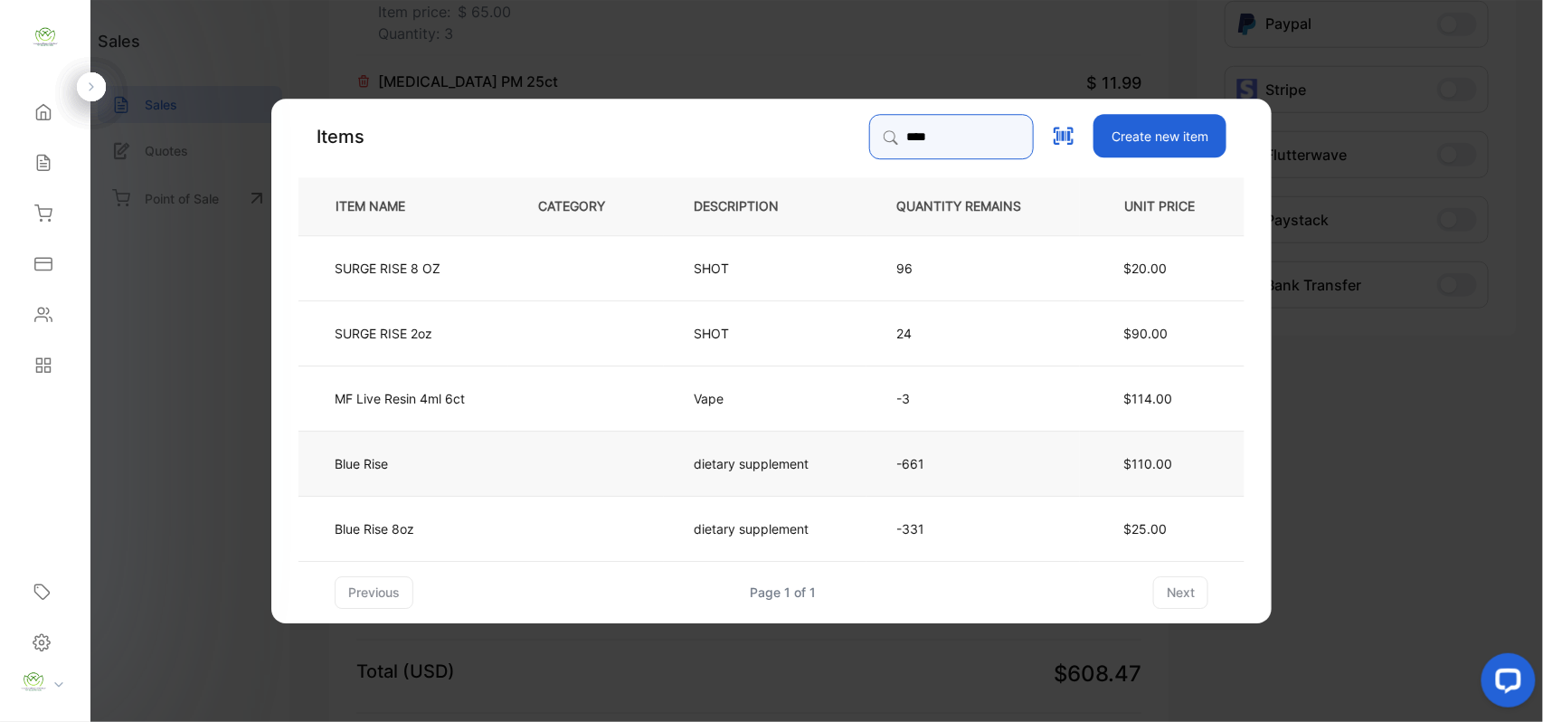
type input "****"
click at [639, 468] on td at bounding box center [586, 462] width 156 height 65
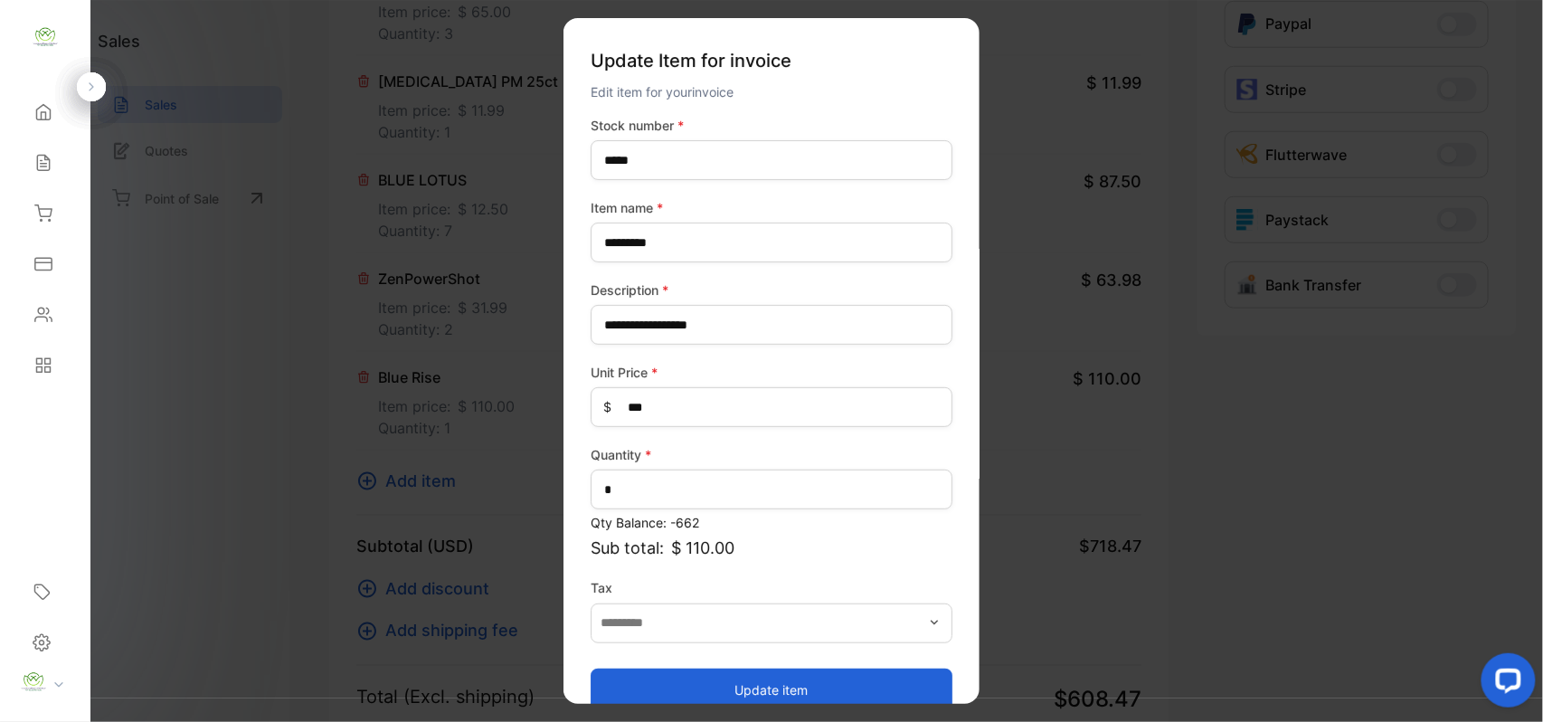
drag, startPoint x: 785, startPoint y: 686, endPoint x: 753, endPoint y: 657, distance: 42.9
click at [785, 685] on button "Update item" at bounding box center [772, 688] width 362 height 43
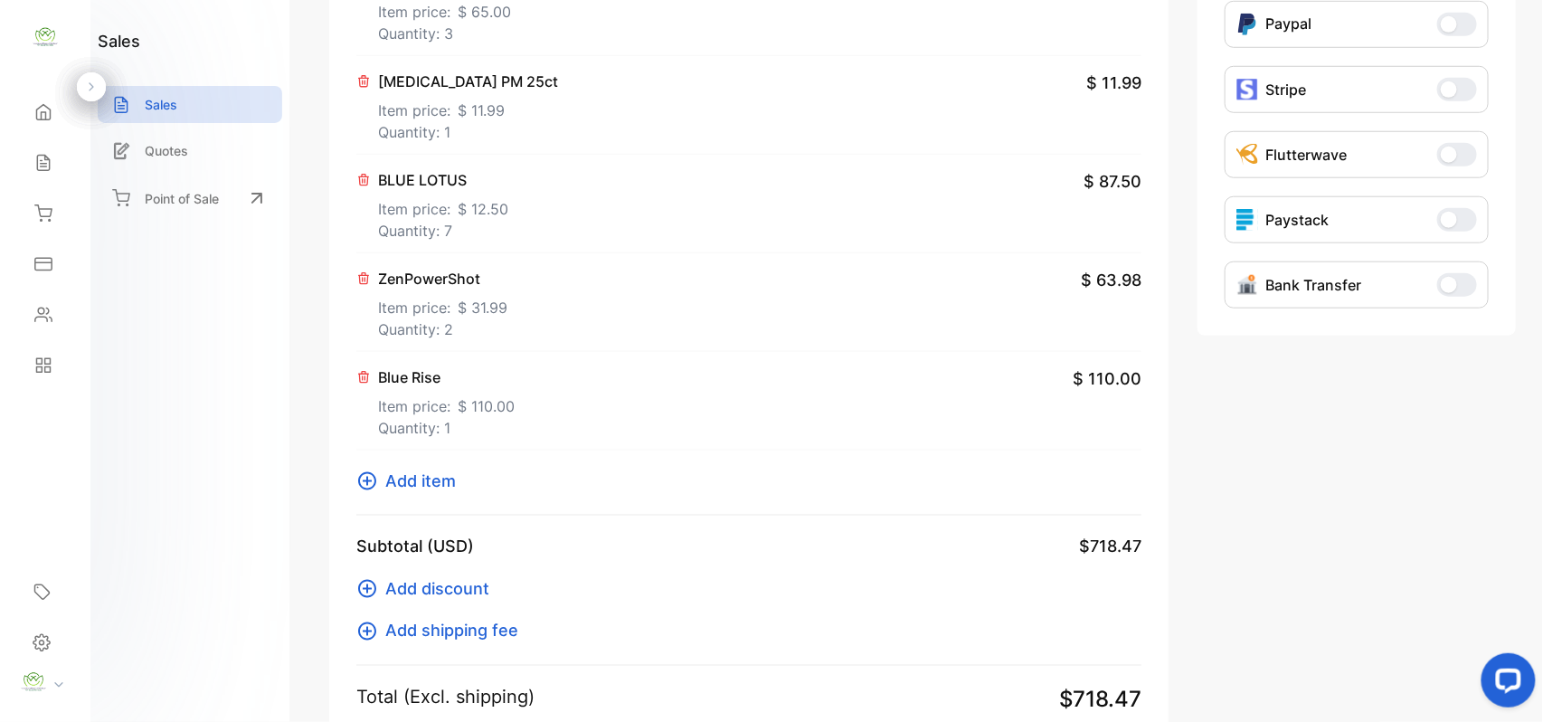
click at [428, 481] on span "Add item" at bounding box center [420, 481] width 71 height 24
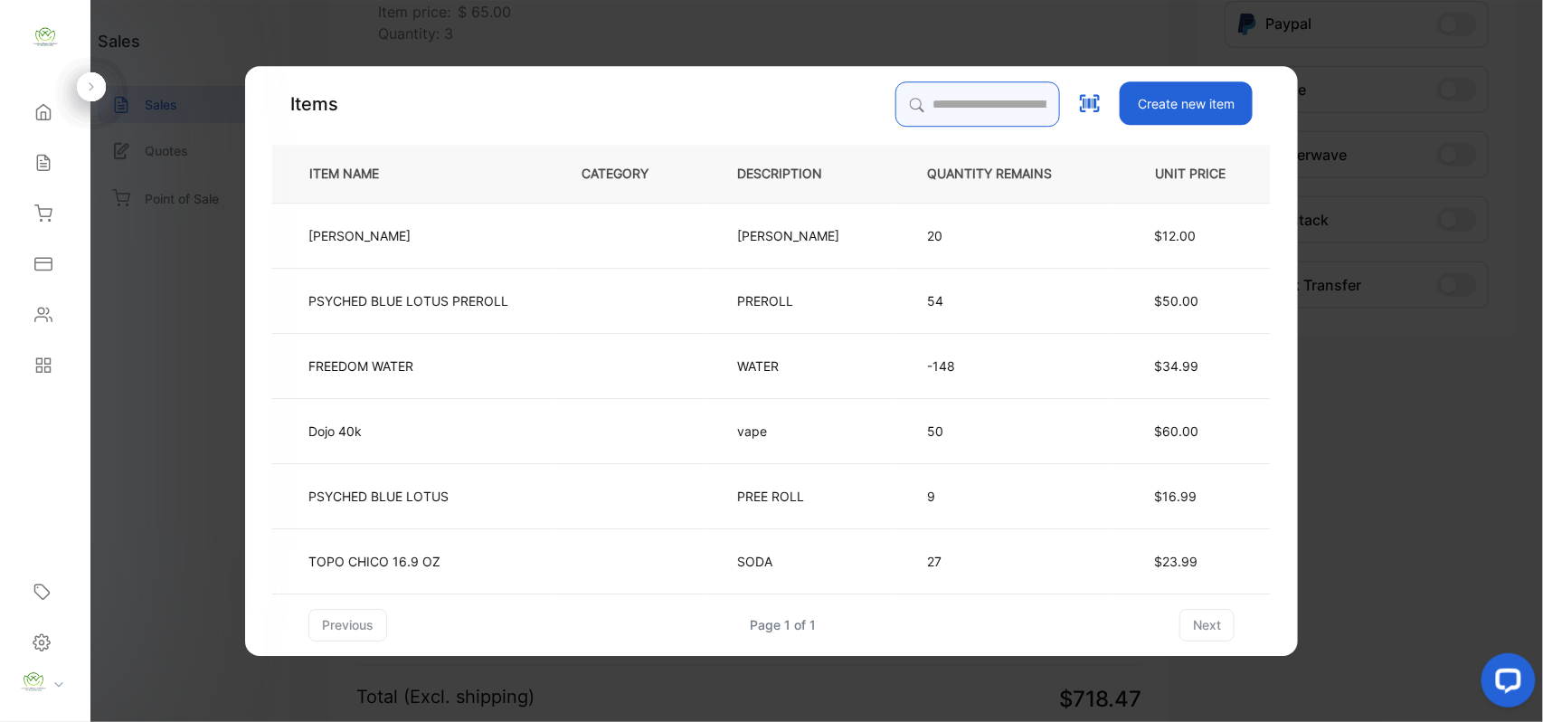
click at [977, 96] on input "search" at bounding box center [977, 103] width 165 height 45
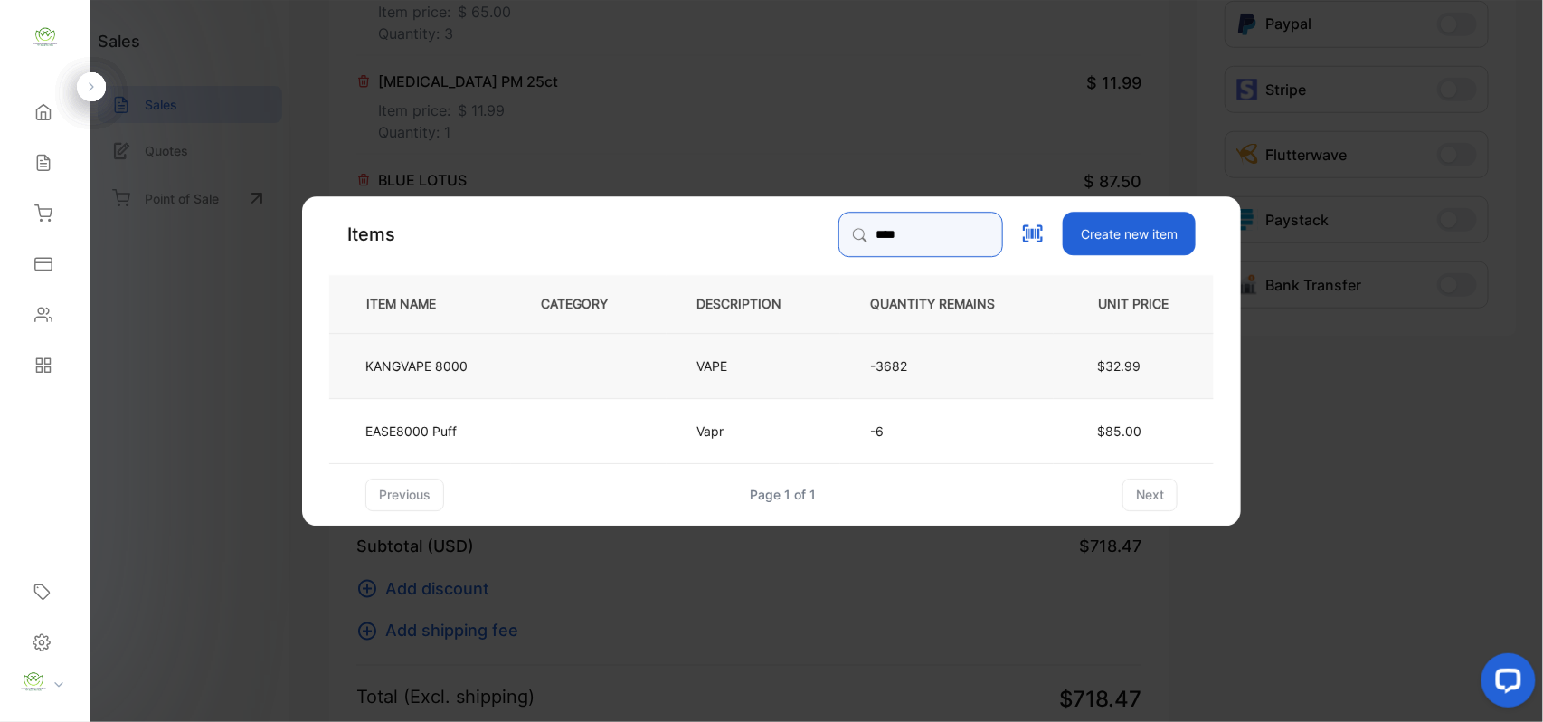
type input "****"
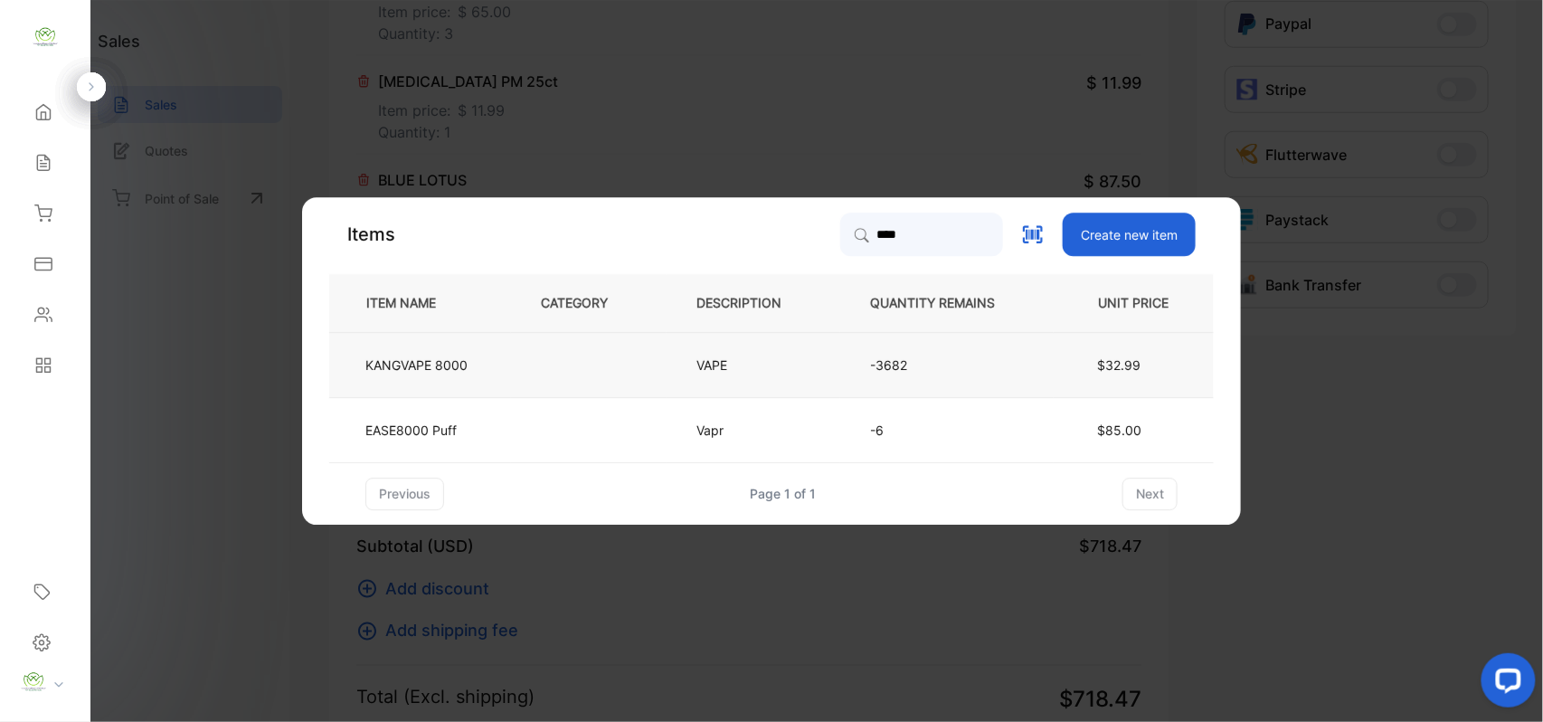
click at [675, 352] on td "VAPE" at bounding box center [754, 364] width 174 height 65
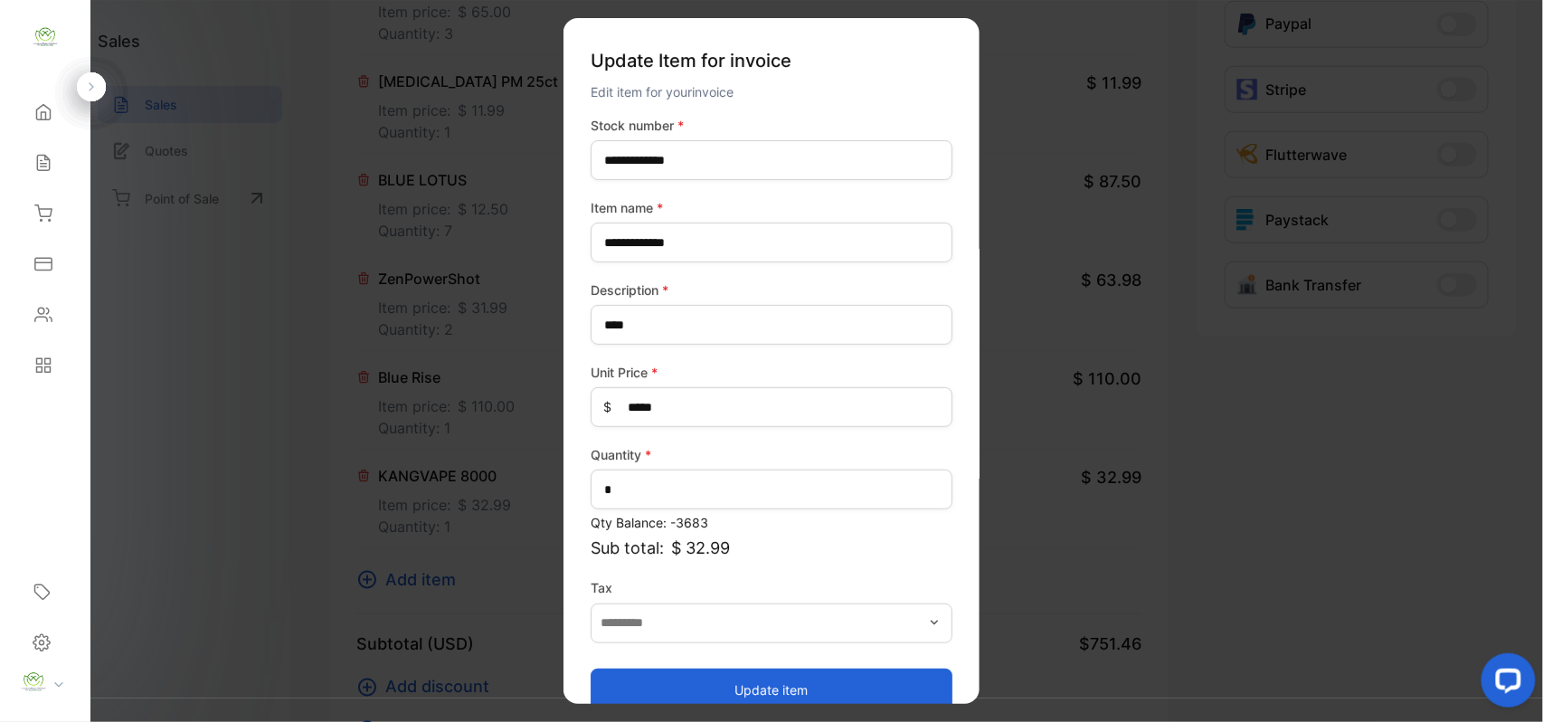
click at [783, 675] on button "Update item" at bounding box center [772, 688] width 362 height 43
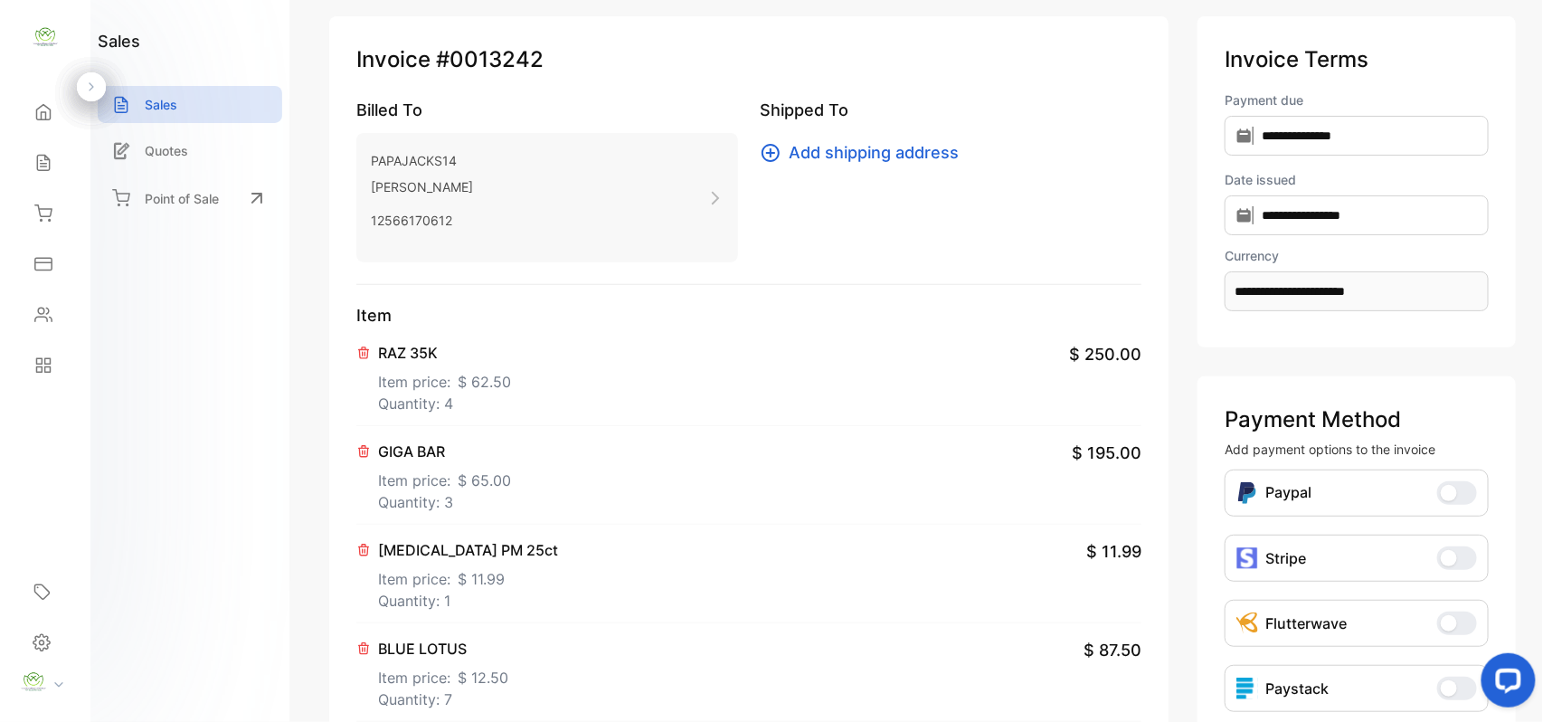
scroll to position [0, 0]
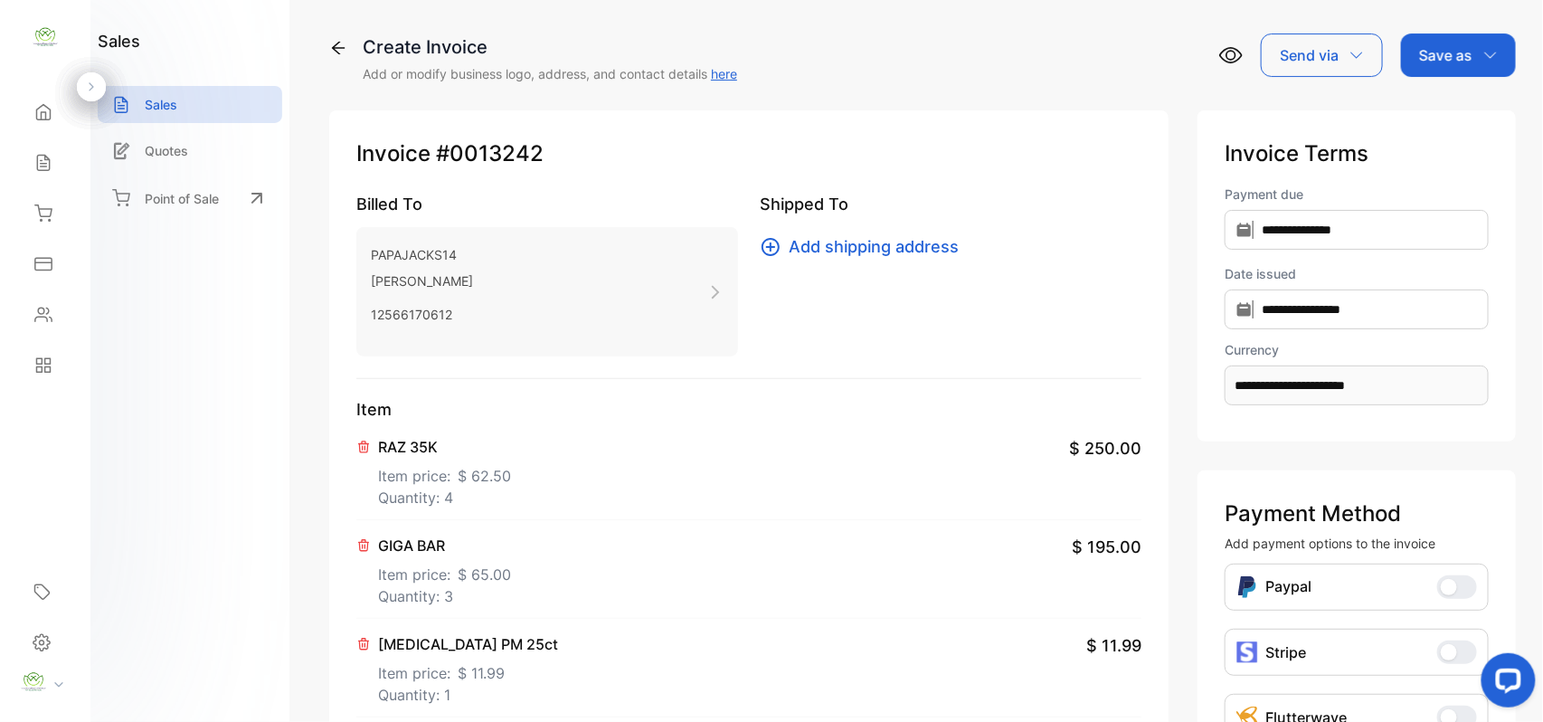
click at [1459, 62] on p "Save as" at bounding box center [1445, 55] width 53 height 22
click at [1456, 110] on div "Invoice" at bounding box center [1454, 115] width 104 height 36
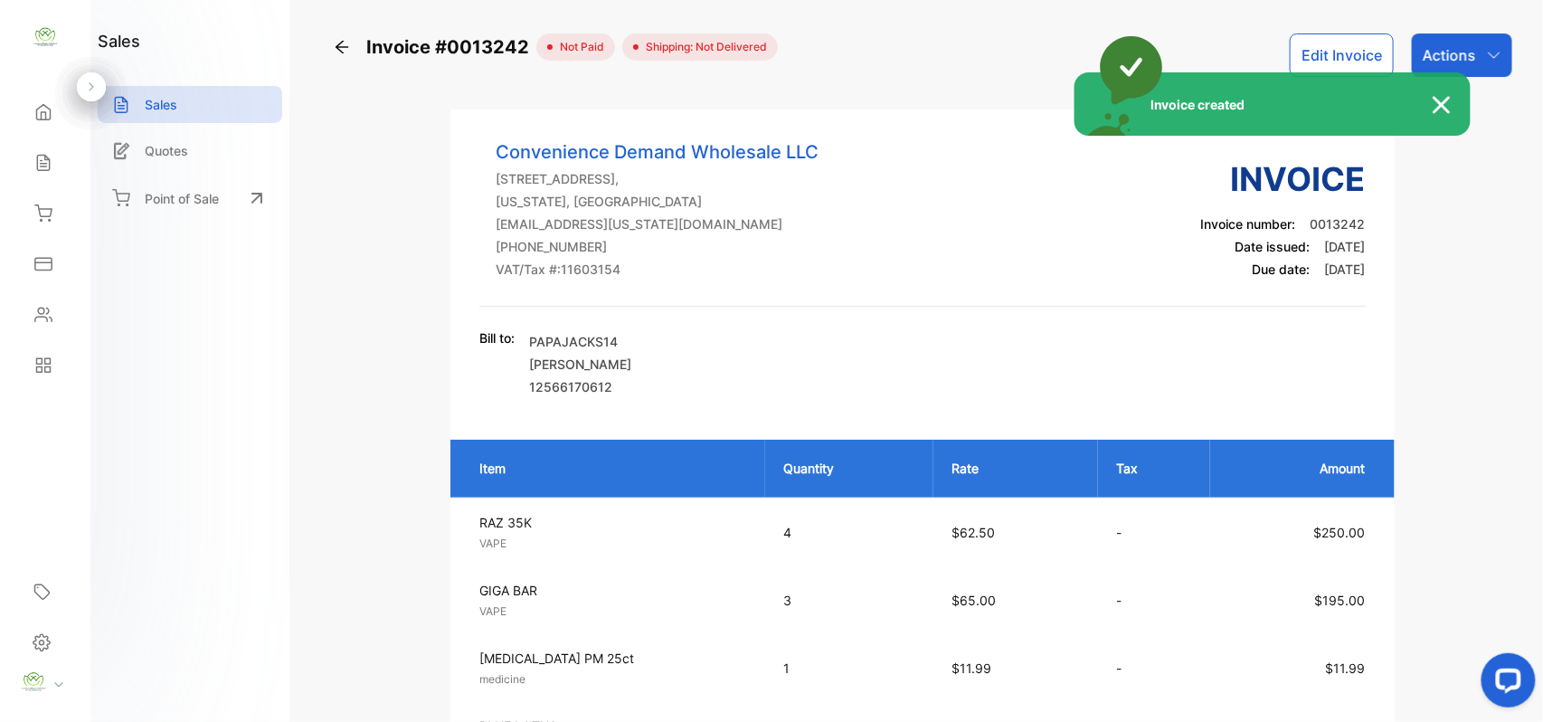
click at [1472, 43] on div "Invoice created" at bounding box center [771, 361] width 1543 height 722
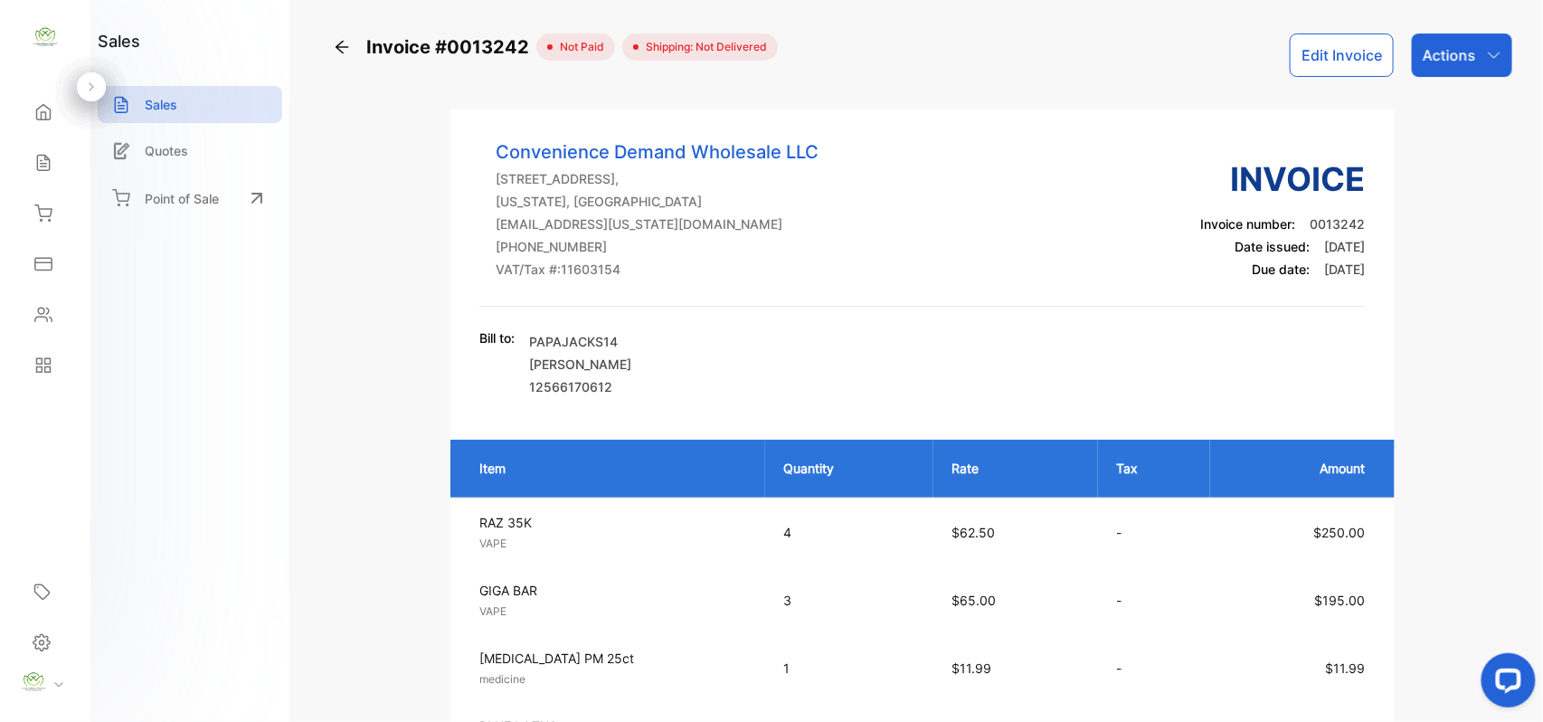
click at [1471, 44] on p "Actions" at bounding box center [1449, 55] width 53 height 22
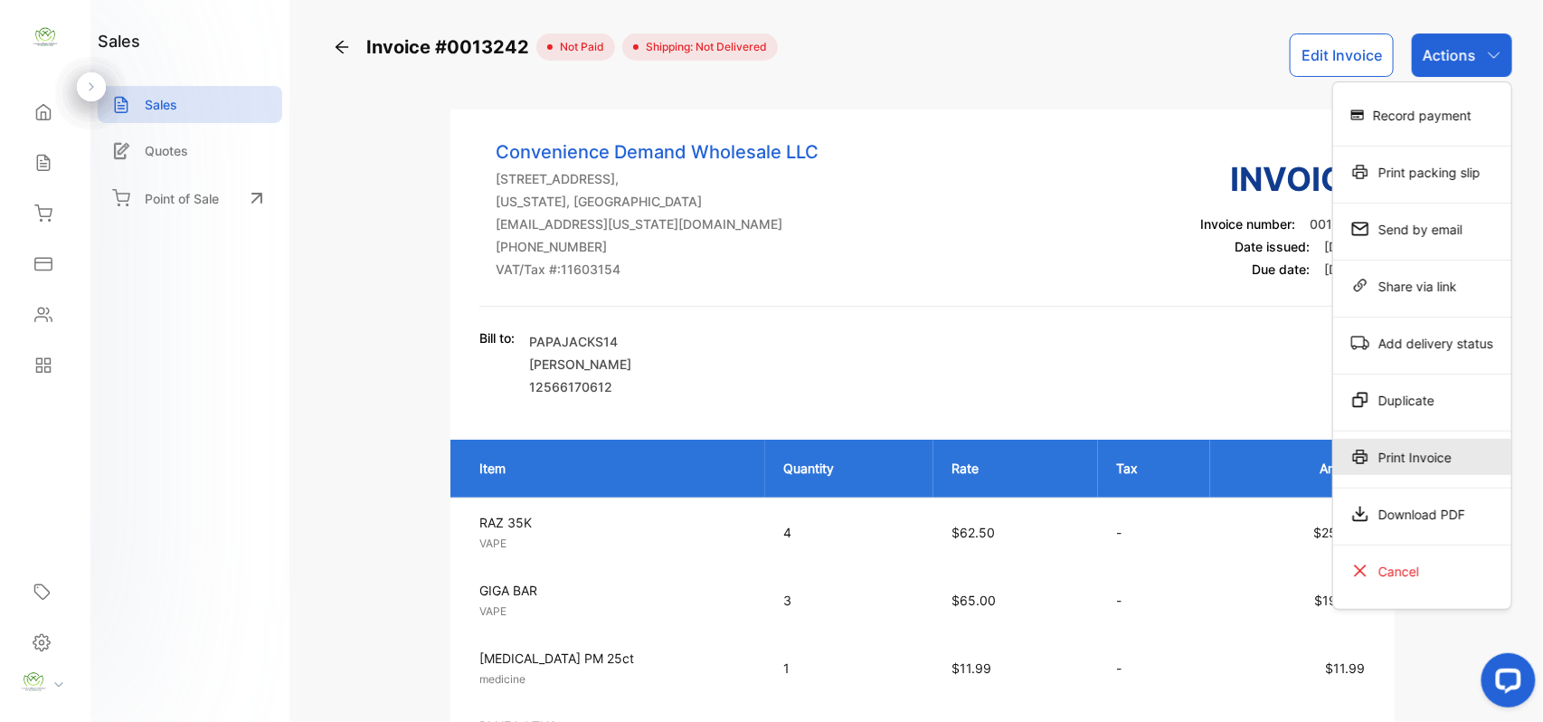
click at [1419, 463] on div "Print Invoice" at bounding box center [1422, 457] width 178 height 36
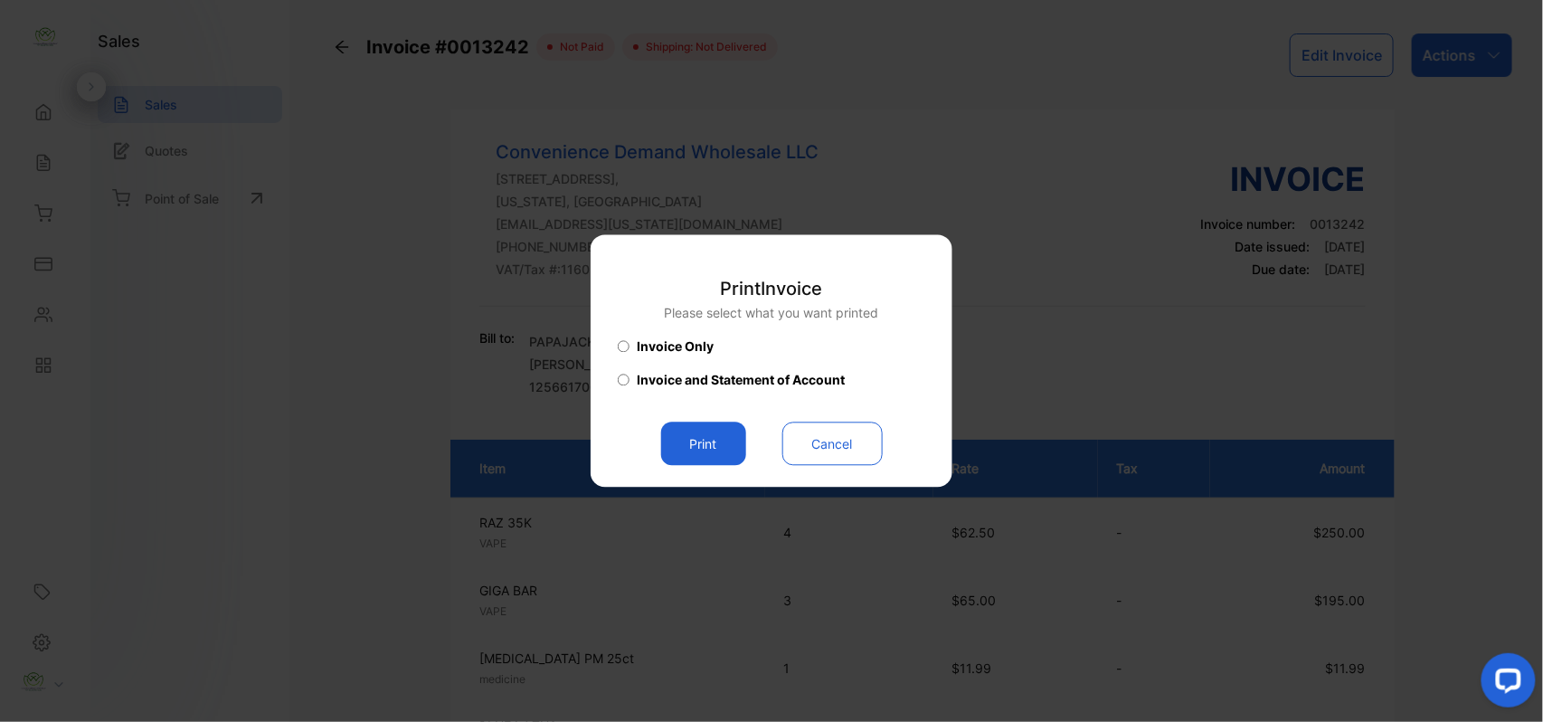
click at [680, 446] on button "Print" at bounding box center [703, 443] width 85 height 43
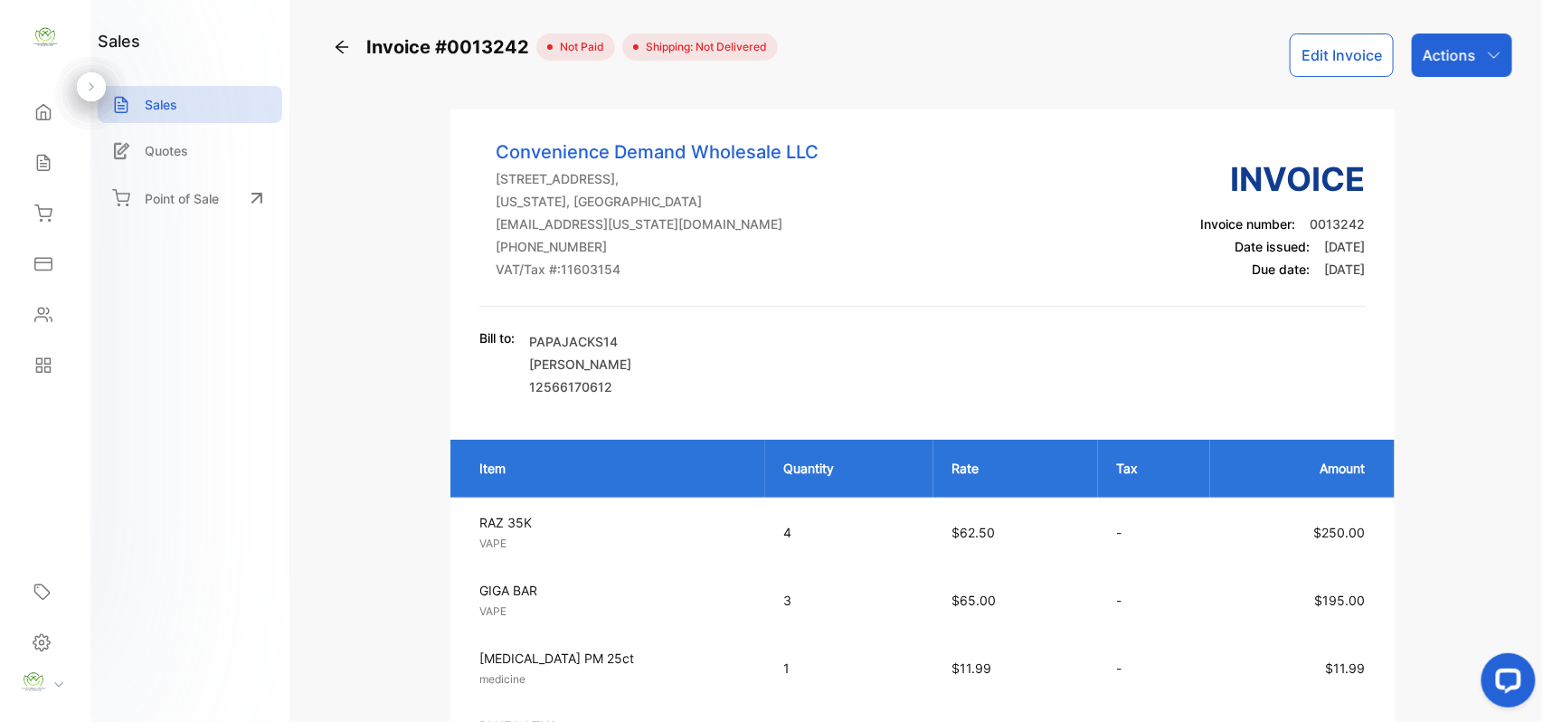
click at [49, 160] on icon at bounding box center [43, 163] width 12 height 15
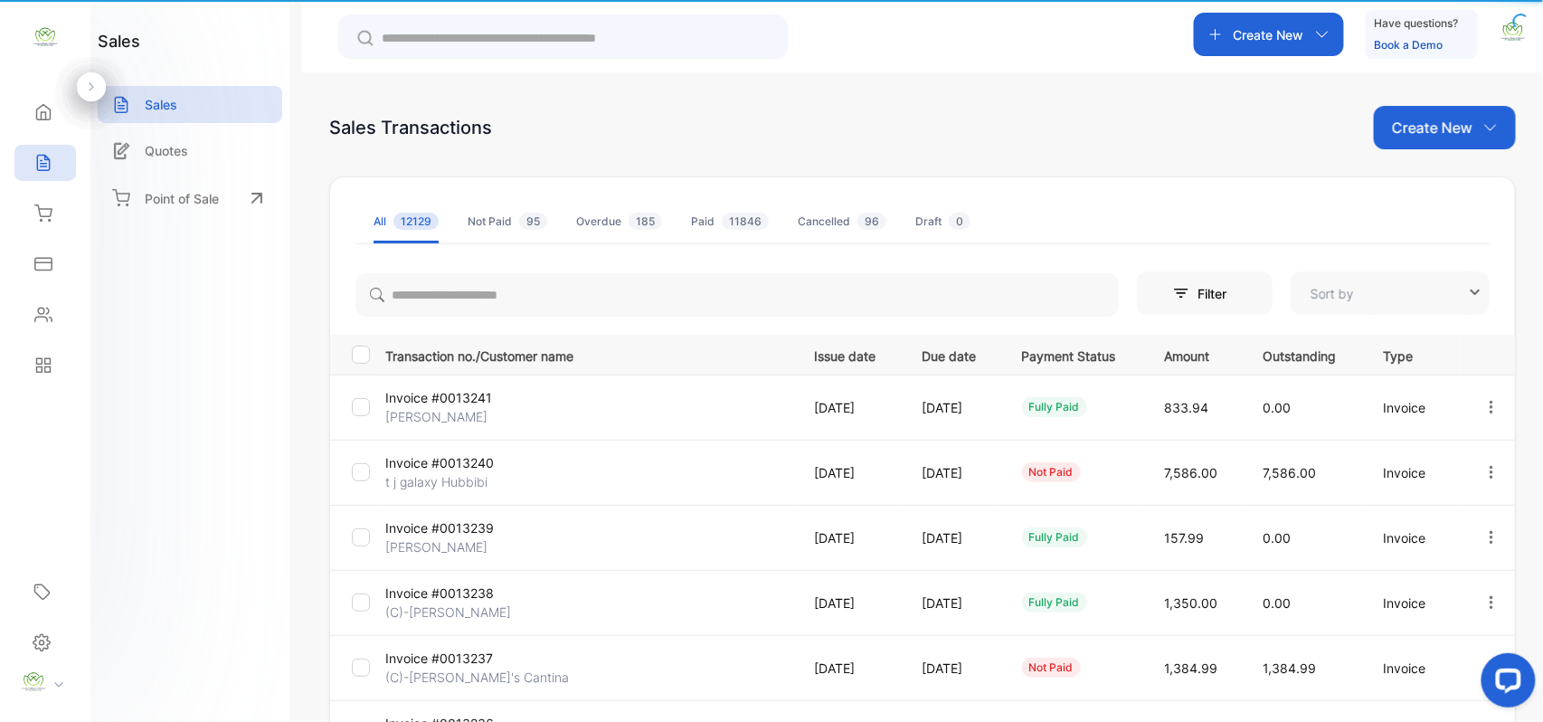
type input "**********"
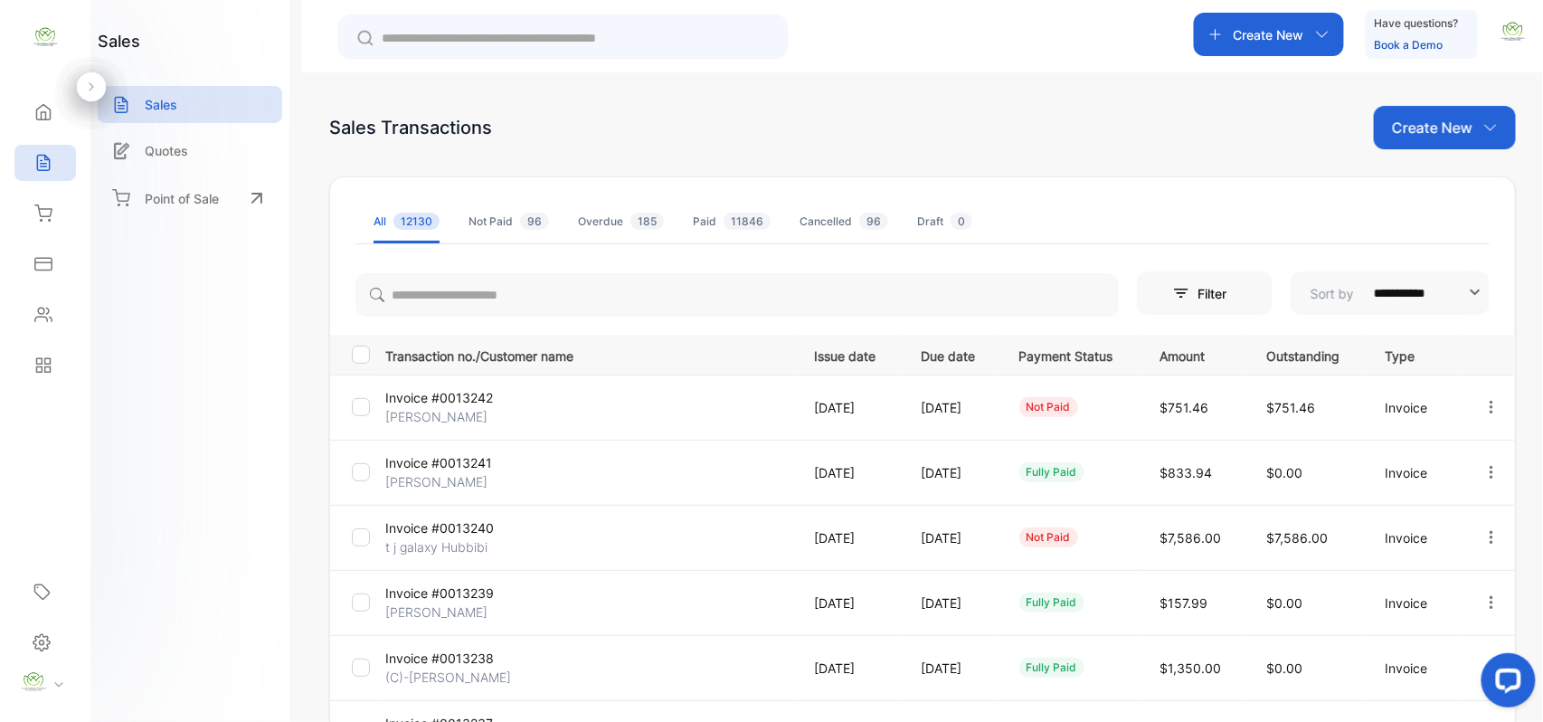
drag, startPoint x: 458, startPoint y: 417, endPoint x: 442, endPoint y: 424, distance: 17.0
click at [454, 416] on p "[PERSON_NAME]" at bounding box center [453, 416] width 136 height 19
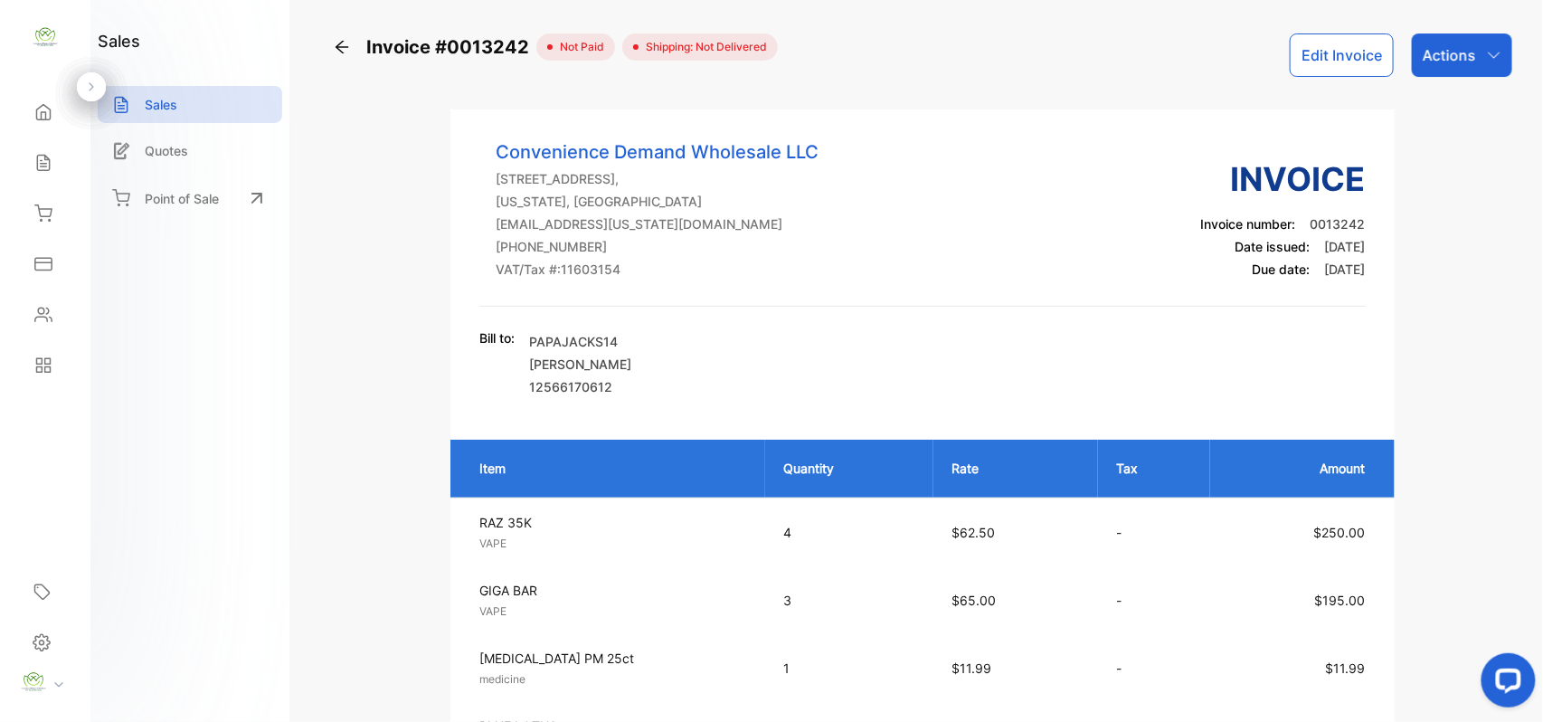
click at [1442, 62] on p "Actions" at bounding box center [1449, 55] width 53 height 22
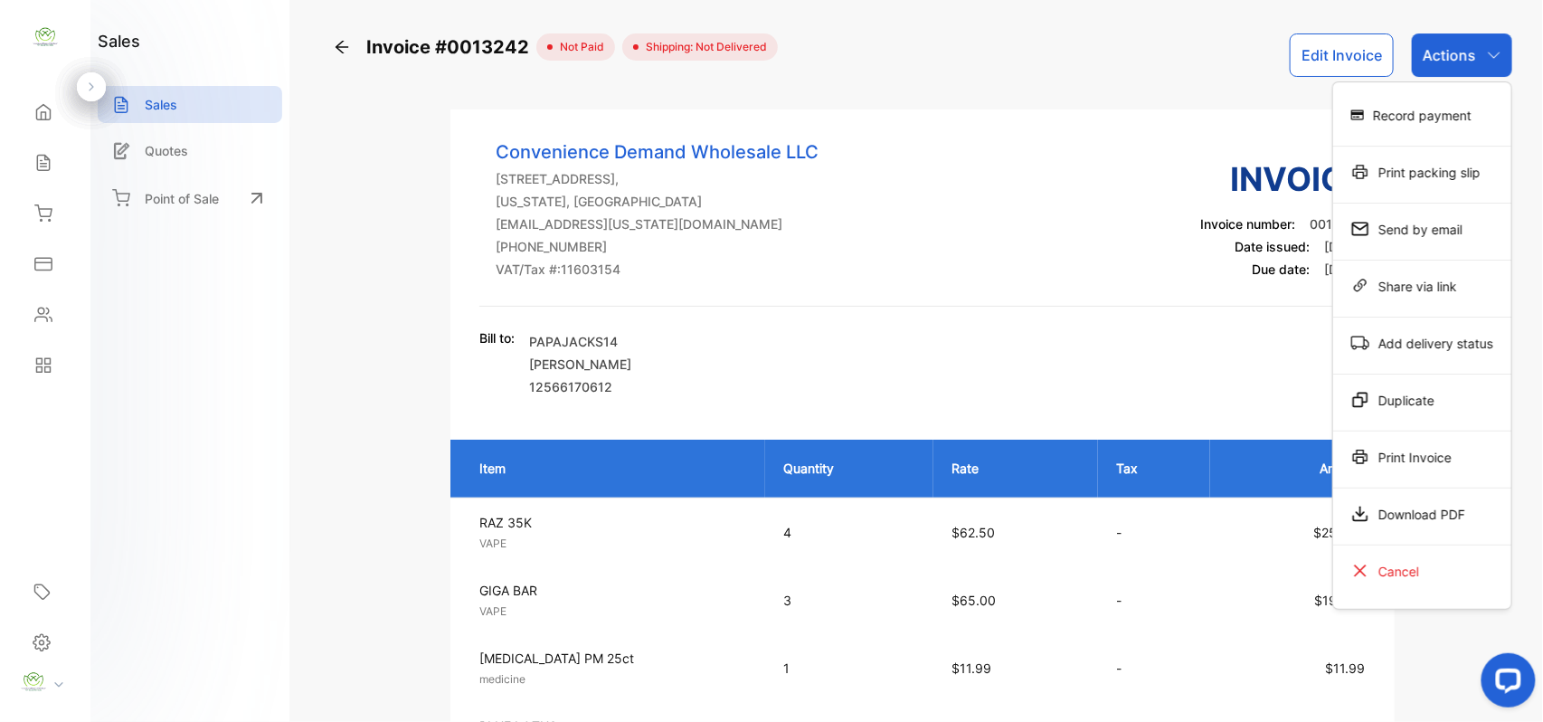
click at [1434, 452] on div "Print Invoice" at bounding box center [1422, 457] width 178 height 36
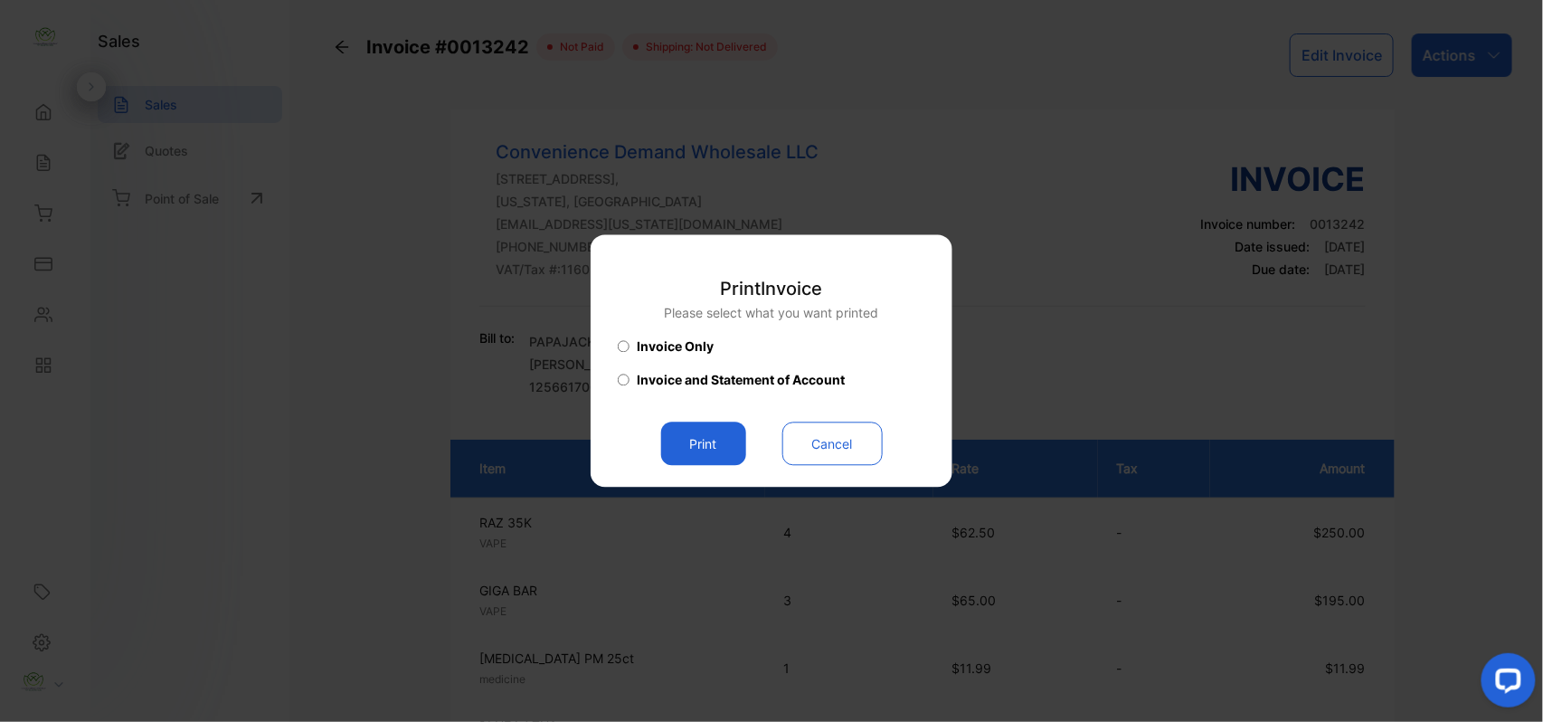
click at [689, 436] on button "Print" at bounding box center [703, 443] width 85 height 43
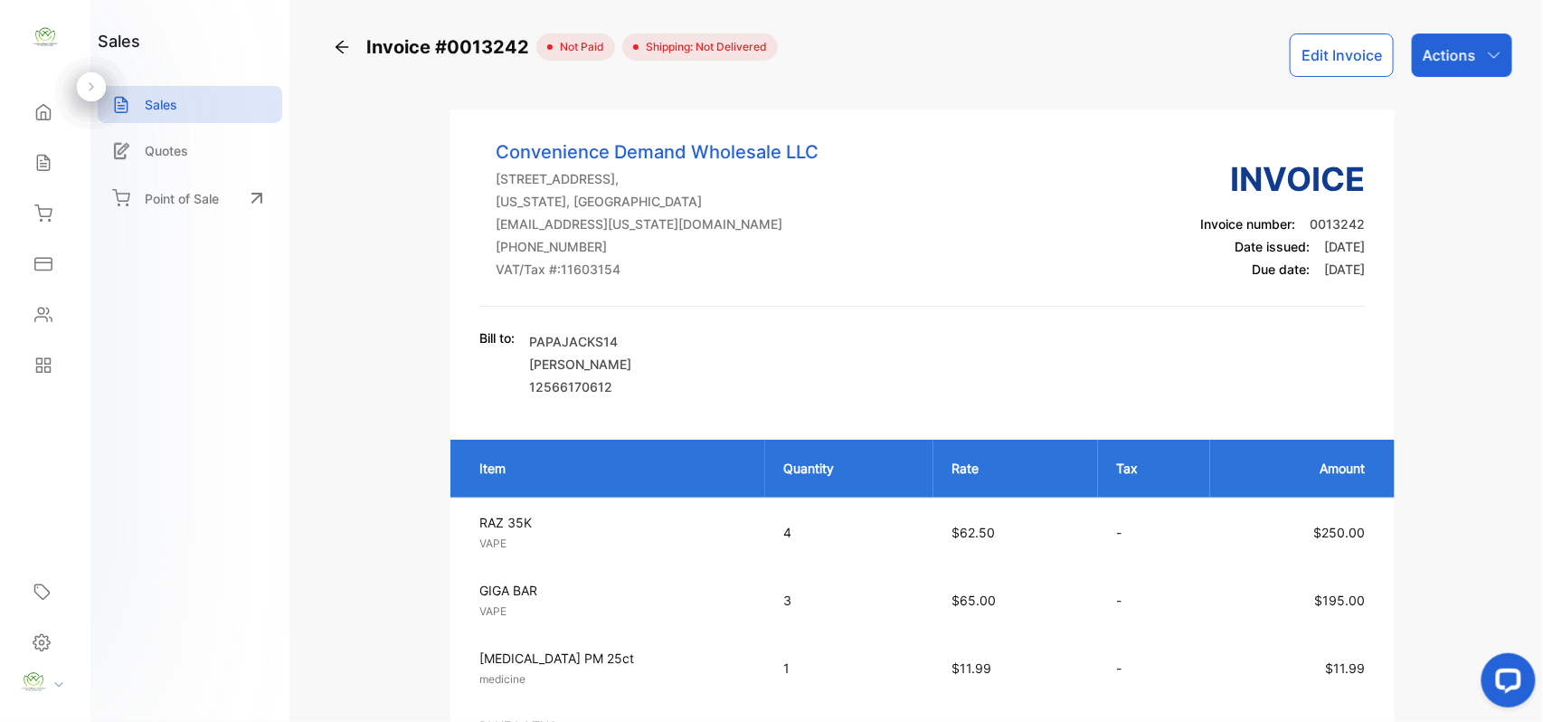
drag, startPoint x: 24, startPoint y: 139, endPoint x: 43, endPoint y: 143, distance: 20.2
click at [37, 143] on div "Sales Sales" at bounding box center [45, 162] width 62 height 51
drag, startPoint x: 55, startPoint y: 142, endPoint x: 55, endPoint y: 156, distance: 13.6
click at [55, 153] on div "Sales Sales" at bounding box center [45, 162] width 62 height 51
click at [55, 156] on div "Sales" at bounding box center [45, 163] width 62 height 36
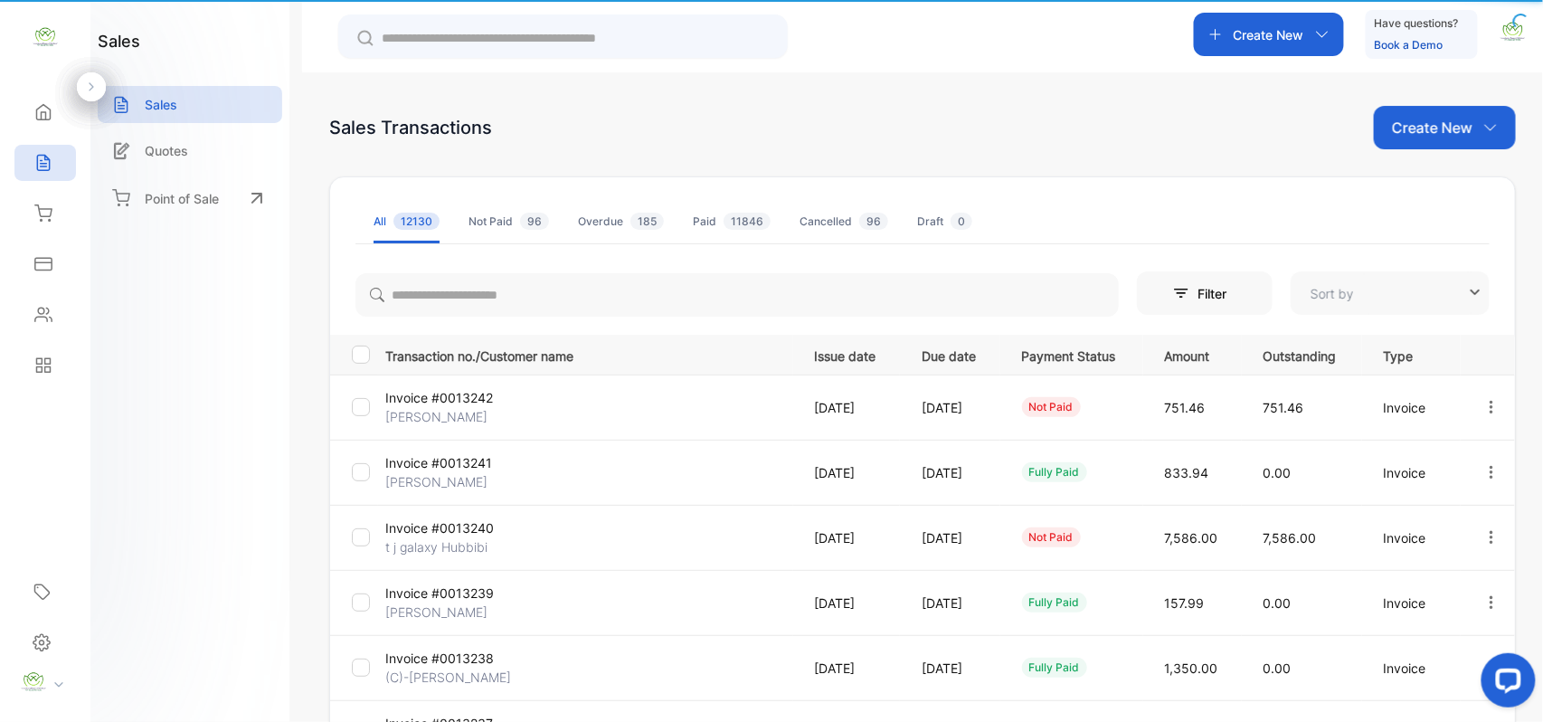
type input "**********"
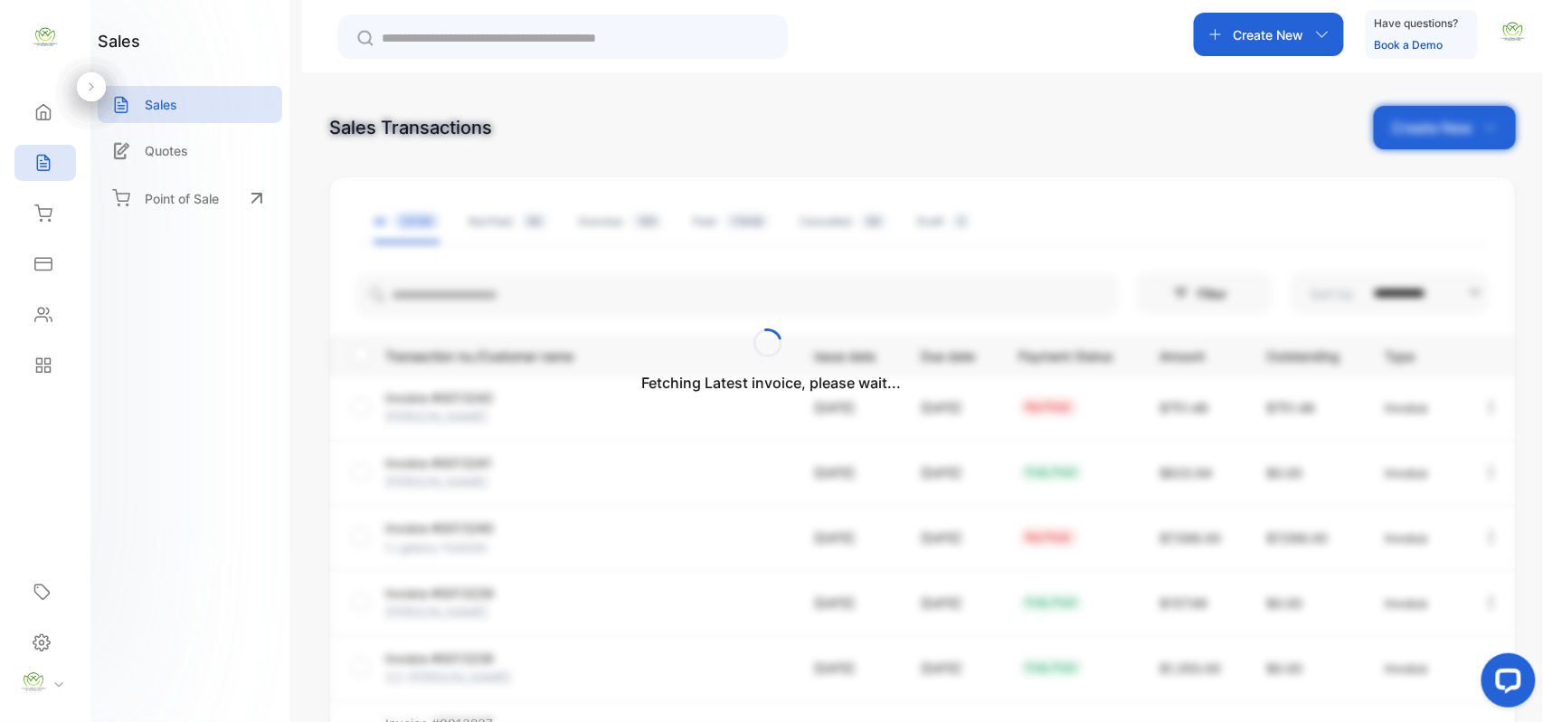
click at [1408, 134] on div "Fetching Latest invoice, please wait..." at bounding box center [771, 361] width 1543 height 722
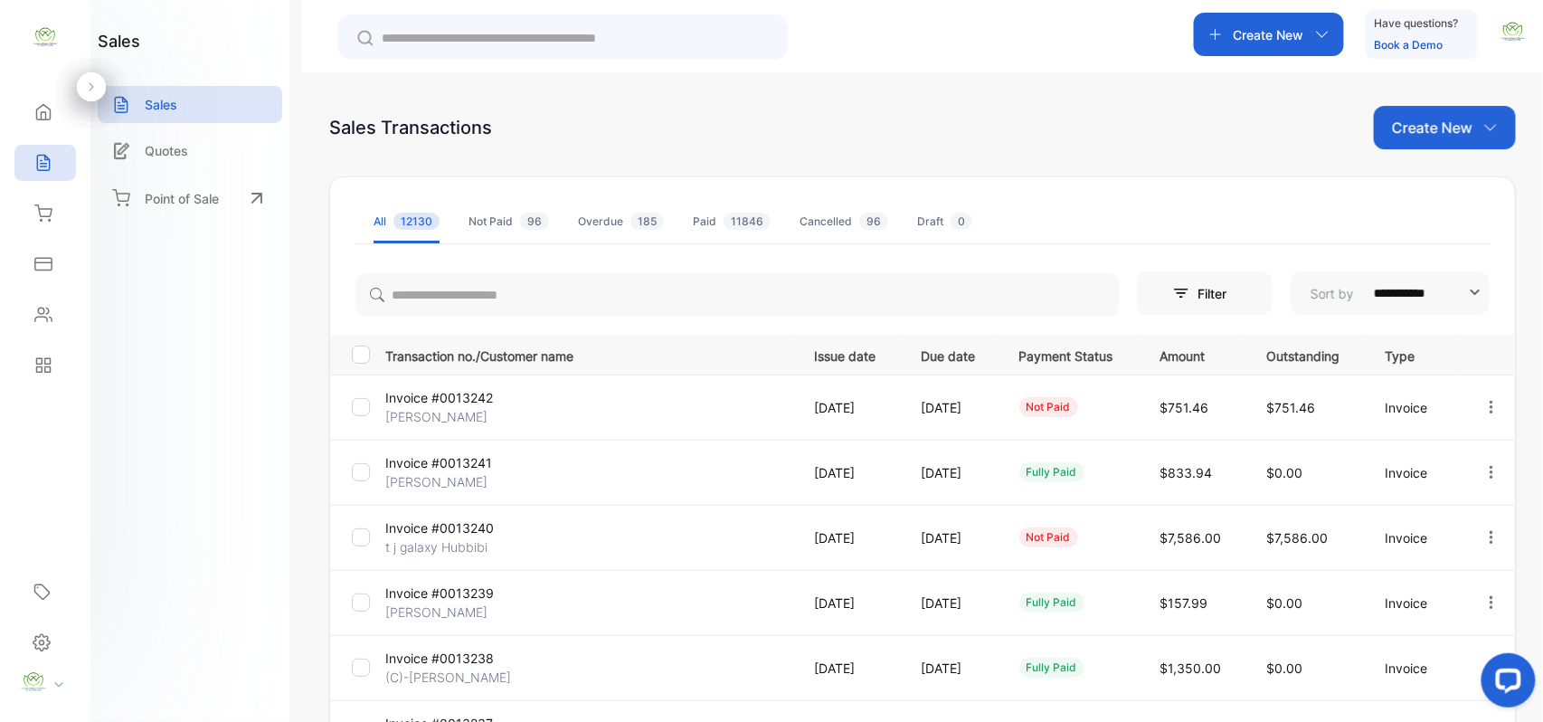
click at [1402, 127] on p "Create New" at bounding box center [1432, 128] width 80 height 22
drag, startPoint x: 1448, startPoint y: 189, endPoint x: 1434, endPoint y: 185, distance: 14.3
click at [1444, 189] on span "Invoice" at bounding box center [1447, 187] width 43 height 19
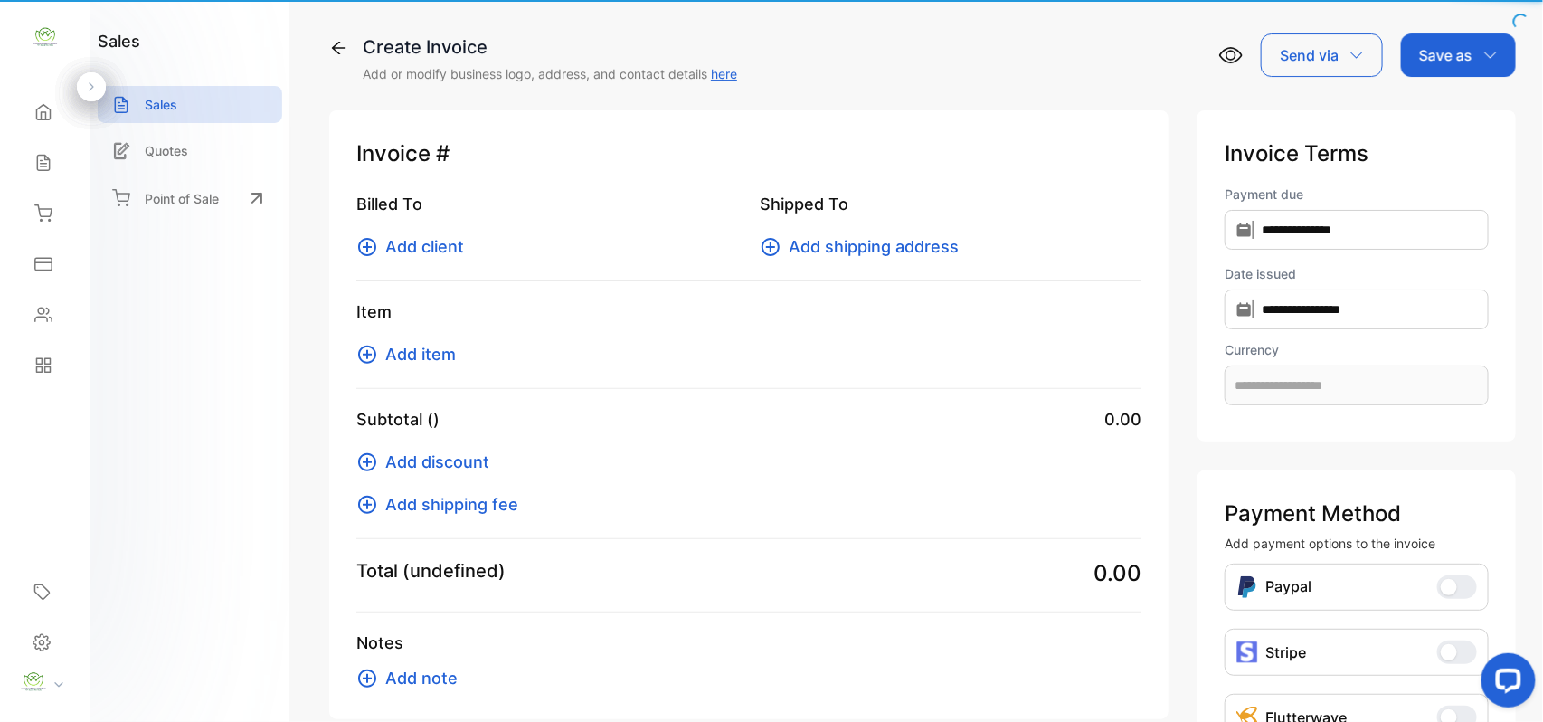
type input "**********"
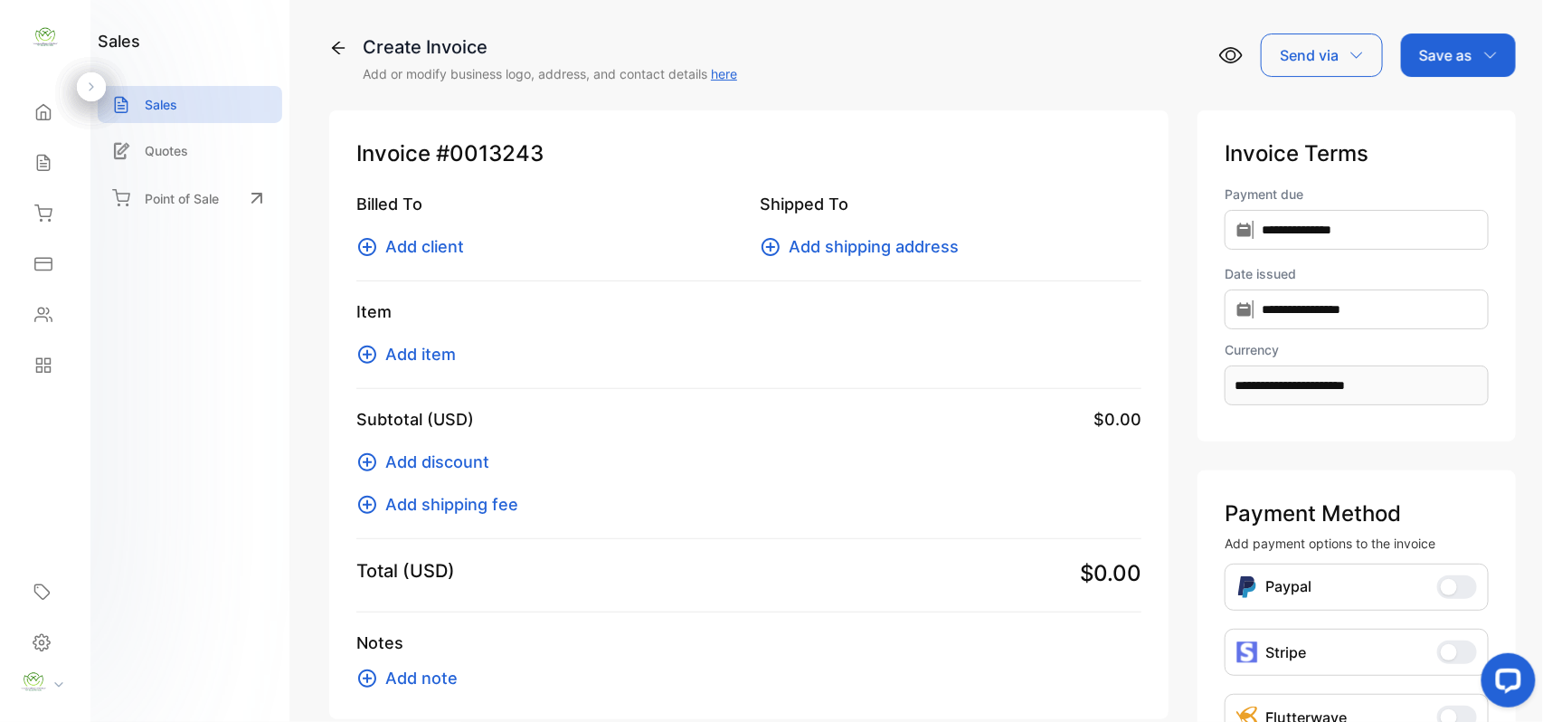
click at [402, 242] on span "Add client" at bounding box center [424, 246] width 79 height 24
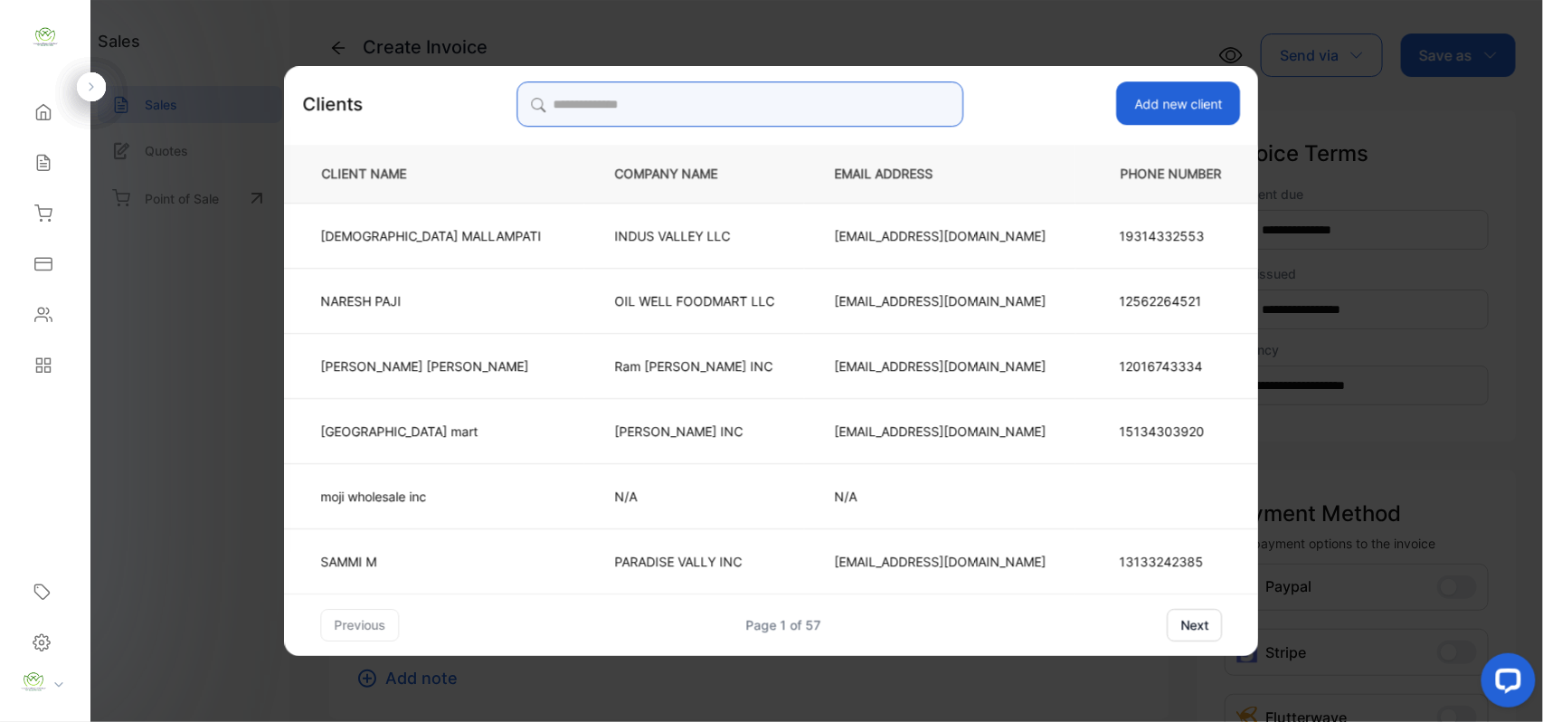
click at [747, 96] on input "search" at bounding box center [739, 103] width 447 height 45
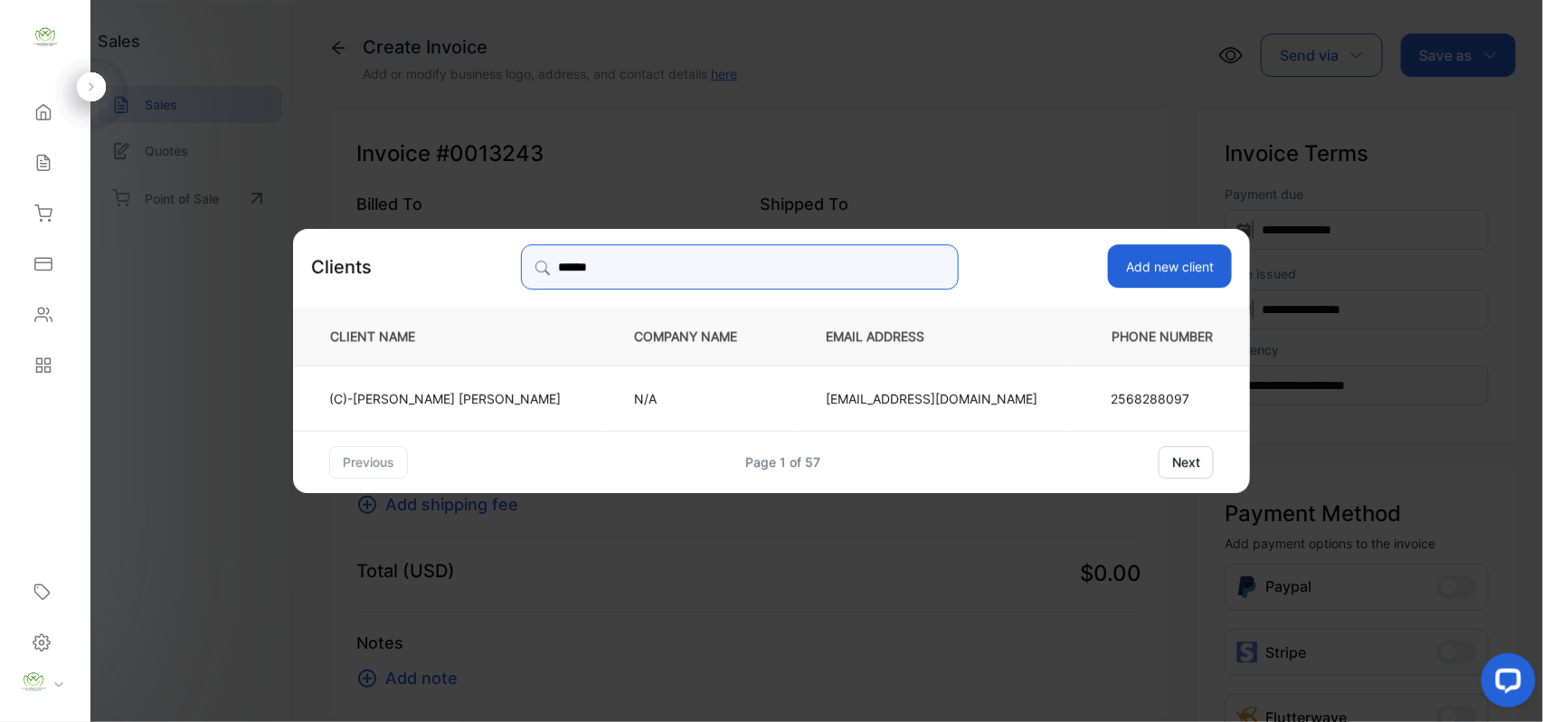
type input "******"
click at [497, 393] on td "(C)-Sameer Patel" at bounding box center [448, 396] width 311 height 65
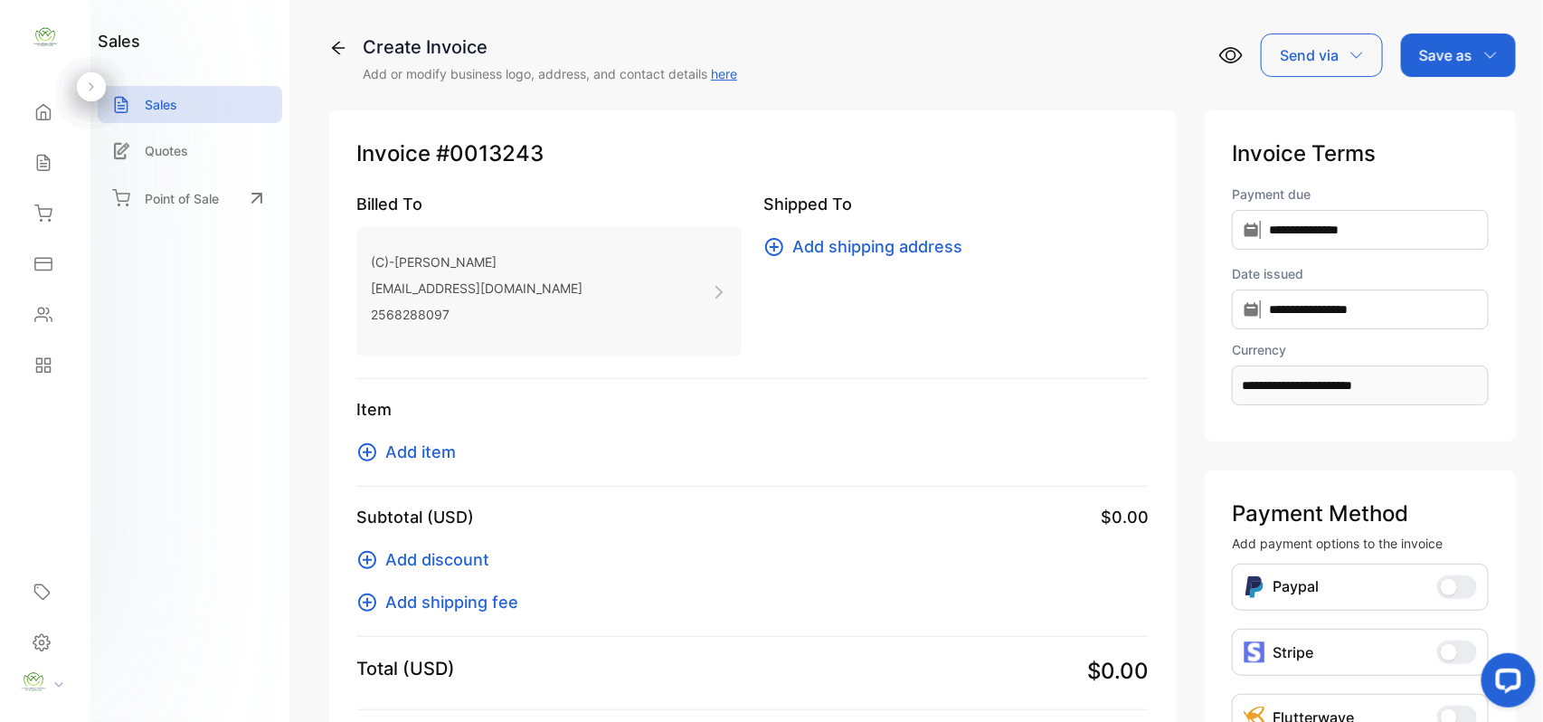
click at [438, 442] on span "Add item" at bounding box center [420, 452] width 71 height 24
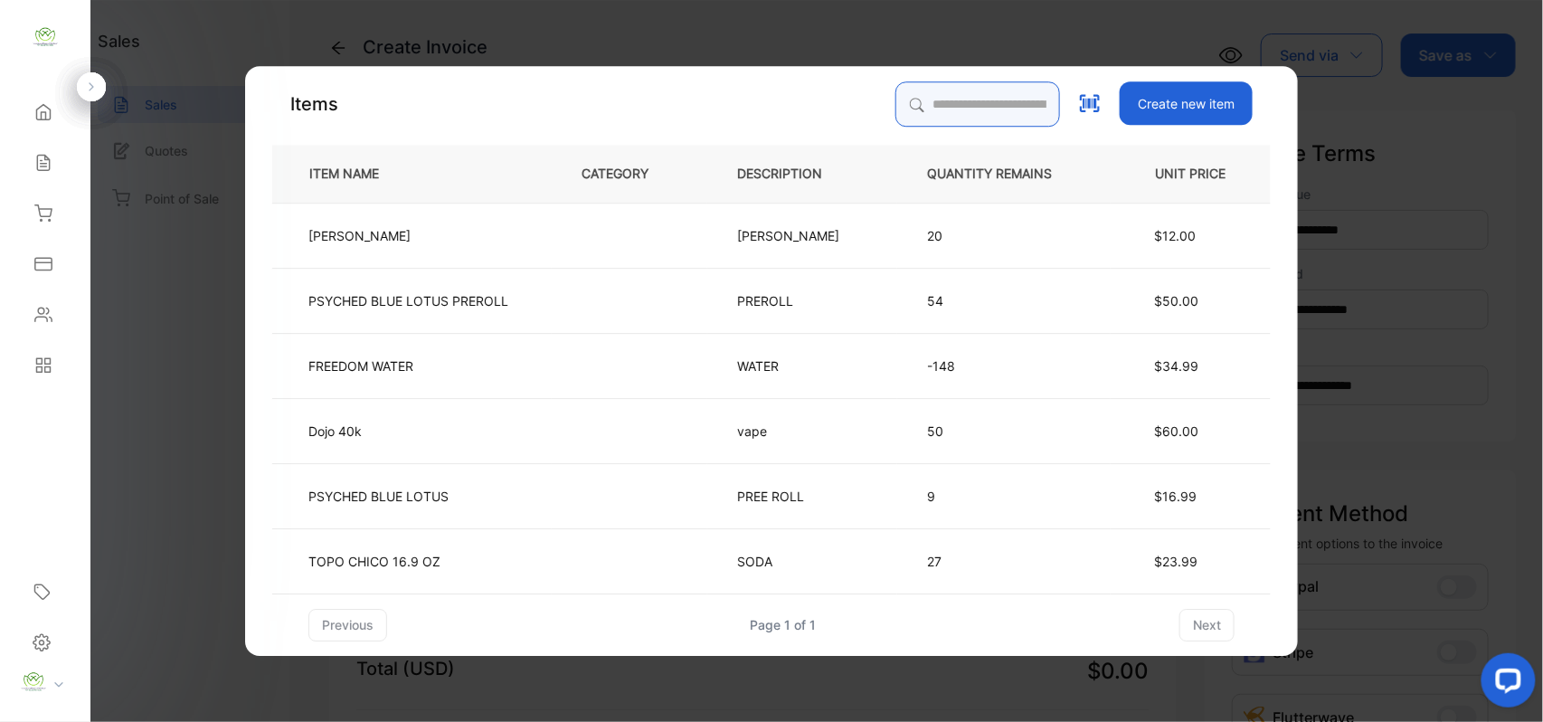
click at [978, 109] on input "search" at bounding box center [977, 103] width 165 height 45
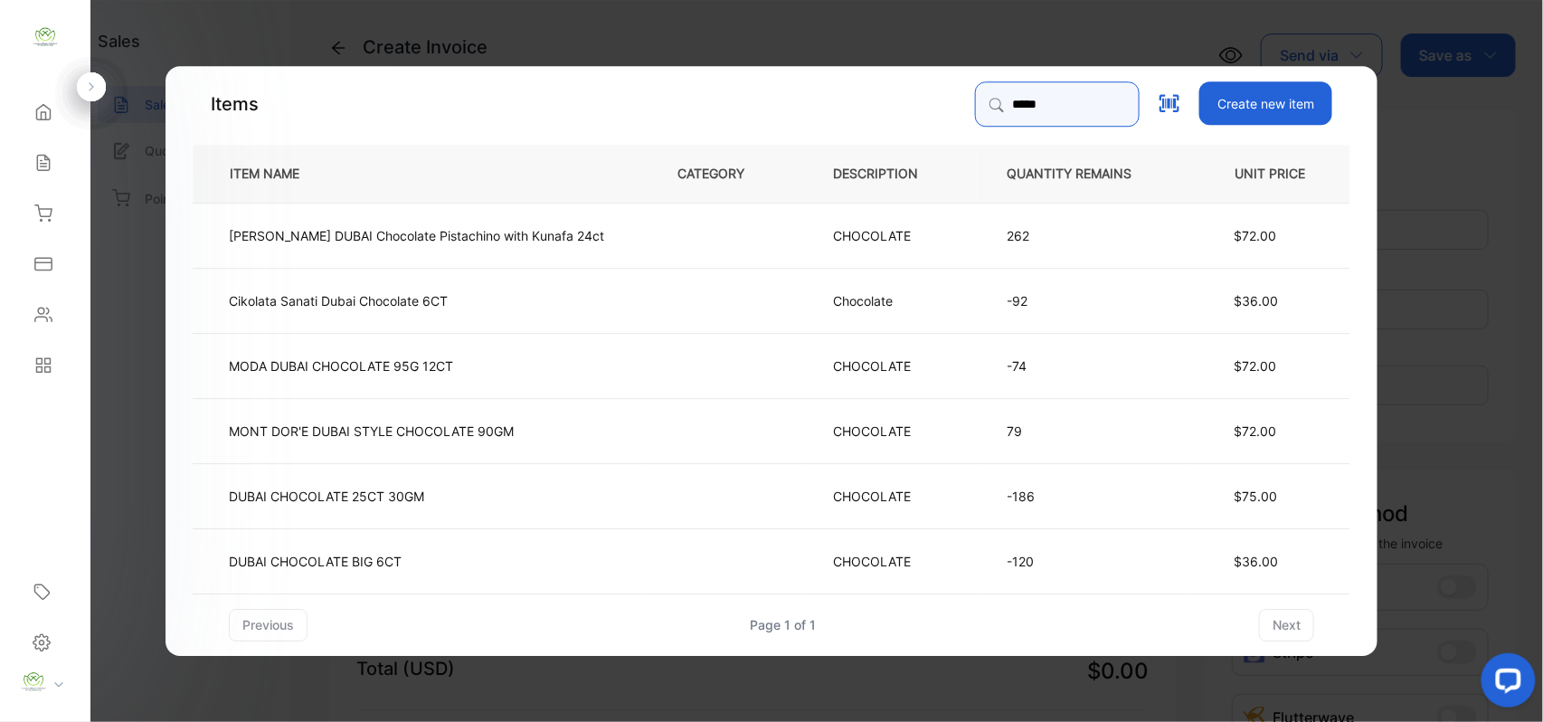
type input "*****"
click at [615, 503] on td "DUBAI CHOCOLATE 25CT 30GM" at bounding box center [420, 494] width 455 height 65
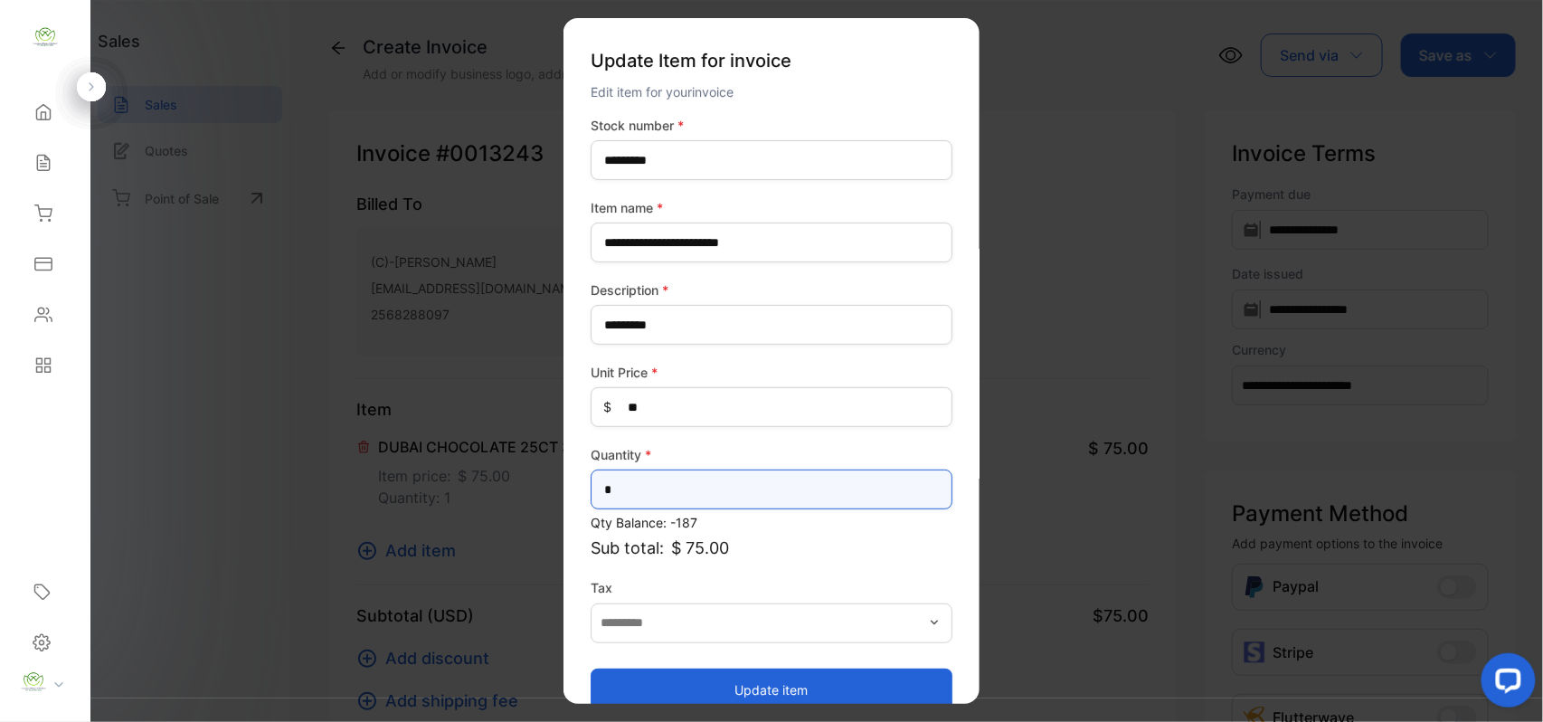
click at [800, 490] on input "*" at bounding box center [772, 489] width 362 height 40
type input "*"
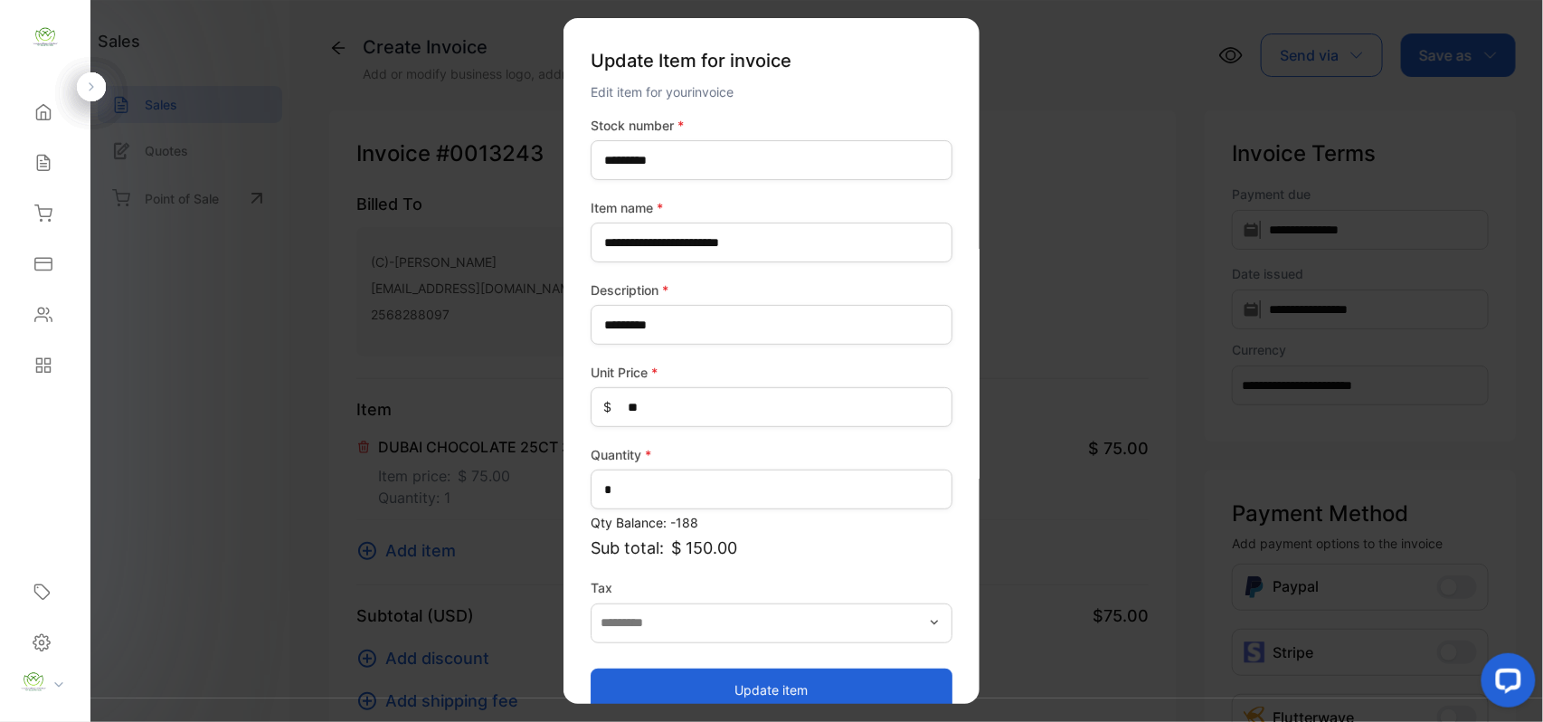
click at [851, 680] on button "Update item" at bounding box center [772, 688] width 362 height 43
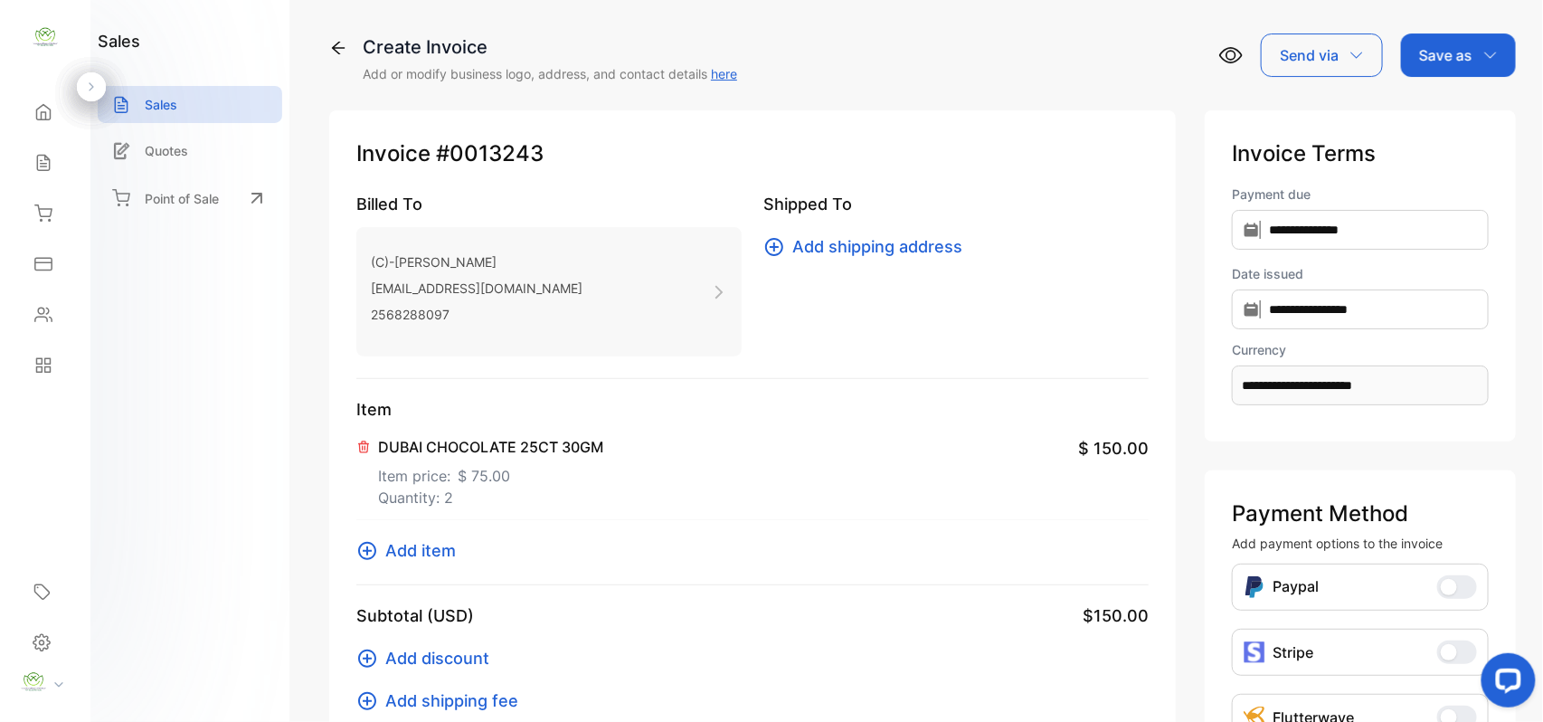
click at [1440, 65] on div "Save as" at bounding box center [1458, 54] width 115 height 43
click at [1447, 120] on div "Invoice" at bounding box center [1454, 115] width 104 height 36
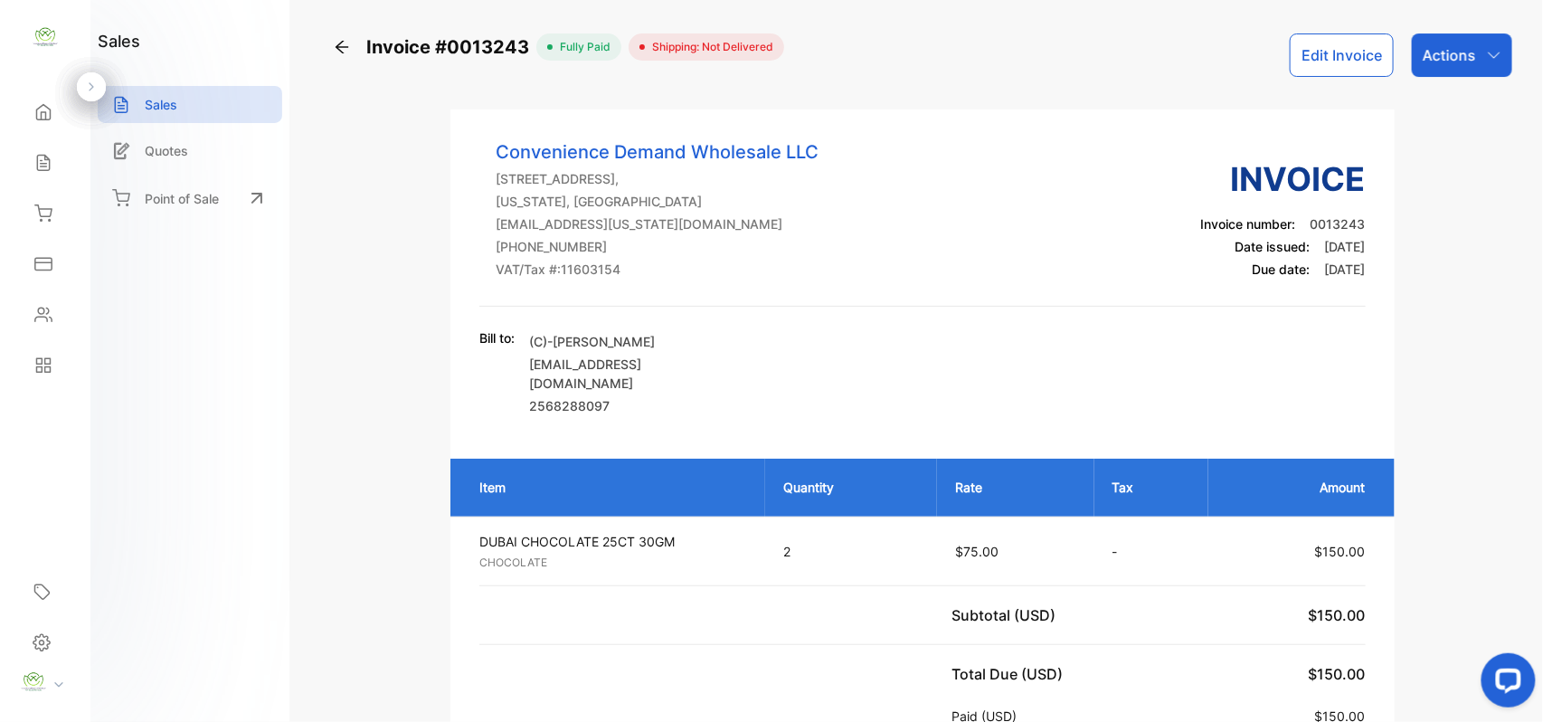
click at [1445, 62] on p "Actions" at bounding box center [1449, 55] width 53 height 22
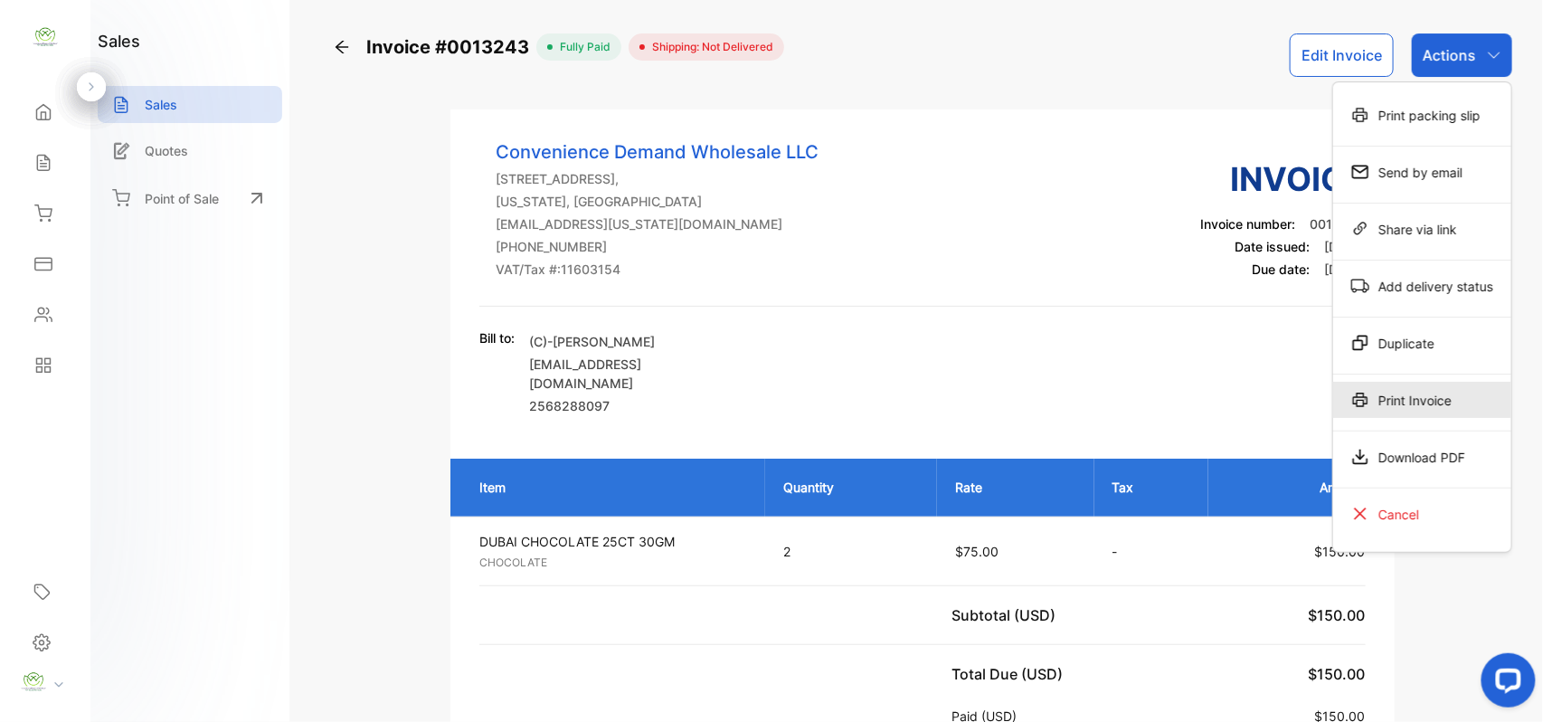
click at [1429, 402] on div "Print Invoice" at bounding box center [1422, 400] width 178 height 36
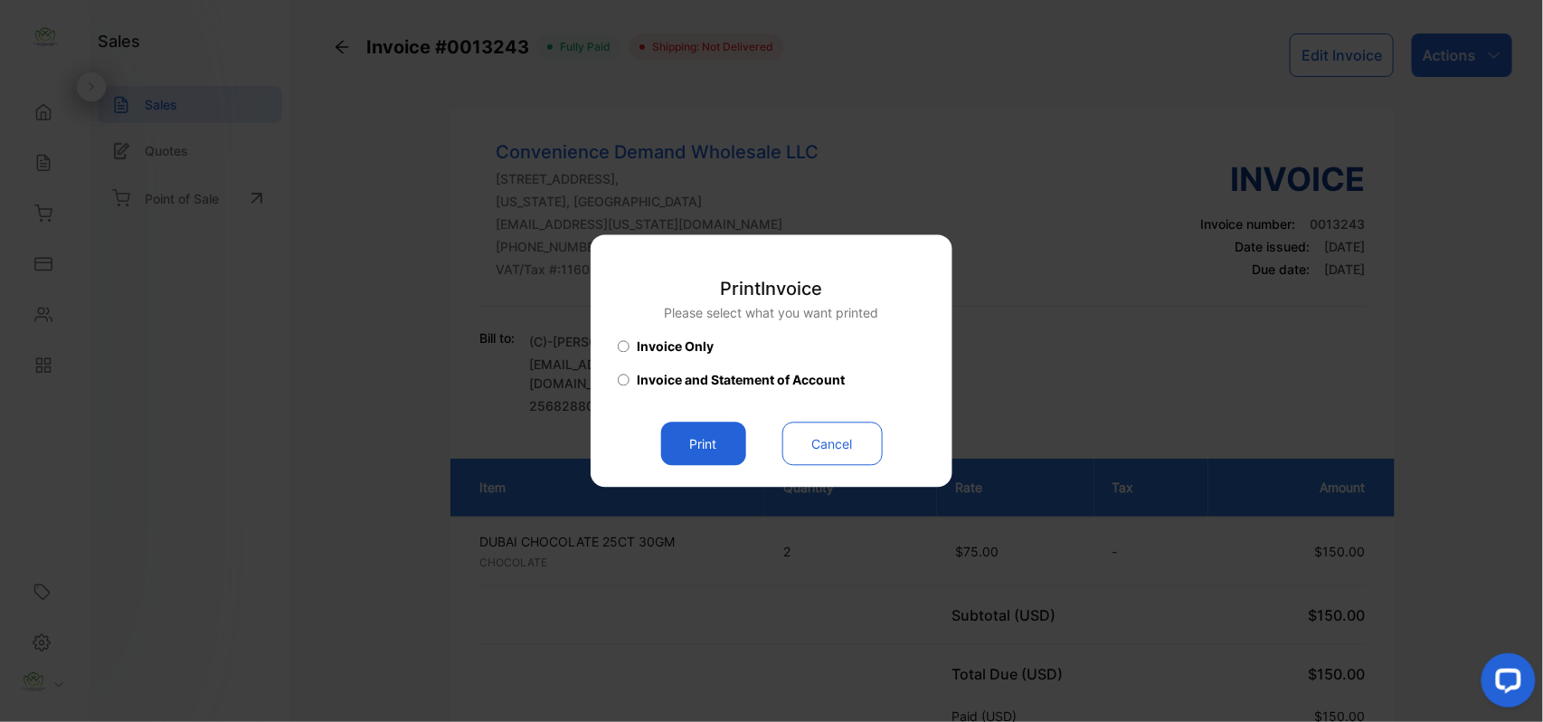
click at [687, 442] on button "Print" at bounding box center [703, 443] width 85 height 43
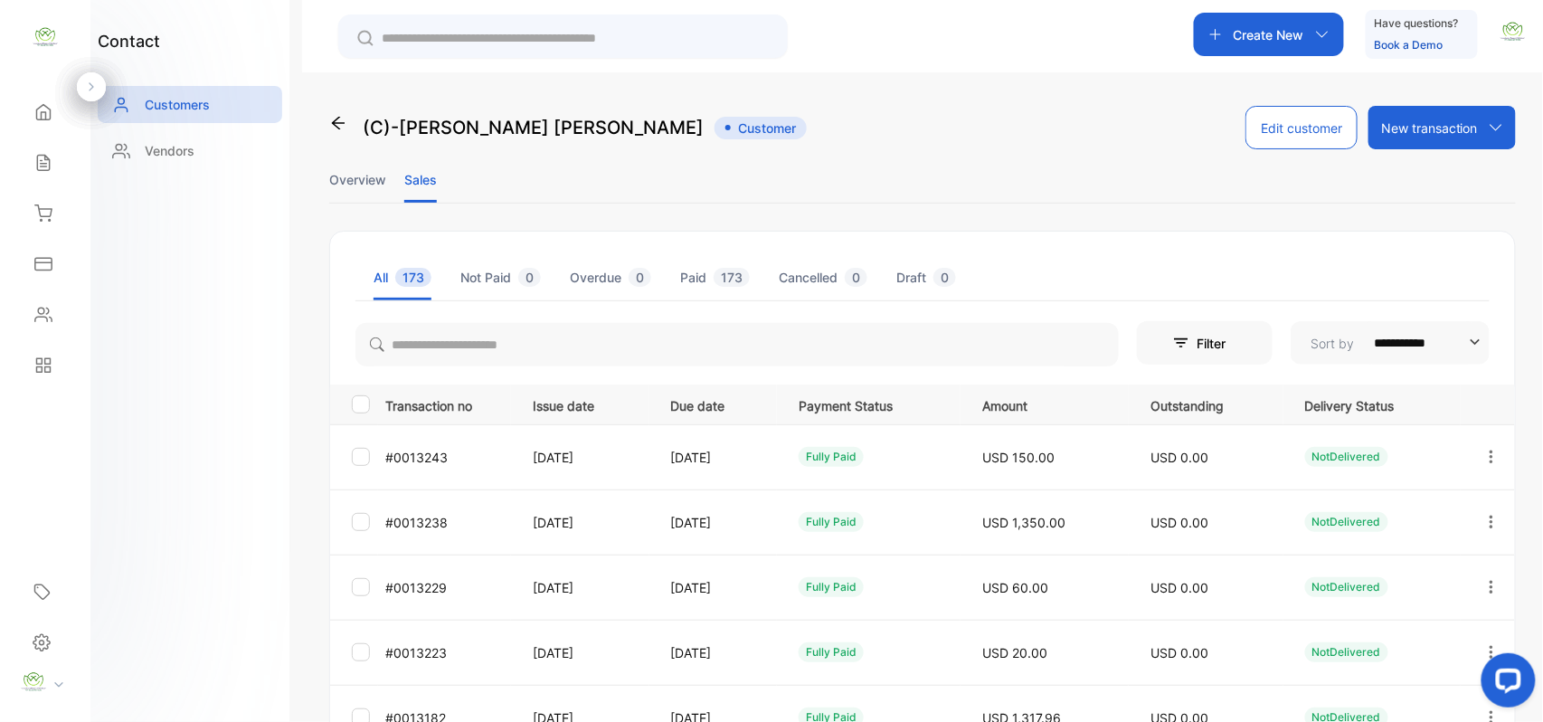
click at [49, 167] on icon at bounding box center [43, 163] width 12 height 15
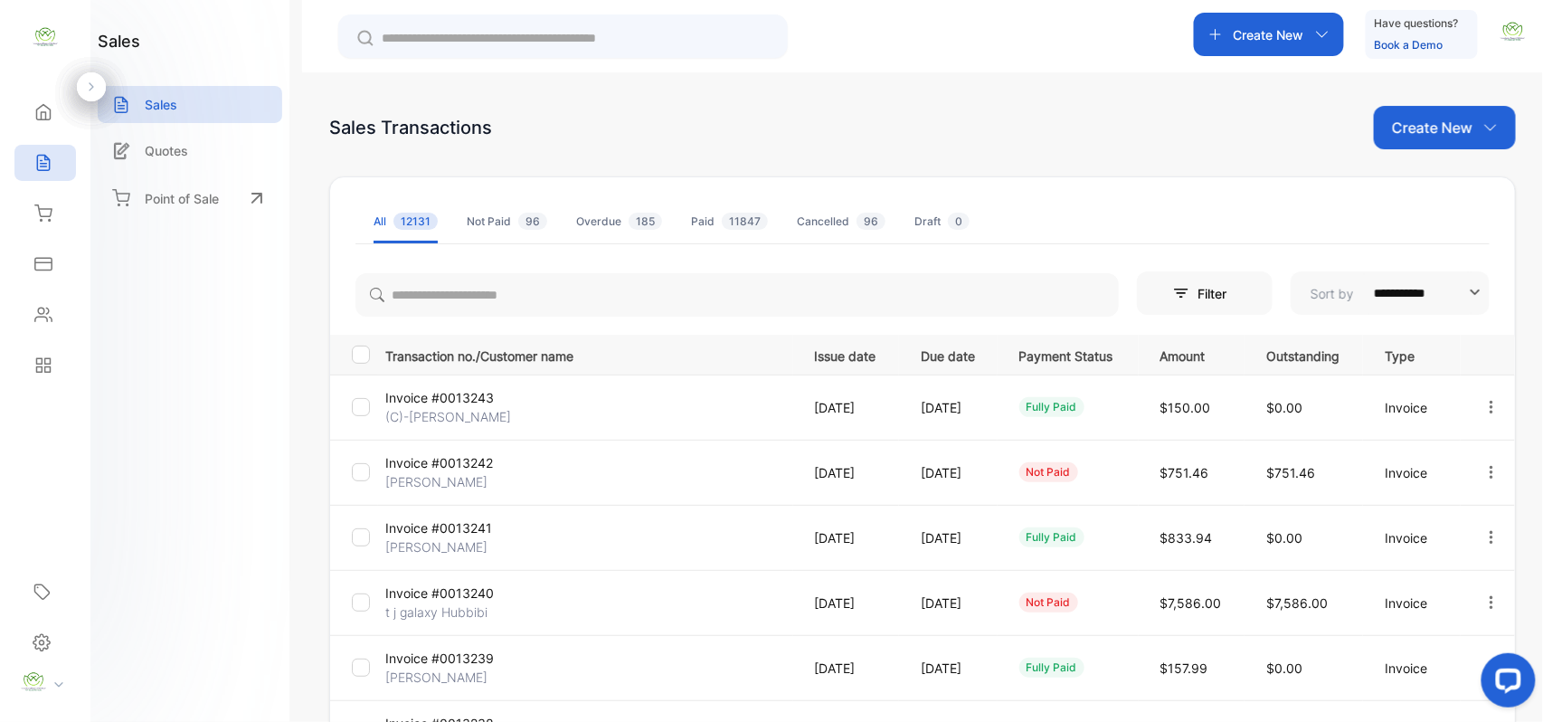
click at [1419, 136] on p "Create New" at bounding box center [1432, 128] width 80 height 22
click at [1418, 203] on div "Invoice" at bounding box center [1451, 187] width 127 height 36
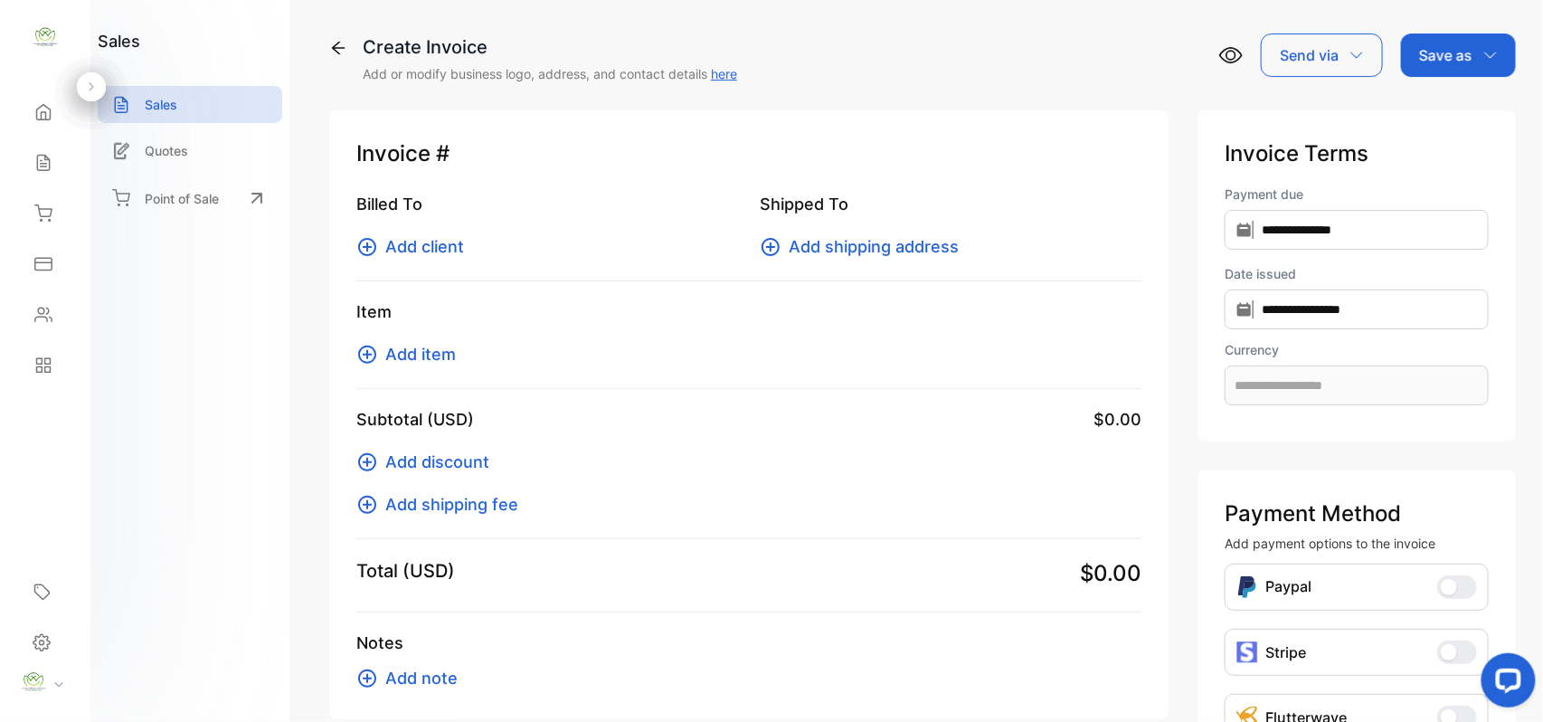
type input "**********"
click at [427, 247] on span "Add client" at bounding box center [424, 246] width 79 height 24
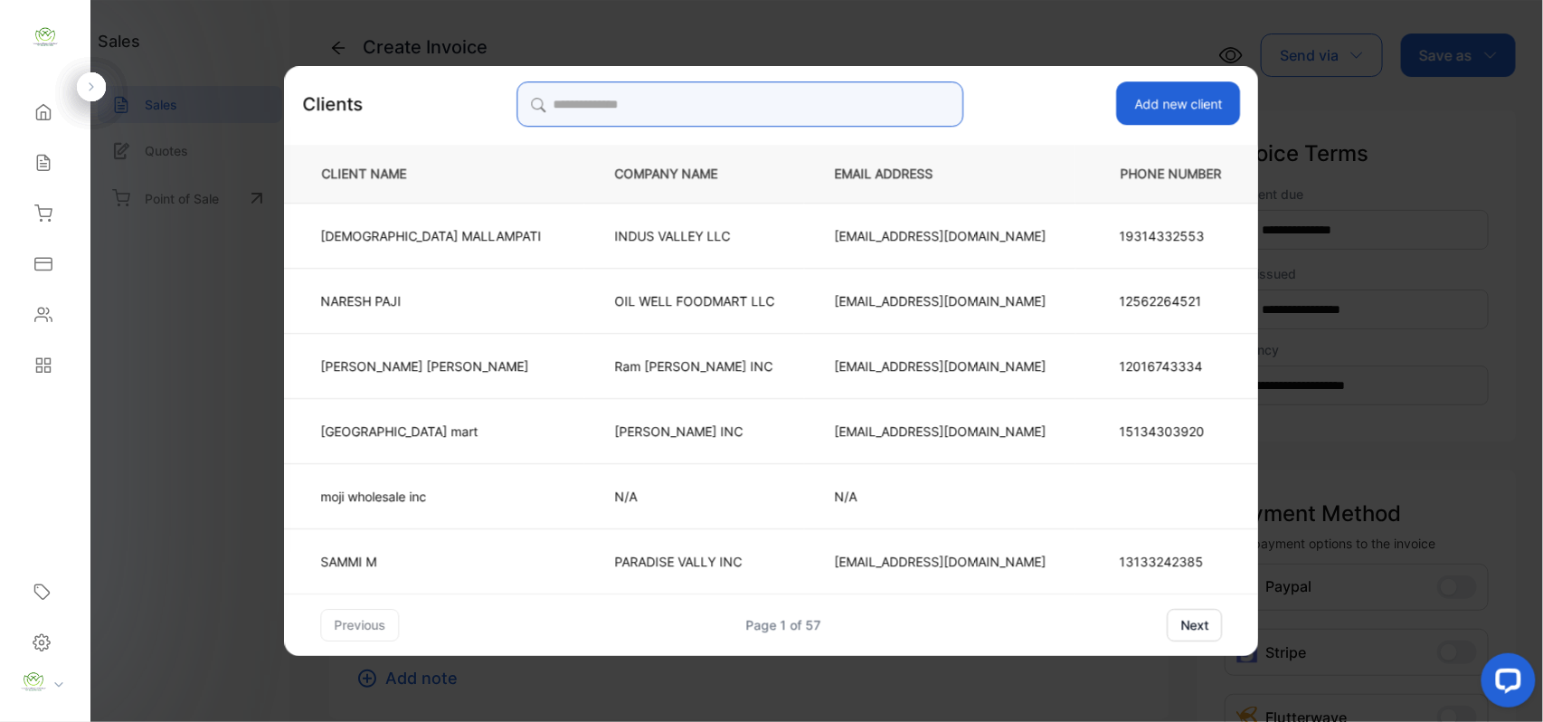
click at [762, 102] on input "search" at bounding box center [739, 103] width 447 height 45
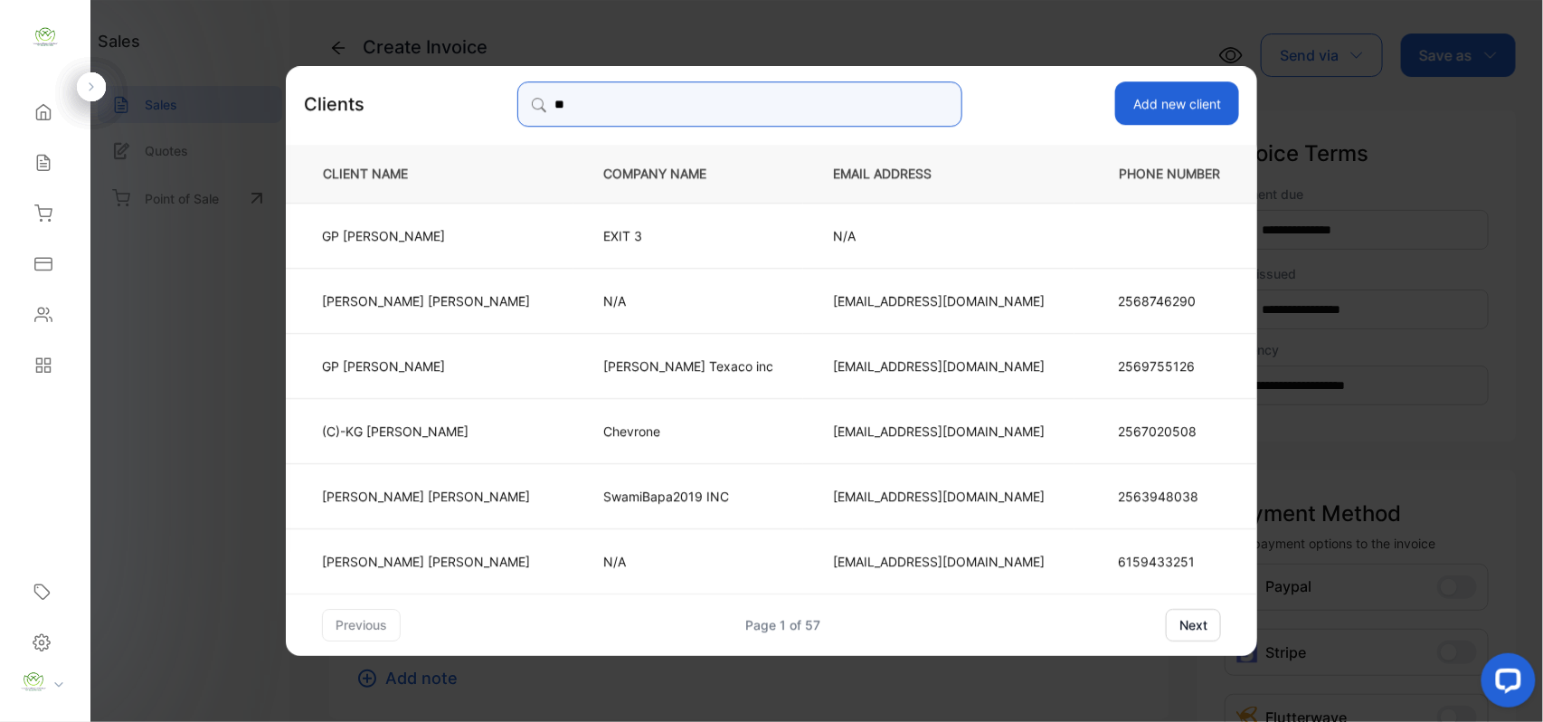
type input "**"
click at [442, 250] on td "GP PATEL" at bounding box center [430, 234] width 288 height 65
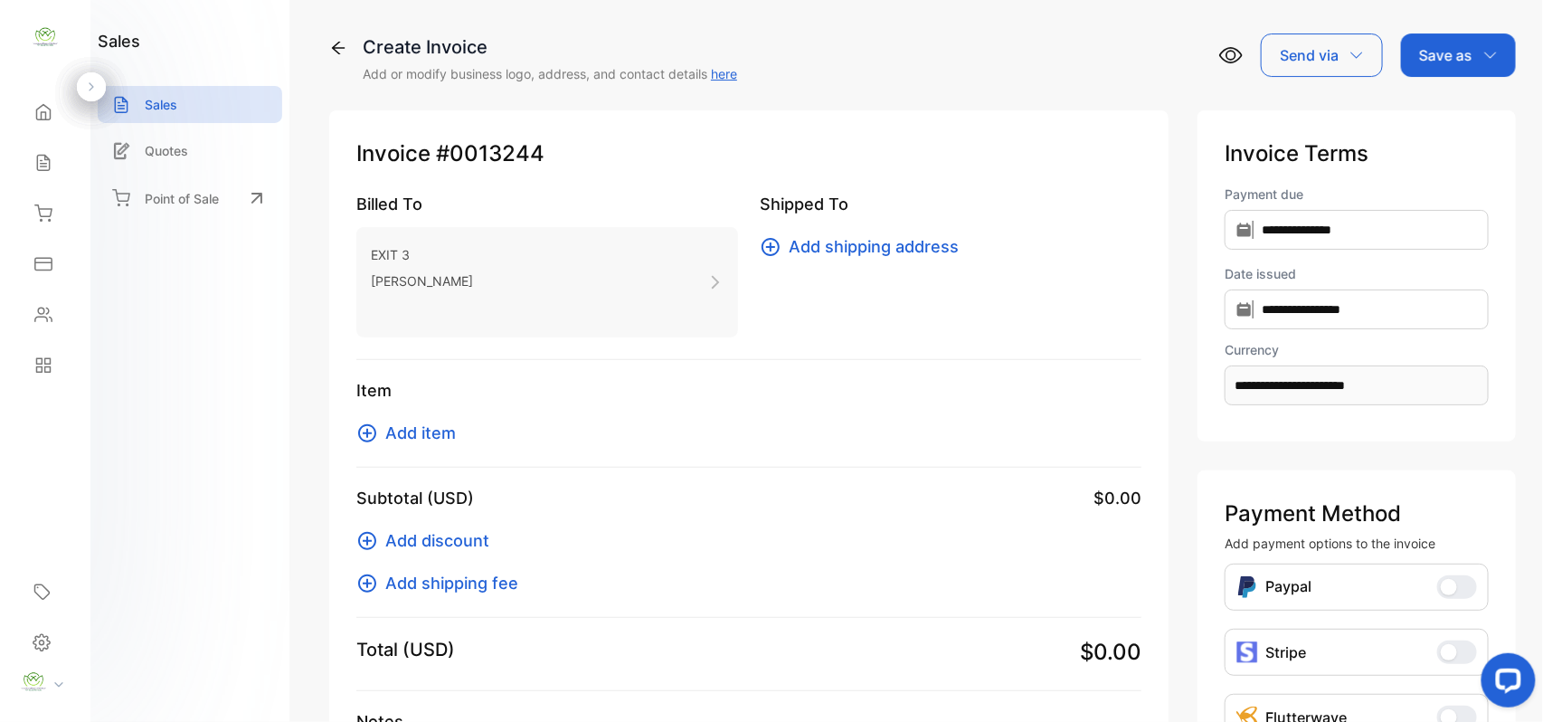
click at [418, 439] on span "Add item" at bounding box center [420, 433] width 71 height 24
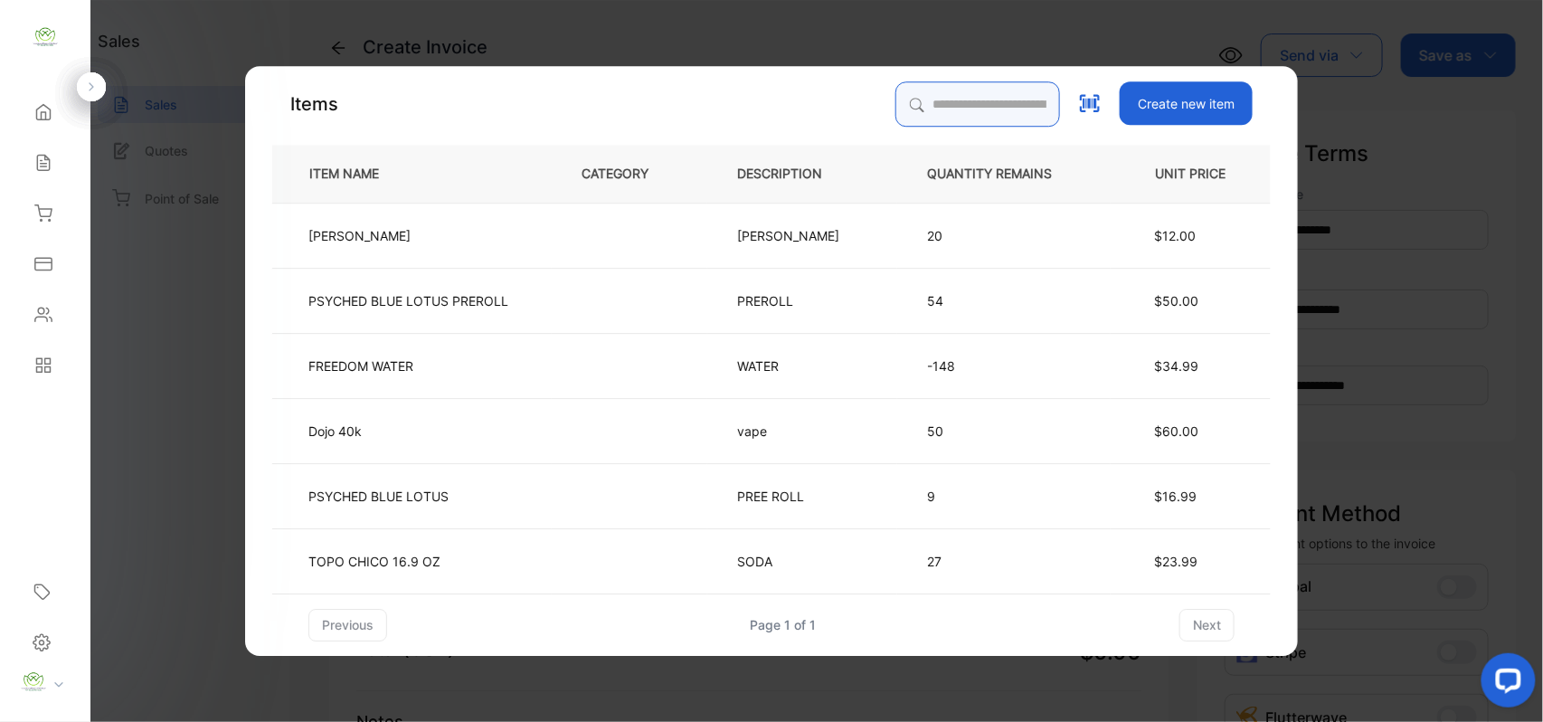
click at [1000, 91] on input "search" at bounding box center [977, 103] width 165 height 45
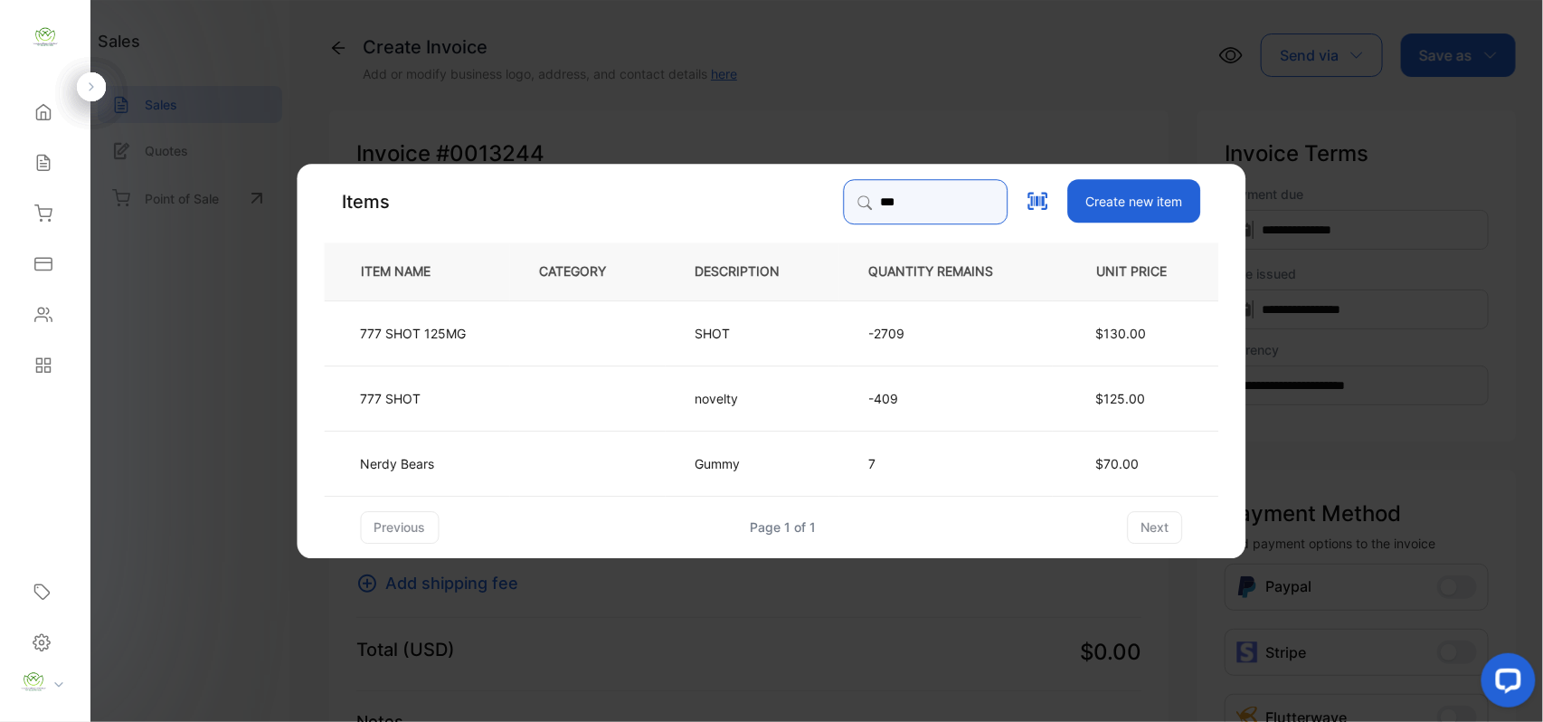
type input "***"
click at [424, 327] on p "777 SHOT 125MG" at bounding box center [414, 332] width 106 height 19
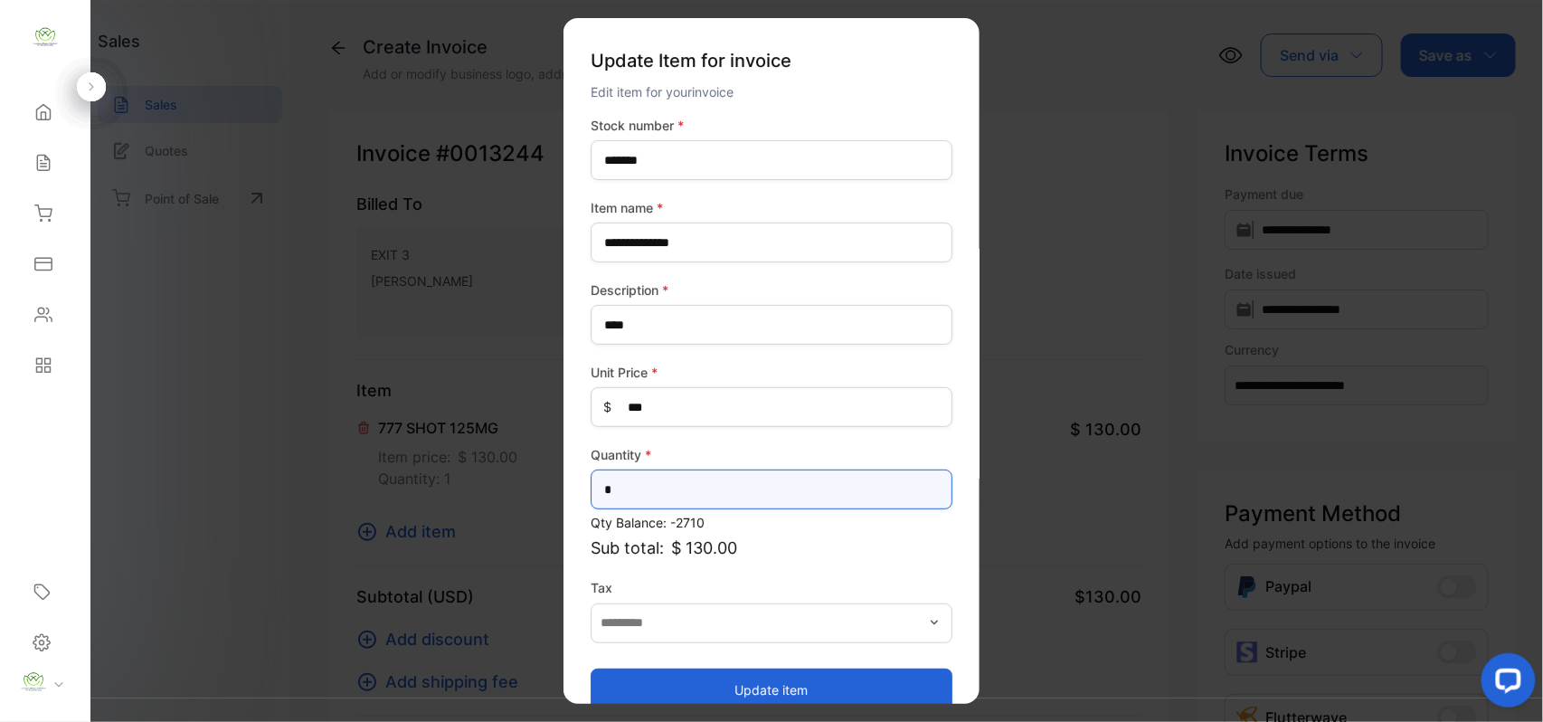
click at [732, 493] on input "*" at bounding box center [772, 489] width 362 height 40
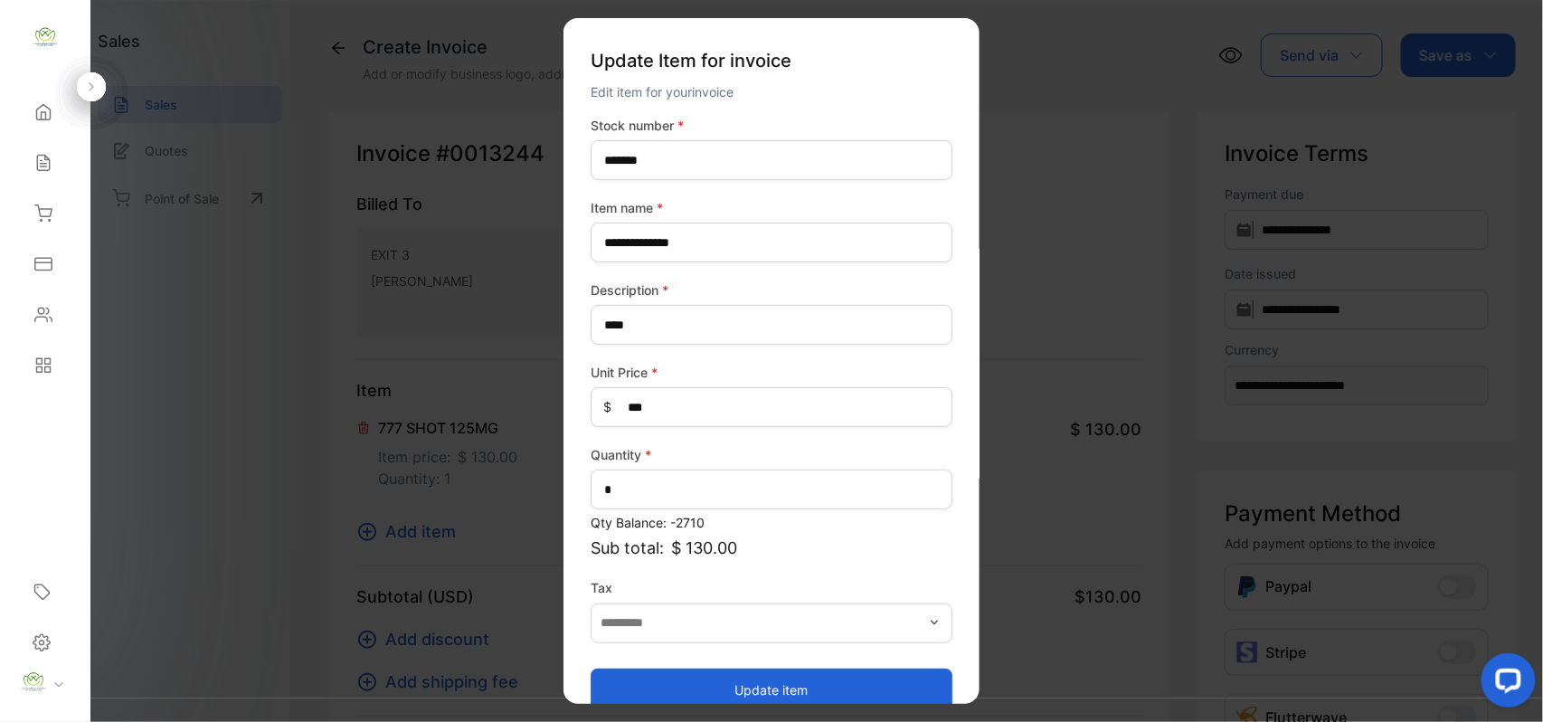
drag, startPoint x: 757, startPoint y: 678, endPoint x: 705, endPoint y: 663, distance: 53.8
click at [757, 678] on button "Update item" at bounding box center [772, 688] width 362 height 43
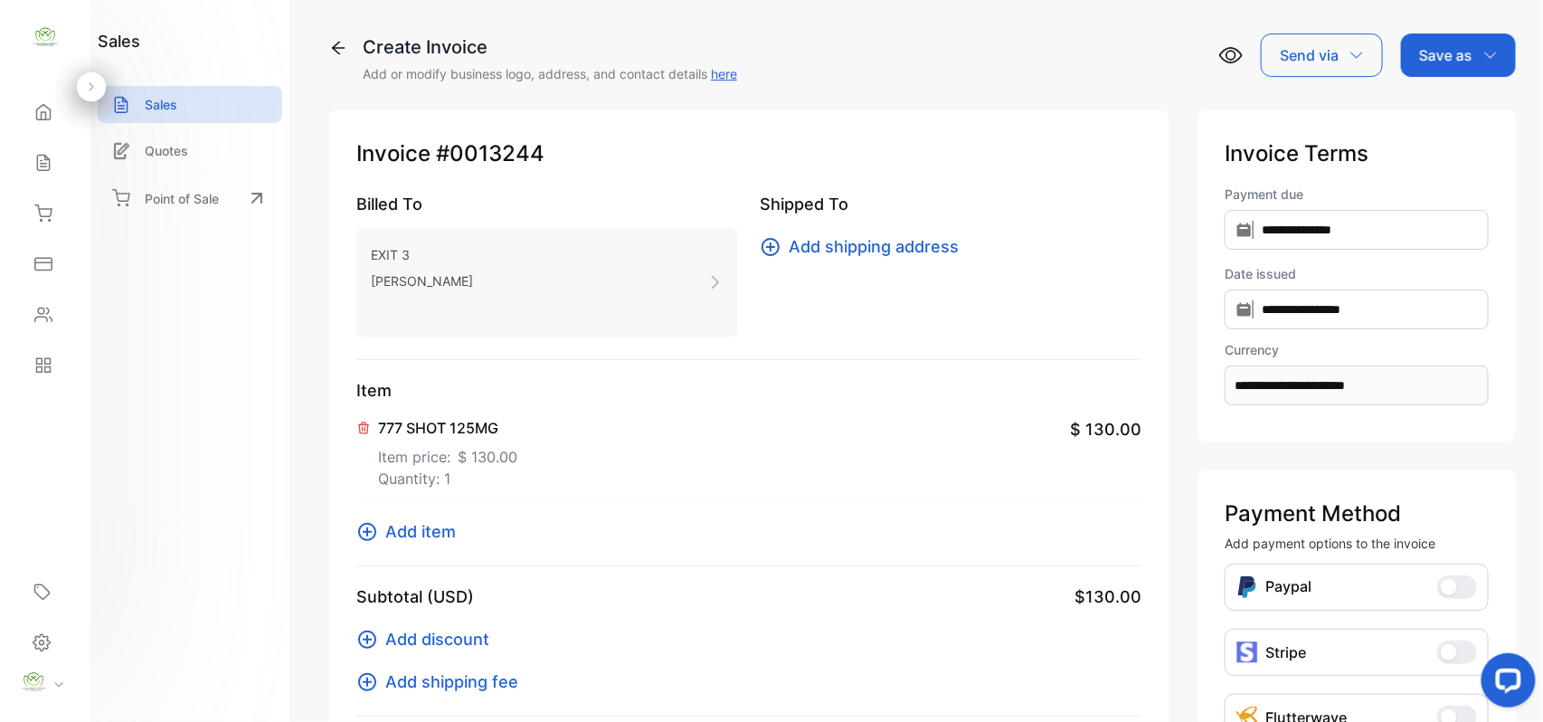
click at [436, 533] on span "Add item" at bounding box center [420, 531] width 71 height 24
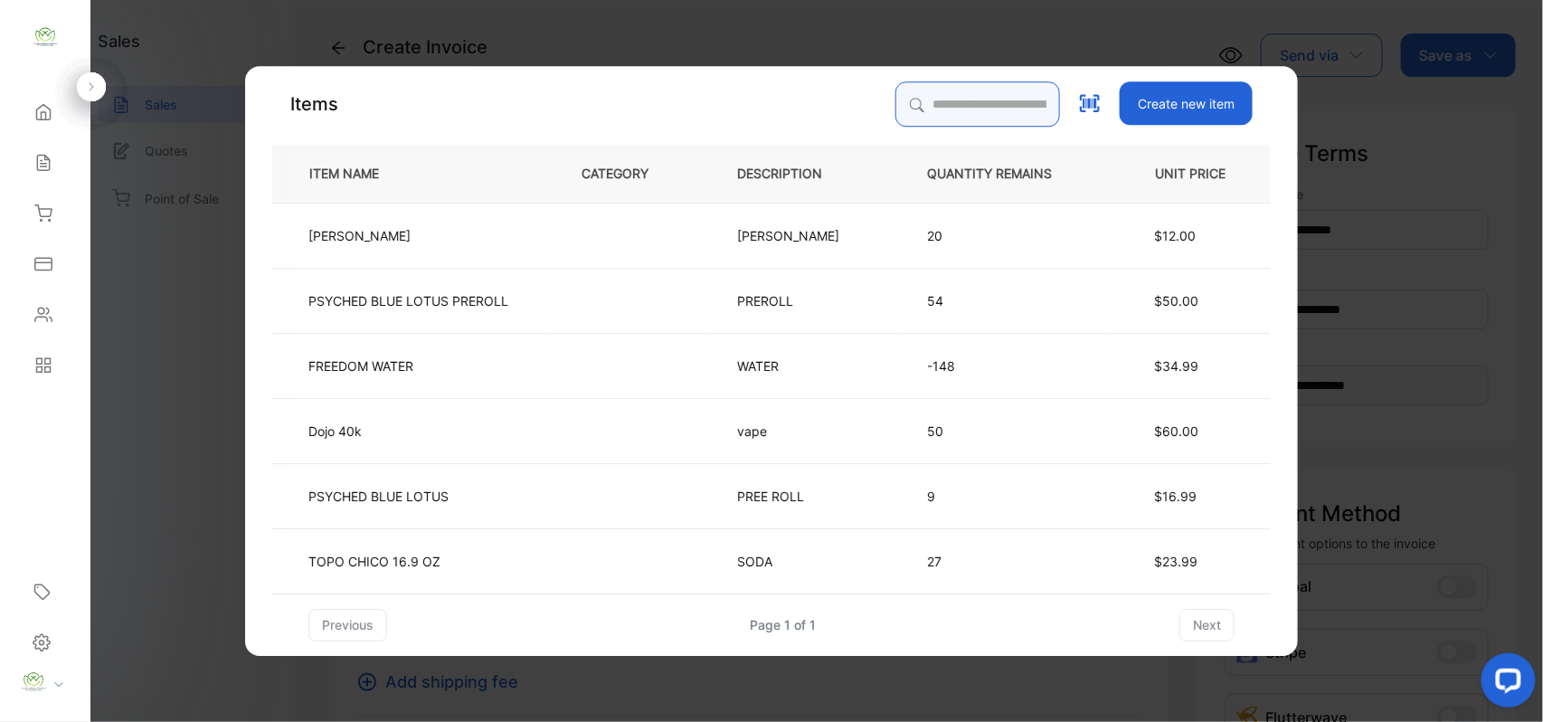
click at [970, 99] on input "search" at bounding box center [977, 103] width 165 height 45
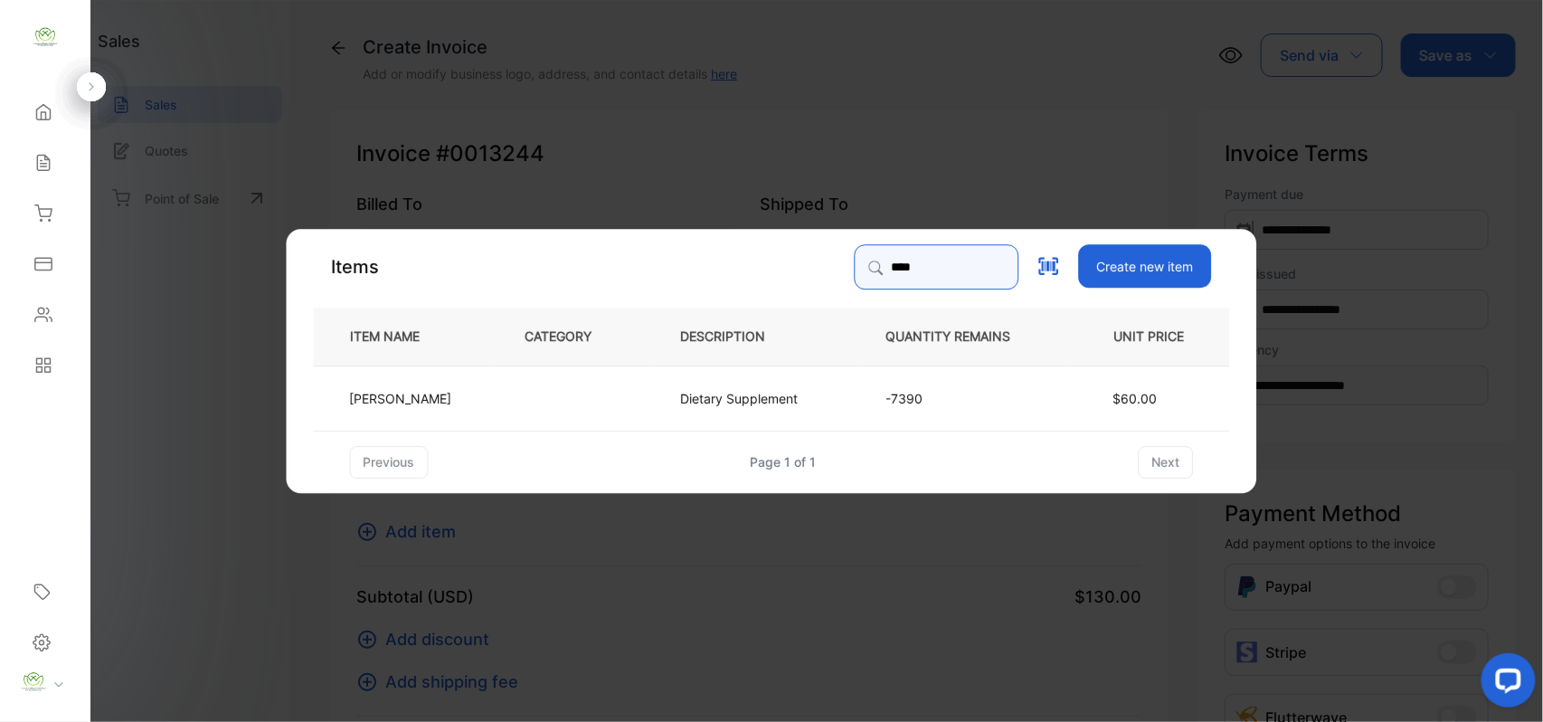
type input "****"
click at [506, 402] on td at bounding box center [574, 396] width 156 height 65
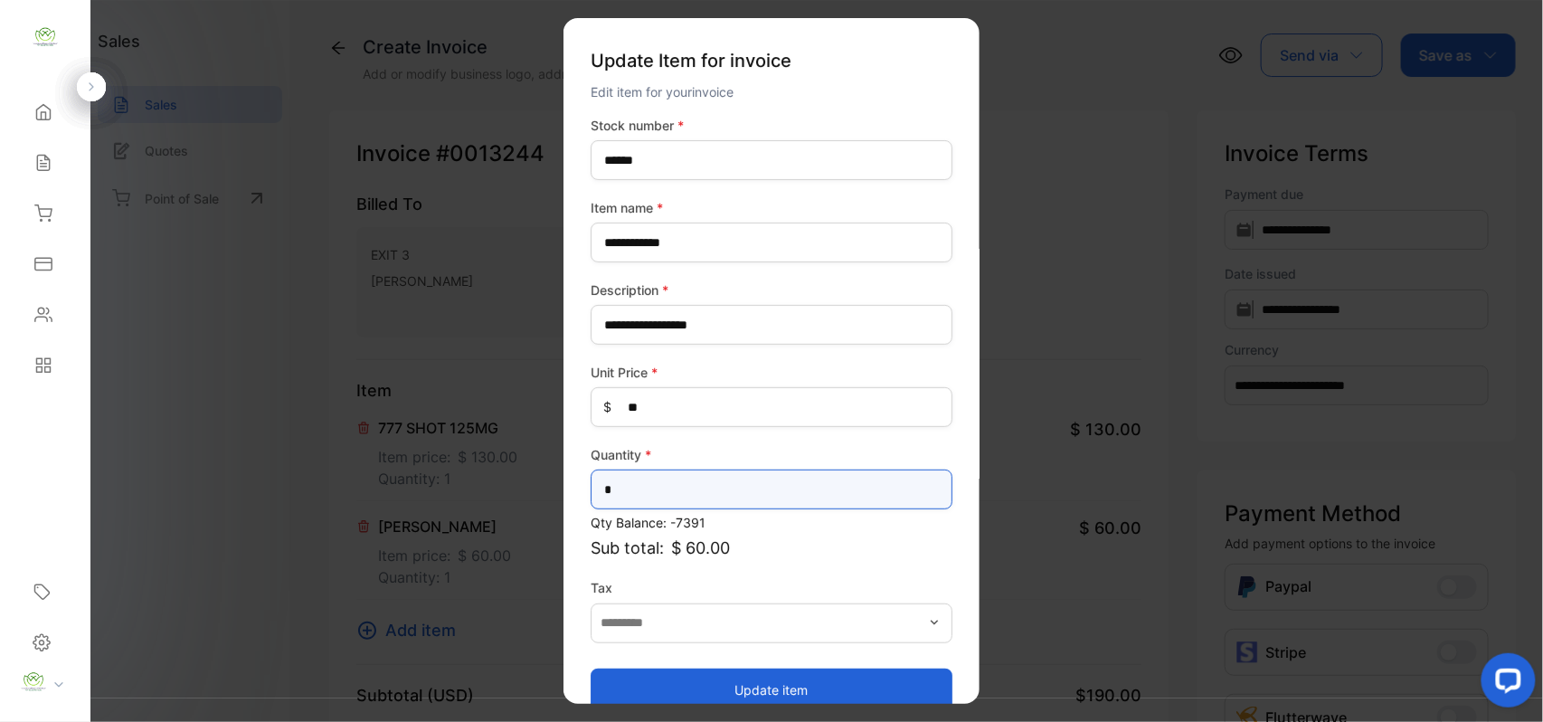
click at [652, 490] on input "*" at bounding box center [772, 489] width 362 height 40
type input "*"
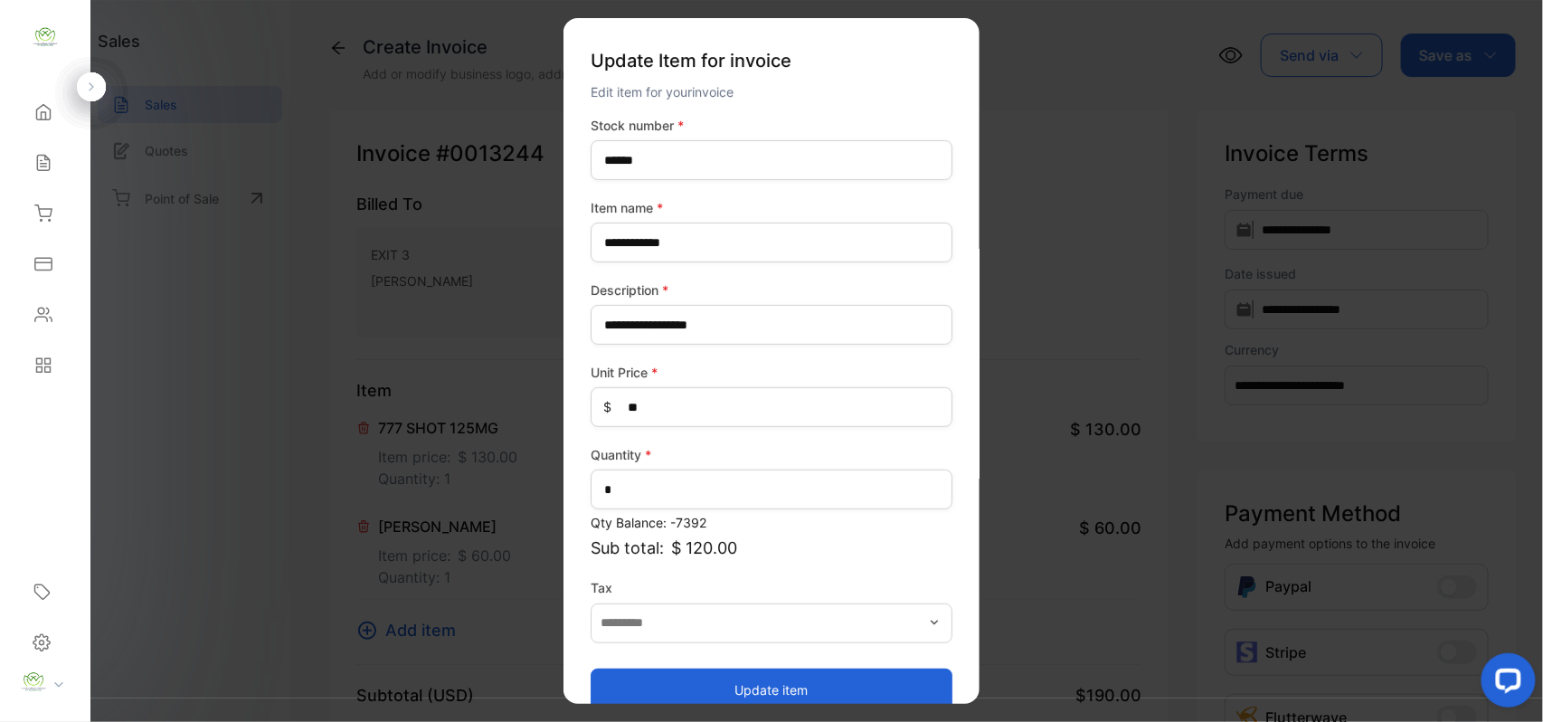
click at [667, 687] on button "Update item" at bounding box center [772, 688] width 362 height 43
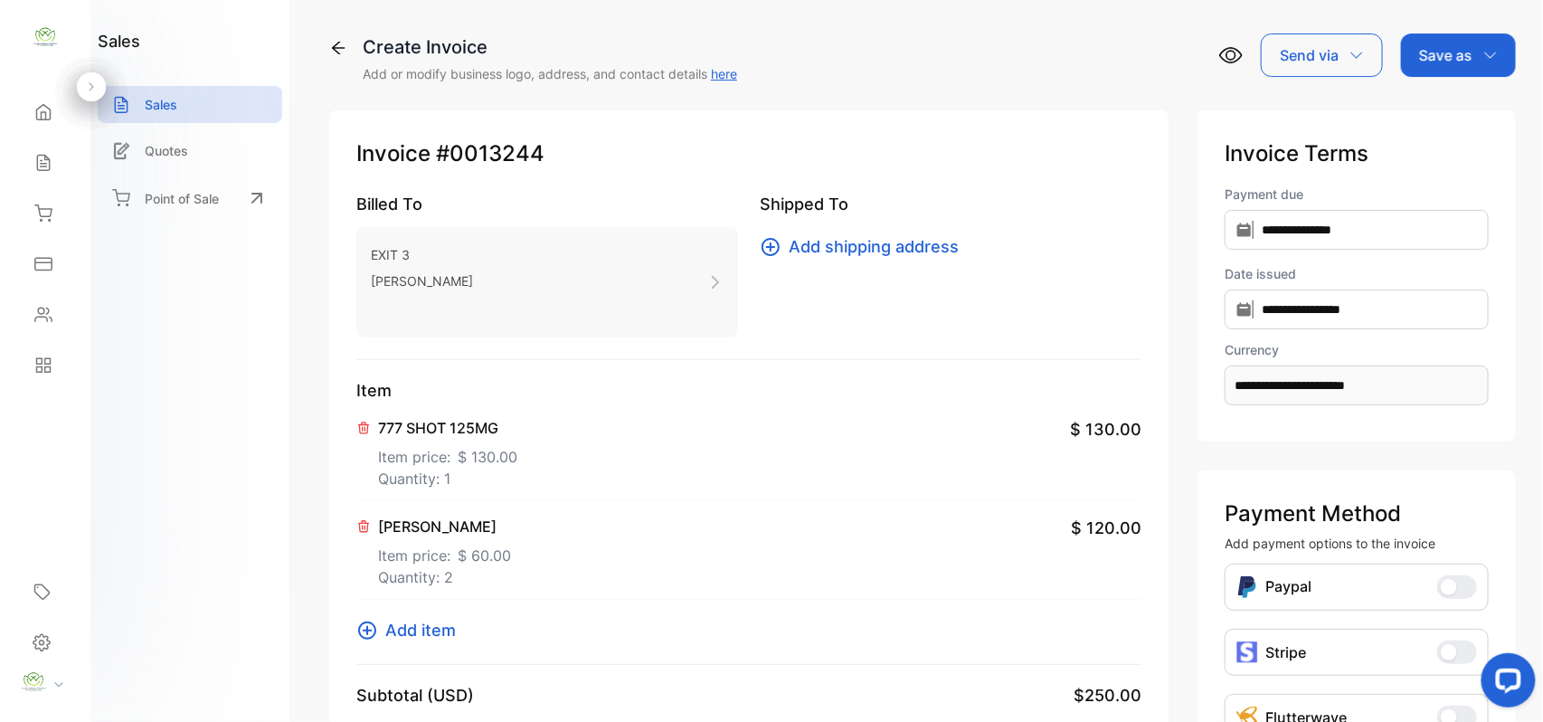
click at [440, 624] on span "Add item" at bounding box center [420, 630] width 71 height 24
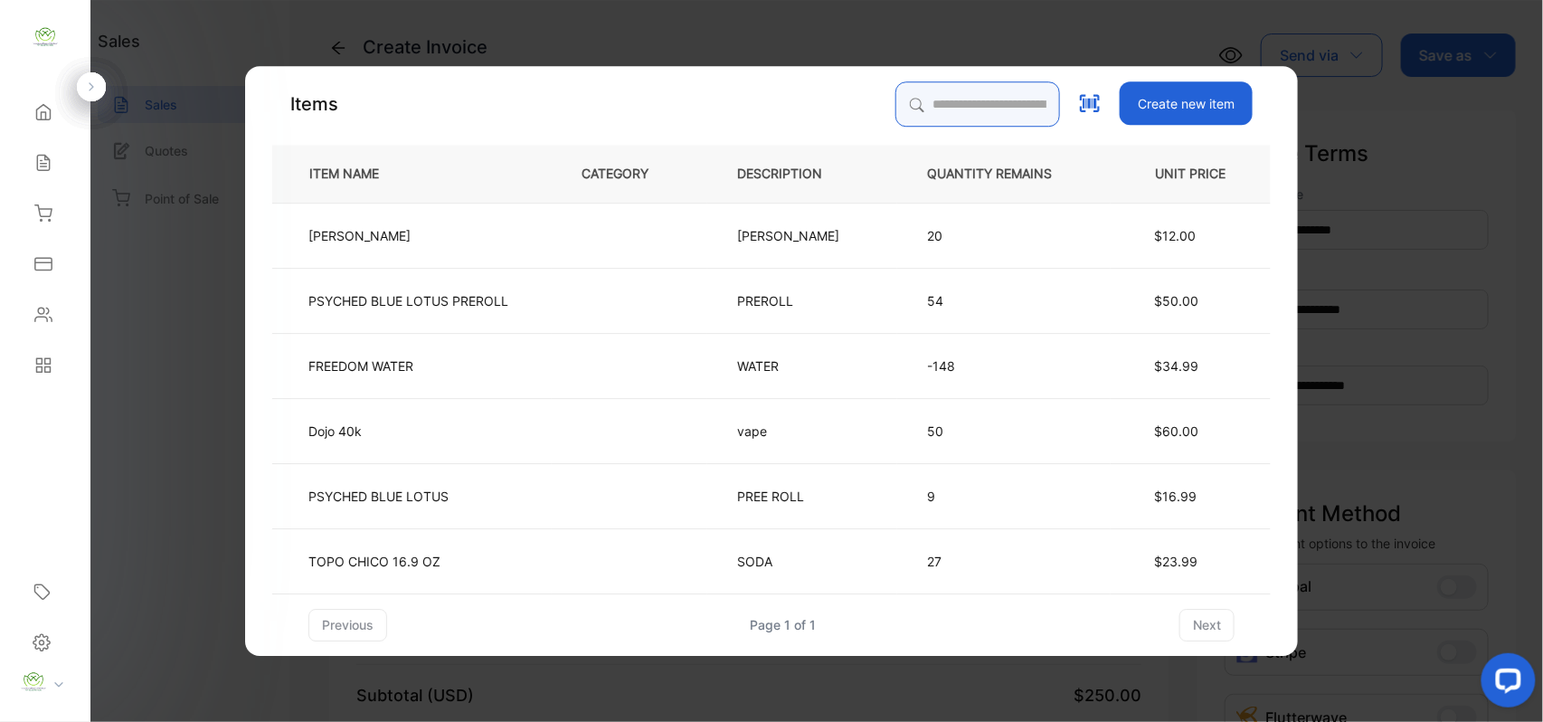
click at [1002, 95] on input "search" at bounding box center [977, 103] width 165 height 45
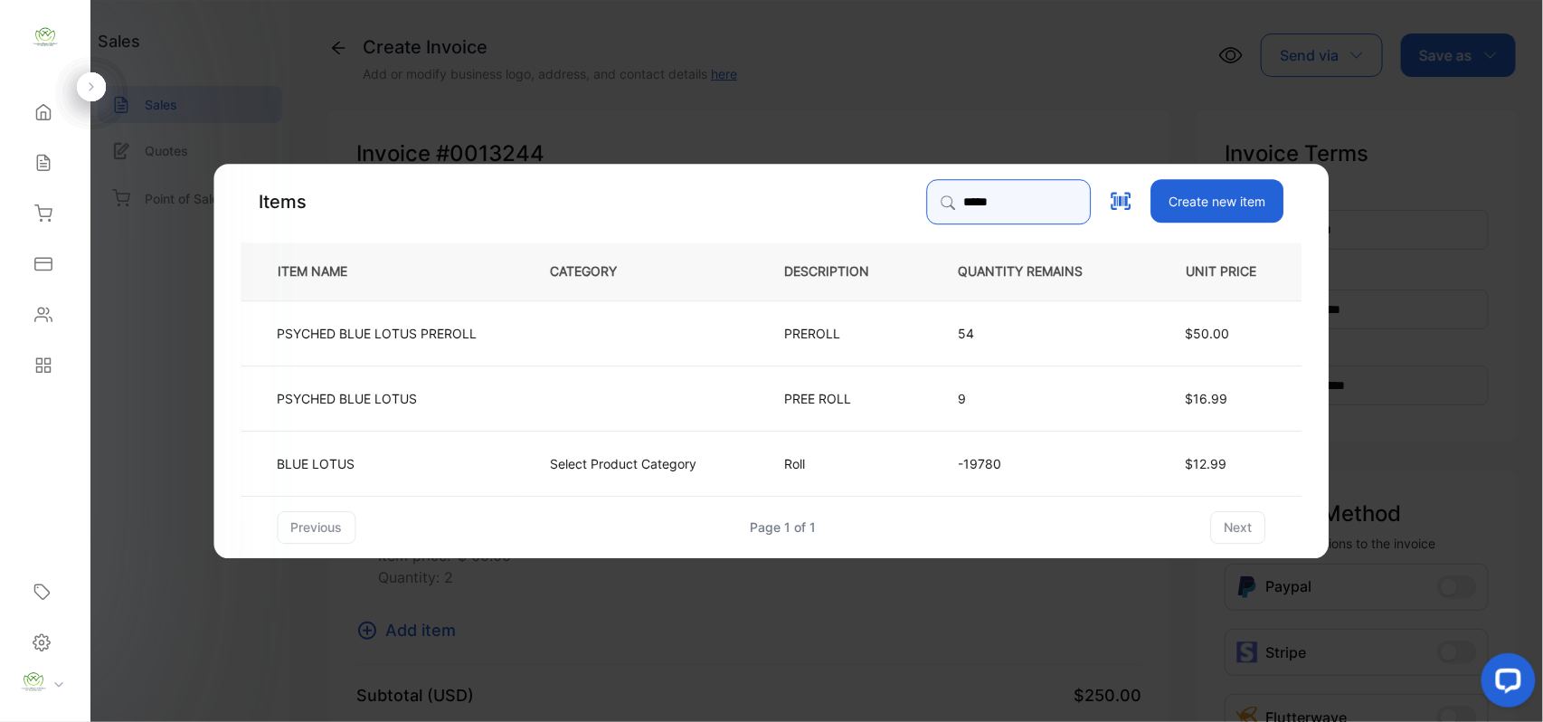
type input "*****"
click at [521, 450] on td "Select Product Category" at bounding box center [638, 462] width 234 height 65
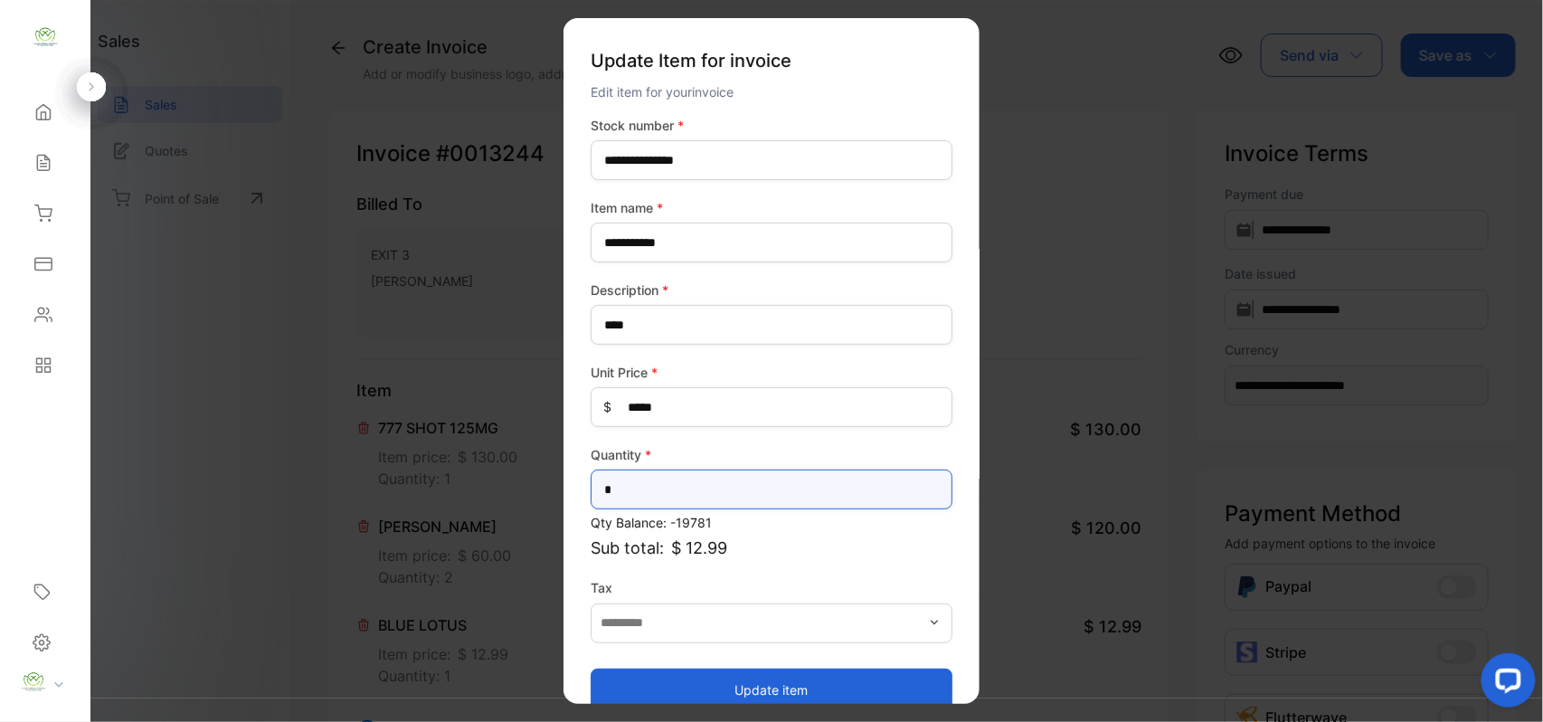
click at [655, 478] on input "*" at bounding box center [772, 489] width 362 height 40
type input "*"
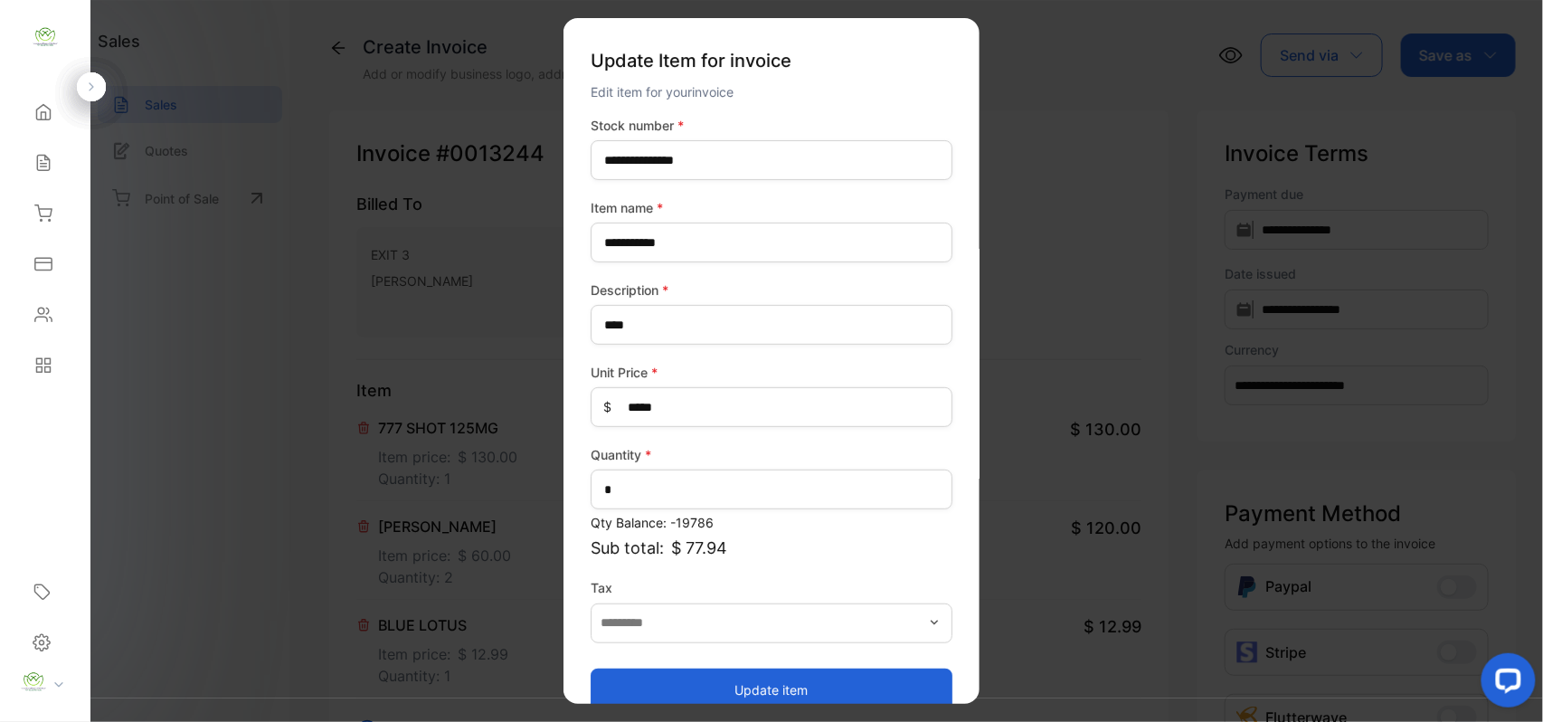
click at [714, 667] on button "Update item" at bounding box center [772, 688] width 362 height 43
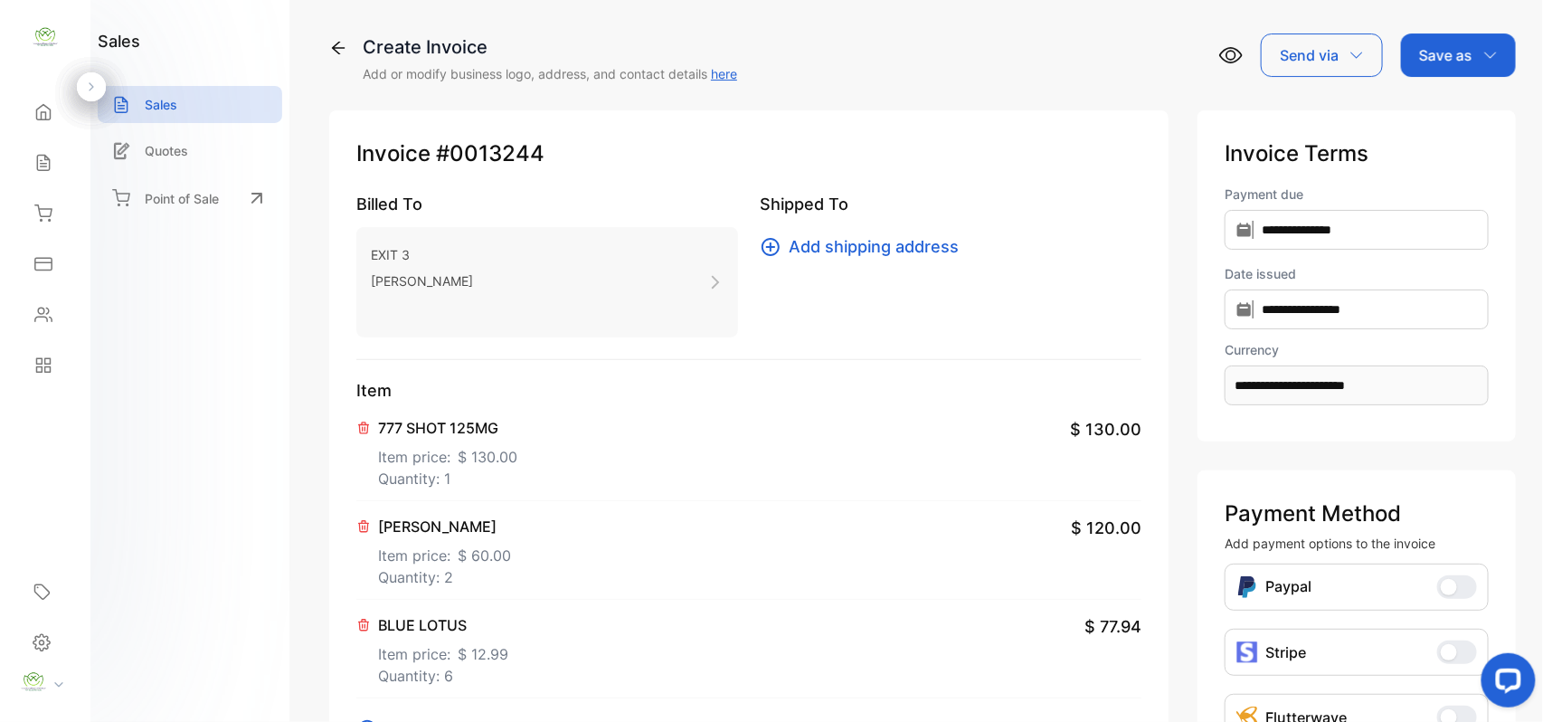
click at [1430, 54] on p "Save as" at bounding box center [1445, 55] width 53 height 22
click at [1413, 114] on div "Invoice" at bounding box center [1454, 115] width 104 height 36
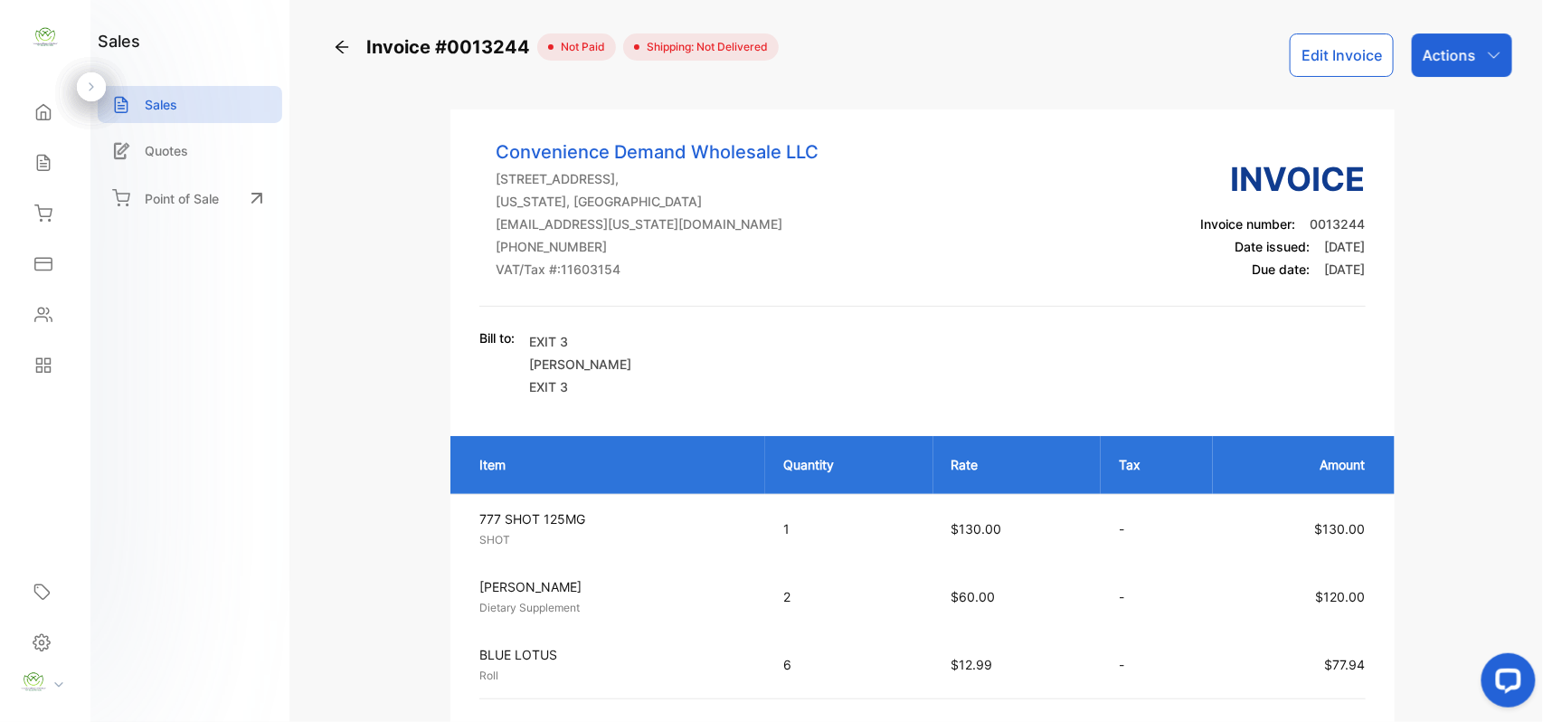
click at [1467, 62] on p "Actions" at bounding box center [1449, 55] width 53 height 22
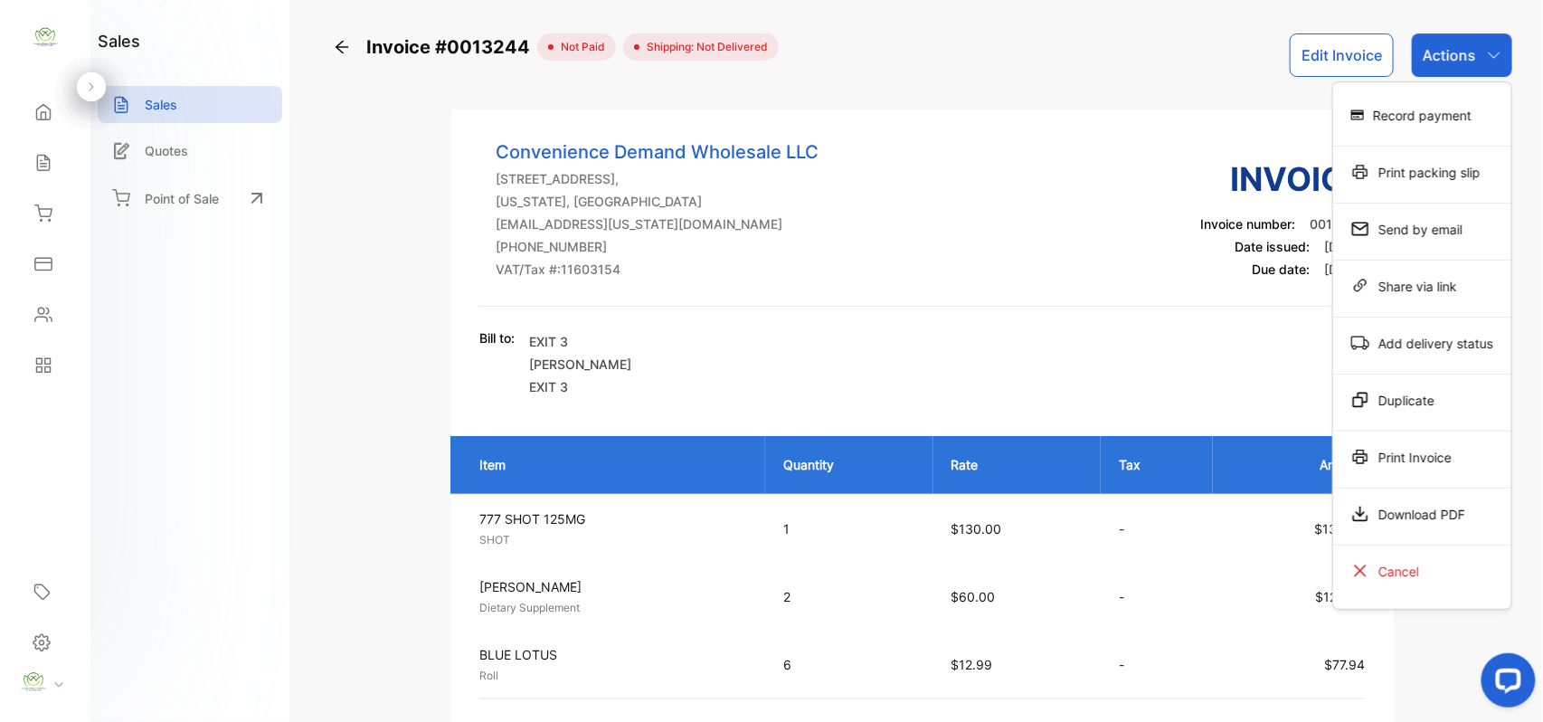
click at [1423, 468] on div "Print Invoice" at bounding box center [1422, 457] width 178 height 36
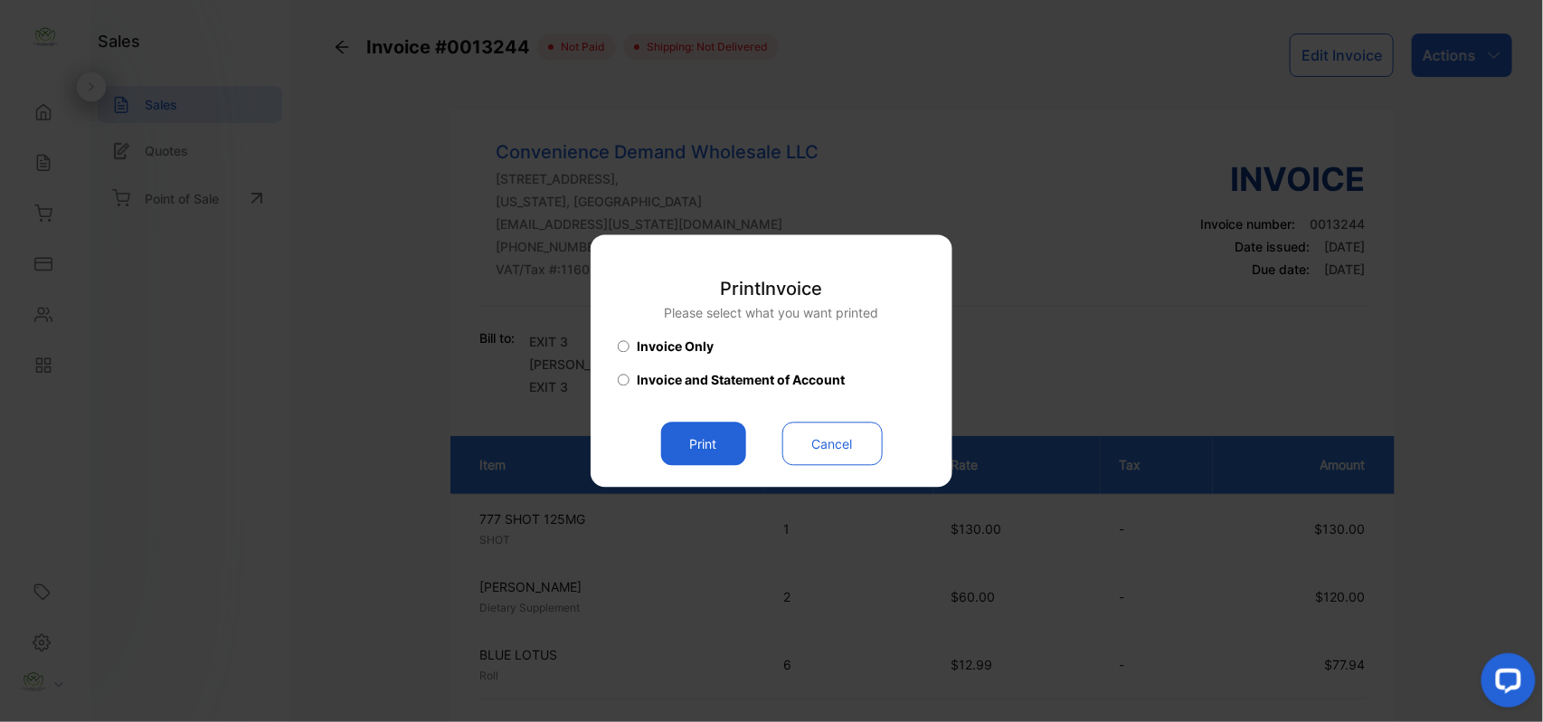
drag, startPoint x: 699, startPoint y: 446, endPoint x: 715, endPoint y: 449, distance: 15.6
click at [709, 447] on button "Print" at bounding box center [703, 443] width 85 height 43
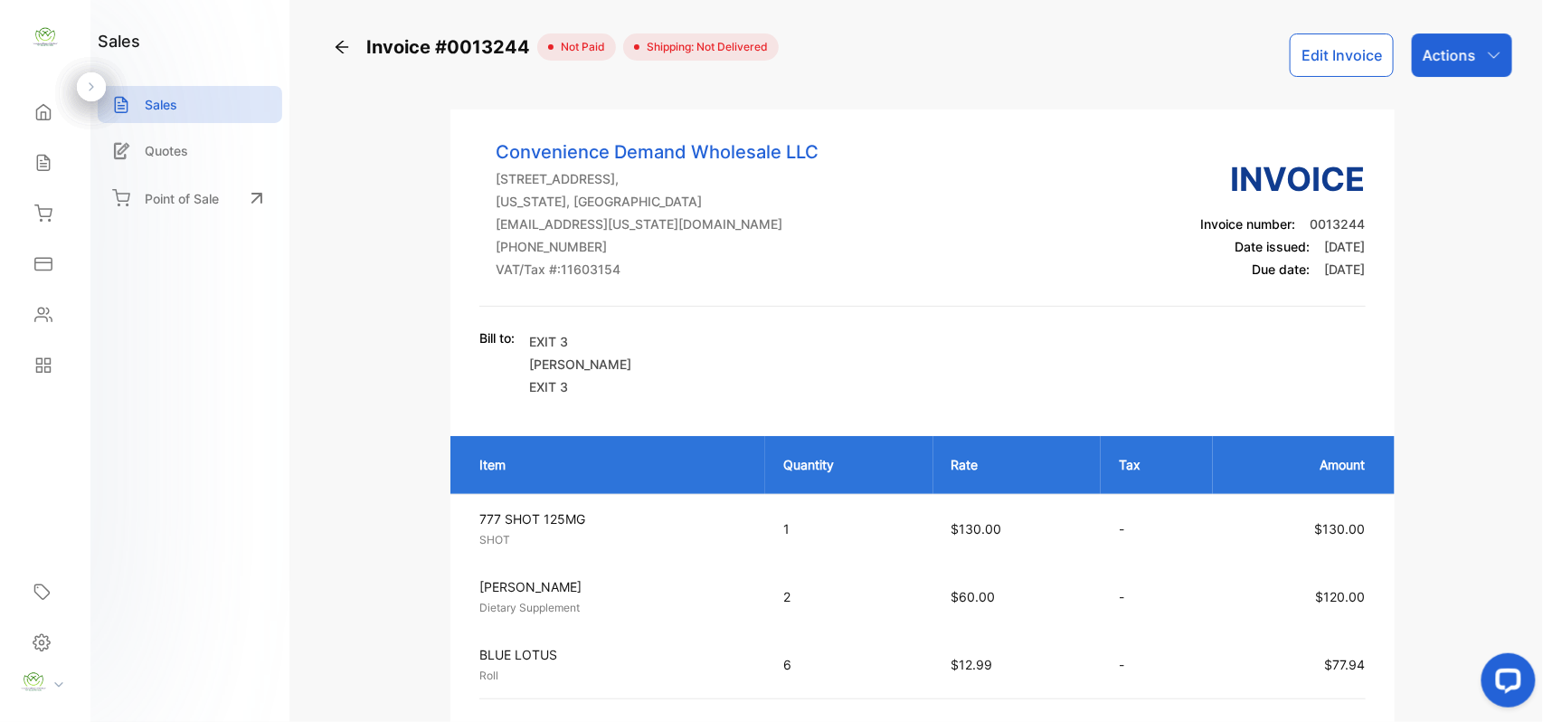
click at [1456, 40] on div "Actions" at bounding box center [1462, 54] width 100 height 43
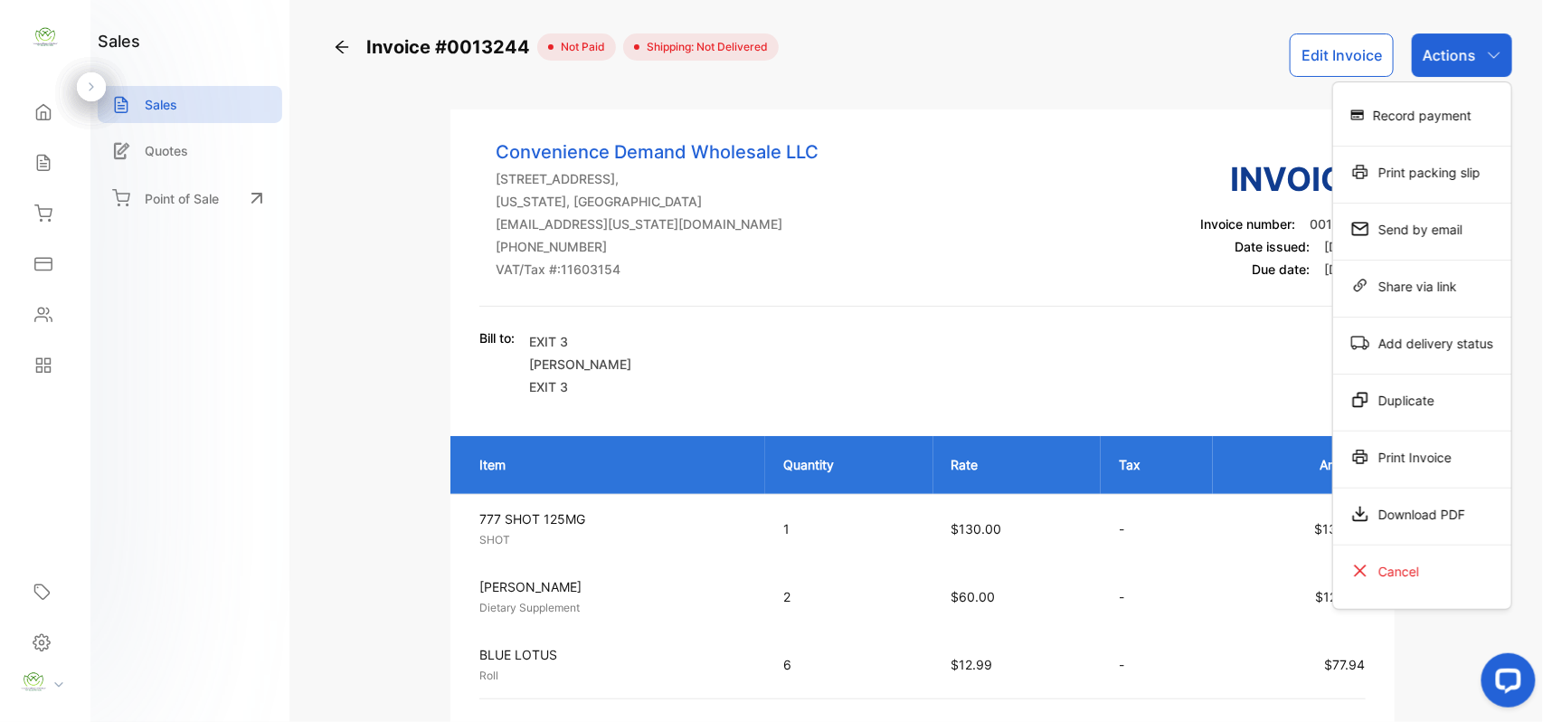
click at [1440, 116] on div "Record payment" at bounding box center [1422, 115] width 178 height 36
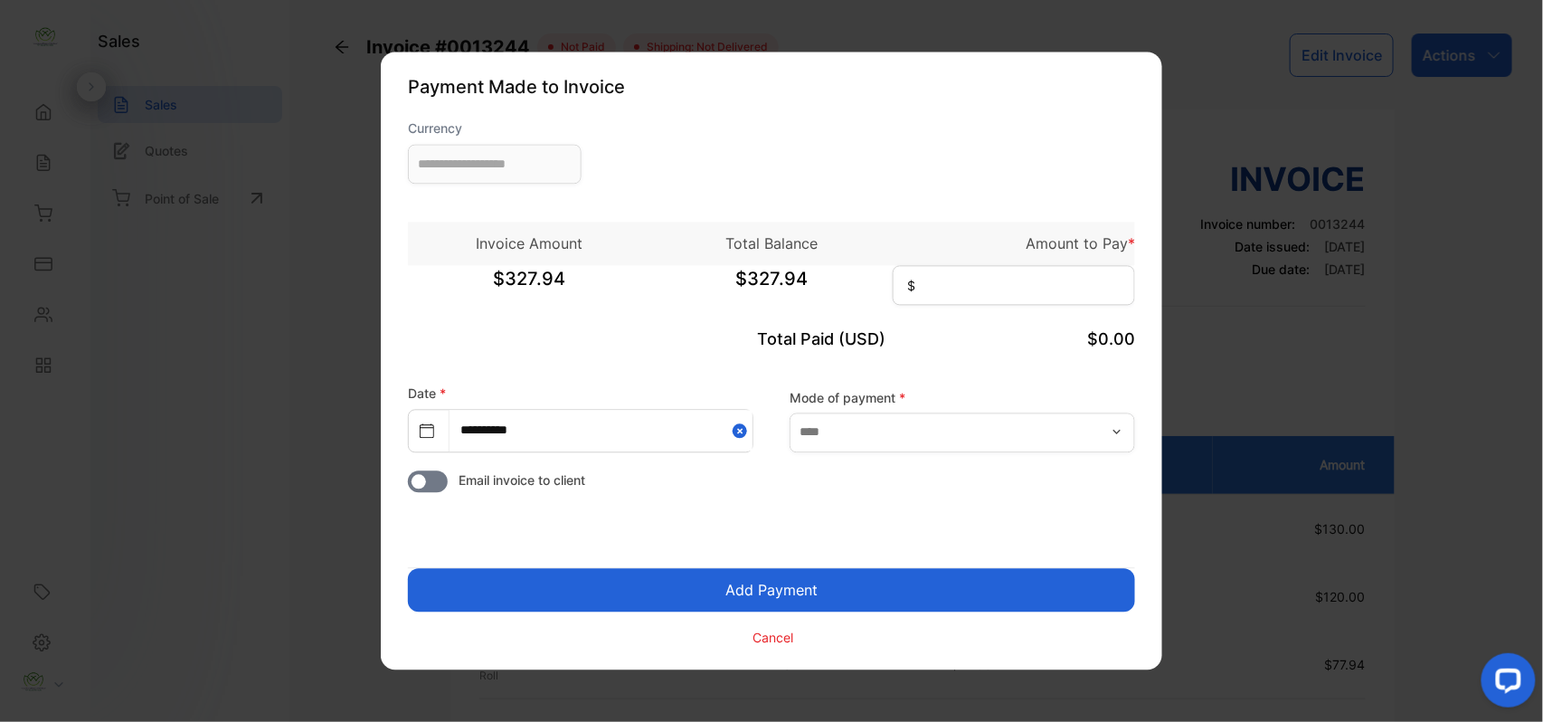
type input "**********"
click at [1004, 297] on input at bounding box center [1014, 286] width 242 height 40
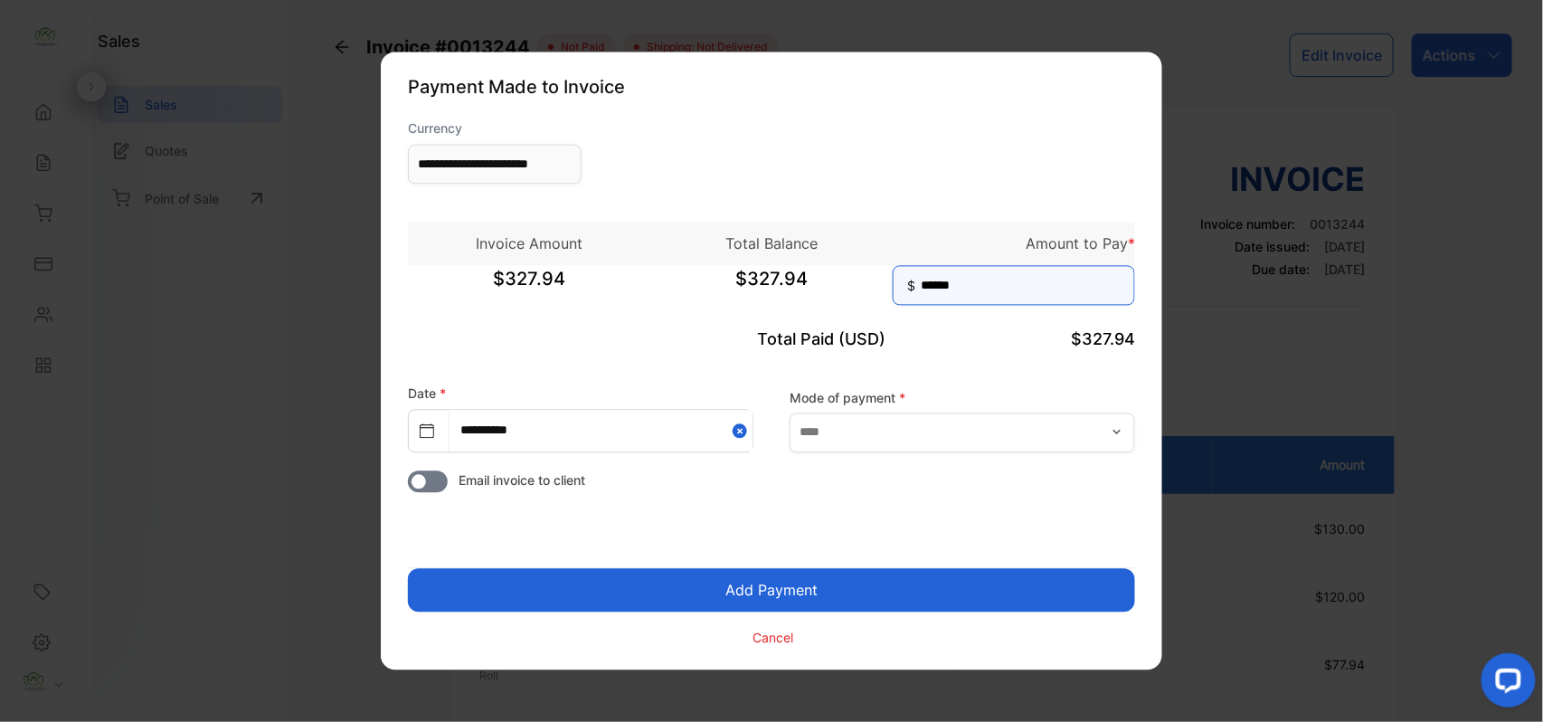
type input "******"
click at [408, 569] on button "Add Payment" at bounding box center [771, 590] width 727 height 43
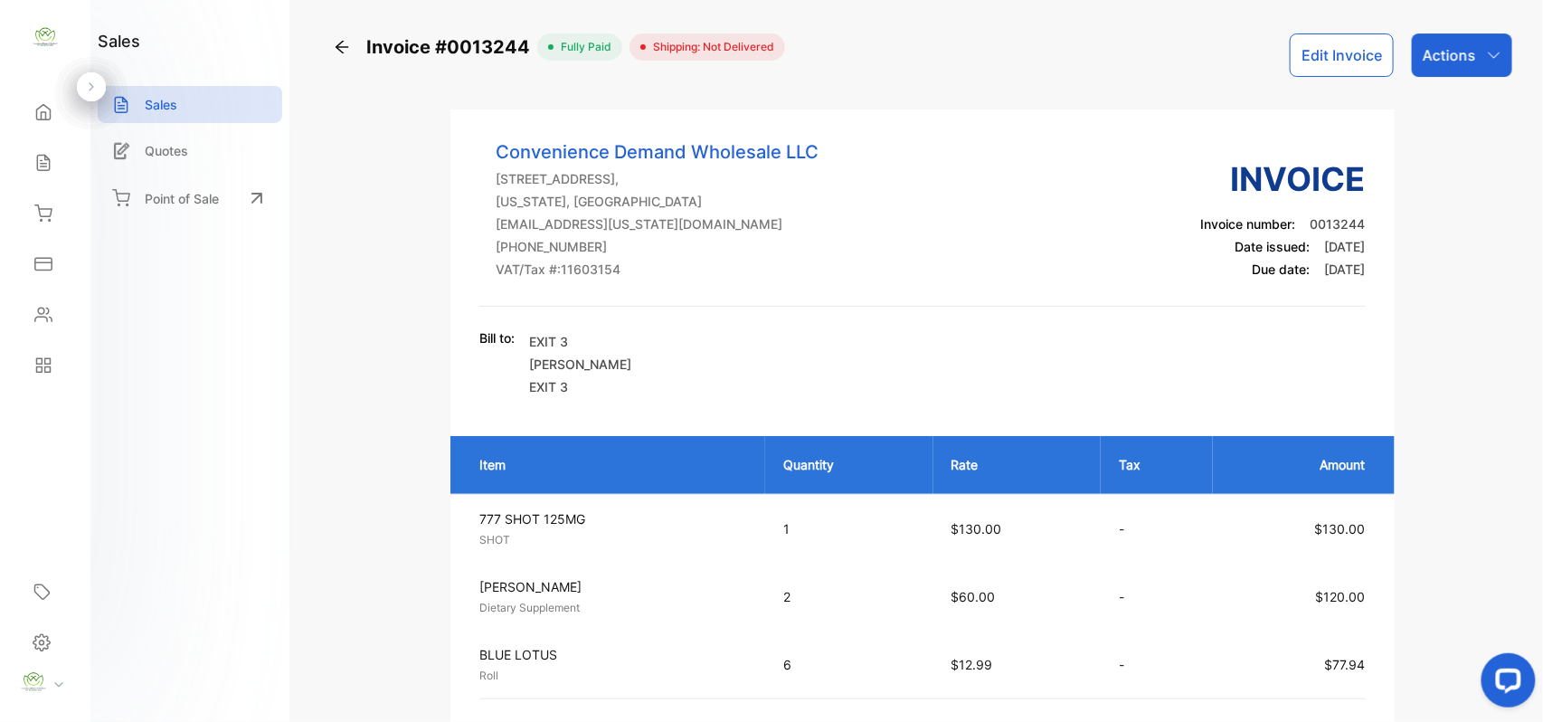
click at [1452, 62] on p "Actions" at bounding box center [1449, 55] width 53 height 22
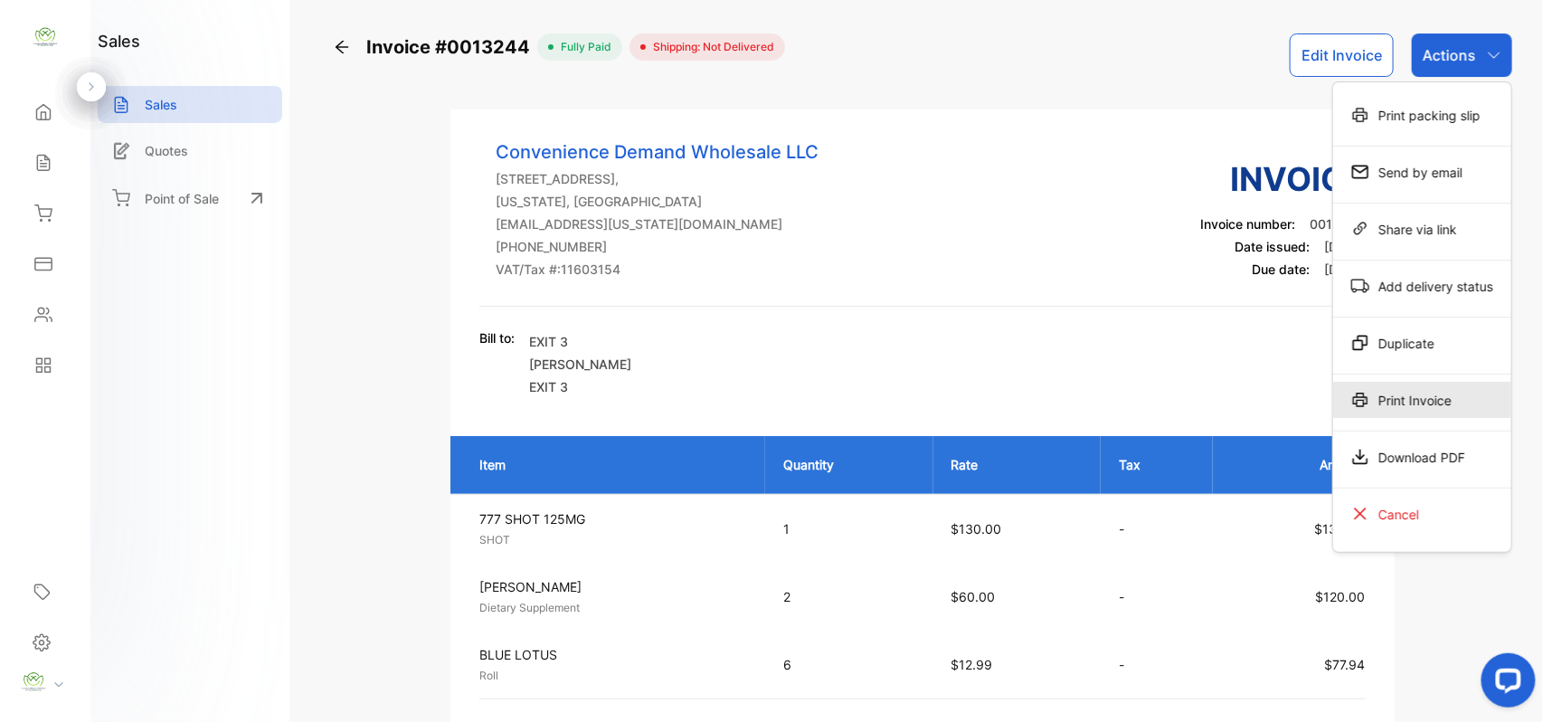
click at [1463, 405] on div "Print Invoice" at bounding box center [1422, 400] width 178 height 36
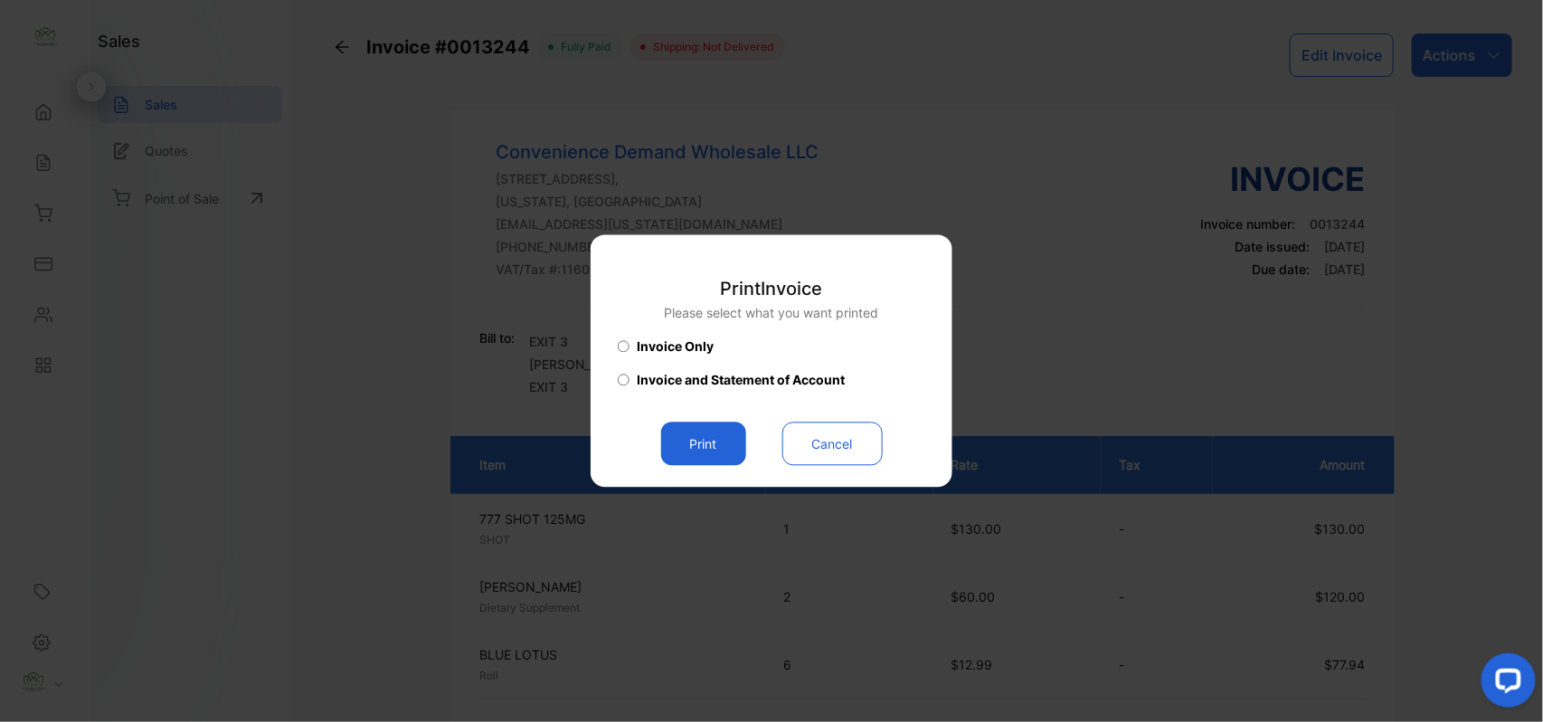
click at [711, 439] on button "Print" at bounding box center [703, 443] width 85 height 43
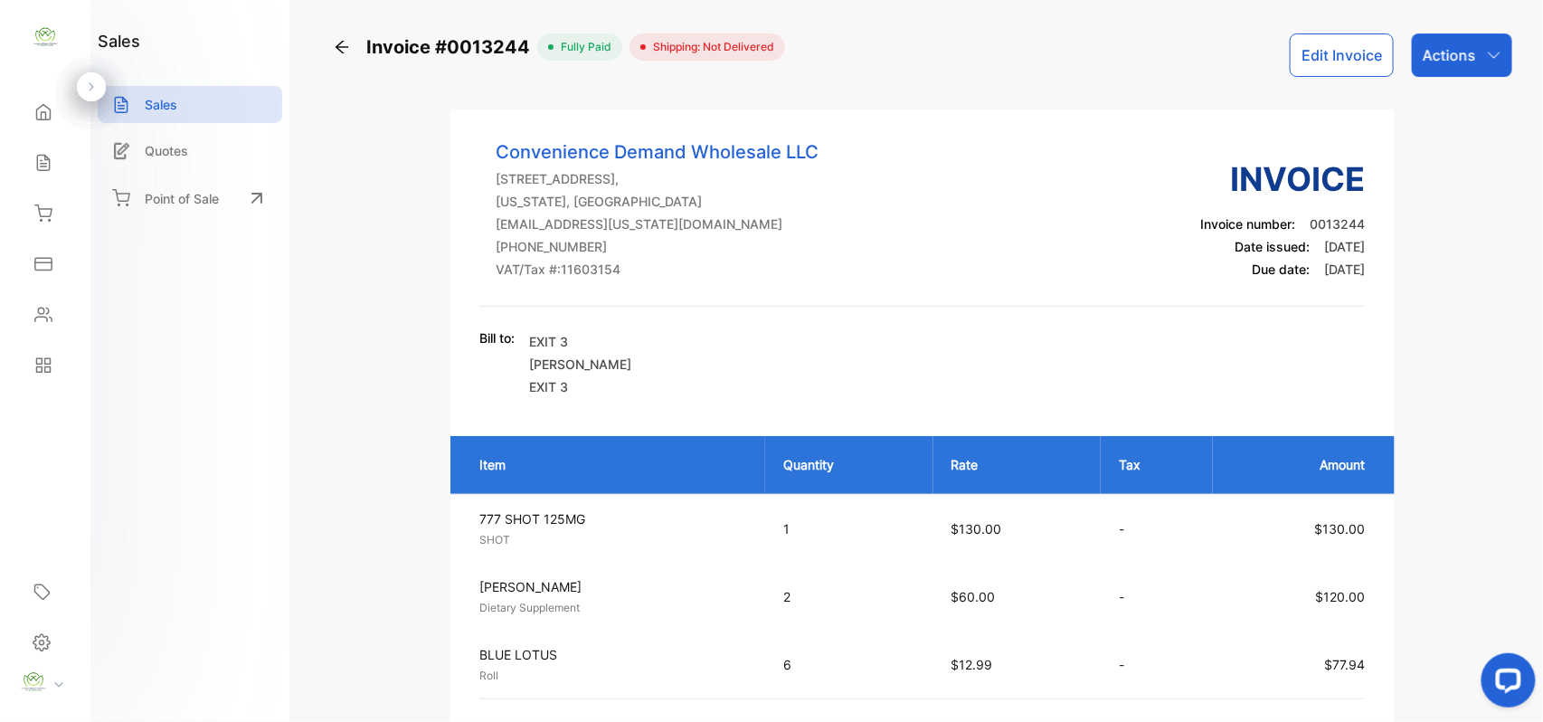
drag, startPoint x: 47, startPoint y: 174, endPoint x: 56, endPoint y: 159, distance: 17.1
click at [56, 159] on div "Sales" at bounding box center [45, 163] width 62 height 36
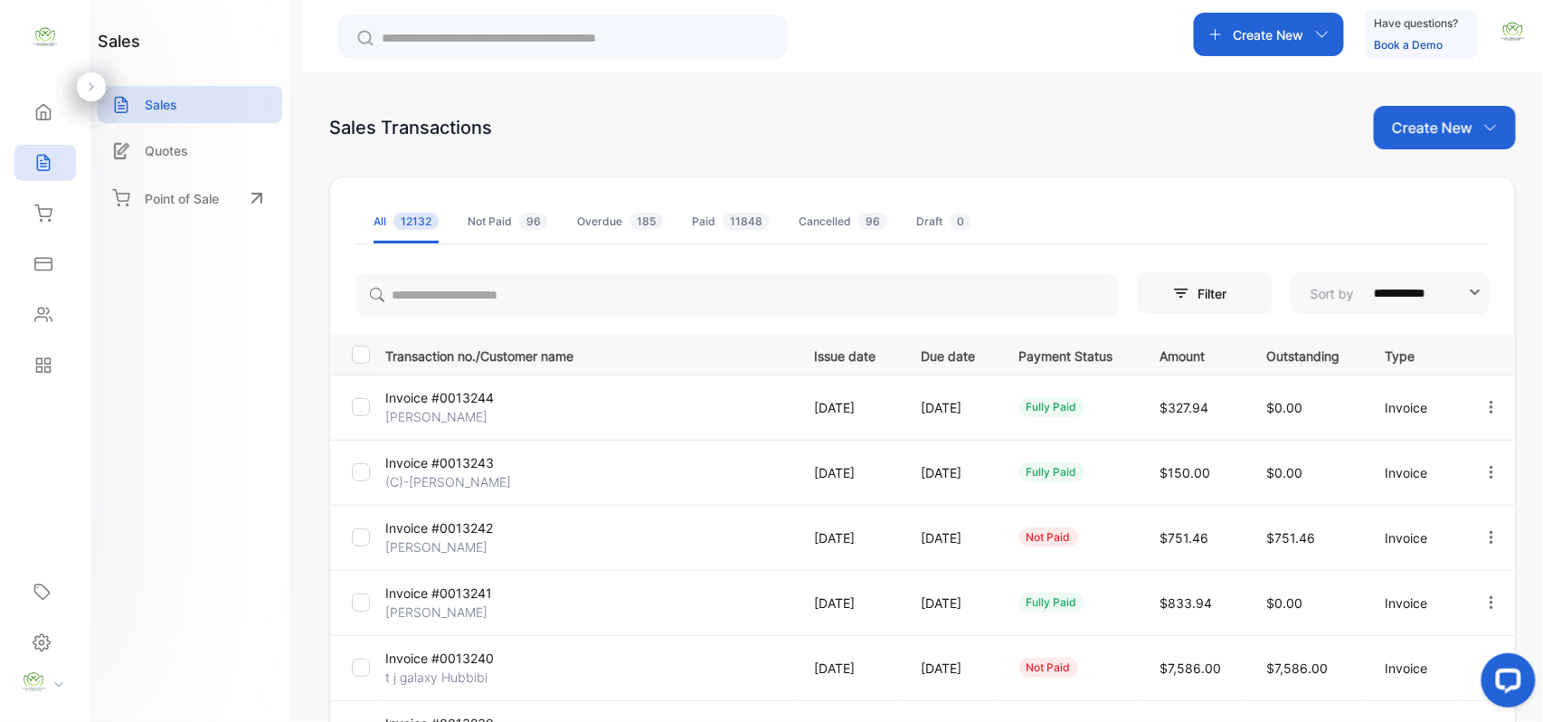
drag, startPoint x: 52, startPoint y: 309, endPoint x: 62, endPoint y: 309, distance: 9.9
click at [62, 309] on div "Contacts" at bounding box center [45, 315] width 62 height 36
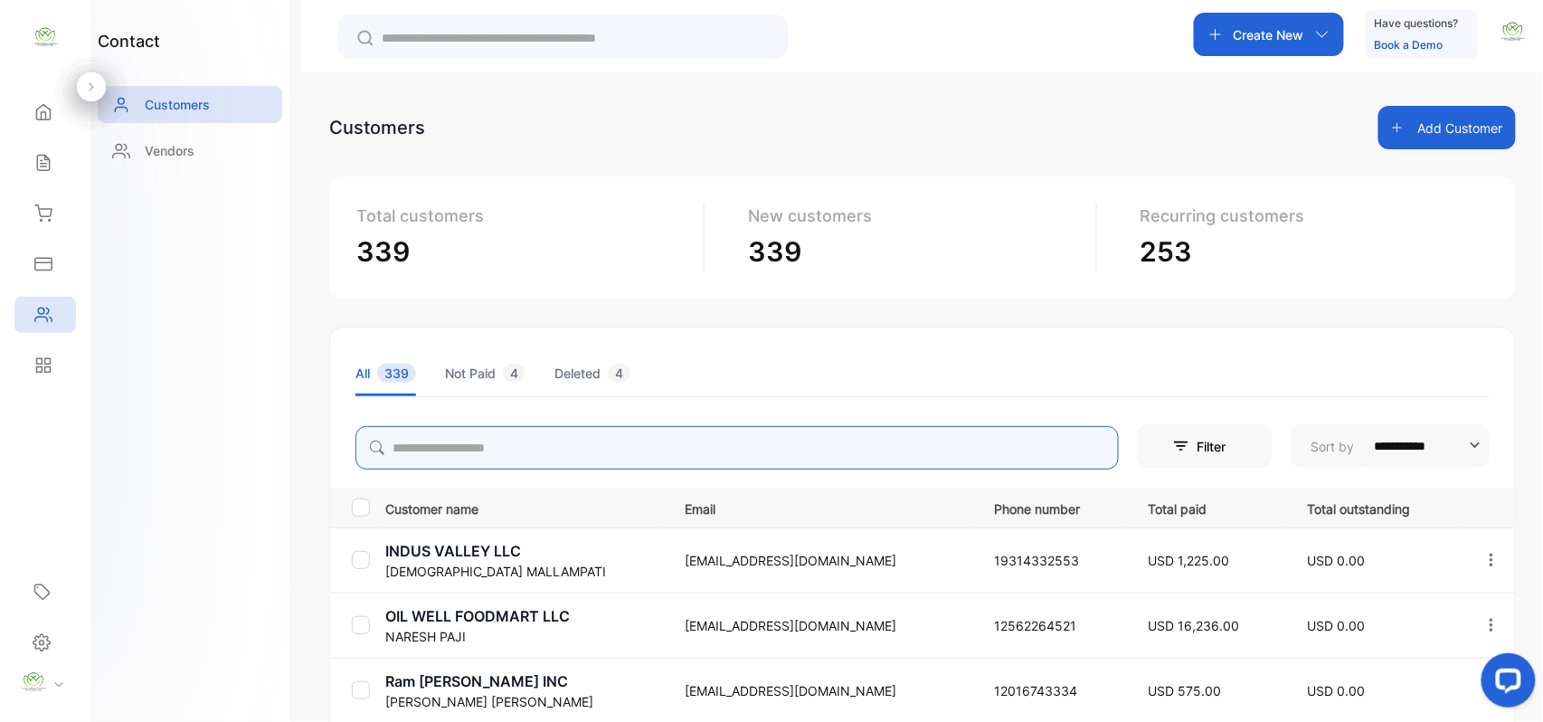
click at [677, 445] on input "search" at bounding box center [736, 447] width 763 height 43
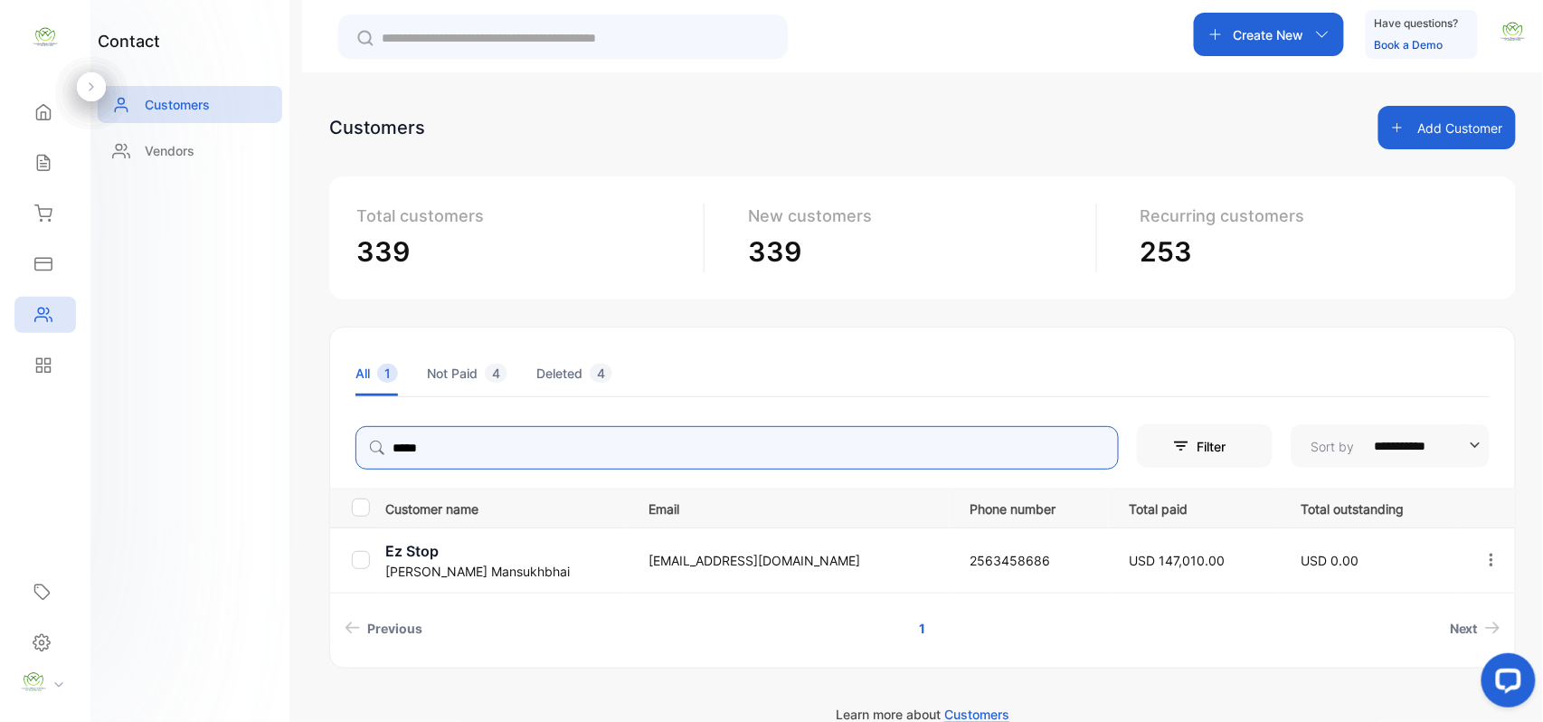
type input "*****"
